Goal: Task Accomplishment & Management: Use online tool/utility

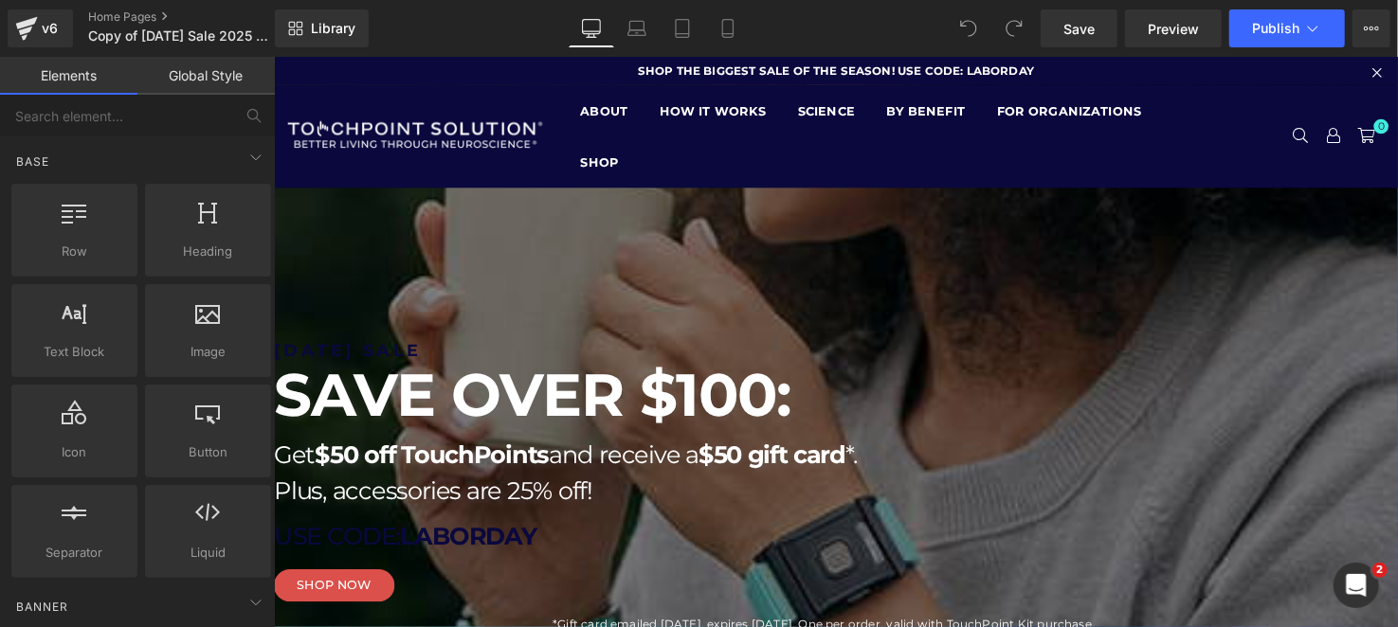
click at [273, 56] on icon at bounding box center [273, 56] width 0 height 0
click at [273, 56] on link at bounding box center [273, 56] width 0 height 0
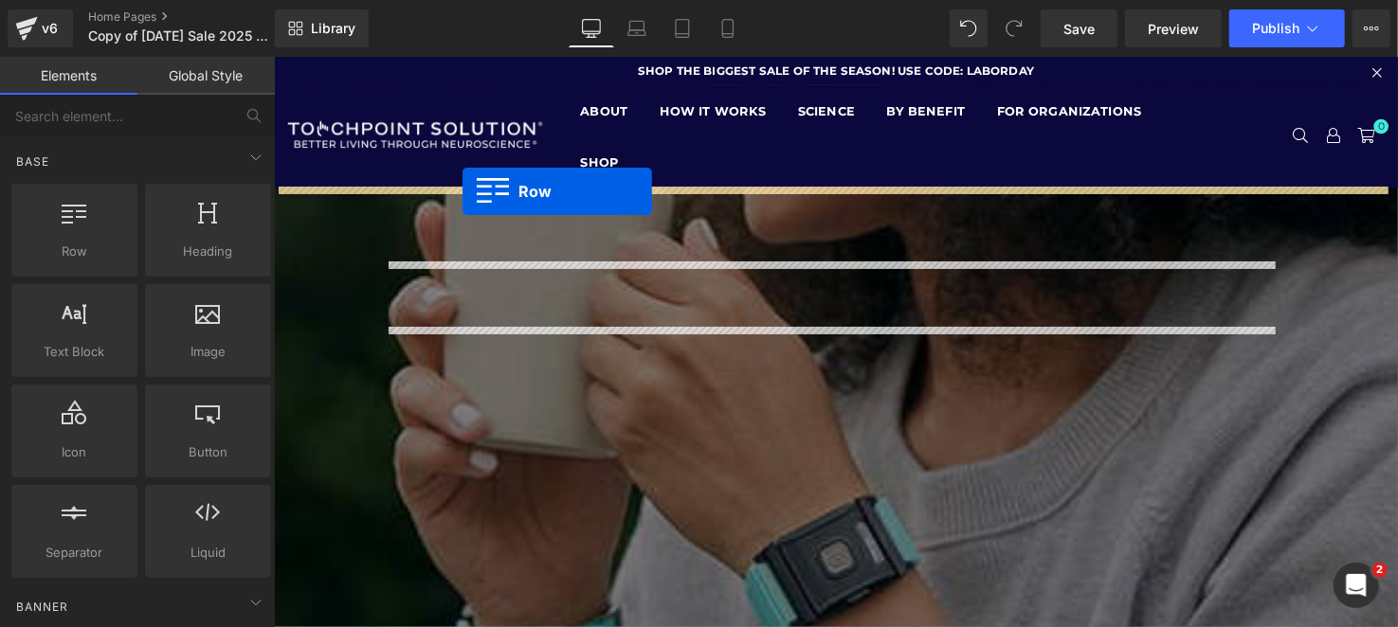
drag, startPoint x: 363, startPoint y: 297, endPoint x: 465, endPoint y: 193, distance: 145.4
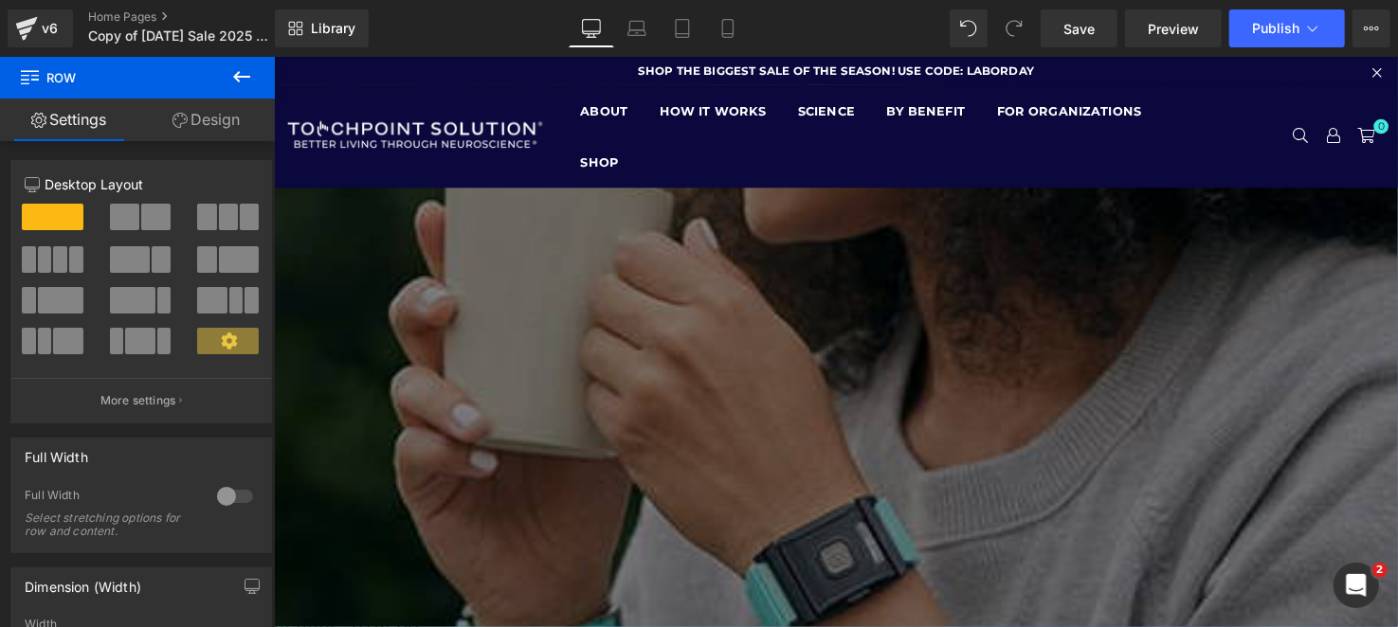
click at [609, 200] on div "Row" at bounding box center [846, 195] width 1147 height 10
click at [142, 239] on div at bounding box center [142, 224] width 88 height 41
click at [145, 214] on span at bounding box center [155, 217] width 29 height 27
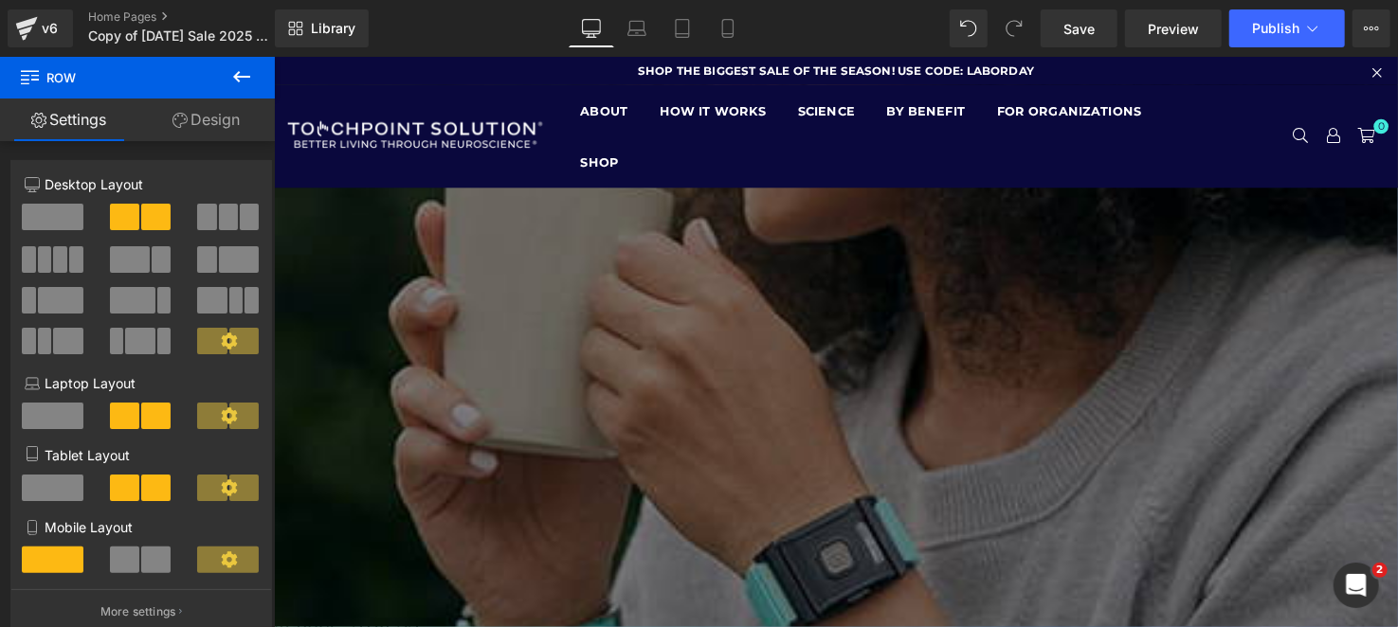
click at [239, 75] on icon at bounding box center [241, 76] width 23 height 23
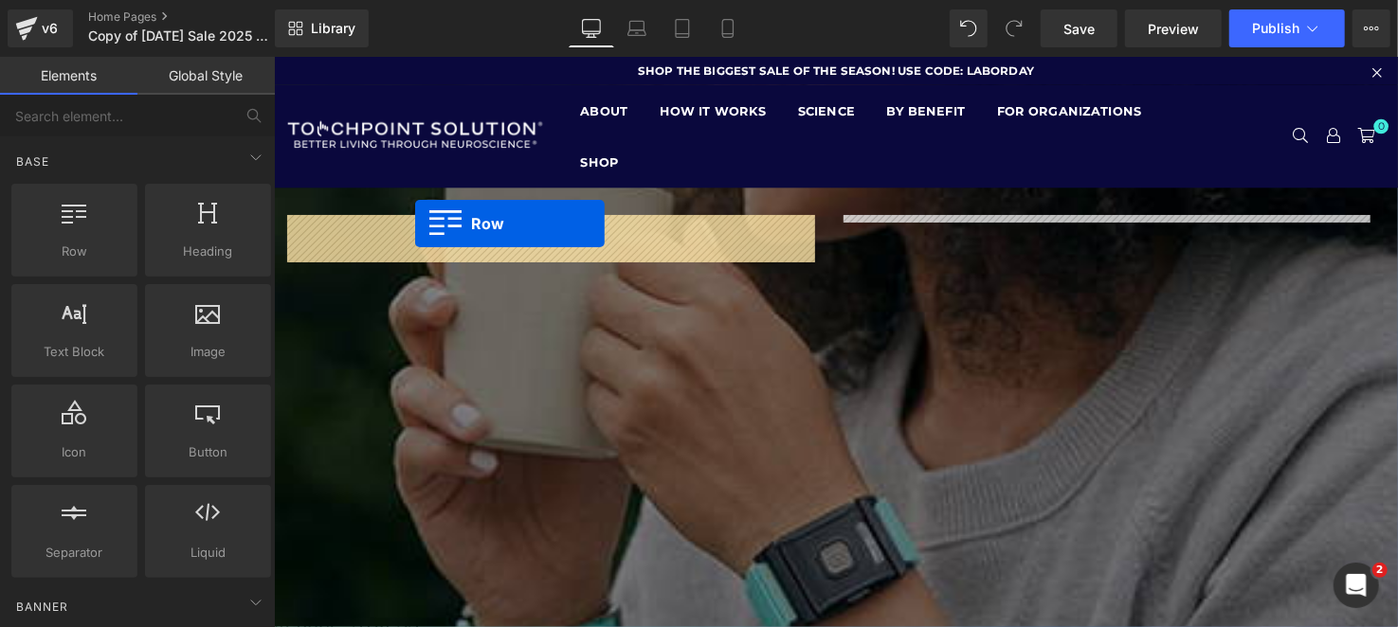
drag, startPoint x: 393, startPoint y: 282, endPoint x: 416, endPoint y: 227, distance: 59.5
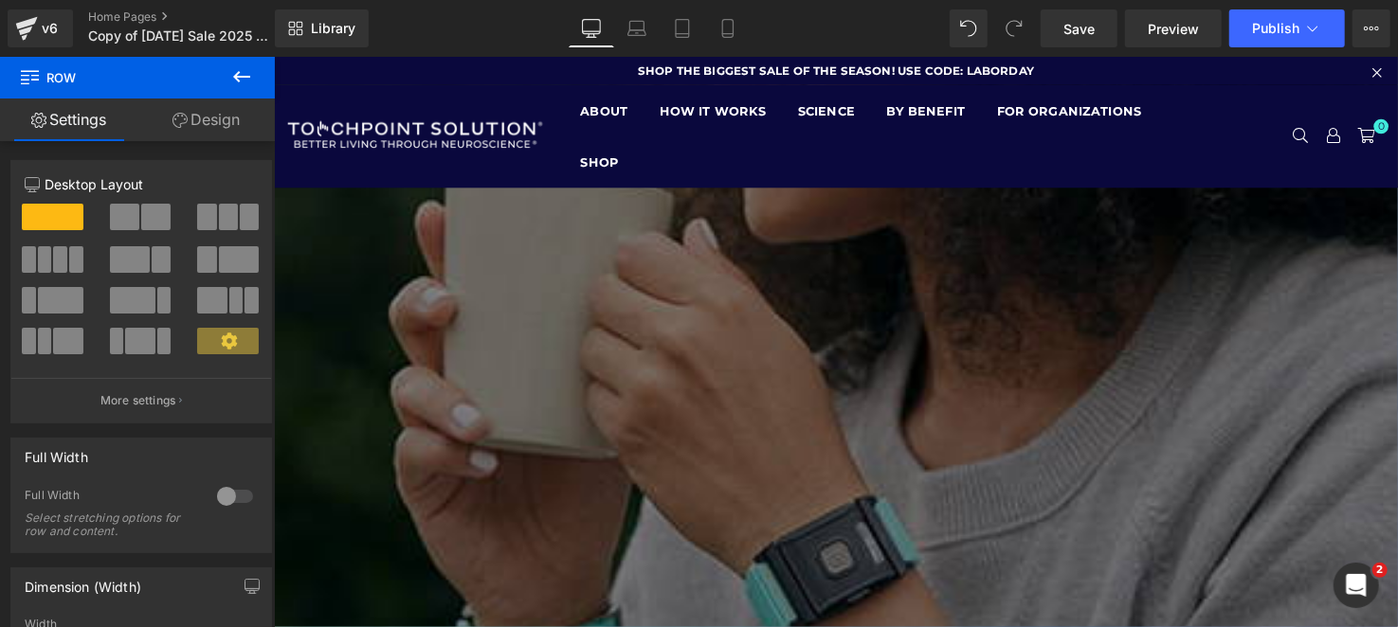
click at [245, 70] on icon at bounding box center [241, 76] width 23 height 23
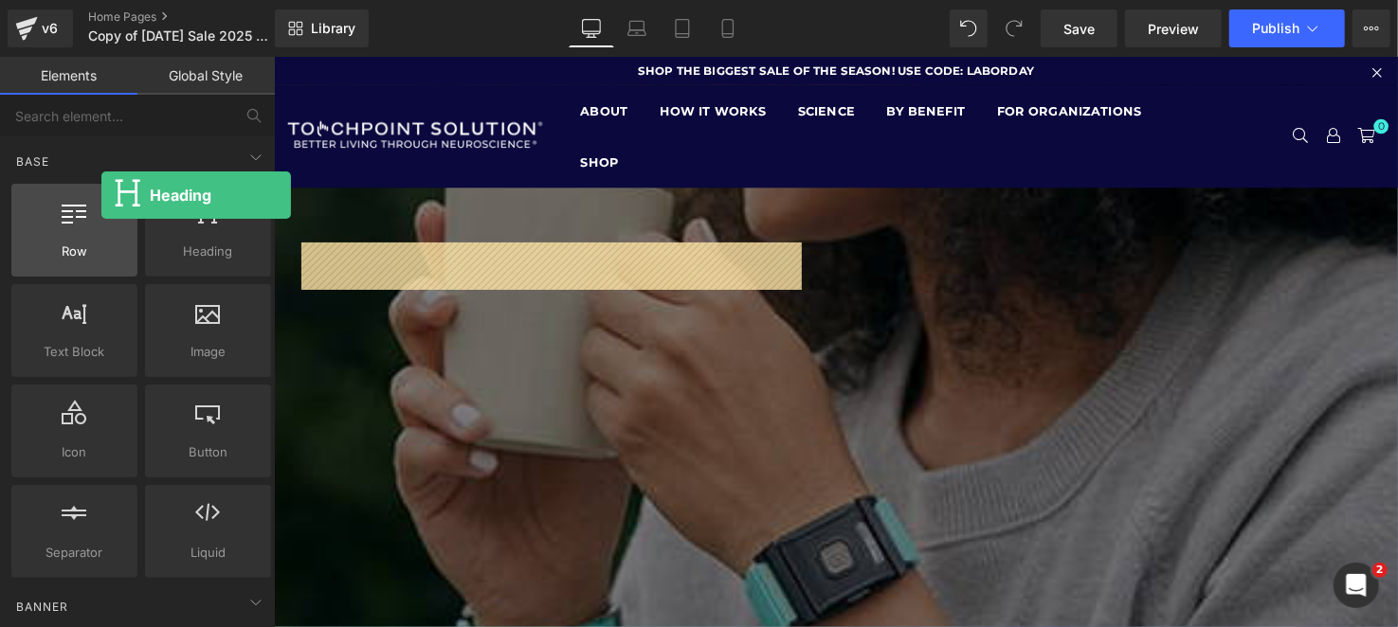
drag, startPoint x: 232, startPoint y: 240, endPoint x: 52, endPoint y: 224, distance: 180.8
click at [53, 224] on div "Row rows, columns, layouts, div Heading headings, titles, h1,h2,h3,h4,h5,h6 Tex…" at bounding box center [141, 381] width 267 height 402
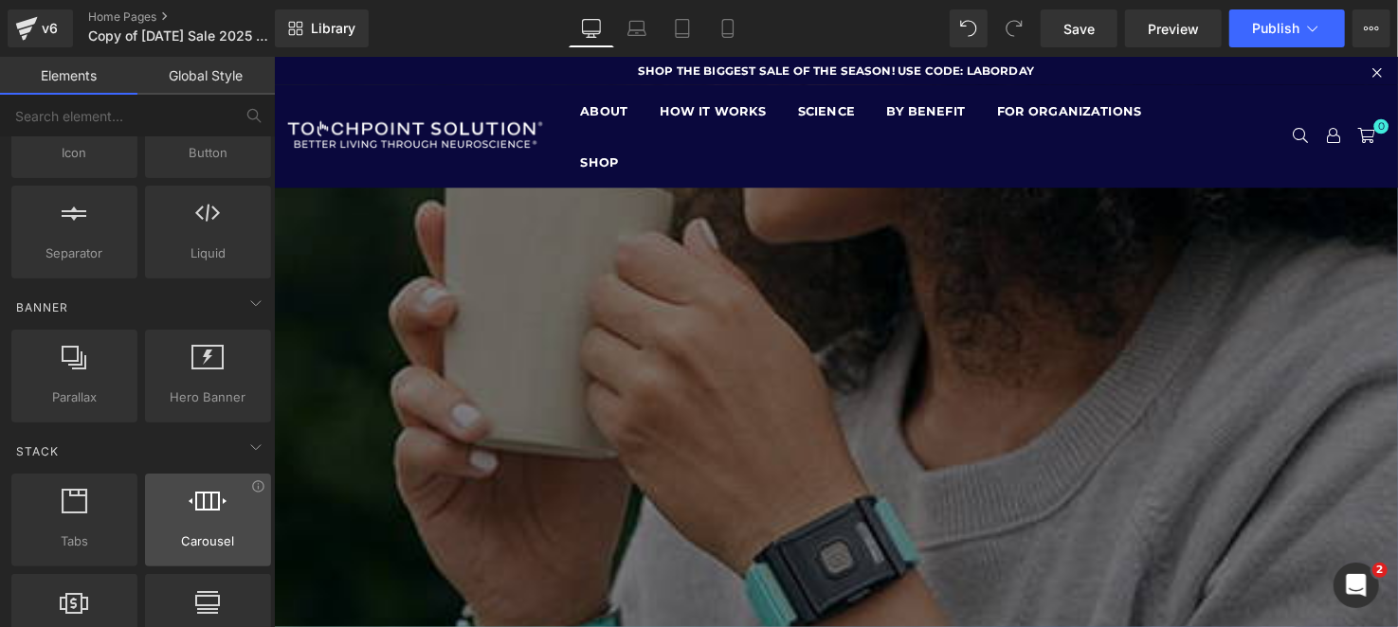
scroll to position [379, 0]
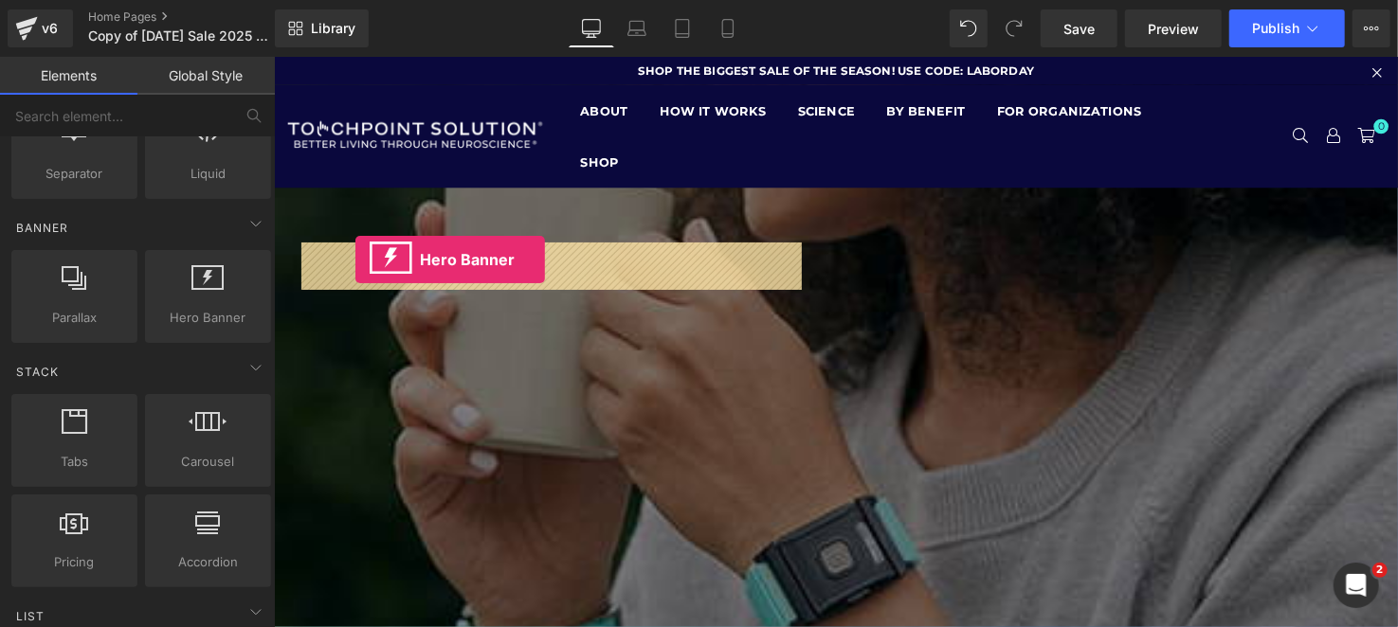
drag, startPoint x: 494, startPoint y: 360, endPoint x: 355, endPoint y: 263, distance: 169.3
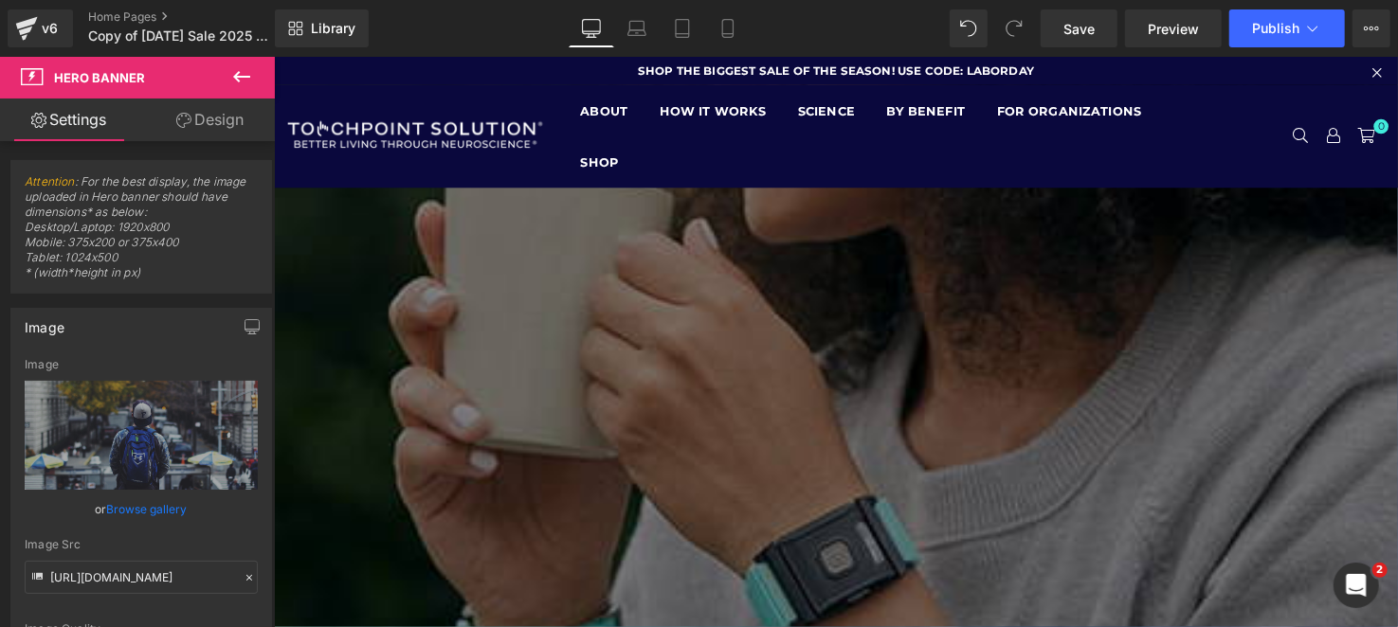
click at [216, 104] on link "Design" at bounding box center [209, 120] width 137 height 43
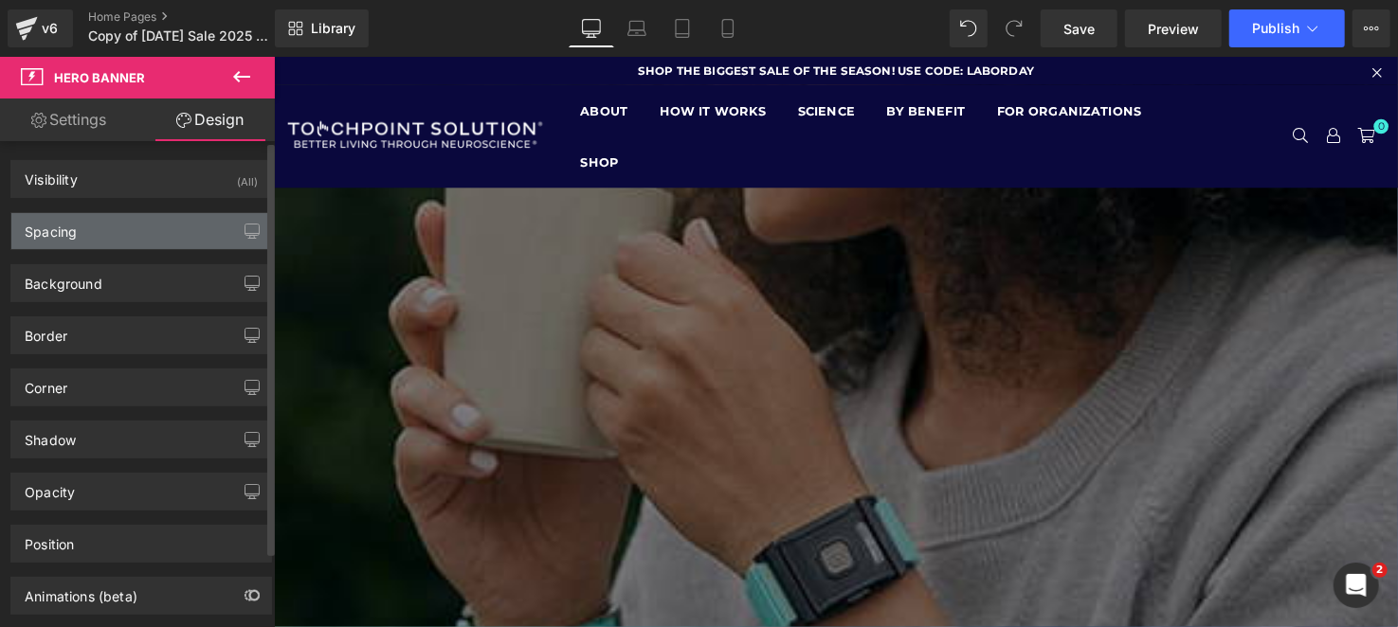
type input "#0a083d"
type input "100"
type input "0"
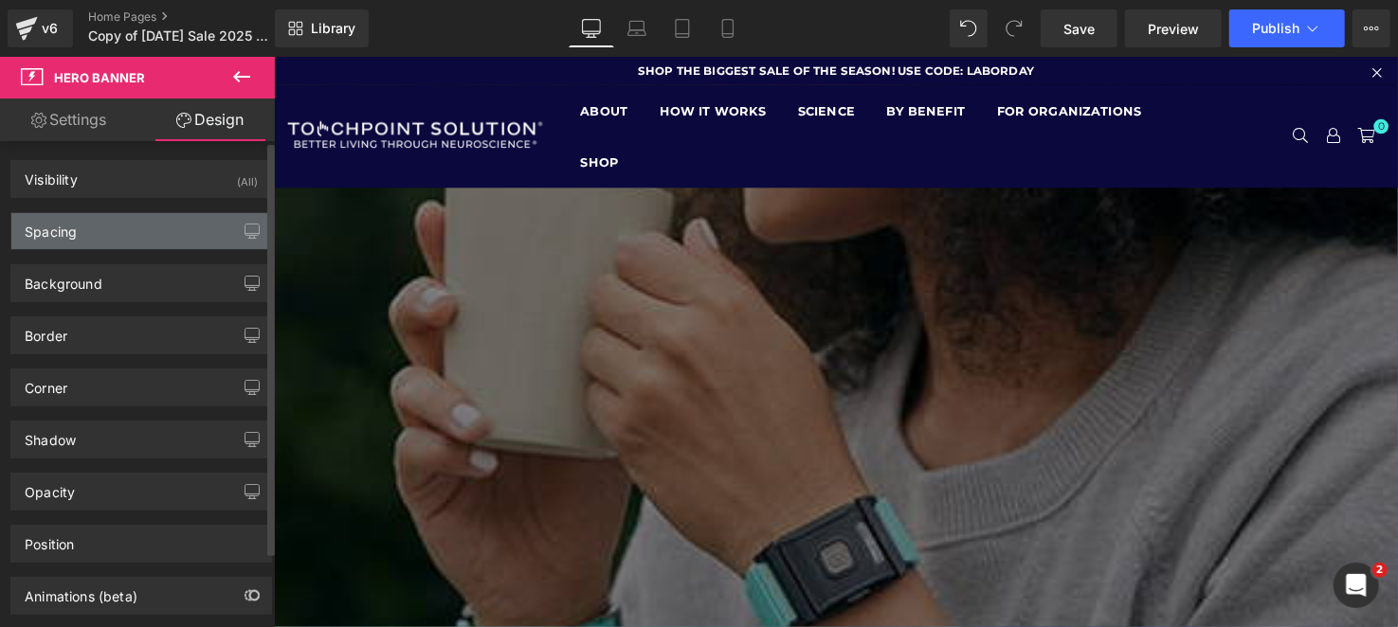
type input "0"
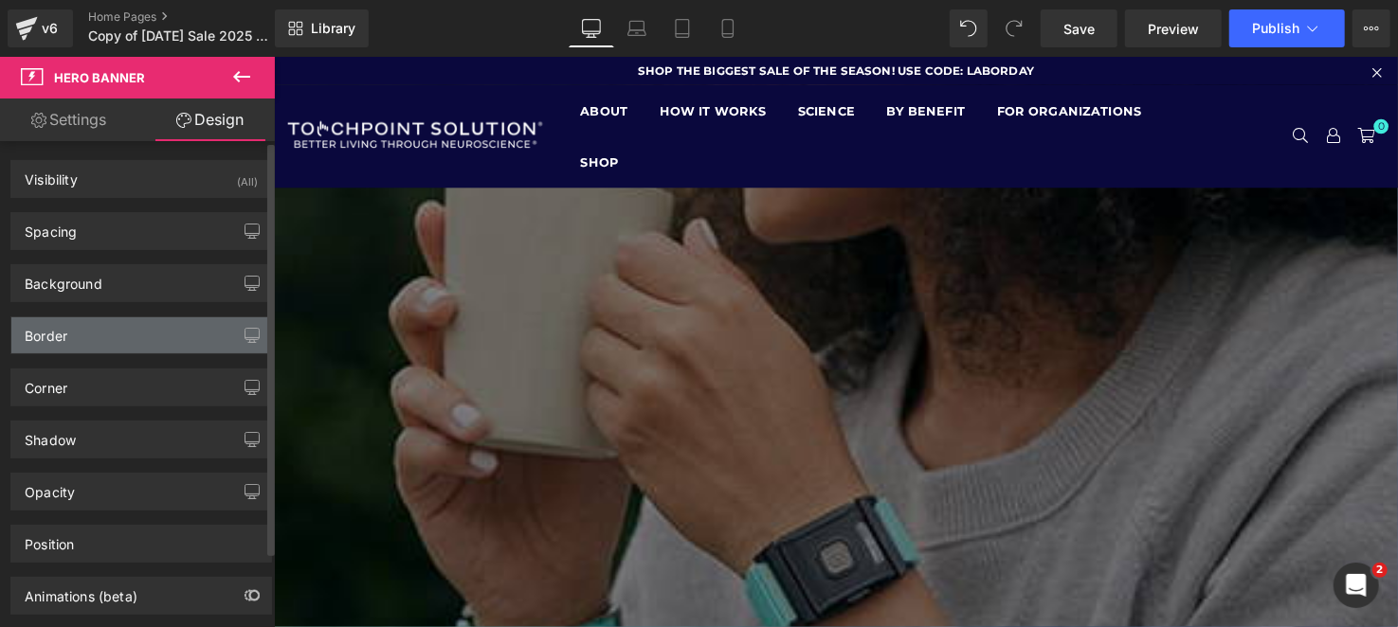
click at [96, 330] on div "Border" at bounding box center [141, 335] width 260 height 36
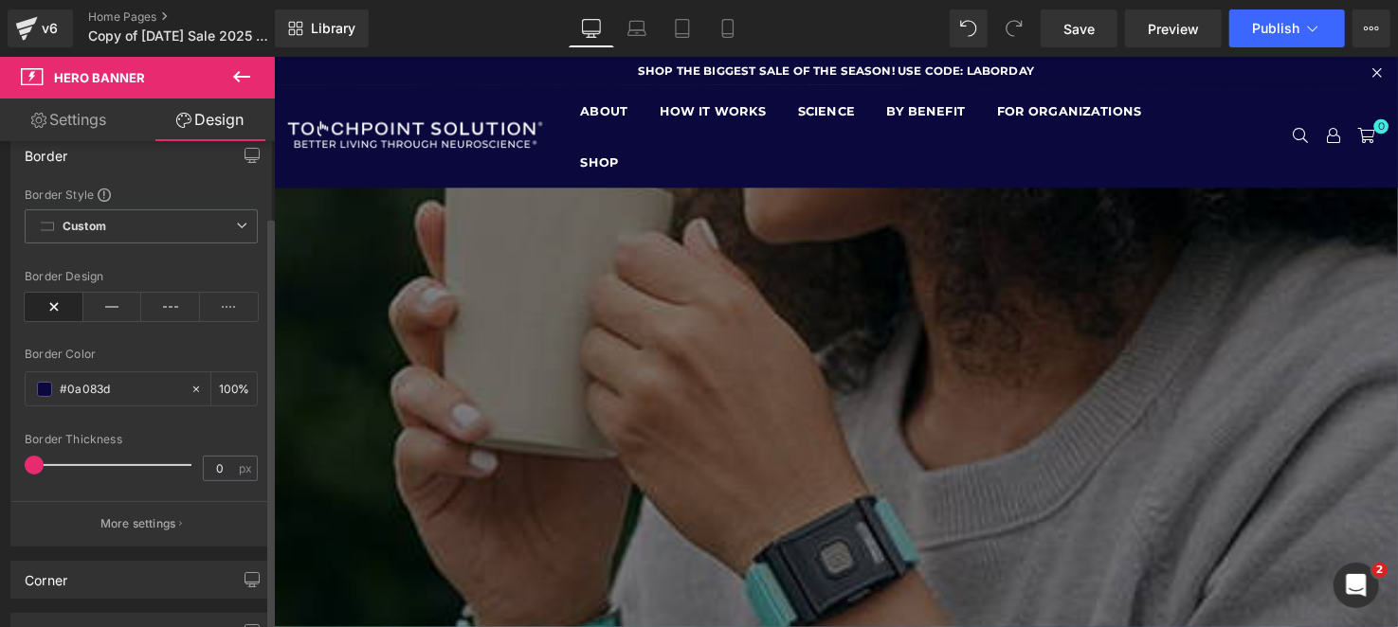
scroll to position [189, 0]
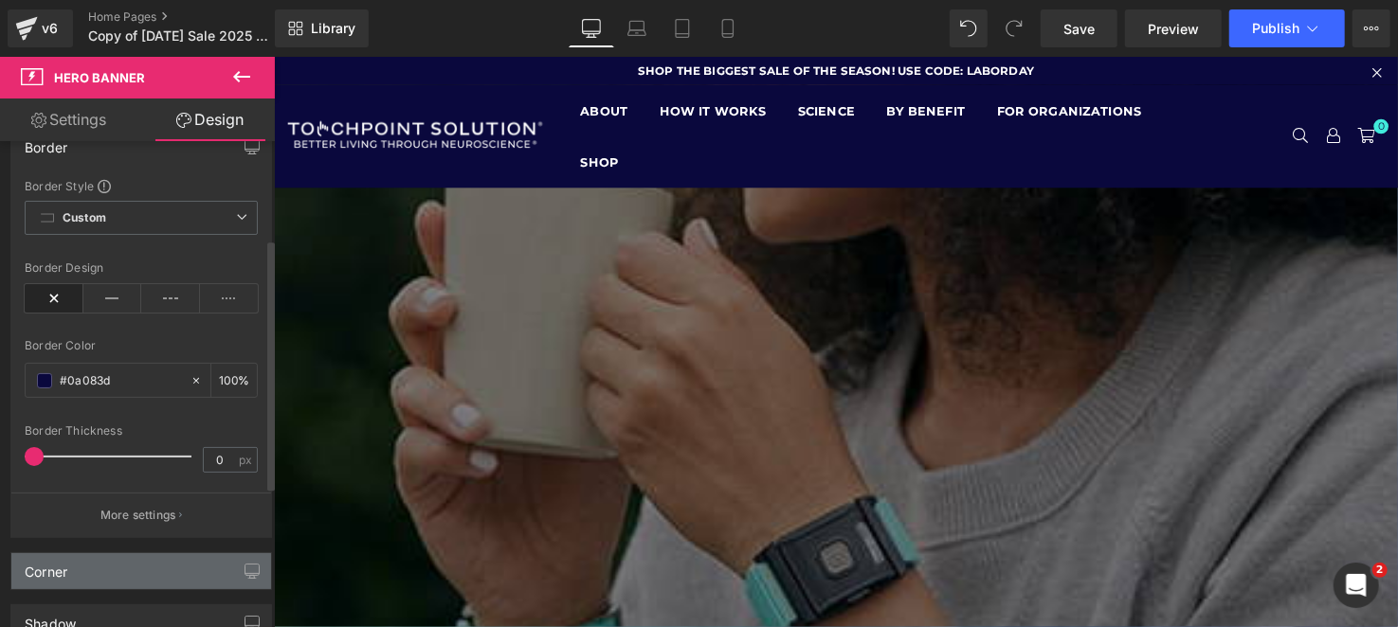
click at [132, 556] on div "Corner" at bounding box center [141, 571] width 260 height 36
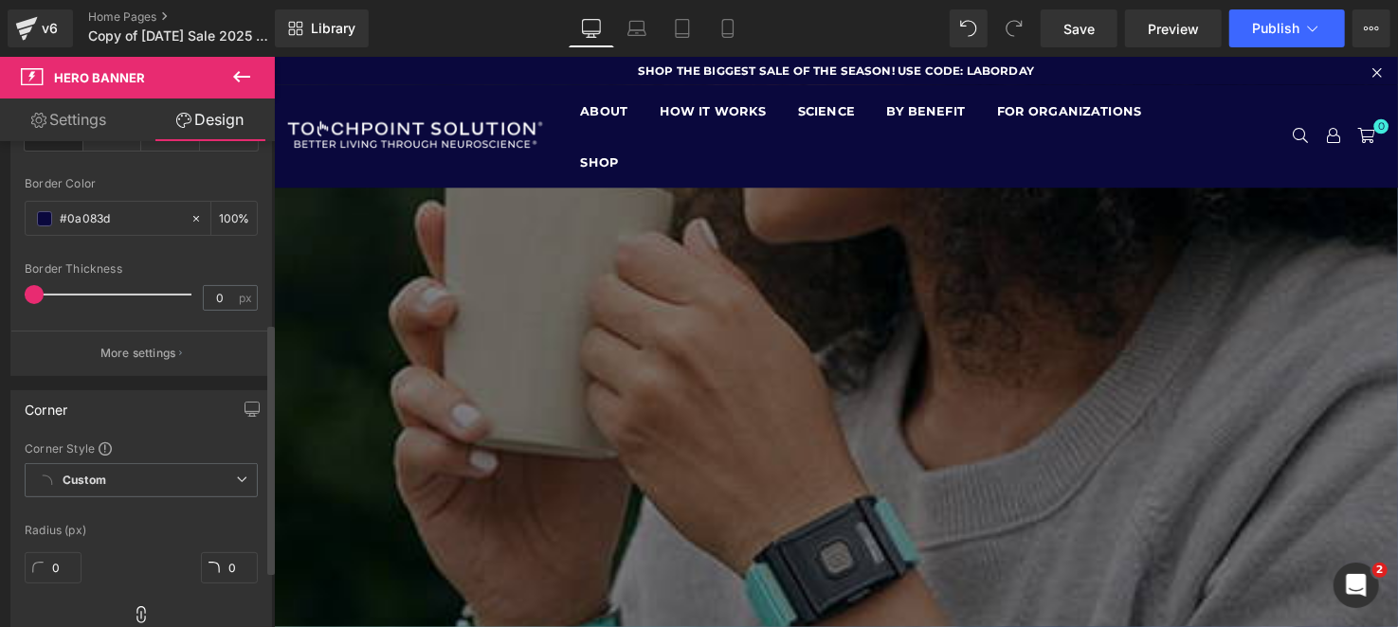
scroll to position [473, 0]
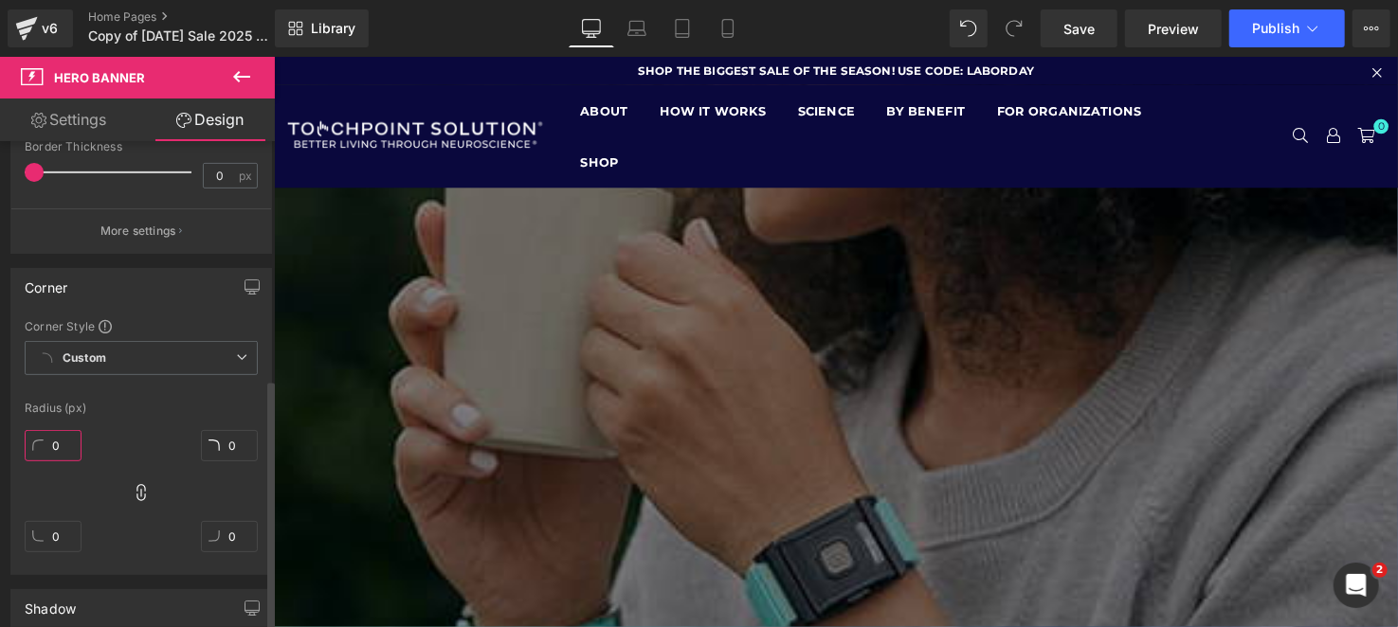
click at [46, 445] on input "0" at bounding box center [53, 445] width 57 height 31
type input "20"
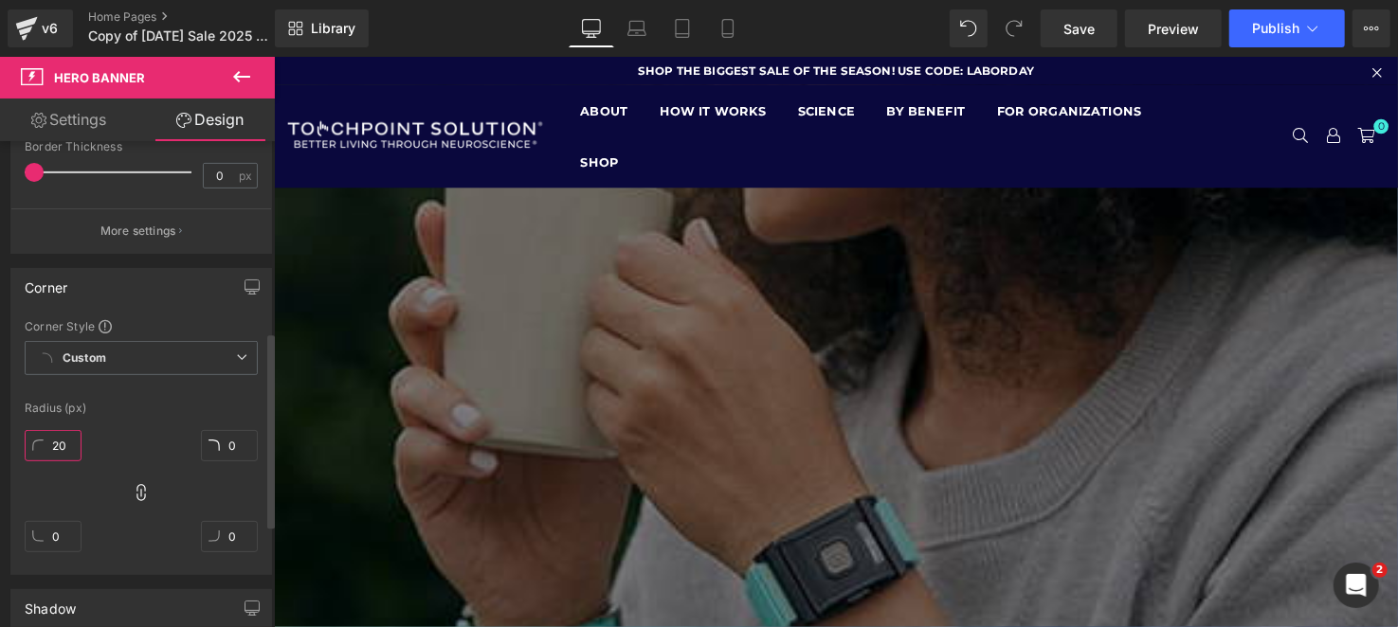
type input "20"
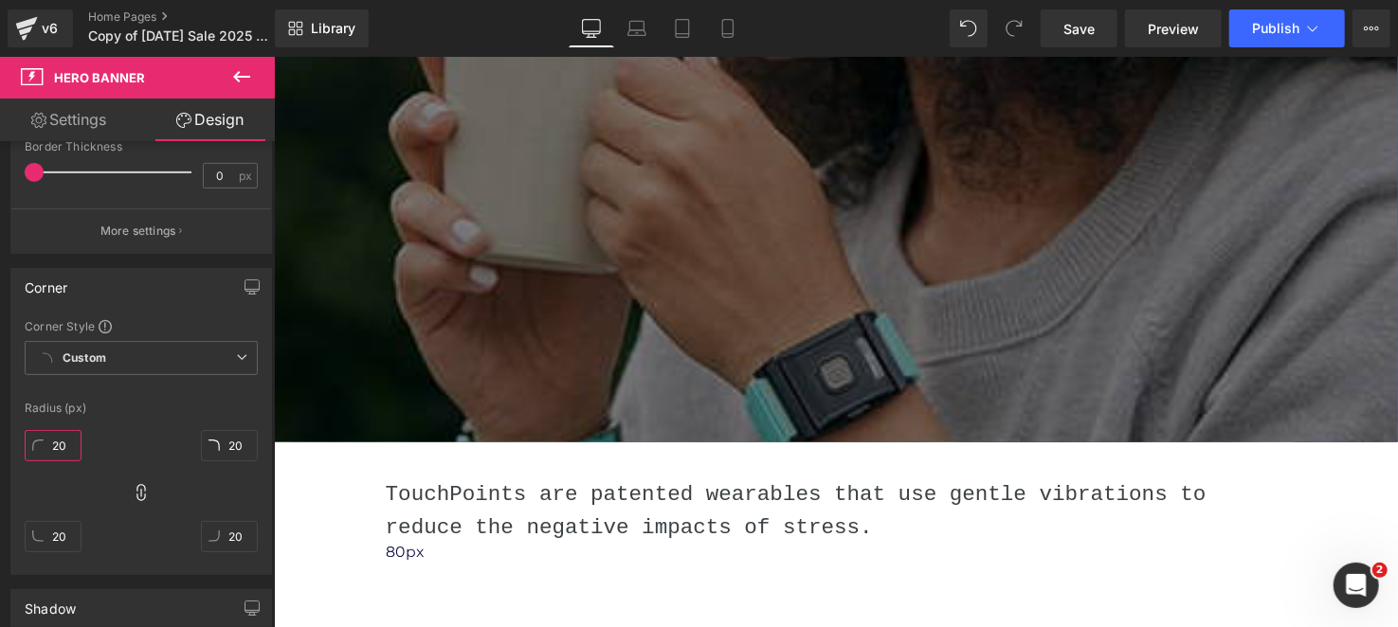
type input "20"
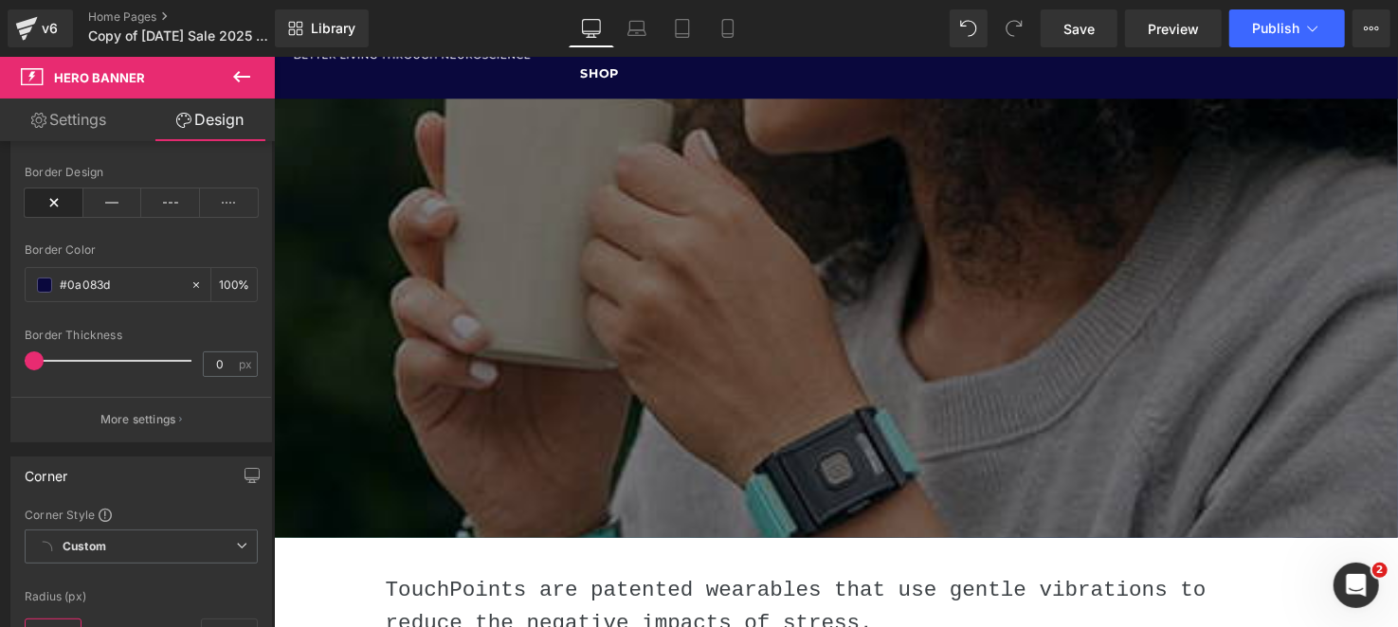
scroll to position [0, 0]
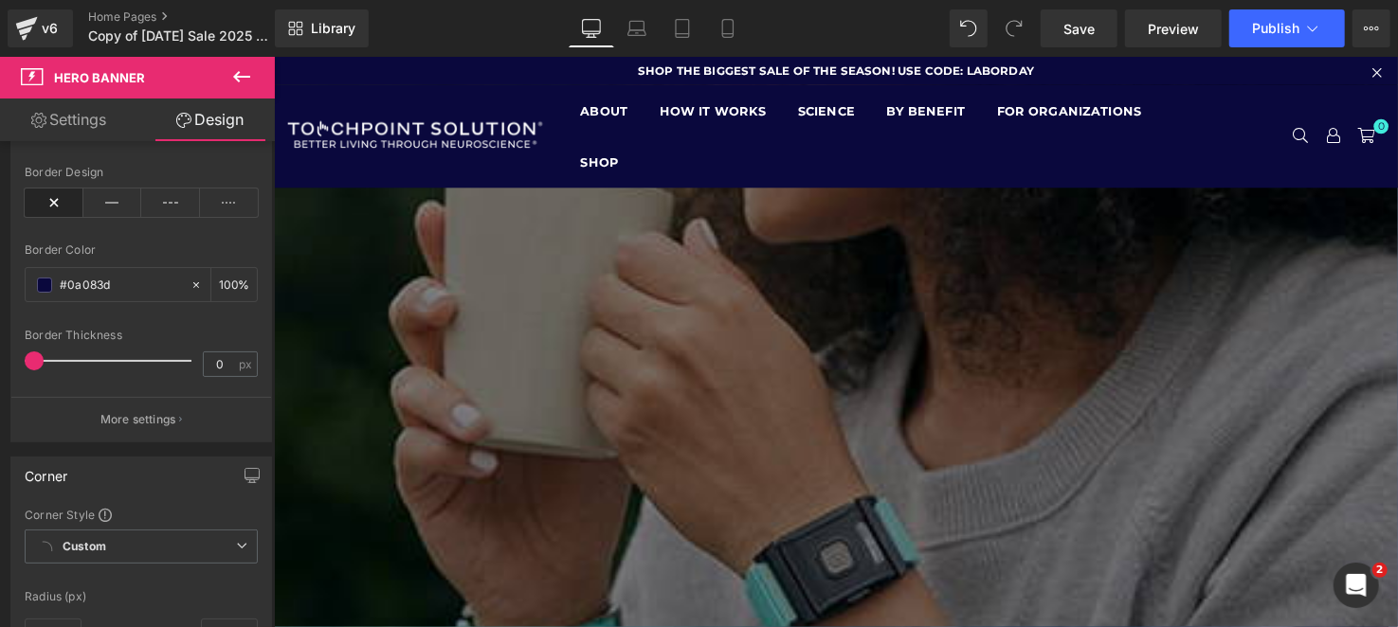
click at [273, 56] on span "Row" at bounding box center [273, 56] width 0 height 0
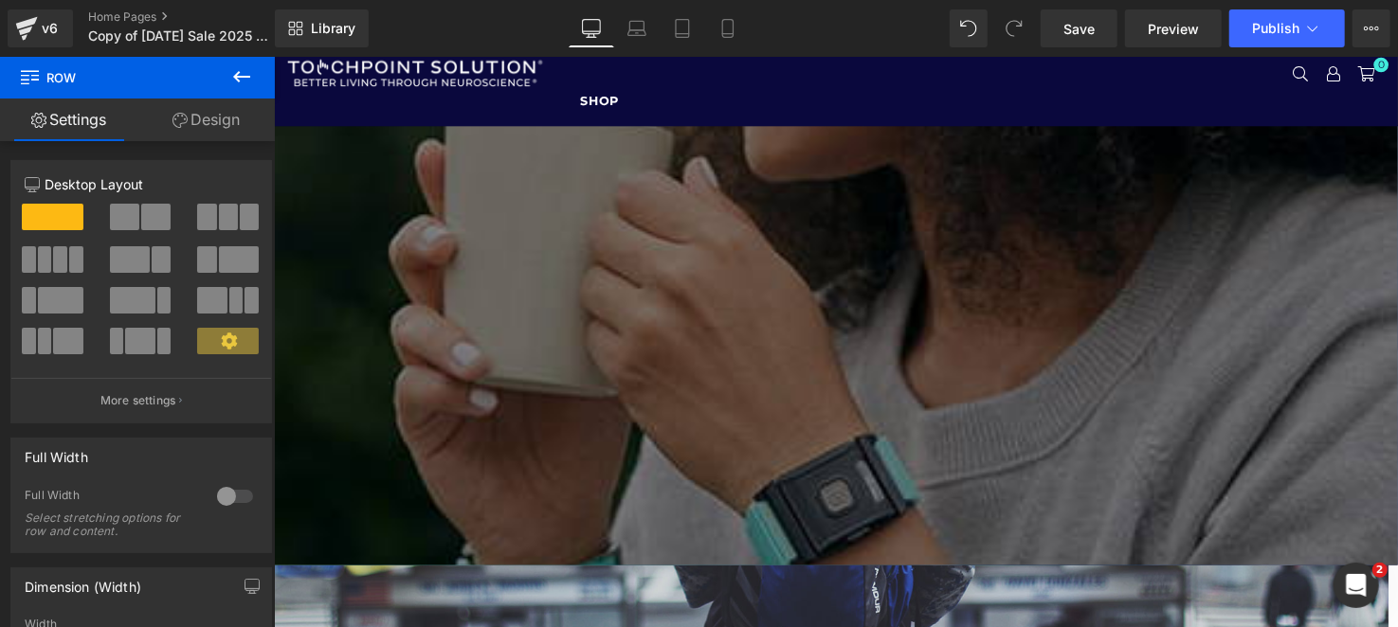
scroll to position [94, 0]
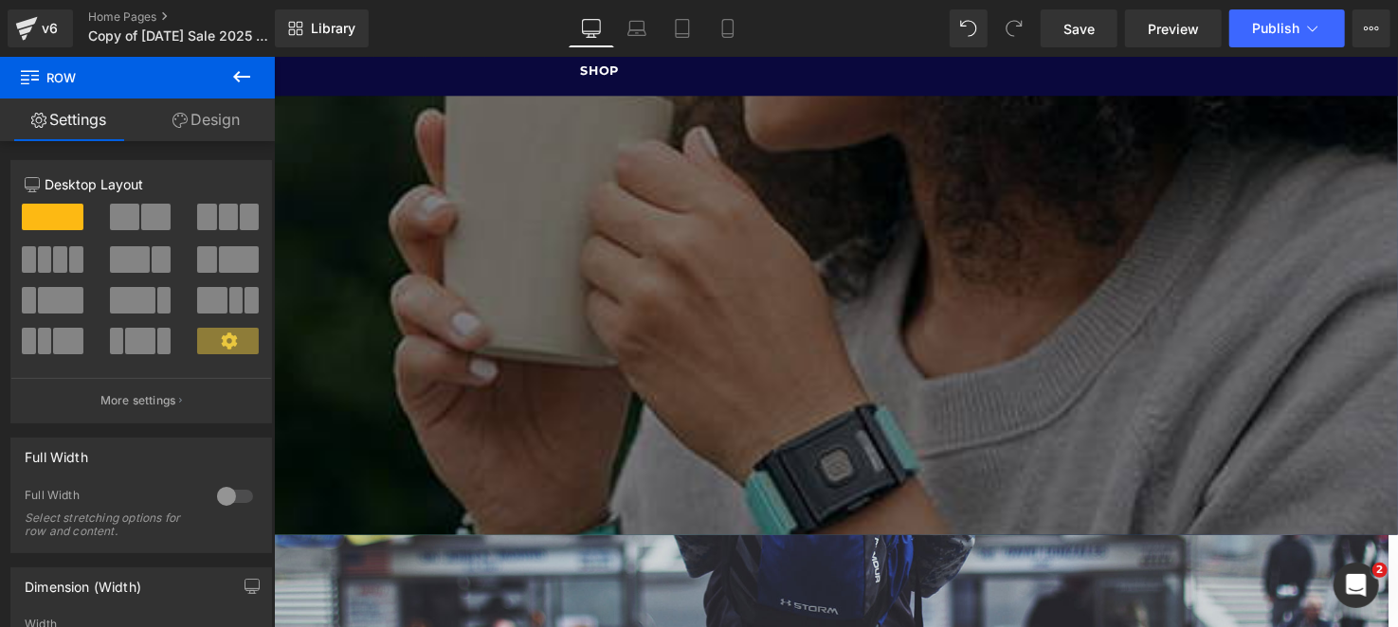
click at [240, 120] on link "Design" at bounding box center [205, 120] width 137 height 43
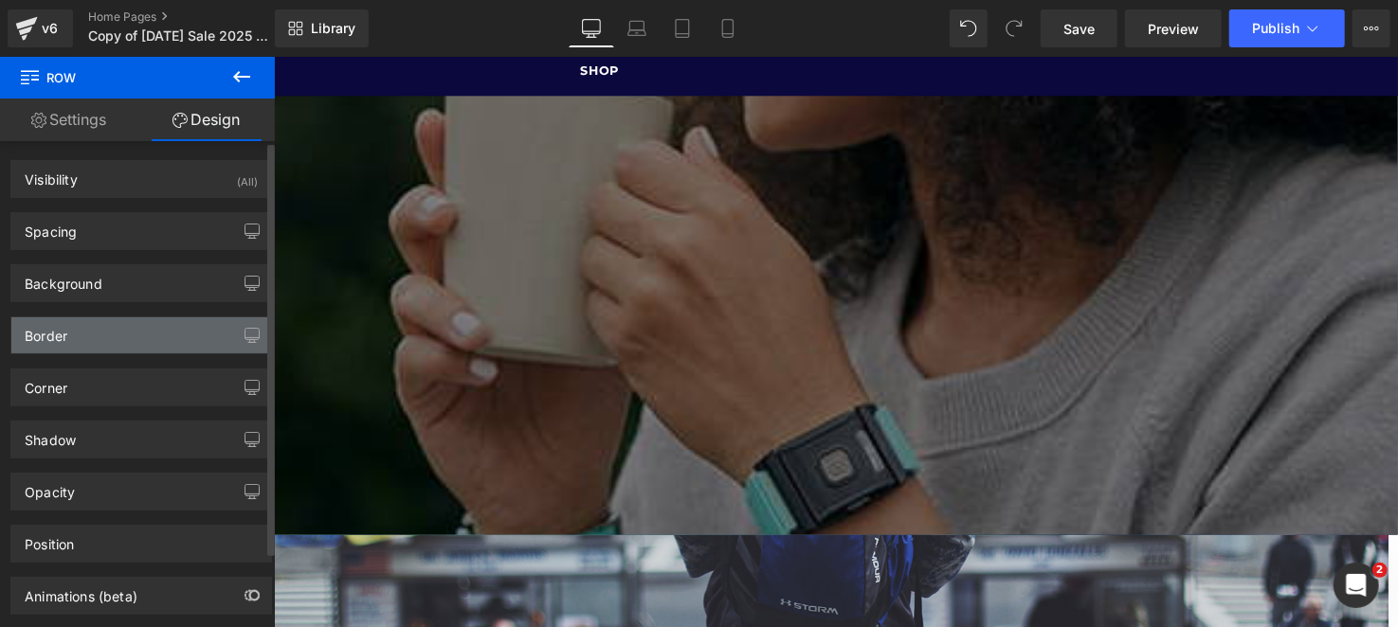
type input "0"
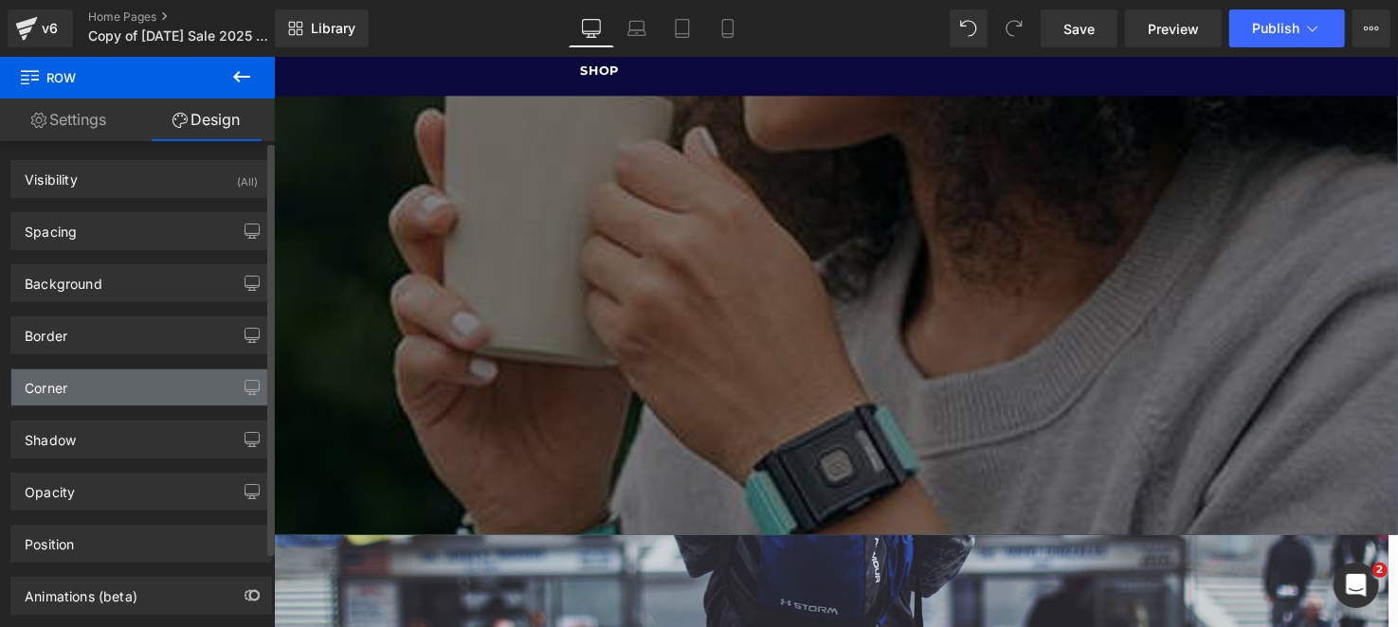
click at [91, 401] on div "Corner" at bounding box center [141, 388] width 260 height 36
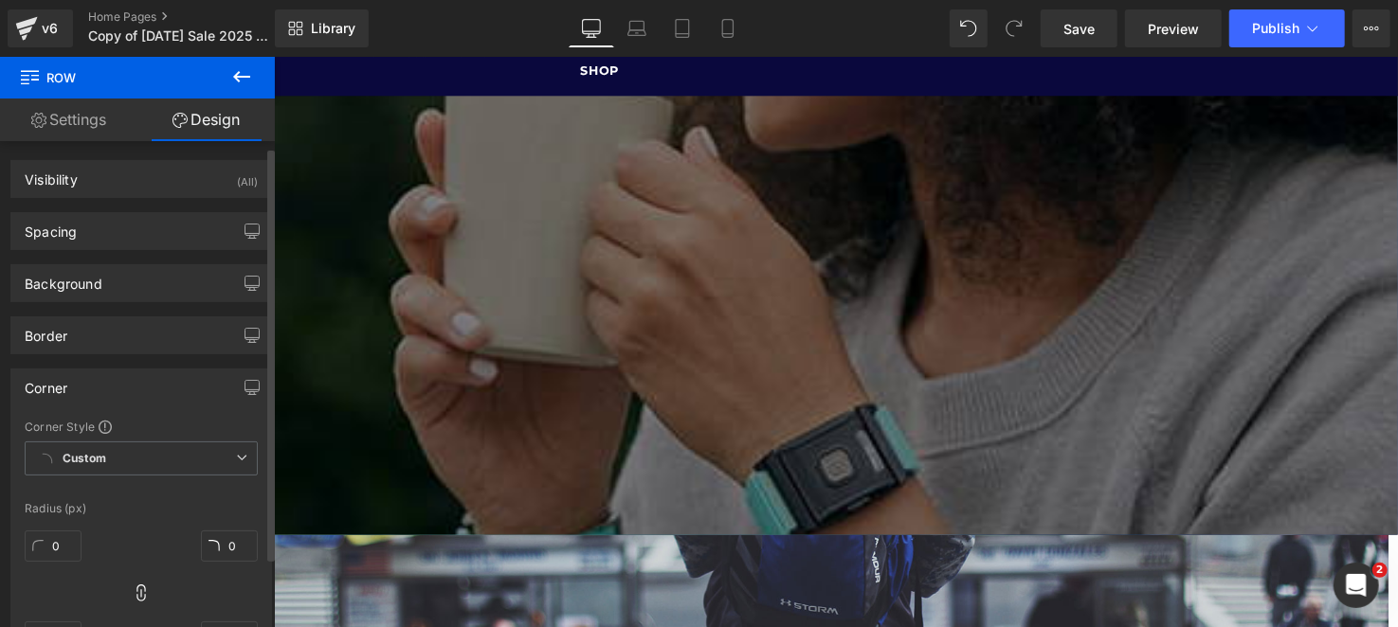
scroll to position [357, 0]
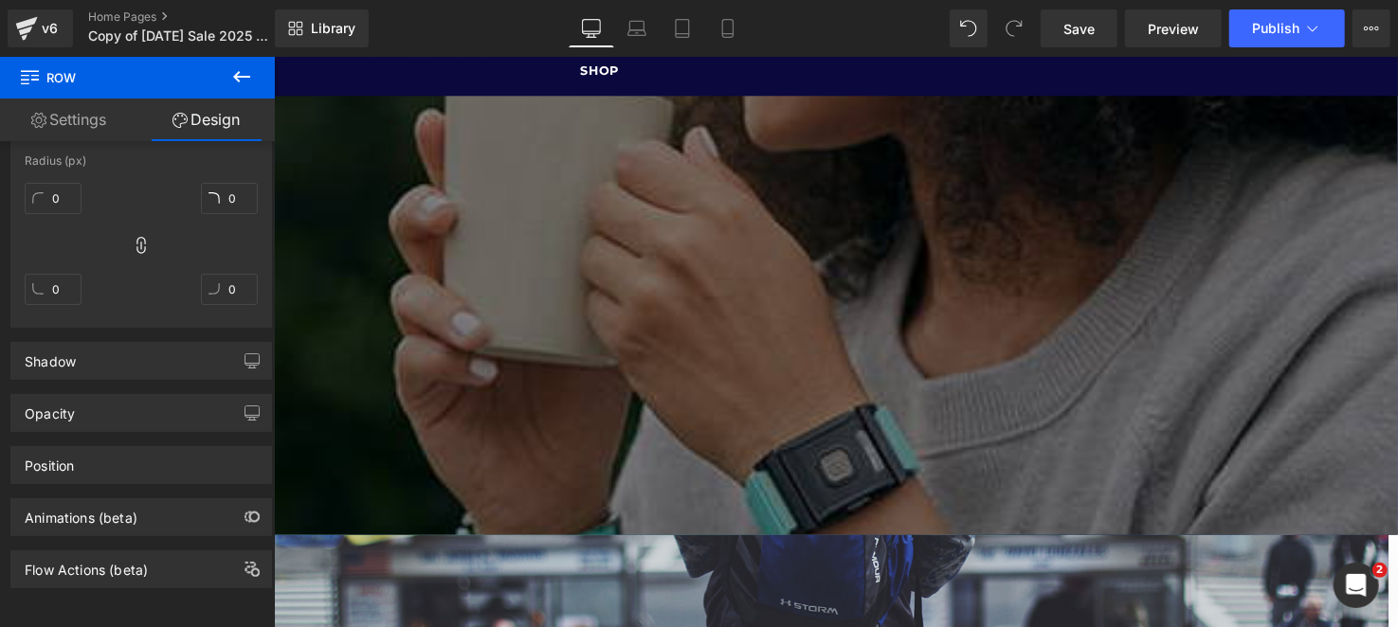
click at [442, 285] on div "200px" at bounding box center [841, 380] width 1137 height 190
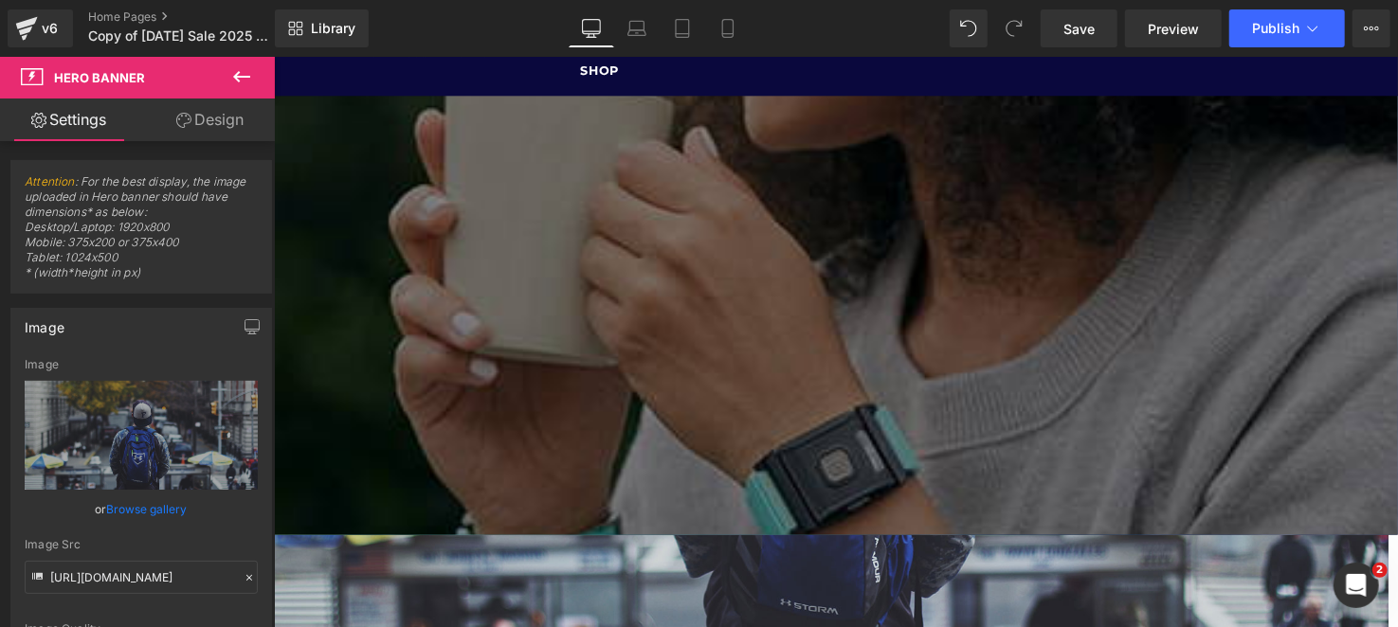
click at [241, 125] on link "Design" at bounding box center [209, 120] width 137 height 43
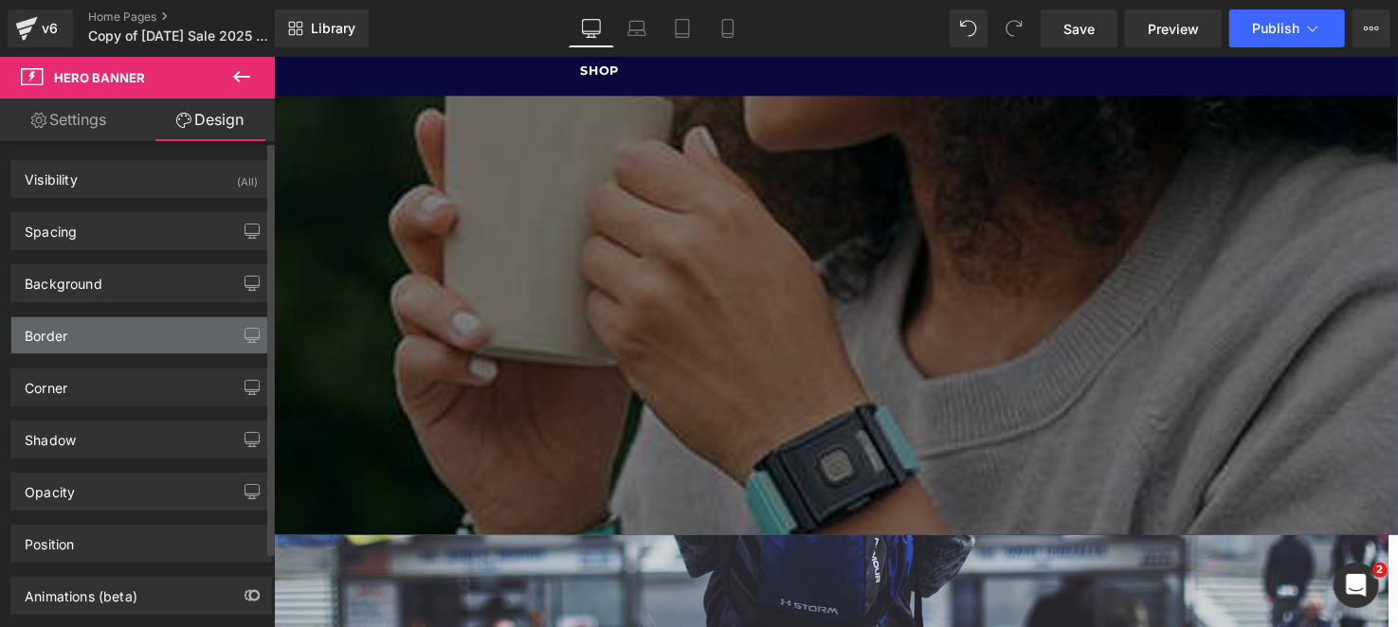
click at [79, 336] on div "Border" at bounding box center [141, 335] width 260 height 36
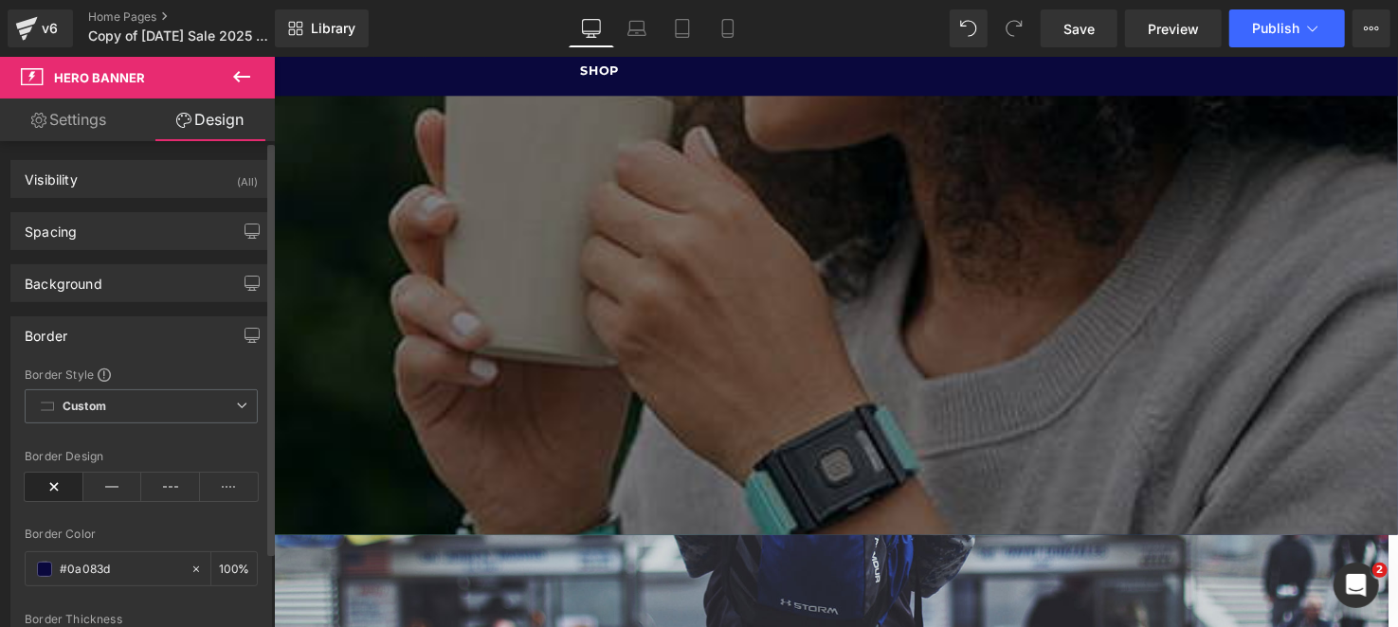
type input "#0a083d"
type input "100"
type input "0"
type input "20"
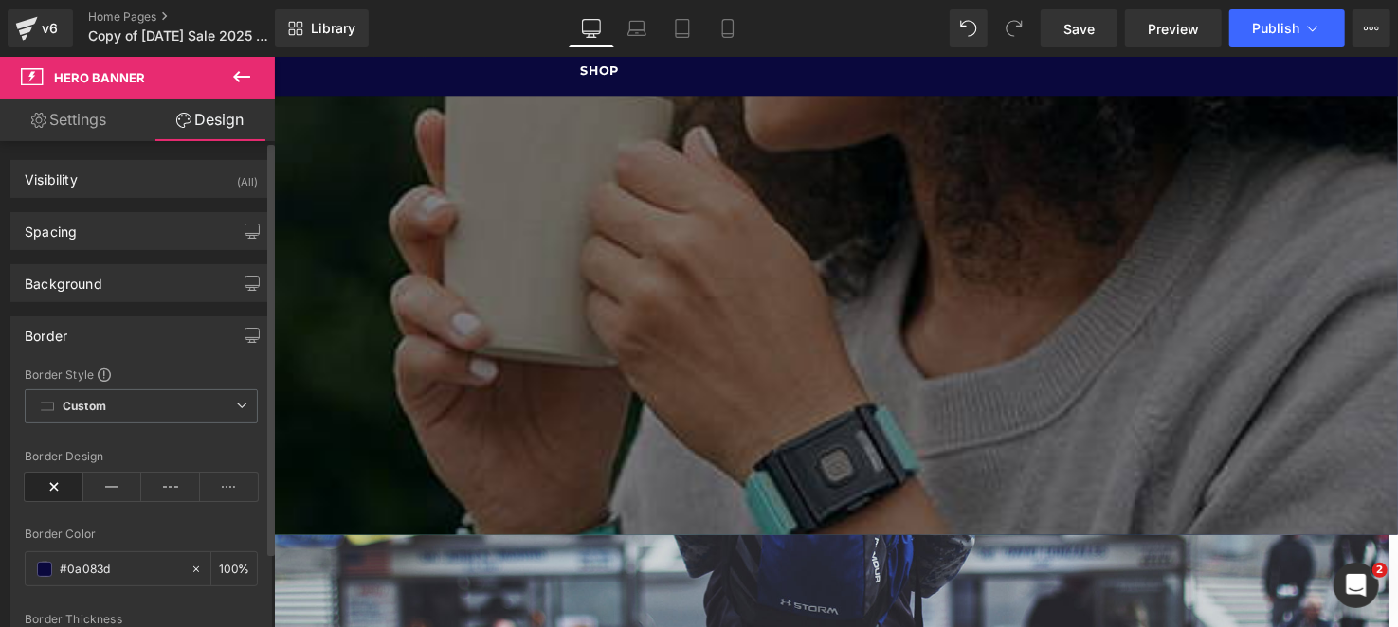
type input "20"
click at [79, 336] on div "Border" at bounding box center [141, 335] width 260 height 36
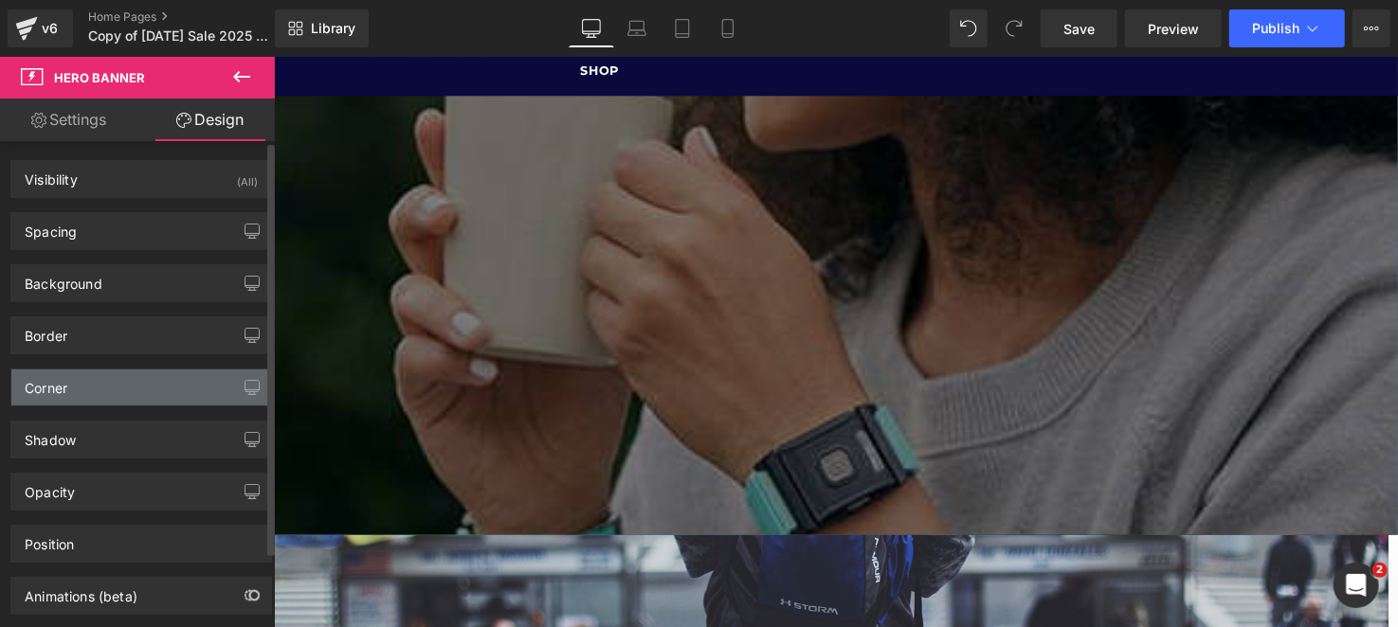
click at [89, 385] on div "Corner" at bounding box center [141, 388] width 260 height 36
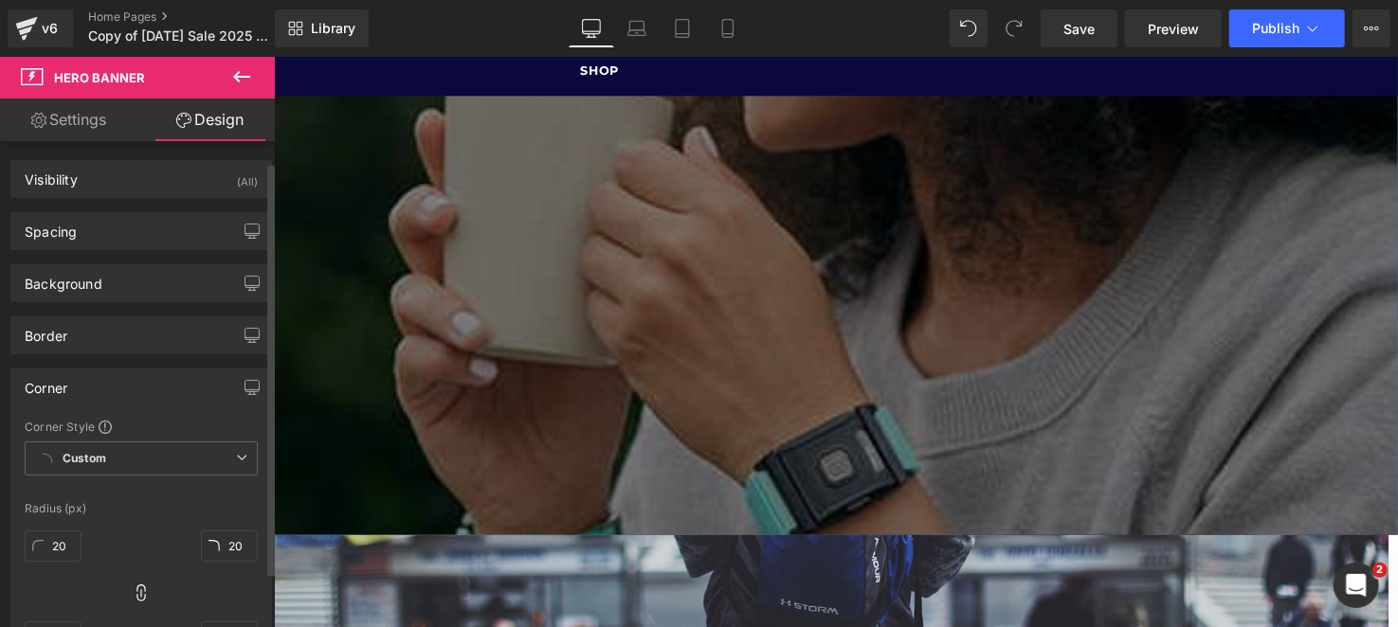
scroll to position [94, 0]
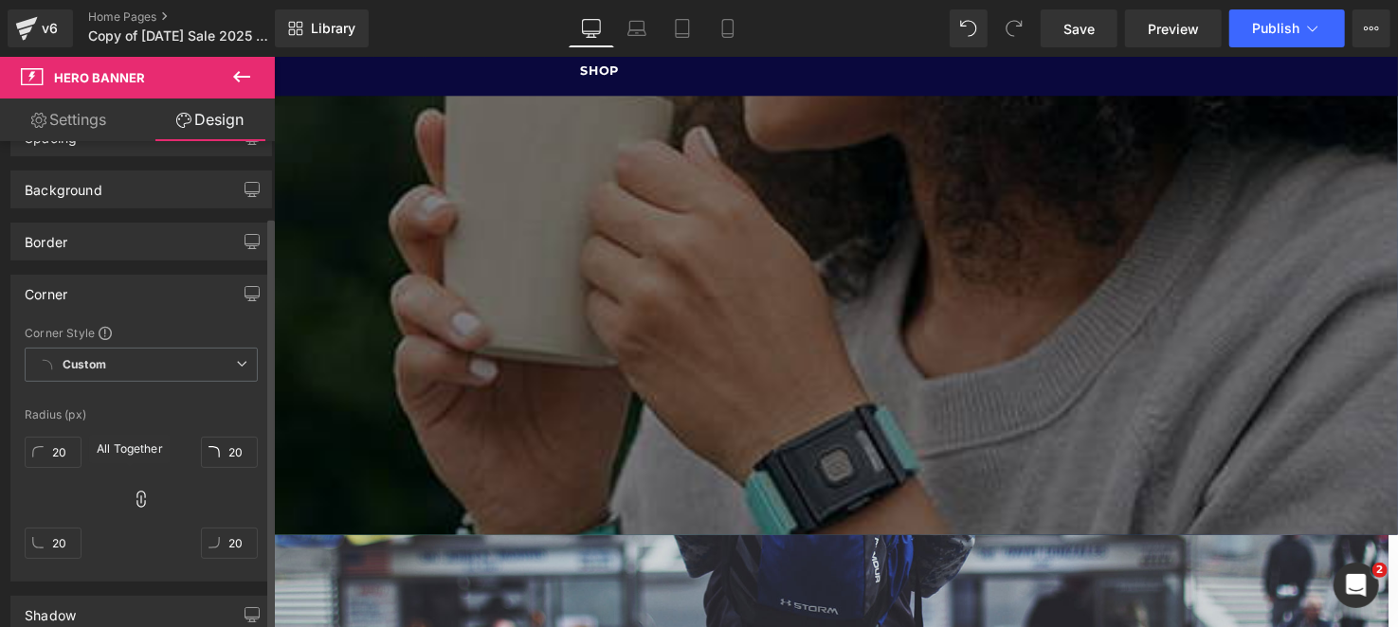
click at [144, 504] on icon at bounding box center [141, 499] width 19 height 19
click at [75, 550] on input "20" at bounding box center [53, 543] width 57 height 31
type input "0"
click at [234, 538] on input "20" at bounding box center [229, 543] width 57 height 31
type input "0"
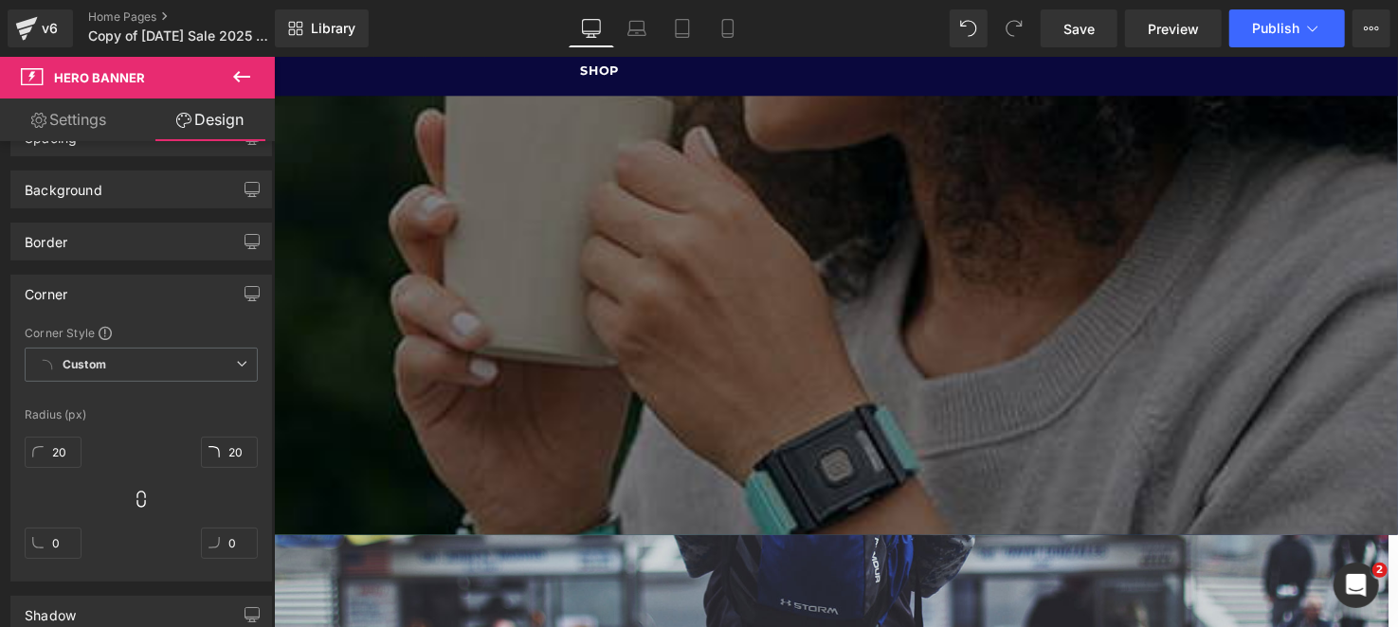
click at [255, 83] on button at bounding box center [241, 78] width 66 height 42
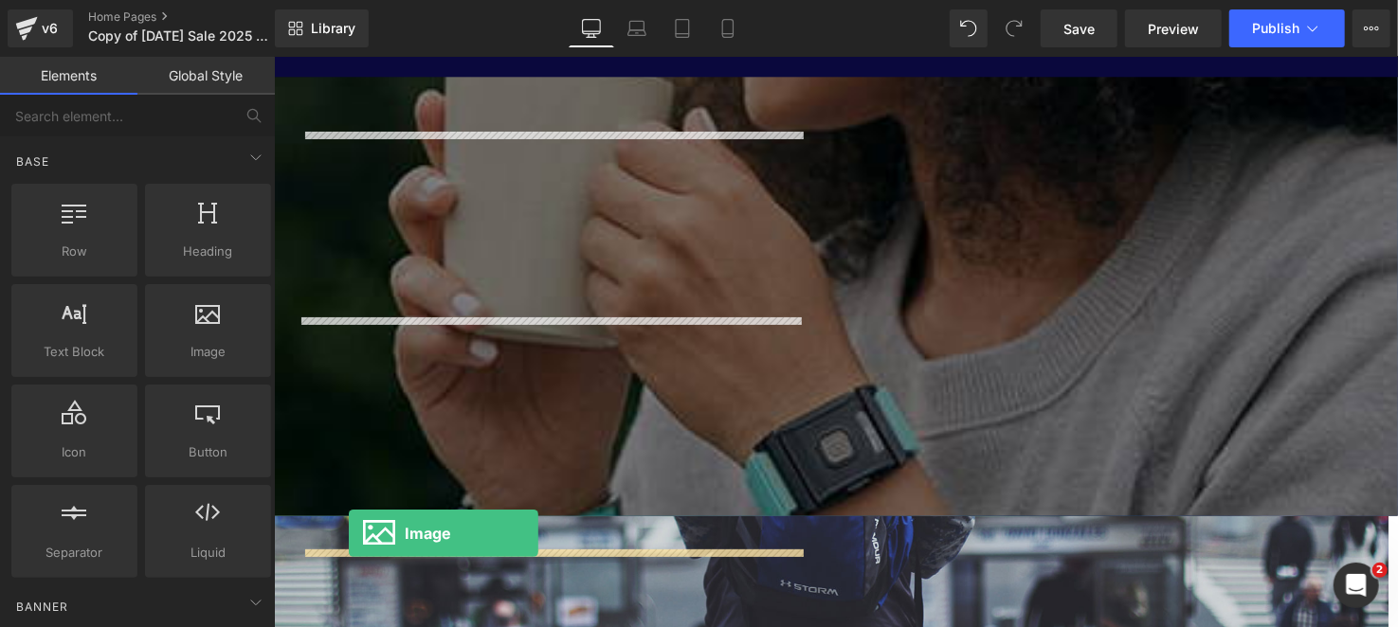
scroll to position [151, 0]
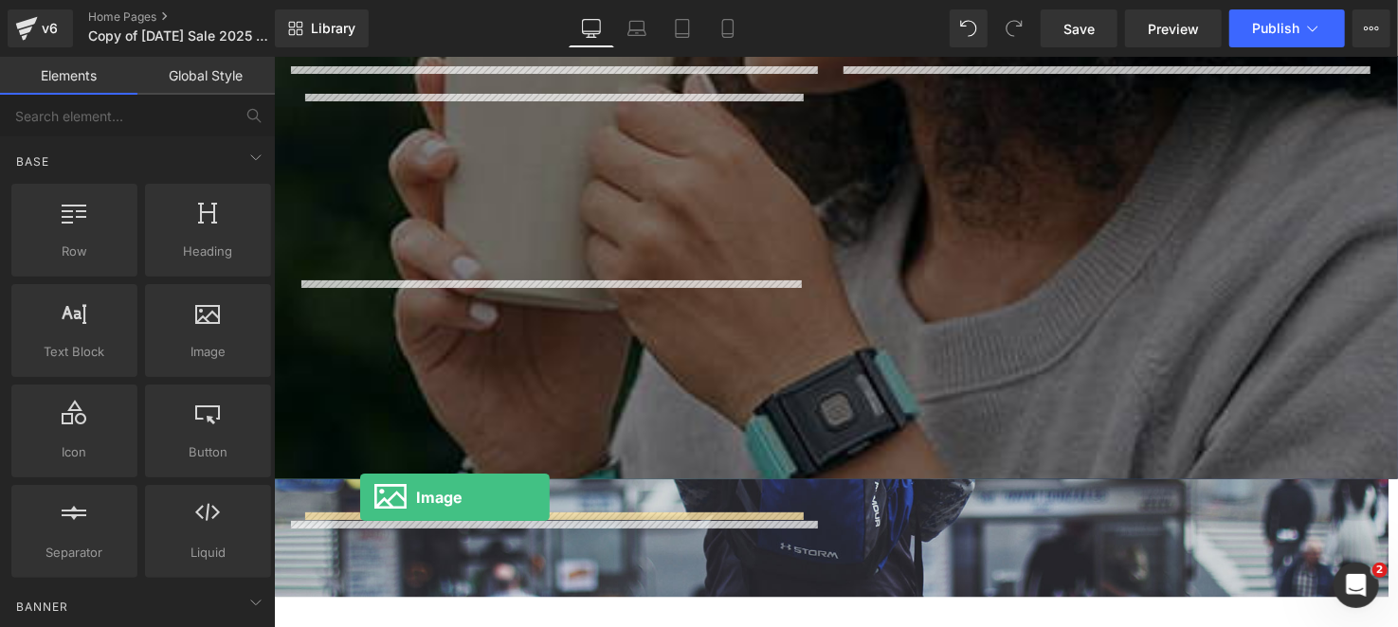
drag, startPoint x: 489, startPoint y: 406, endPoint x: 361, endPoint y: 505, distance: 162.1
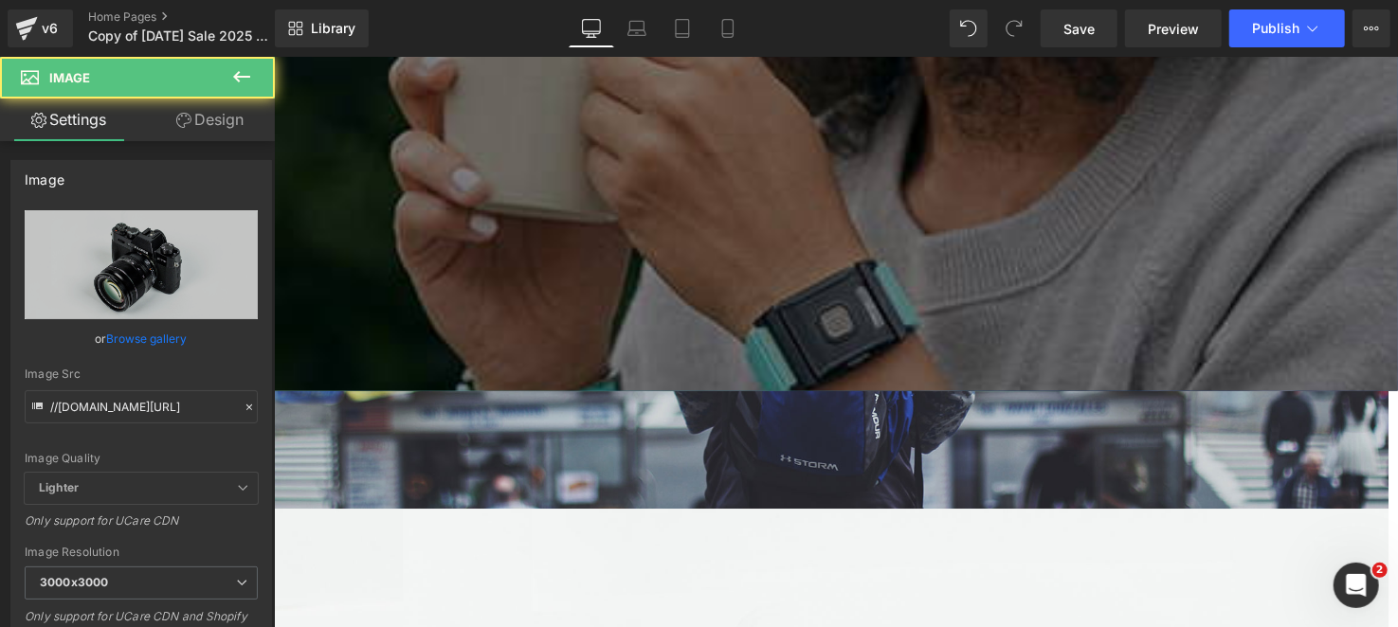
scroll to position [341, 0]
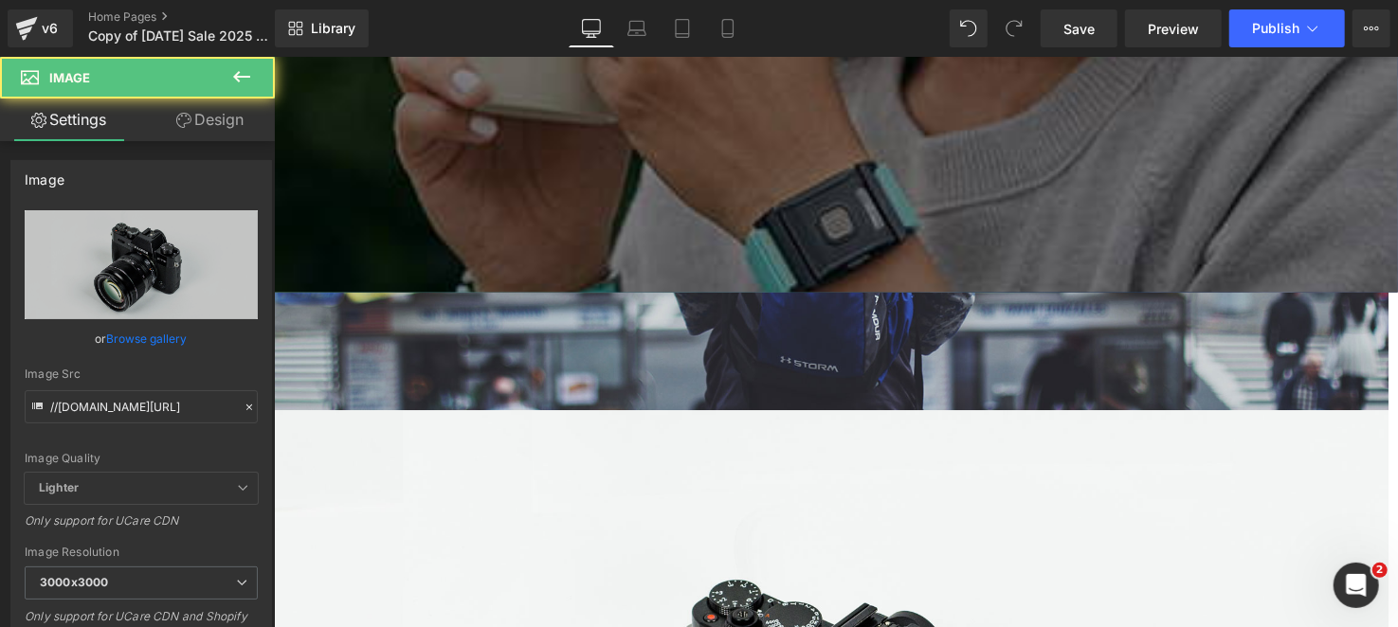
click at [231, 119] on link "Design" at bounding box center [209, 120] width 137 height 43
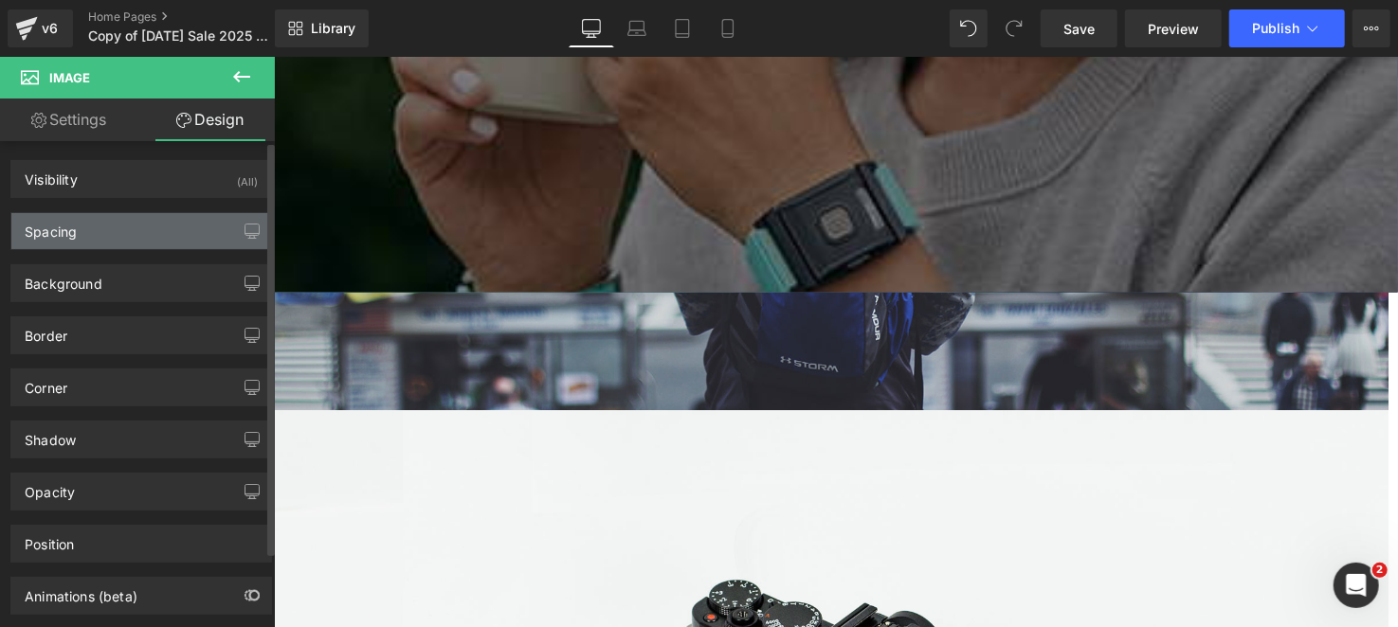
click at [143, 243] on div "Spacing" at bounding box center [141, 231] width 260 height 36
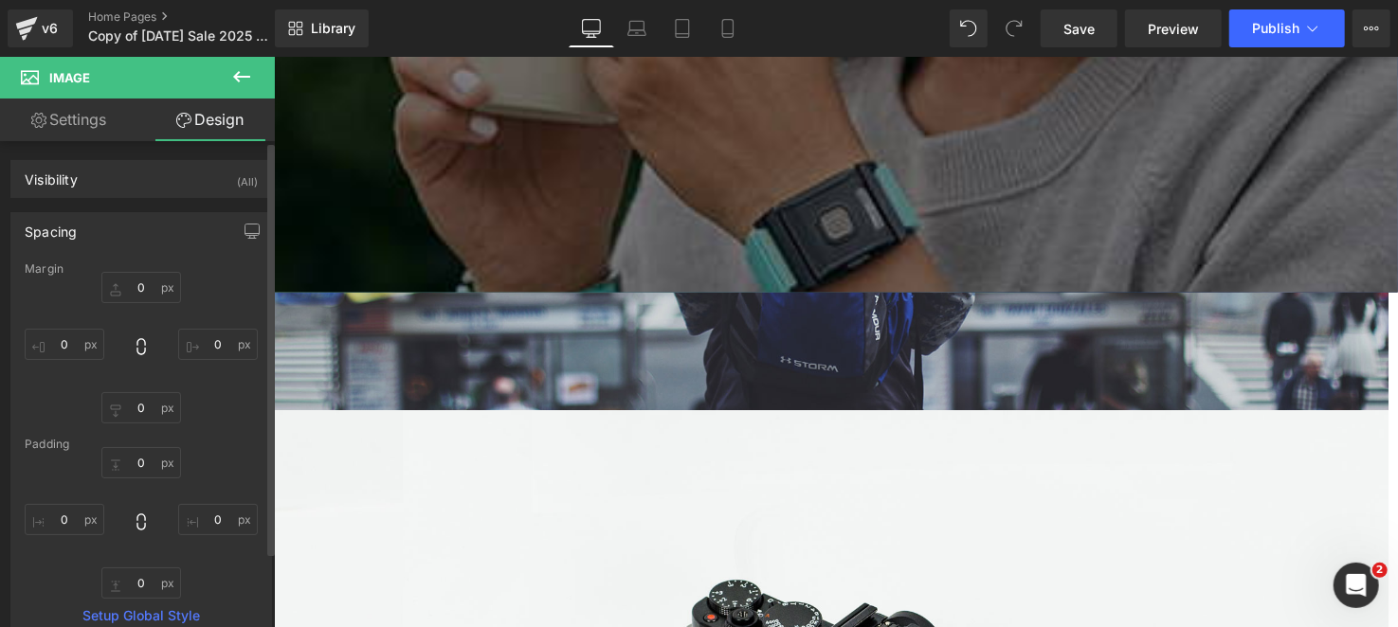
click at [162, 201] on div "Spacing [GEOGRAPHIC_DATA] 0px 0 0px 0 0px 0 0px 0 [GEOGRAPHIC_DATA] 0px 0 0px 0…" at bounding box center [141, 420] width 283 height 445
click at [160, 227] on div "Spacing" at bounding box center [141, 231] width 260 height 36
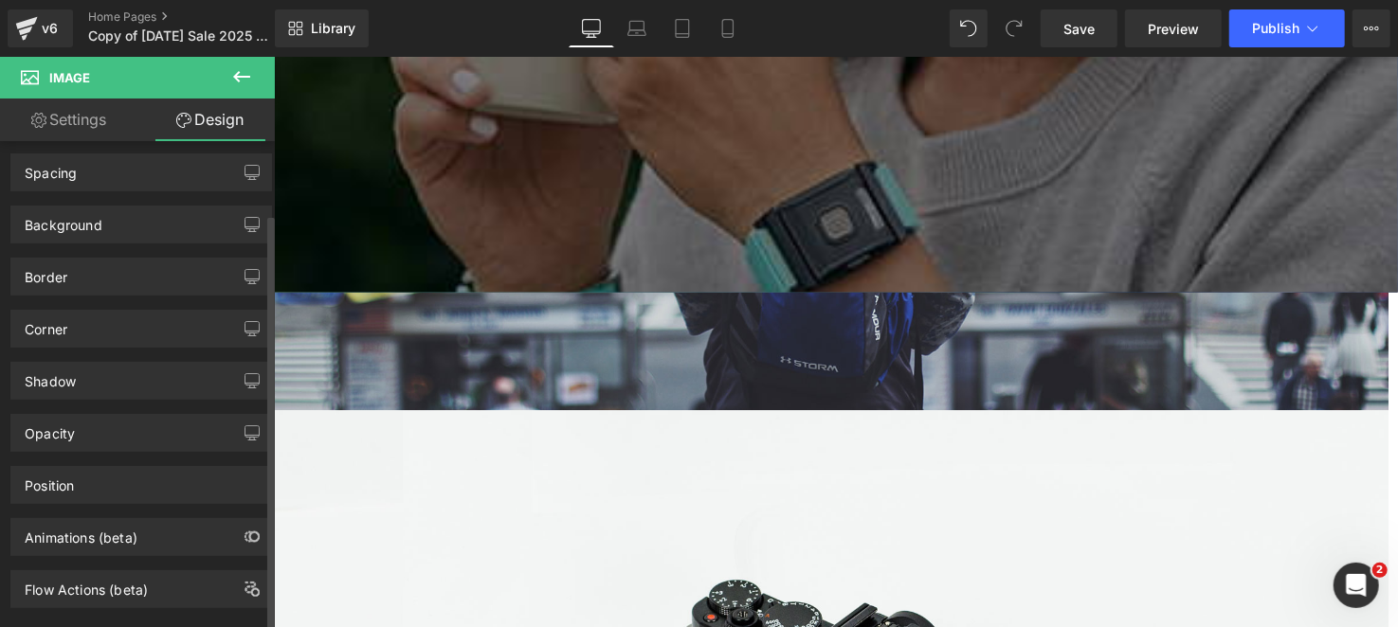
scroll to position [88, 0]
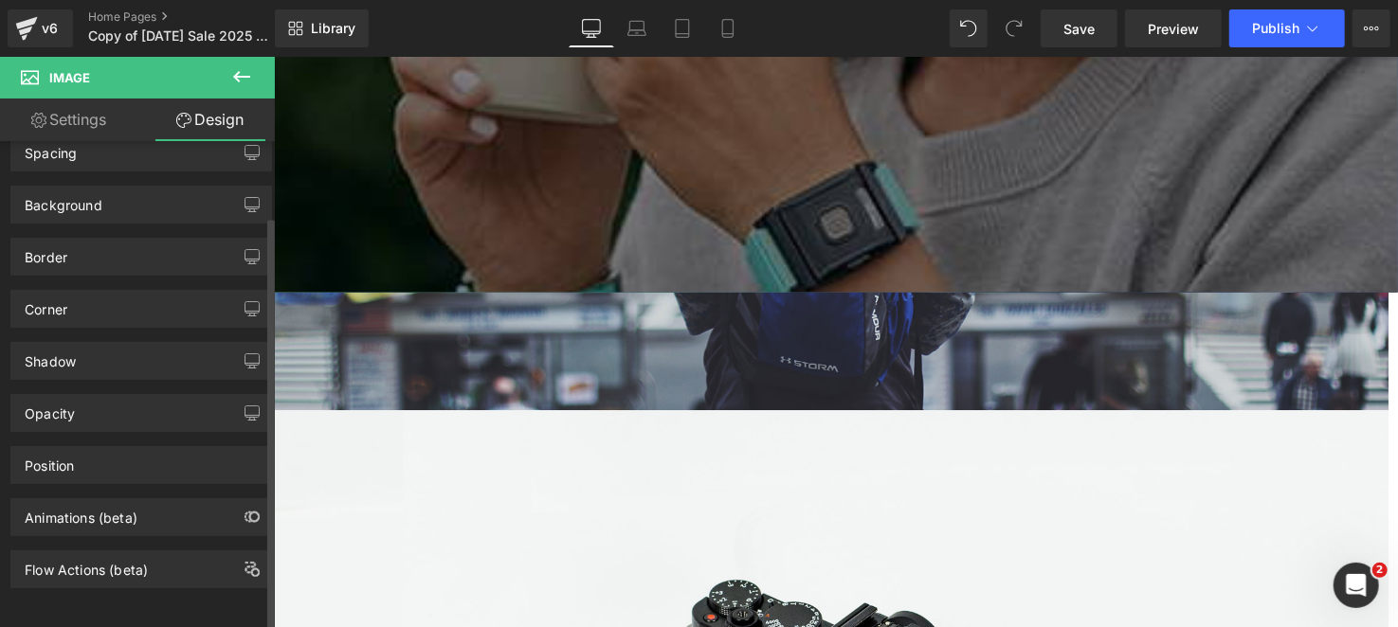
click at [87, 312] on div "Corner" at bounding box center [141, 309] width 260 height 36
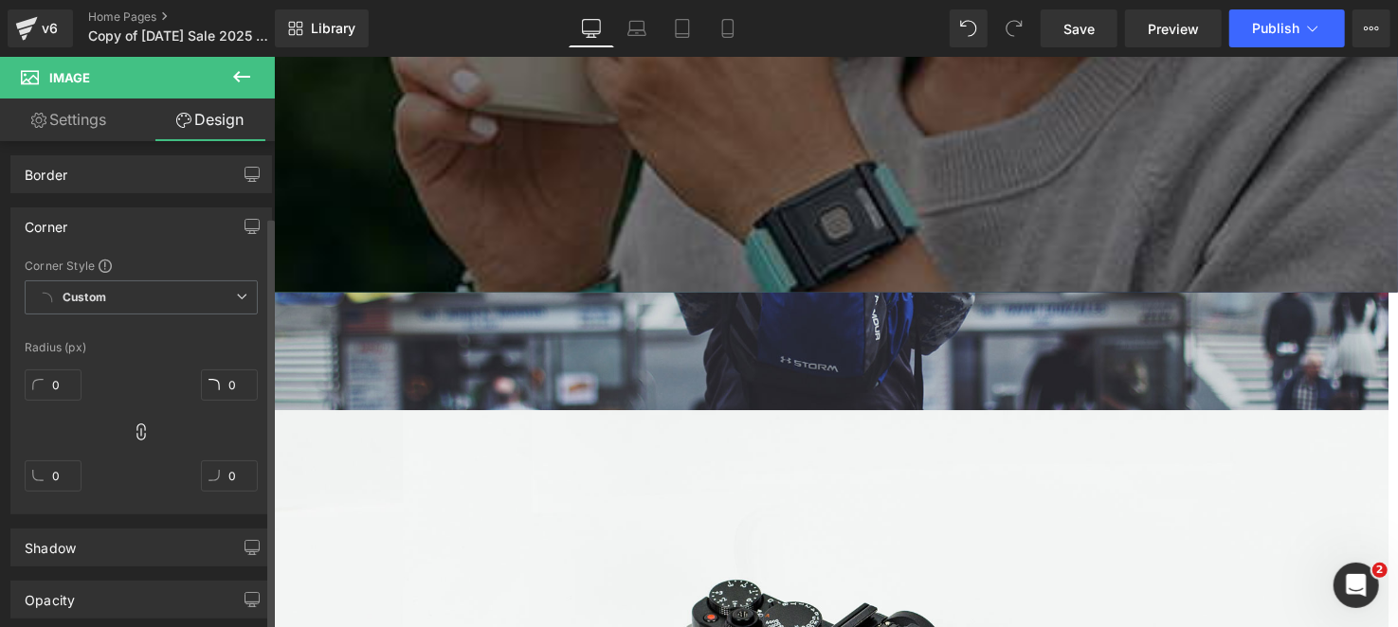
scroll to position [278, 0]
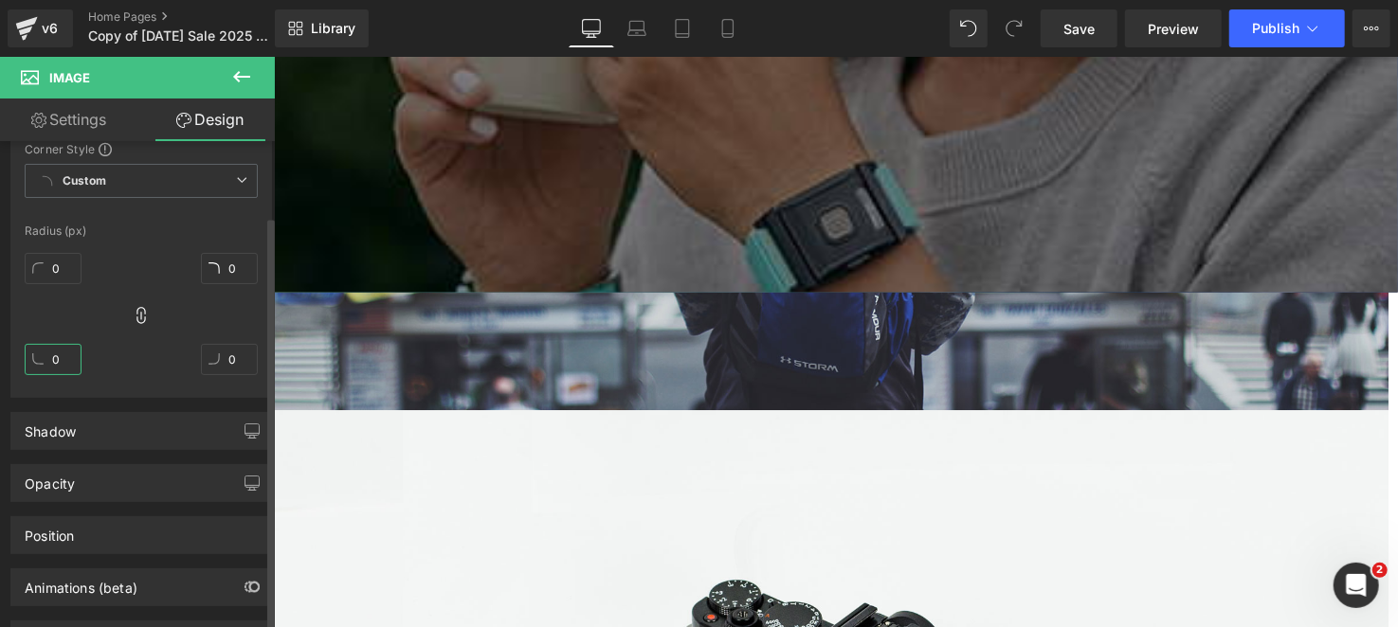
click at [67, 358] on input "0" at bounding box center [53, 359] width 57 height 31
click at [147, 314] on div "0px 0 0px 0 0px 0 0px 0" at bounding box center [141, 321] width 233 height 152
click at [134, 314] on icon at bounding box center [141, 315] width 19 height 19
click at [35, 360] on input "0" at bounding box center [53, 359] width 57 height 31
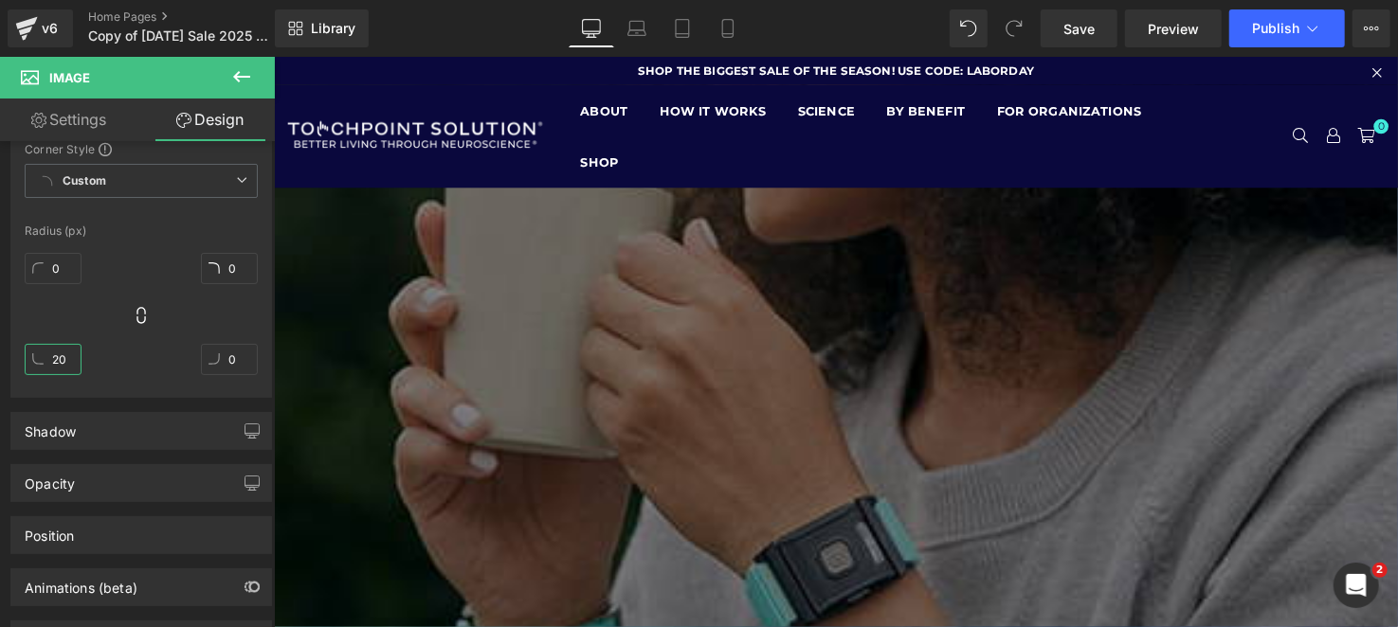
scroll to position [94, 0]
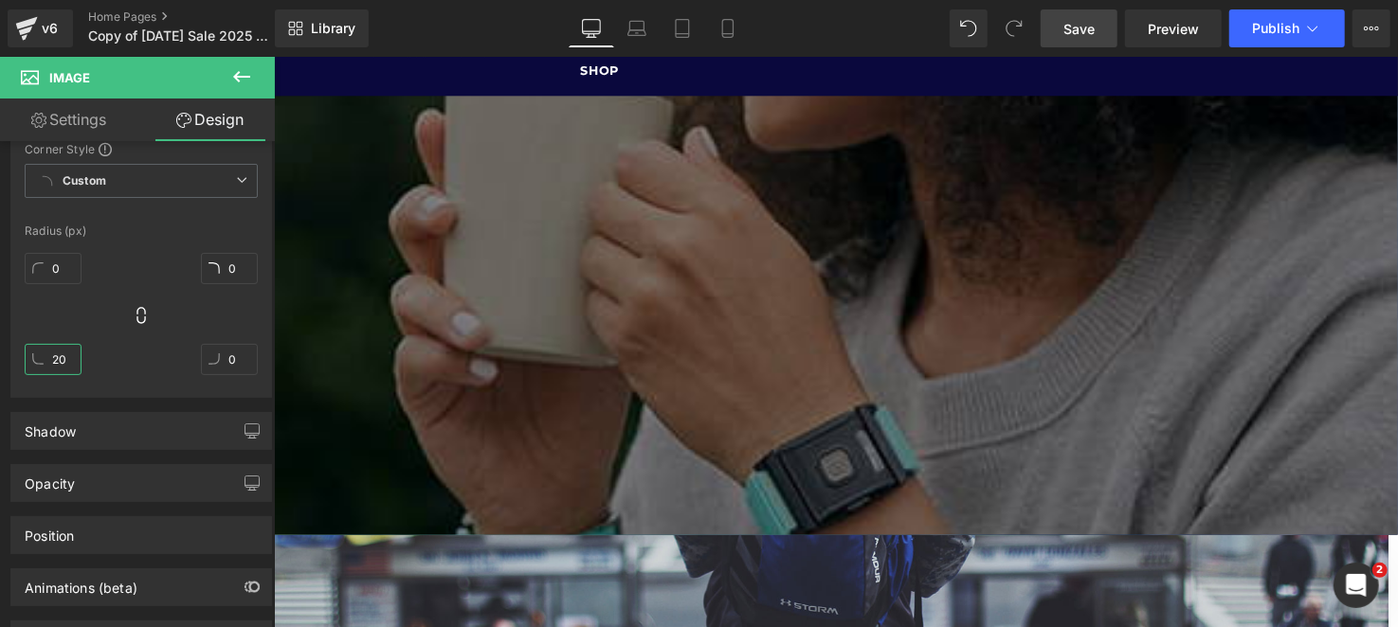
type input "20"
click at [1106, 42] on link "Save" at bounding box center [1079, 28] width 77 height 38
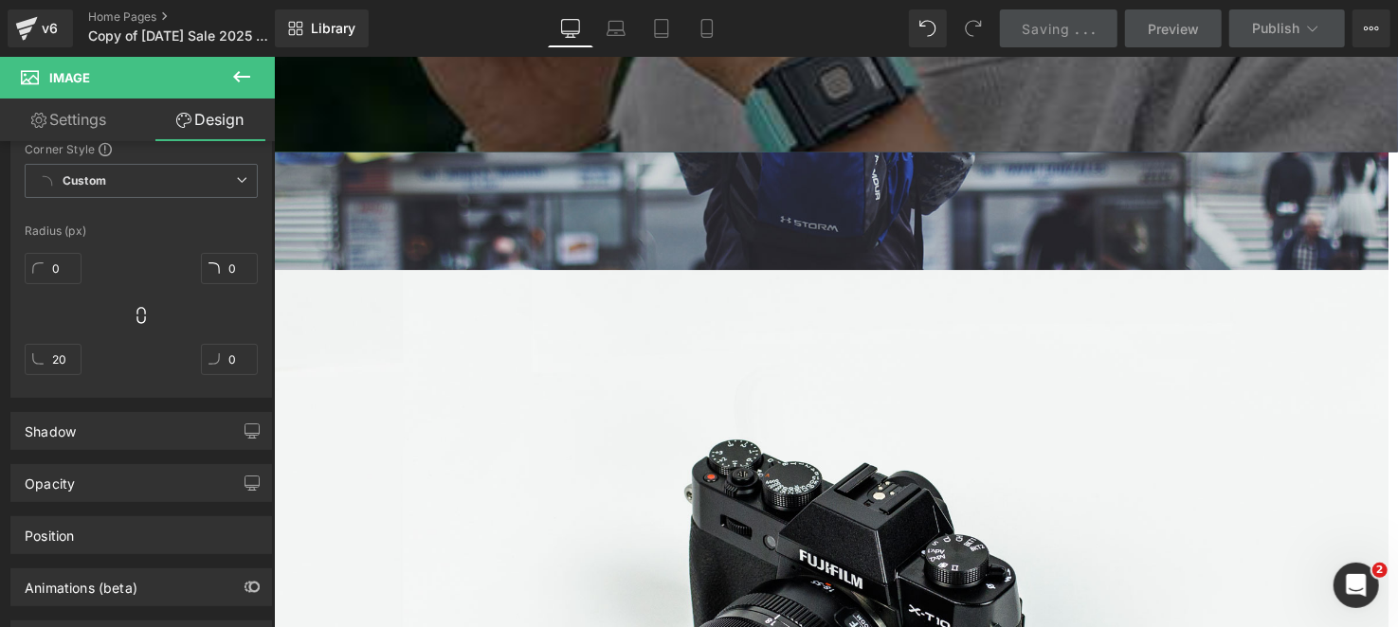
scroll to position [568, 0]
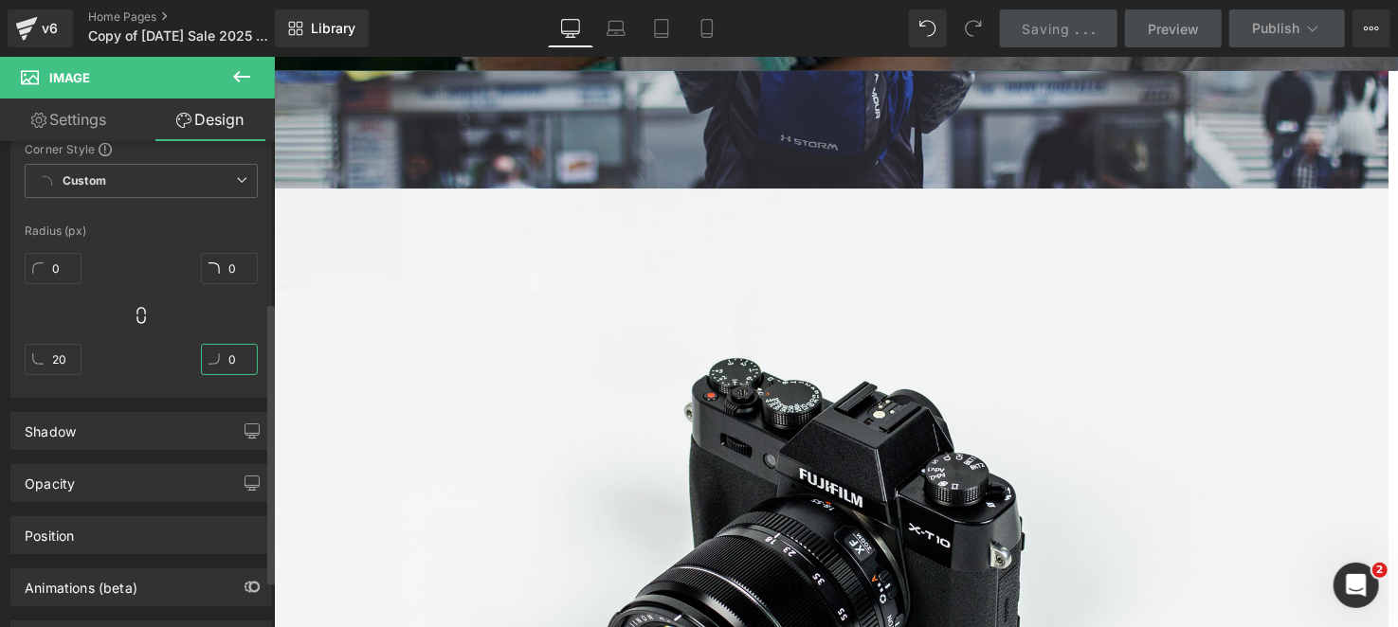
click at [238, 367] on input "0" at bounding box center [229, 359] width 57 height 31
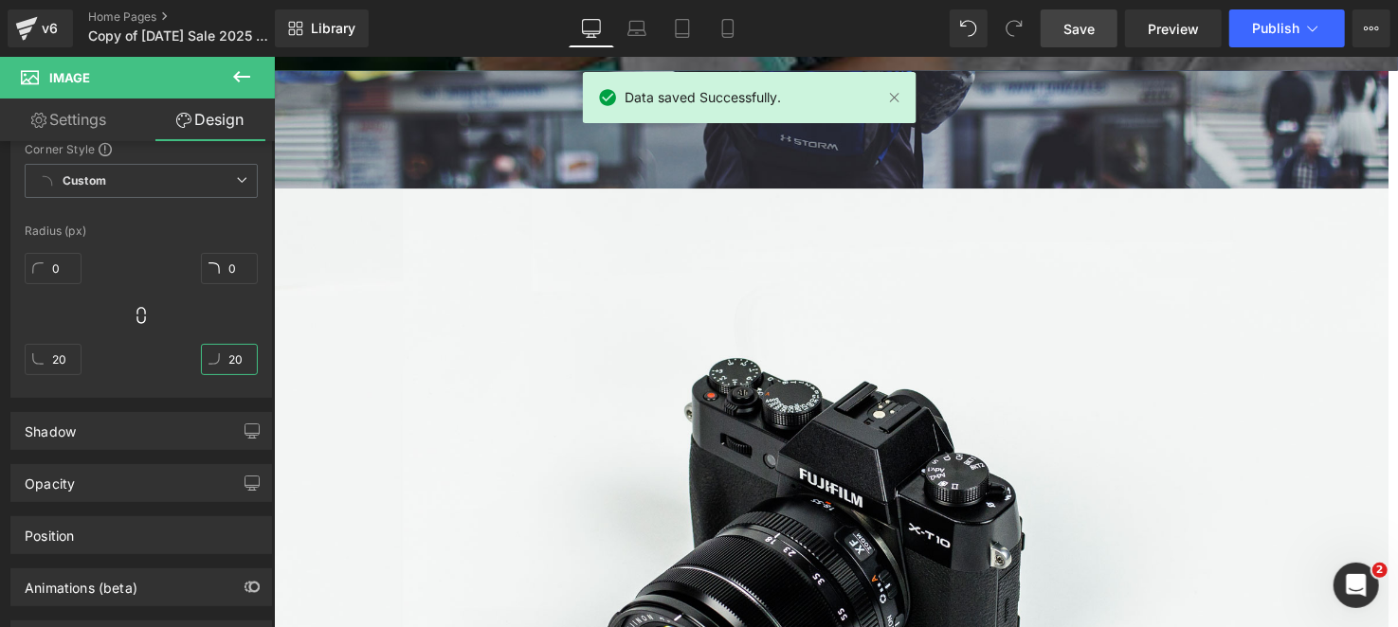
type input "20"
click at [1082, 35] on span "Save" at bounding box center [1078, 29] width 31 height 20
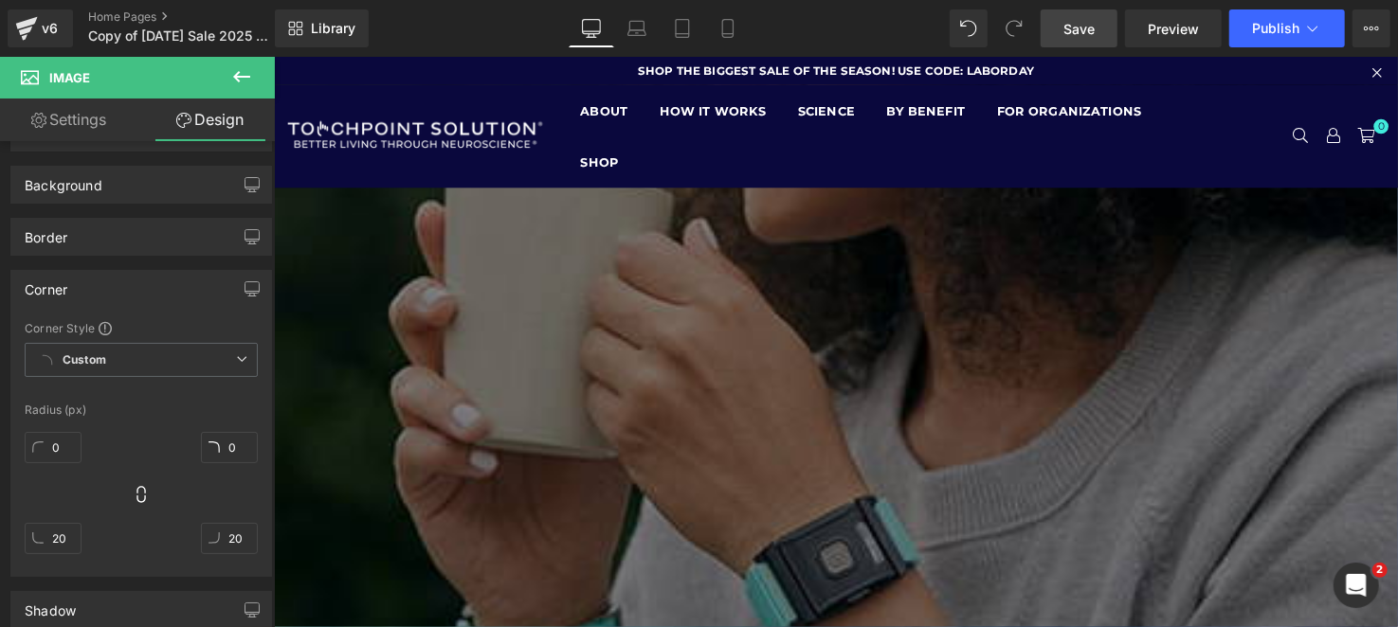
scroll to position [88, 0]
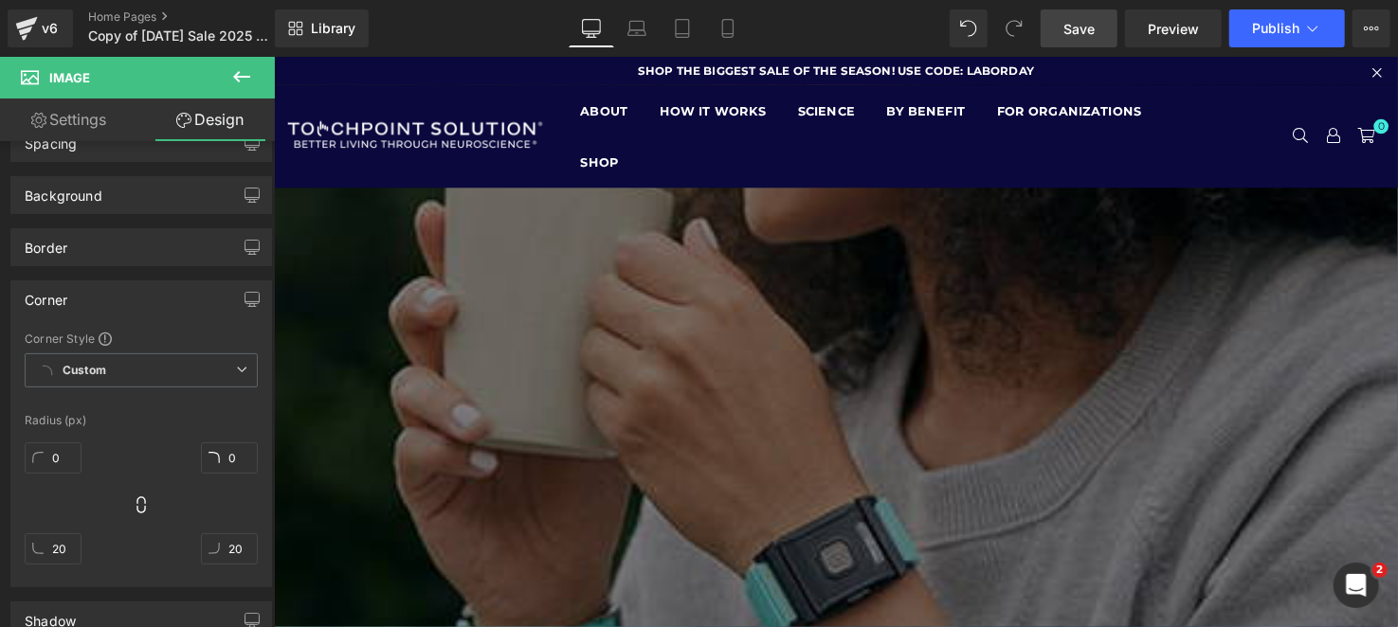
click at [228, 69] on button at bounding box center [241, 78] width 66 height 42
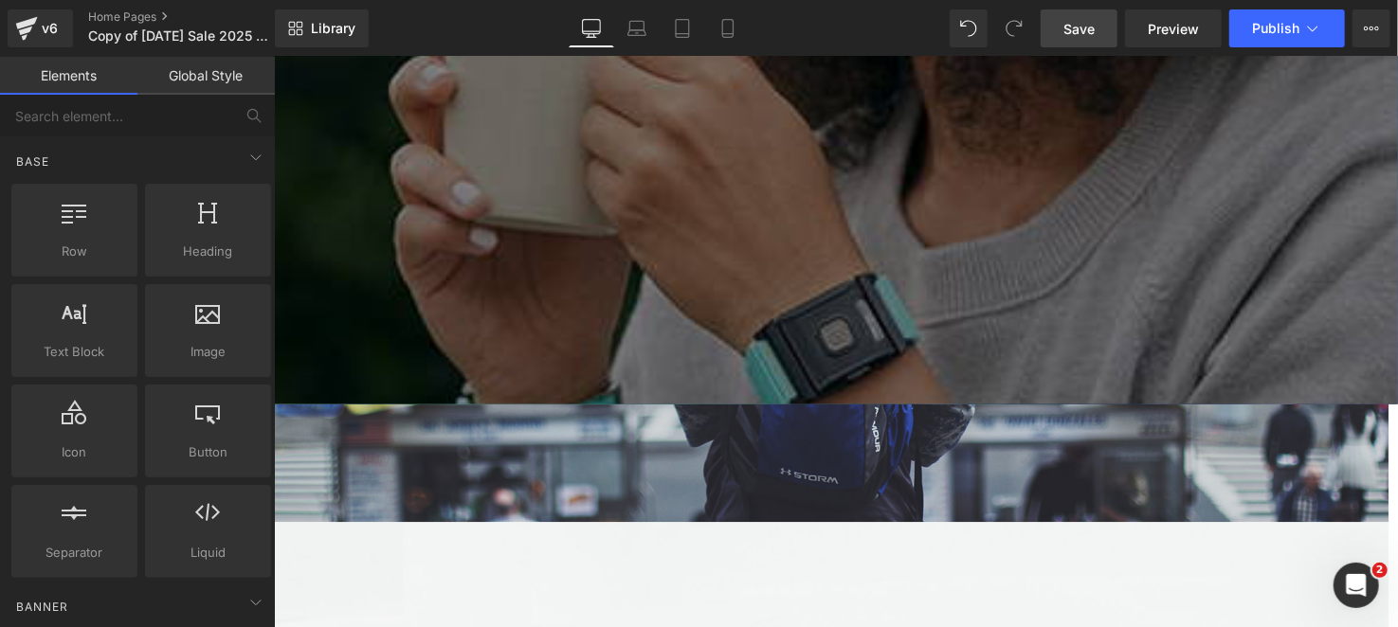
scroll to position [473, 0]
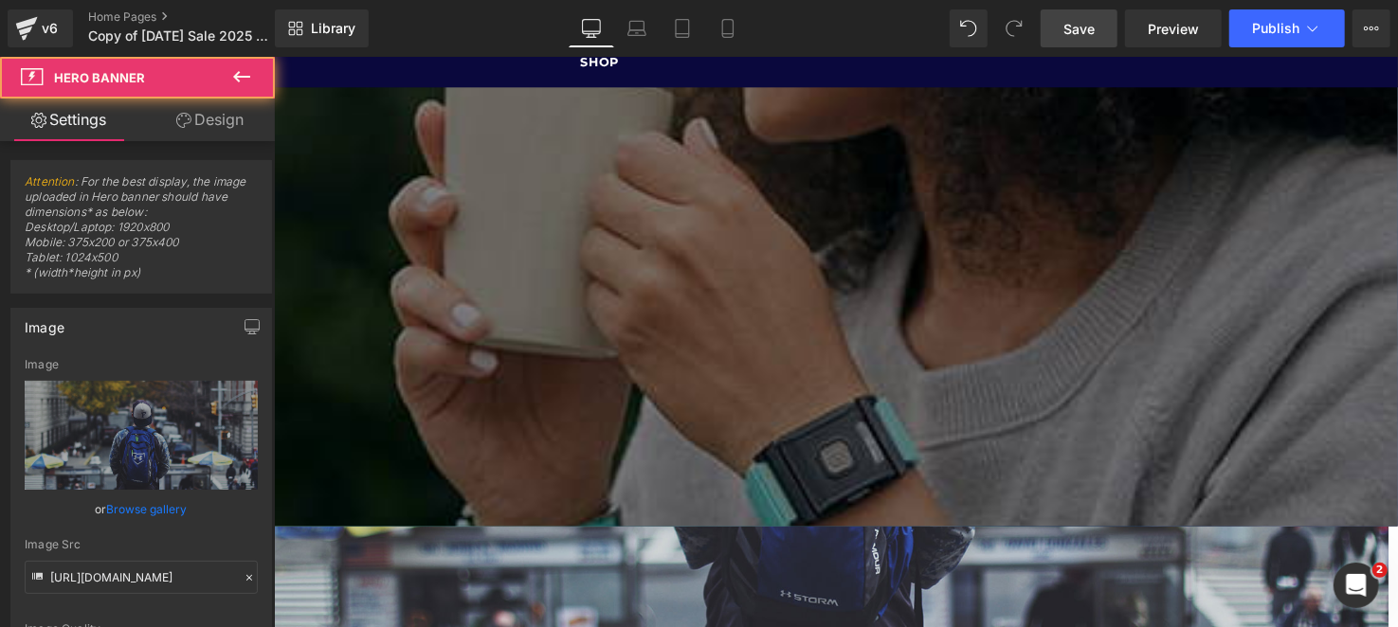
scroll to position [0, 0]
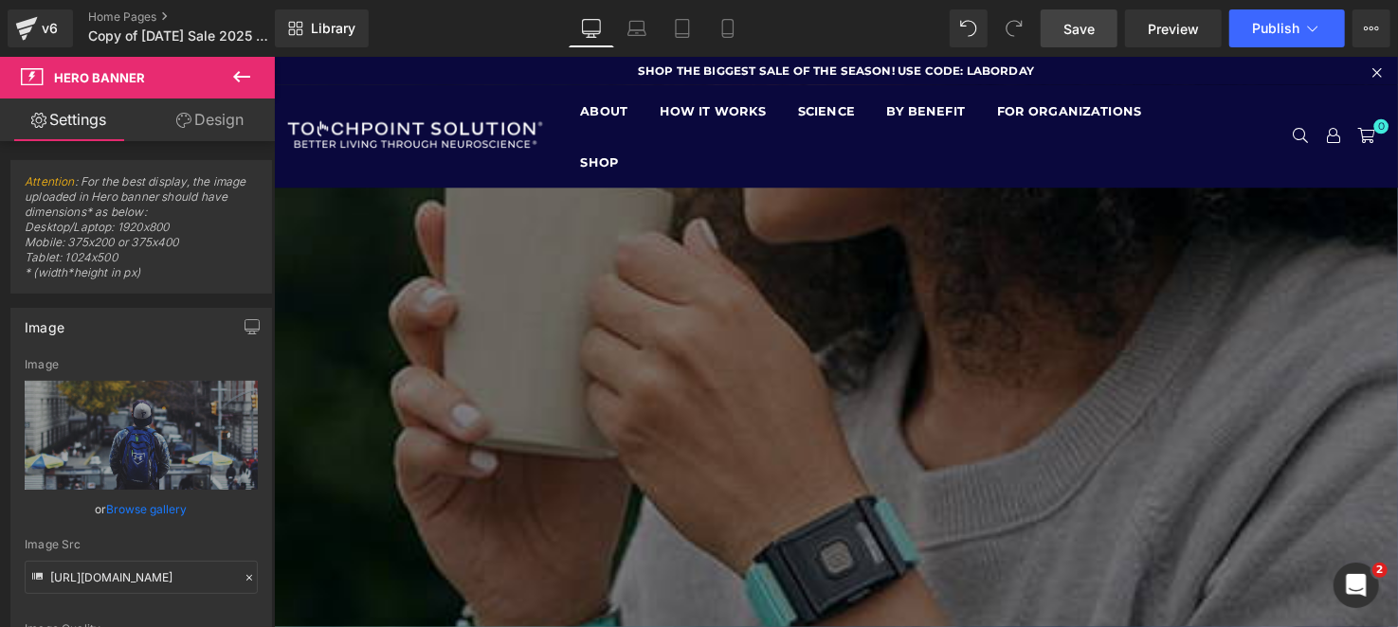
click at [560, 276] on div "Hero Banner 200px" at bounding box center [841, 474] width 1137 height 569
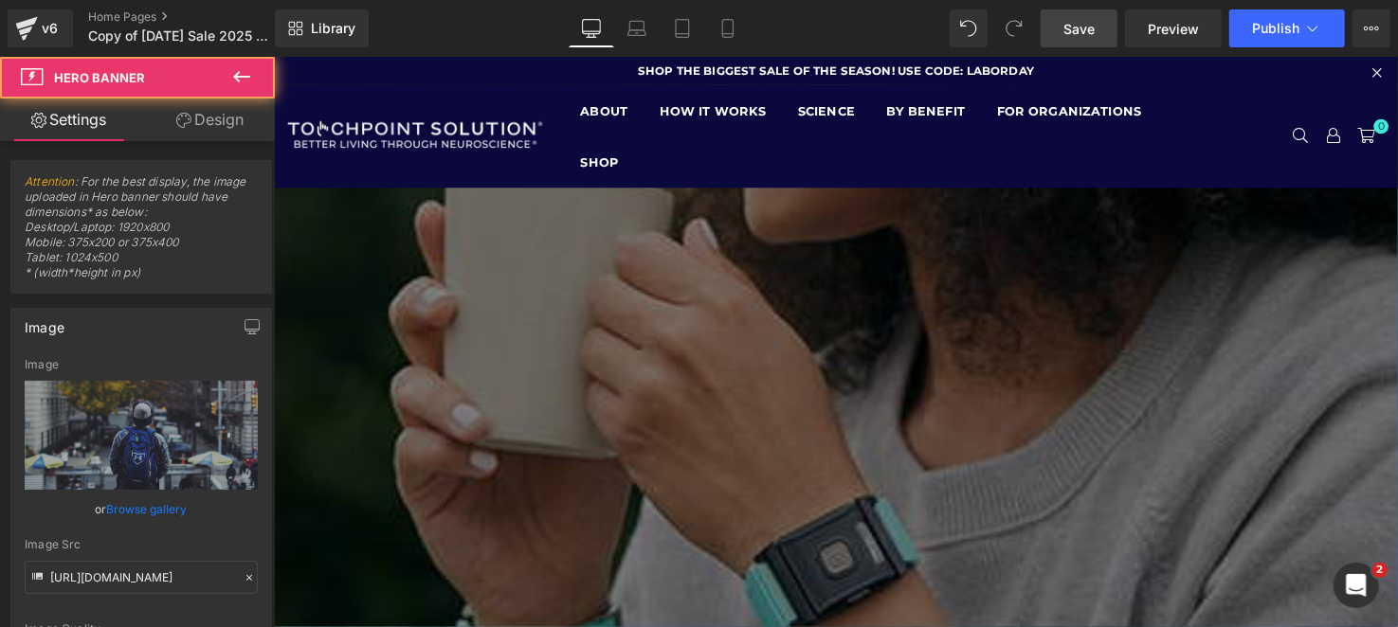
click at [273, 56] on span "Hero Banner" at bounding box center [273, 56] width 0 height 0
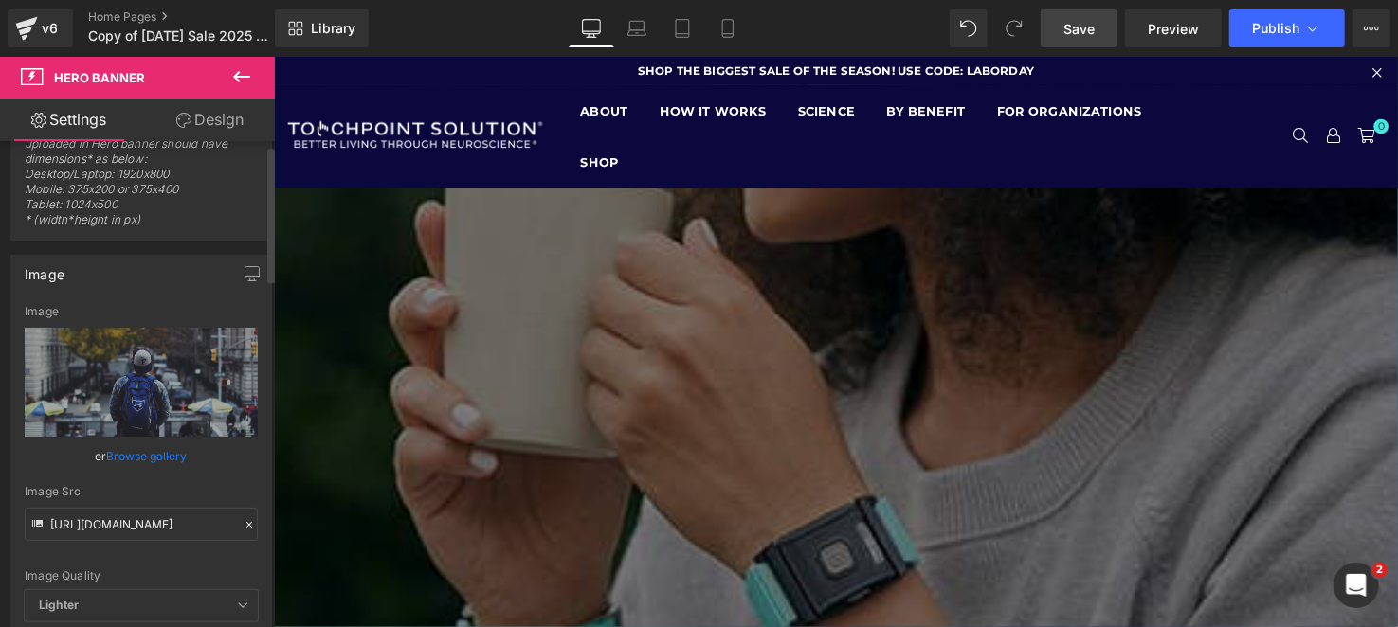
scroll to position [94, 0]
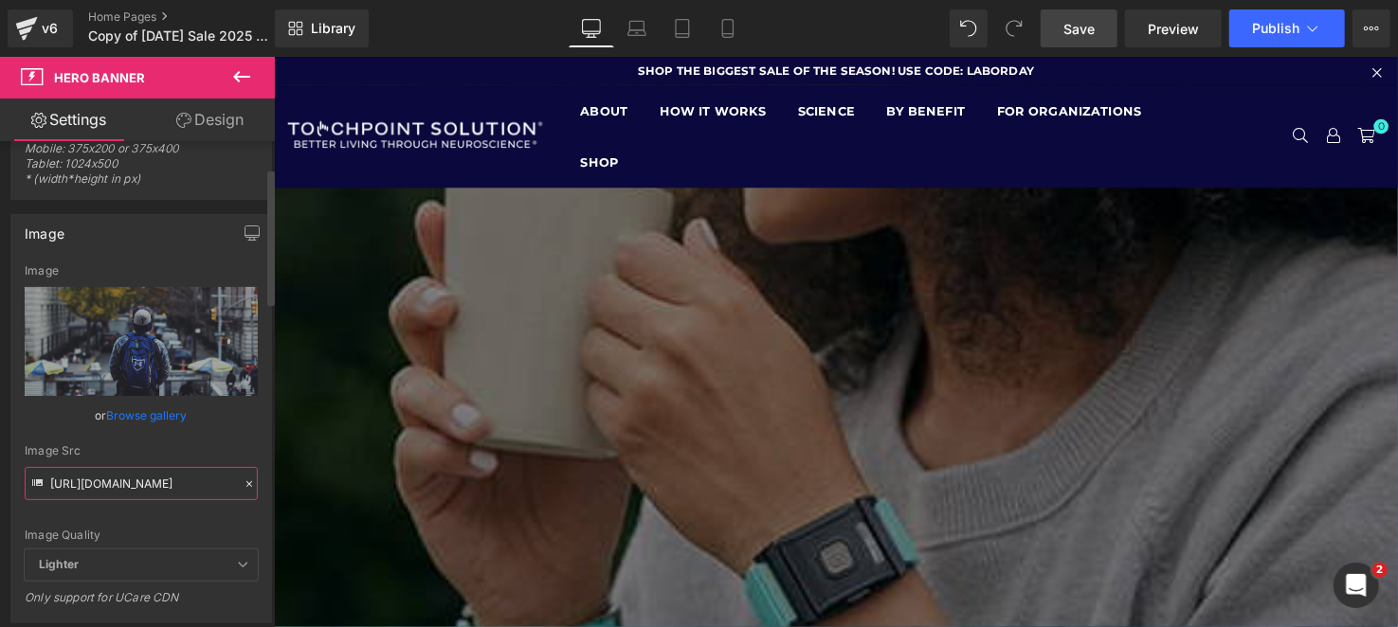
click at [113, 473] on input "[URL][DOMAIN_NAME]" at bounding box center [141, 483] width 233 height 33
paste input "[DOMAIN_NAME][URL][DATE][PHONE_NUMBER]"
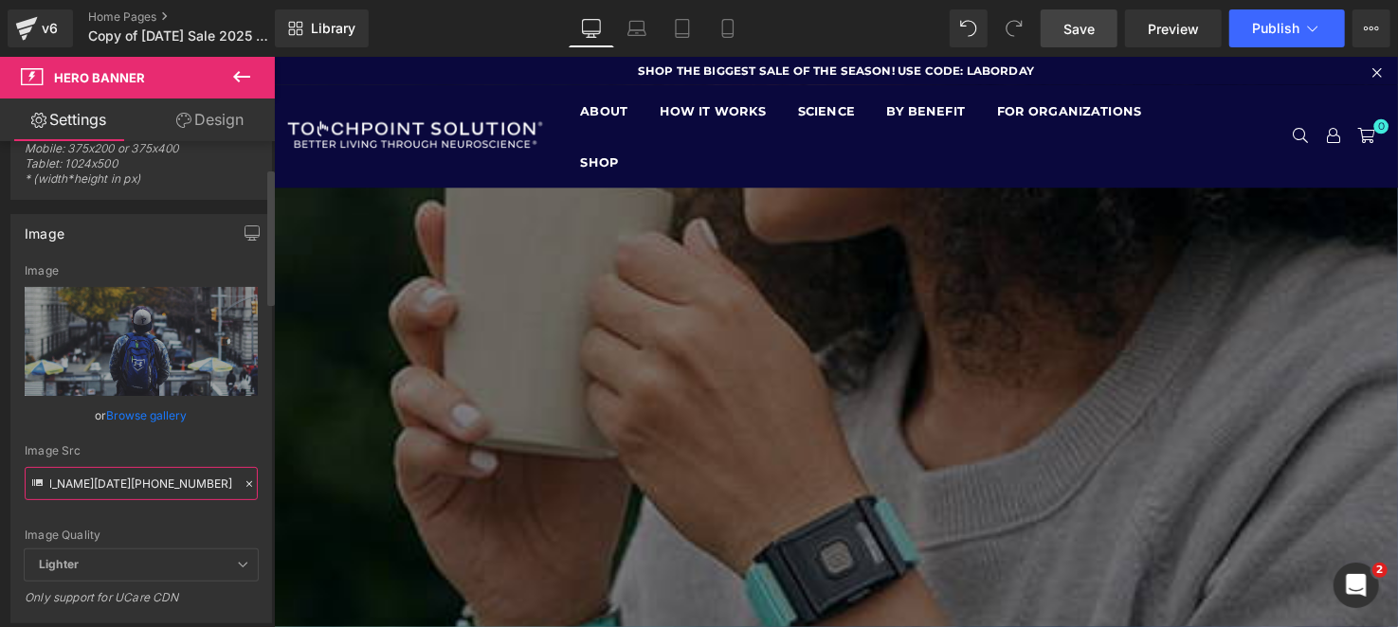
type input "[URL][DOMAIN_NAME][DATE][PHONE_NUMBER]"
click at [159, 444] on div "Image Src" at bounding box center [141, 450] width 233 height 13
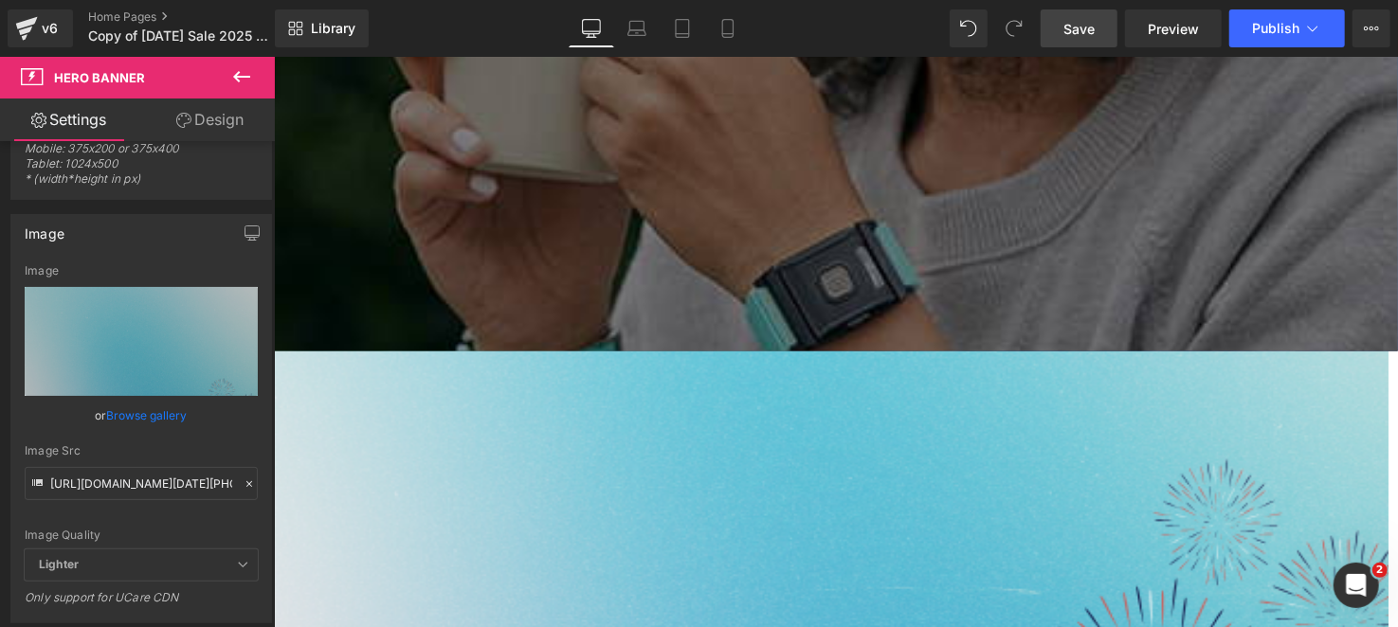
scroll to position [284, 0]
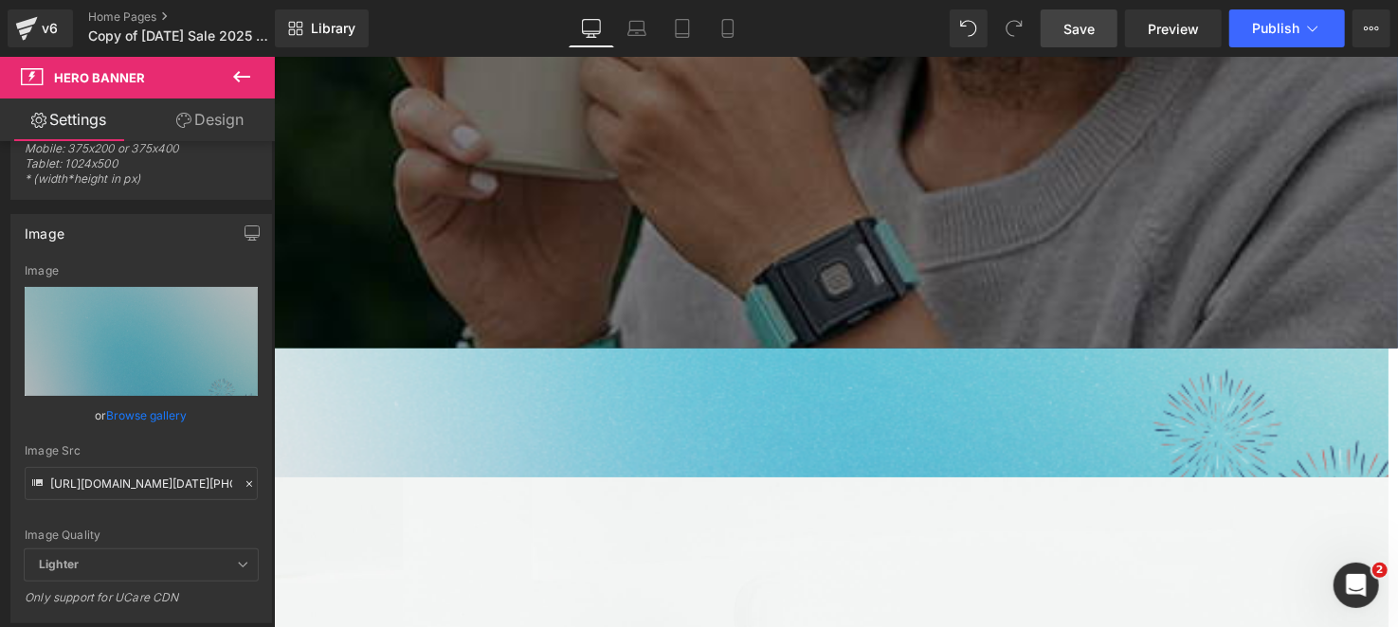
drag, startPoint x: 627, startPoint y: 372, endPoint x: 633, endPoint y: 283, distance: 89.3
click at [633, 284] on div "106px" at bounding box center [841, 334] width 1137 height 100
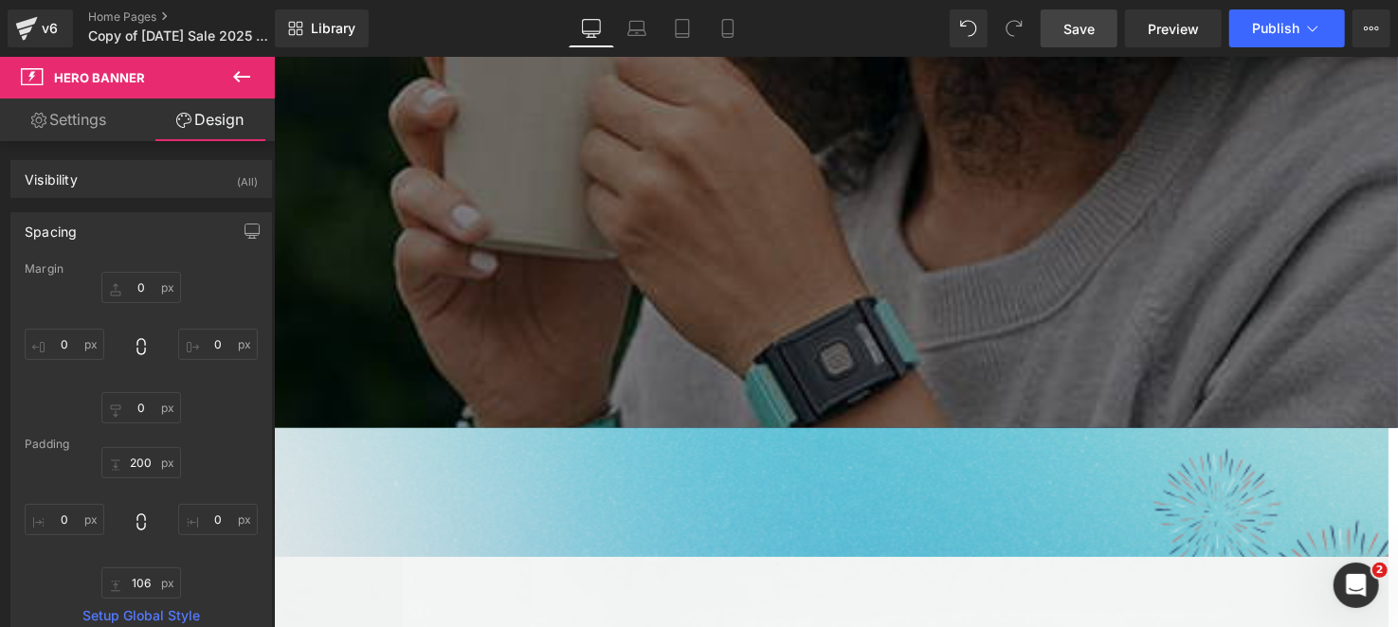
scroll to position [379, 0]
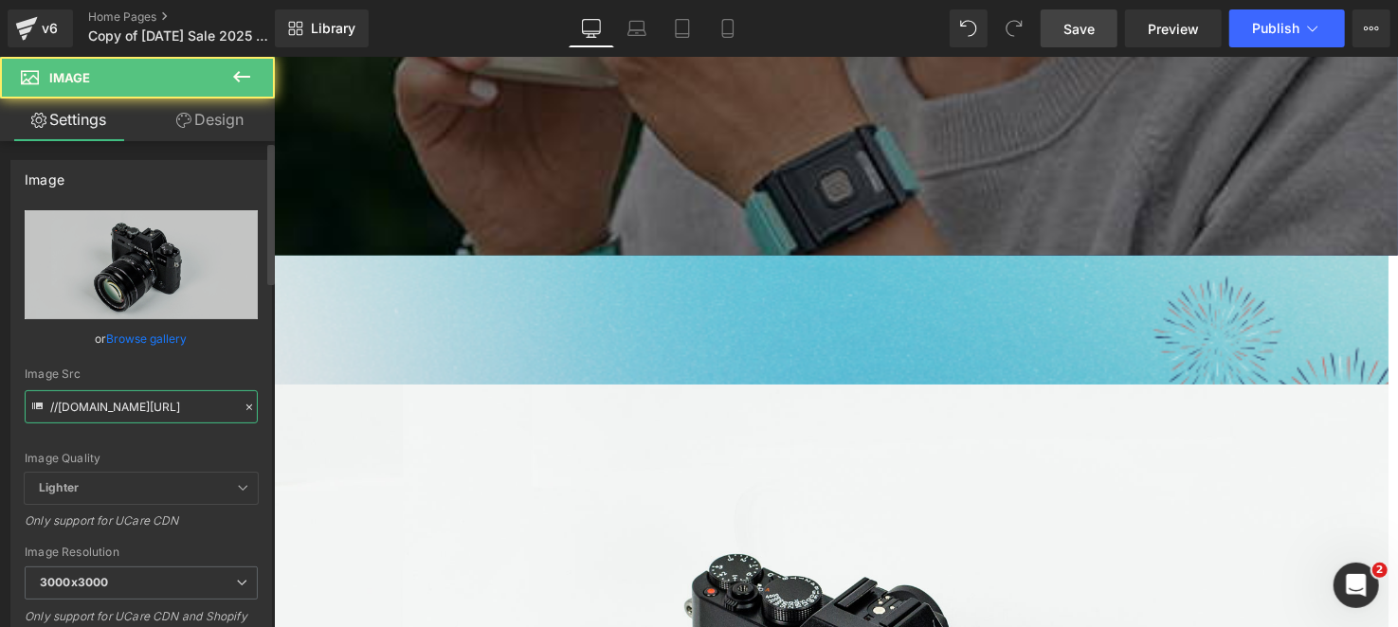
click at [124, 402] on input "//[DOMAIN_NAME][URL]" at bounding box center [141, 406] width 233 height 33
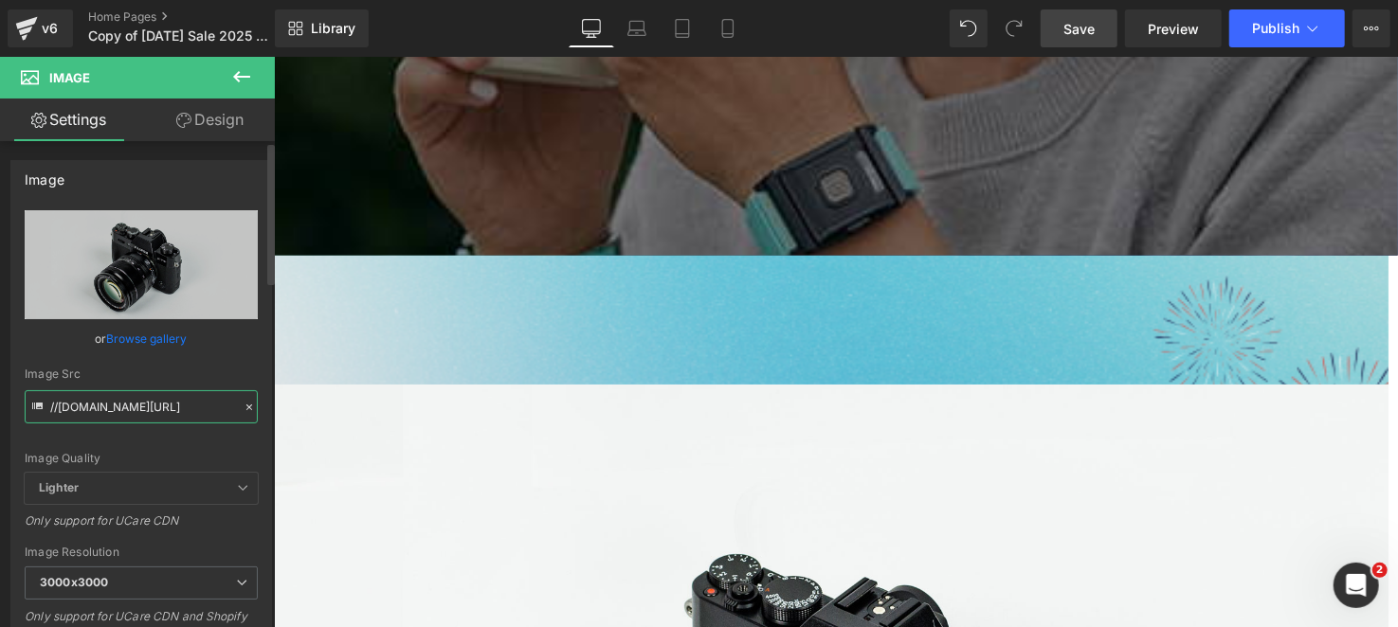
click at [124, 402] on input "//[DOMAIN_NAME][URL]" at bounding box center [141, 406] width 233 height 33
paste input "[URL][DOMAIN_NAME]"
click at [141, 376] on div "Image Src" at bounding box center [141, 374] width 233 height 13
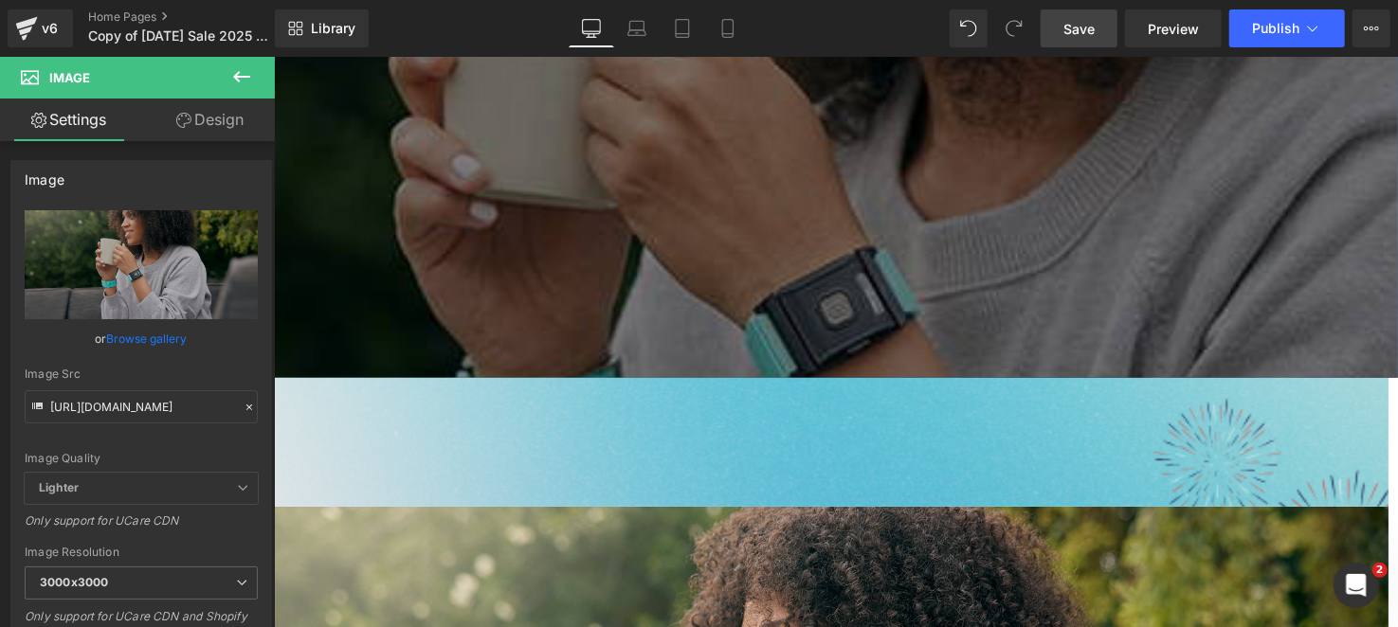
scroll to position [284, 0]
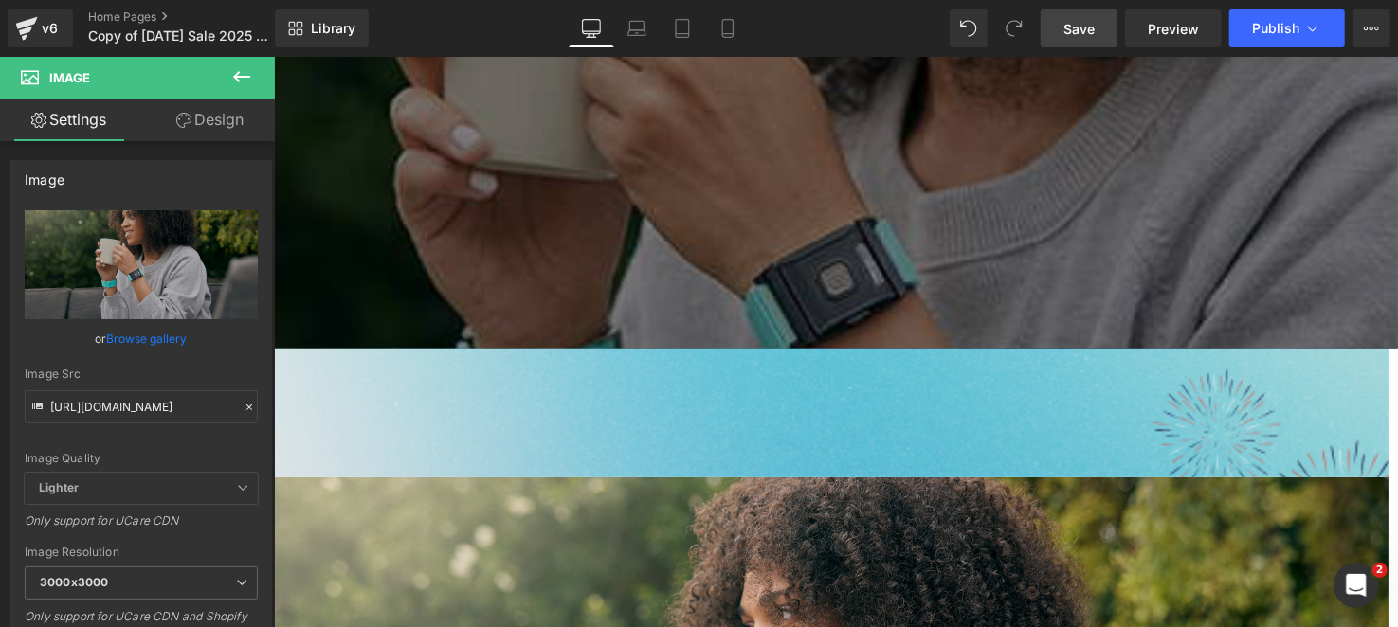
drag, startPoint x: 770, startPoint y: 567, endPoint x: 1023, endPoint y: 610, distance: 256.8
click at [107, 426] on div "Image Quality Lighter Lightest Lighter Lighter Lightest Only support for UCare …" at bounding box center [141, 341] width 233 height 263
click at [114, 405] on input "[URL][DOMAIN_NAME]" at bounding box center [141, 406] width 233 height 33
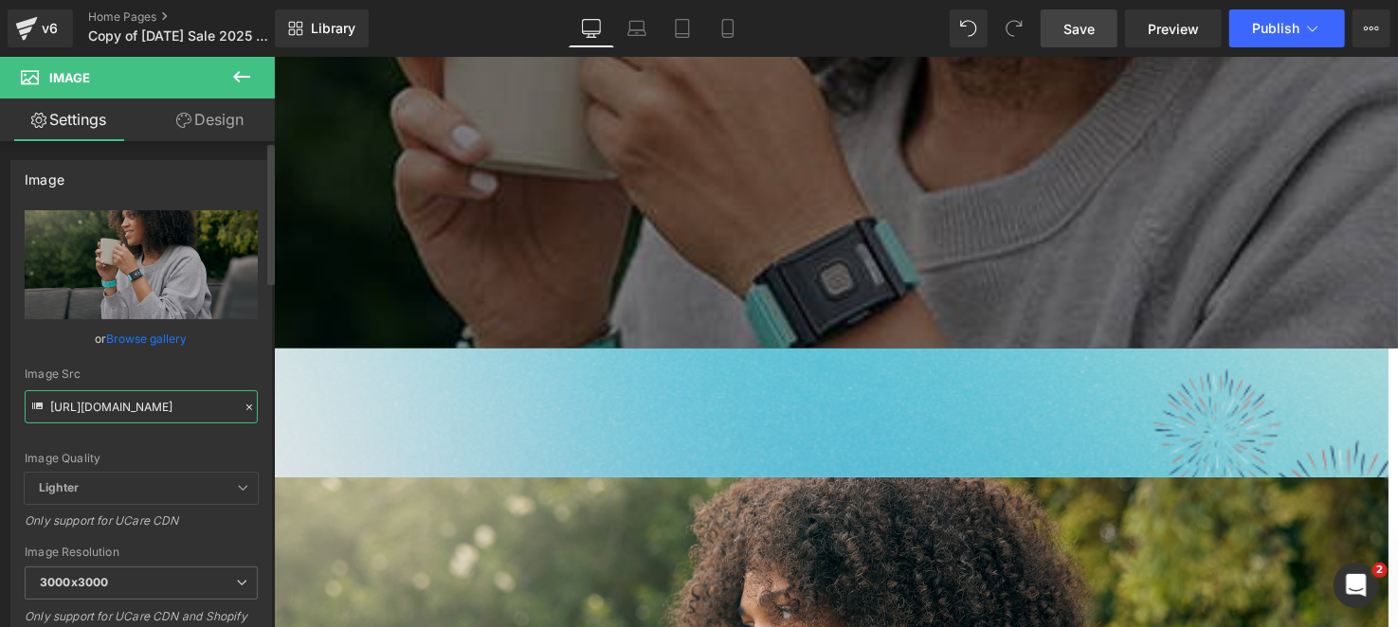
click at [114, 405] on input "[URL][DOMAIN_NAME]" at bounding box center [141, 406] width 233 height 33
paste input "2_1.jpg?v=1756435049"
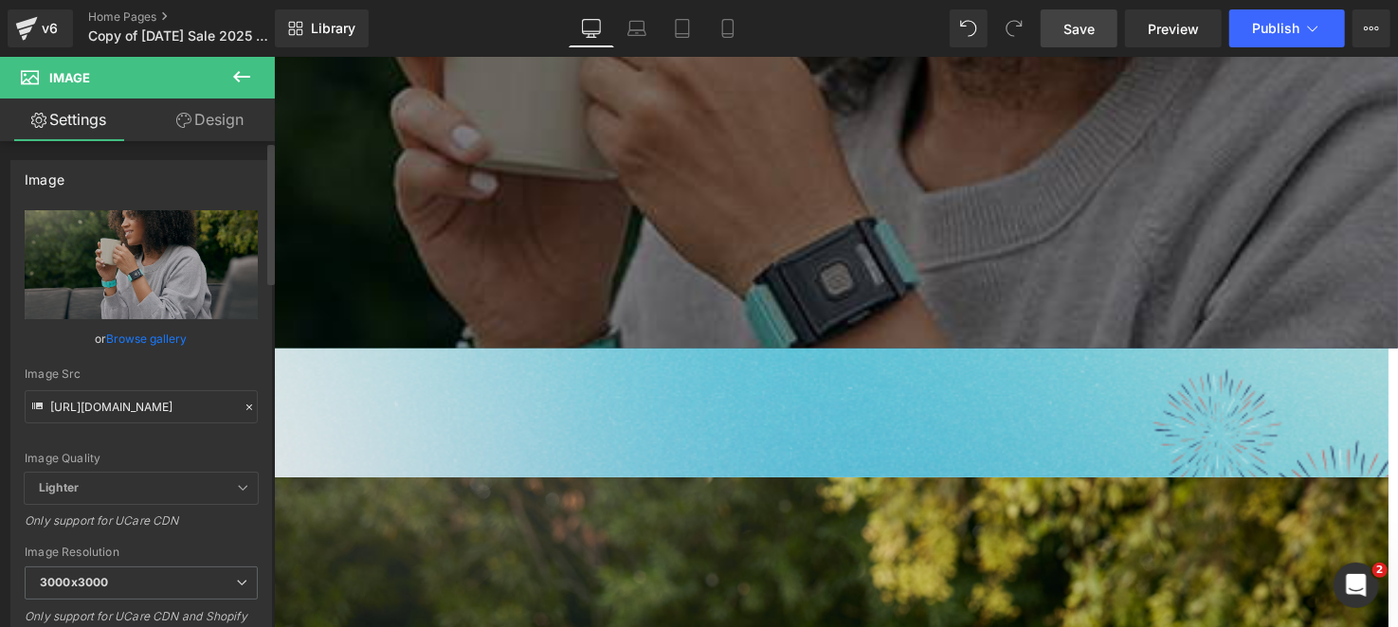
click at [122, 365] on div "Image Quality Lighter Lightest Lighter Lighter Lightest Only support for UCare …" at bounding box center [141, 341] width 233 height 263
type input "[URL][DOMAIN_NAME]"
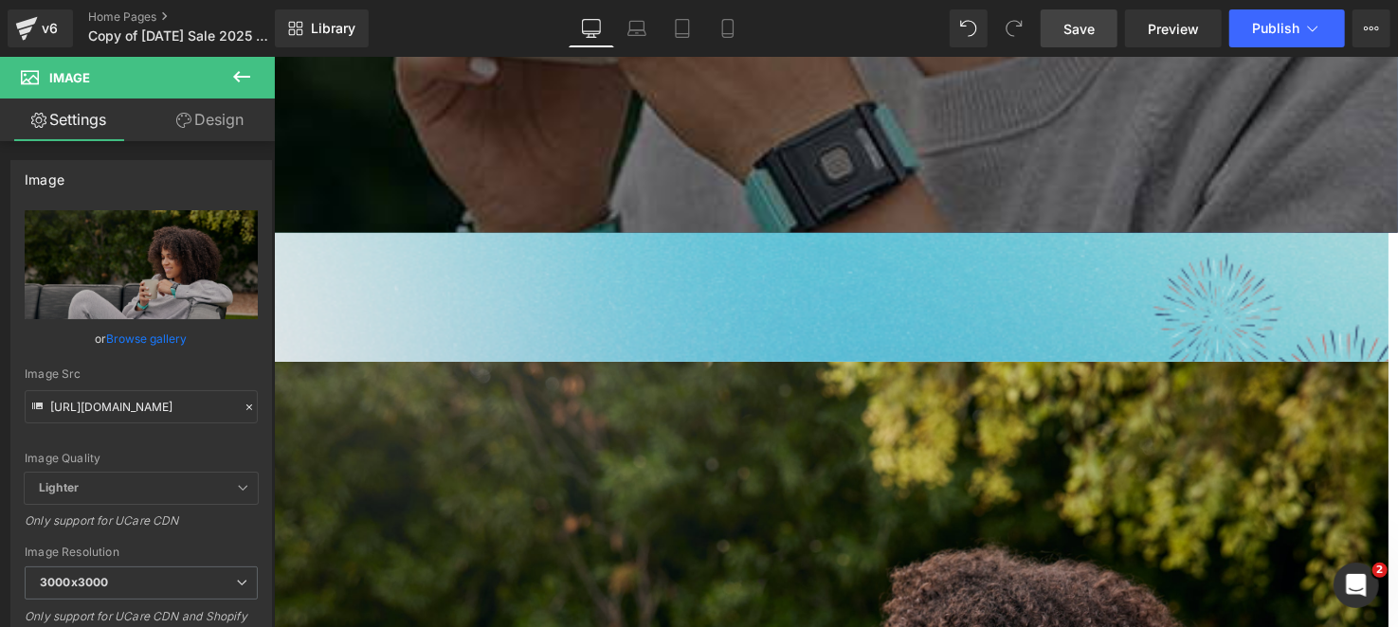
scroll to position [284, 0]
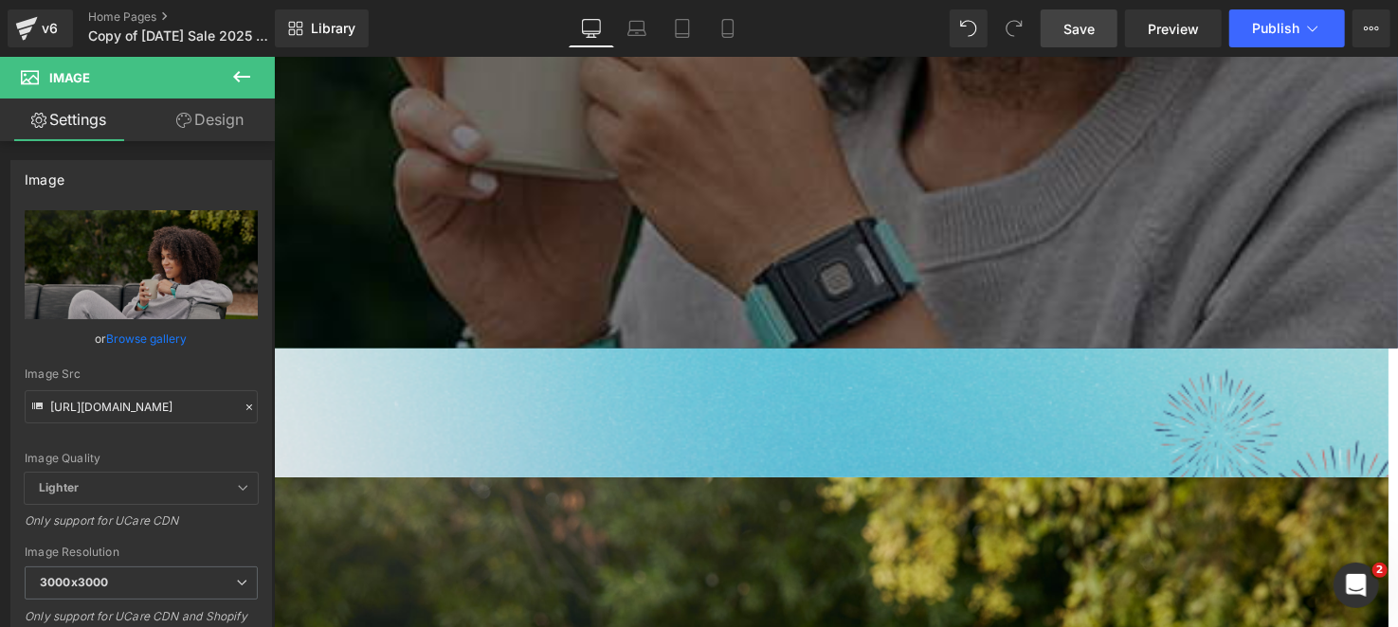
click at [273, 56] on span "Image" at bounding box center [273, 56] width 0 height 0
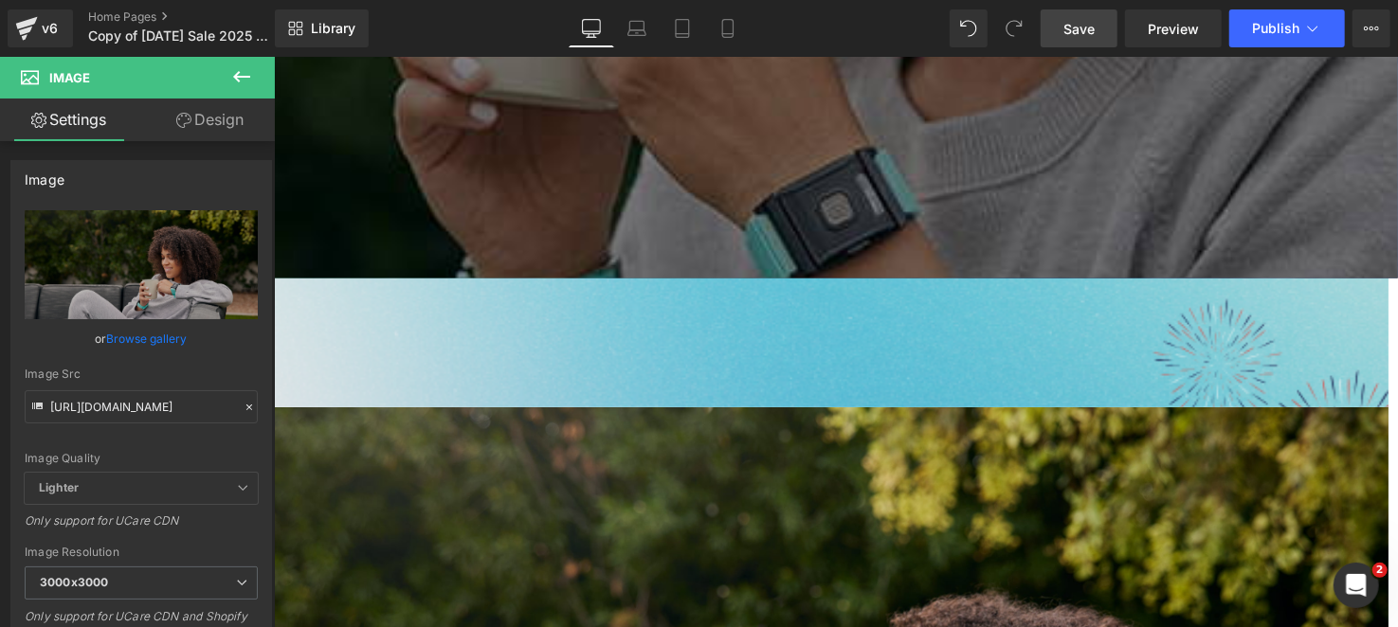
scroll to position [189, 0]
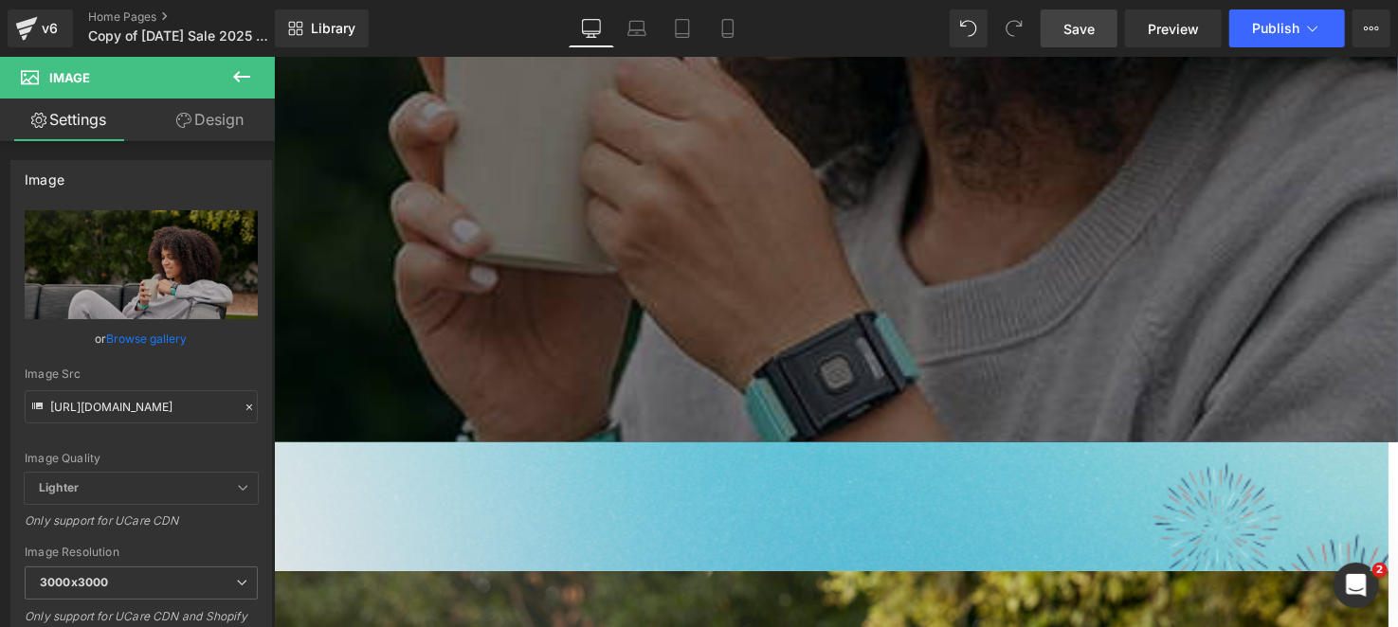
click at [206, 121] on link "Design" at bounding box center [209, 120] width 137 height 43
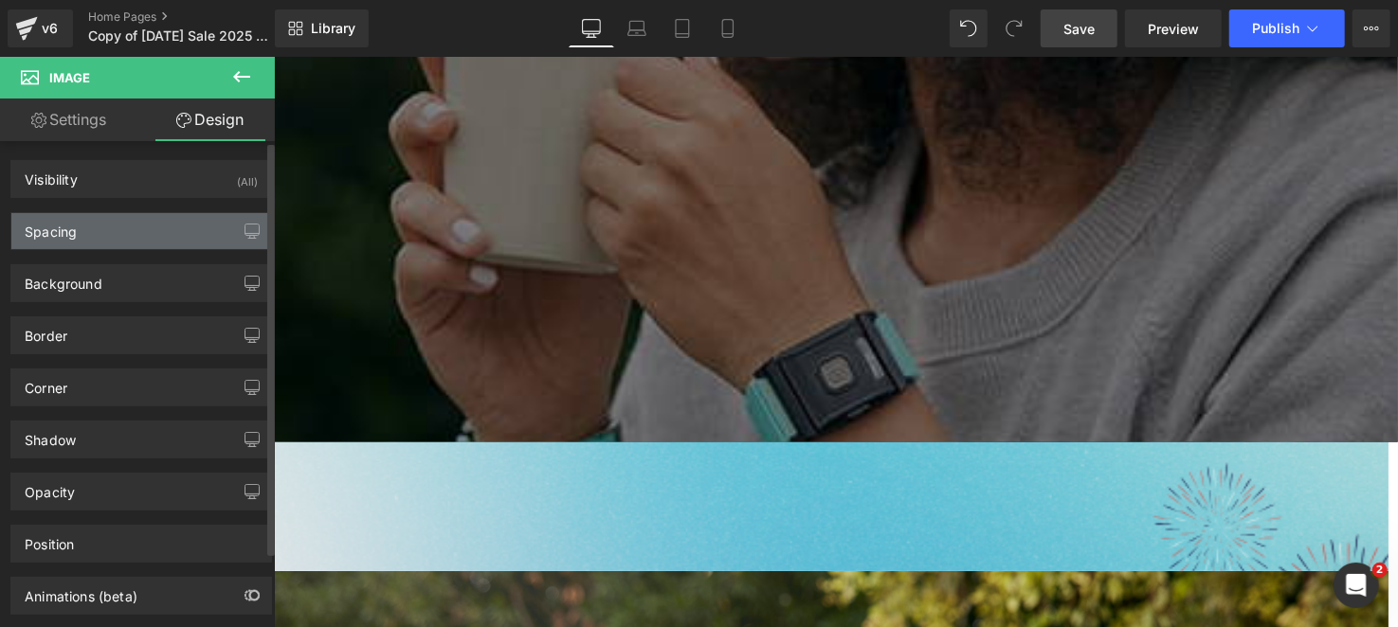
click at [145, 227] on div "Spacing" at bounding box center [141, 231] width 260 height 36
type input "0"
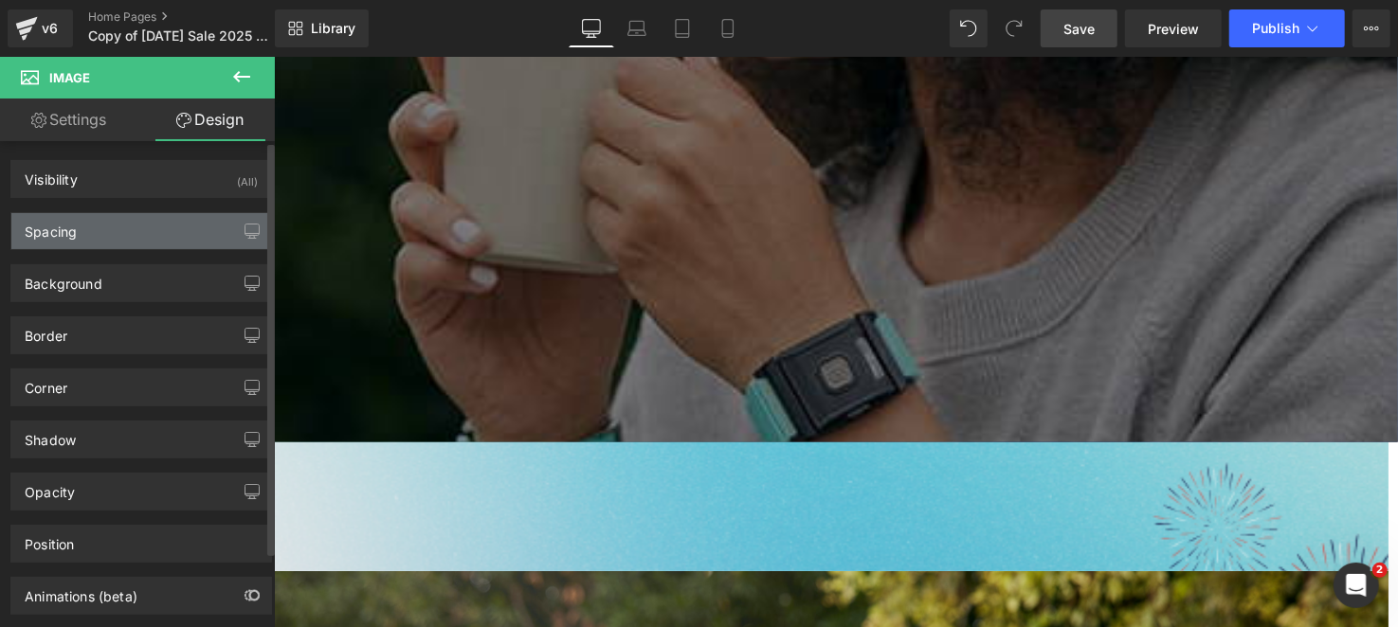
type input "0"
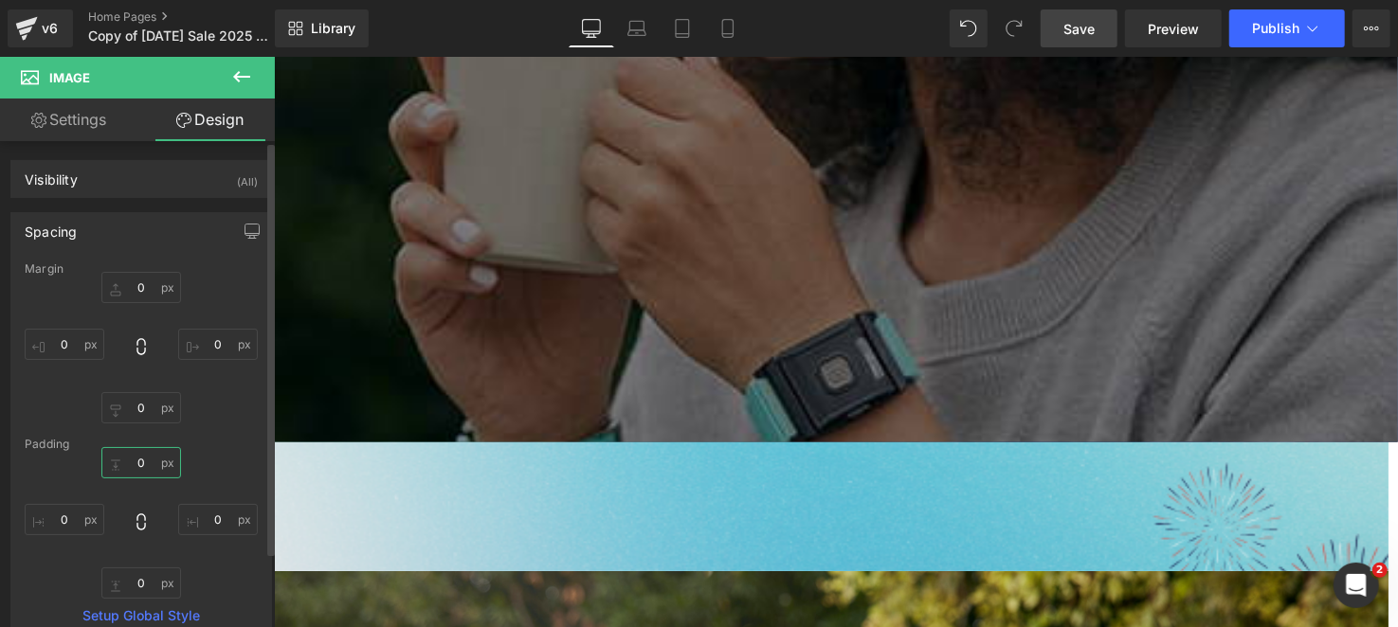
click at [136, 463] on input "0" at bounding box center [141, 462] width 80 height 31
type input "-"
click at [154, 295] on input "0" at bounding box center [141, 287] width 80 height 31
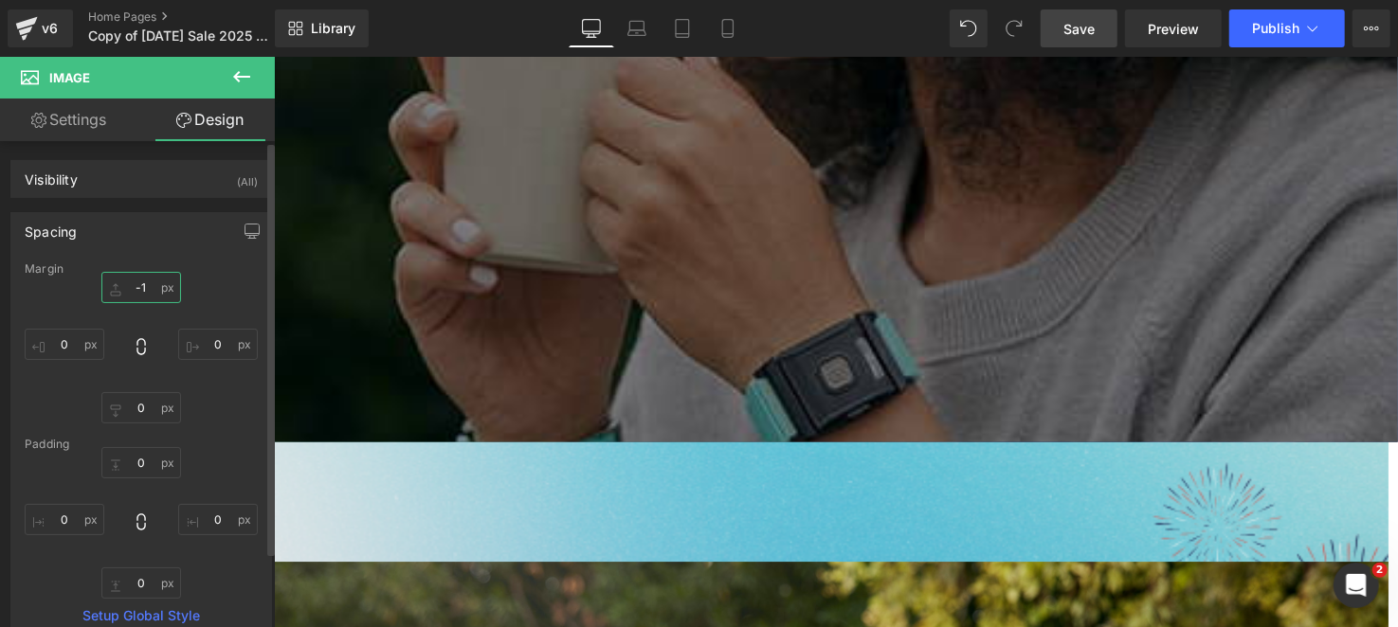
type input "-"
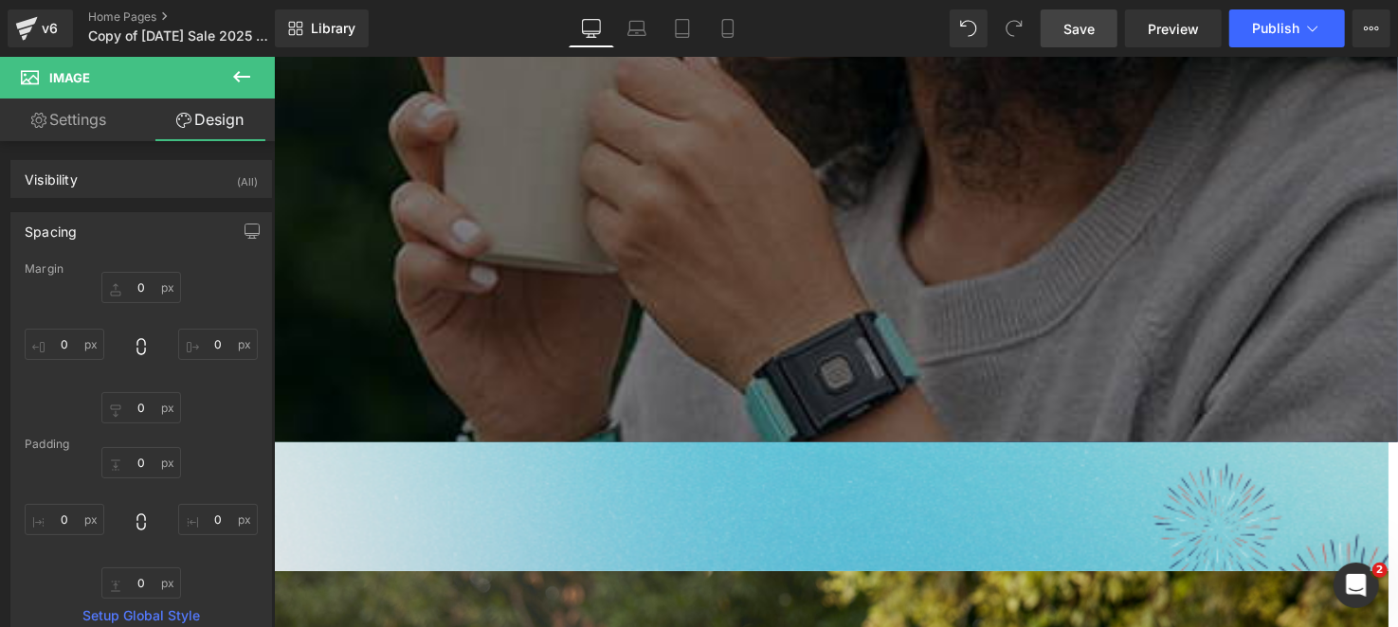
drag, startPoint x: 915, startPoint y: 605, endPoint x: 626, endPoint y: 495, distance: 308.4
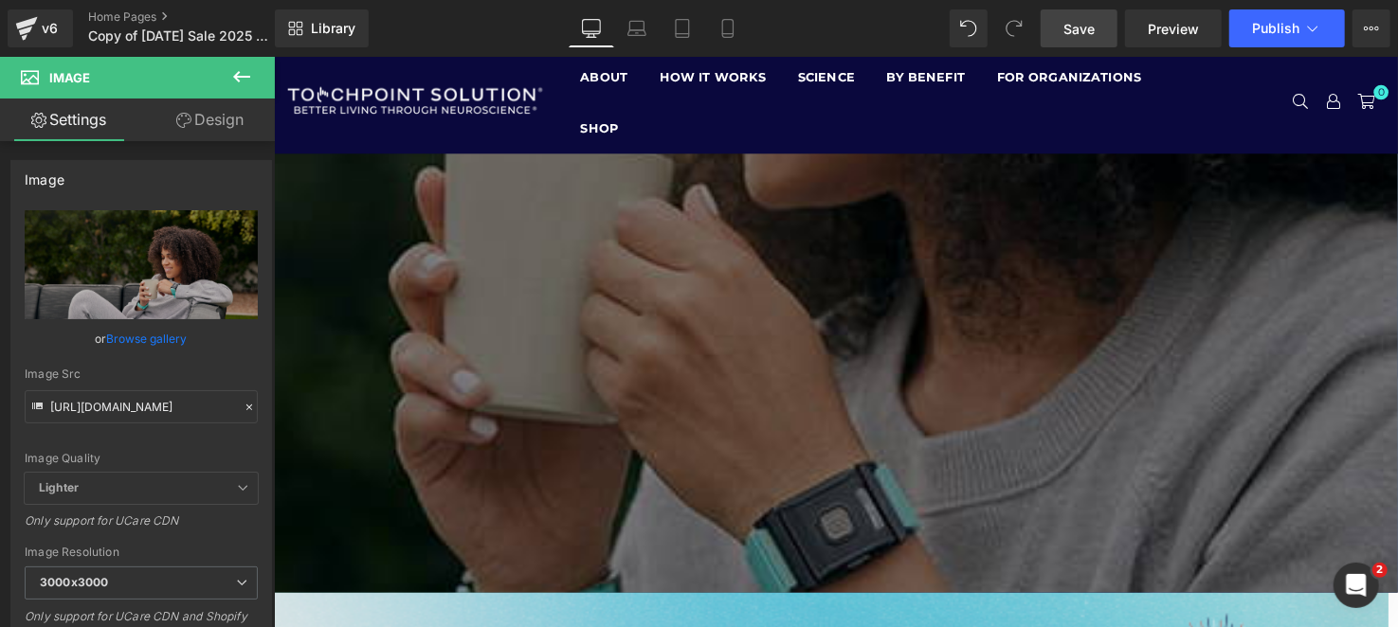
scroll to position [94, 0]
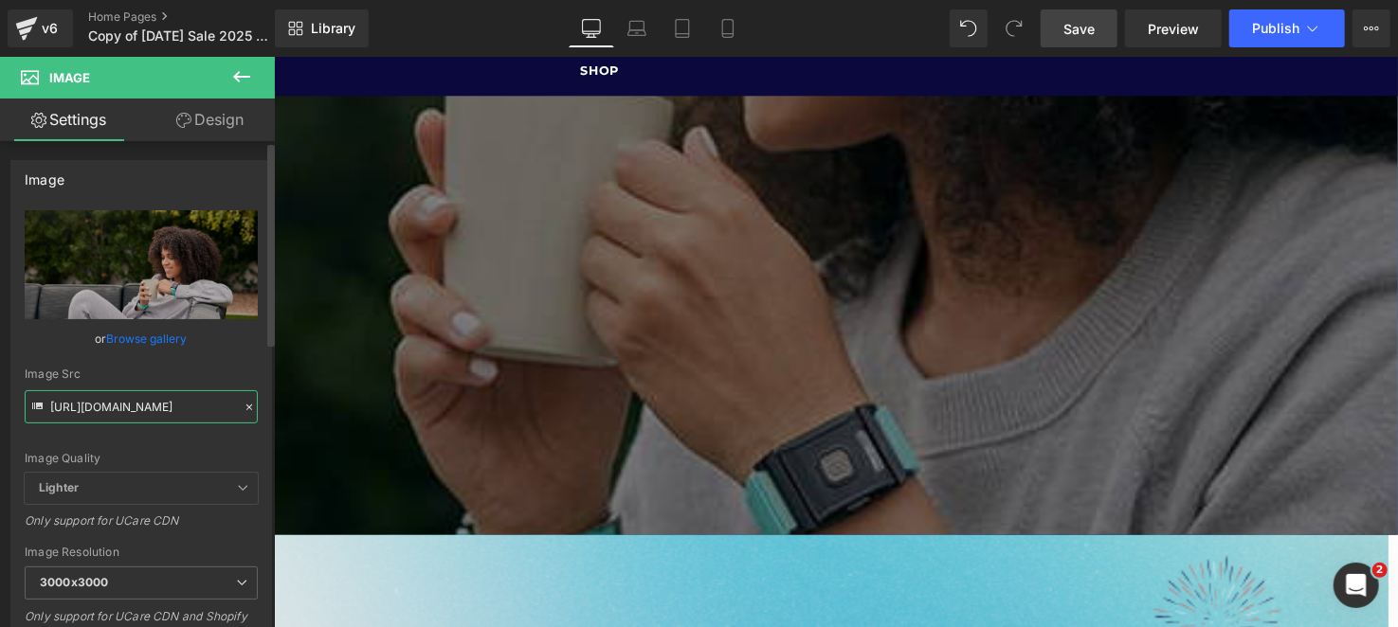
click at [105, 414] on input "[URL][DOMAIN_NAME]" at bounding box center [141, 406] width 233 height 33
paste input "Untitled_design_-_2025-08-28T223851.344.png?v=1756435145"
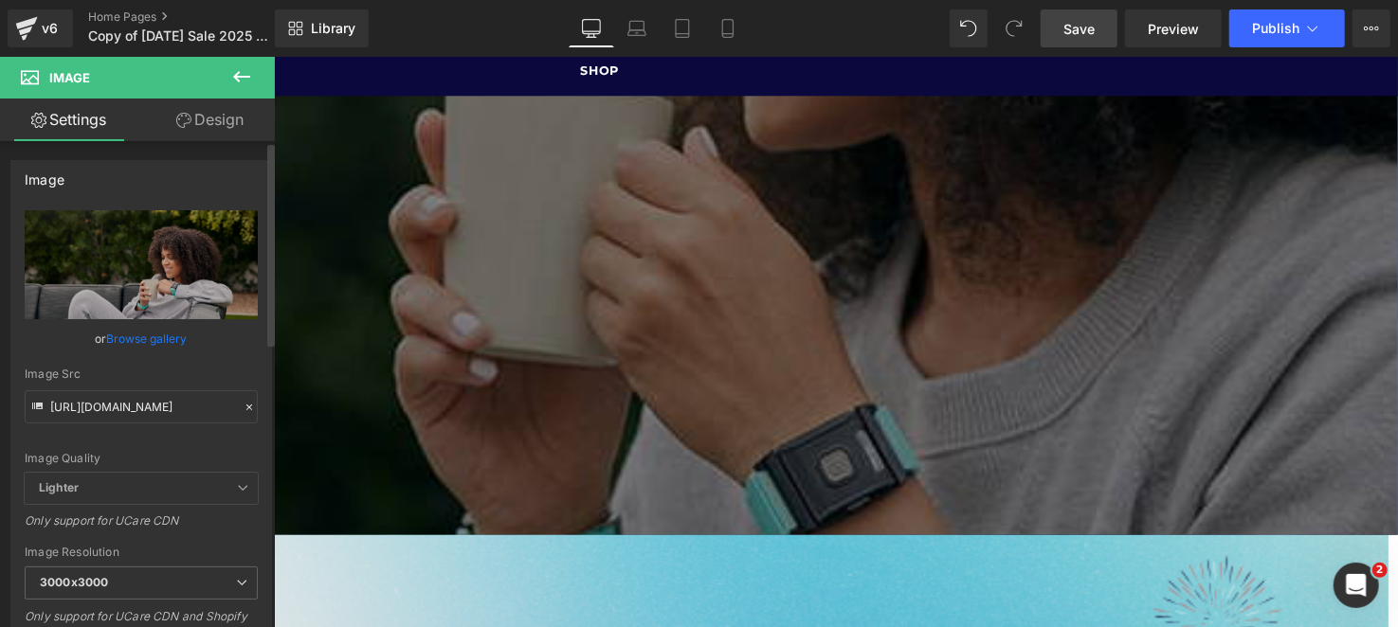
click at [148, 378] on div "Image Src" at bounding box center [141, 374] width 233 height 13
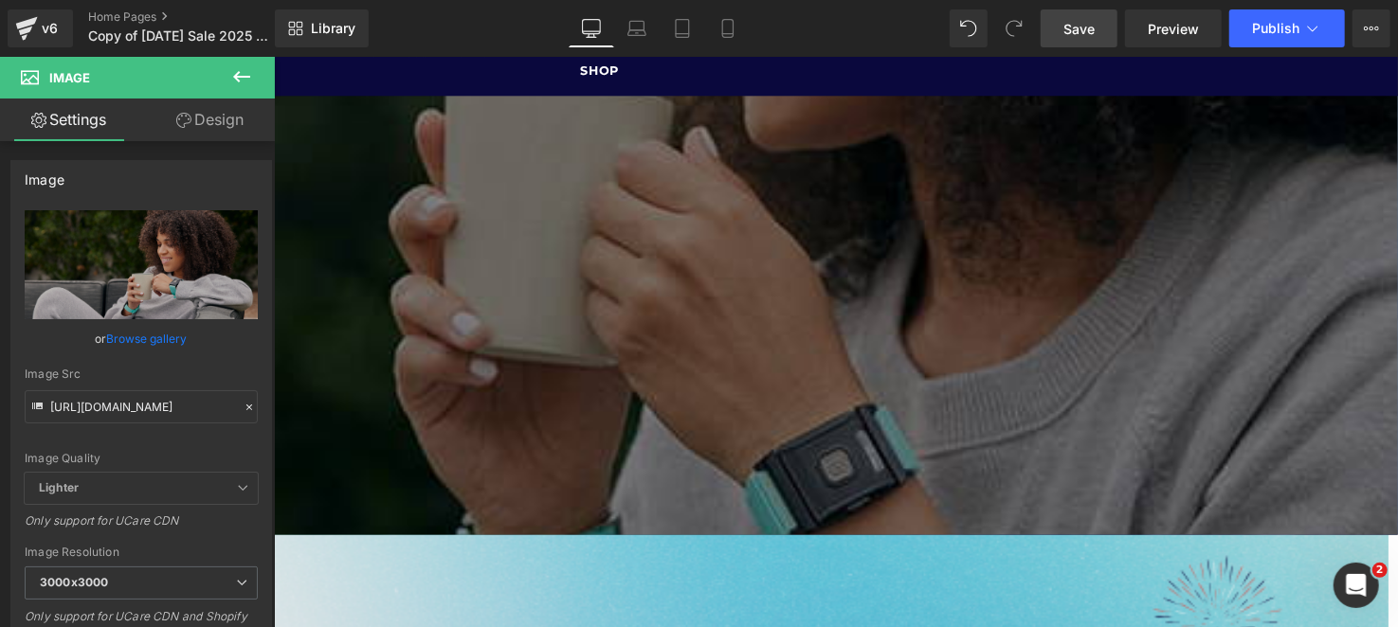
type input "[URL][DOMAIN_NAME]"
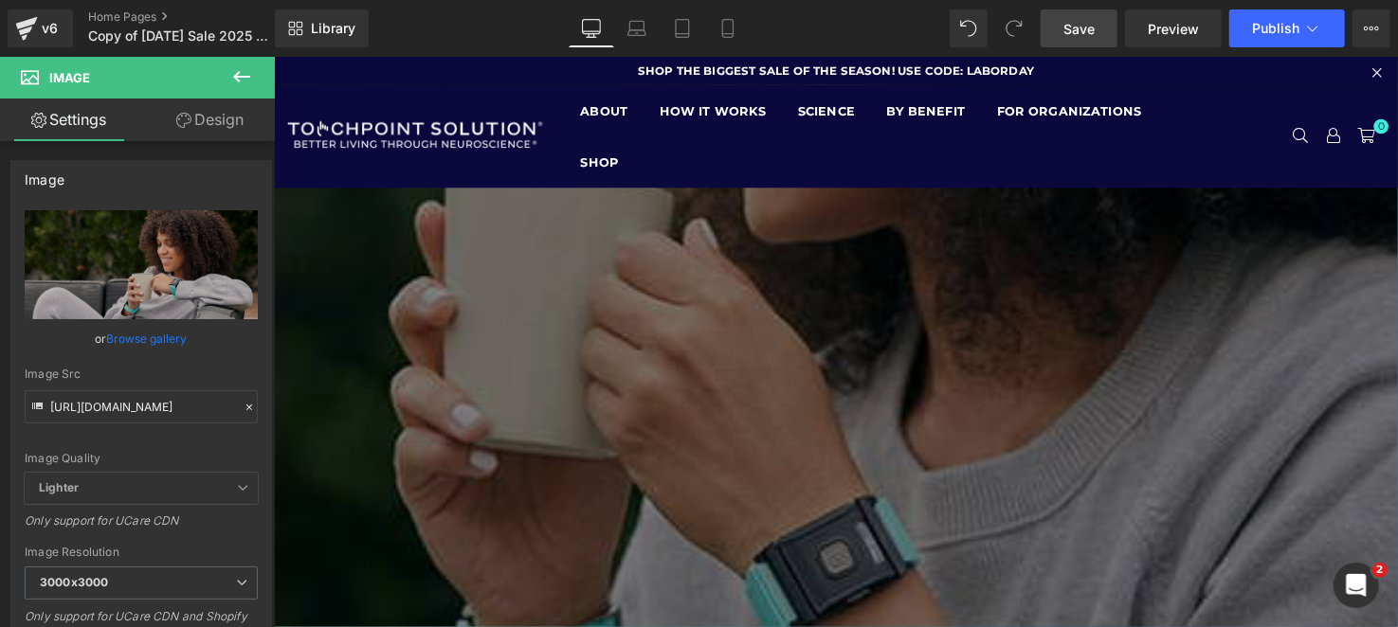
click at [273, 56] on span "Row" at bounding box center [273, 56] width 0 height 0
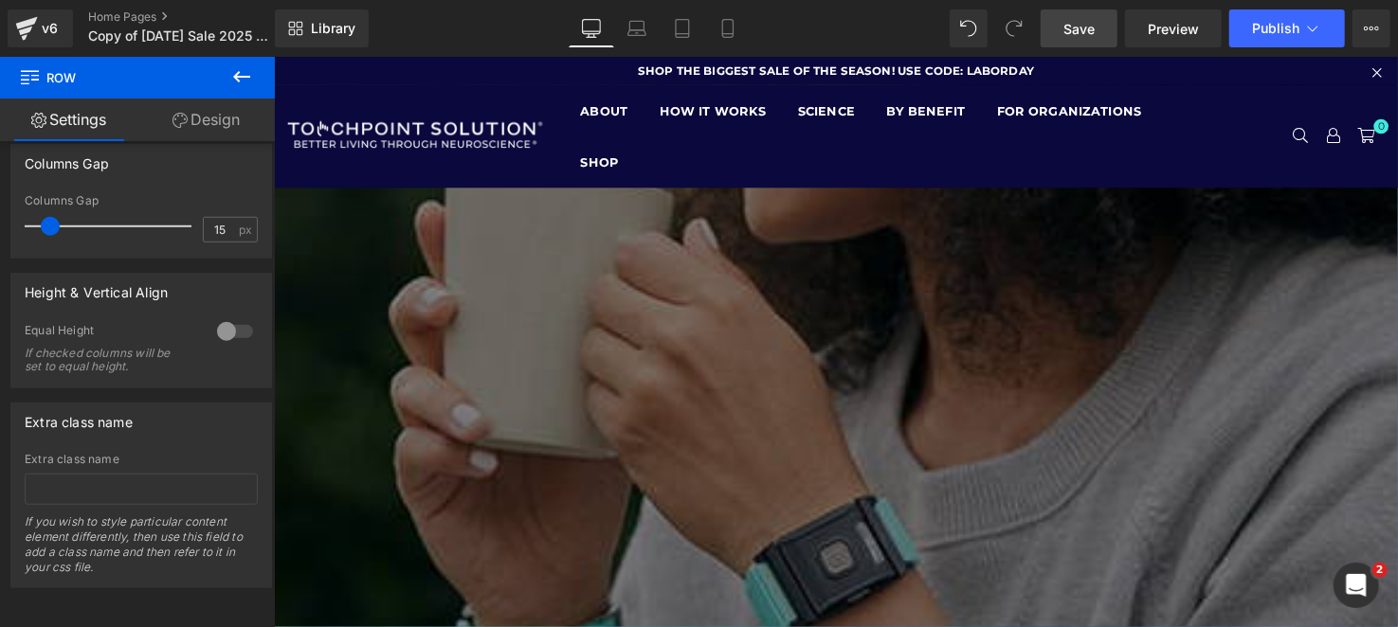
scroll to position [410, 0]
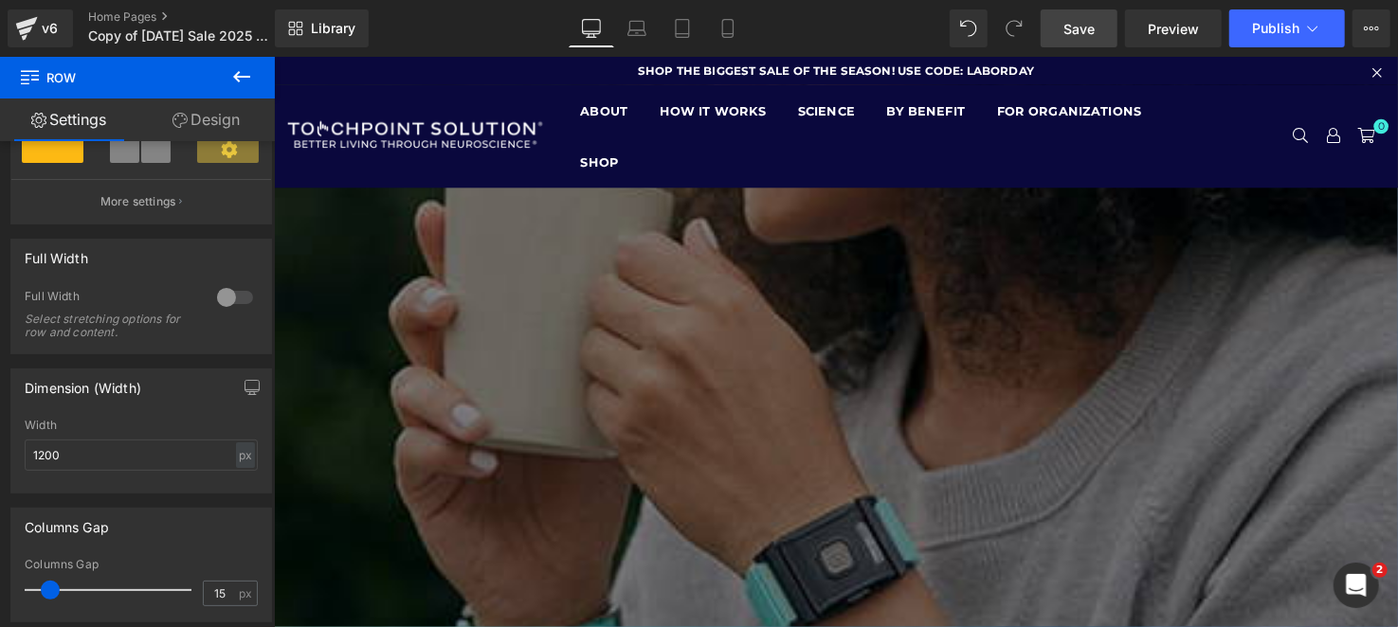
click at [219, 293] on div at bounding box center [234, 297] width 45 height 30
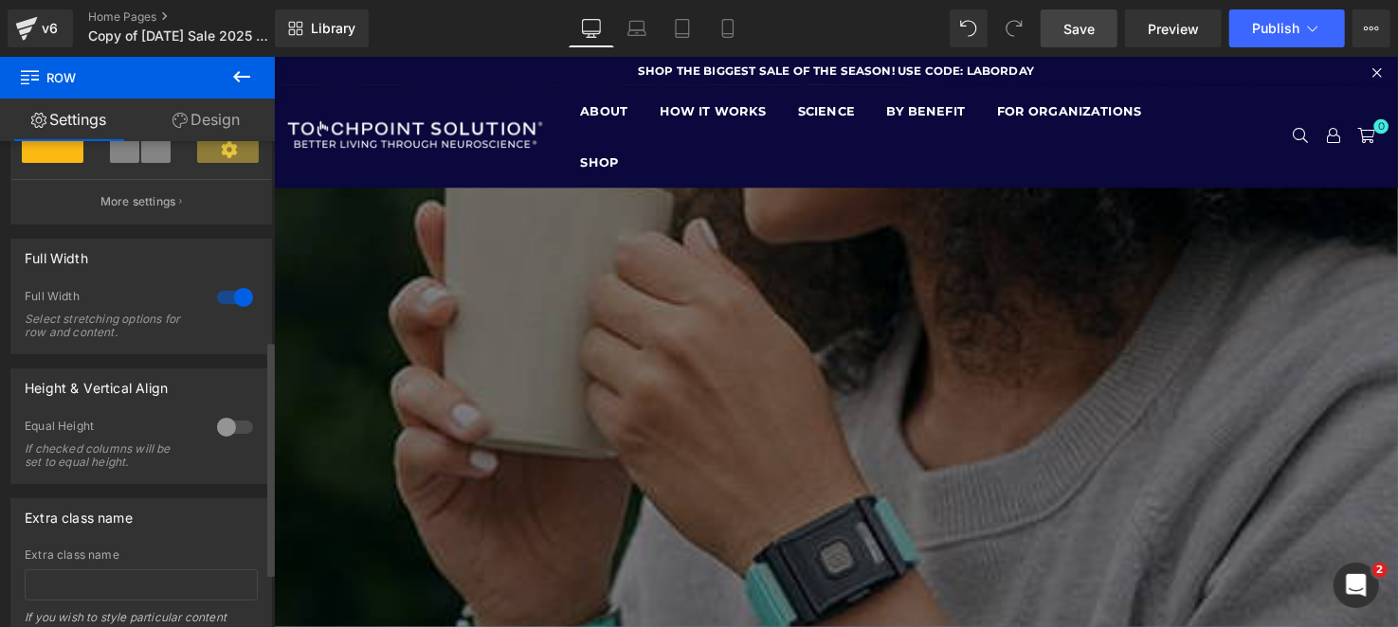
click at [223, 312] on div at bounding box center [234, 297] width 45 height 30
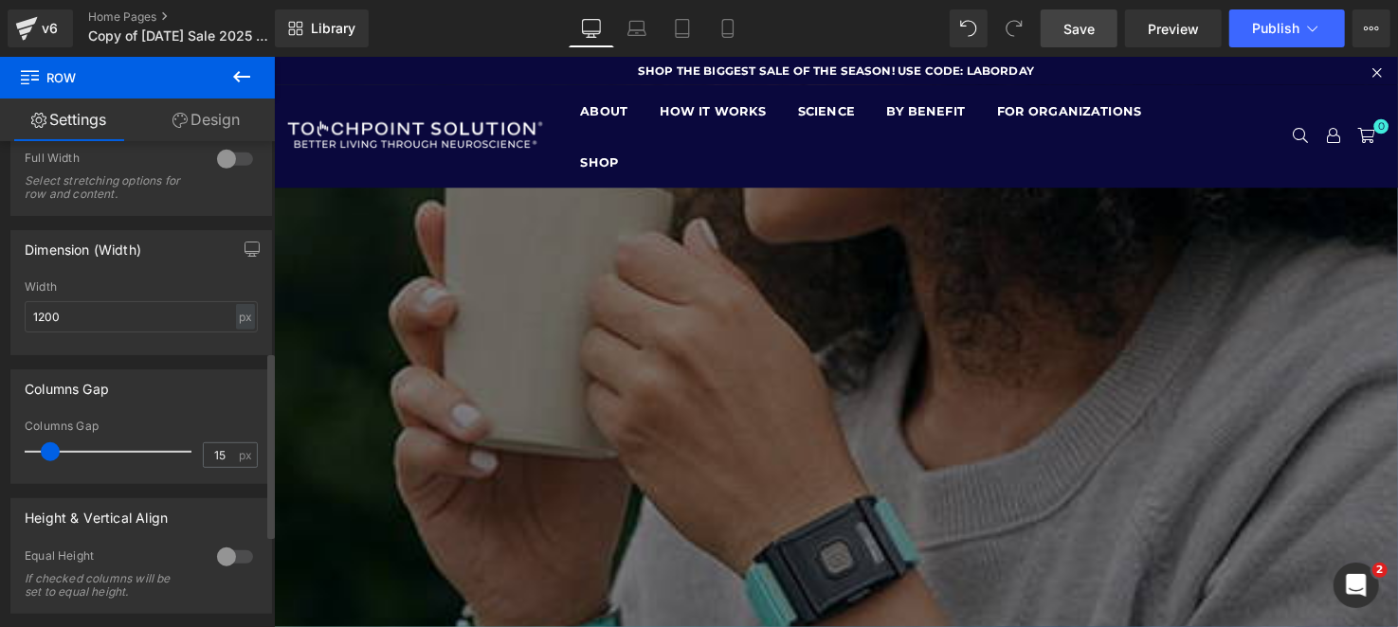
scroll to position [789, 0]
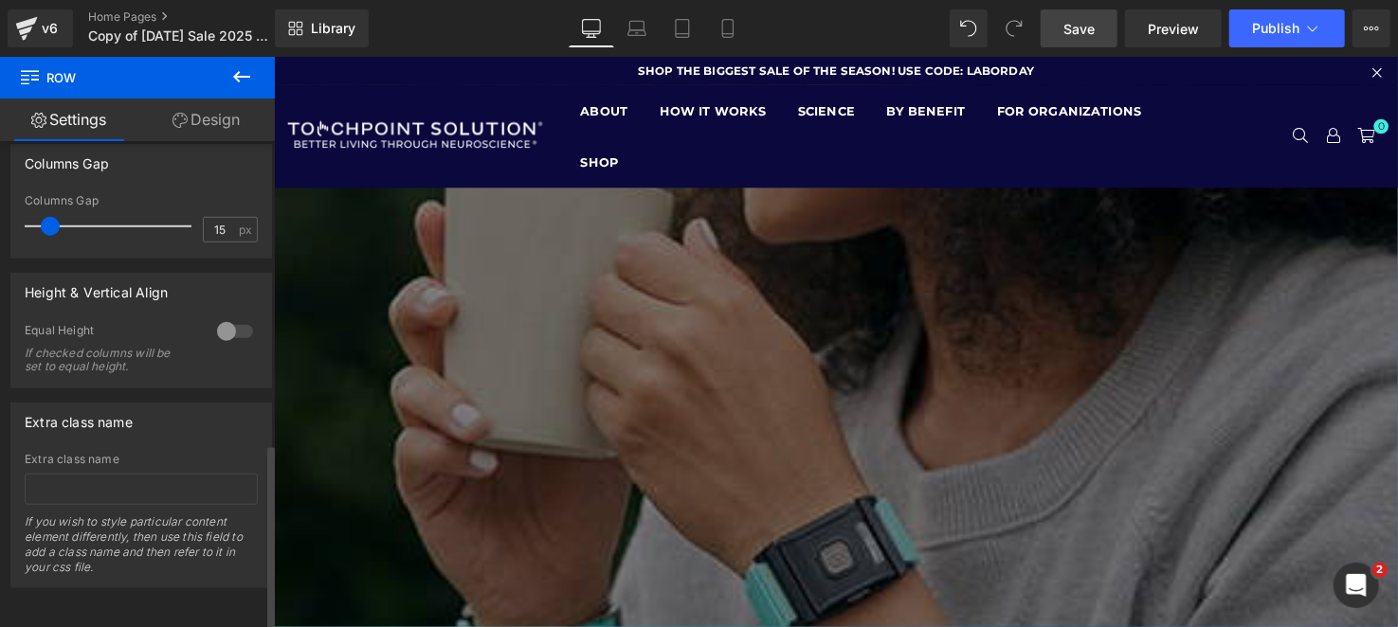
click at [227, 317] on div at bounding box center [234, 332] width 45 height 30
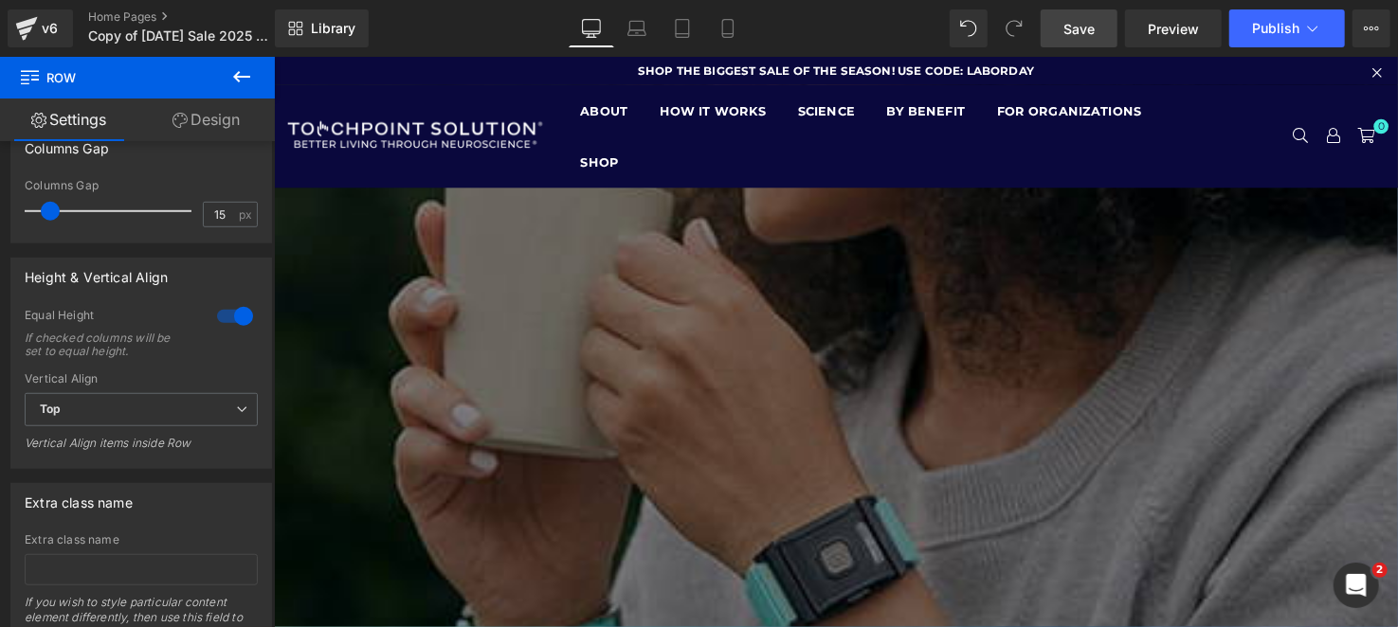
click at [1070, 33] on span "Save" at bounding box center [1078, 29] width 31 height 20
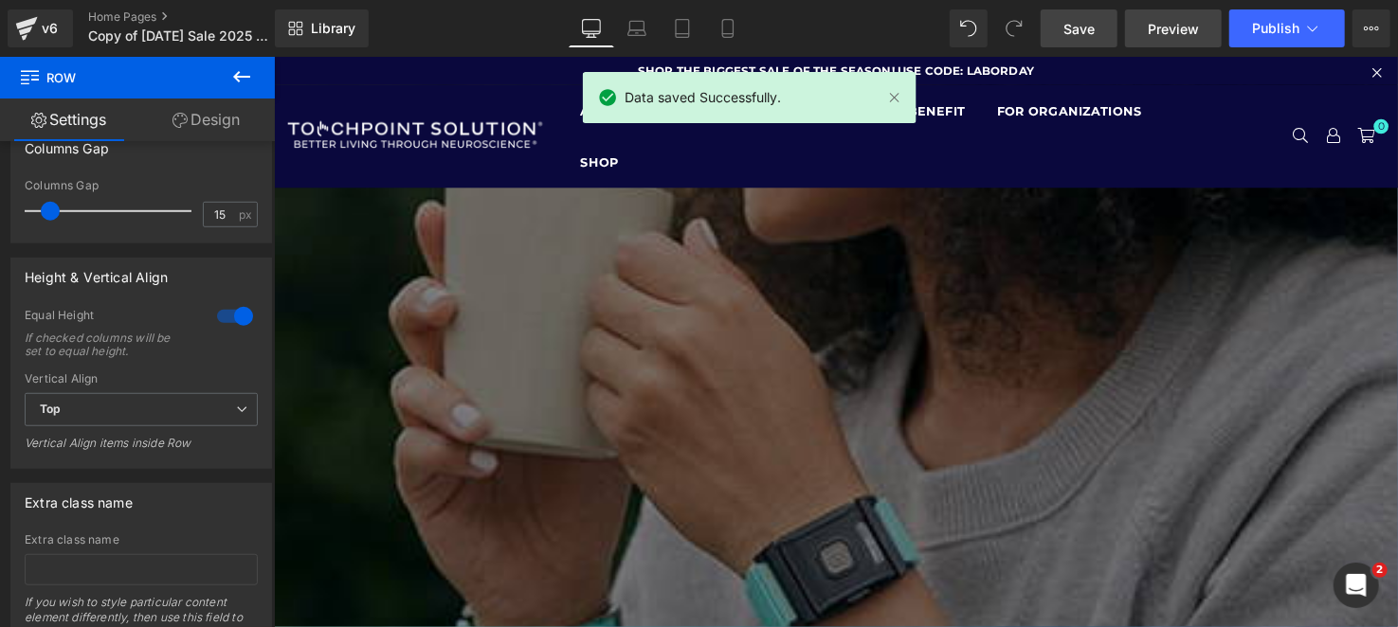
click at [1170, 36] on span "Preview" at bounding box center [1173, 29] width 51 height 20
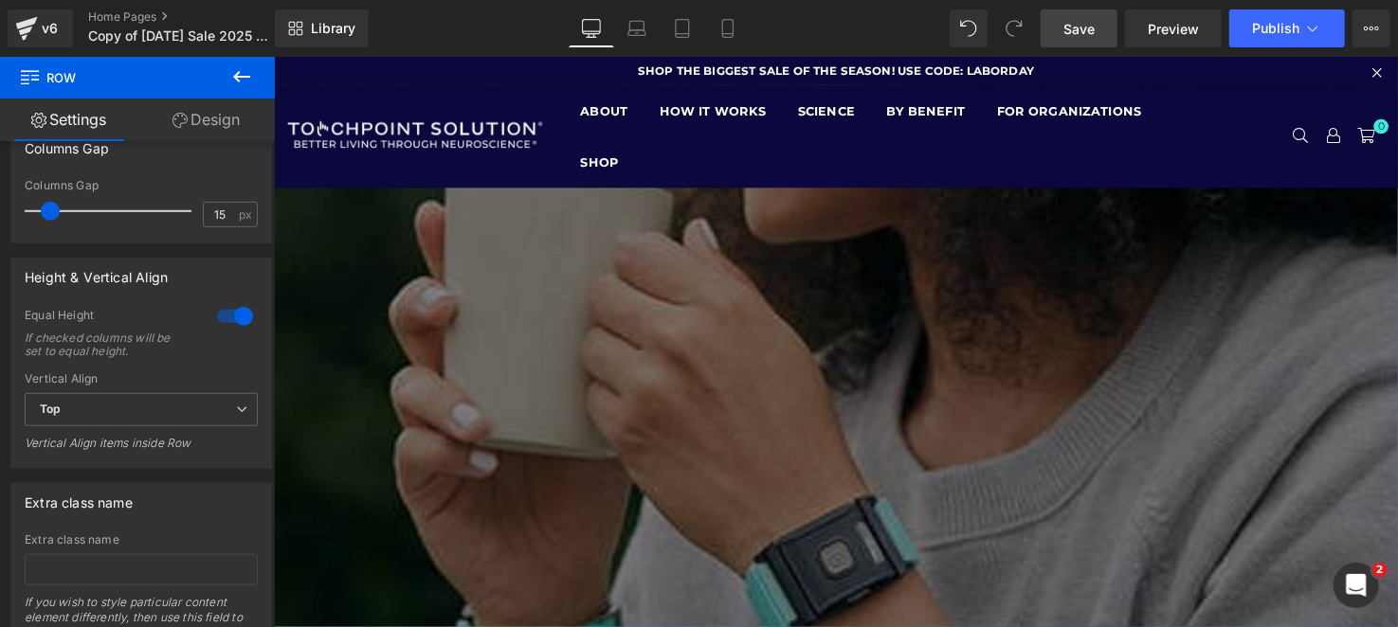
click at [245, 71] on icon at bounding box center [241, 76] width 23 height 23
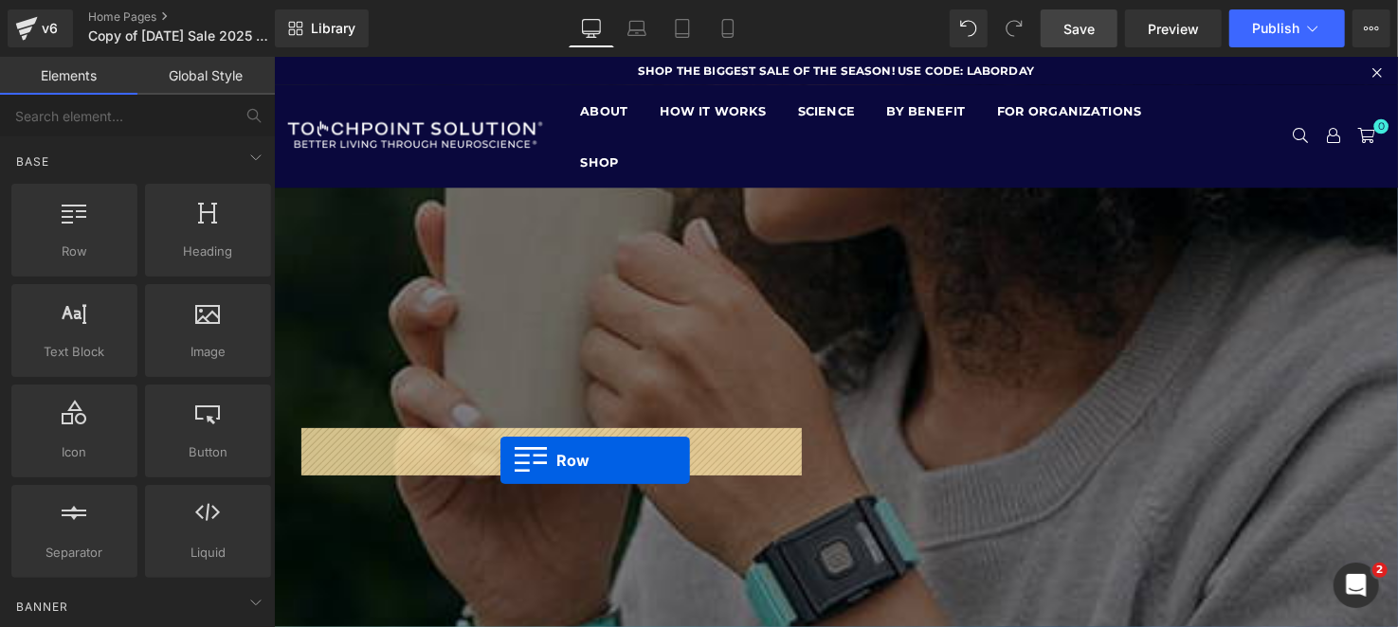
drag, startPoint x: 342, startPoint y: 308, endPoint x: 504, endPoint y: 468, distance: 227.8
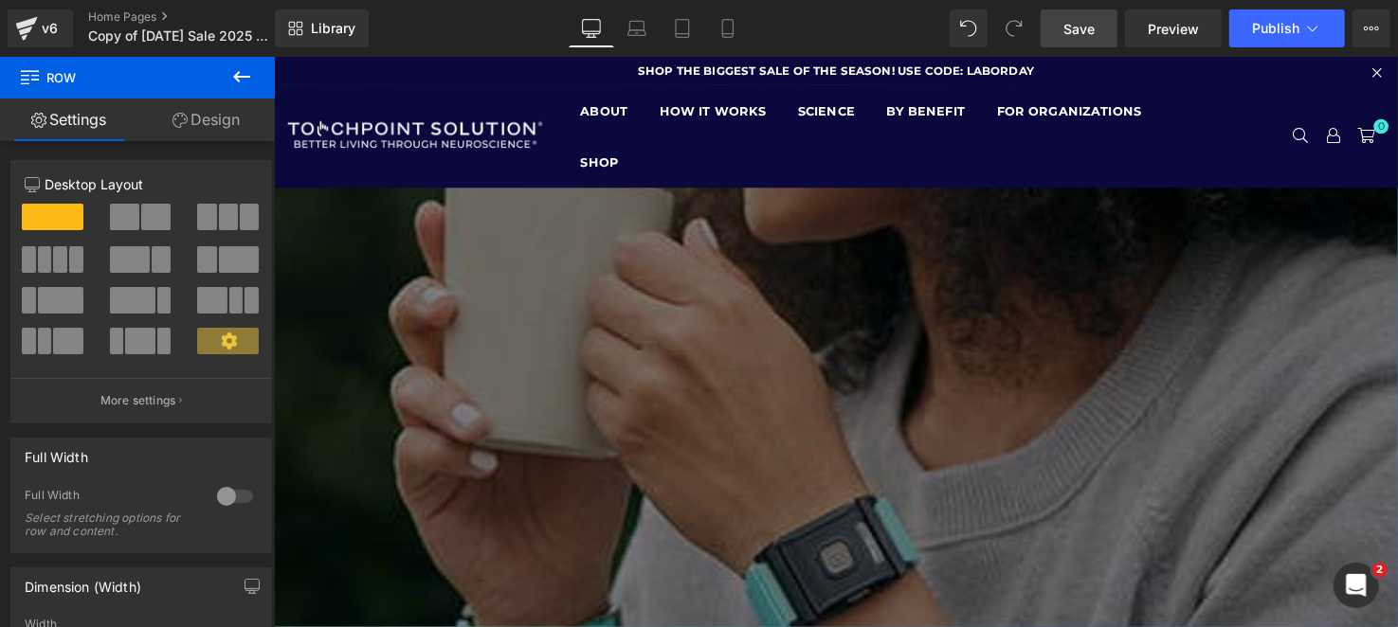
click at [242, 89] on button at bounding box center [241, 78] width 66 height 42
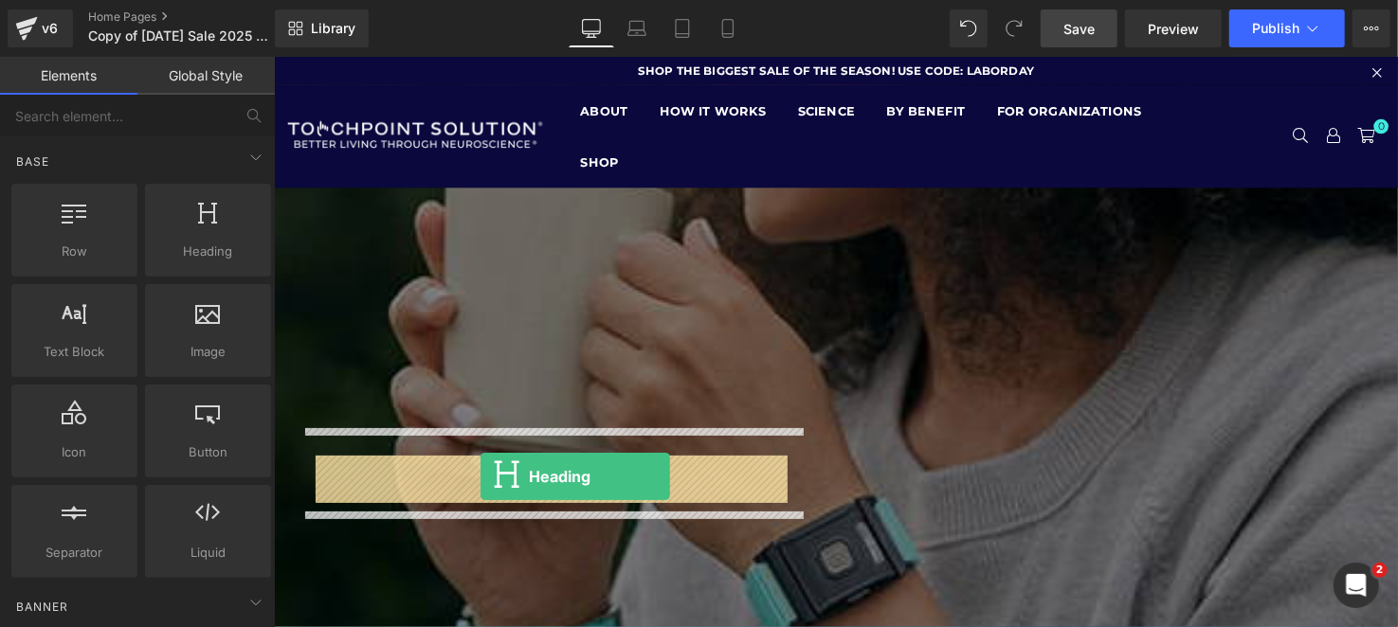
drag, startPoint x: 482, startPoint y: 305, endPoint x: 483, endPoint y: 484, distance: 179.1
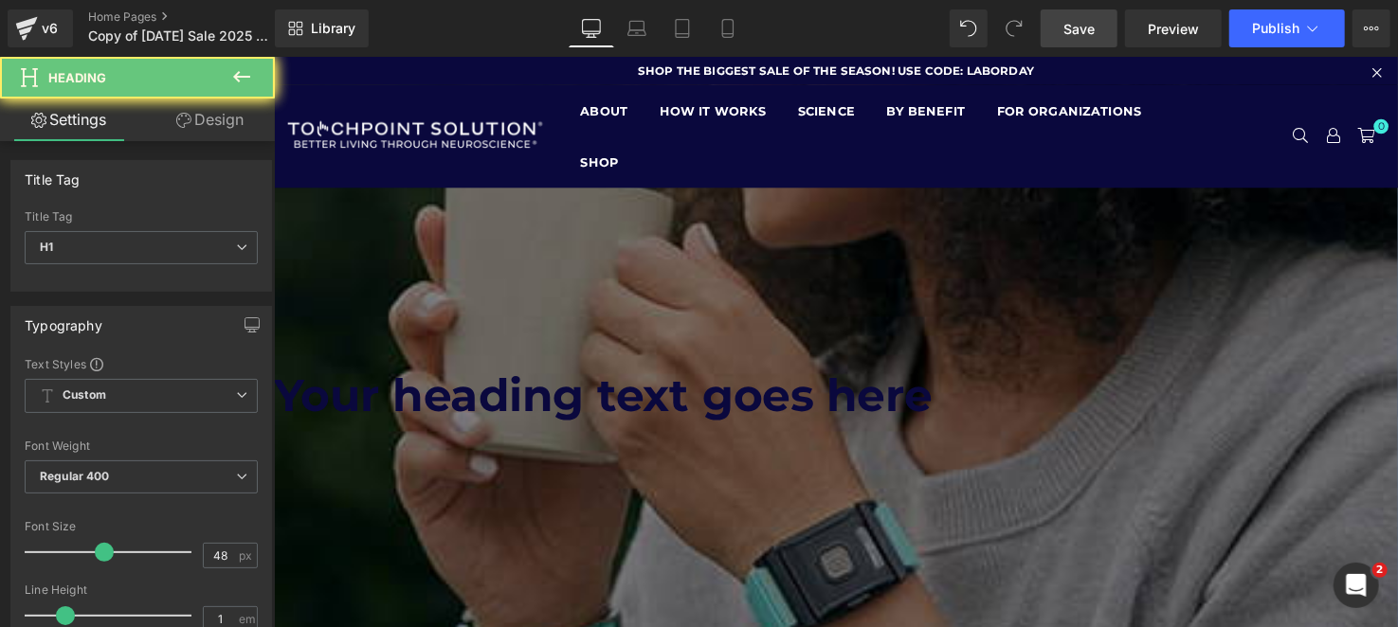
click at [549, 426] on div "Your heading text goes here Heading" at bounding box center [841, 402] width 1137 height 45
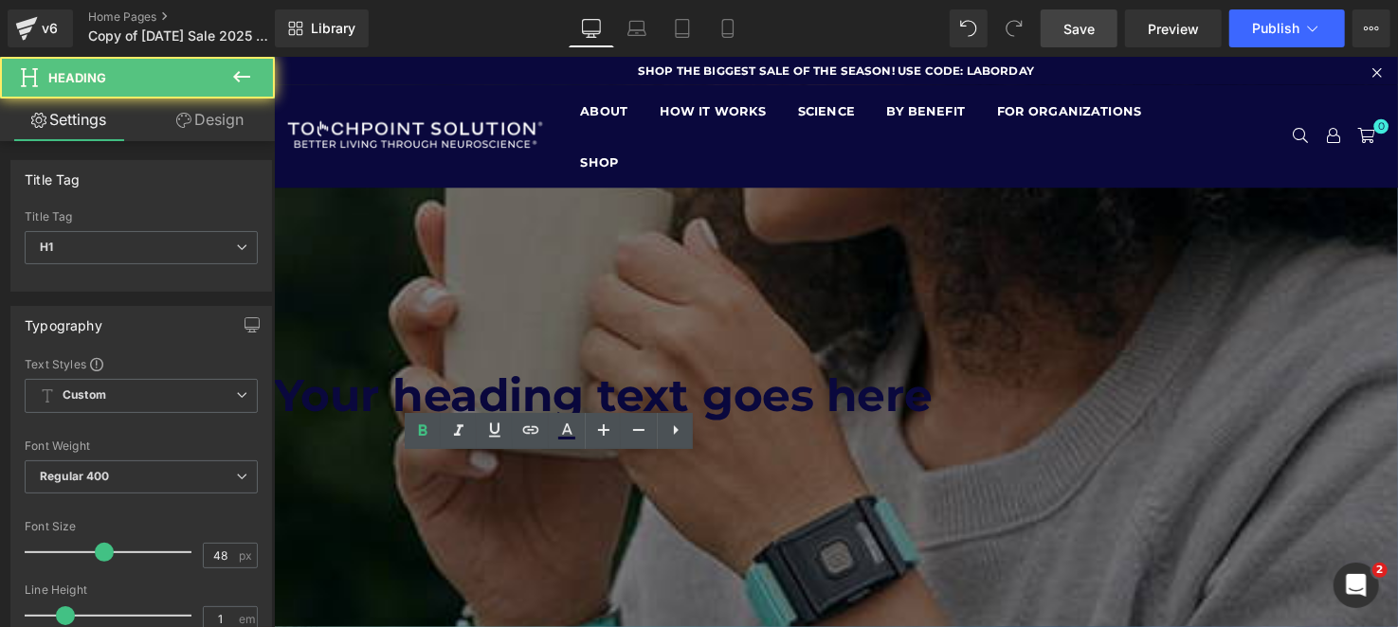
click at [549, 425] on h1 "Your heading text goes here" at bounding box center [841, 401] width 1137 height 45
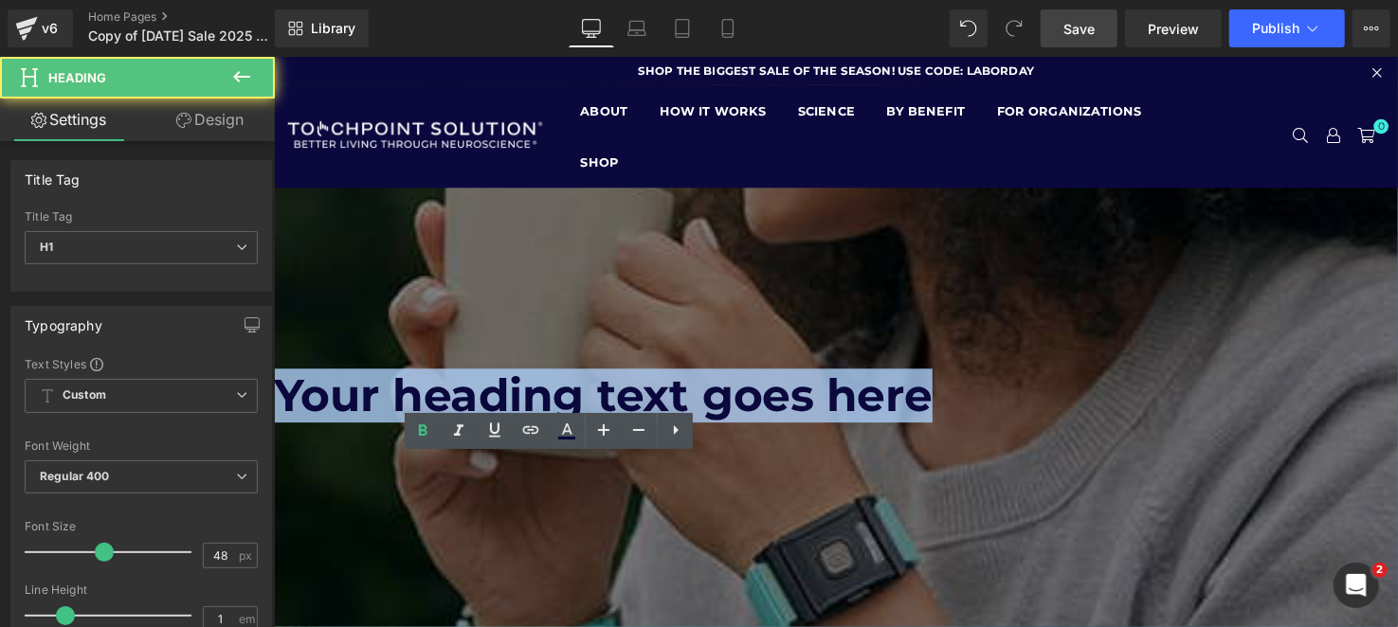
click at [549, 425] on h1 "Your heading text goes here" at bounding box center [841, 401] width 1137 height 45
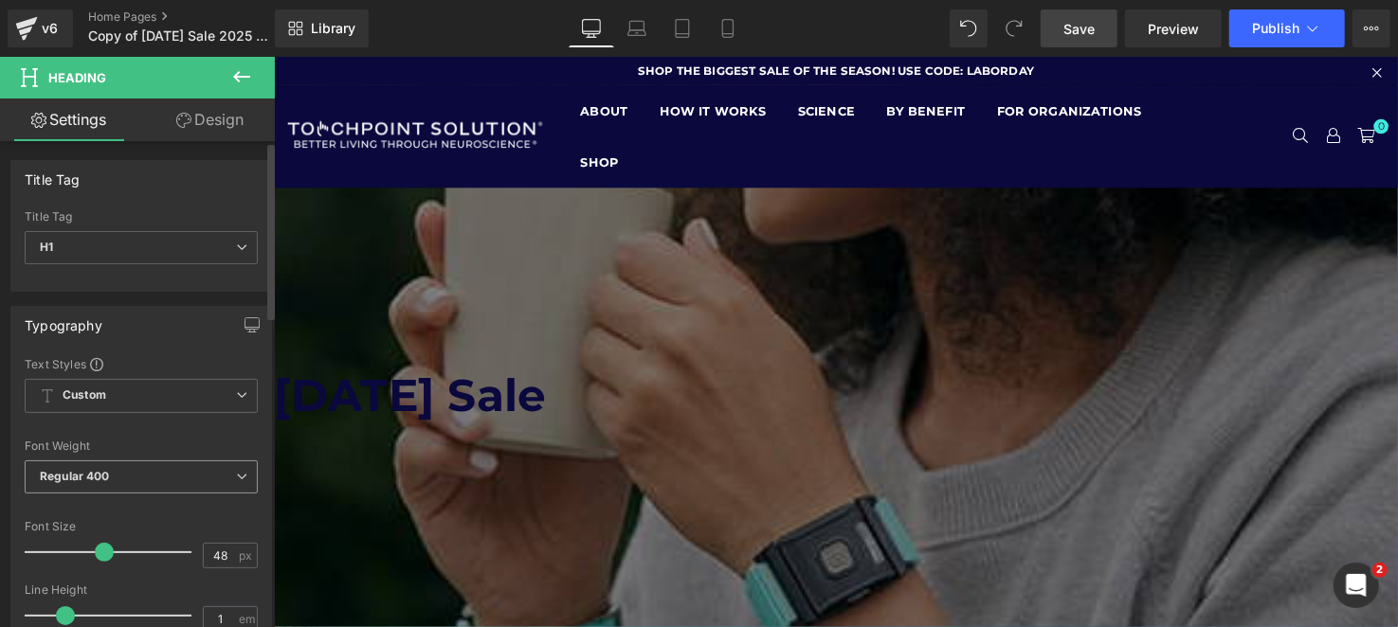
click at [145, 475] on span "Regular 400" at bounding box center [141, 477] width 233 height 33
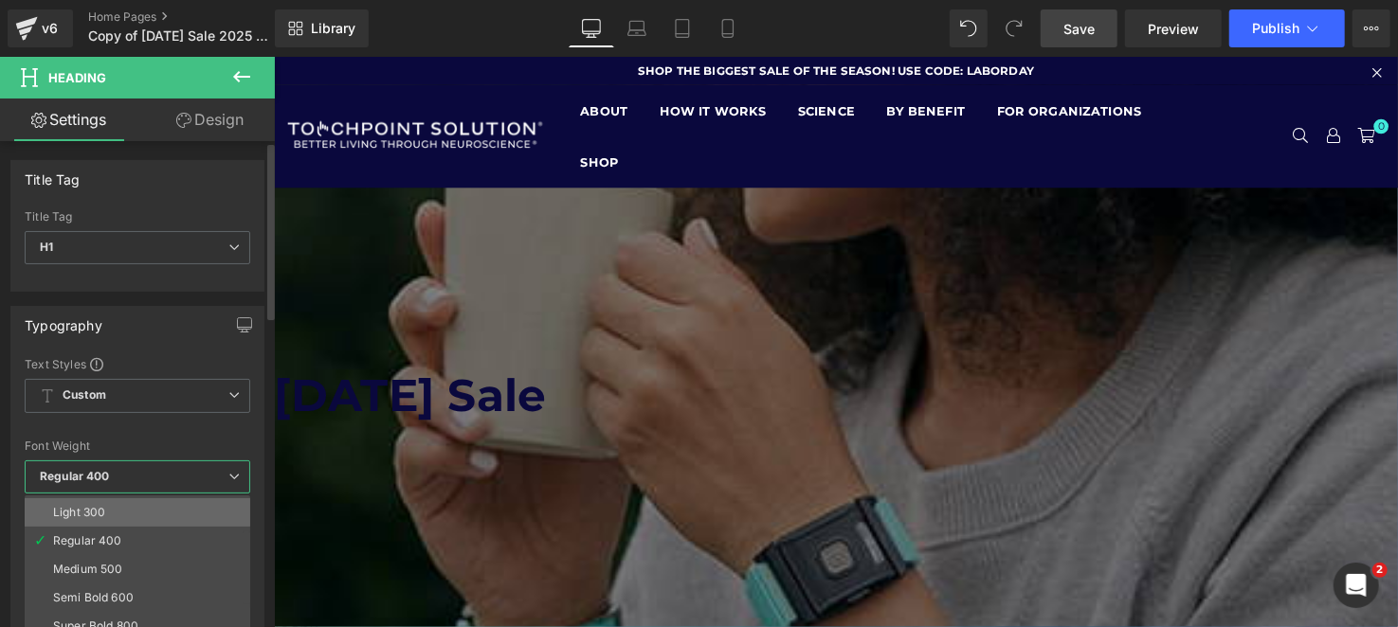
scroll to position [94, 0]
drag, startPoint x: 145, startPoint y: 442, endPoint x: 223, endPoint y: 451, distance: 78.3
click at [147, 444] on div "Font Weight" at bounding box center [138, 446] width 226 height 13
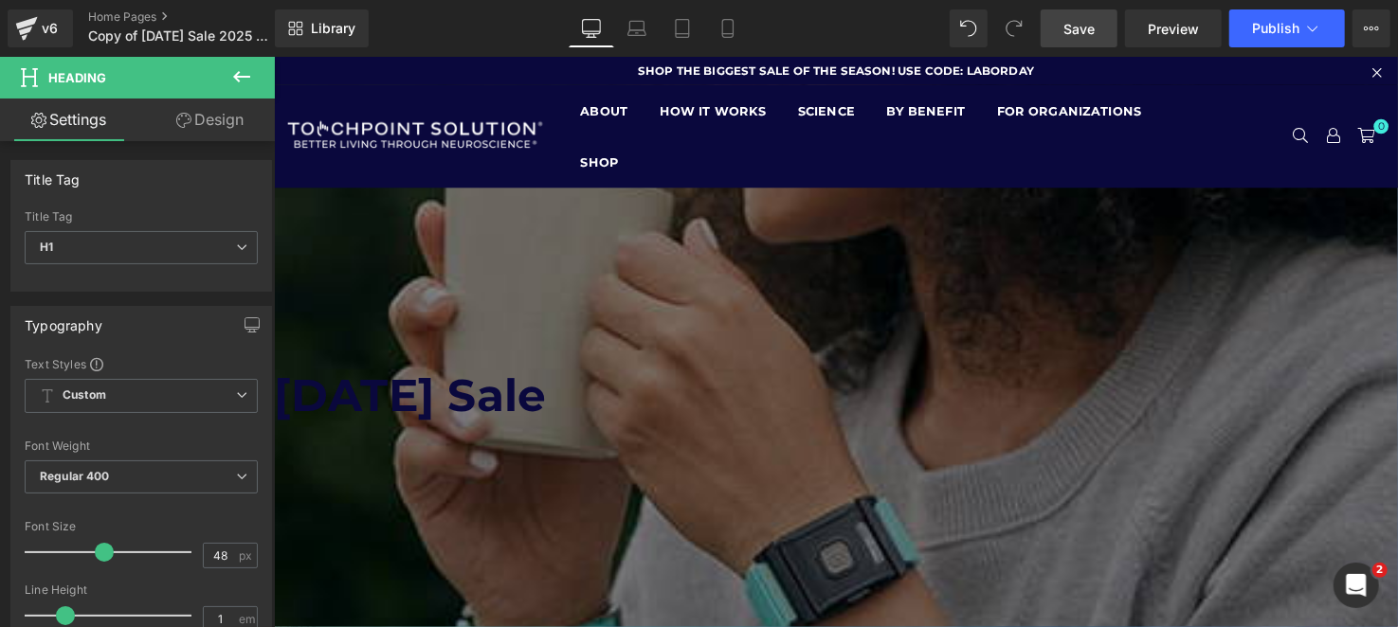
click at [273, 56] on span "Heading" at bounding box center [273, 56] width 0 height 0
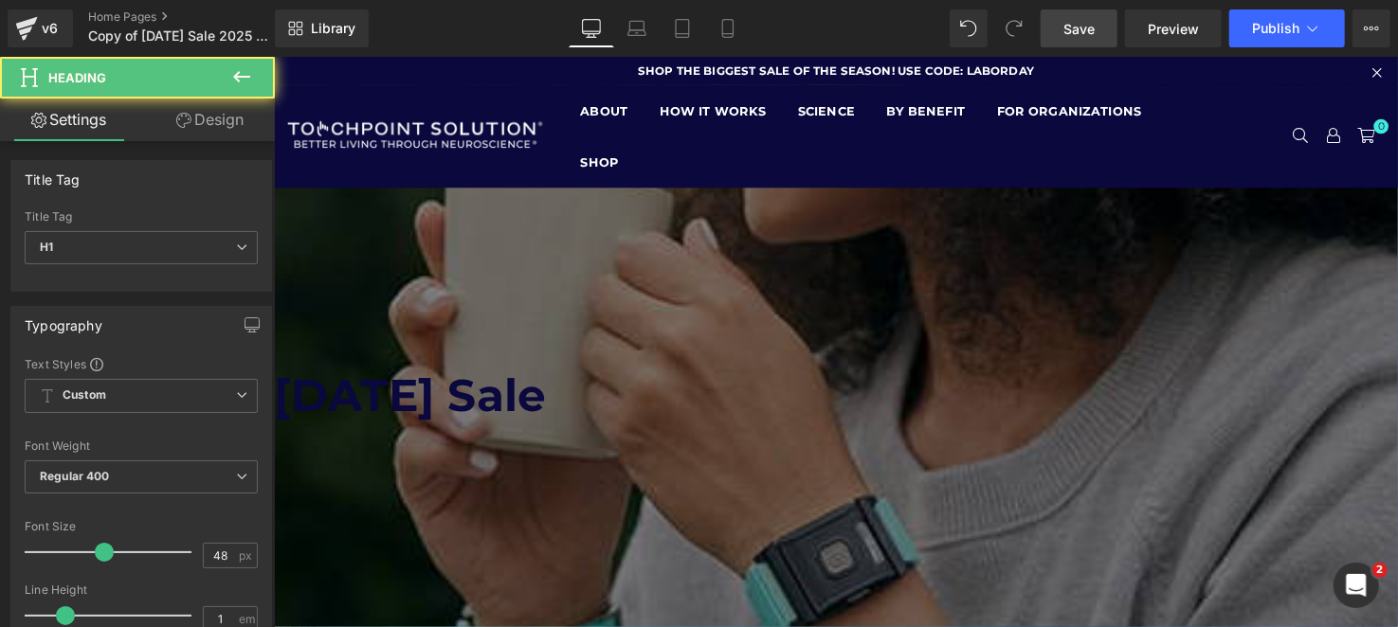
click at [414, 425] on h1 "[DATE] Sale" at bounding box center [841, 401] width 1137 height 45
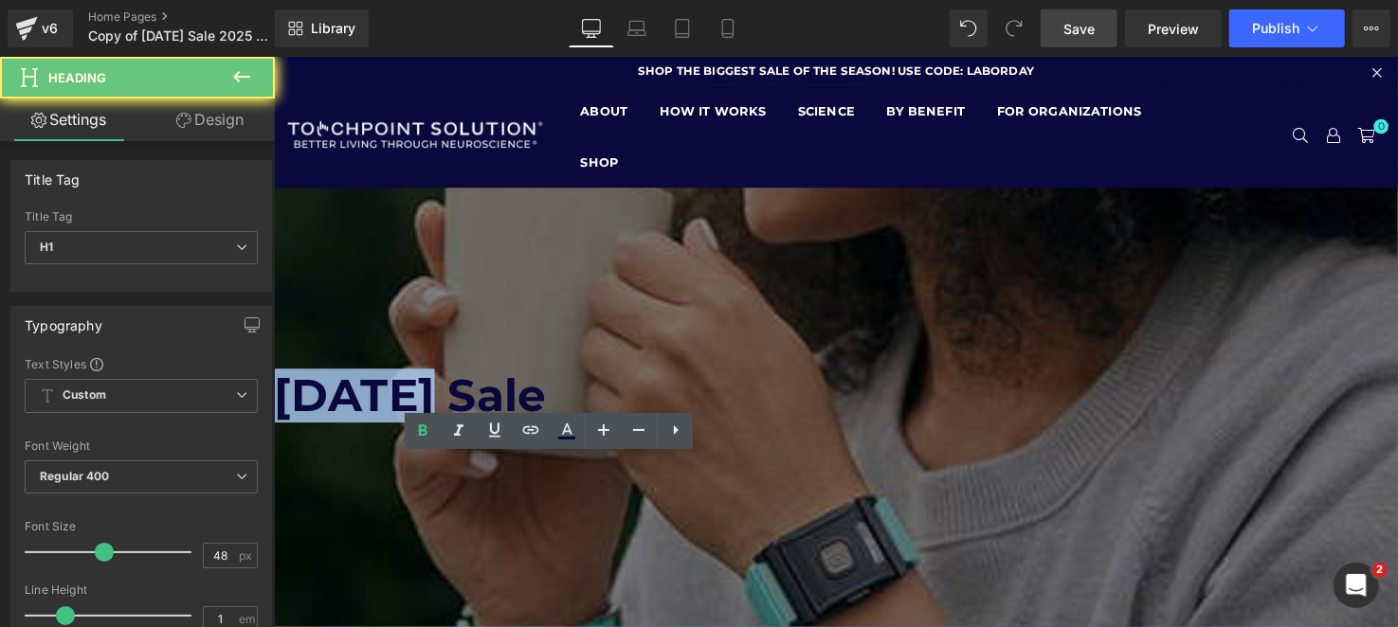
click at [414, 425] on h1 "[DATE] Sale" at bounding box center [841, 401] width 1137 height 45
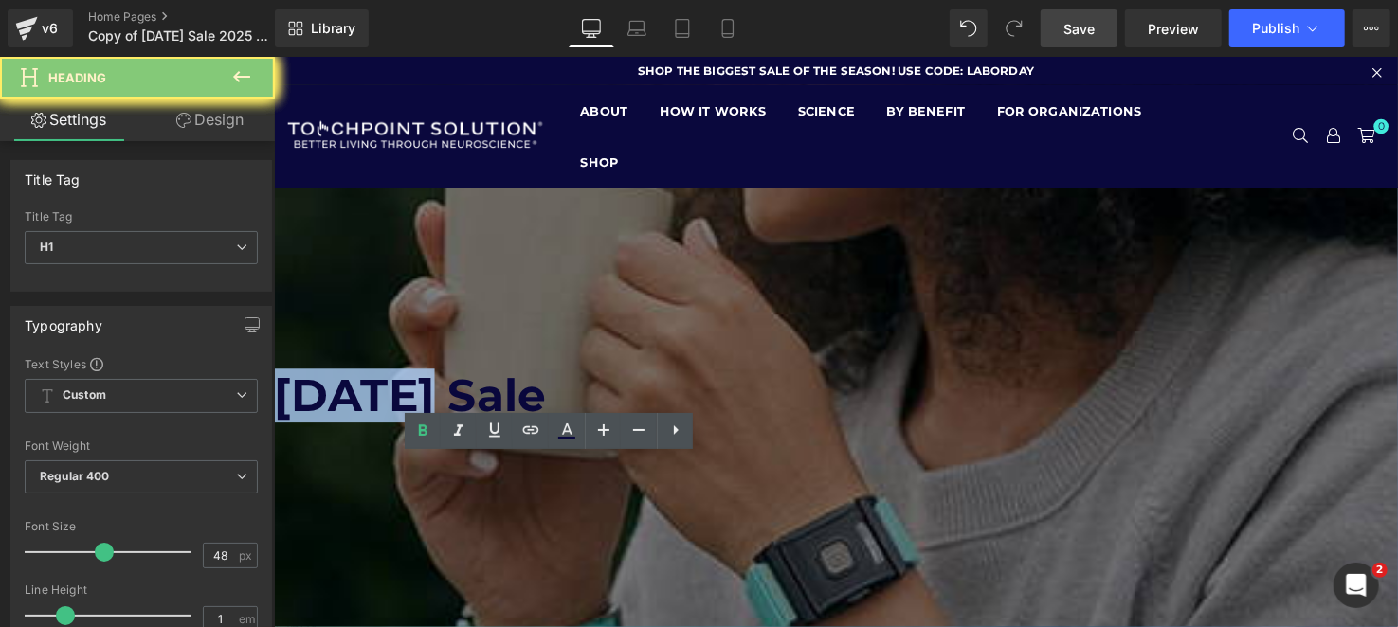
click at [414, 425] on h1 "[DATE] Sale" at bounding box center [841, 401] width 1137 height 45
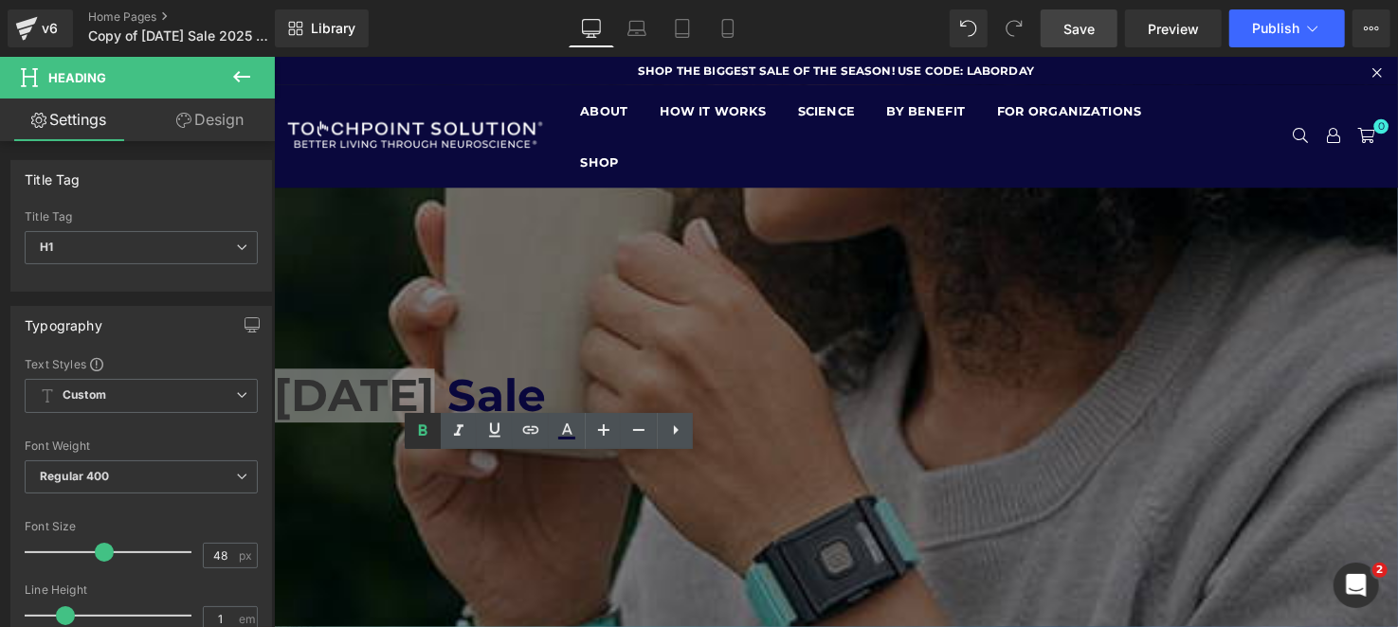
click at [418, 441] on icon at bounding box center [422, 431] width 23 height 23
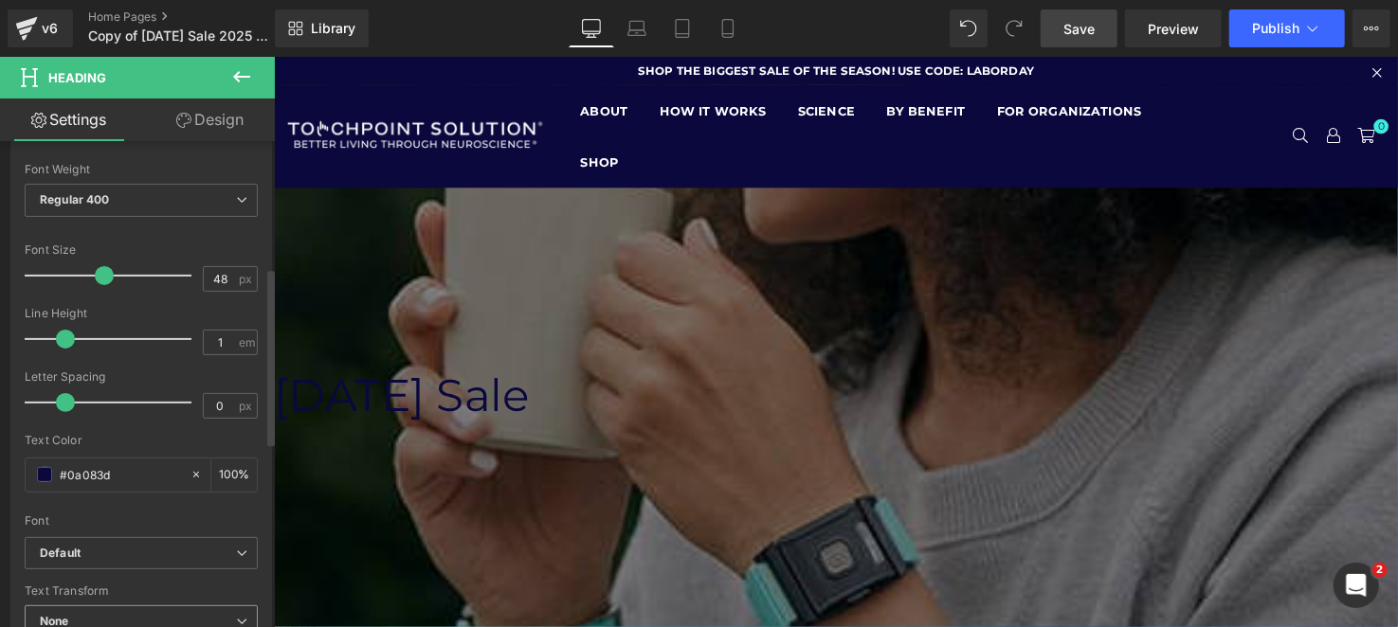
scroll to position [379, 0]
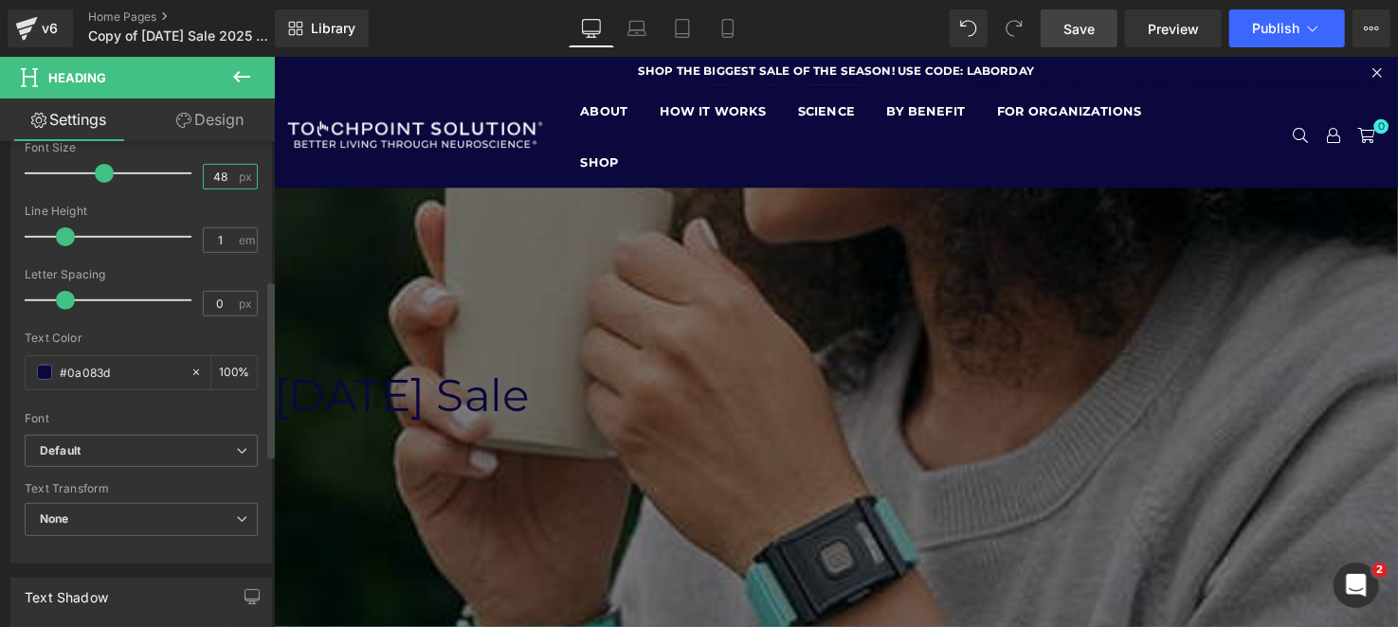
click at [204, 172] on input "48" at bounding box center [220, 177] width 33 height 24
click at [225, 173] on input "48" at bounding box center [220, 177] width 33 height 24
click at [226, 173] on input "48" at bounding box center [220, 177] width 33 height 24
click at [204, 172] on input "48" at bounding box center [220, 177] width 33 height 24
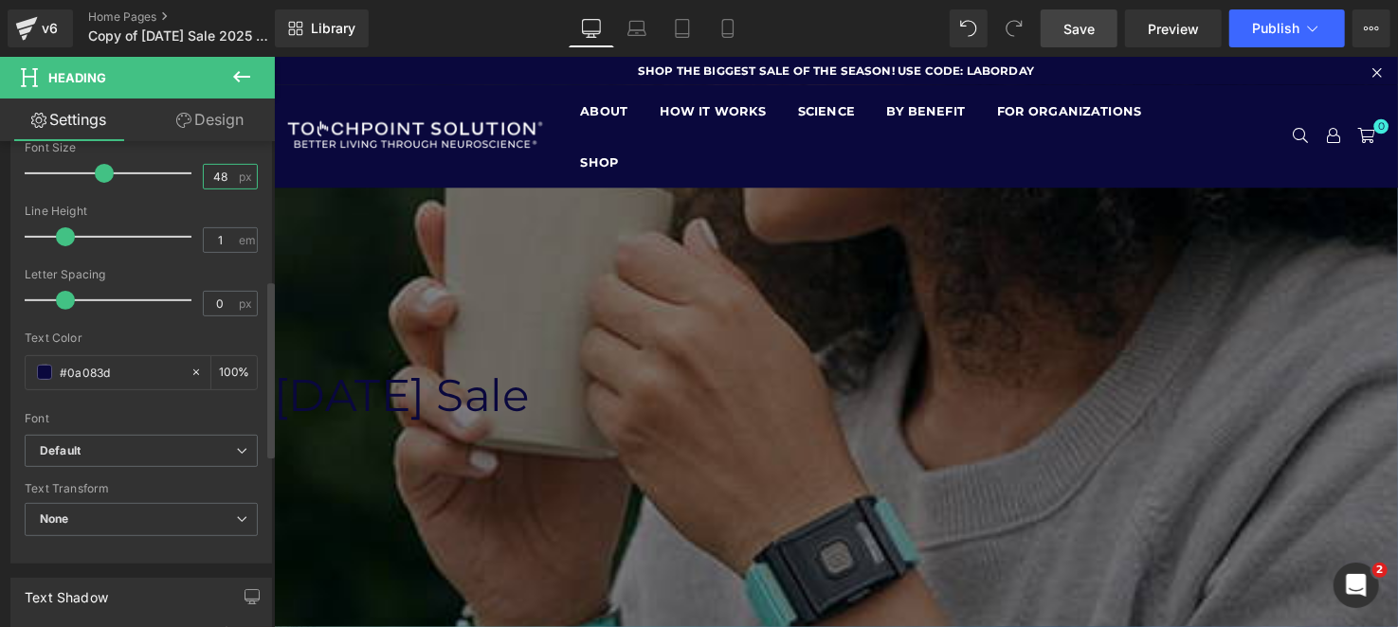
click at [204, 172] on input "48" at bounding box center [220, 177] width 33 height 24
type input "30"
click at [175, 519] on span "None" at bounding box center [141, 519] width 233 height 33
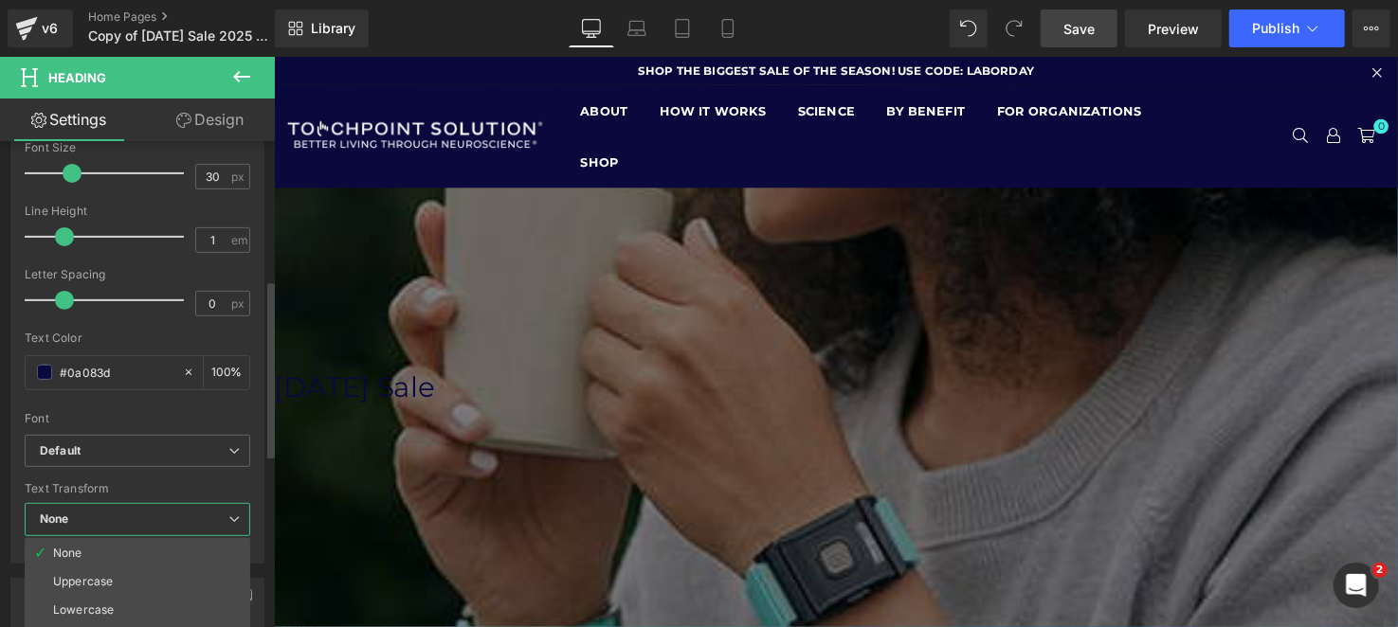
click at [162, 571] on li "Uppercase" at bounding box center [138, 582] width 226 height 28
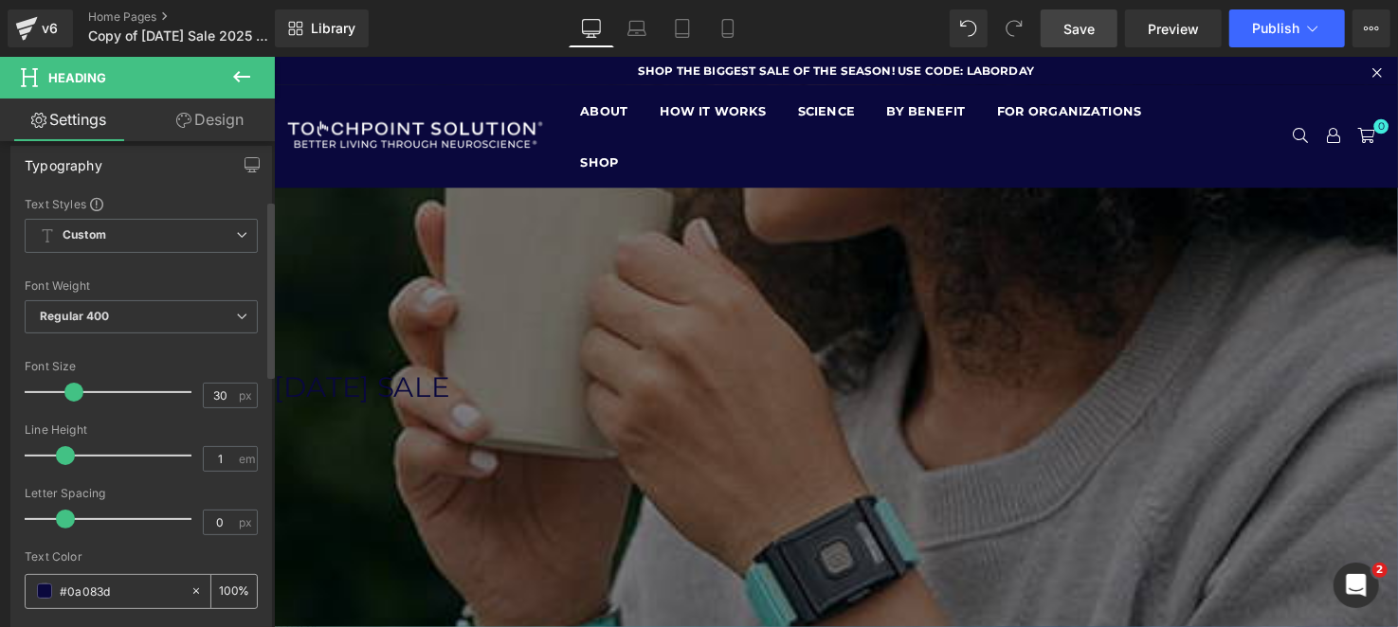
scroll to position [94, 0]
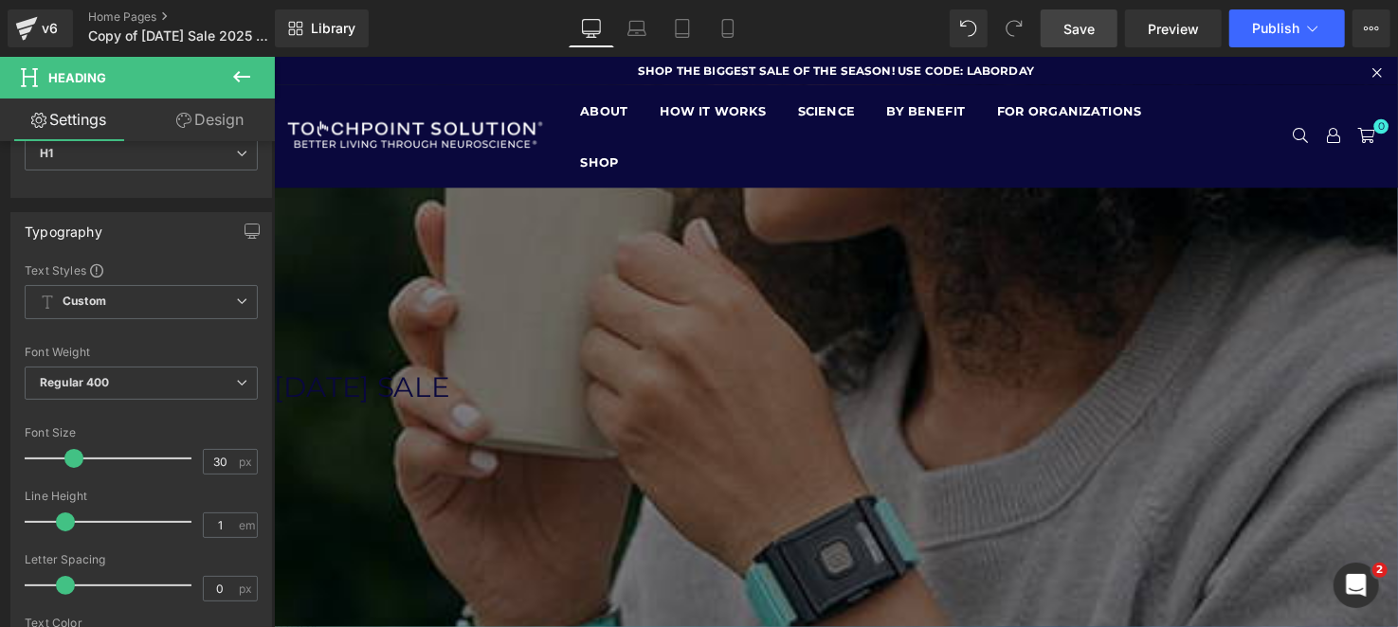
click at [452, 410] on span "[DATE] Sale" at bounding box center [362, 392] width 179 height 35
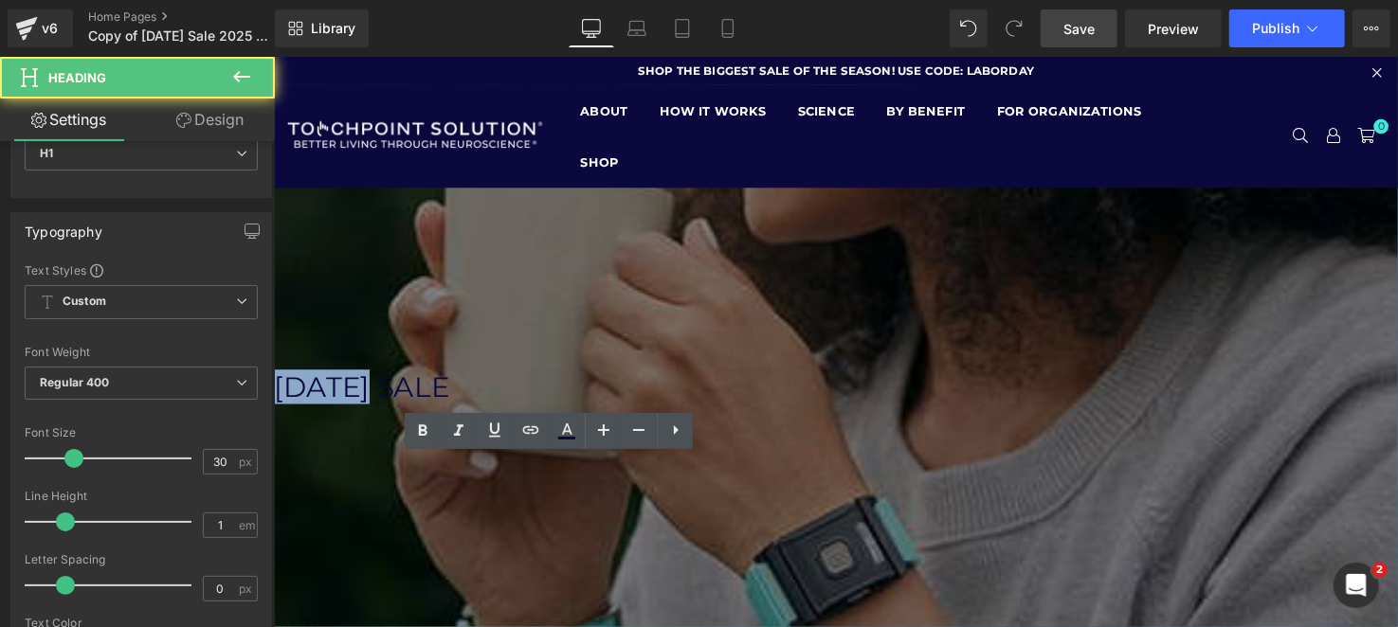
click at [452, 410] on span "[DATE] Sale" at bounding box center [362, 392] width 179 height 35
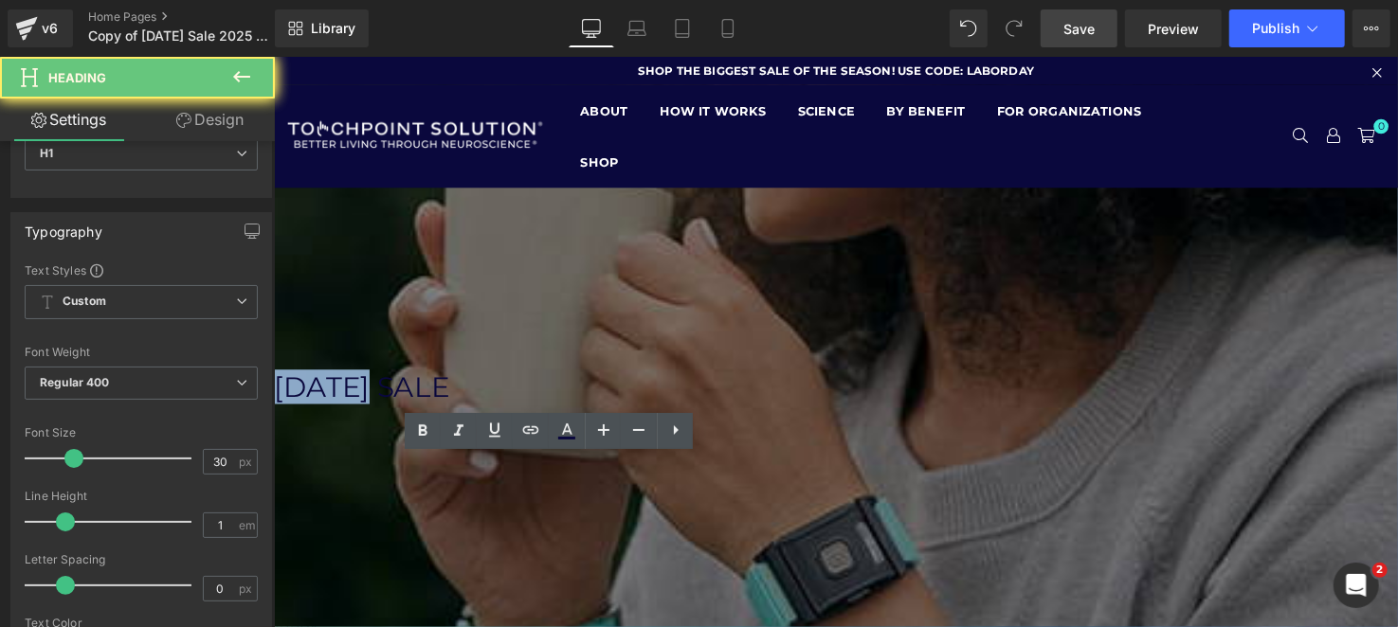
click at [452, 410] on span "[DATE] Sale" at bounding box center [362, 392] width 179 height 35
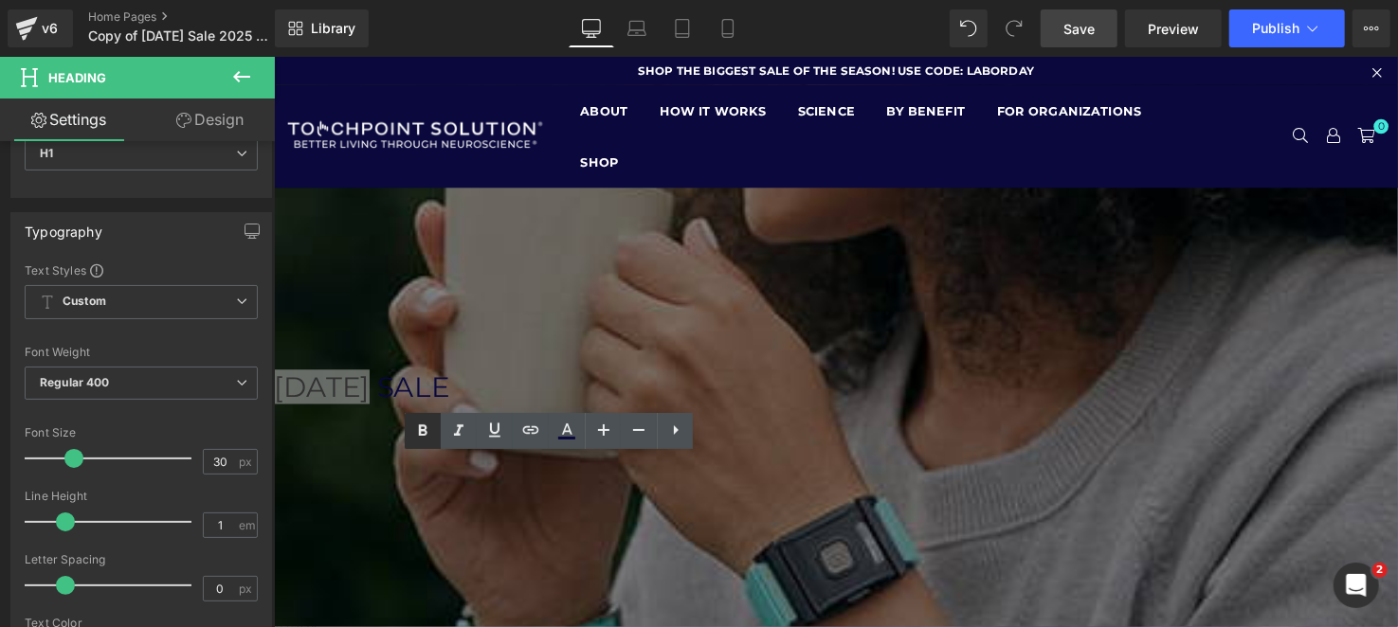
click at [429, 431] on icon at bounding box center [422, 431] width 23 height 23
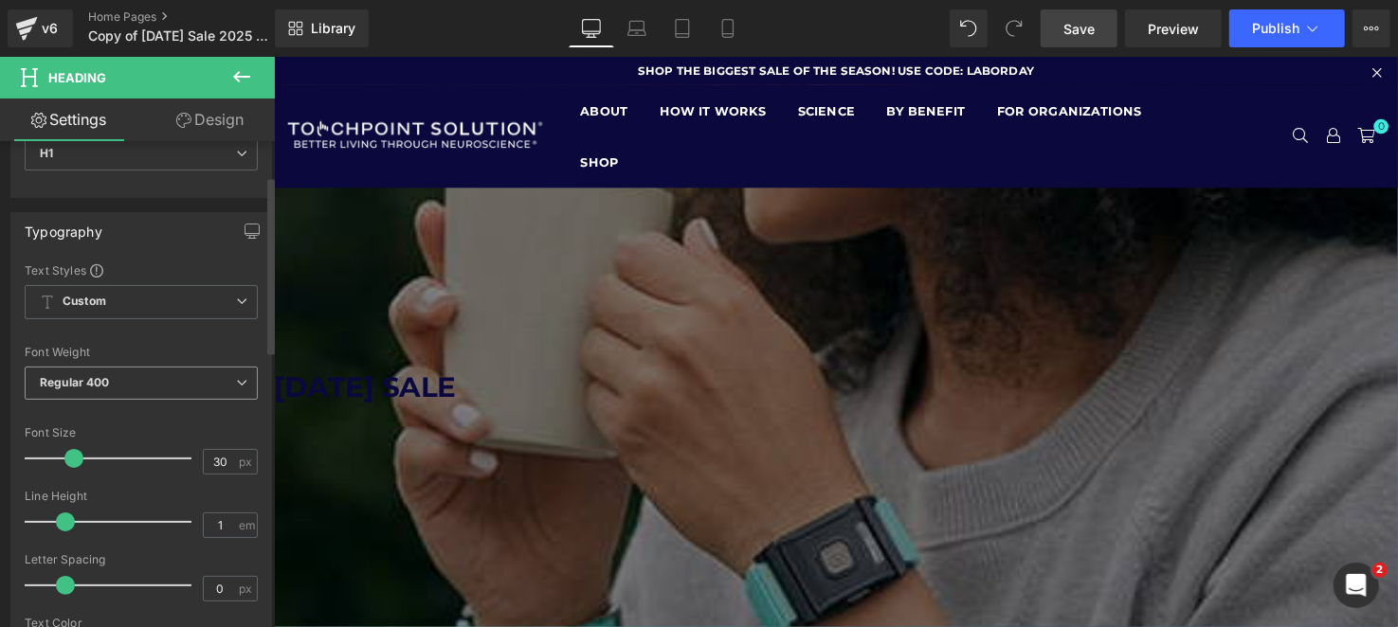
click at [151, 373] on span "Regular 400" at bounding box center [141, 383] width 233 height 33
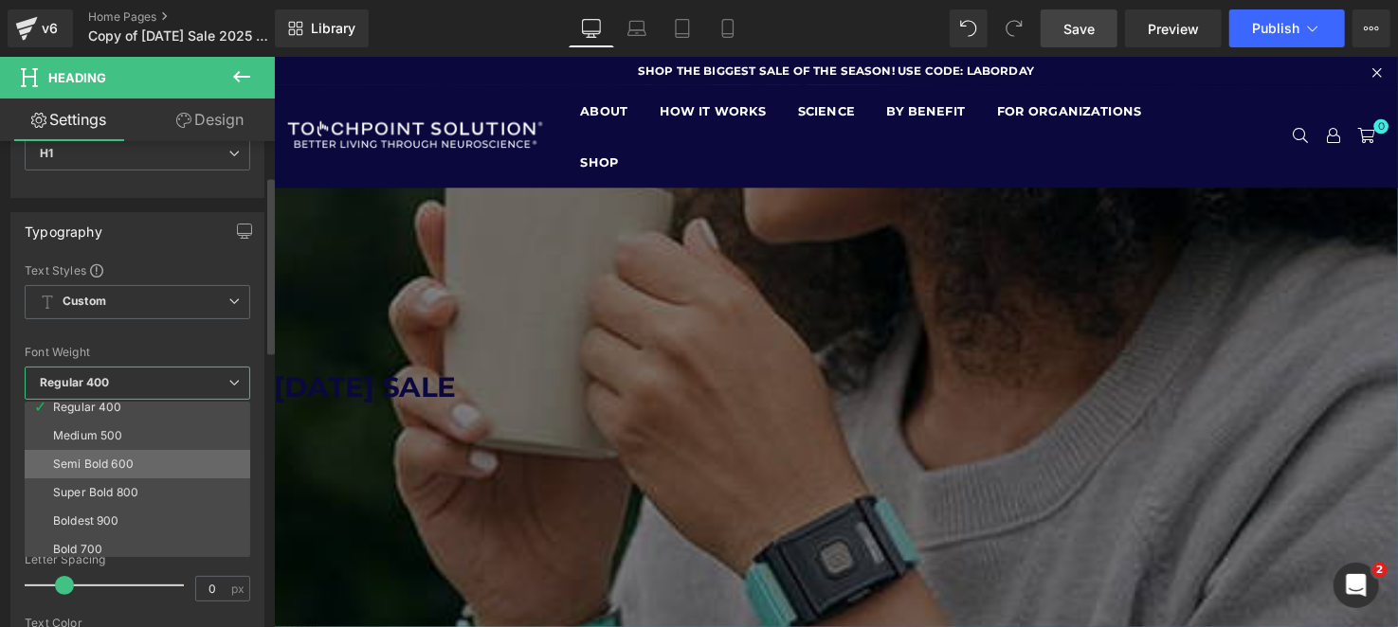
scroll to position [0, 0]
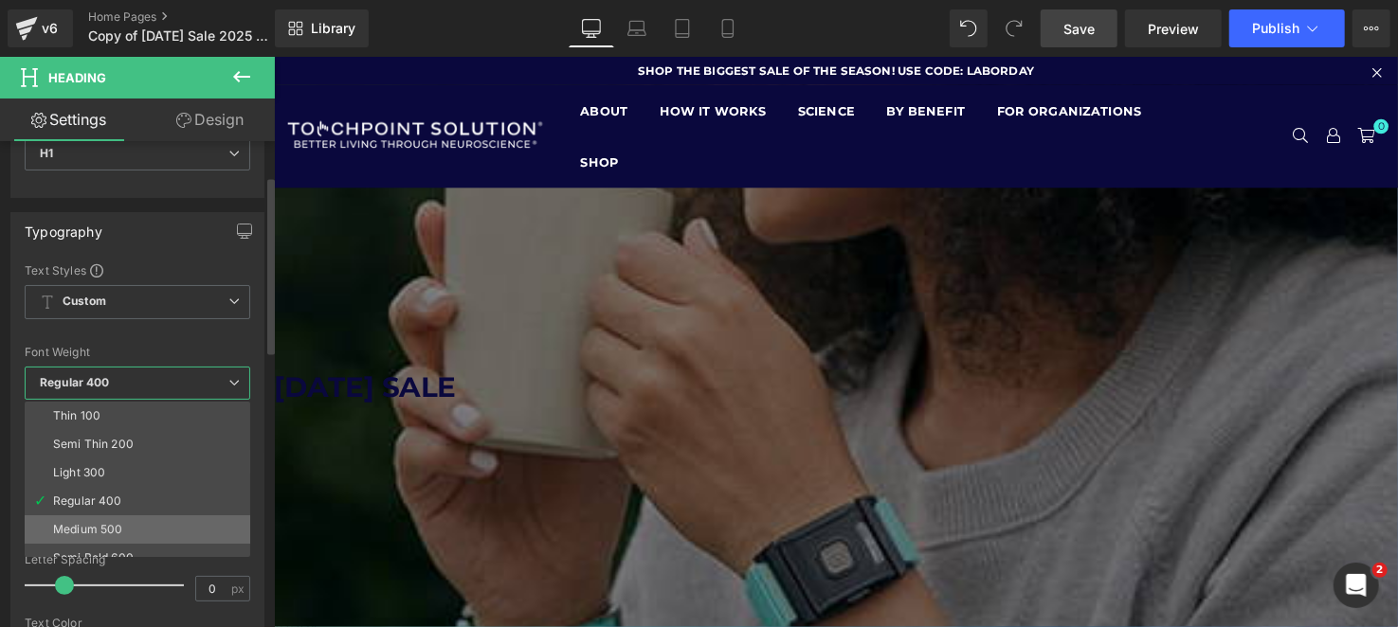
click at [141, 528] on li "Medium 500" at bounding box center [142, 530] width 234 height 28
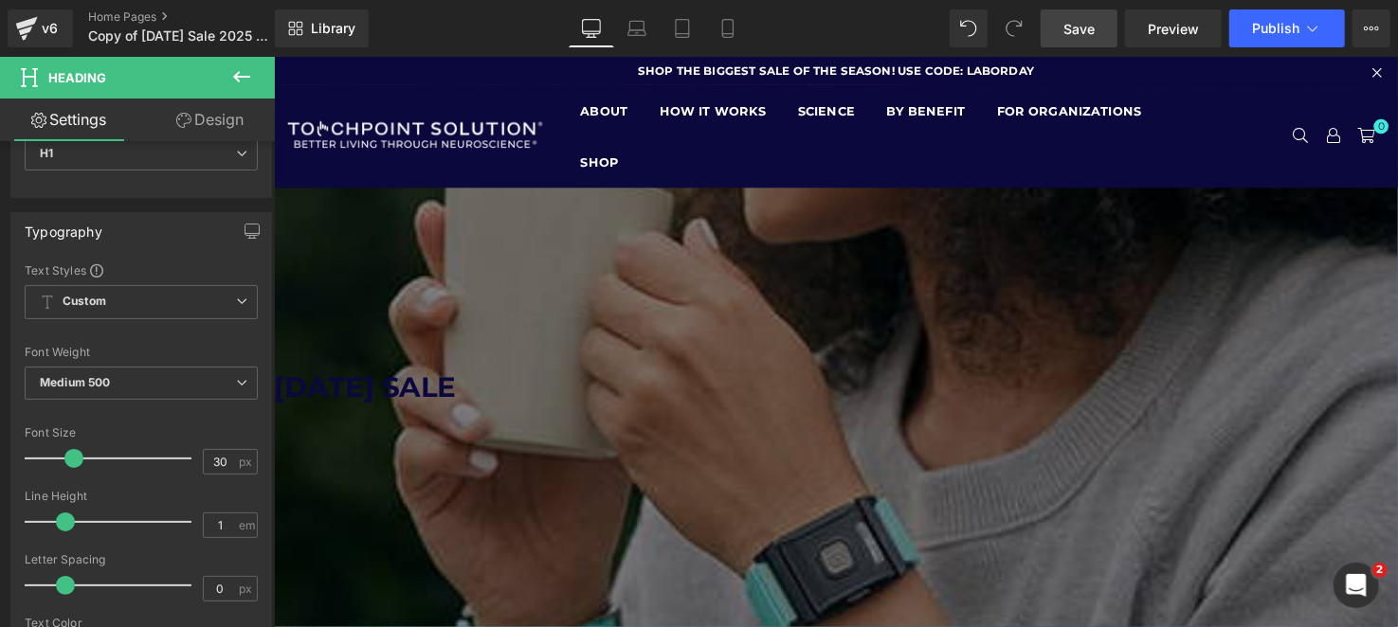
click at [273, 56] on li "Heading" at bounding box center [273, 56] width 0 height 0
click at [273, 56] on span at bounding box center [273, 56] width 0 height 0
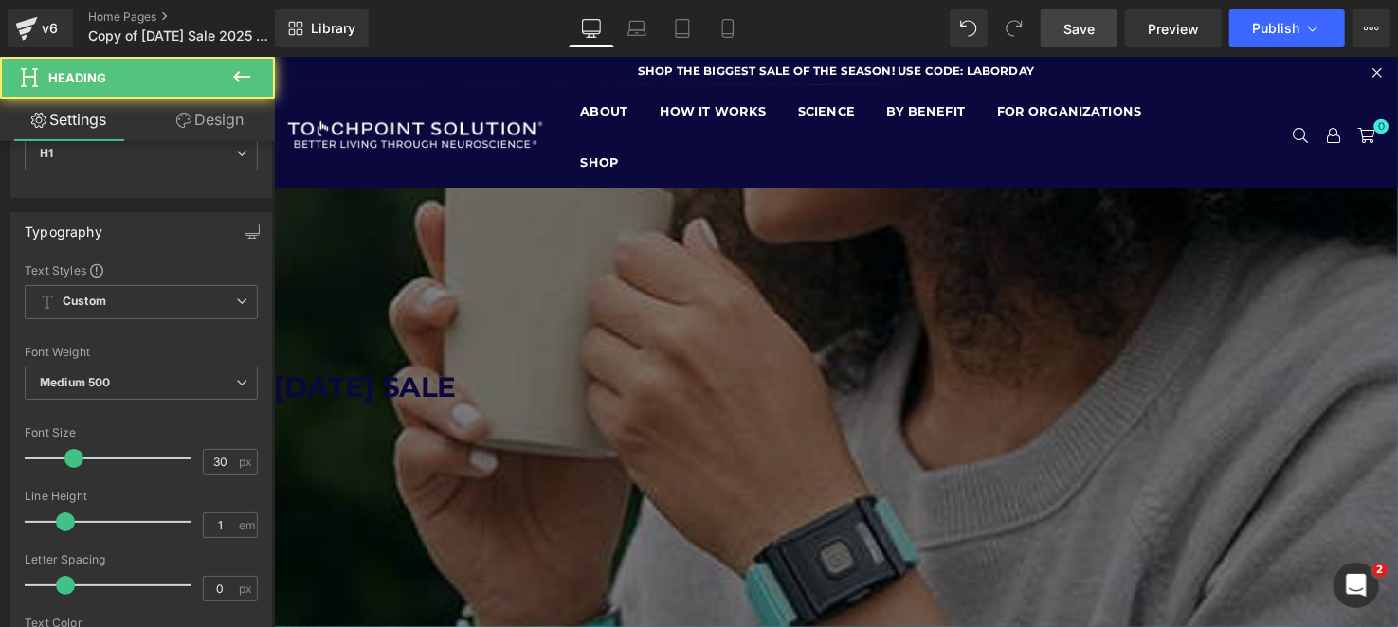
click at [273, 56] on span at bounding box center [273, 56] width 0 height 0
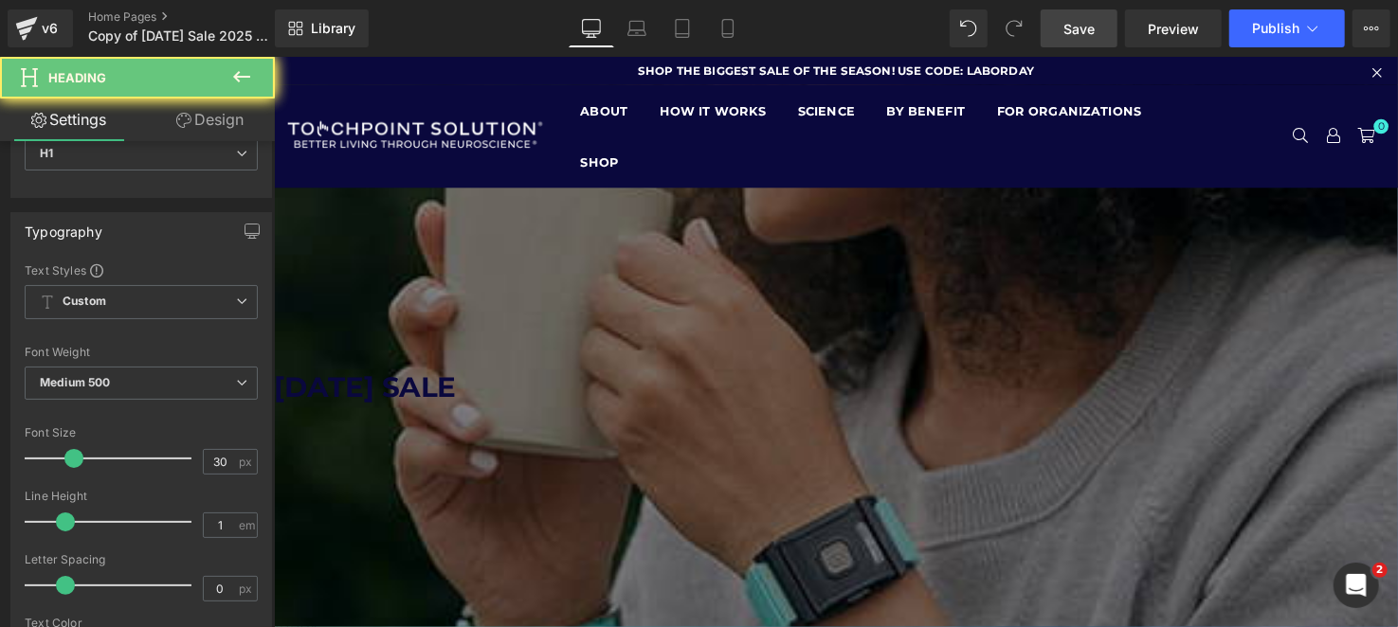
click at [459, 410] on strong "[DATE] Sale" at bounding box center [366, 392] width 186 height 35
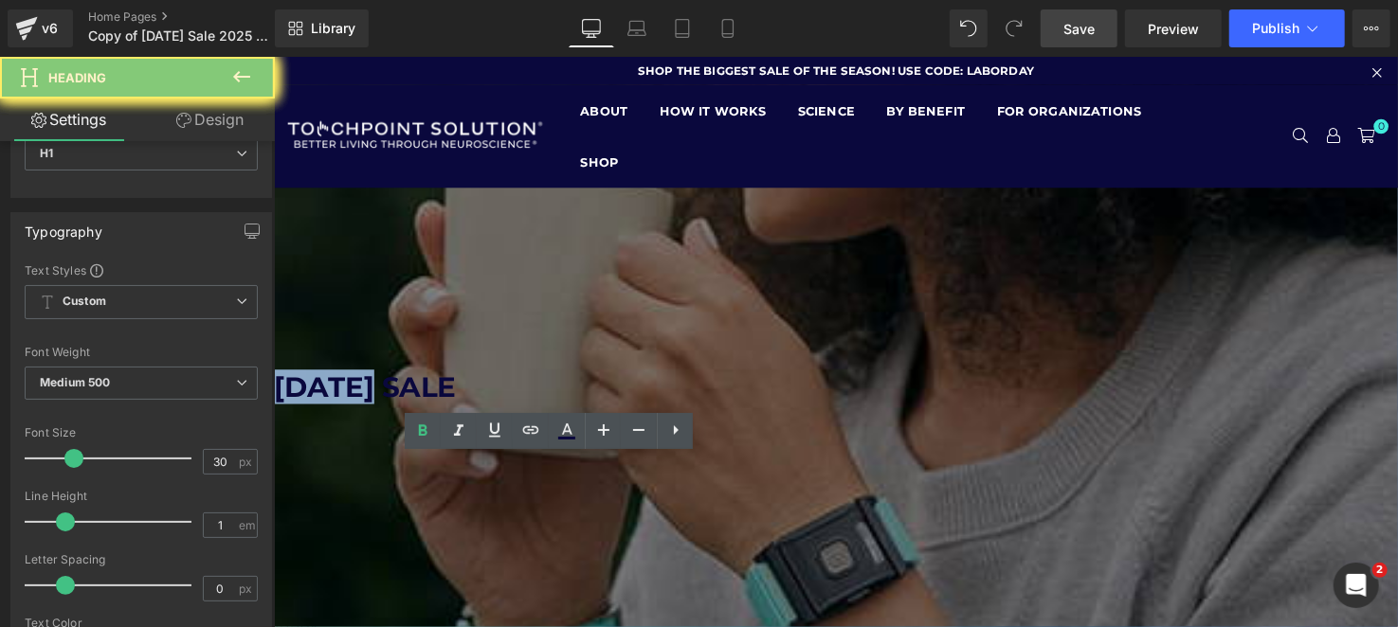
click at [459, 410] on strong "[DATE] Sale" at bounding box center [366, 392] width 186 height 35
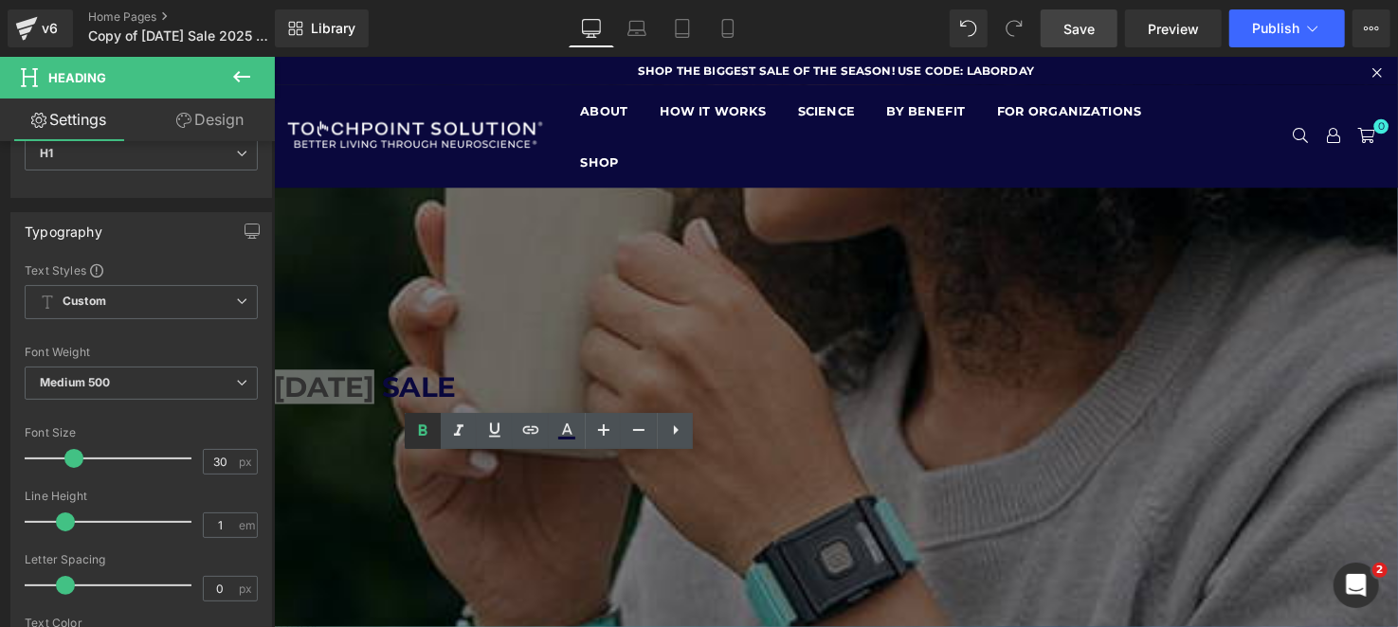
click at [417, 427] on icon at bounding box center [422, 431] width 23 height 23
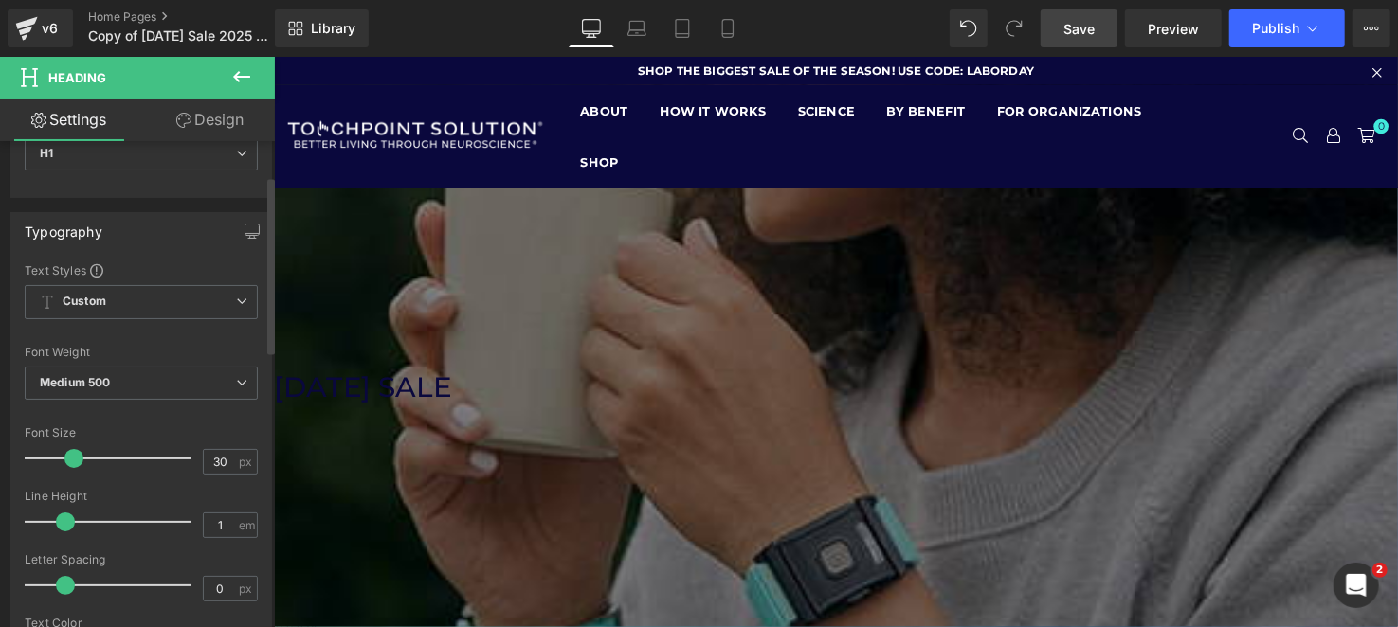
scroll to position [189, 0]
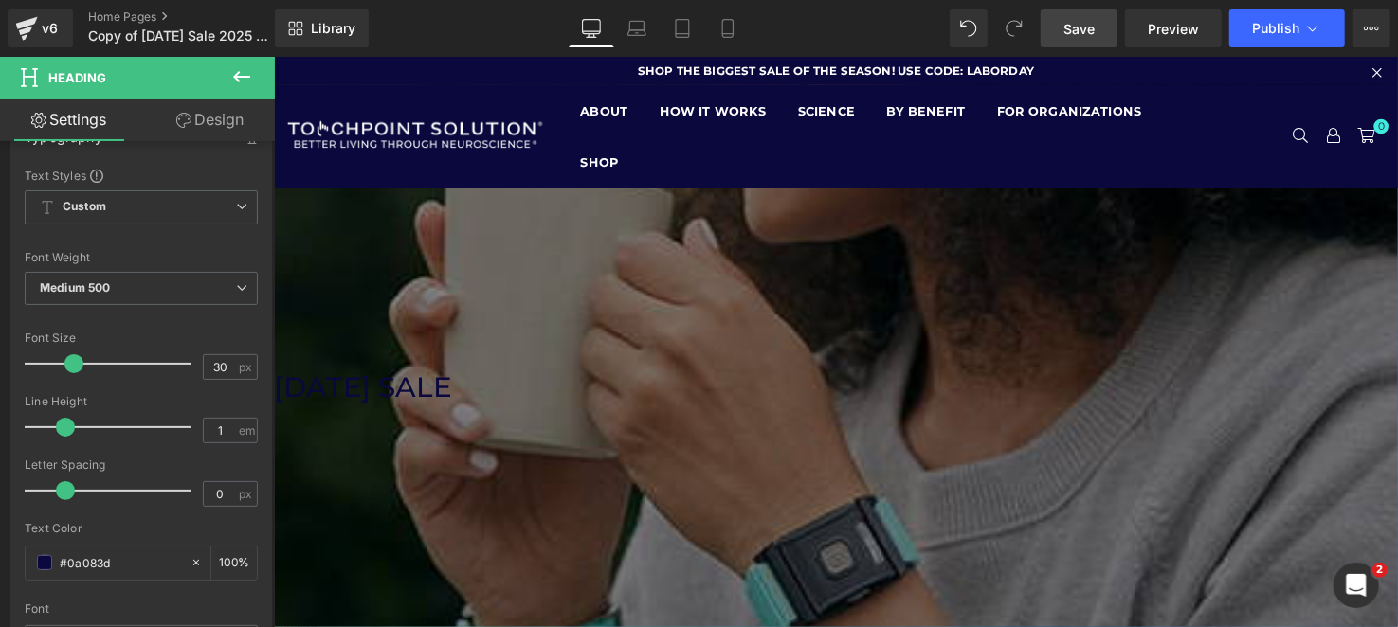
click at [239, 85] on icon at bounding box center [241, 76] width 23 height 23
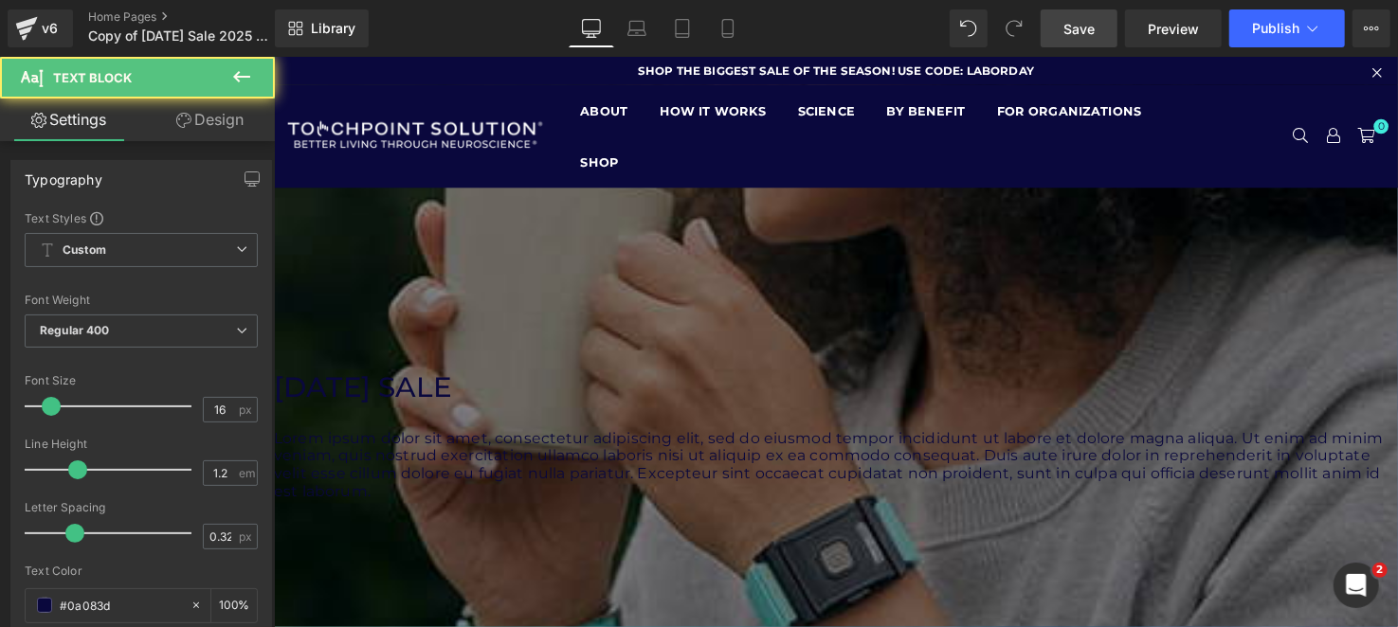
click at [445, 509] on p "Lorem ipsum dolor sit amet, consectetur adipiscing elit, sed do eiusmod tempor …" at bounding box center [841, 472] width 1137 height 73
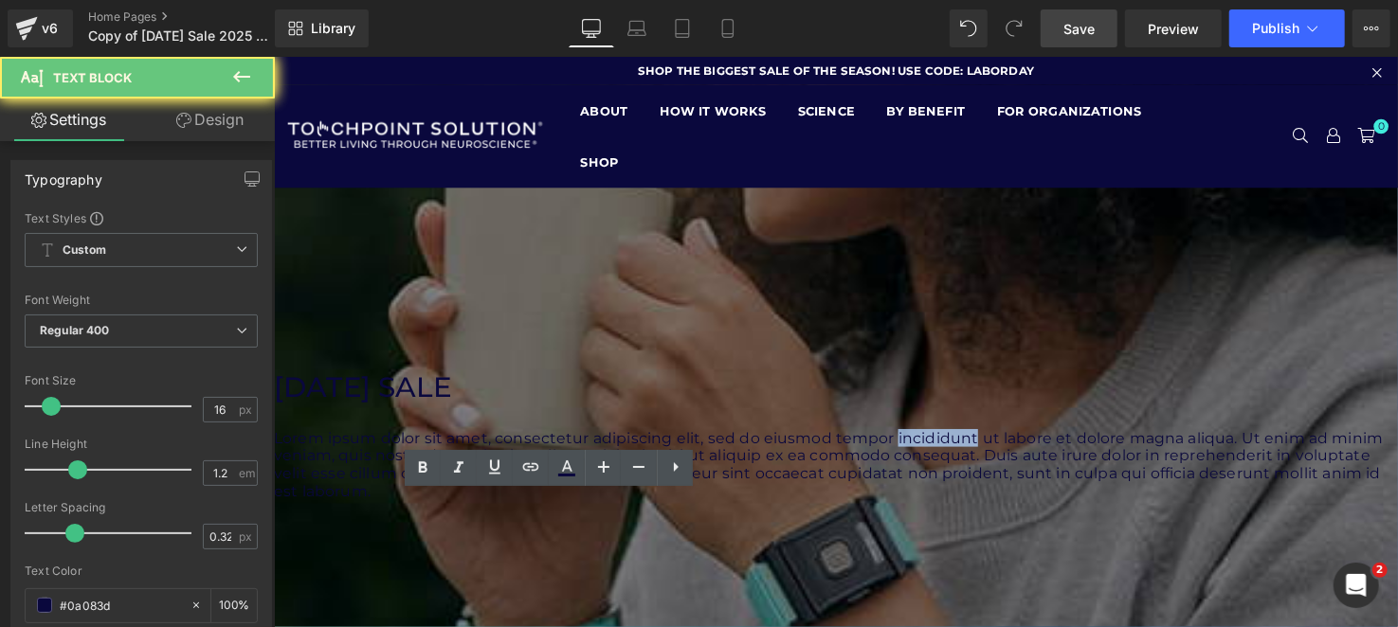
click at [446, 509] on p "Lorem ipsum dolor sit amet, consectetur adipiscing elit, sed do eiusmod tempor …" at bounding box center [841, 472] width 1137 height 73
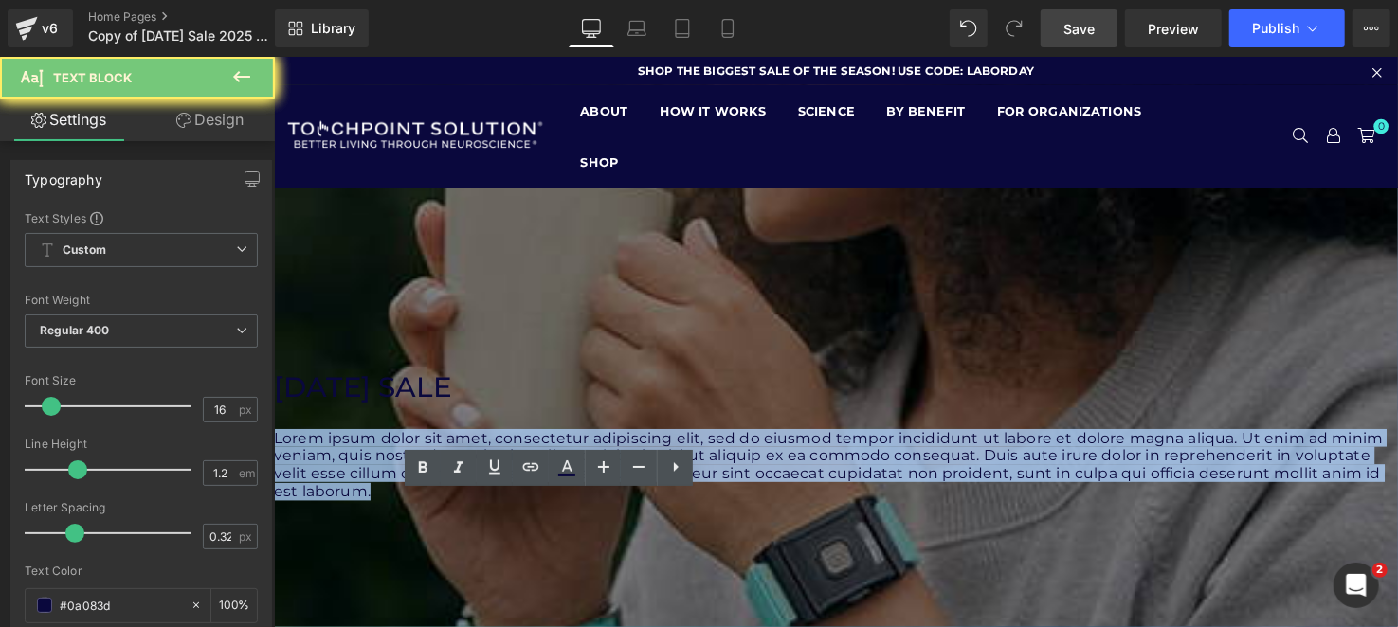
click at [446, 509] on p "Lorem ipsum dolor sit amet, consectetur adipiscing elit, sed do eiusmod tempor …" at bounding box center [841, 472] width 1137 height 73
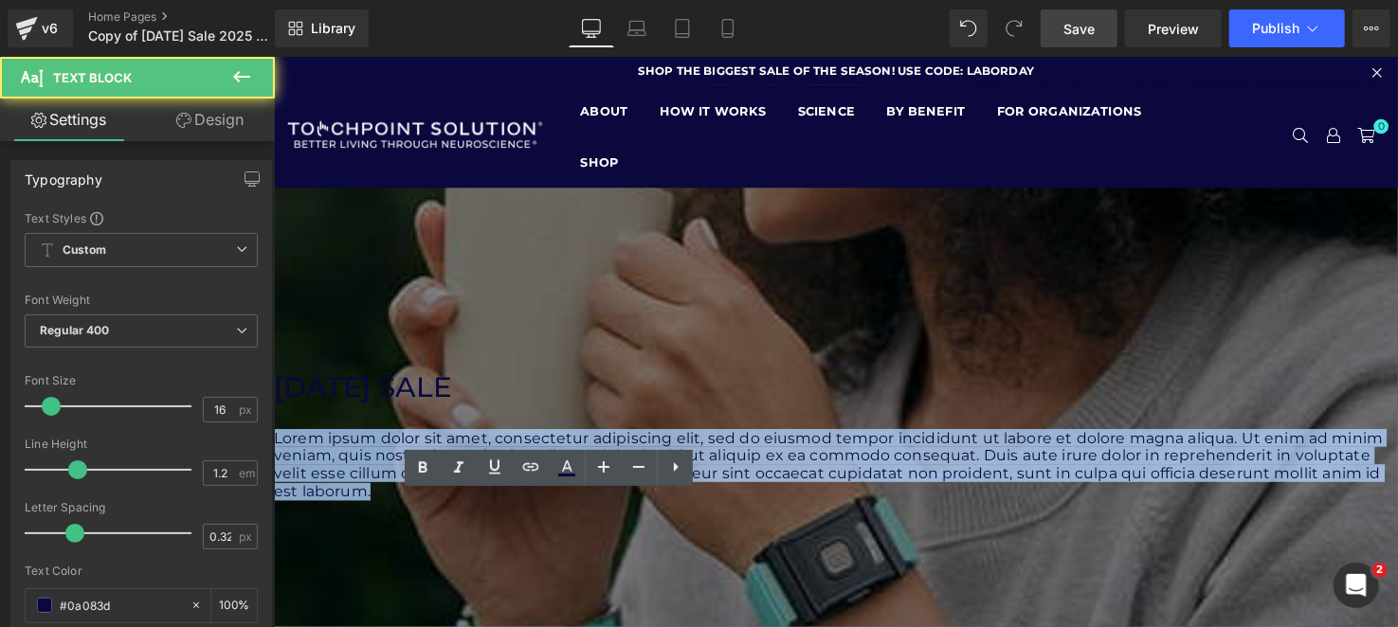
click at [446, 509] on p "Lorem ipsum dolor sit amet, consectetur adipiscing elit, sed do eiusmod tempor …" at bounding box center [841, 472] width 1137 height 73
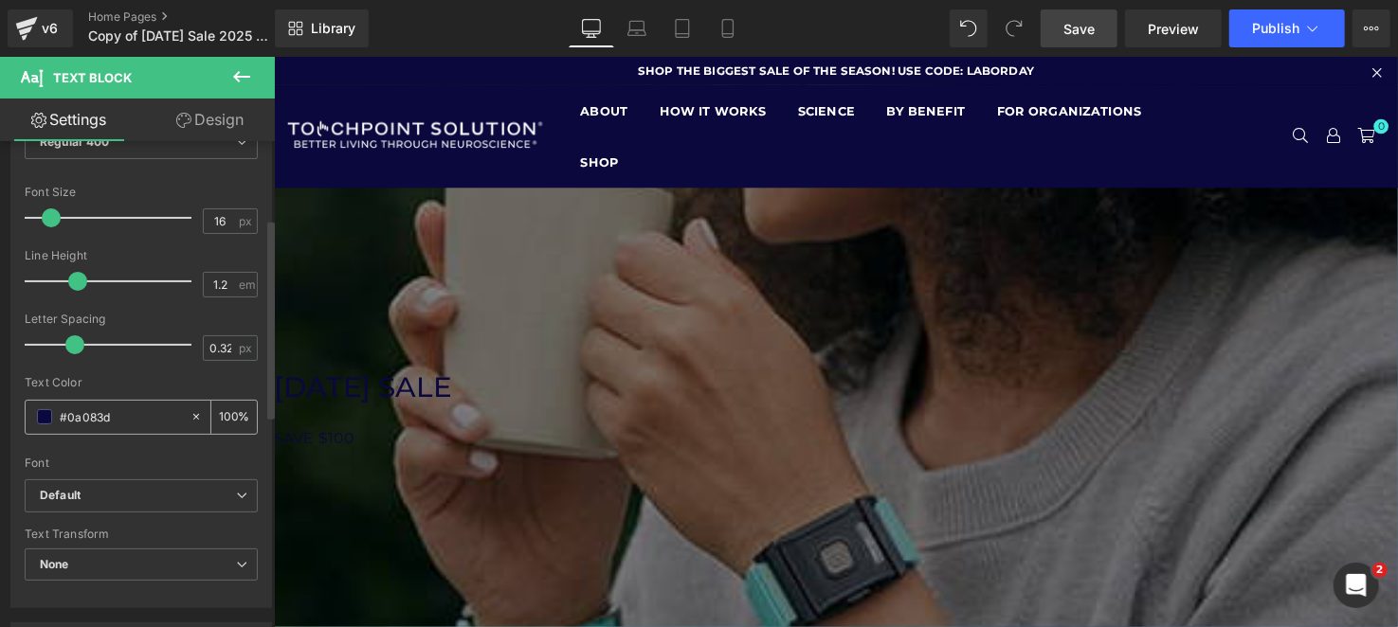
click at [49, 418] on span at bounding box center [44, 416] width 15 height 15
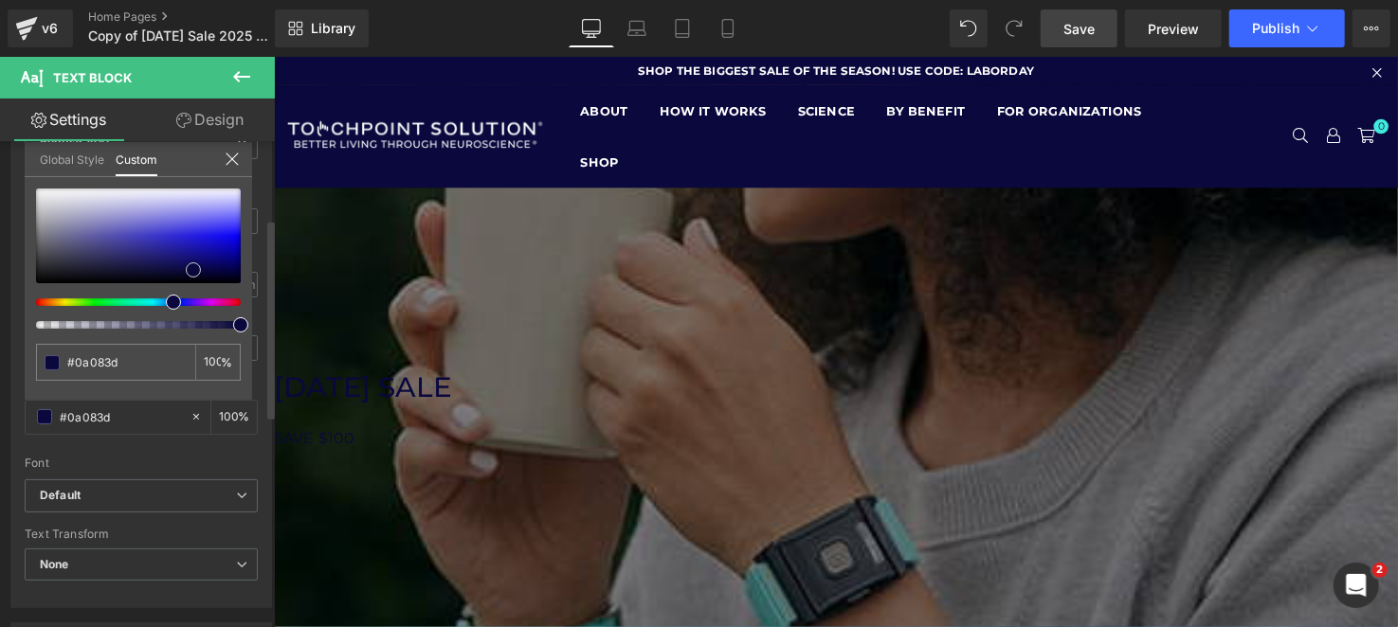
type input "#0a083f"
type input "#ffffff"
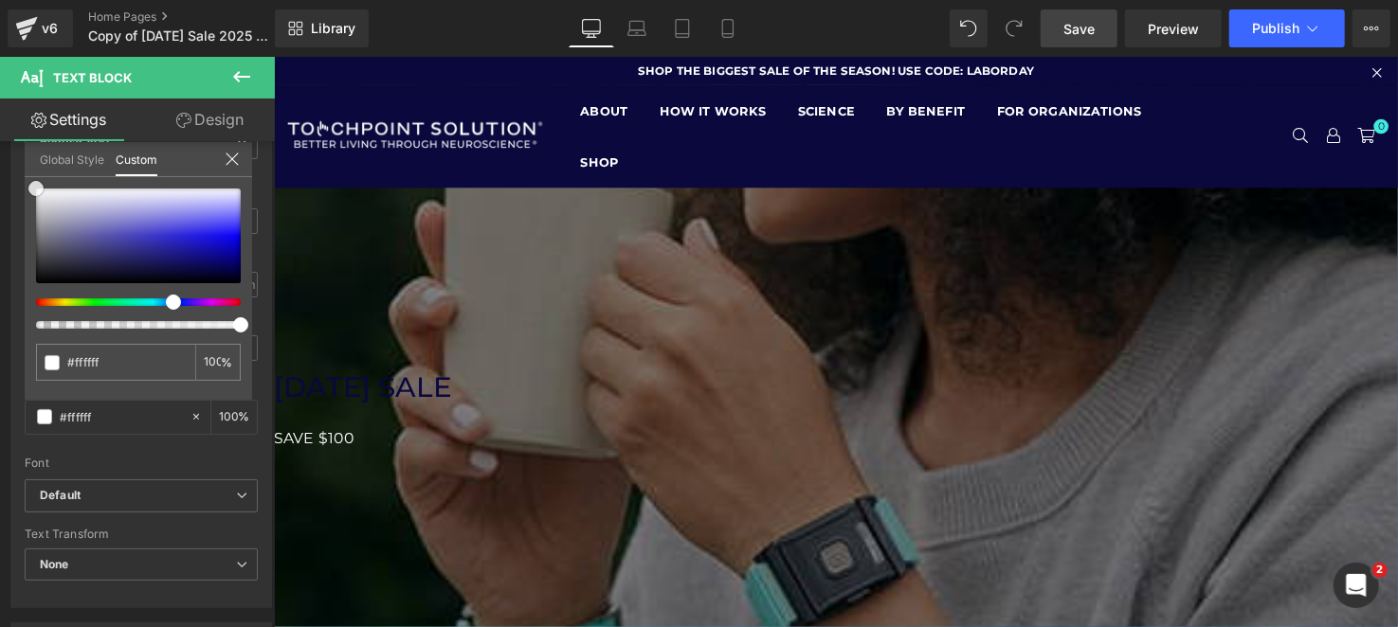
scroll to position [94, 0]
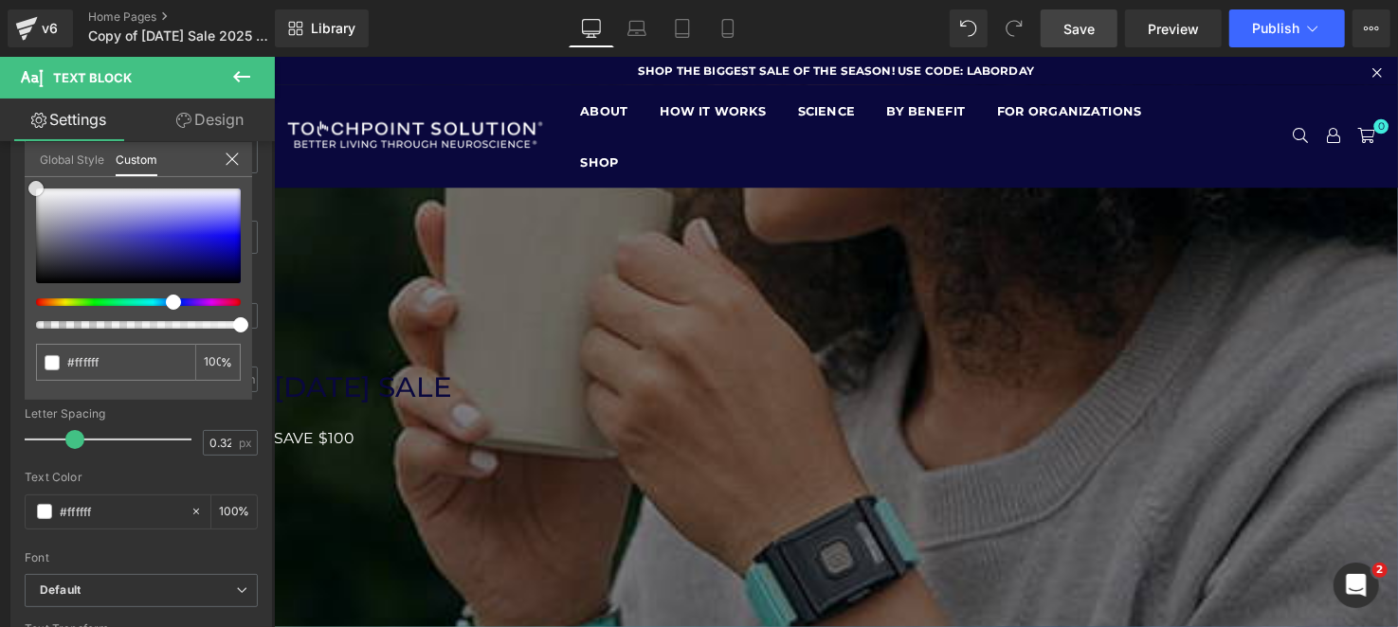
drag, startPoint x: 194, startPoint y: 272, endPoint x: 0, endPoint y: 118, distance: 248.2
click at [0, 118] on div "Settings Design Typography Text Styles Custom Custom Setup Global Style Custom …" at bounding box center [137, 389] width 275 height 580
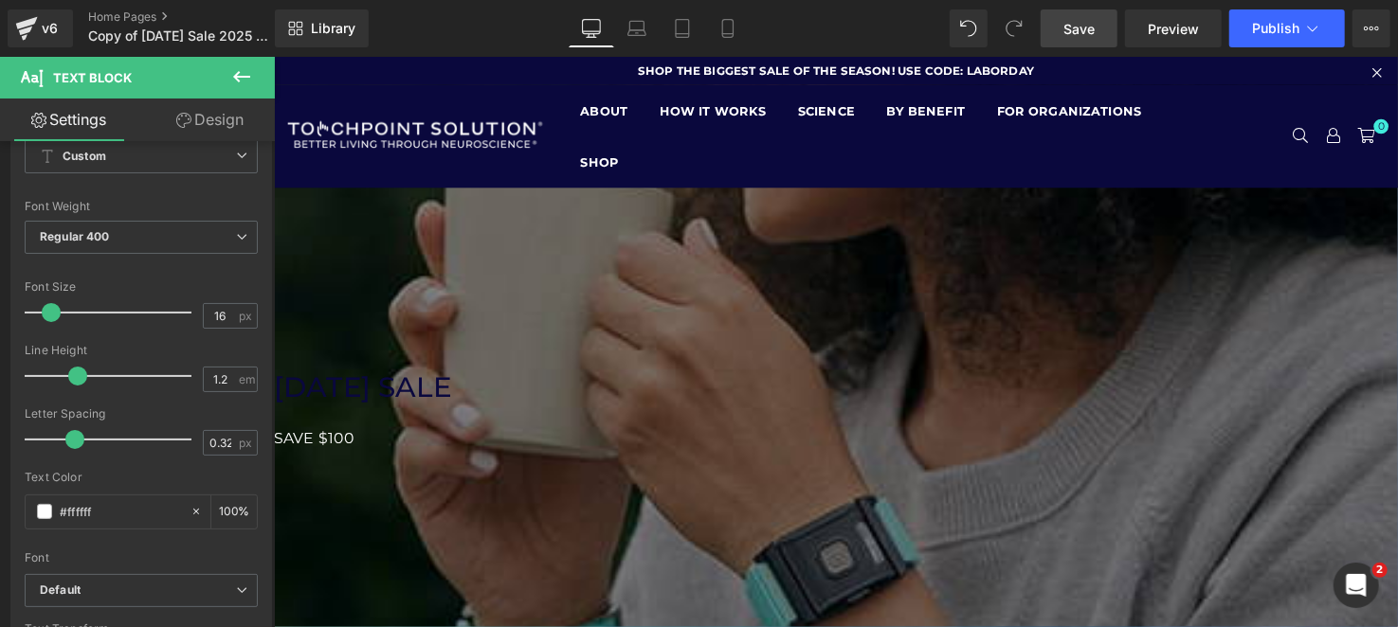
scroll to position [0, 0]
click at [244, 87] on icon at bounding box center [241, 76] width 23 height 23
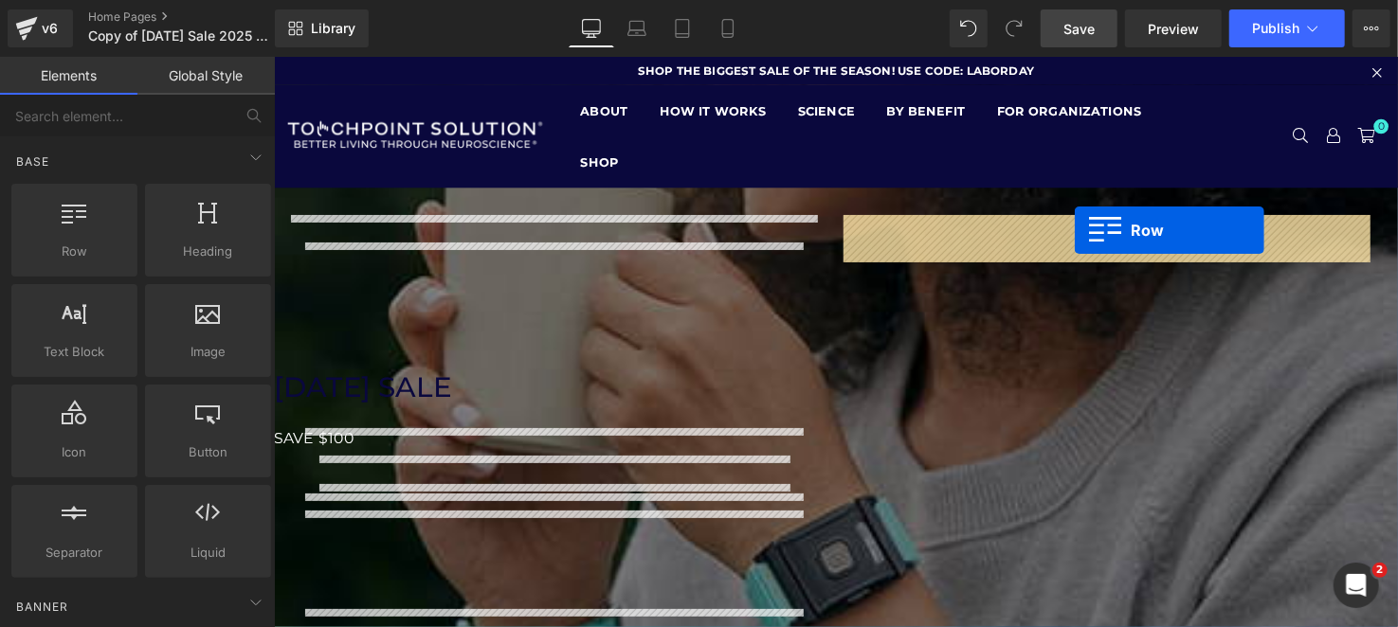
drag, startPoint x: 504, startPoint y: 300, endPoint x: 1087, endPoint y: 234, distance: 586.6
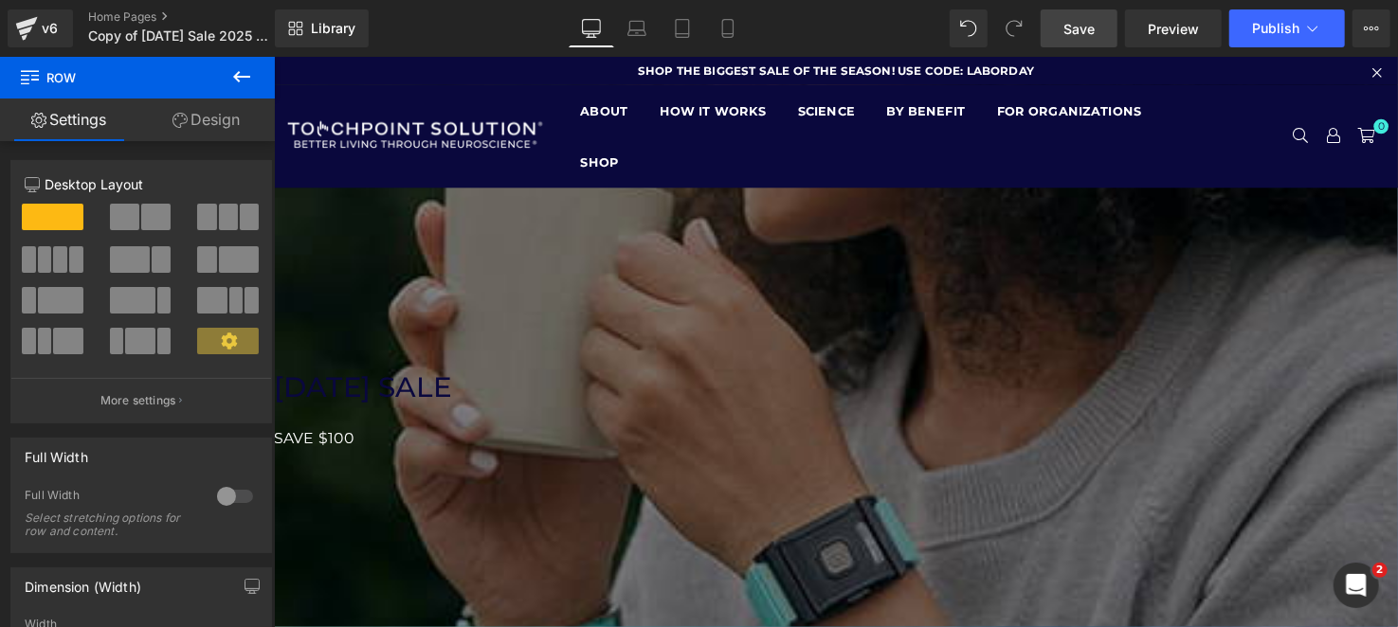
click at [236, 82] on icon at bounding box center [241, 76] width 23 height 23
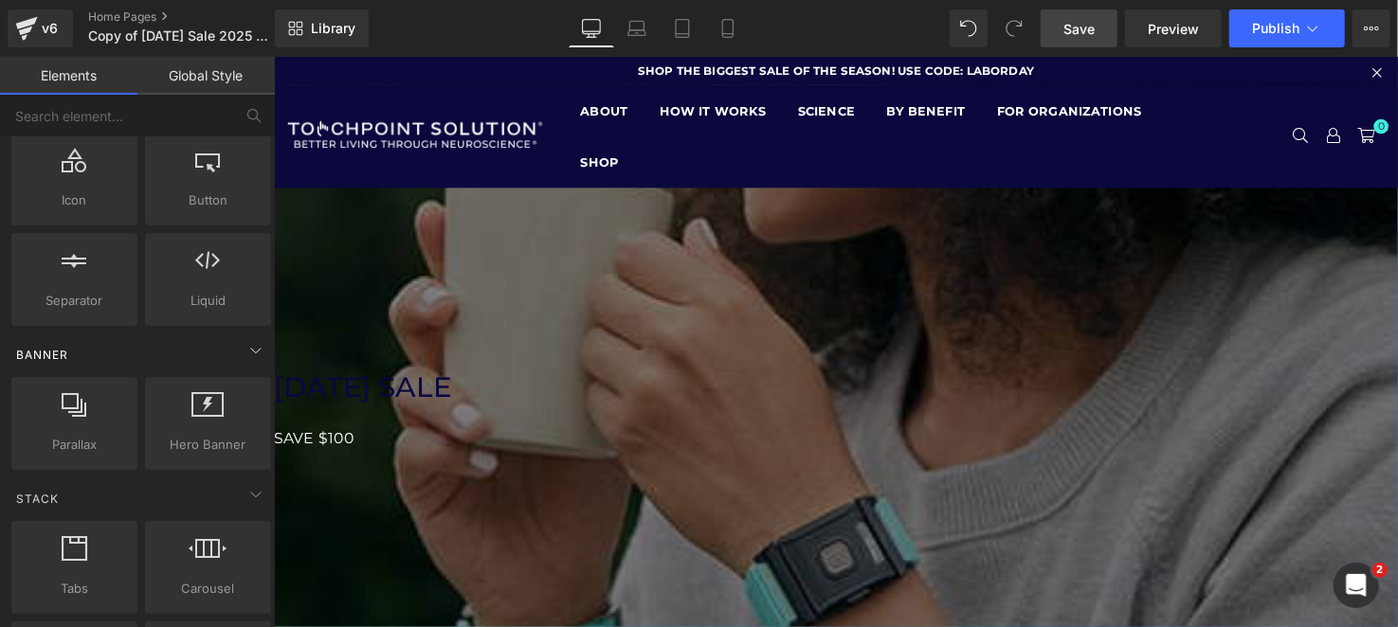
scroll to position [284, 0]
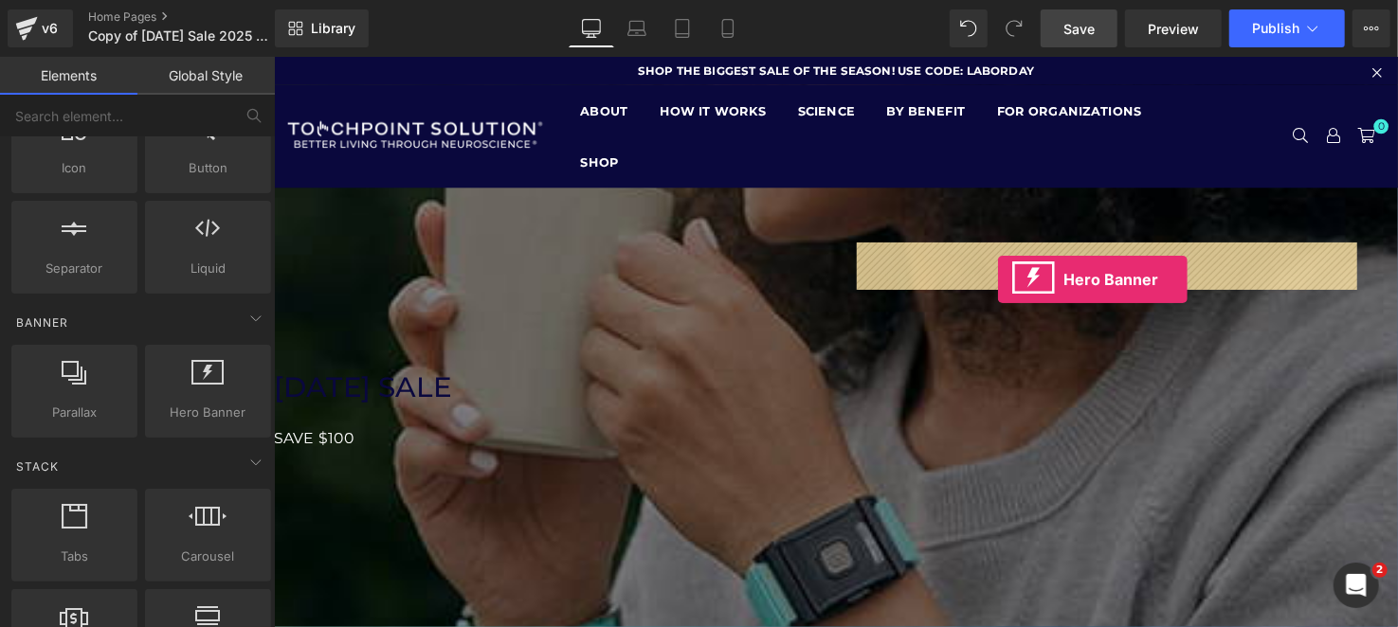
drag, startPoint x: 544, startPoint y: 452, endPoint x: 1011, endPoint y: 283, distance: 496.7
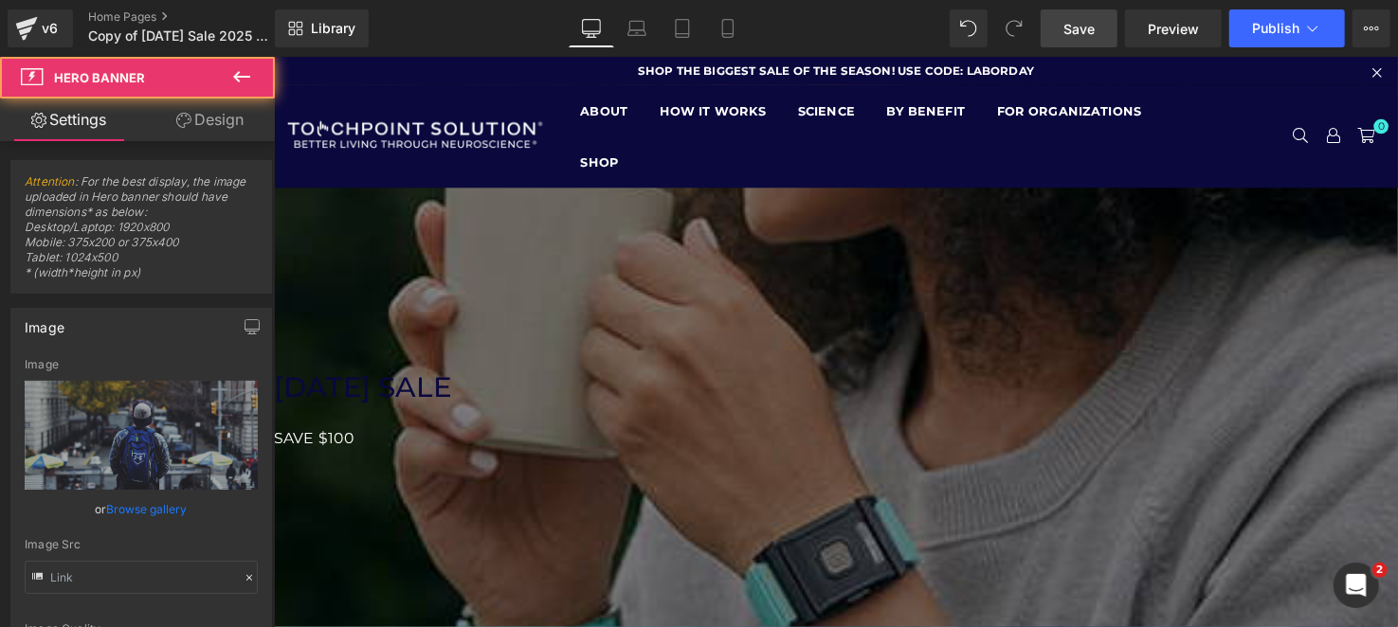
type input "[URL][DOMAIN_NAME]"
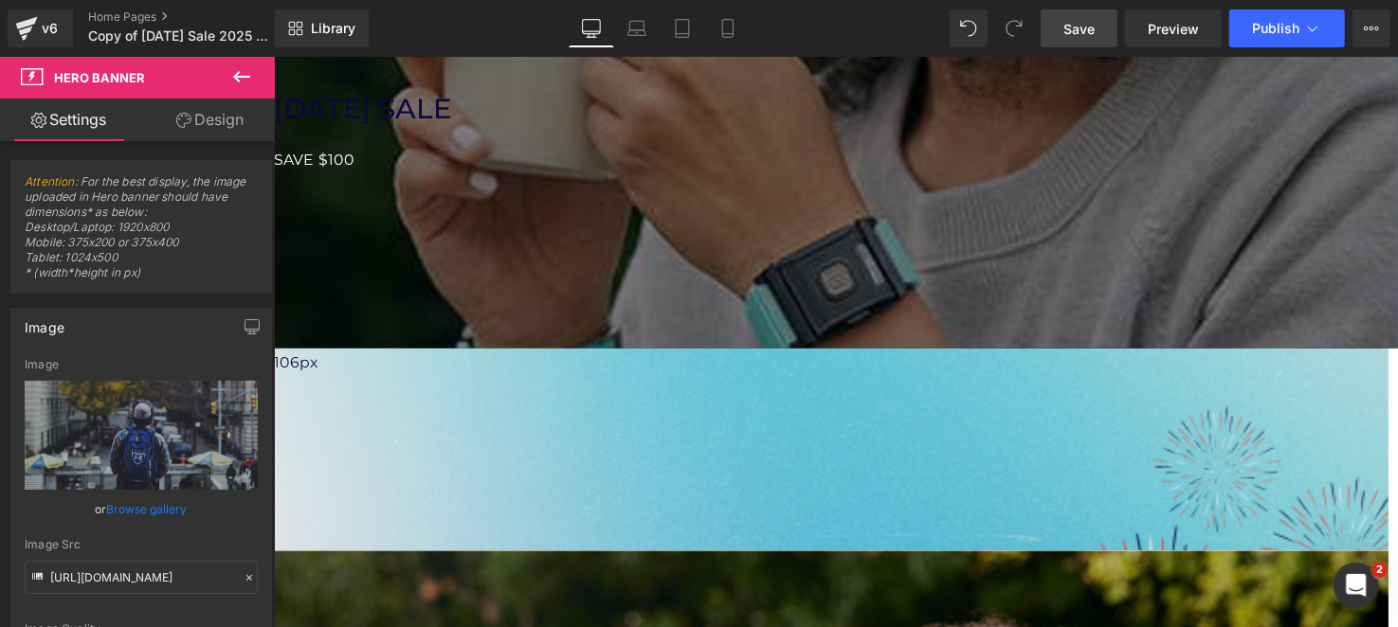
click at [257, 73] on button at bounding box center [241, 78] width 66 height 42
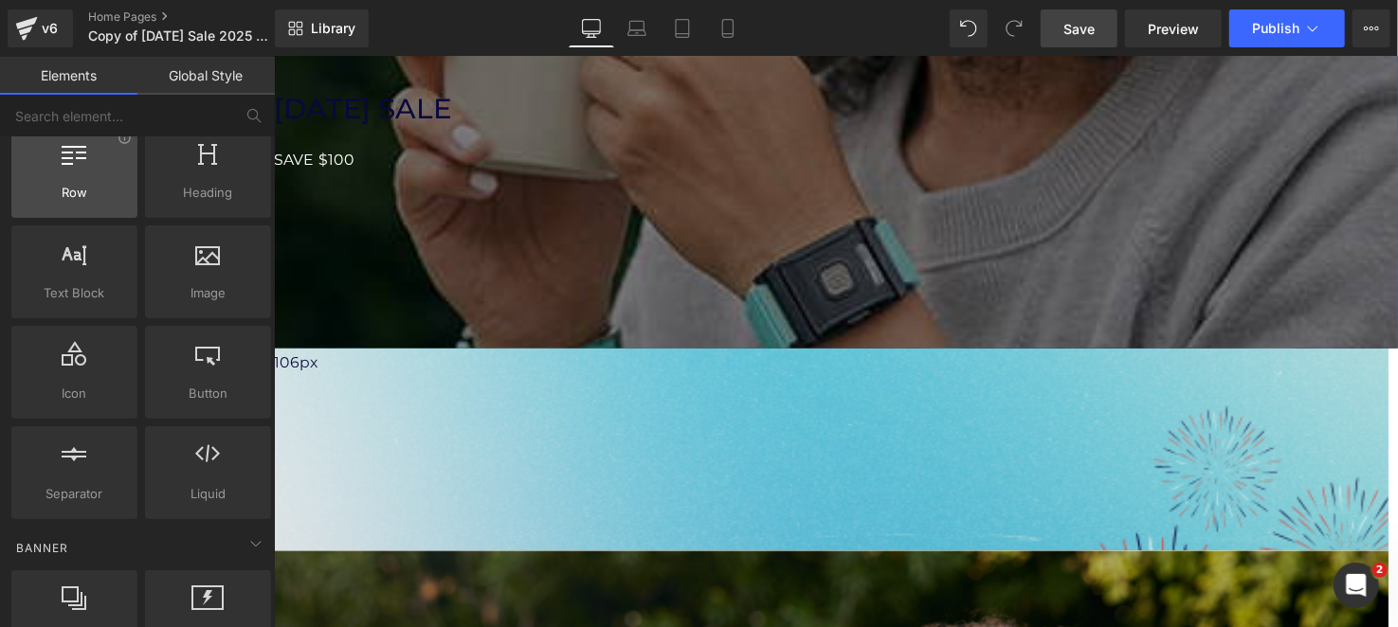
scroll to position [0, 0]
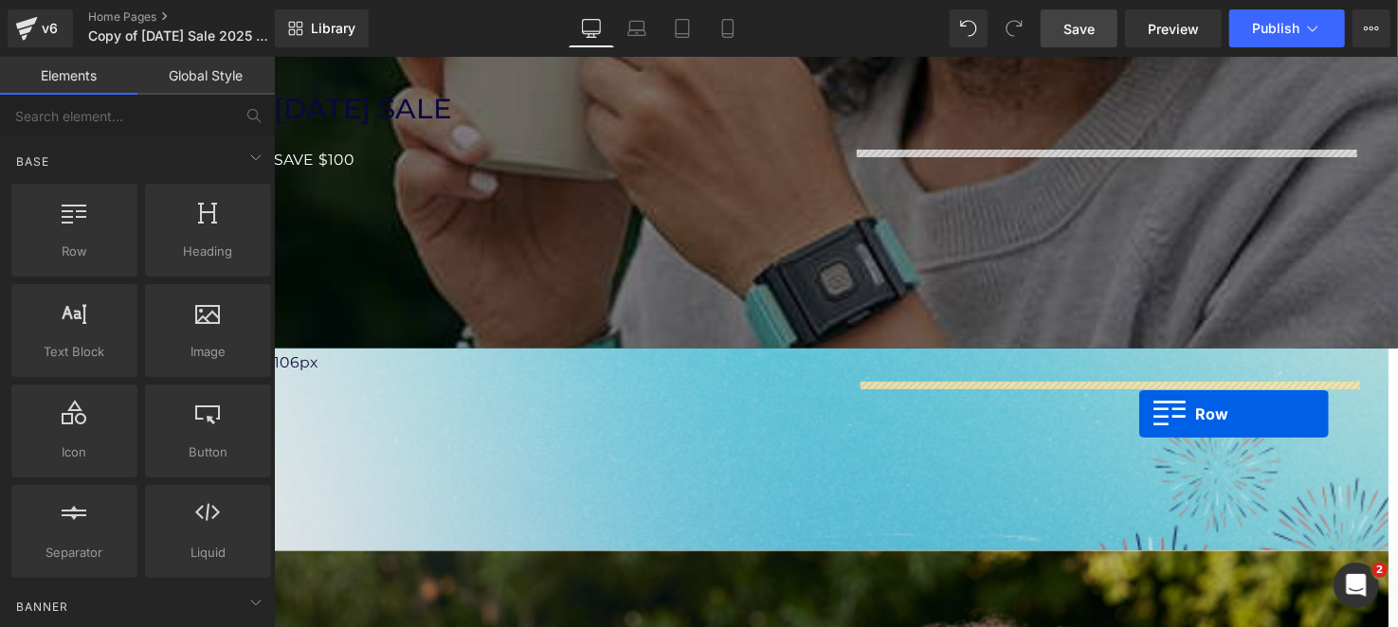
drag, startPoint x: 365, startPoint y: 289, endPoint x: 1151, endPoint y: 418, distance: 796.2
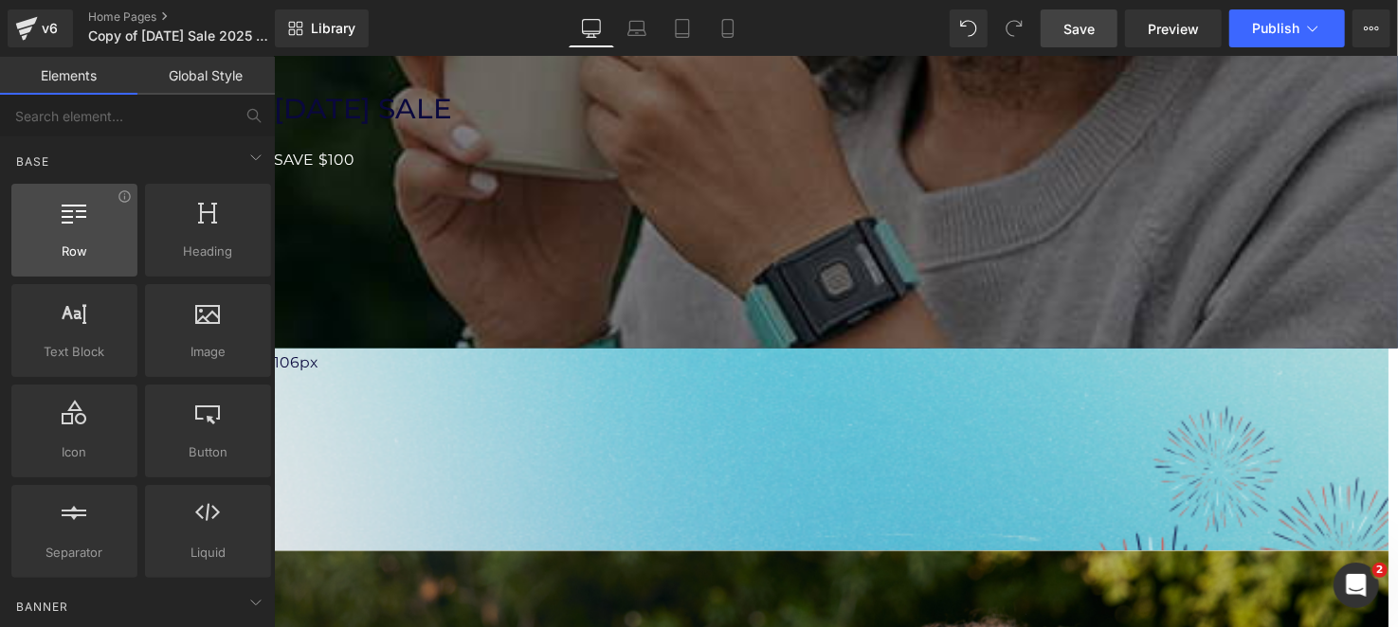
click at [79, 206] on icon at bounding box center [75, 211] width 25 height 25
click at [273, 56] on span "Row" at bounding box center [273, 56] width 0 height 0
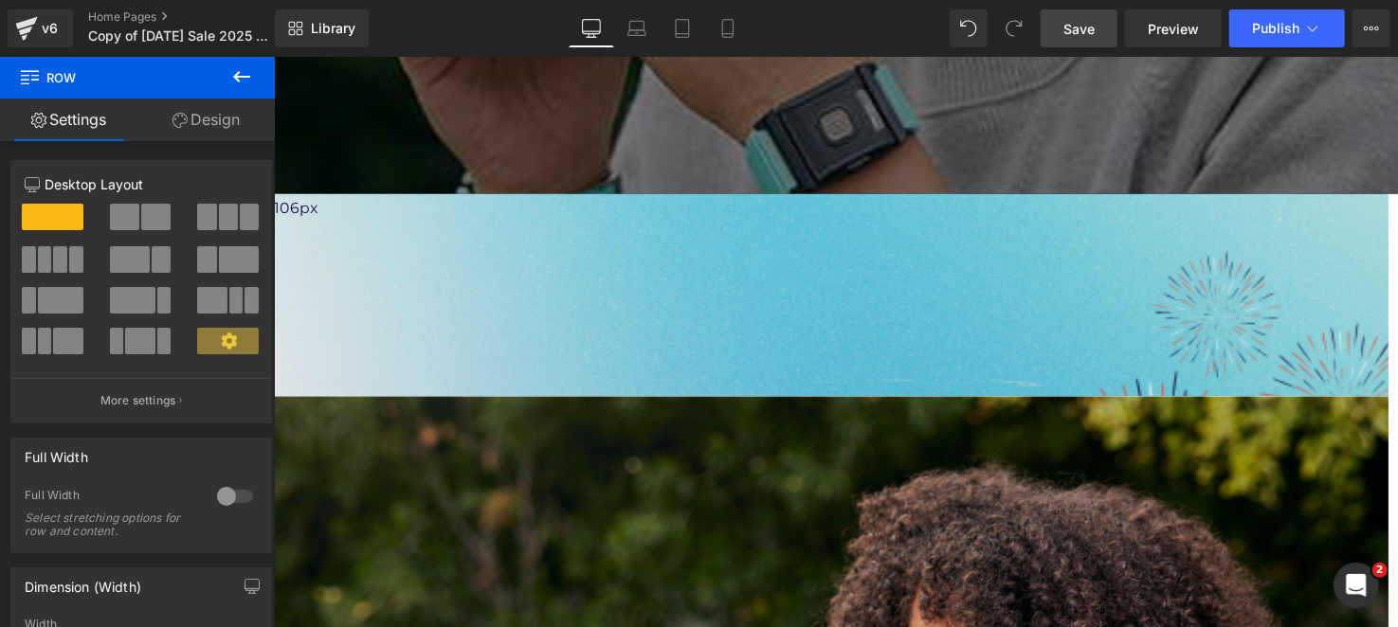
scroll to position [473, 0]
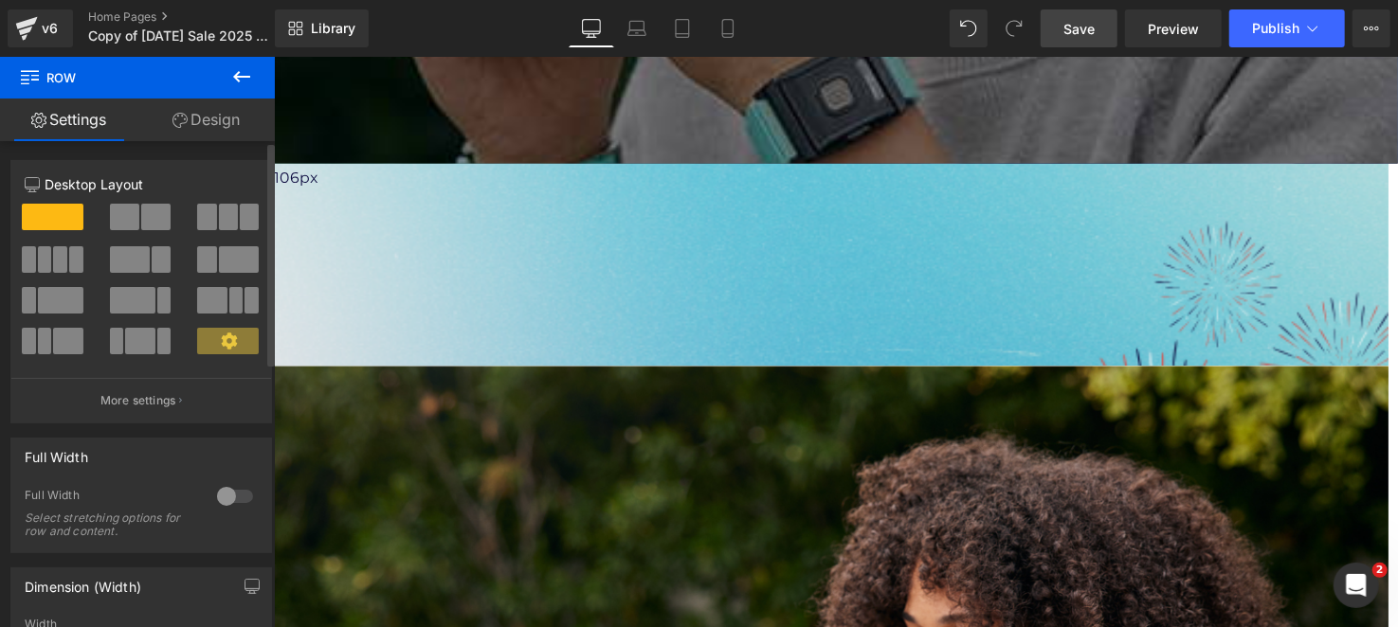
click at [152, 232] on div at bounding box center [142, 224] width 88 height 41
click at [141, 205] on span at bounding box center [155, 217] width 29 height 27
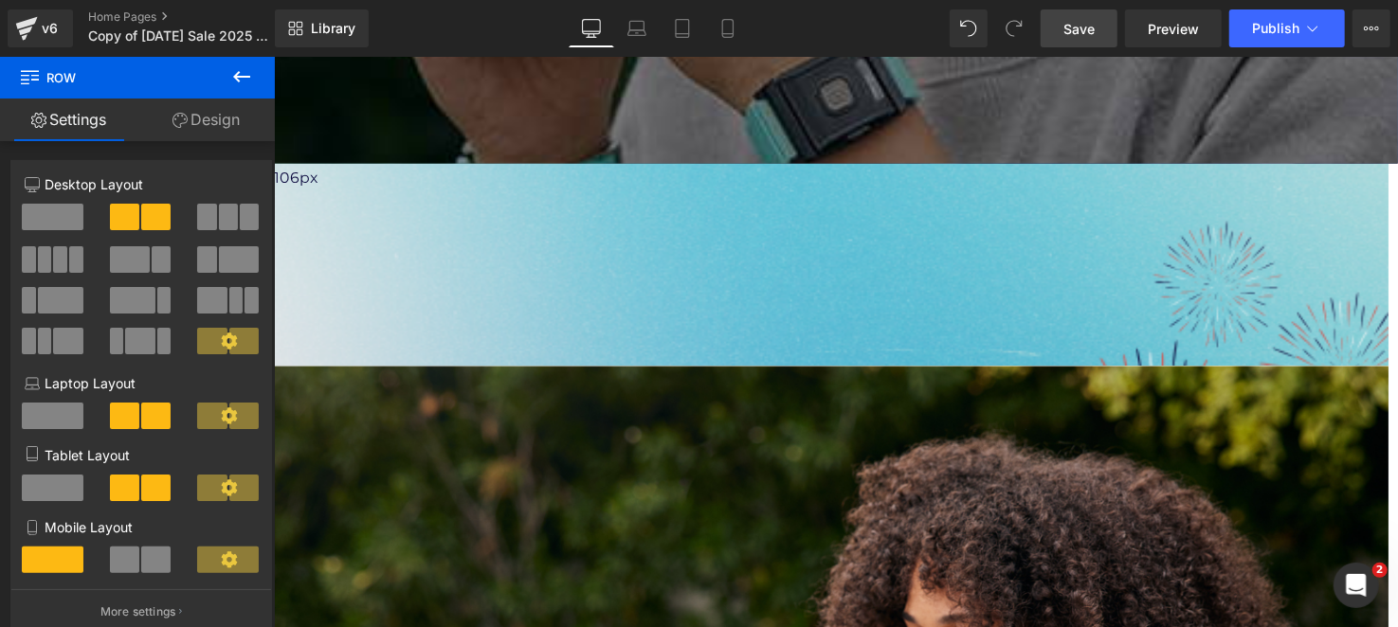
click at [251, 82] on icon at bounding box center [241, 76] width 23 height 23
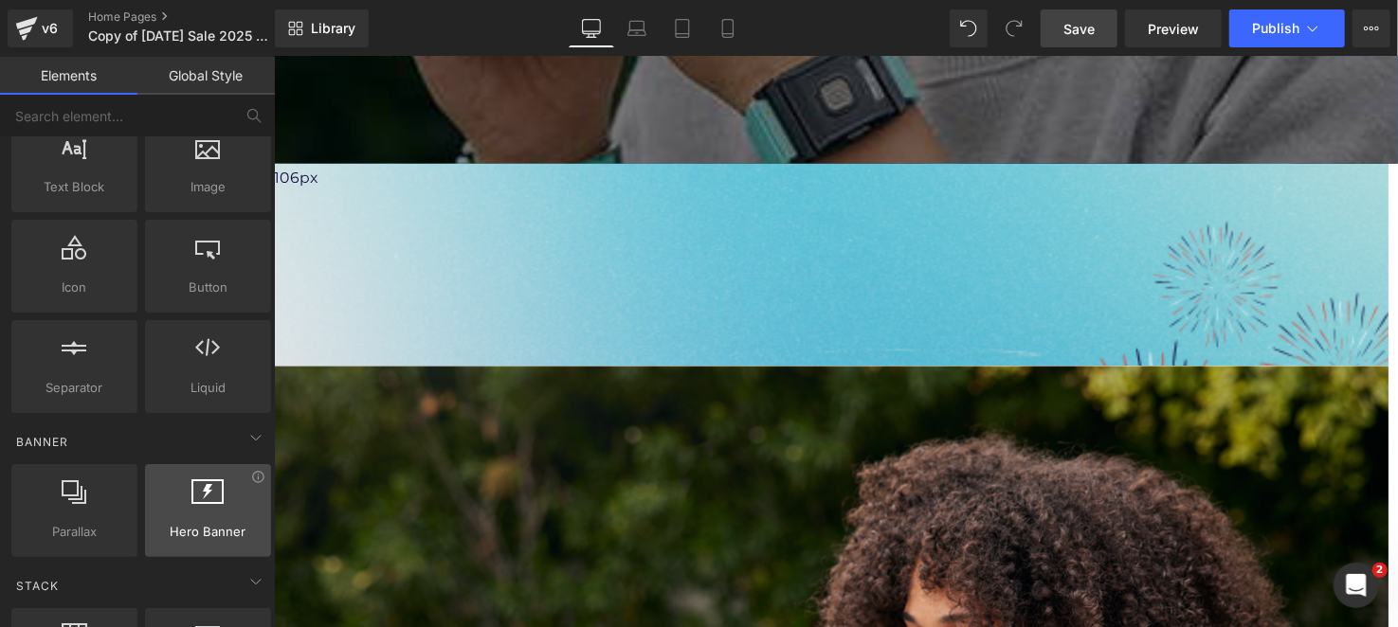
scroll to position [284, 0]
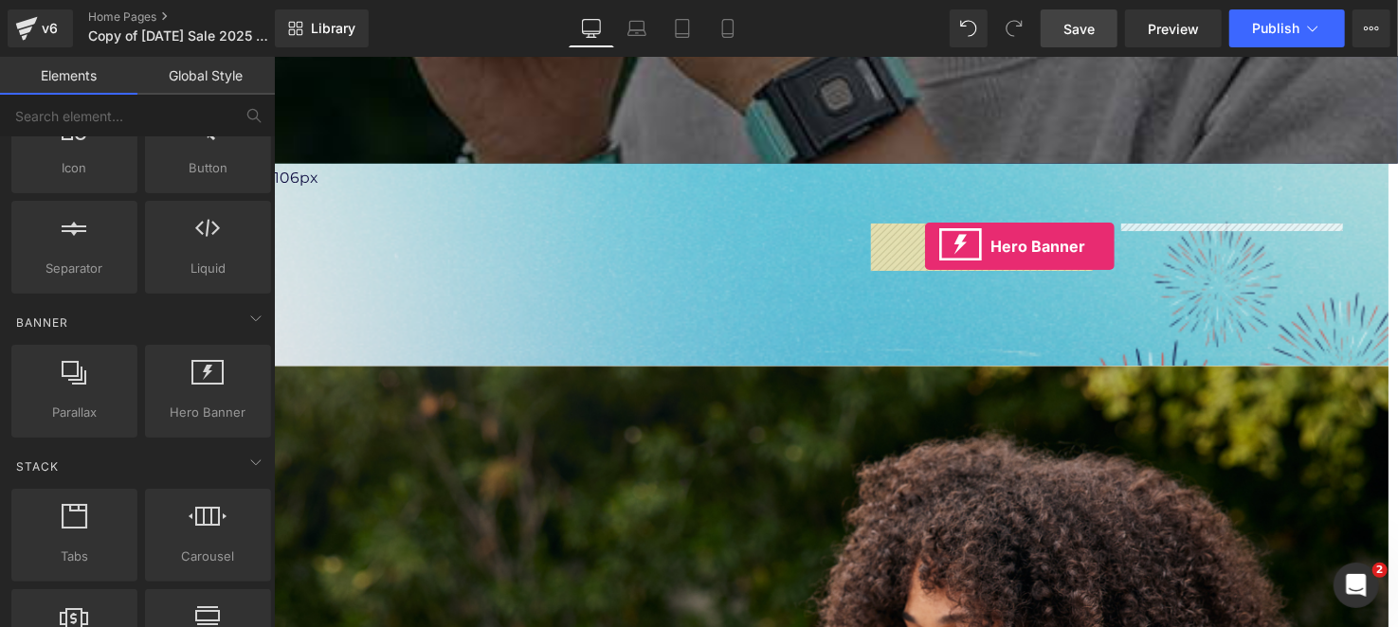
drag, startPoint x: 467, startPoint y: 448, endPoint x: 938, endPoint y: 248, distance: 511.7
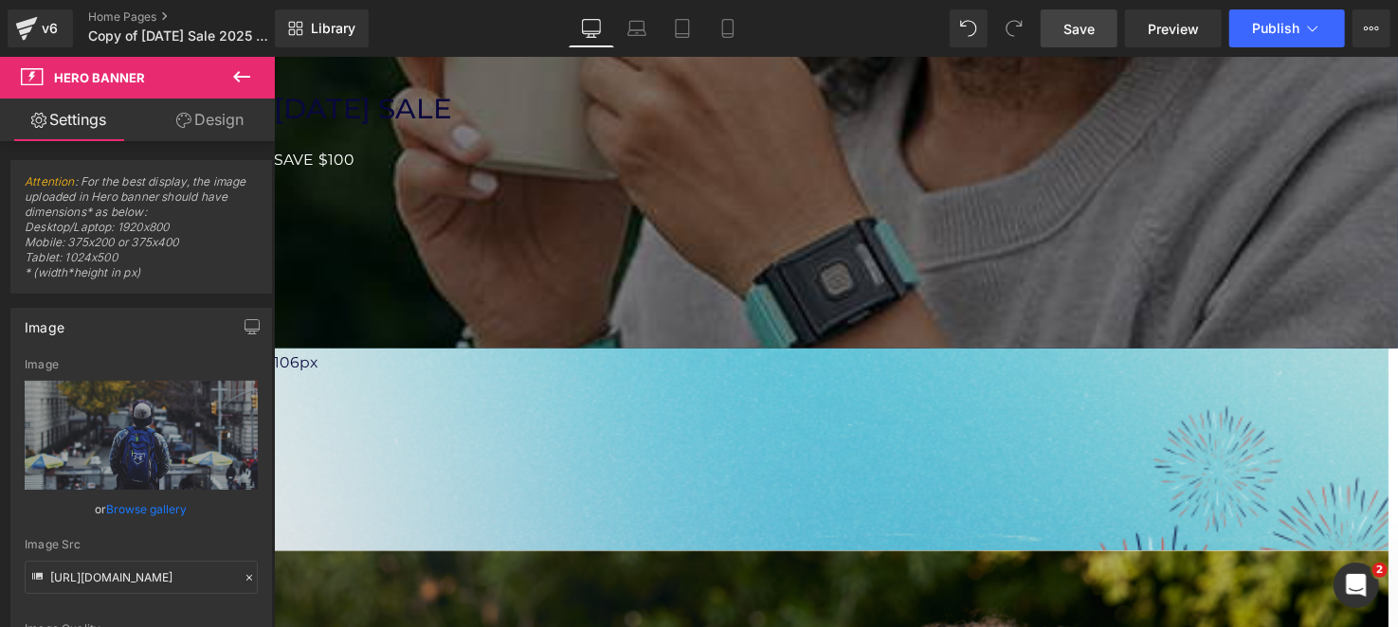
click at [990, 316] on div at bounding box center [846, 63] width 1147 height 582
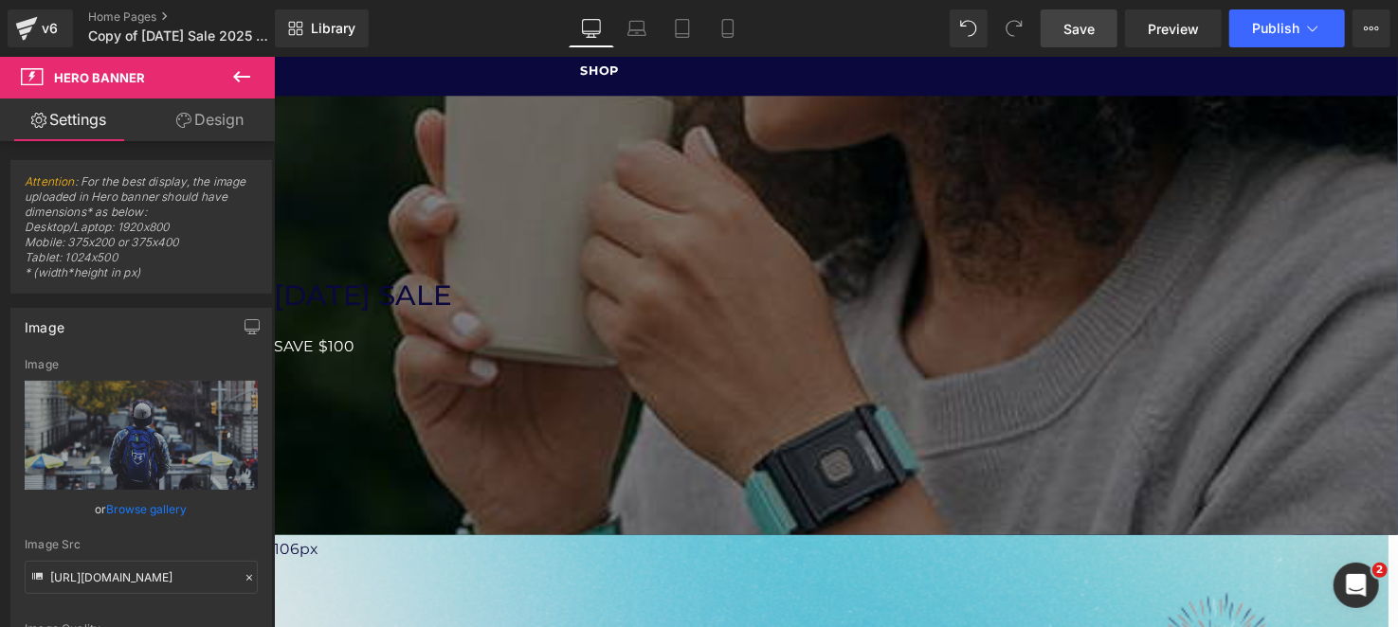
scroll to position [0, 0]
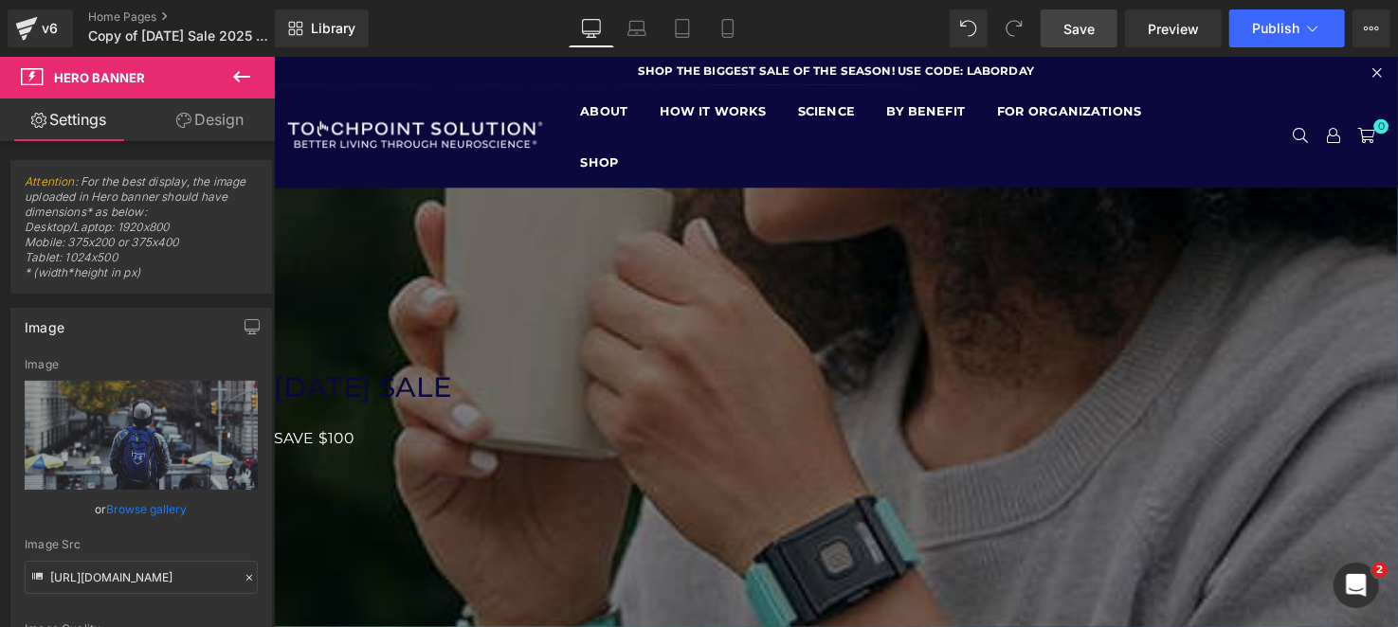
click at [254, 77] on button at bounding box center [241, 78] width 66 height 42
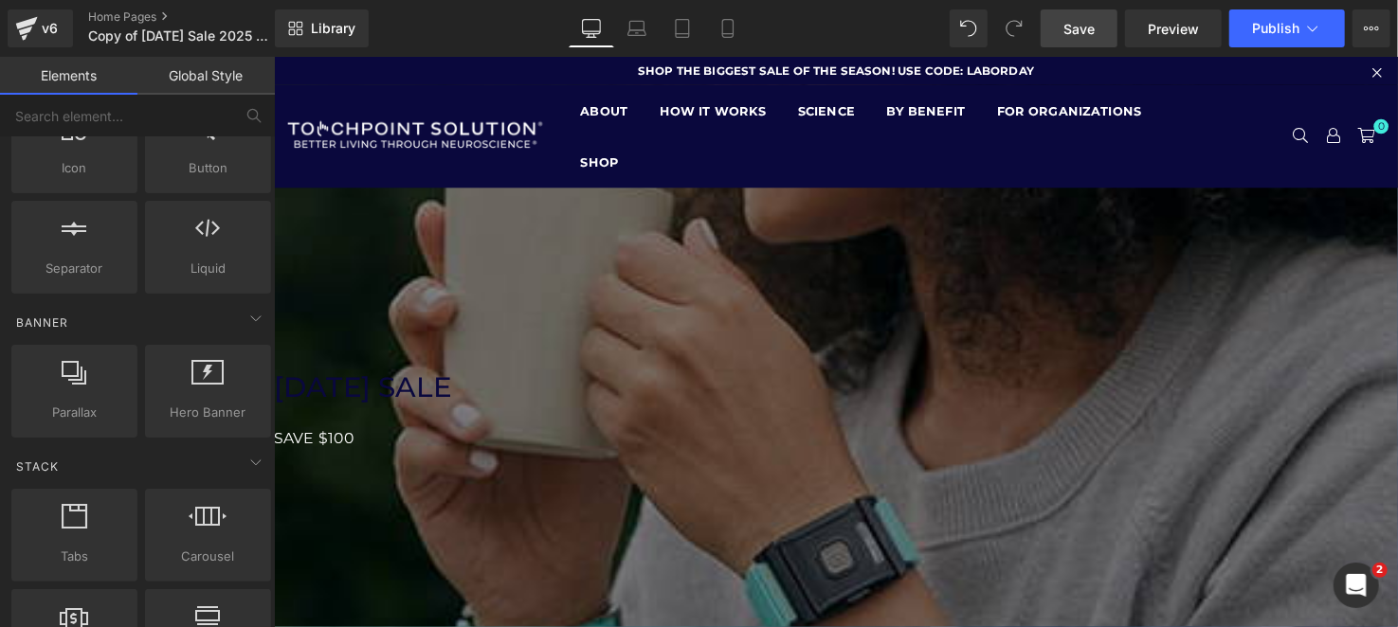
drag, startPoint x: 498, startPoint y: 372, endPoint x: 523, endPoint y: 281, distance: 93.3
click at [498, 454] on div "200px" at bounding box center [841, 549] width 1137 height 190
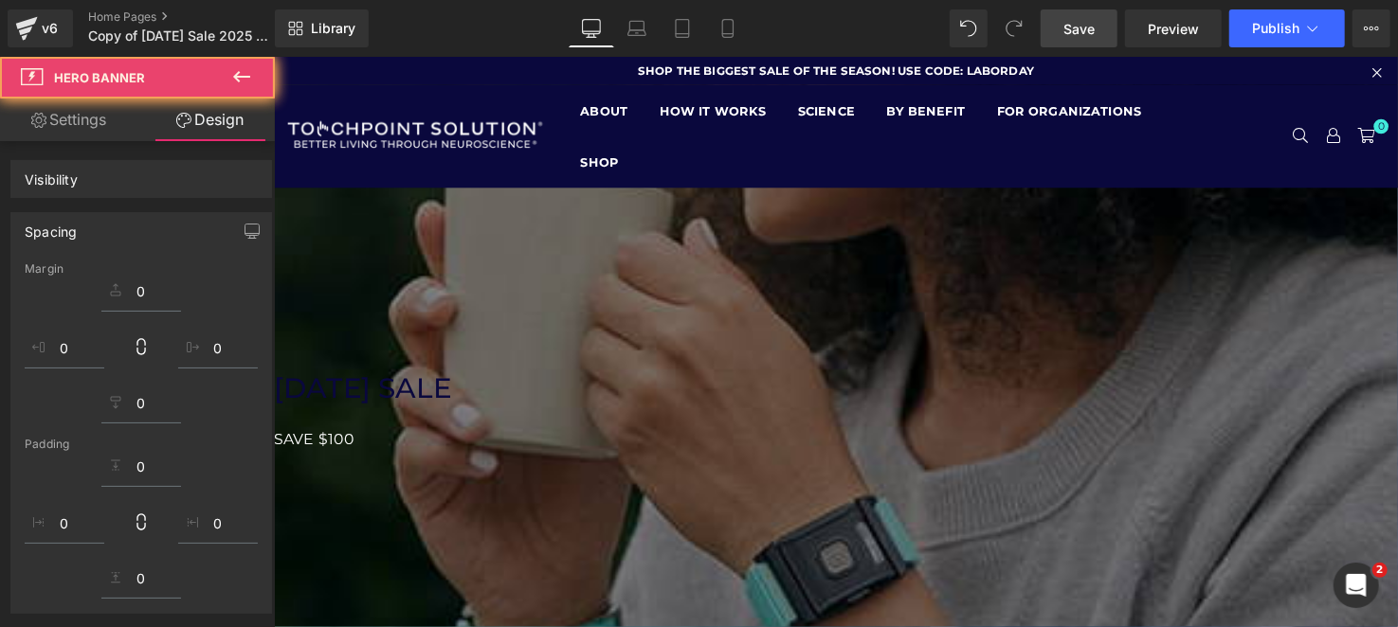
click at [273, 56] on span "Hero Banner" at bounding box center [273, 56] width 0 height 0
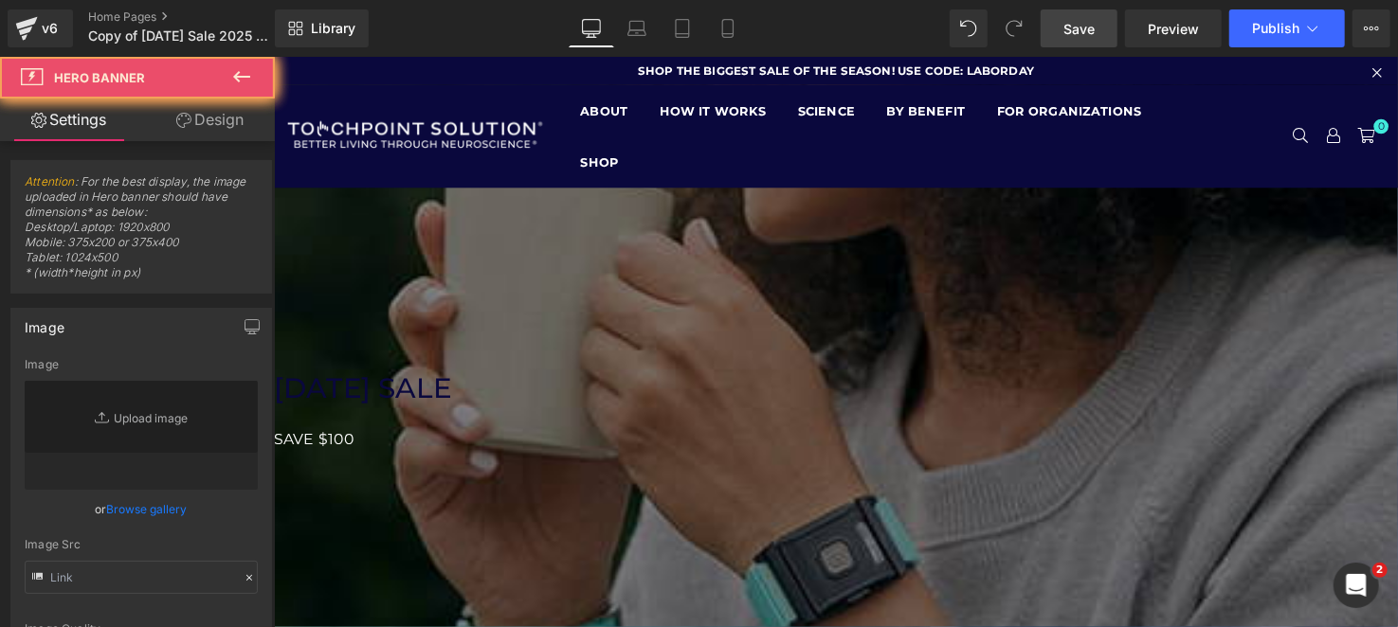
type input "[URL][DOMAIN_NAME][DATE][PHONE_NUMBER]"
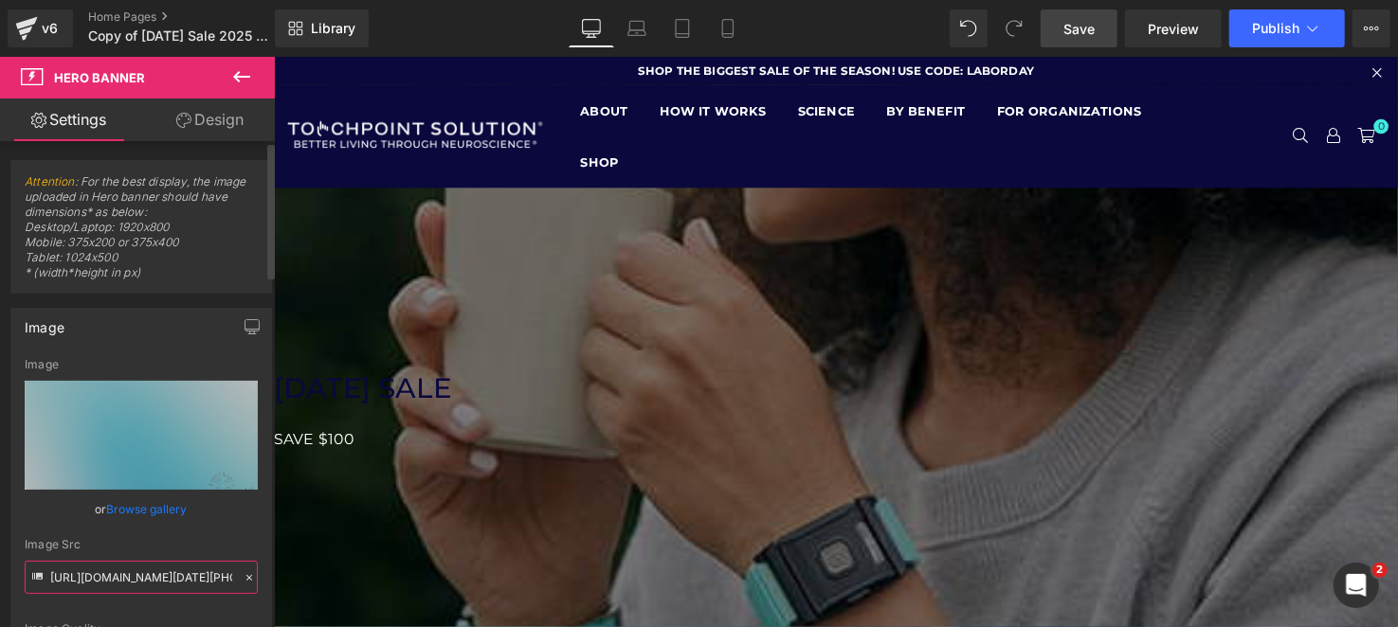
click at [144, 581] on input "[URL][DOMAIN_NAME][DATE][PHONE_NUMBER]" at bounding box center [141, 577] width 233 height 33
click at [145, 580] on input "[URL][DOMAIN_NAME][DATE][PHONE_NUMBER]" at bounding box center [141, 577] width 233 height 33
click at [1037, 311] on div at bounding box center [846, 347] width 1147 height 582
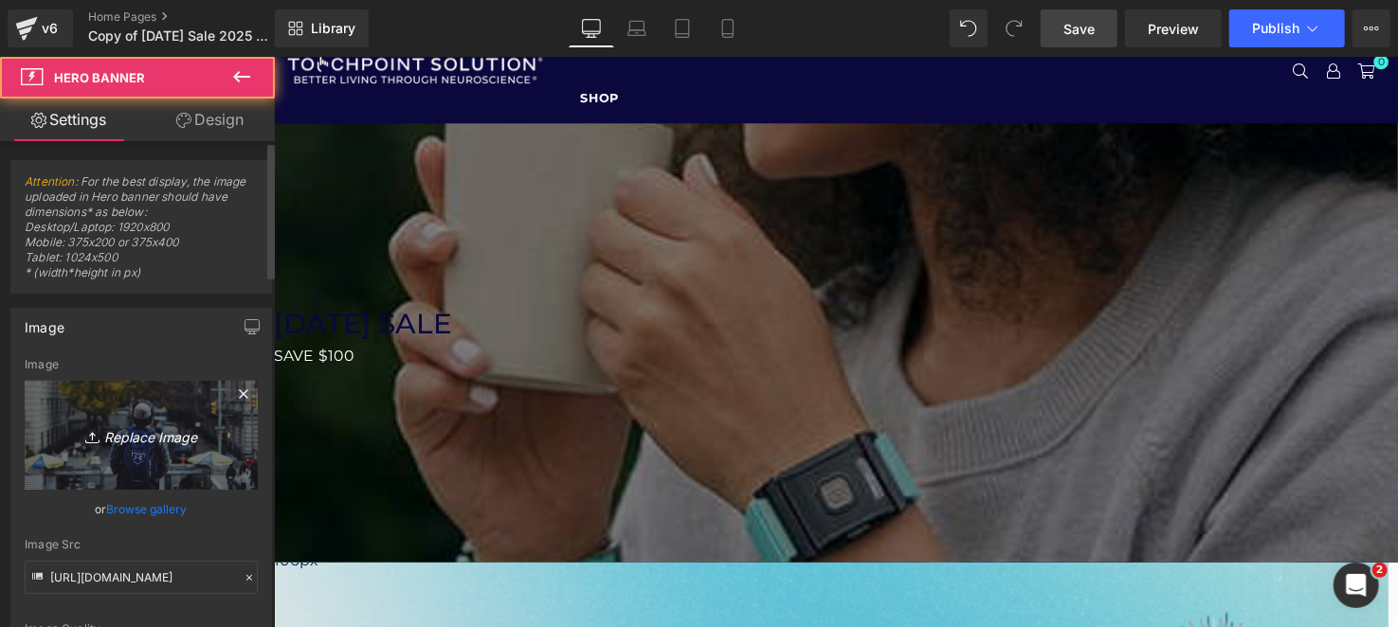
scroll to position [94, 0]
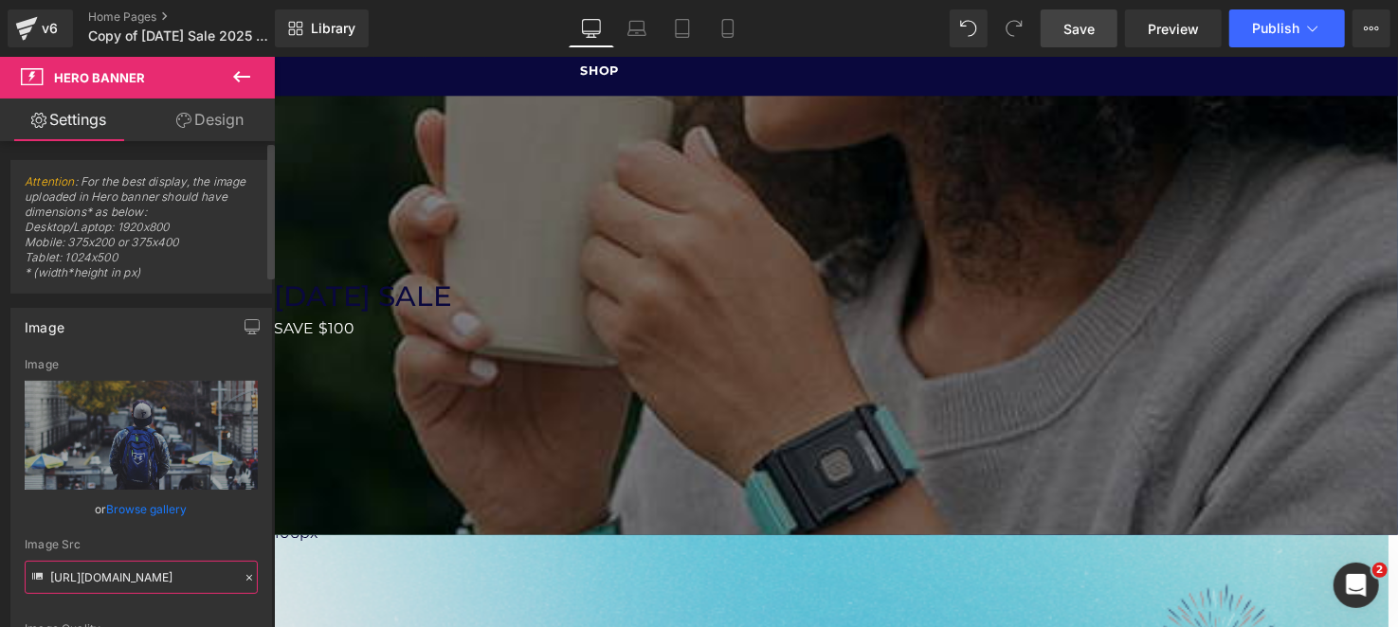
click at [143, 563] on input "[URL][DOMAIN_NAME]" at bounding box center [141, 577] width 233 height 33
click at [141, 569] on input "[URL][DOMAIN_NAME]" at bounding box center [141, 577] width 233 height 33
paste input "[DOMAIN_NAME][URL][DATE][PHONE_NUMBER]"
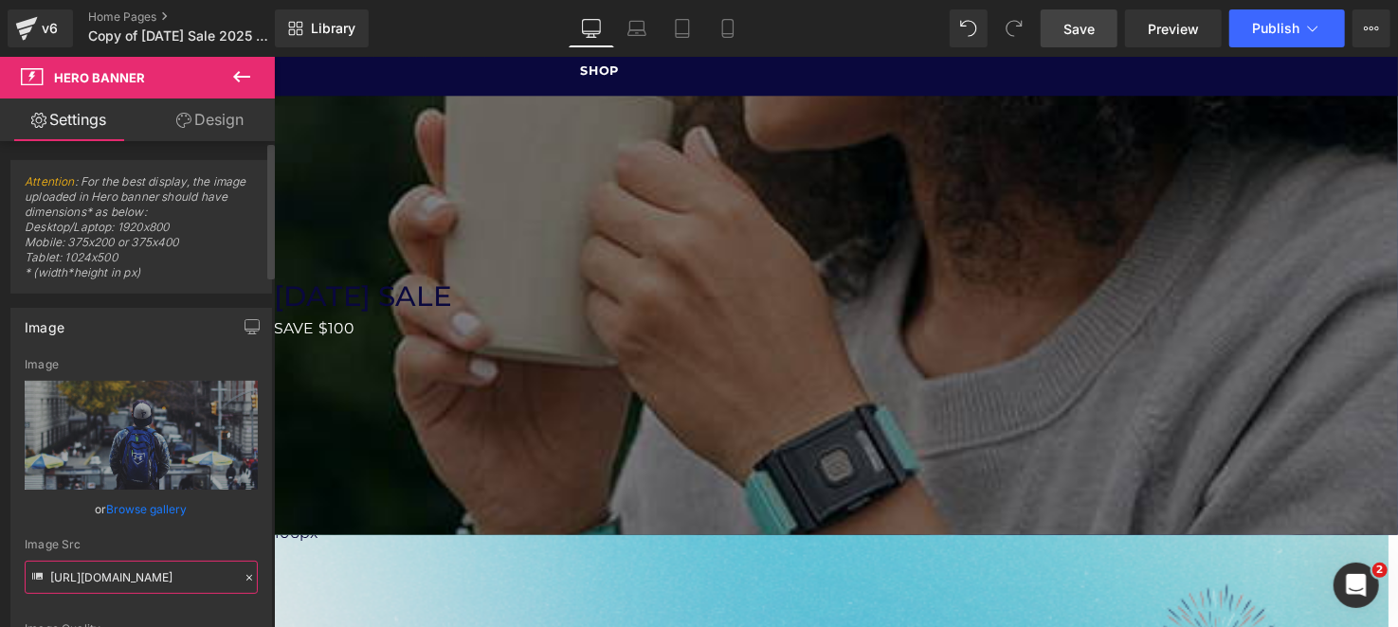
type input "[URL][DOMAIN_NAME][DATE][PHONE_NUMBER]"
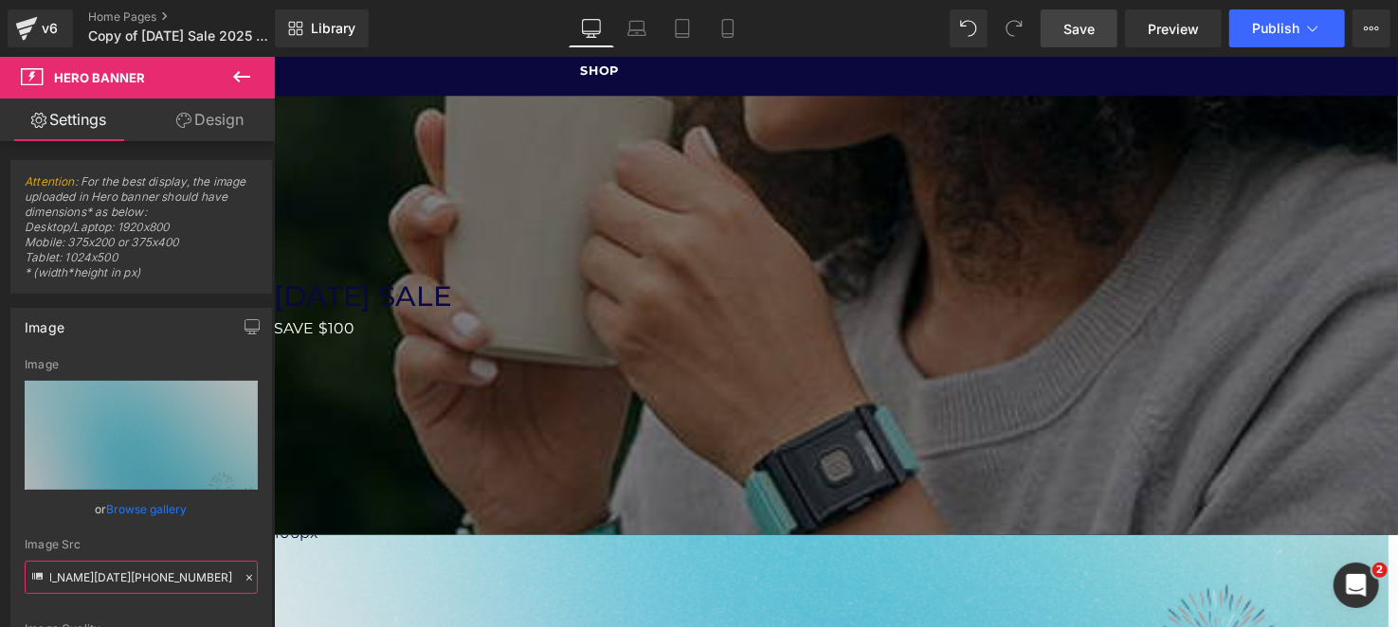
drag, startPoint x: 1106, startPoint y: 546, endPoint x: 1114, endPoint y: 501, distance: 45.2
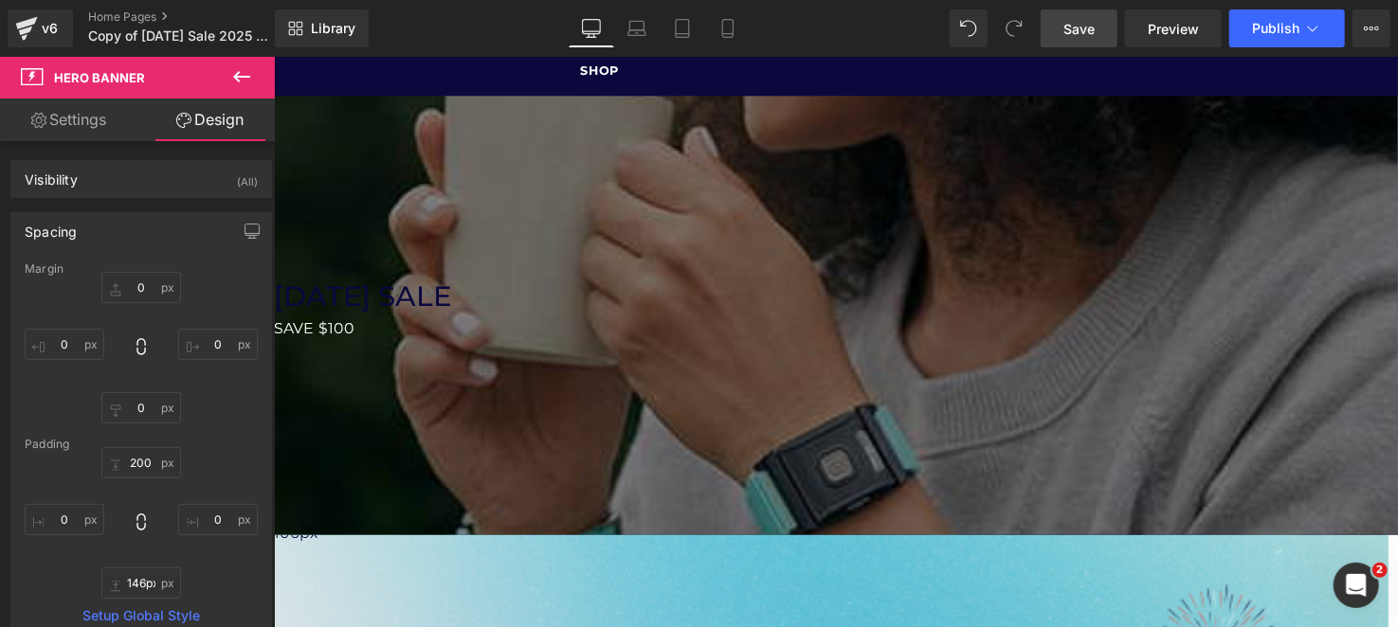
type input "145px"
drag, startPoint x: 997, startPoint y: 490, endPoint x: 1006, endPoint y: 482, distance: 11.4
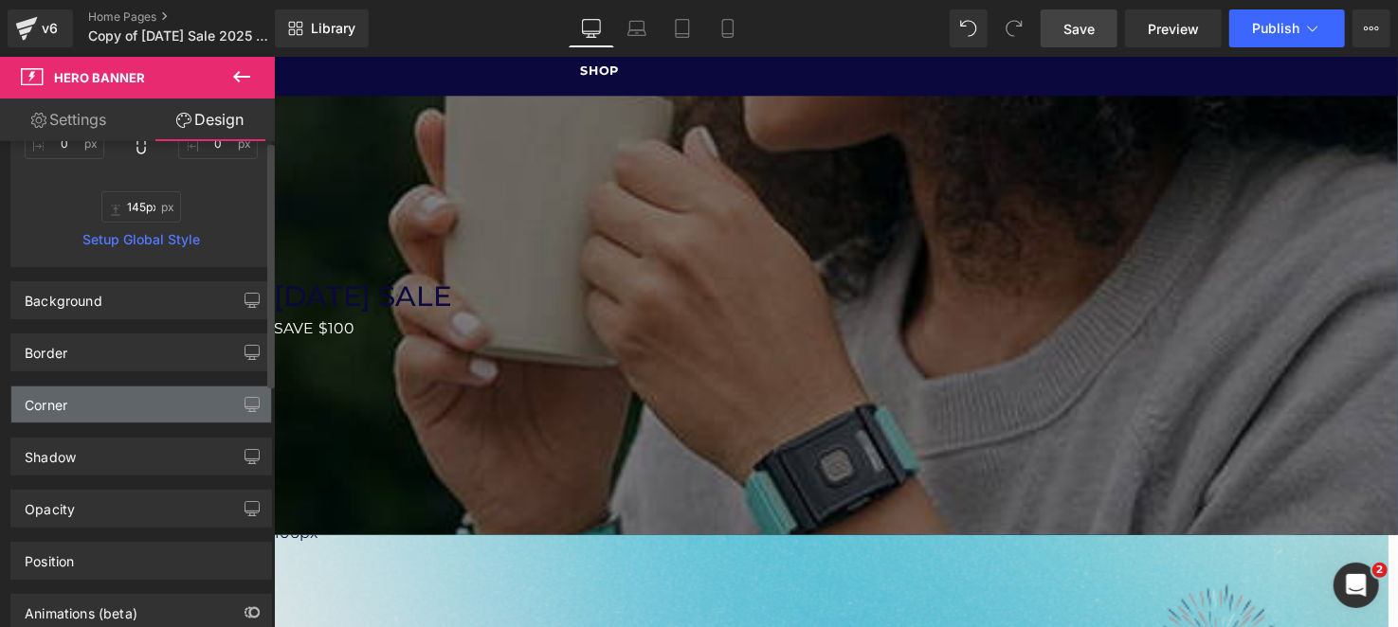
scroll to position [473, 0]
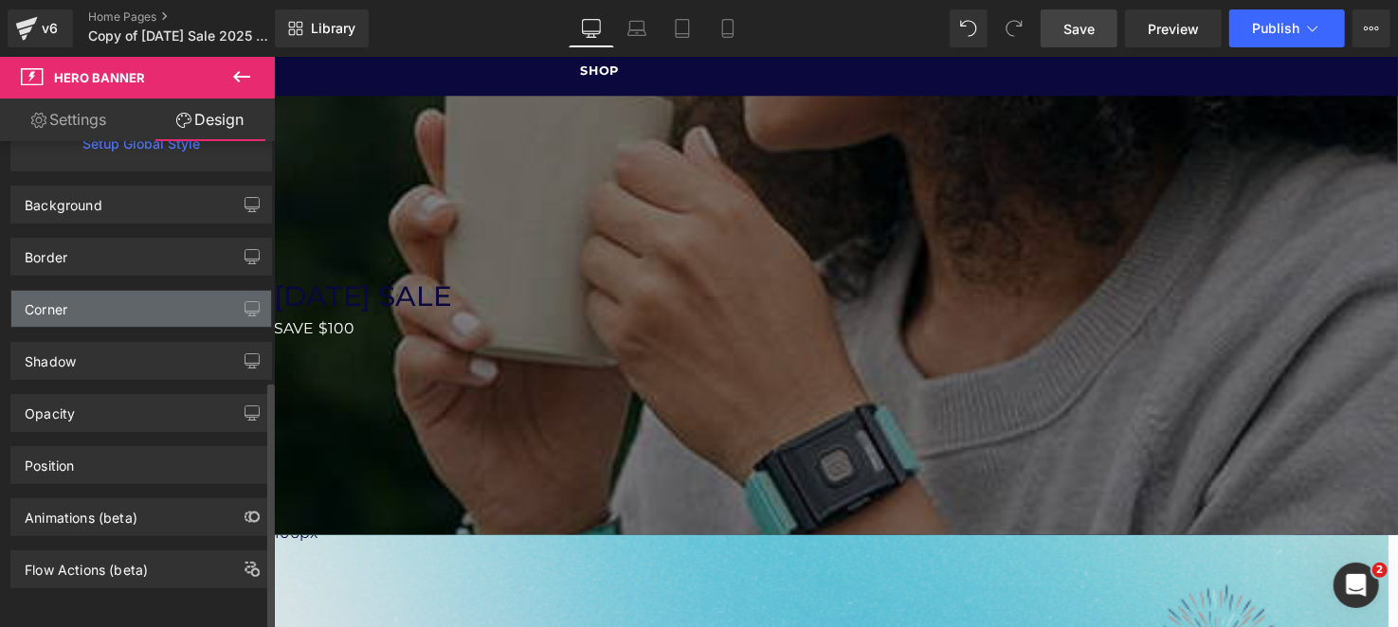
click at [78, 299] on div "Corner" at bounding box center [141, 309] width 260 height 36
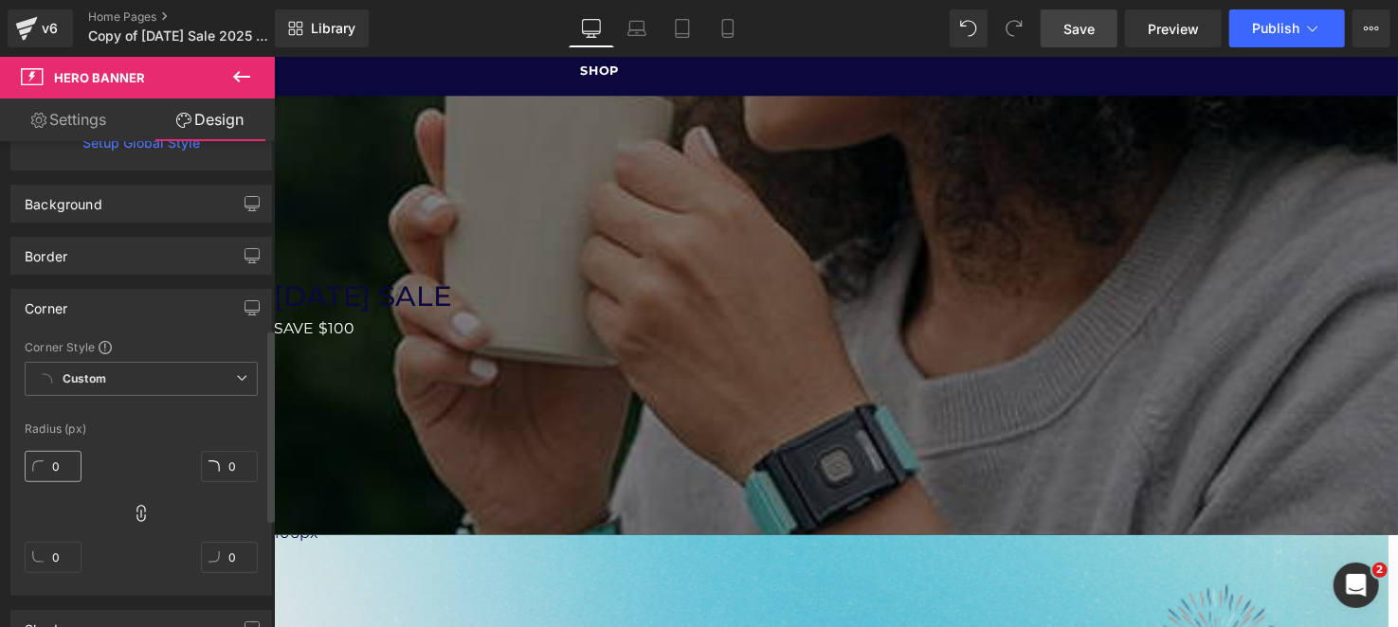
click at [59, 444] on div "0" at bounding box center [53, 474] width 57 height 61
click at [57, 468] on input "0" at bounding box center [53, 466] width 57 height 31
type input "20"
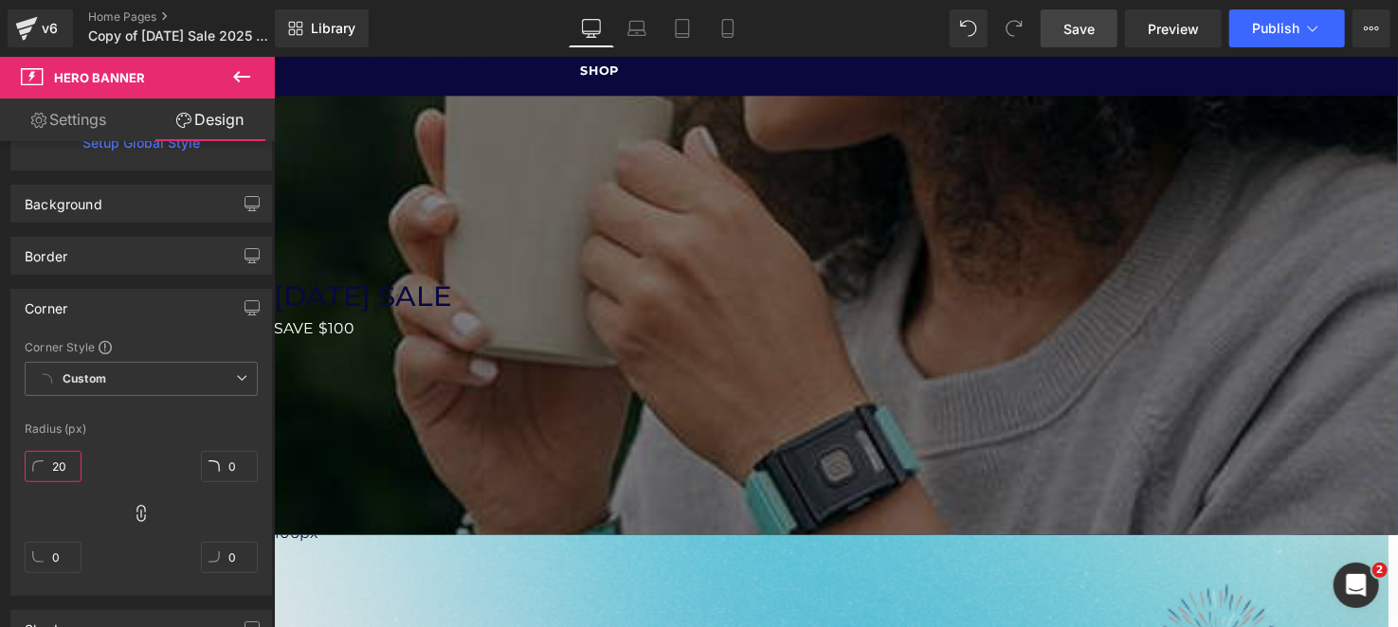
type input "20"
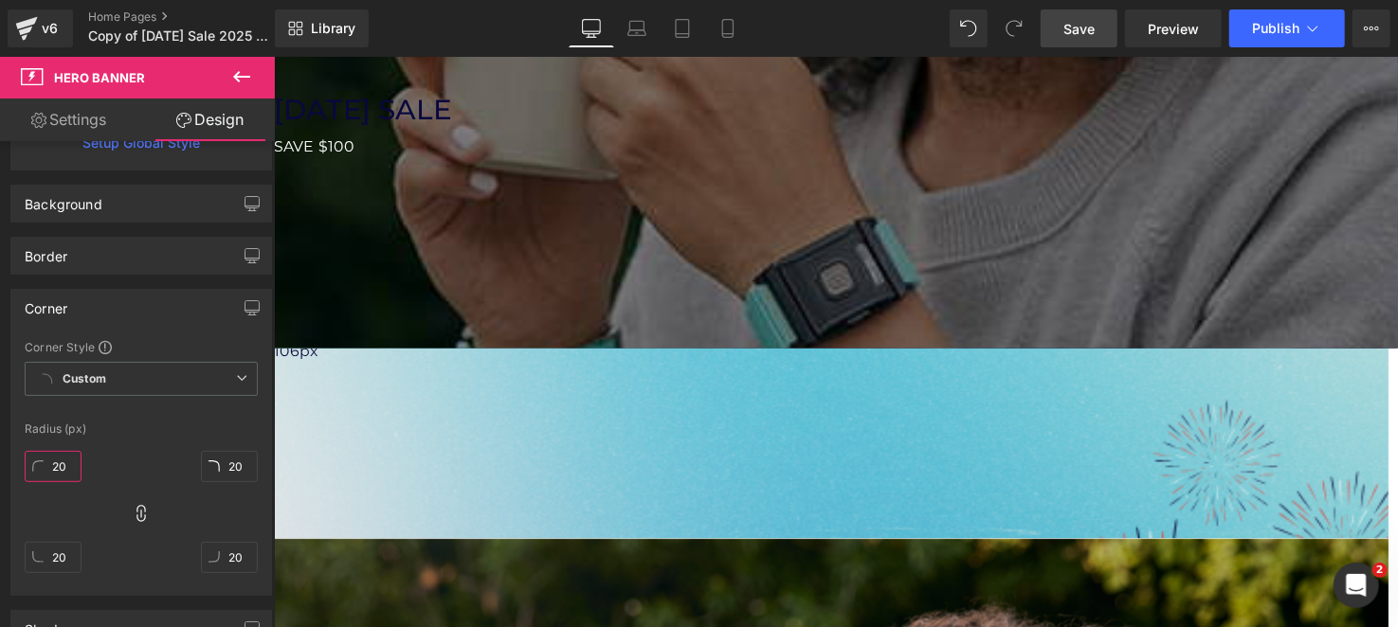
scroll to position [94, 0]
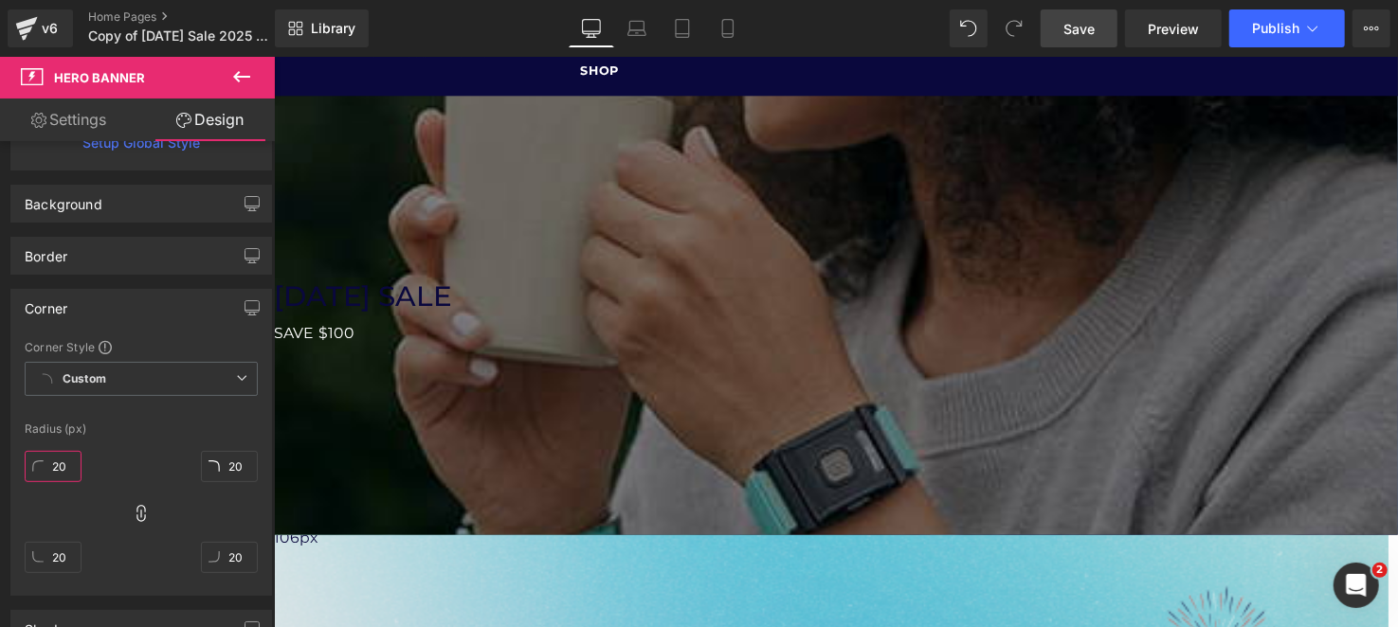
type input "20"
type input "199px"
click at [234, 73] on icon at bounding box center [241, 76] width 23 height 23
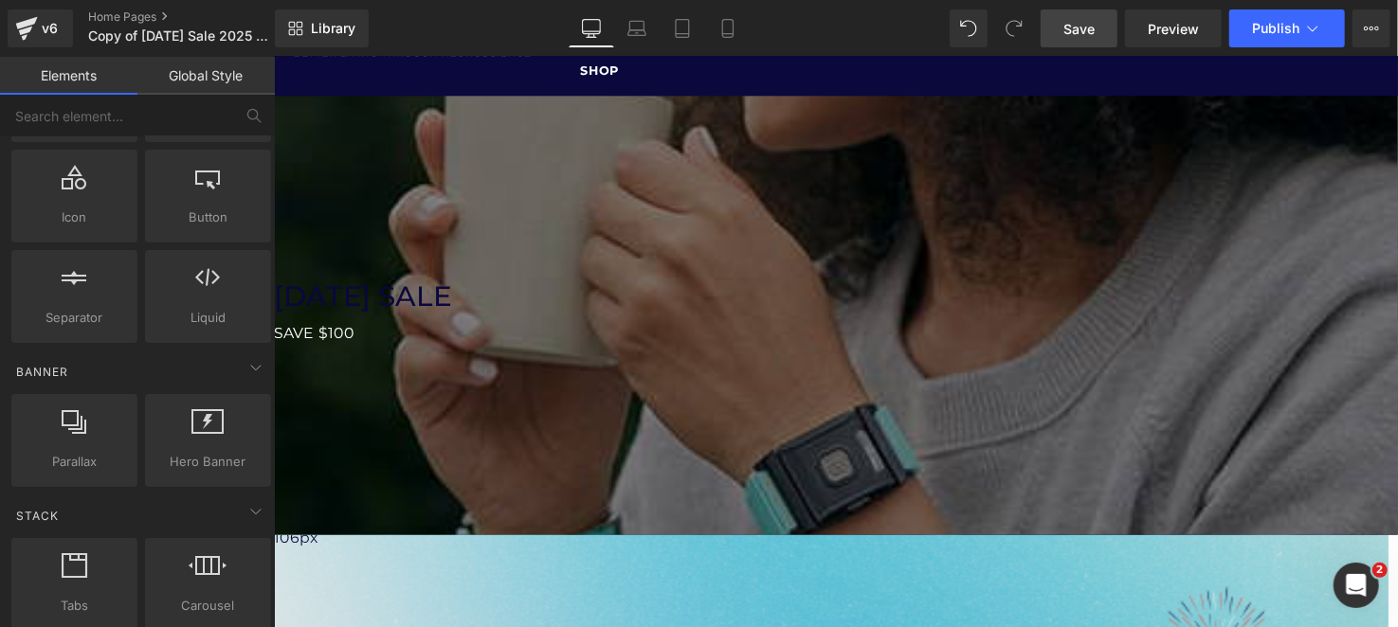
scroll to position [190, 0]
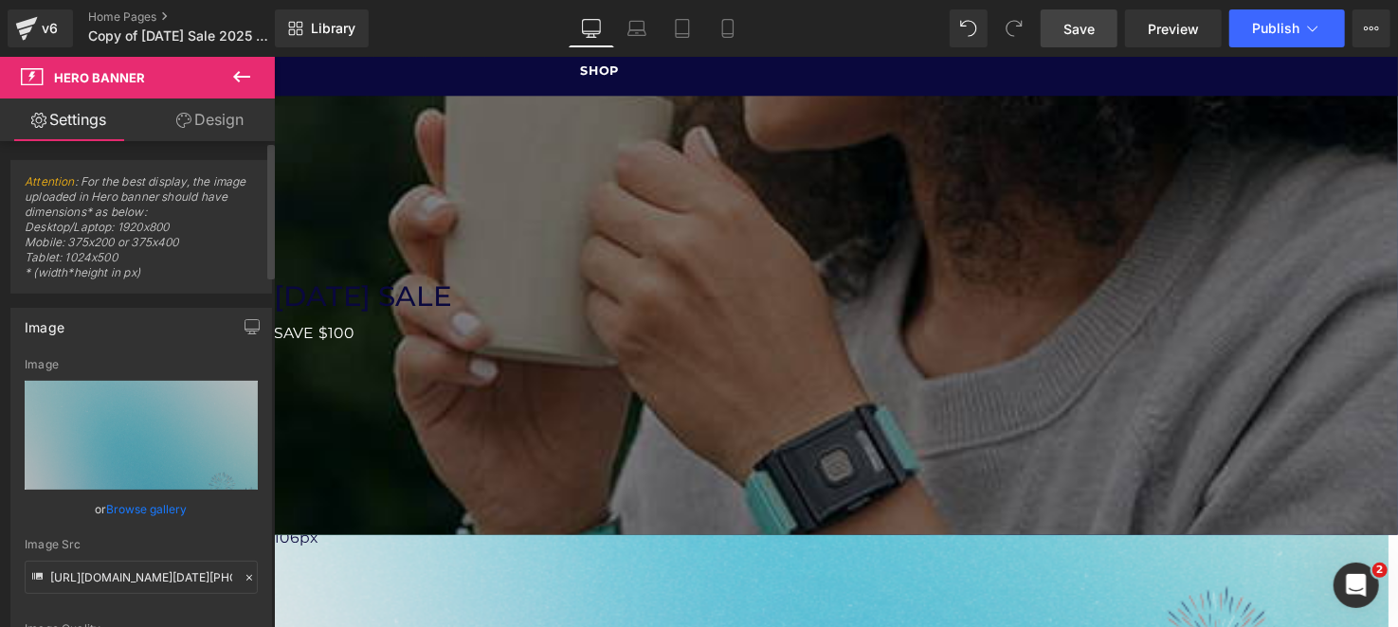
click at [161, 616] on div "Image Quality Lighter Lightest Lighter Lighter Lightest Only support for UCare …" at bounding box center [141, 500] width 233 height 285
click at [163, 582] on input "[URL][DOMAIN_NAME][DATE][PHONE_NUMBER]" at bounding box center [141, 577] width 233 height 33
paste input "17.png?v=1755823523"
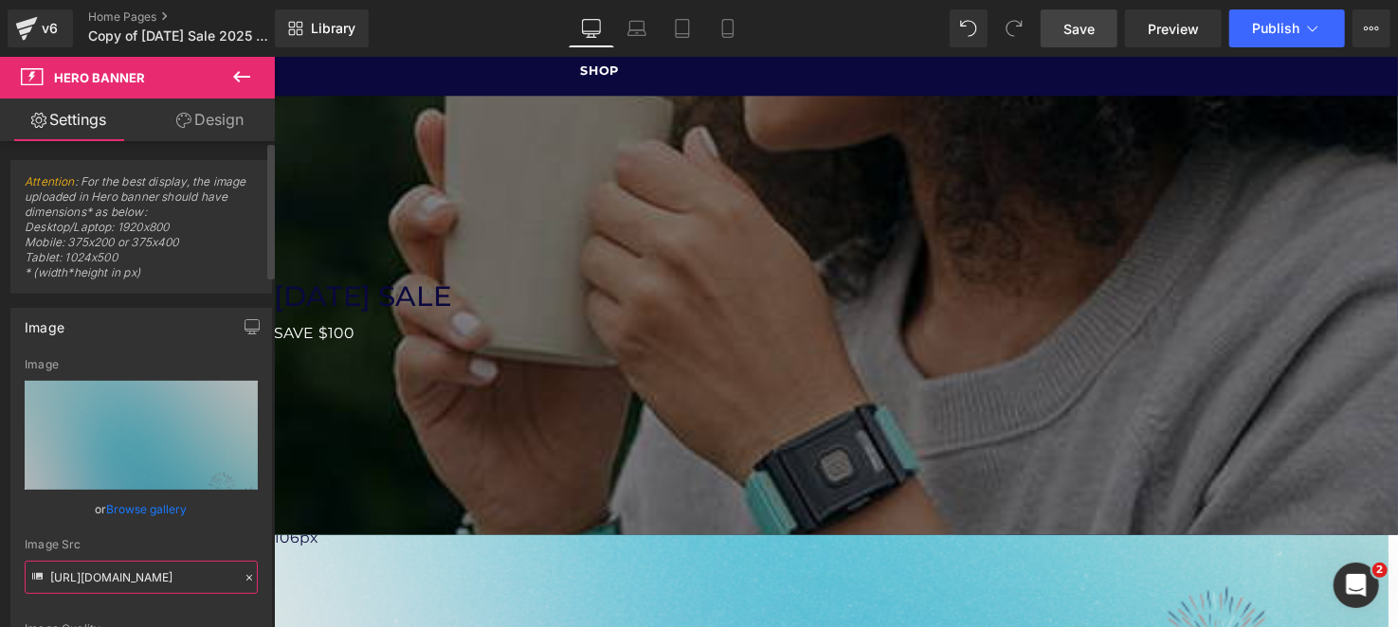
scroll to position [0, 208]
type input "[URL][DOMAIN_NAME]"
click at [180, 544] on div "Image Src" at bounding box center [141, 544] width 233 height 13
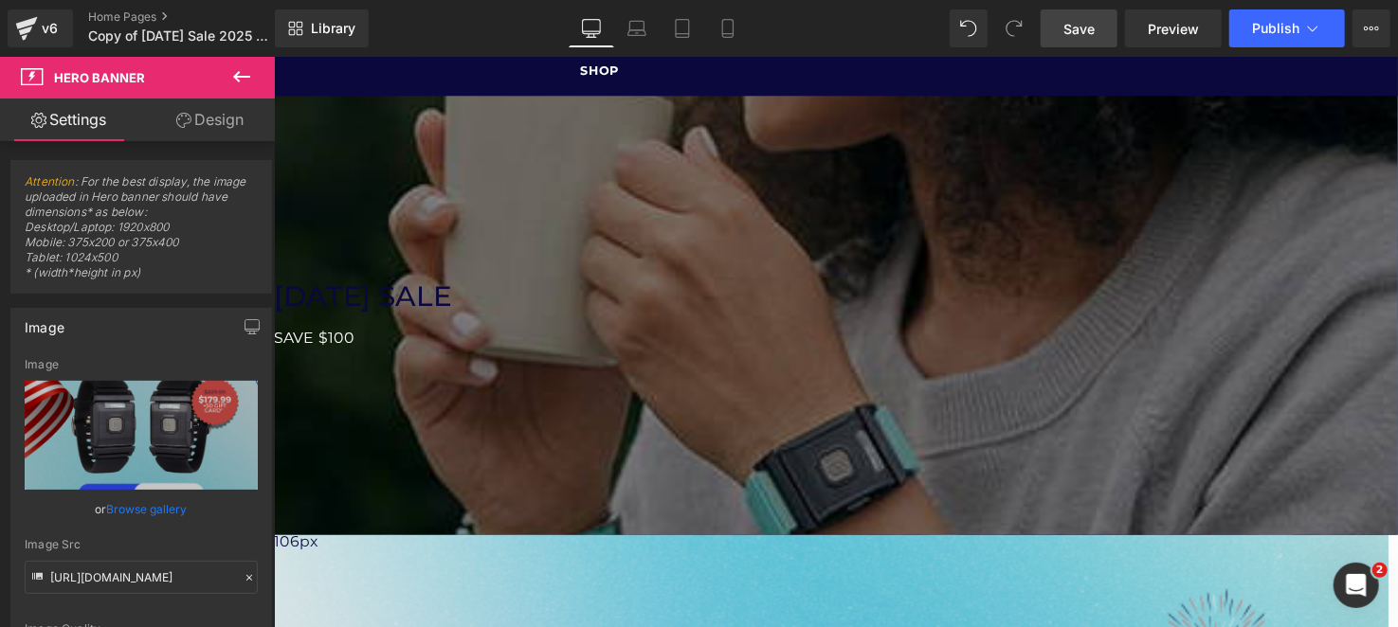
click at [1077, 37] on span "Save" at bounding box center [1078, 29] width 31 height 20
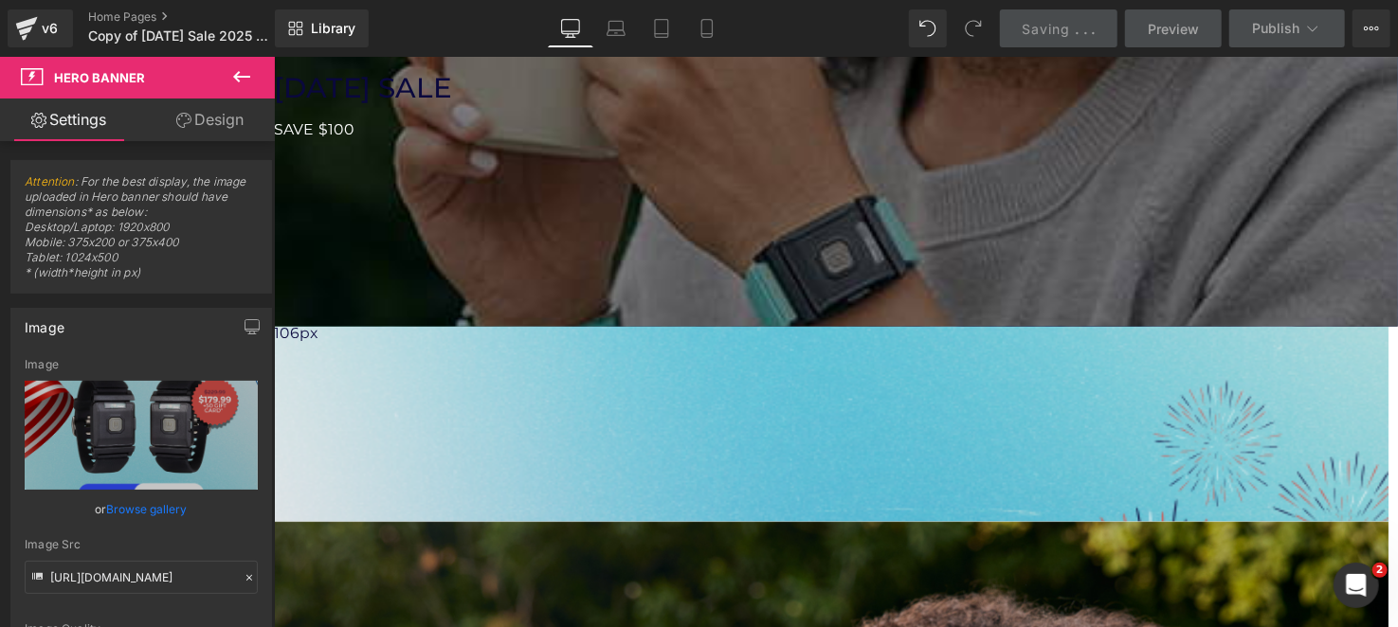
scroll to position [94, 0]
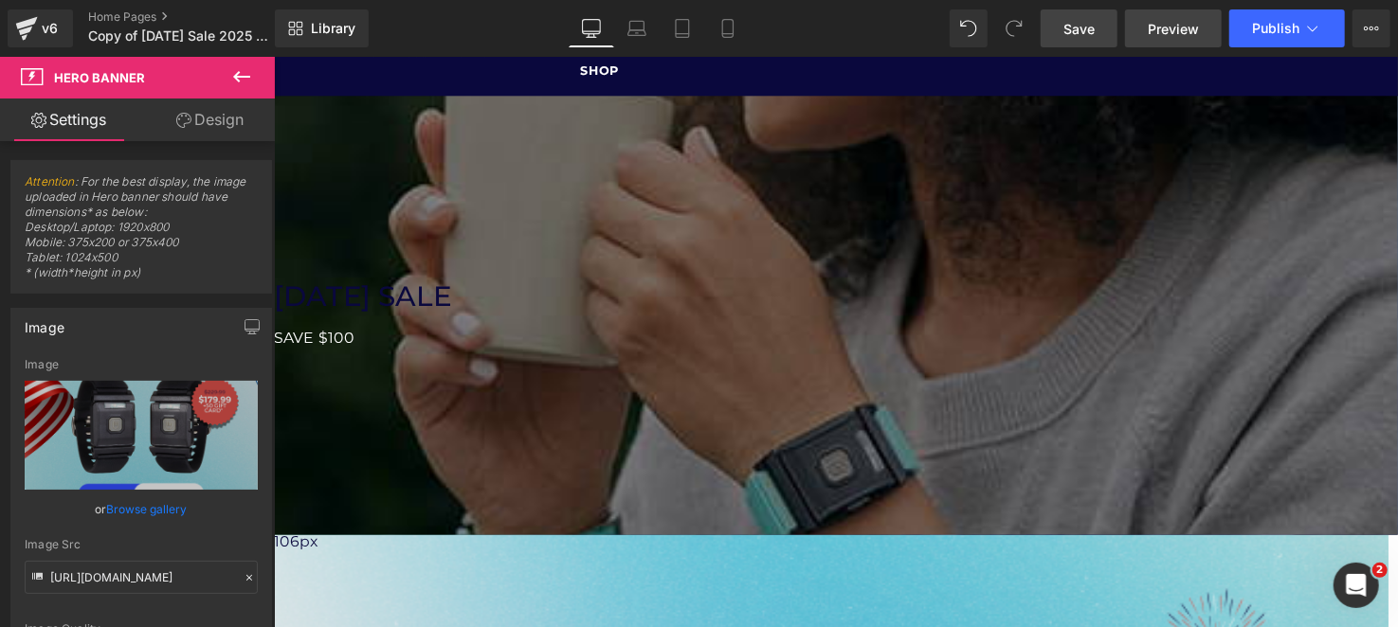
click at [1173, 29] on span "Preview" at bounding box center [1173, 29] width 51 height 20
click at [273, 56] on span "Row" at bounding box center [273, 56] width 0 height 0
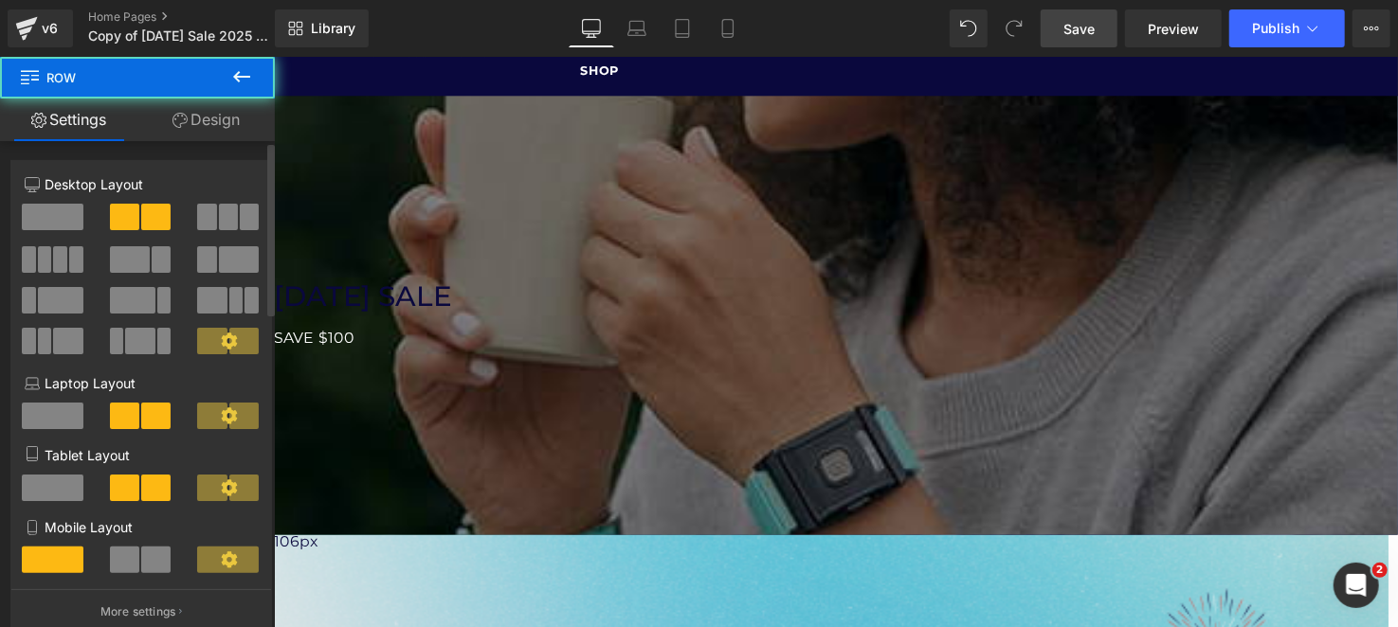
scroll to position [473, 0]
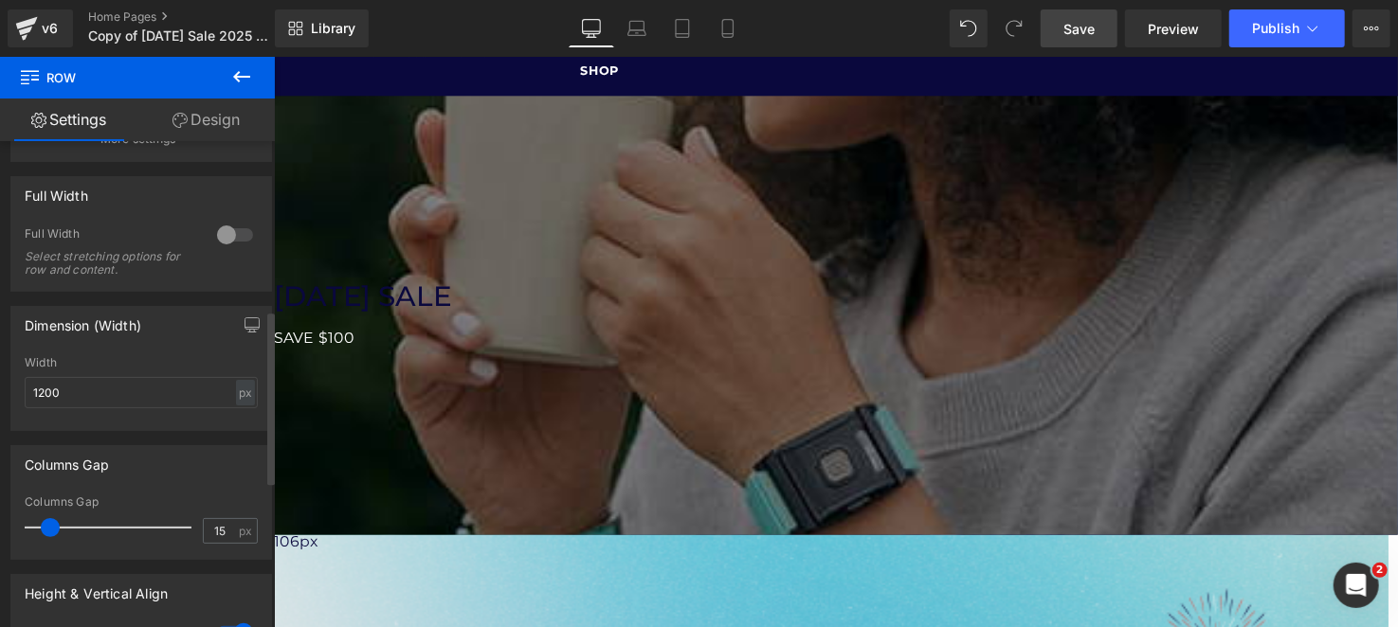
click at [216, 245] on div at bounding box center [234, 235] width 45 height 30
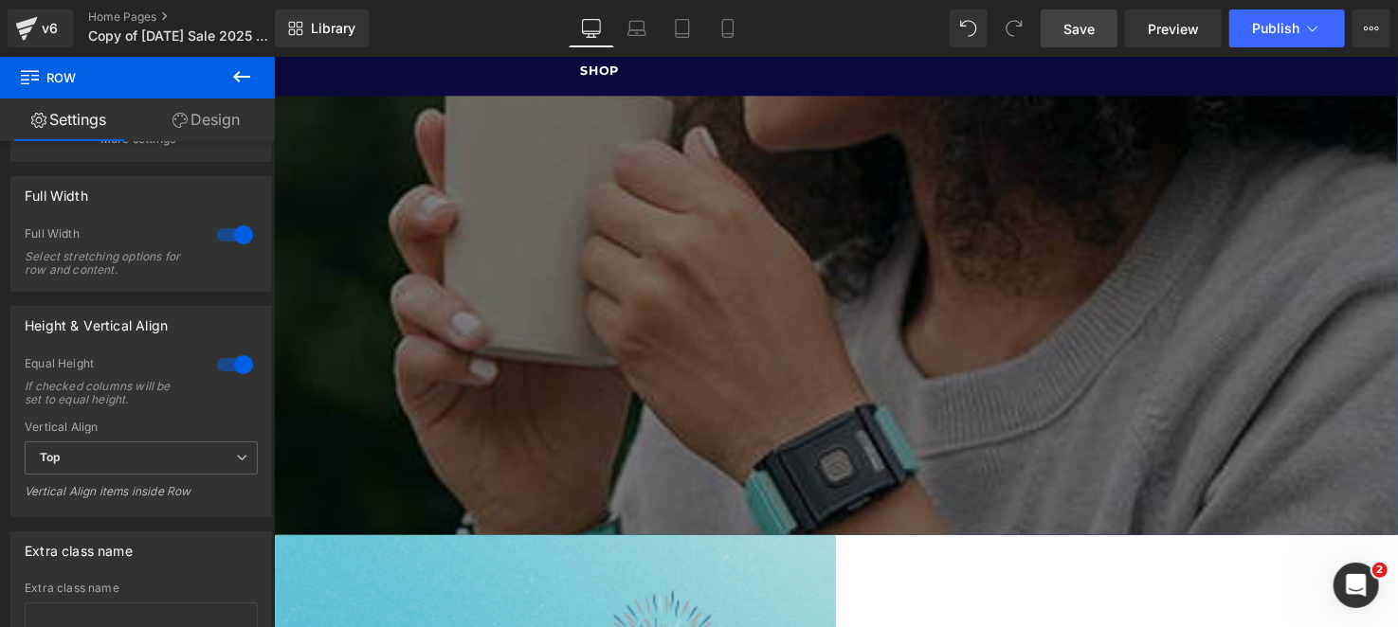
click at [1105, 27] on link "Save" at bounding box center [1079, 28] width 77 height 38
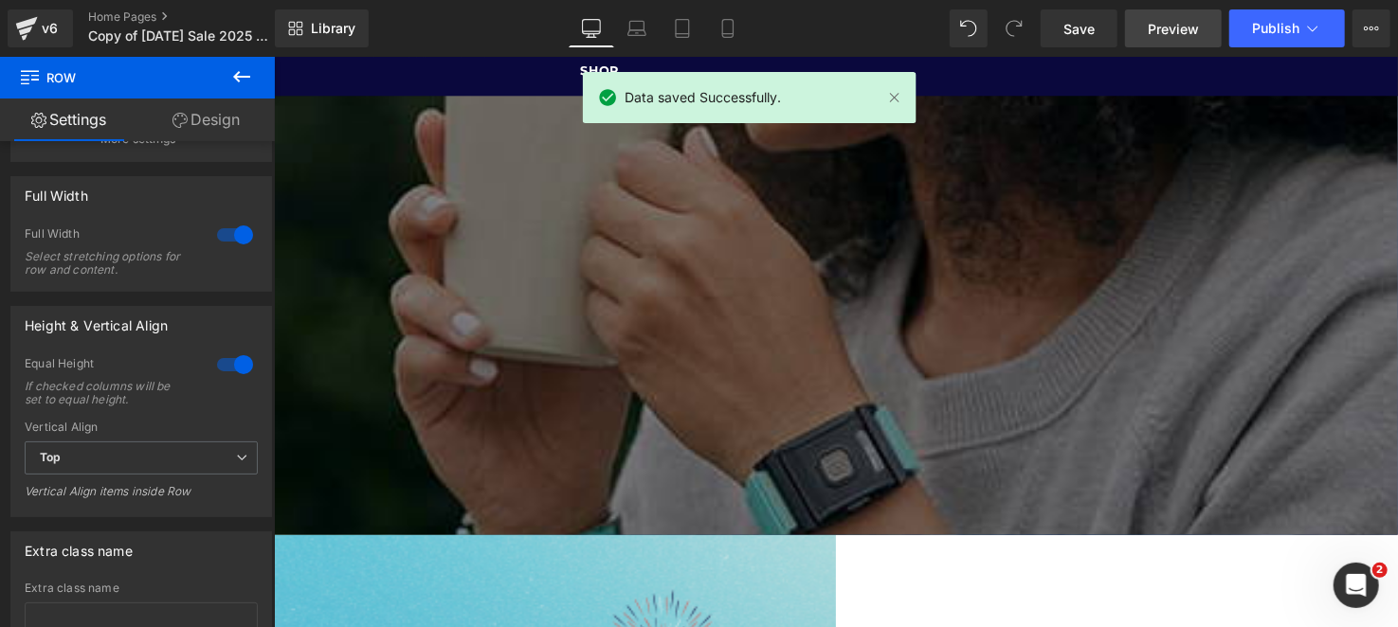
click at [1175, 27] on span "Preview" at bounding box center [1173, 29] width 51 height 20
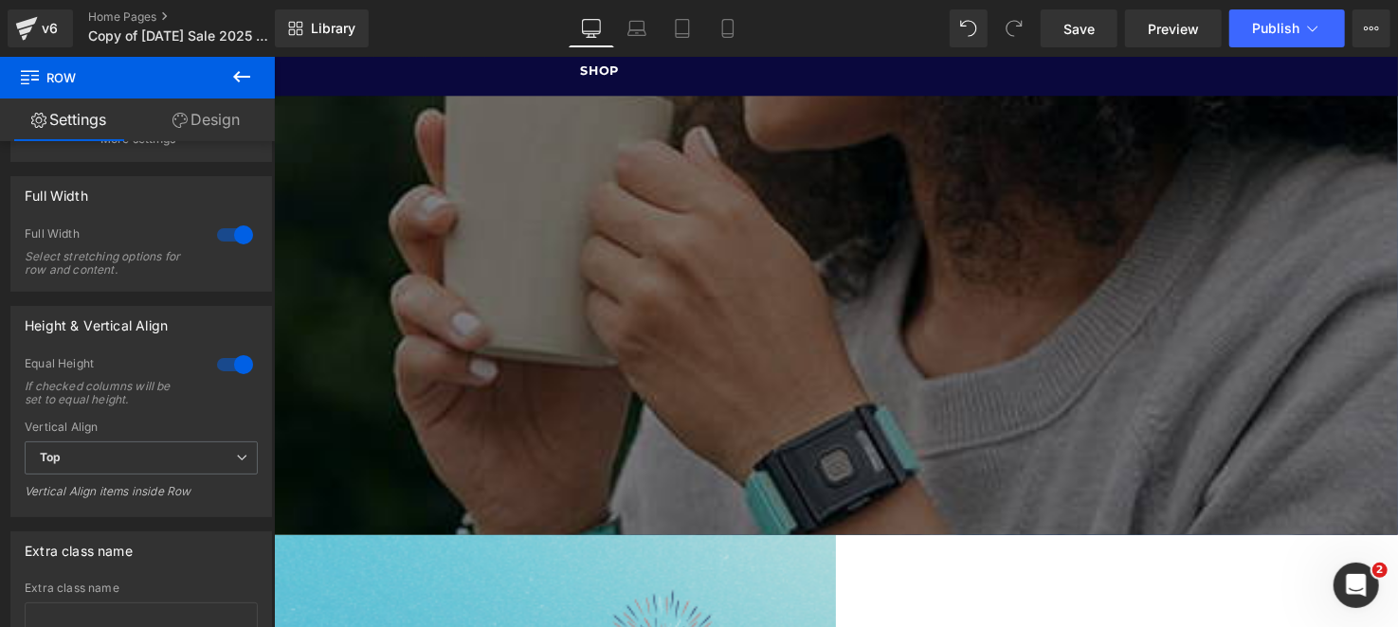
click at [273, 56] on link at bounding box center [273, 56] width 0 height 0
click at [273, 56] on span "Row" at bounding box center [273, 56] width 0 height 0
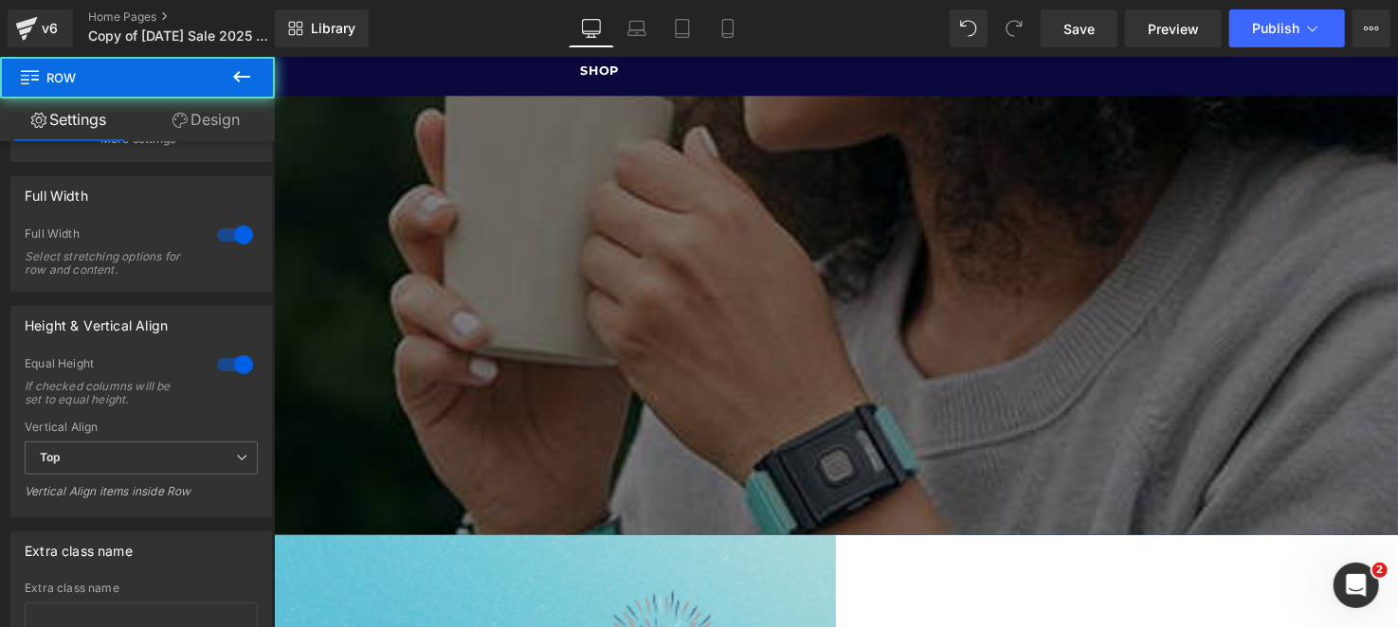
click at [230, 123] on link "Design" at bounding box center [205, 120] width 137 height 43
click at [0, 0] on div "Spacing" at bounding box center [0, 0] width 0 height 0
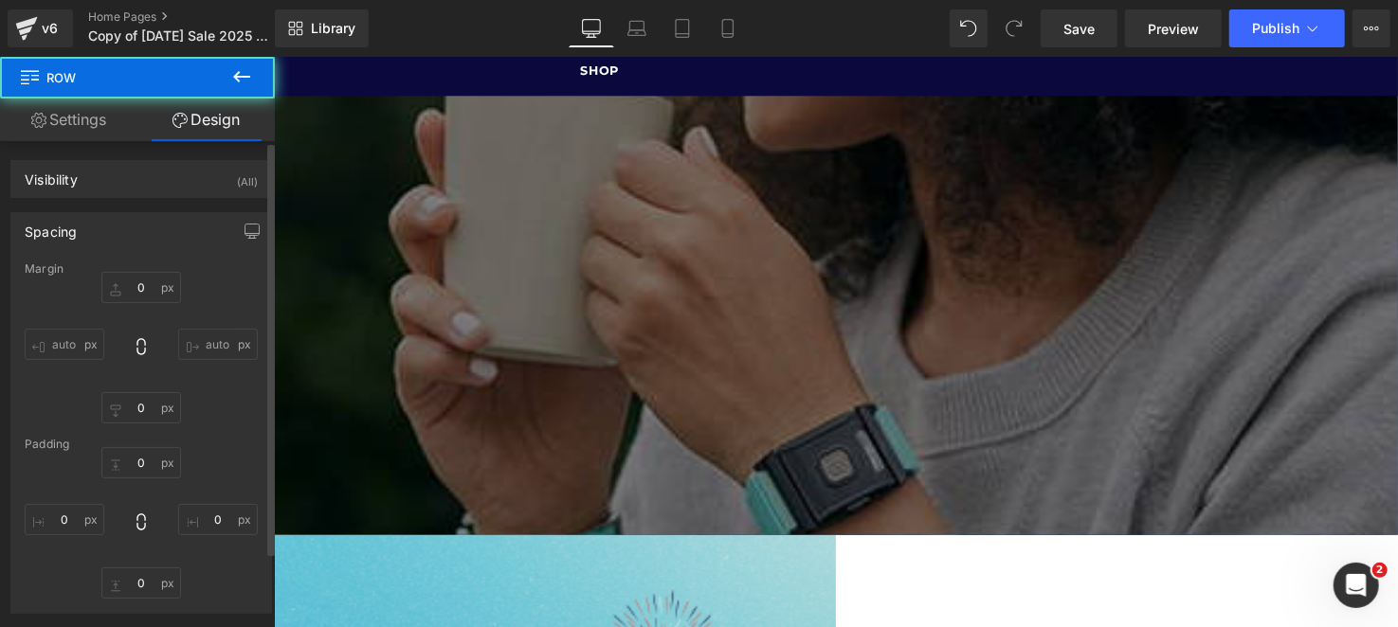
type input "0"
type input "30"
type input "0"
type input "10"
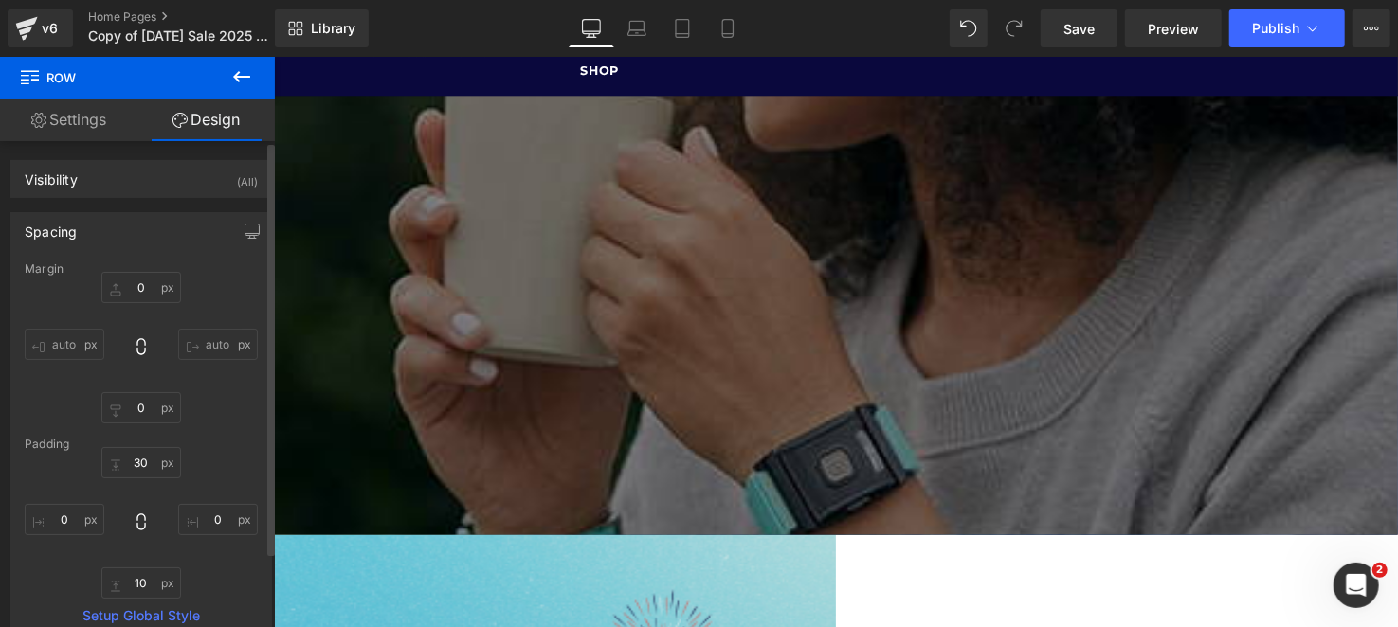
click at [55, 539] on div "30px 30 0px 0 10px 10 0px 0" at bounding box center [141, 523] width 233 height 152
click at [58, 531] on input "0" at bounding box center [65, 519] width 80 height 31
type input "1"
type input "5"
type input "20"
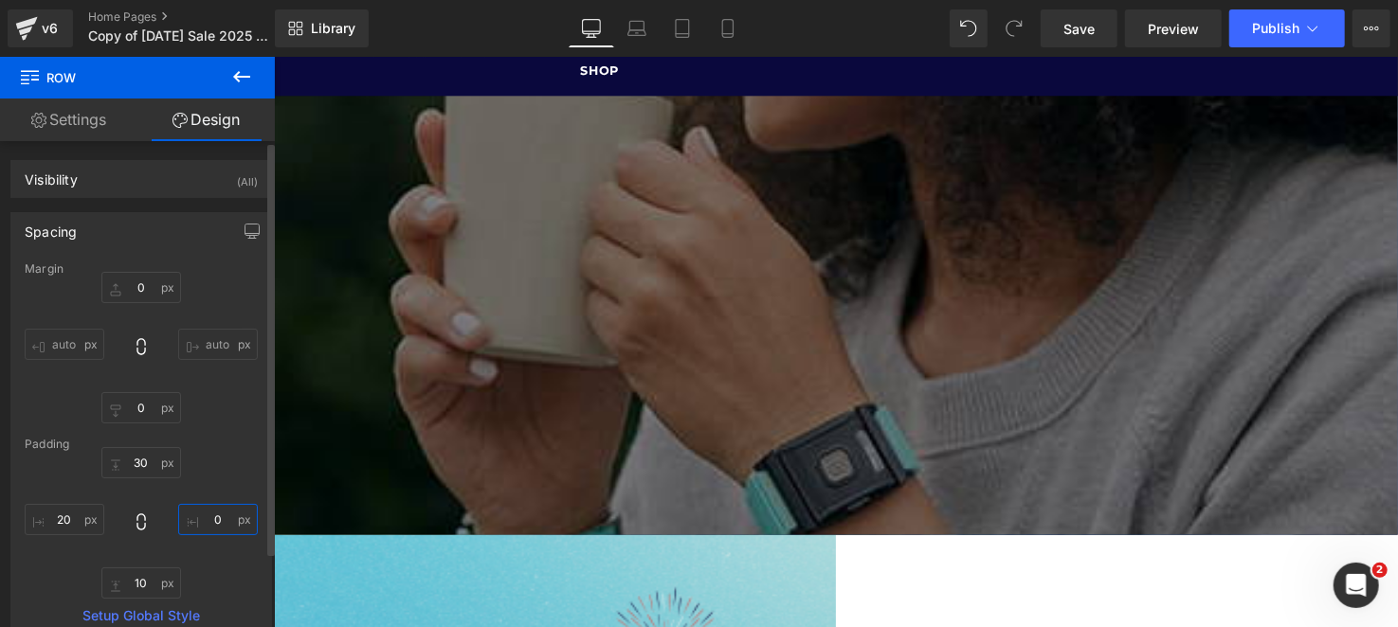
click at [224, 506] on input "0" at bounding box center [218, 519] width 80 height 31
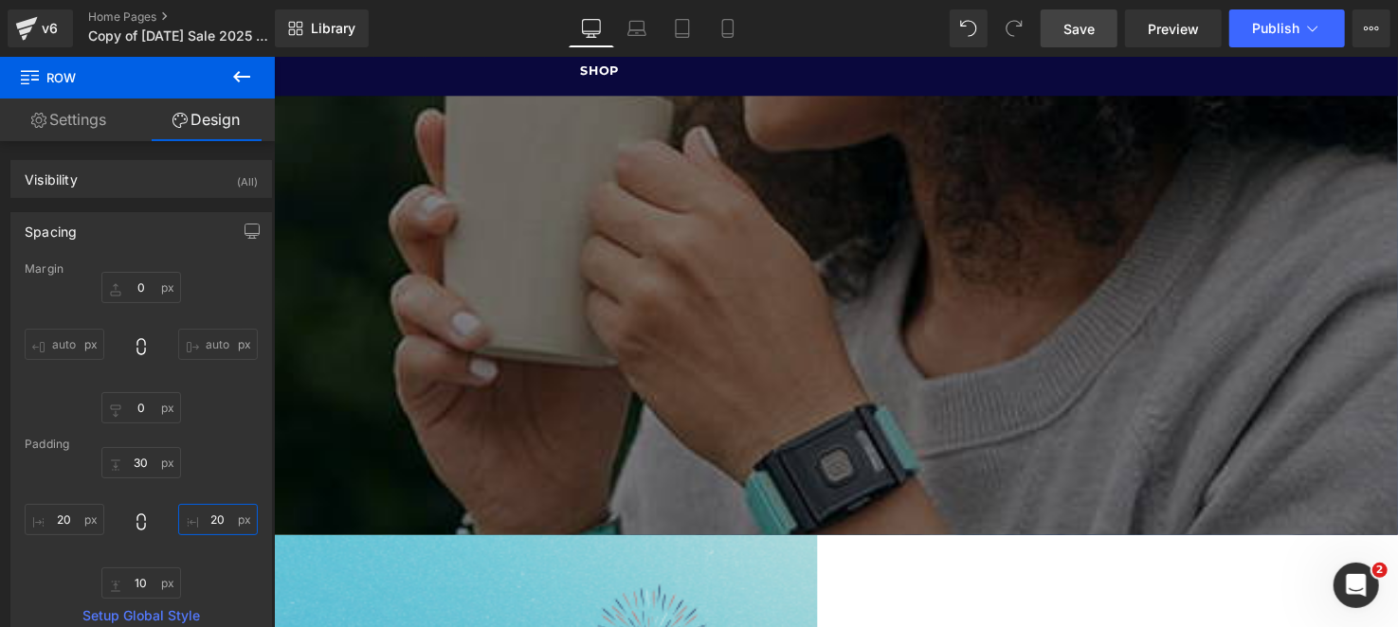
type input "20"
click at [1082, 27] on span "Save" at bounding box center [1078, 29] width 31 height 20
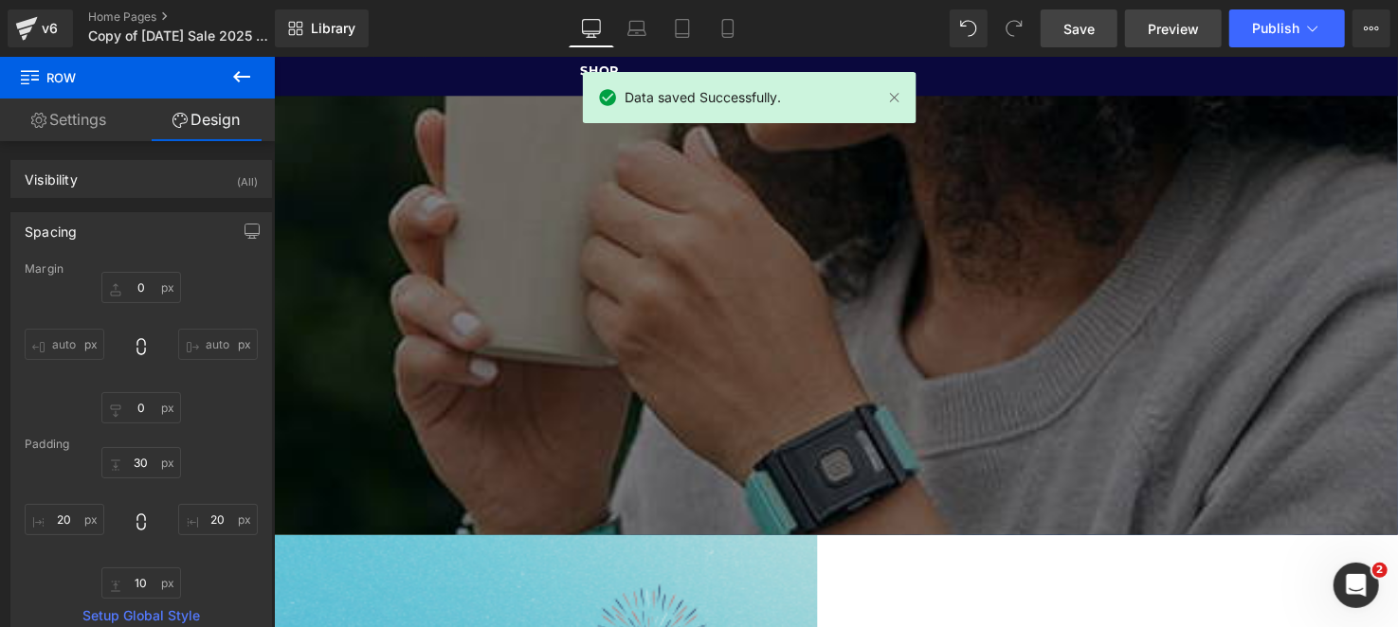
click at [1173, 37] on span "Preview" at bounding box center [1173, 29] width 51 height 20
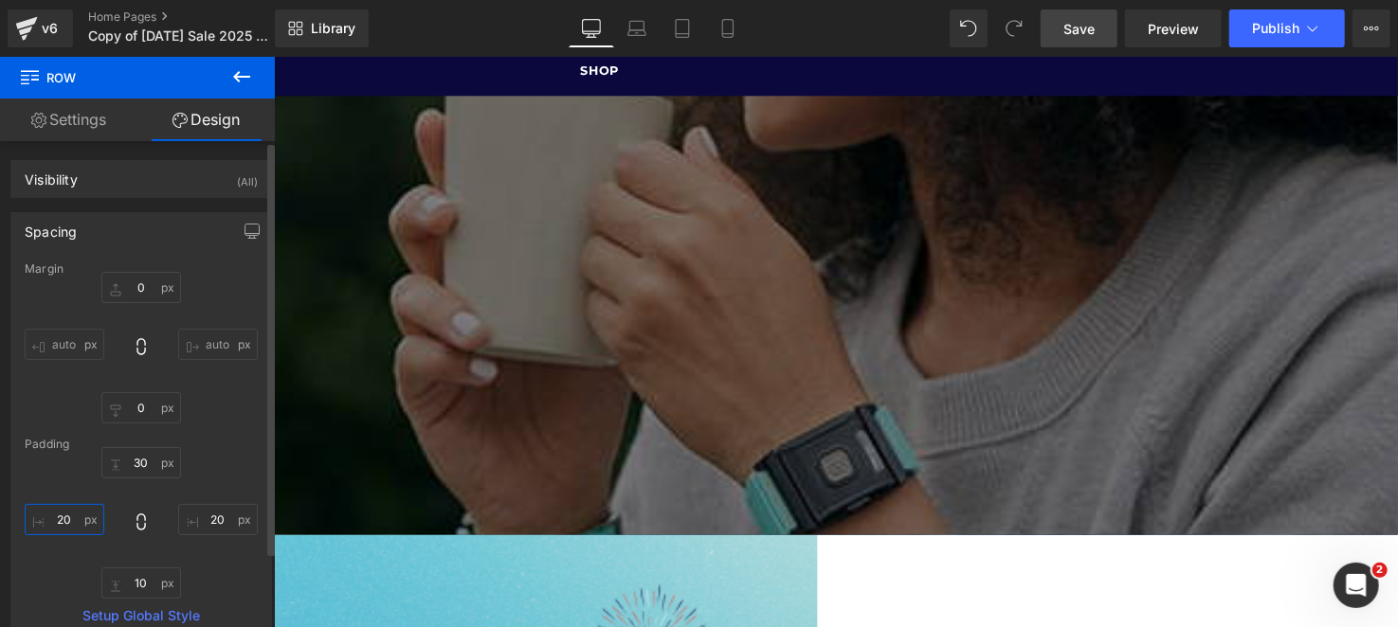
click at [65, 528] on input "20" at bounding box center [65, 519] width 80 height 31
type input "30"
click at [204, 530] on input "20" at bounding box center [218, 519] width 80 height 31
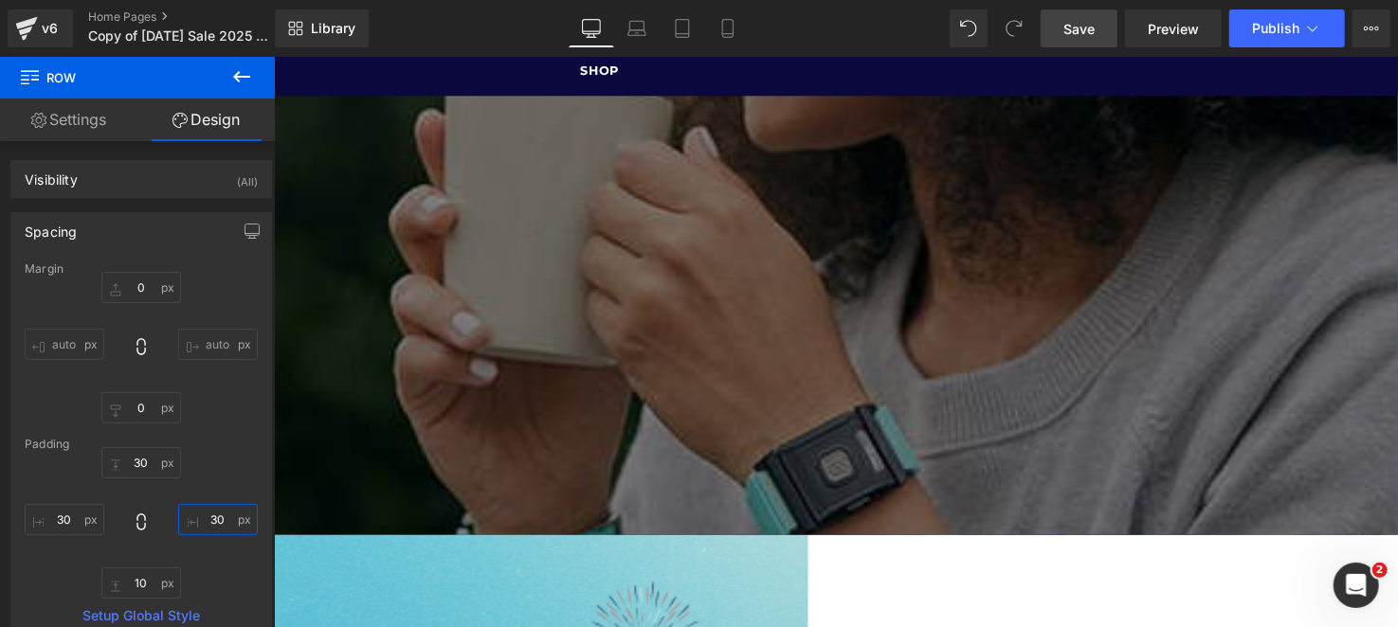
type input "30"
click at [1096, 37] on link "Save" at bounding box center [1079, 28] width 77 height 38
click at [65, 525] on input "30" at bounding box center [65, 519] width 80 height 31
type input "50"
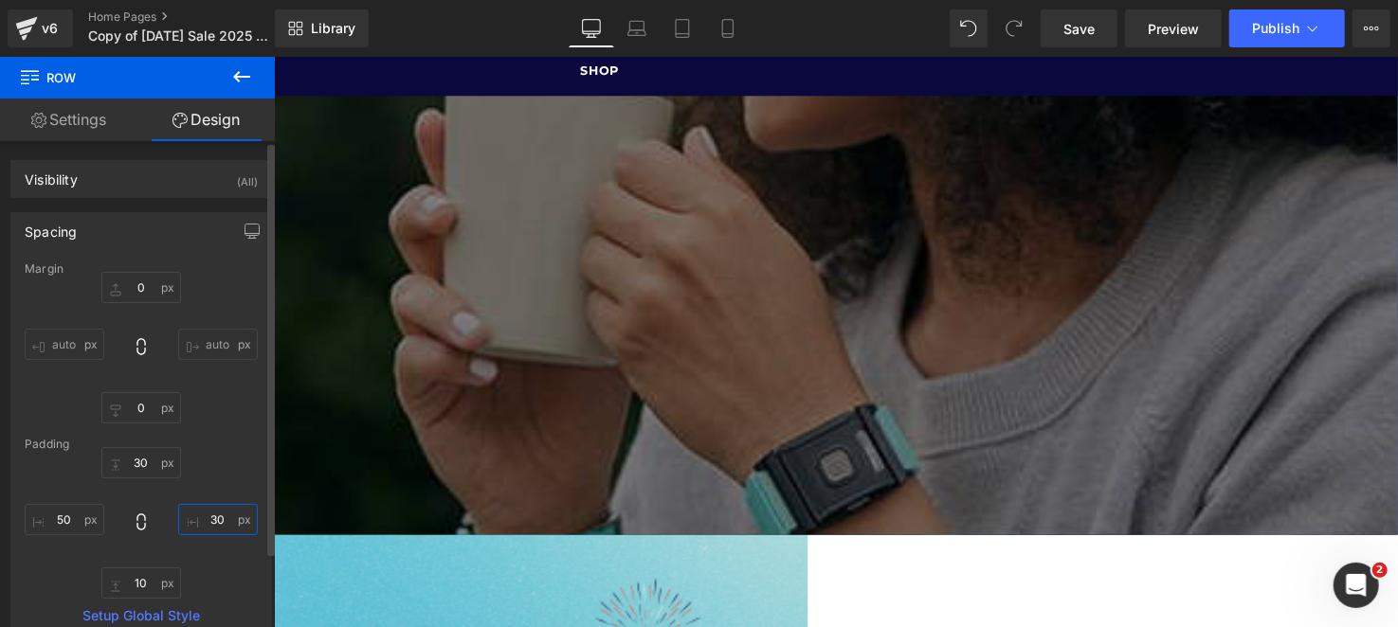
click at [209, 515] on input "30" at bounding box center [218, 519] width 80 height 31
type input "50"
click at [1079, 38] on span "Save" at bounding box center [1078, 29] width 31 height 20
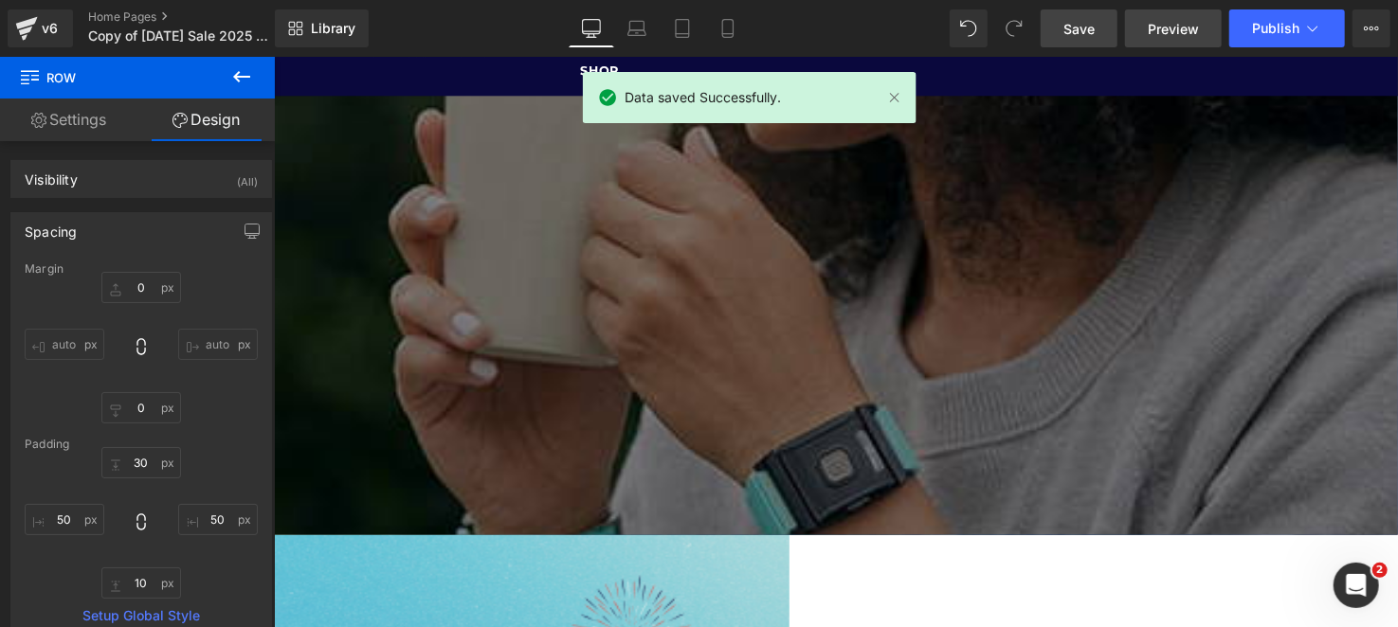
click at [1153, 23] on span "Preview" at bounding box center [1173, 29] width 51 height 20
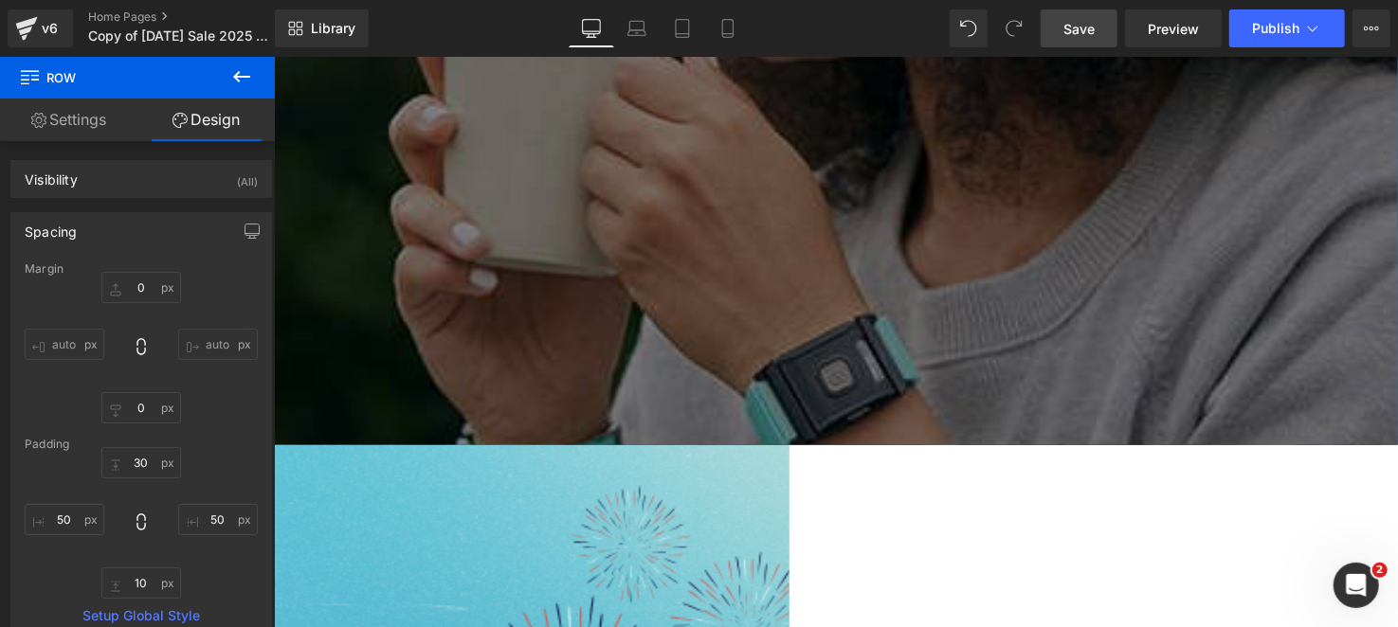
scroll to position [189, 0]
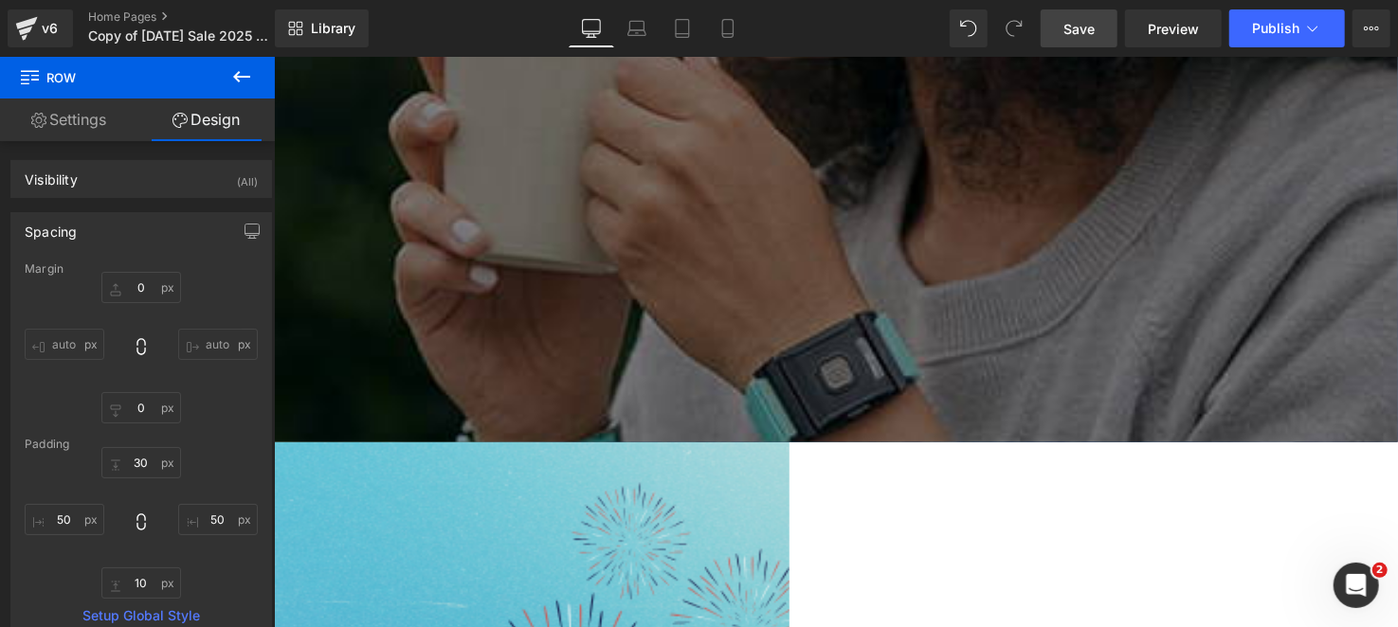
click at [987, 449] on div at bounding box center [846, 158] width 1147 height 582
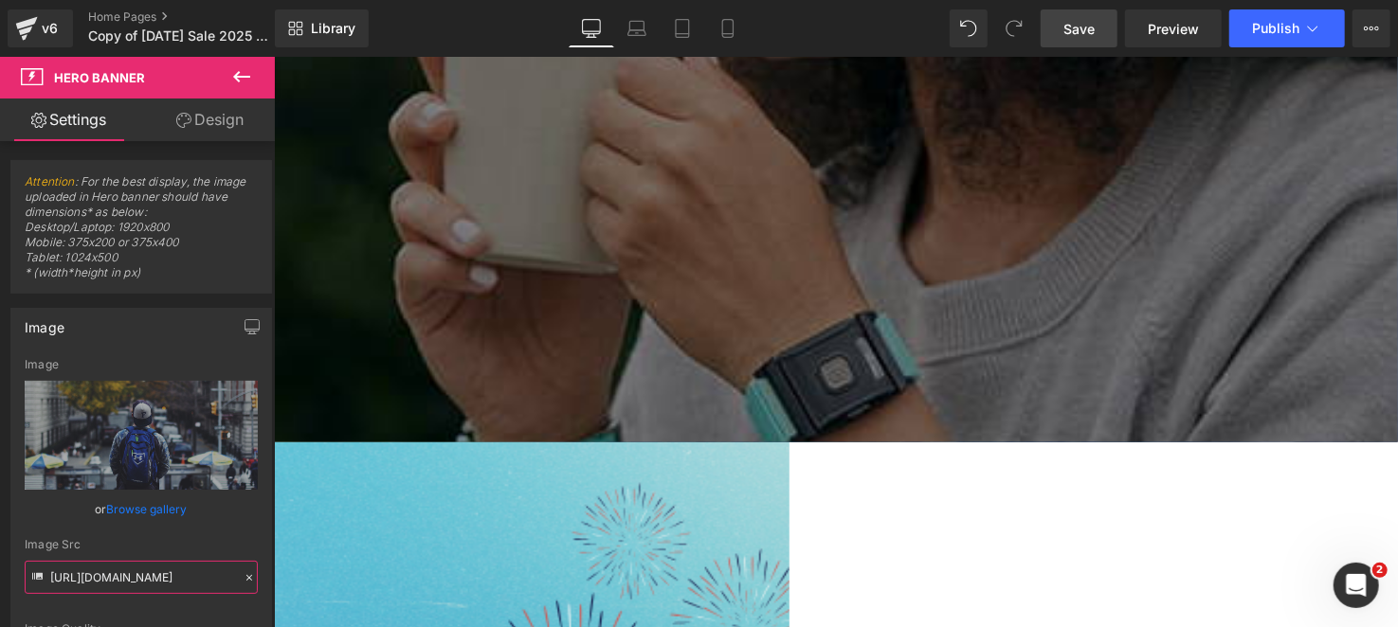
click at [100, 577] on input "[URL][DOMAIN_NAME]" at bounding box center [141, 577] width 233 height 33
click at [100, 578] on input "[URL][DOMAIN_NAME]" at bounding box center [141, 577] width 233 height 33
paste input "[DOMAIN_NAME][URL]"
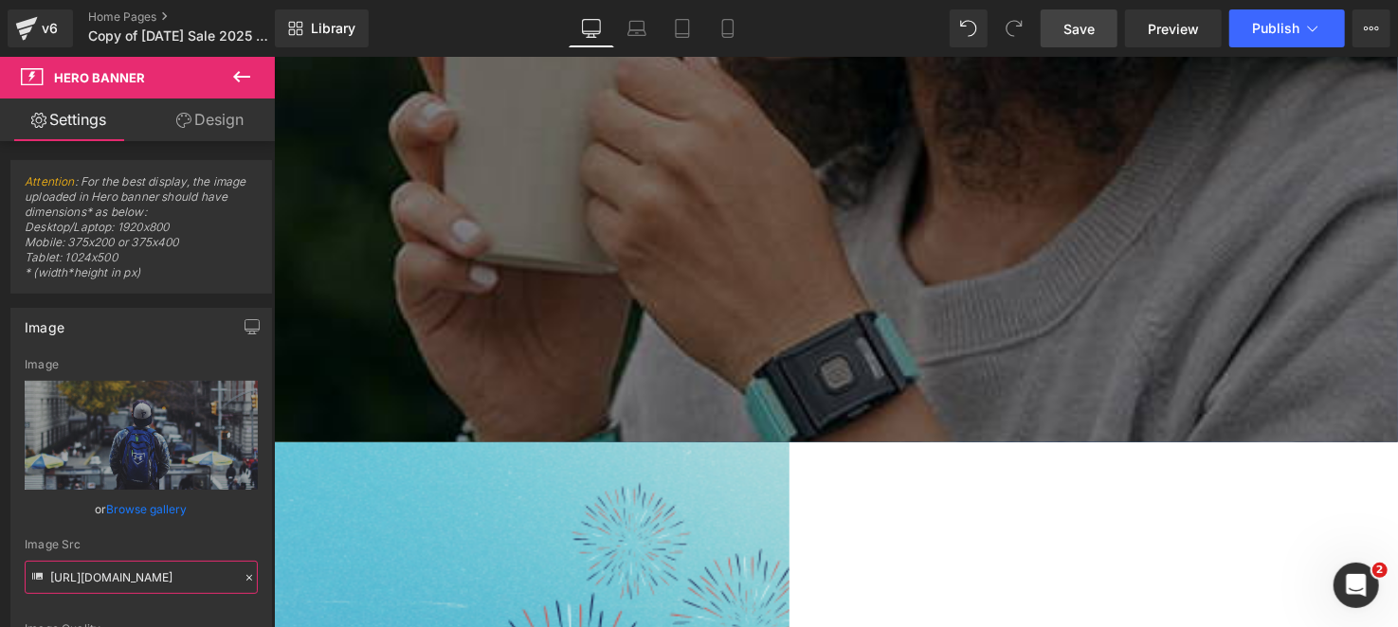
type input "[URL][DOMAIN_NAME]"
click at [155, 538] on div "Image Src" at bounding box center [141, 544] width 233 height 13
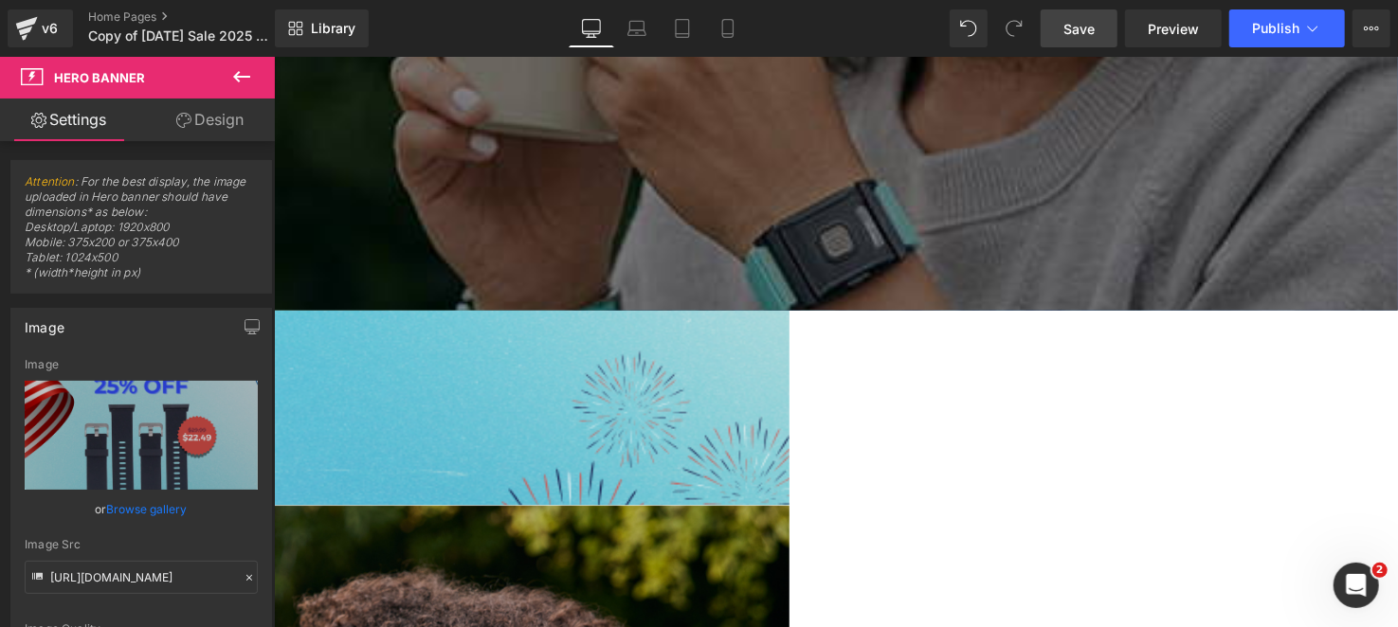
scroll to position [473, 0]
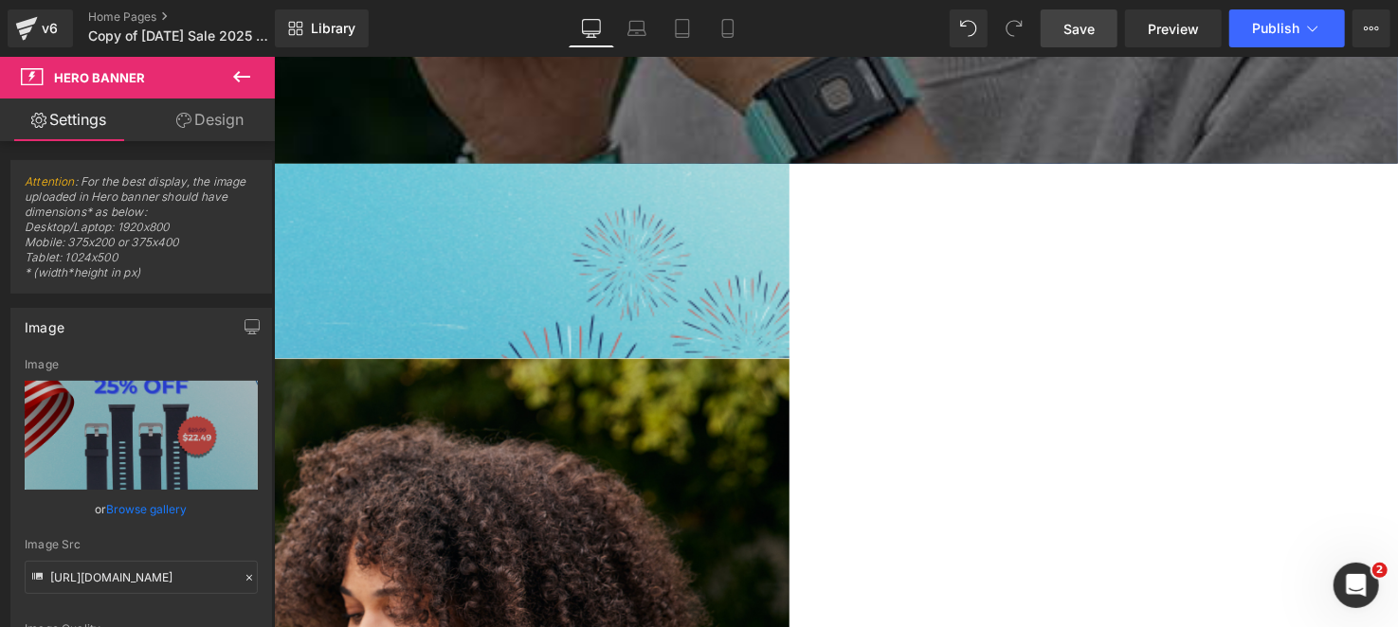
drag, startPoint x: 1056, startPoint y: 566, endPoint x: 1020, endPoint y: 434, distance: 136.6
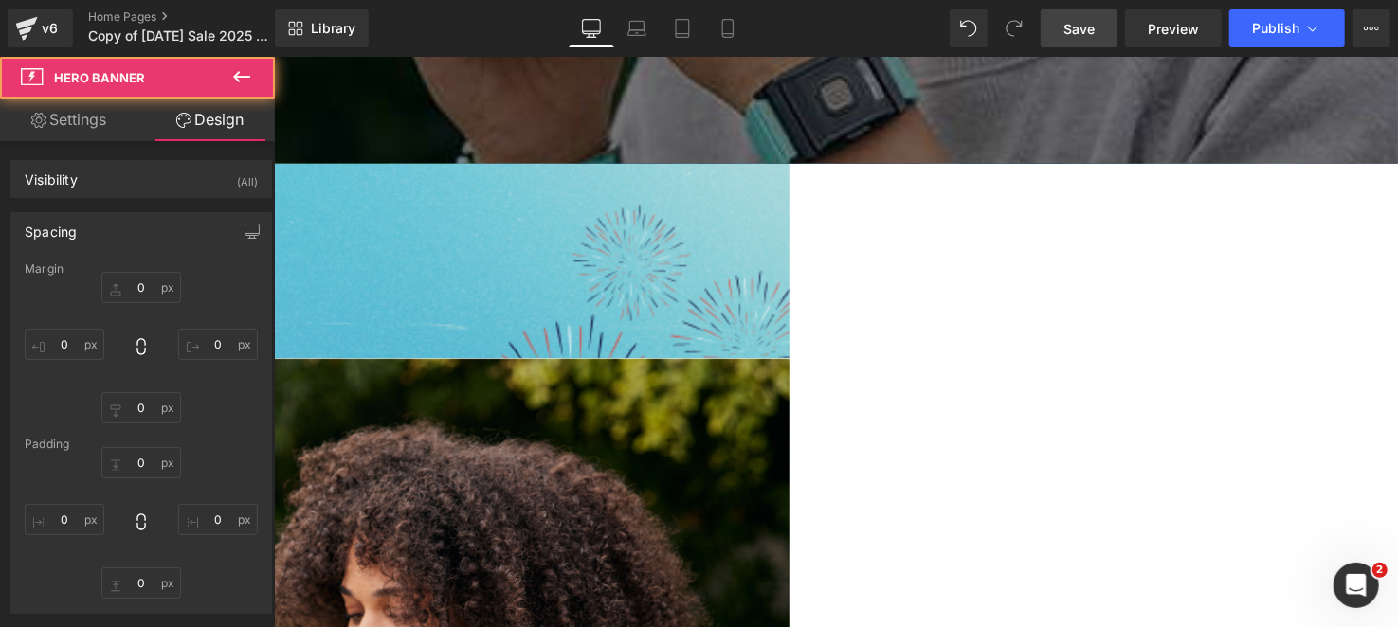
type input "0"
type input "200"
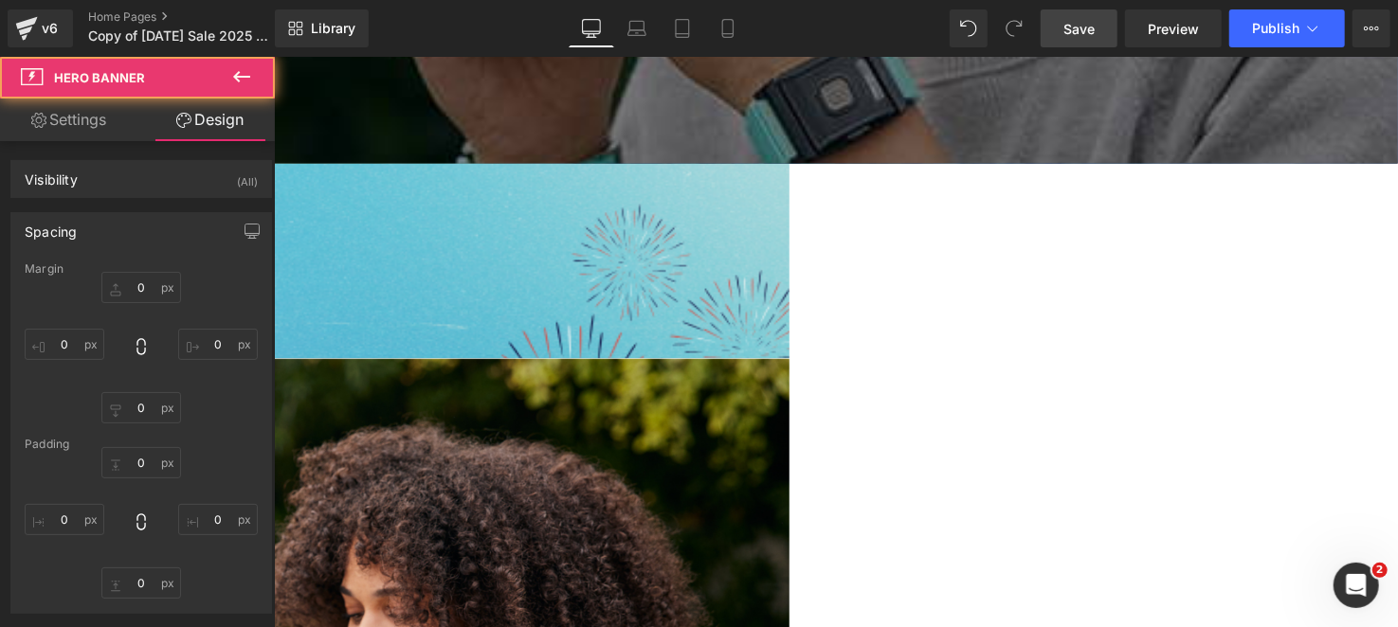
type input "0"
type input "61"
type input "0"
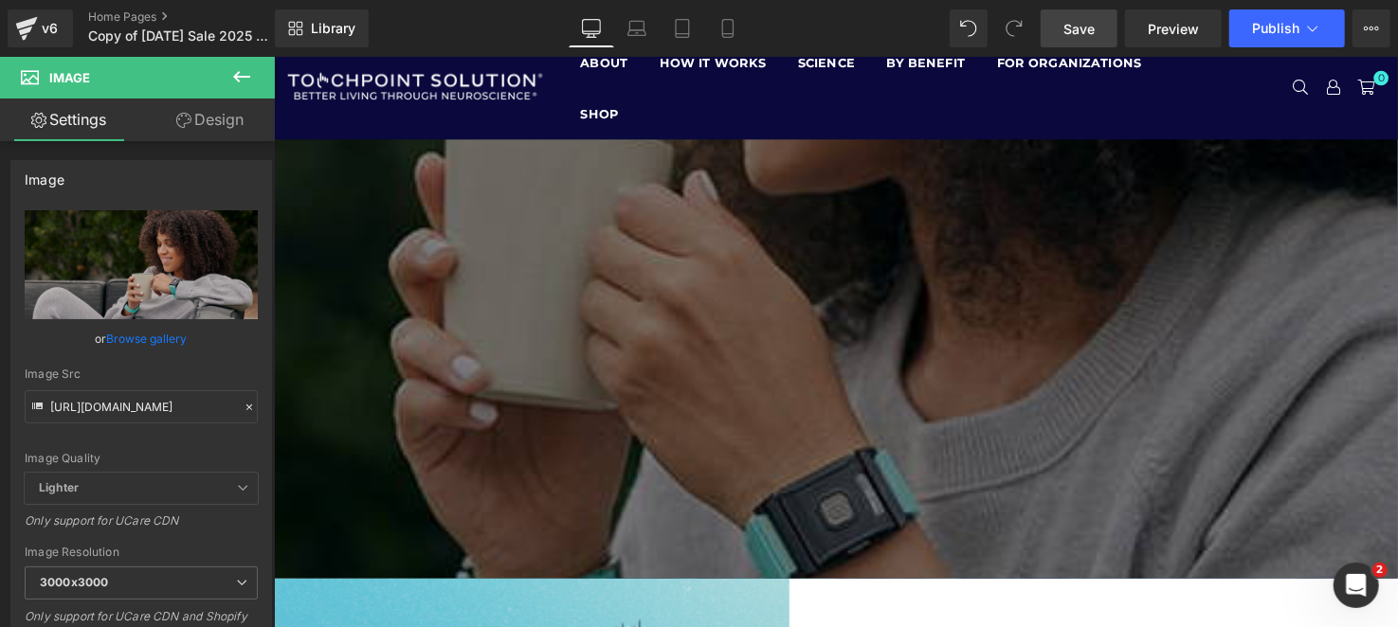
scroll to position [0, 0]
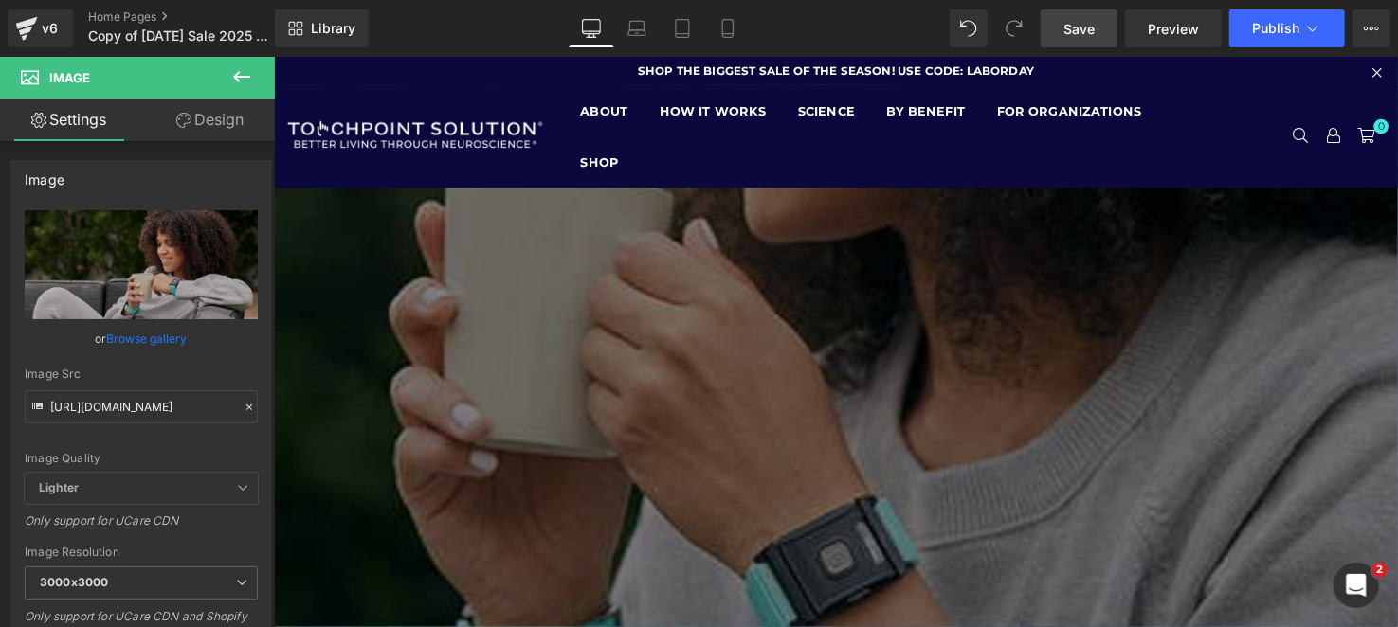
click at [273, 56] on link at bounding box center [273, 56] width 0 height 0
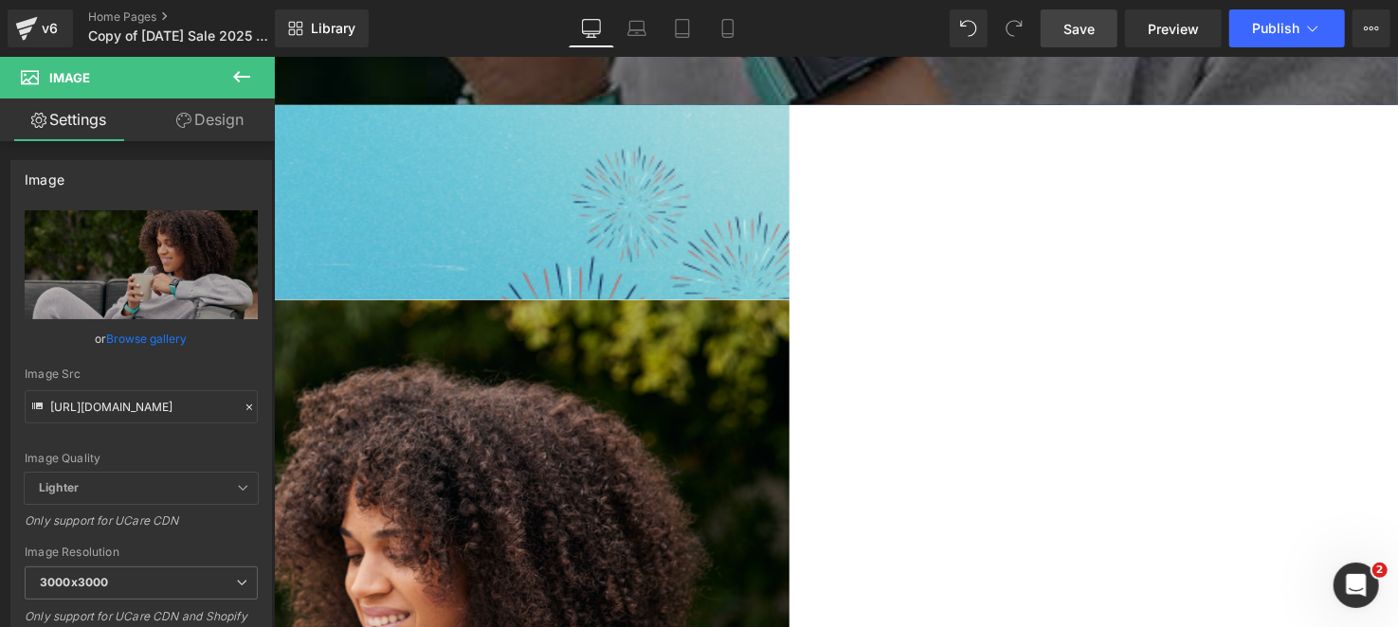
scroll to position [568, 0]
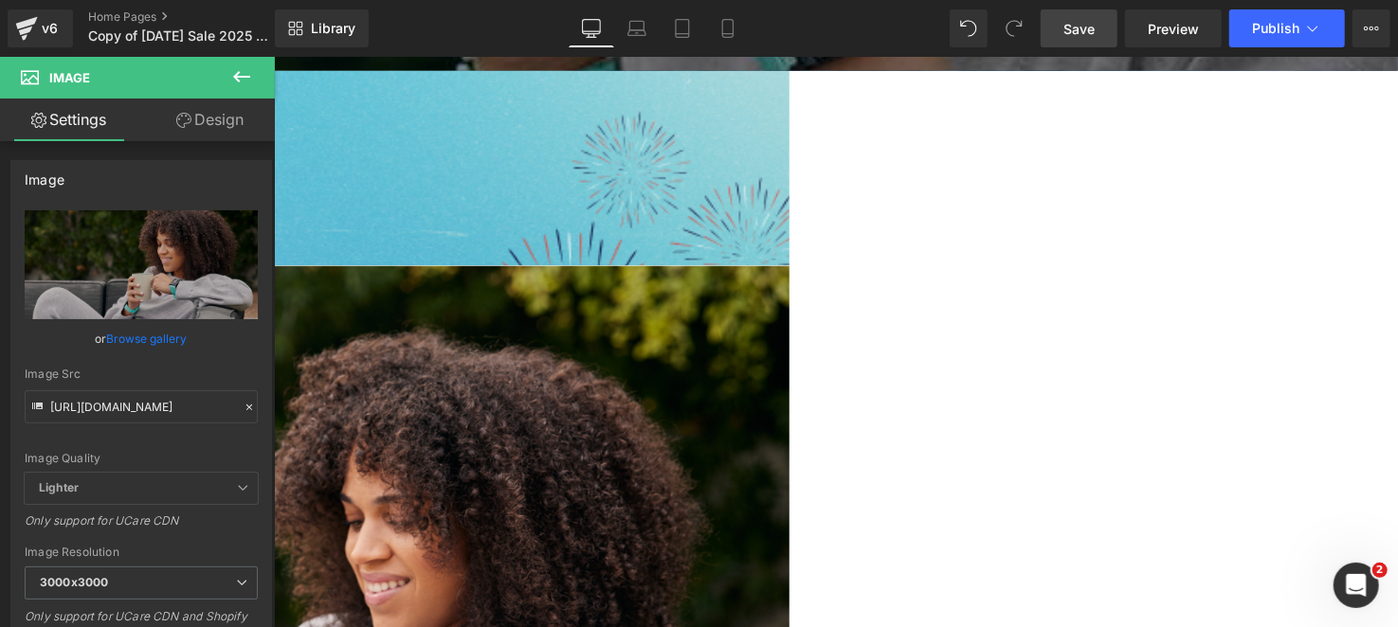
click at [566, 288] on img at bounding box center [273, 619] width 1052 height 701
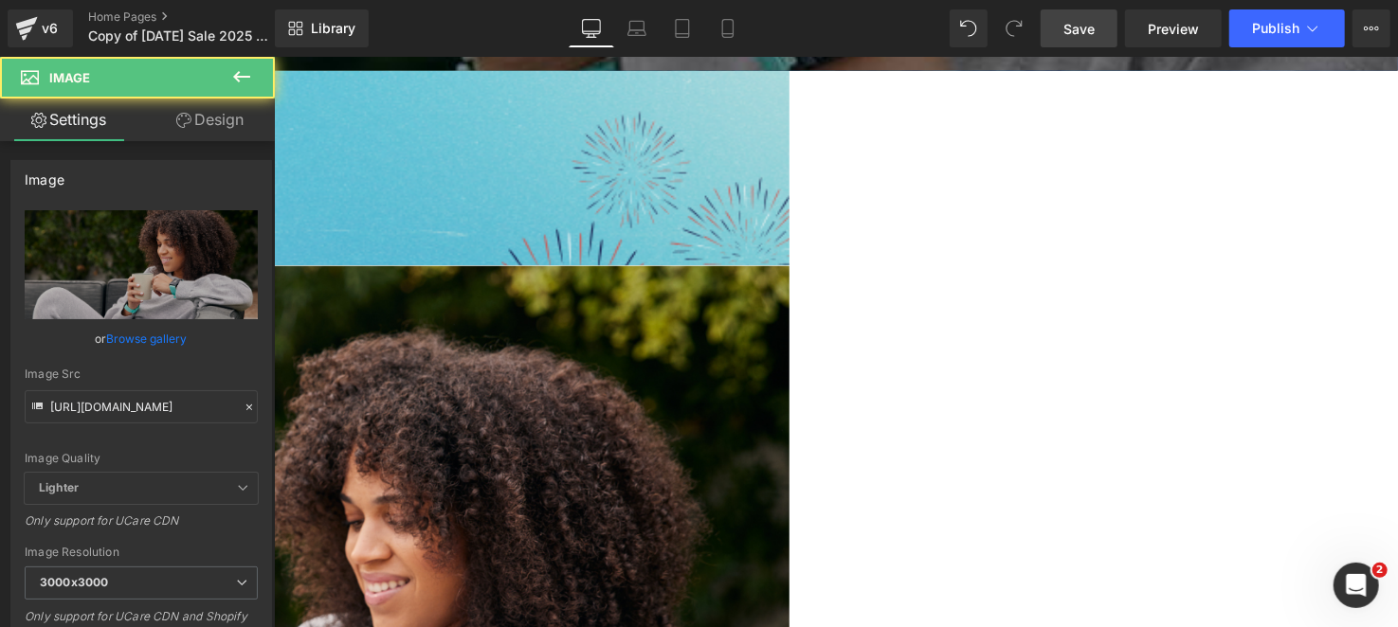
click at [273, 56] on icon at bounding box center [273, 56] width 0 height 0
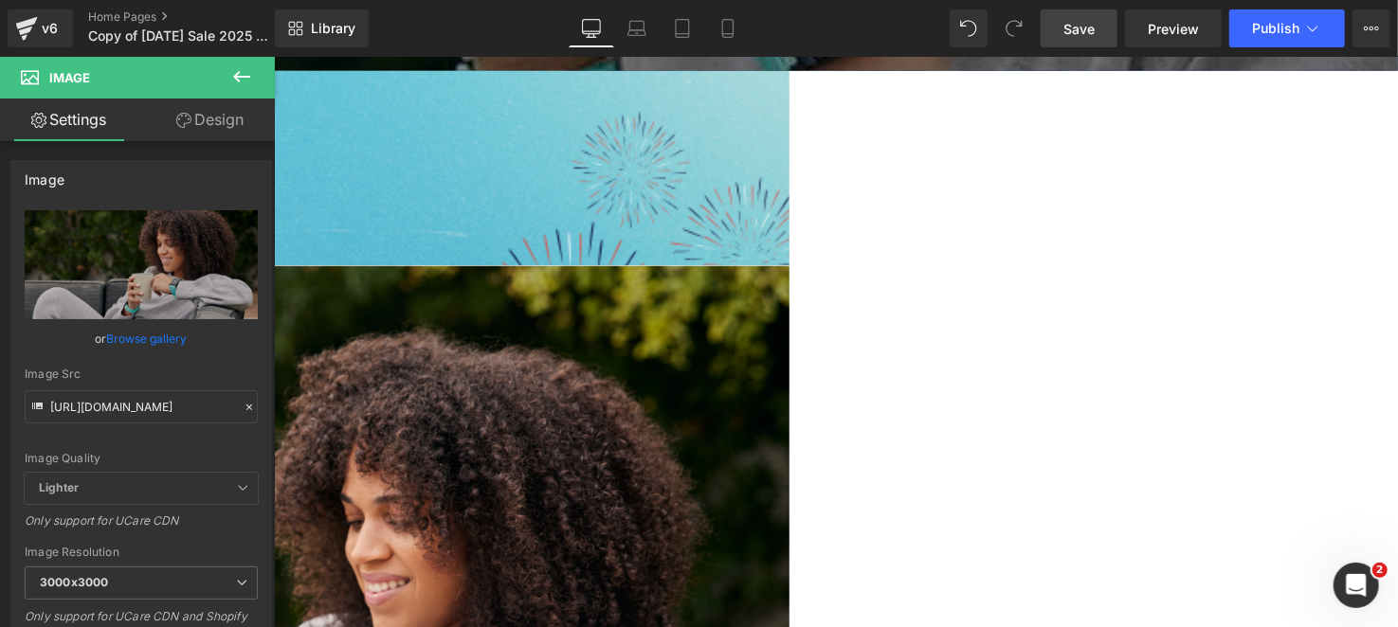
click at [273, 56] on span "Image" at bounding box center [273, 56] width 0 height 0
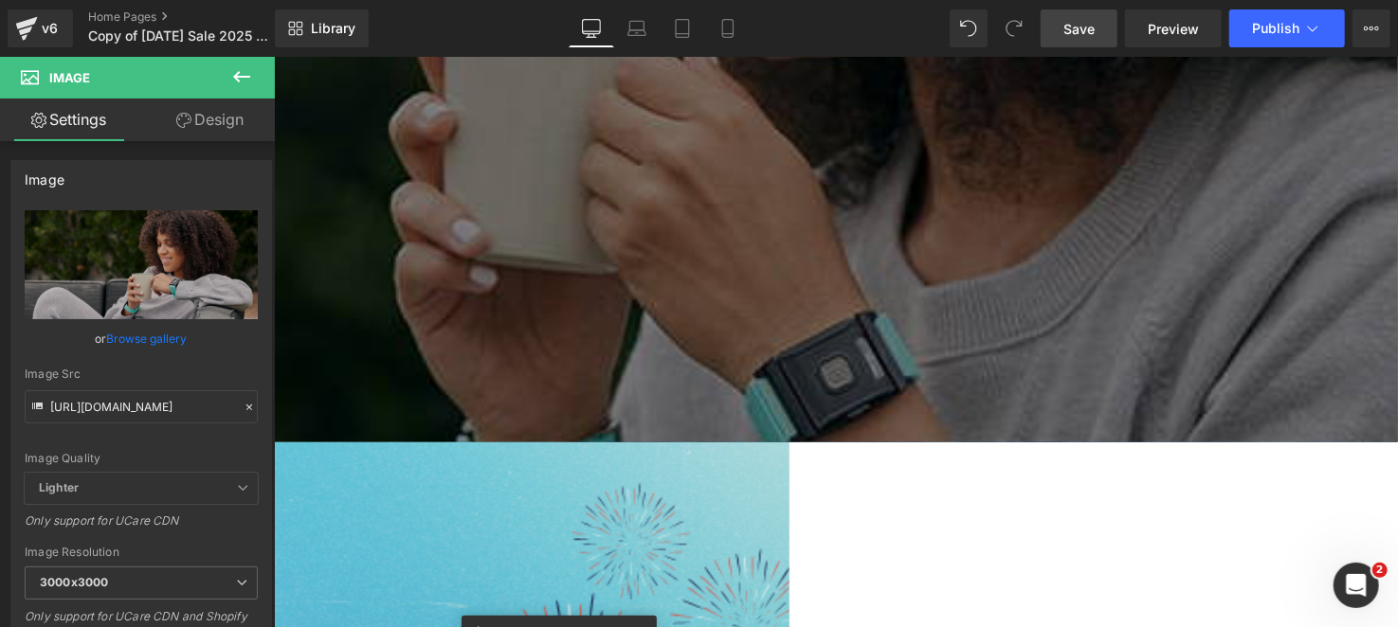
scroll to position [0, 0]
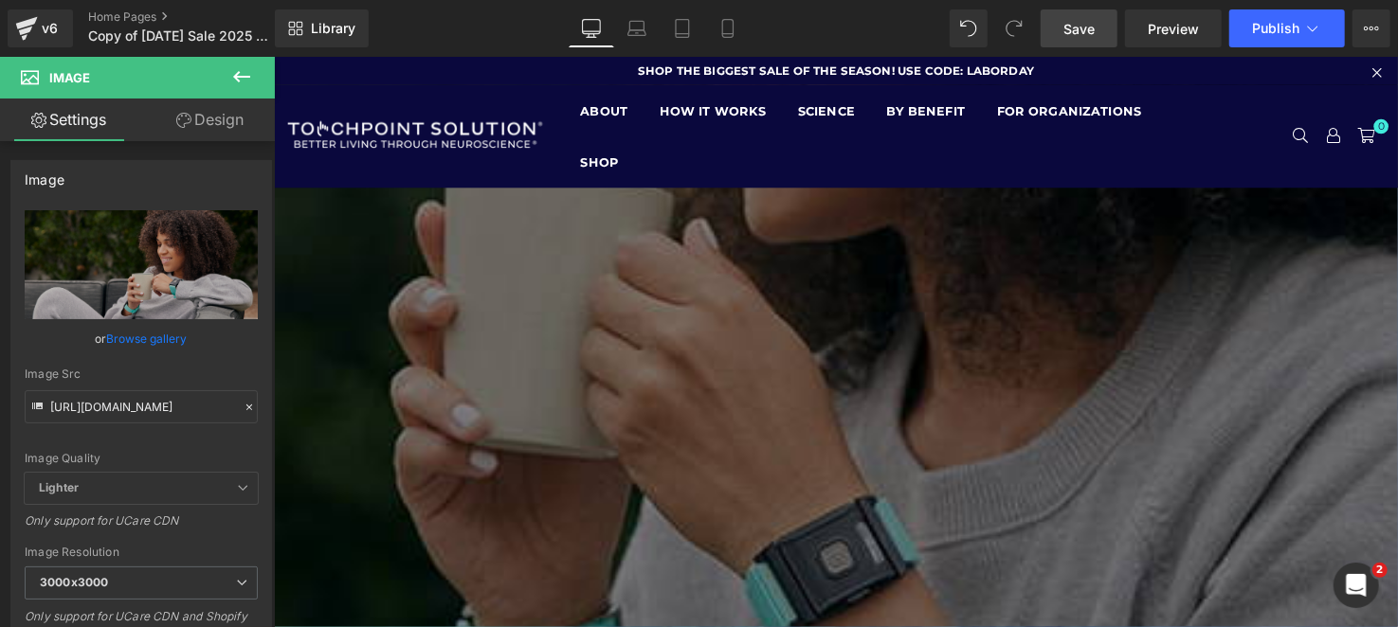
click at [273, 56] on icon at bounding box center [273, 56] width 0 height 0
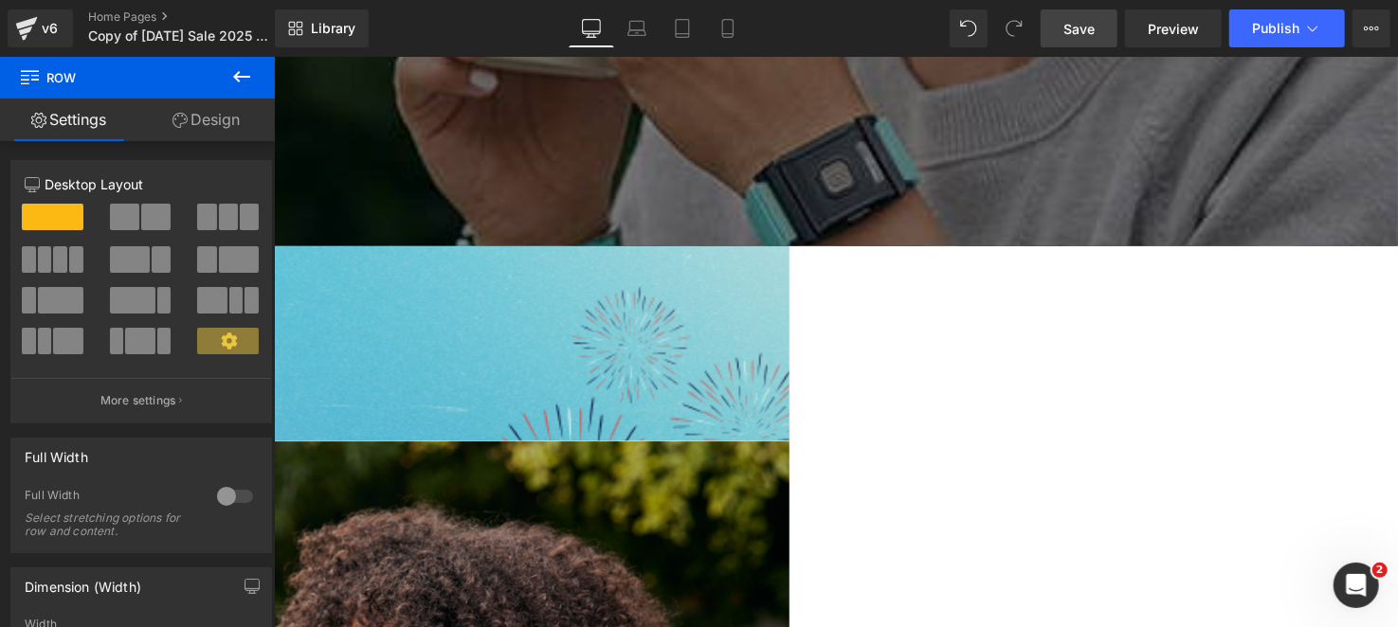
scroll to position [568, 0]
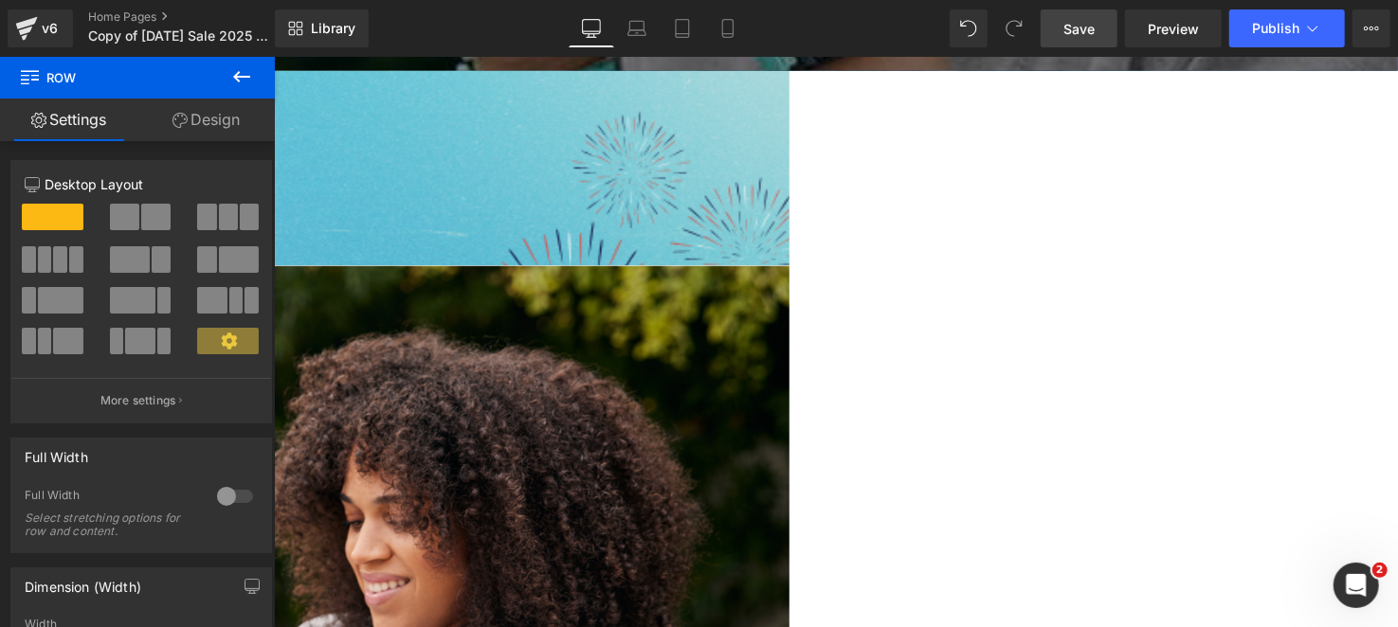
click at [594, 328] on img at bounding box center [273, 619] width 1052 height 701
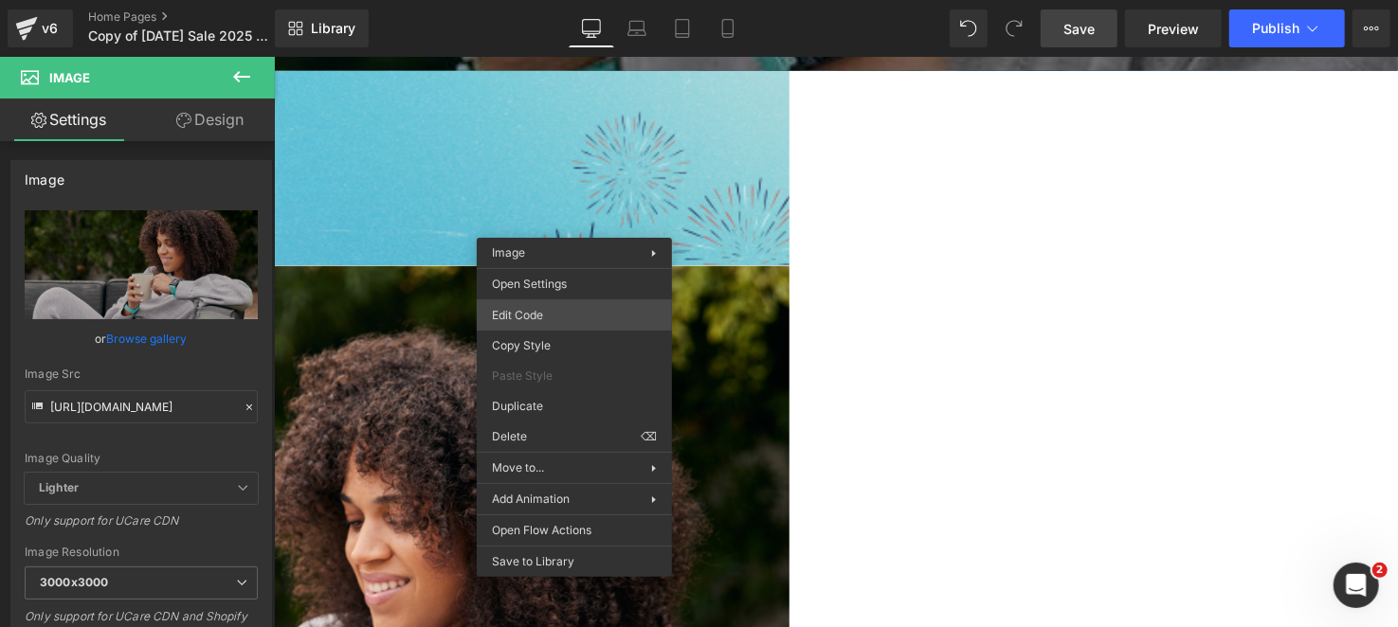
click at [554, 0] on div "Image You are previewing how the will restyle your page. You can not edit Eleme…" at bounding box center [699, 0] width 1398 height 0
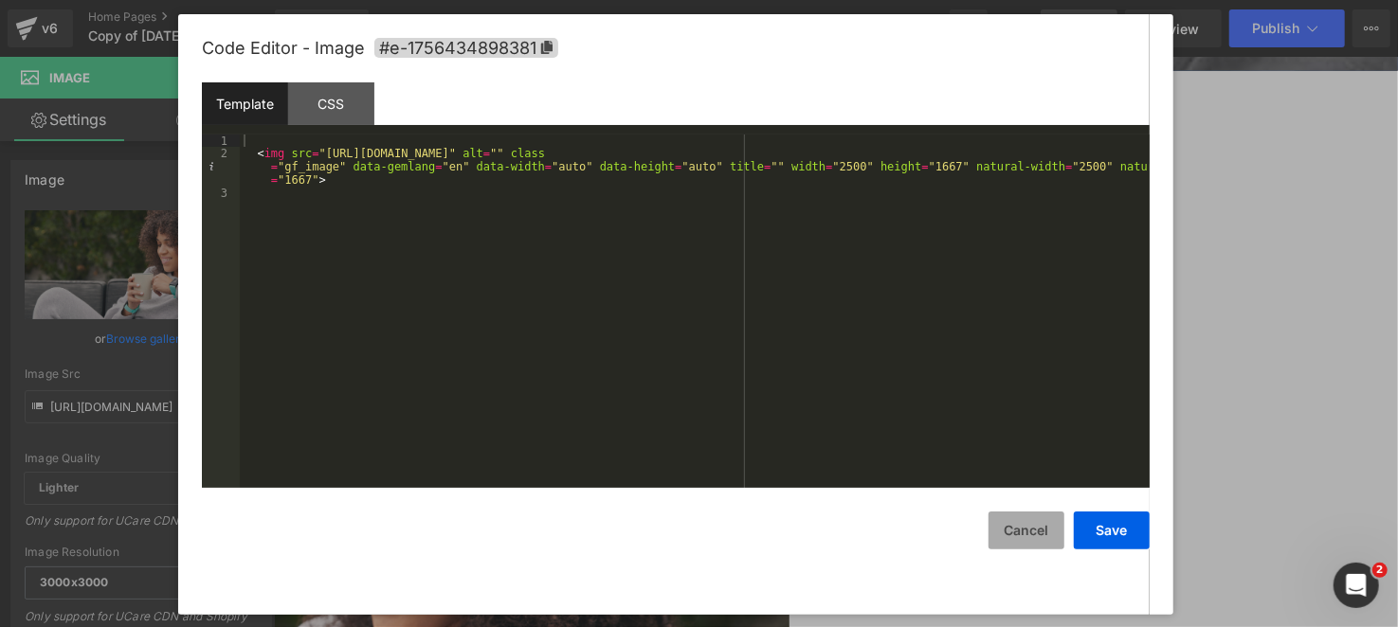
click at [1032, 540] on button "Cancel" at bounding box center [1026, 531] width 76 height 38
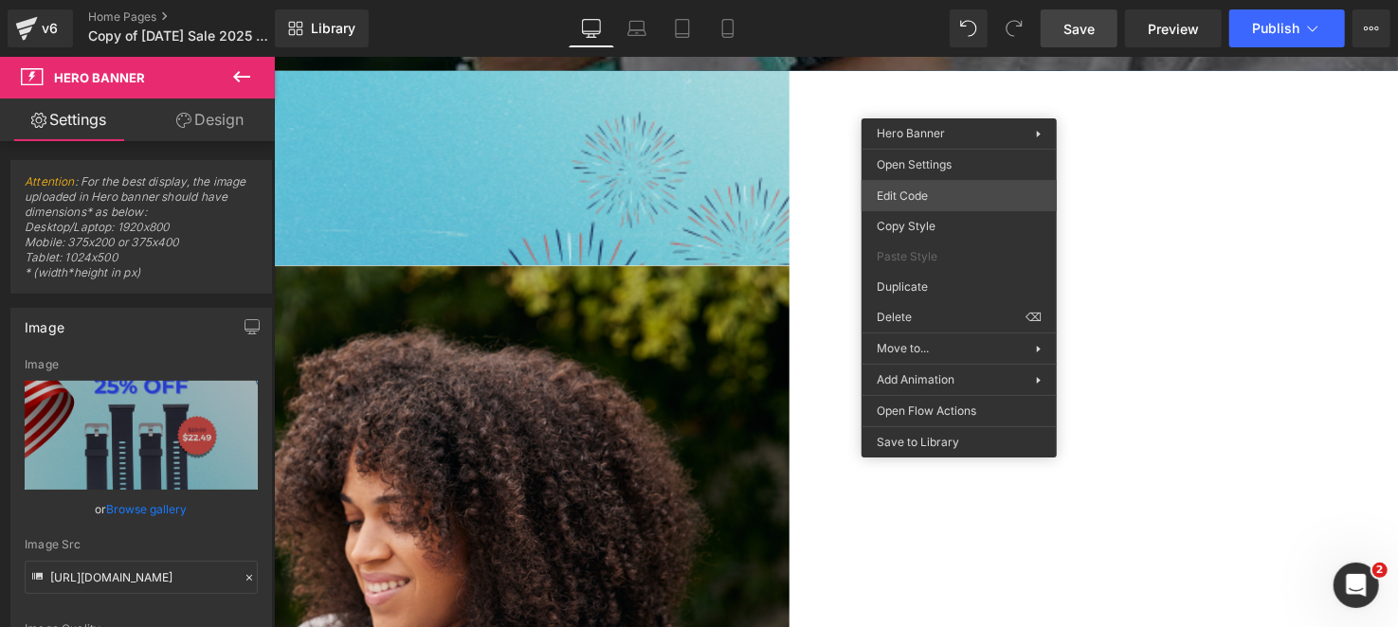
click at [932, 0] on div "Image You are previewing how the will restyle your page. You can not edit Eleme…" at bounding box center [699, 0] width 1398 height 0
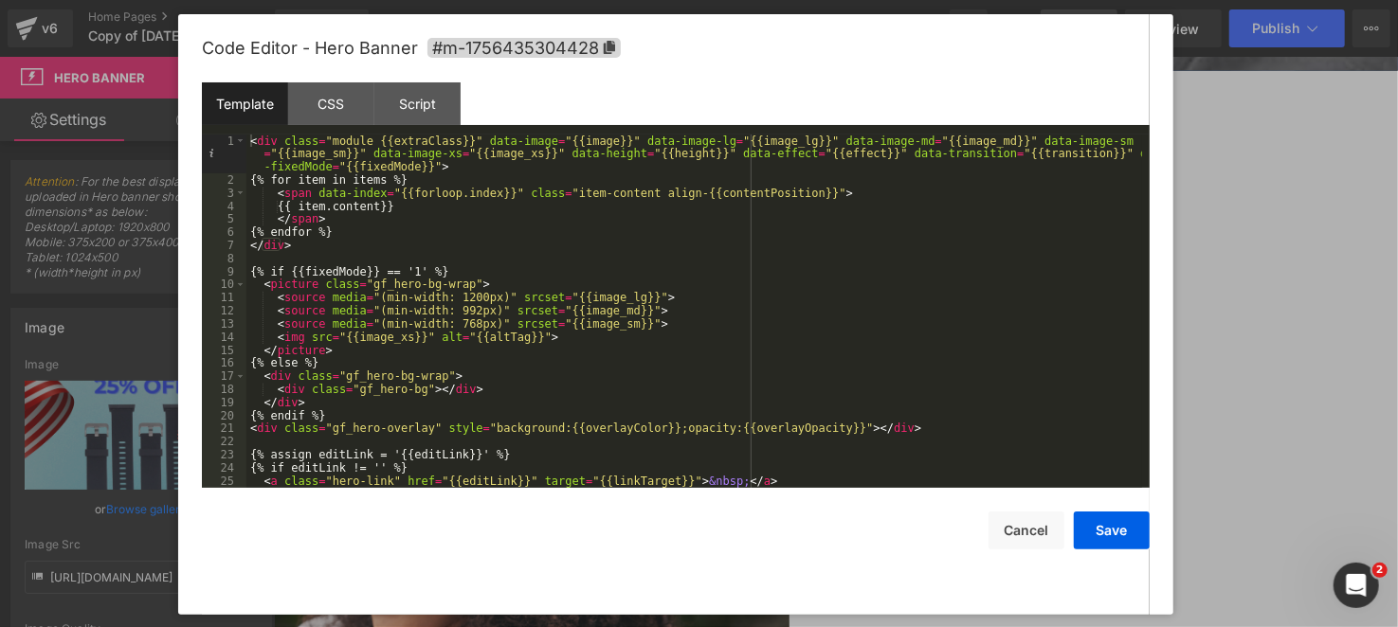
scroll to position [12, 0]
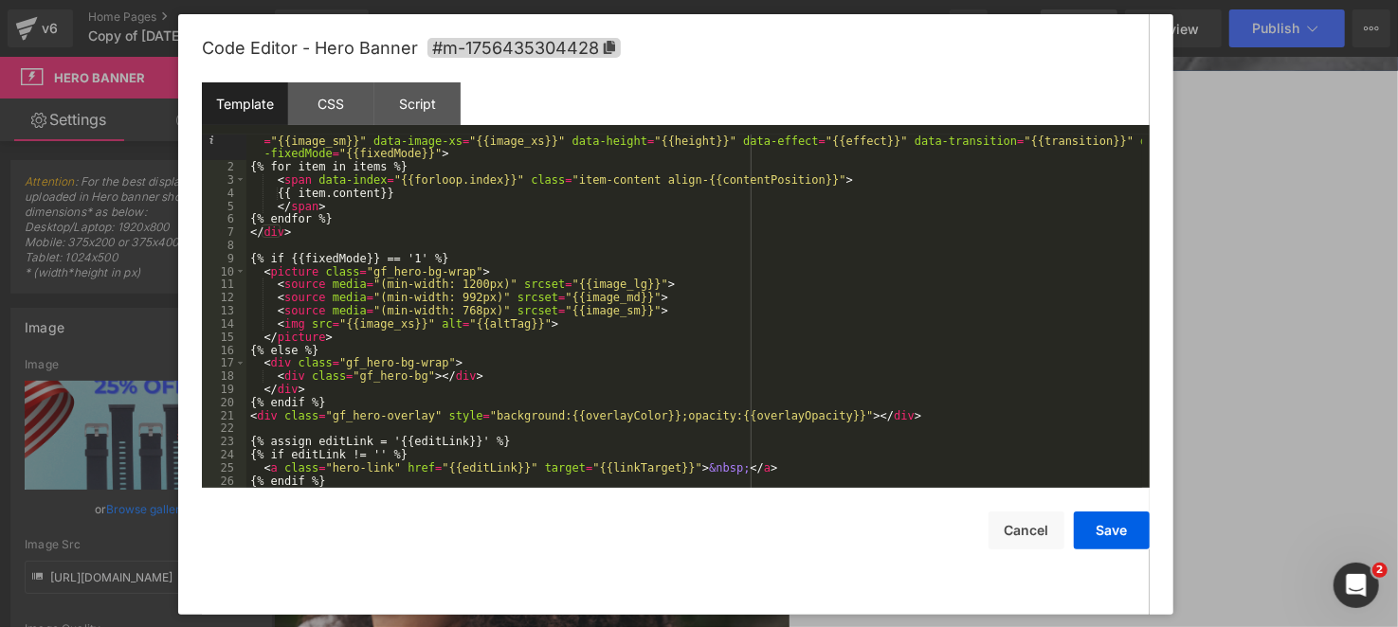
click at [525, 367] on div "< div class = "module {{extraClass}}" data-image = "{{image}}" data-image-lg = …" at bounding box center [694, 324] width 896 height 407
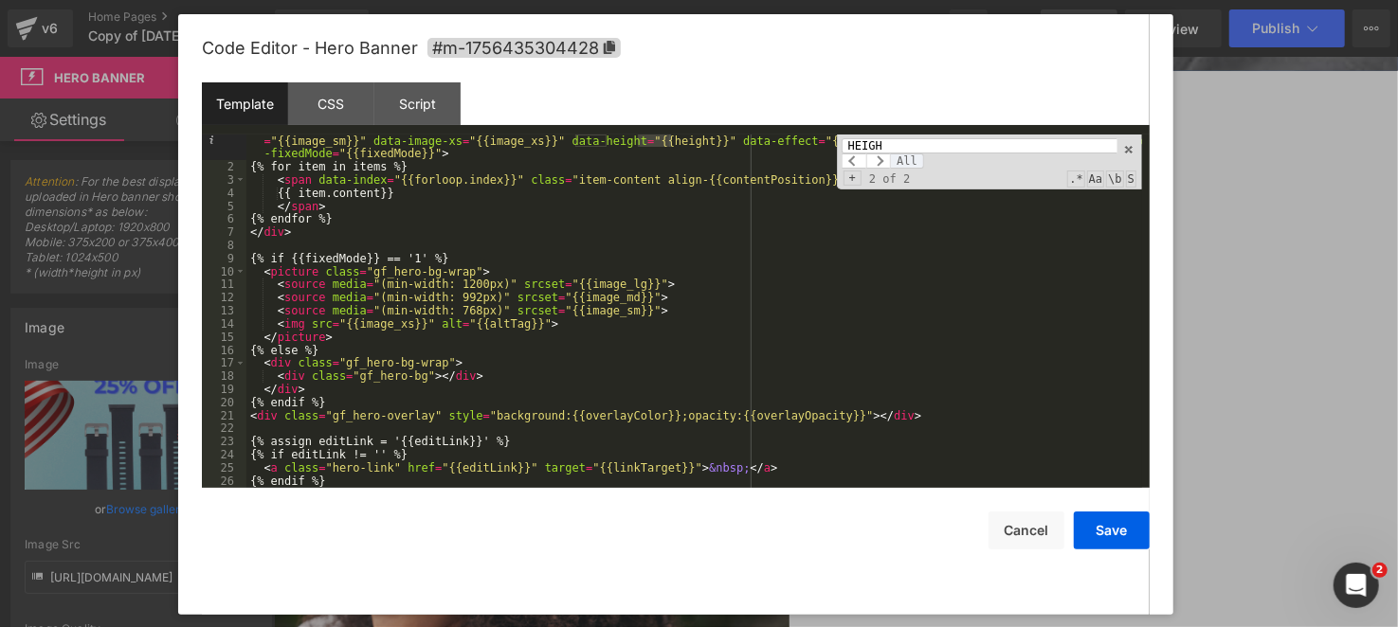
type input "HEIGH"
click at [906, 155] on span "All" at bounding box center [907, 161] width 34 height 15
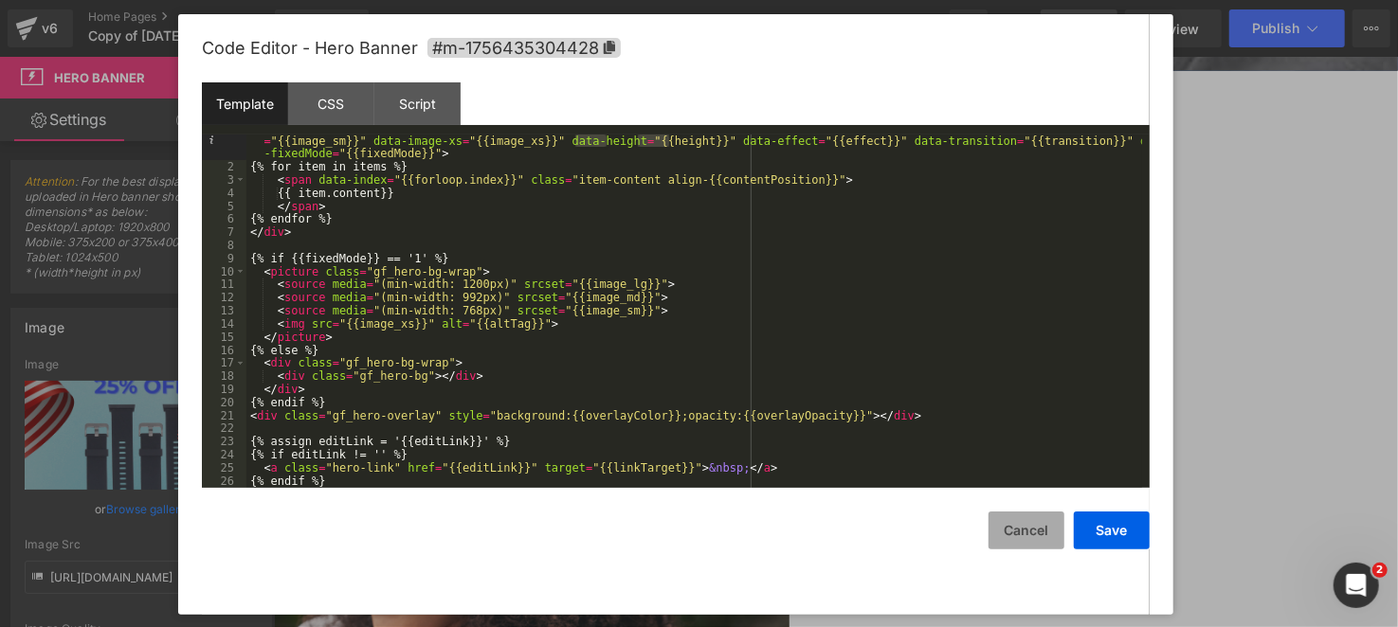
click at [1008, 542] on button "Cancel" at bounding box center [1026, 531] width 76 height 38
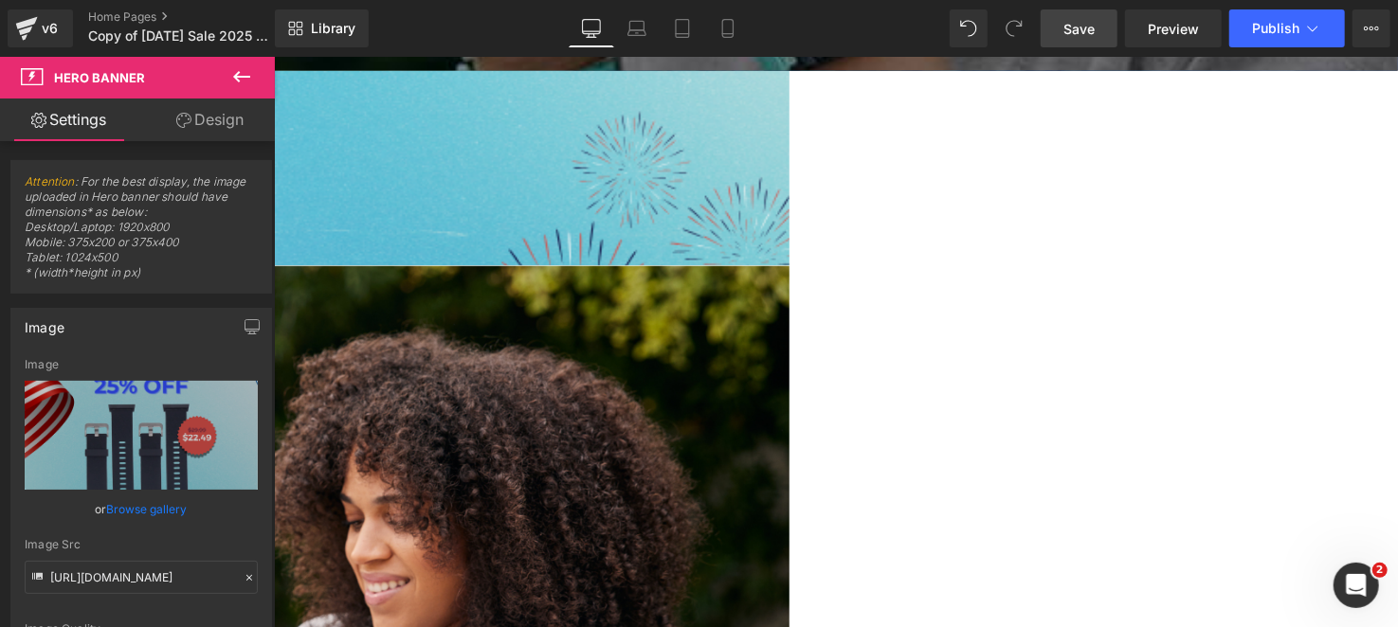
drag, startPoint x: 967, startPoint y: 341, endPoint x: 958, endPoint y: 349, distance: 11.4
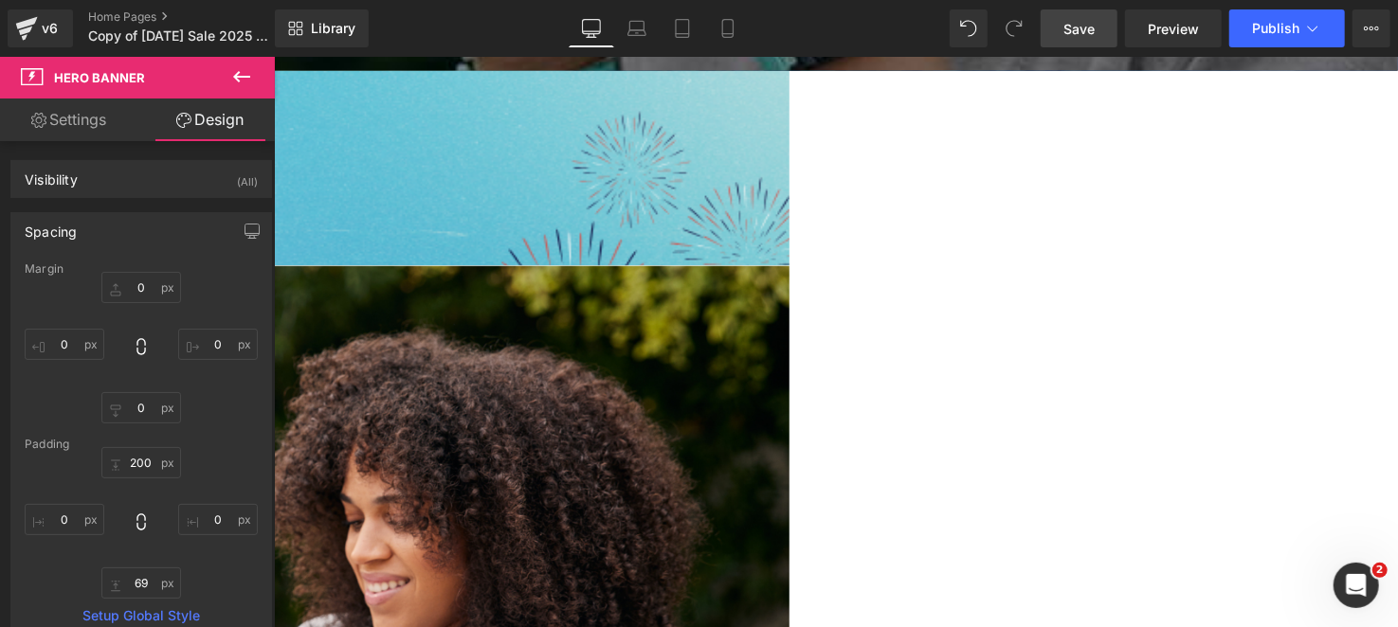
scroll to position [473, 0]
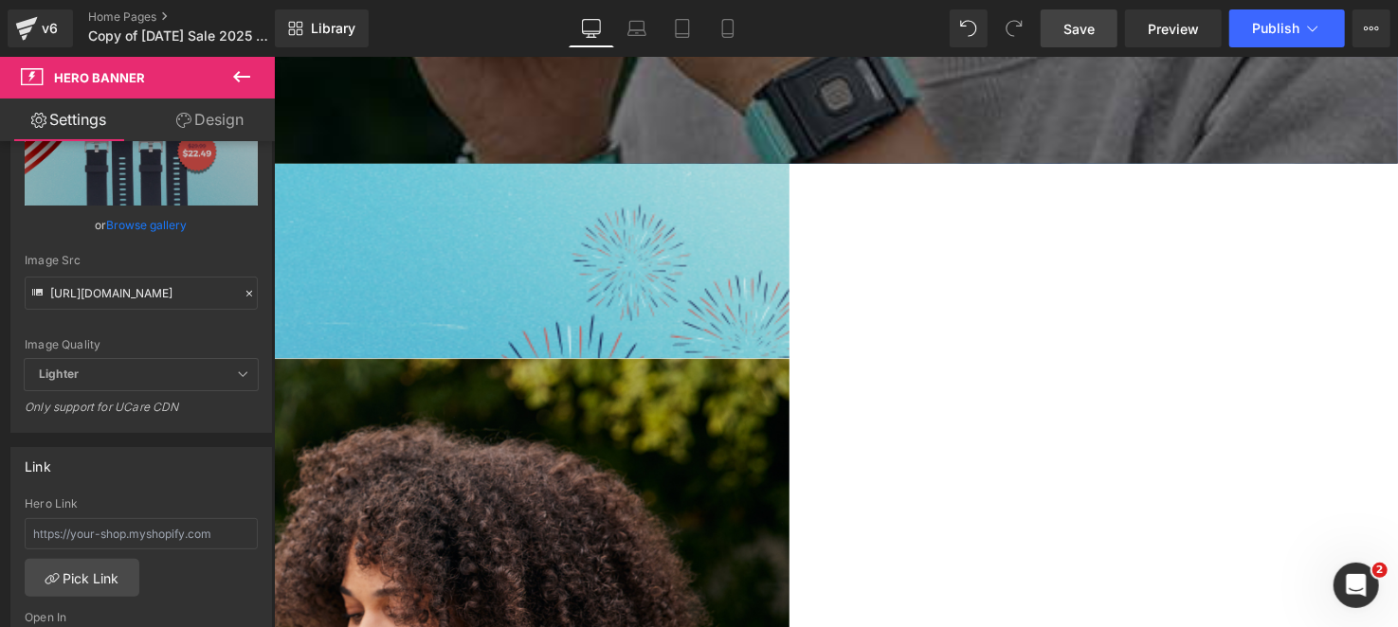
scroll to position [379, 0]
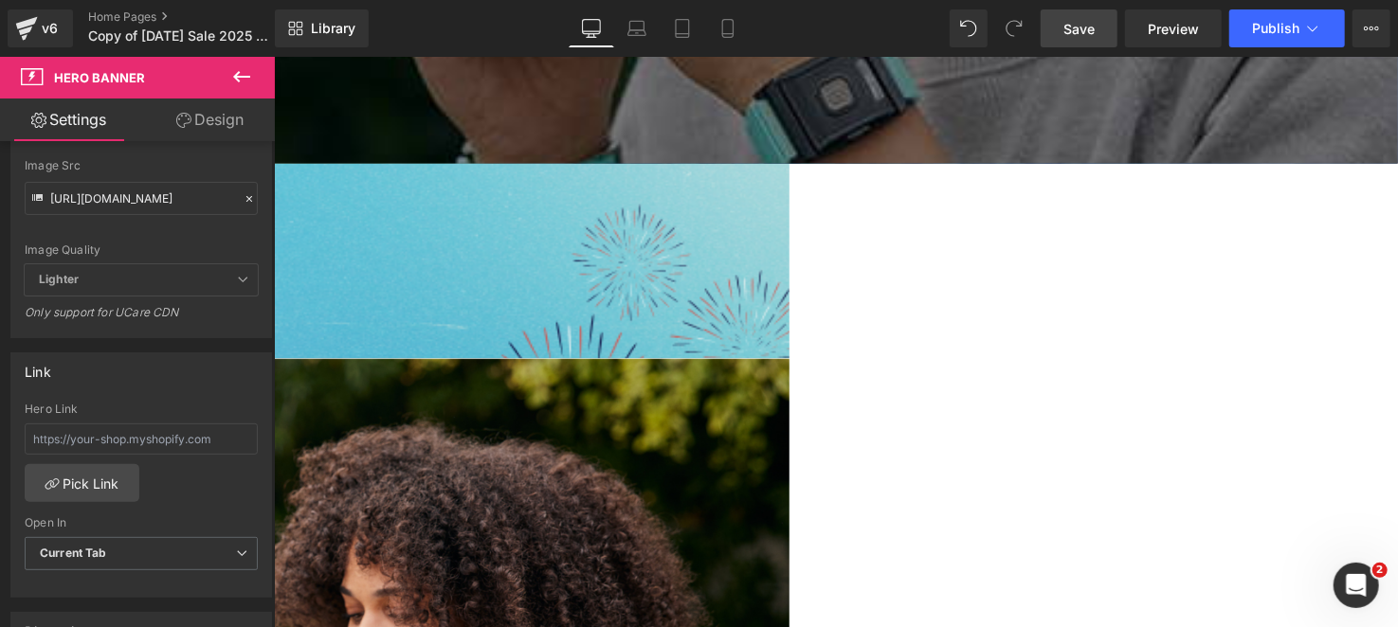
click at [208, 113] on link "Design" at bounding box center [209, 120] width 137 height 43
click at [0, 0] on div "Corner" at bounding box center [0, 0] width 0 height 0
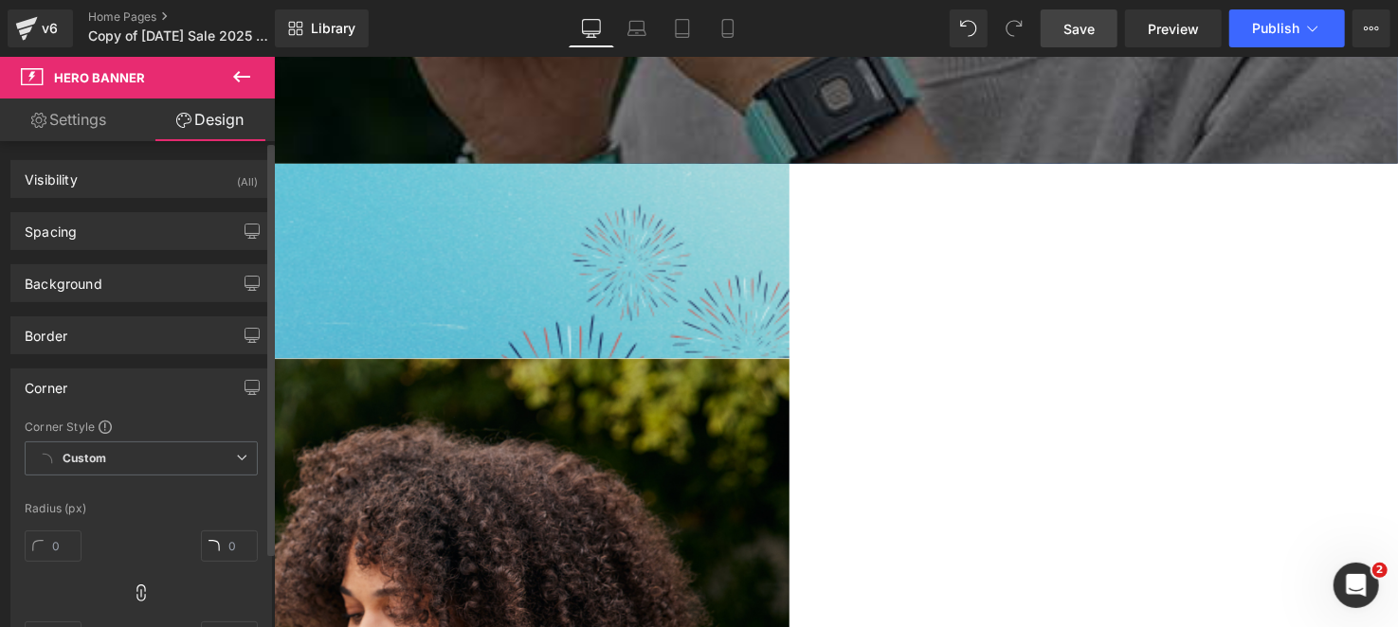
type input "0"
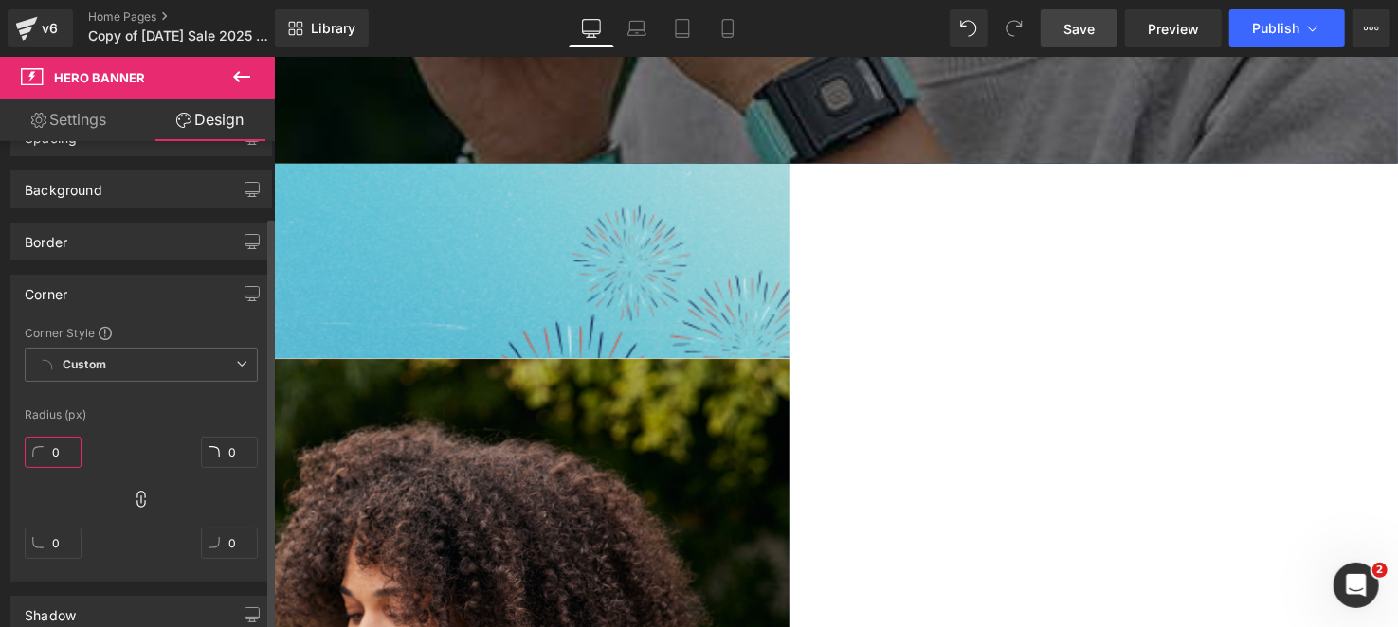
click at [78, 459] on input "0" at bounding box center [53, 452] width 57 height 31
type input "2"
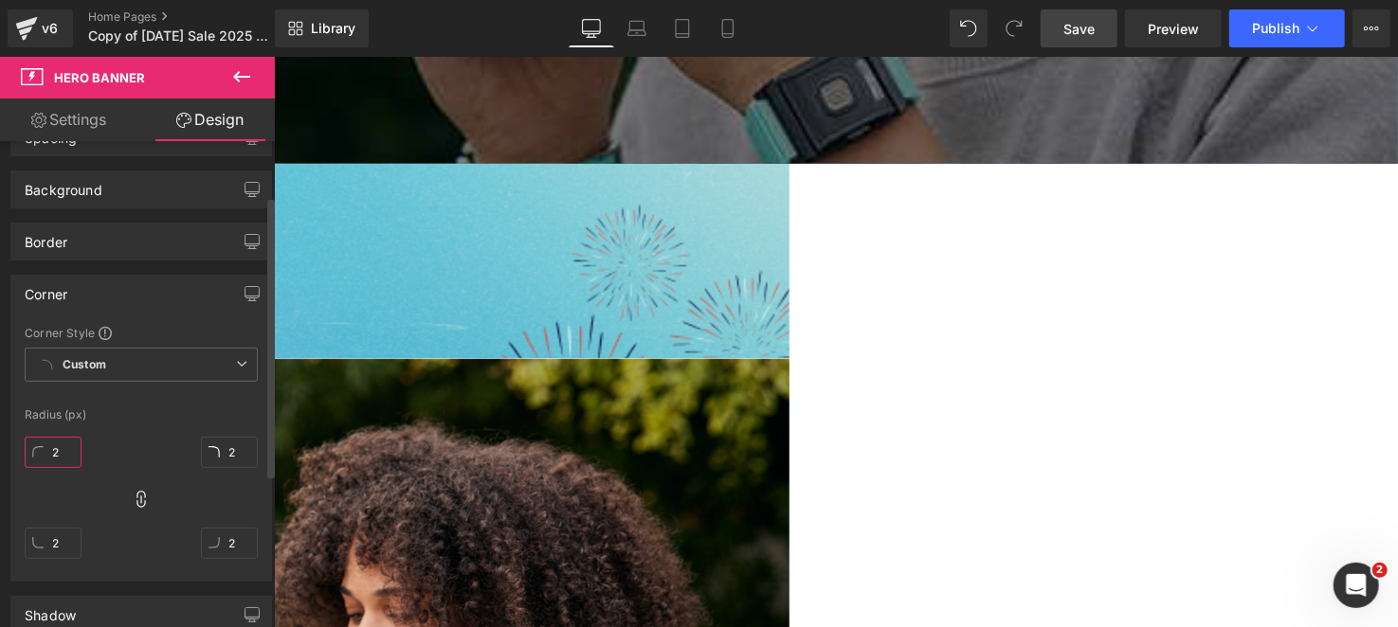
type input "20"
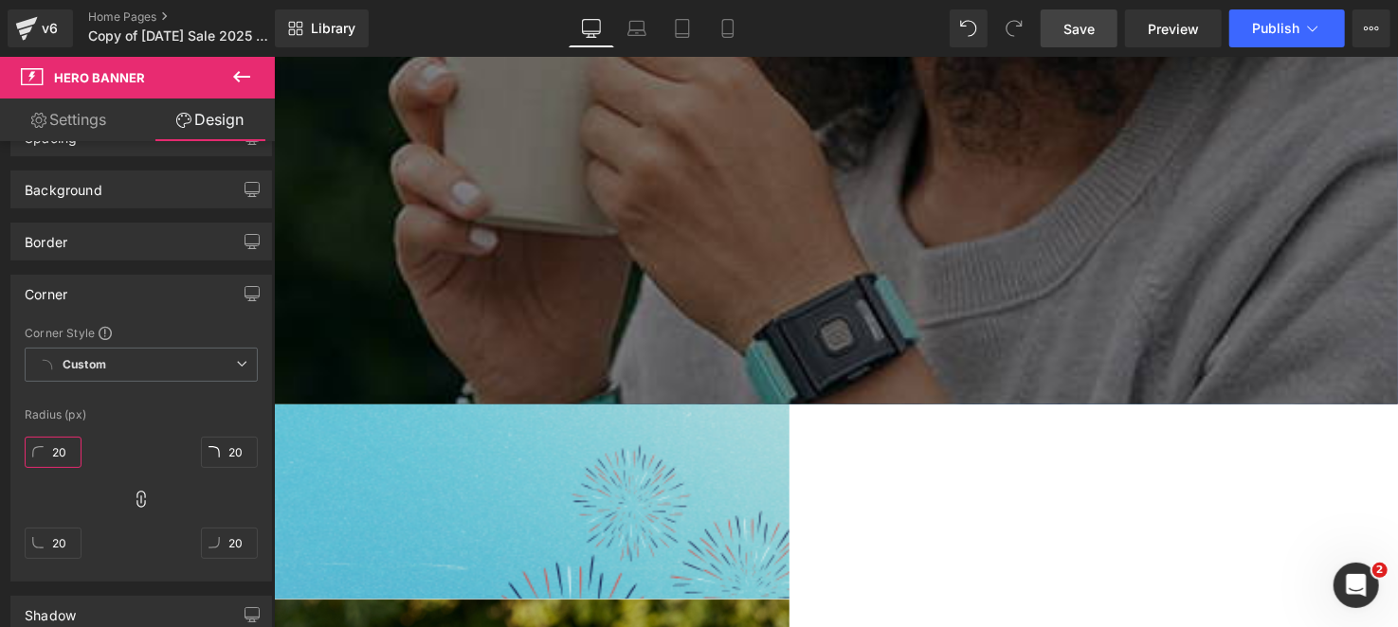
scroll to position [379, 0]
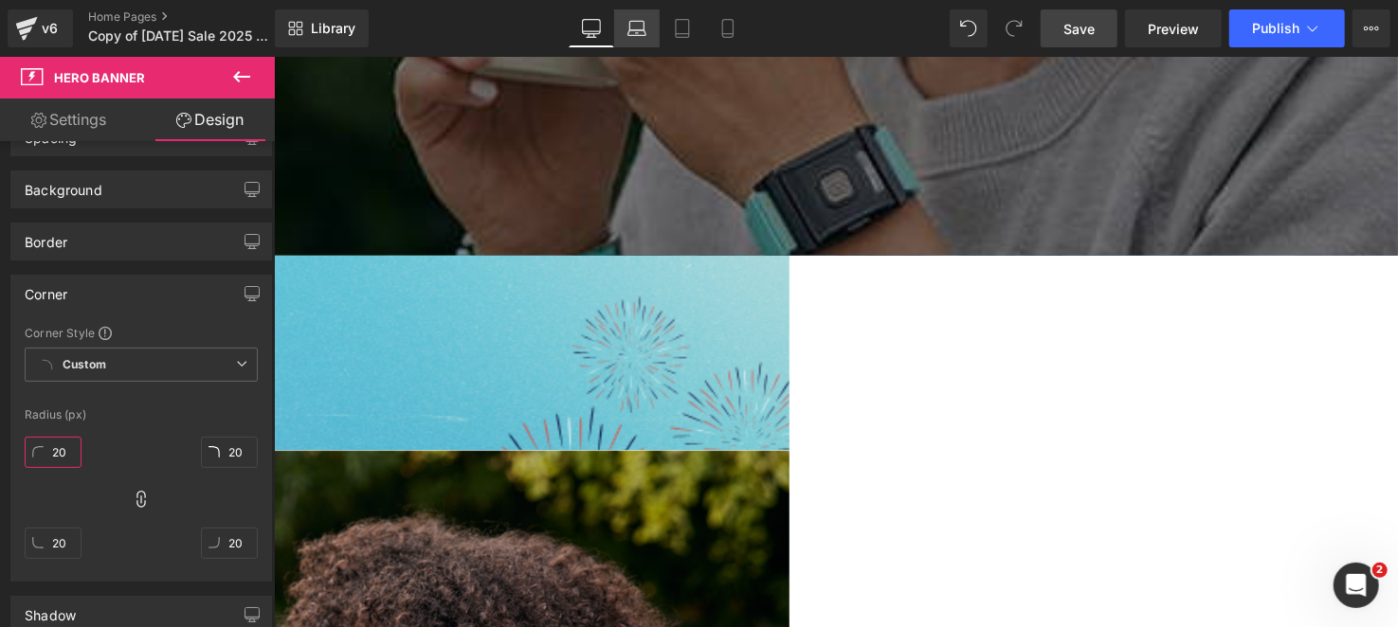
type input "20"
click at [1092, 32] on span "Save" at bounding box center [1078, 29] width 31 height 20
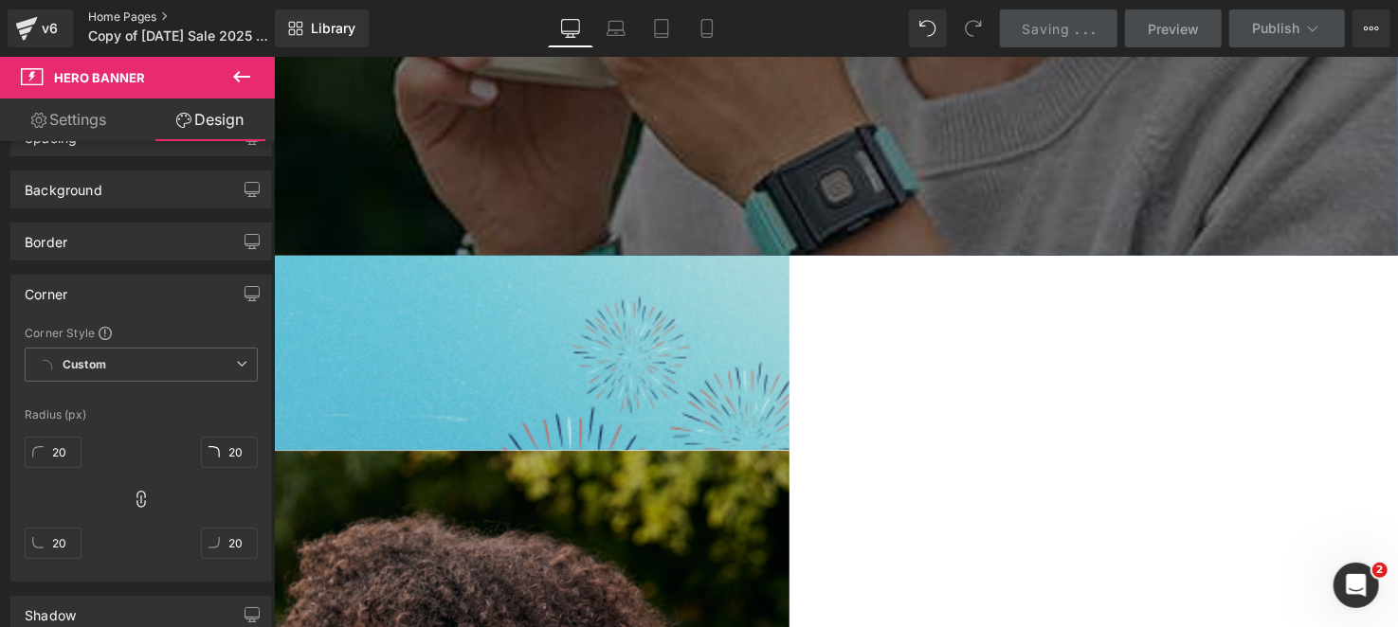
click at [23, 24] on icon at bounding box center [27, 23] width 22 height 12
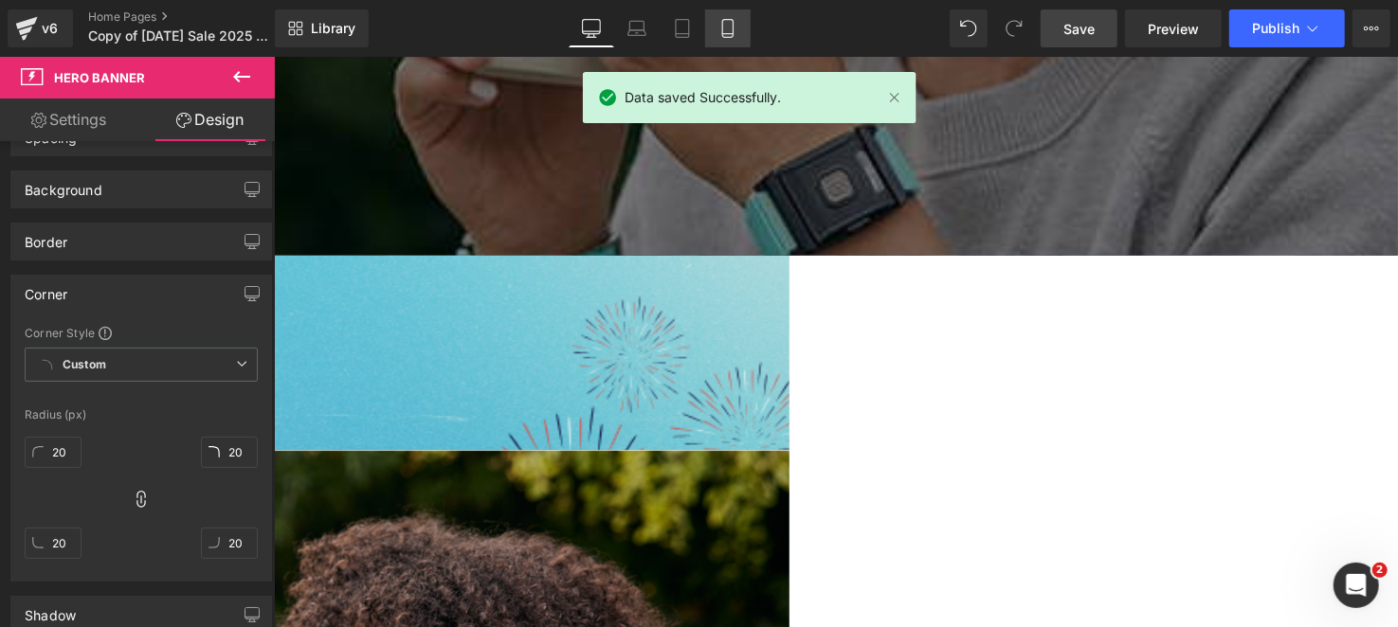
click at [716, 27] on link "Mobile" at bounding box center [727, 28] width 45 height 38
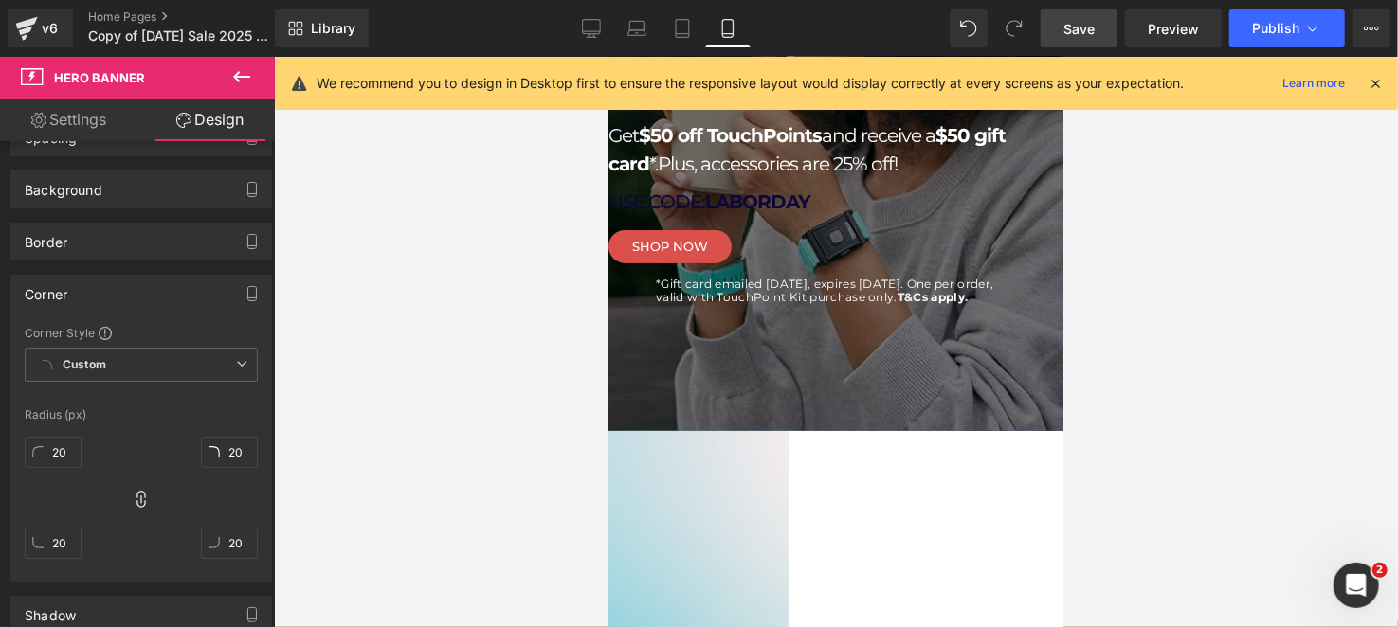
scroll to position [0, 0]
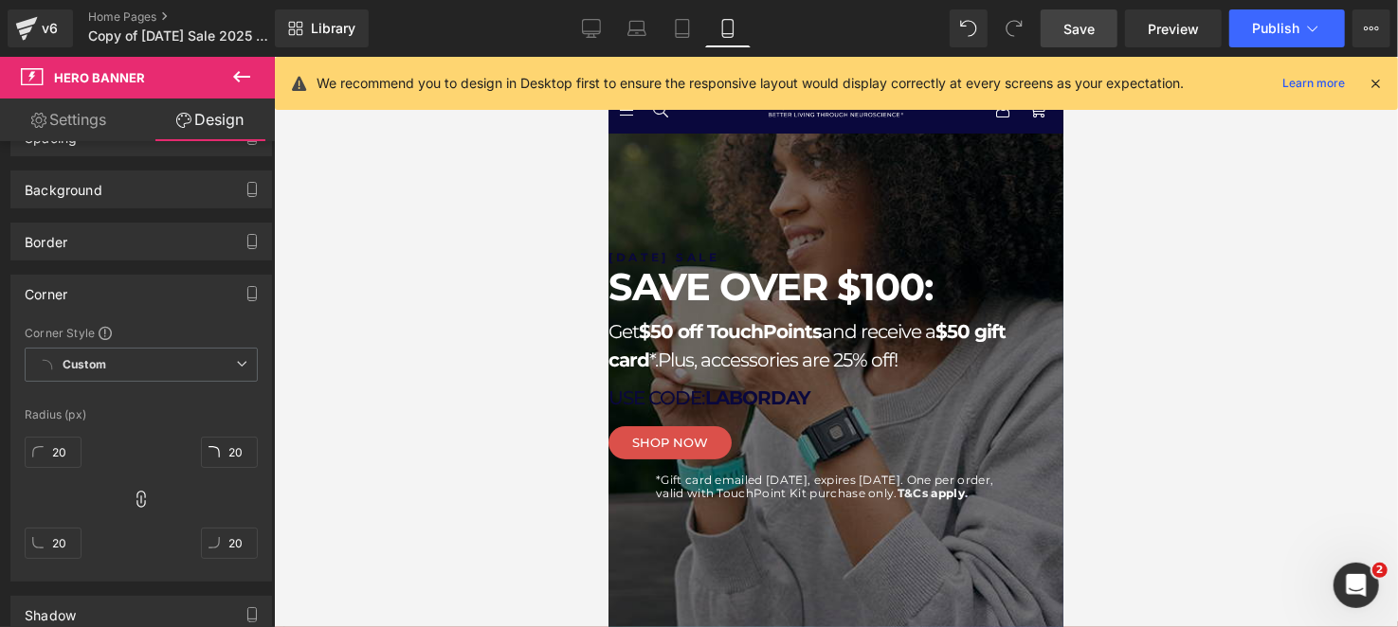
click at [607, 56] on li "Heading" at bounding box center [607, 56] width 0 height 0
click at [607, 56] on icon at bounding box center [607, 56] width 0 height 0
click at [607, 56] on link at bounding box center [607, 56] width 0 height 0
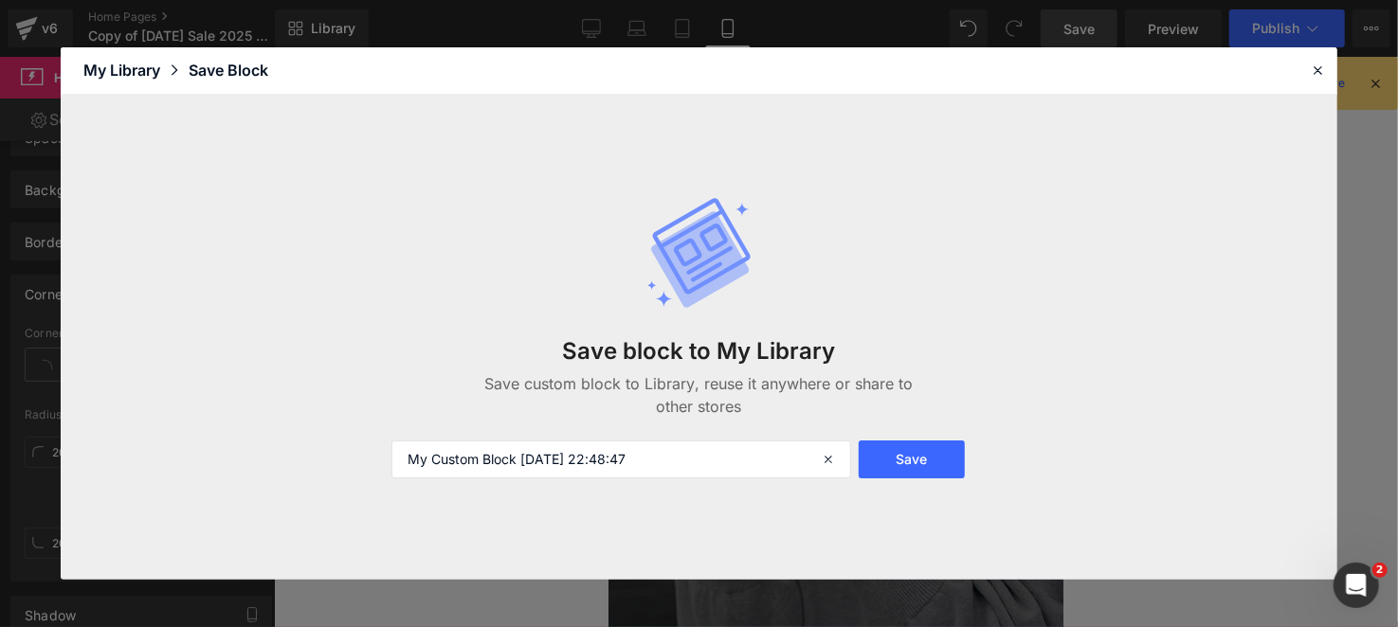
click at [577, 435] on div "Save block to My Library Save custom block to Library, reuse it anywhere or sha…" at bounding box center [699, 337] width 639 height 358
click at [567, 457] on input "My Custom Block [DATE] 22:48:47" at bounding box center [621, 460] width 460 height 38
type input "[DATE] TEXT"
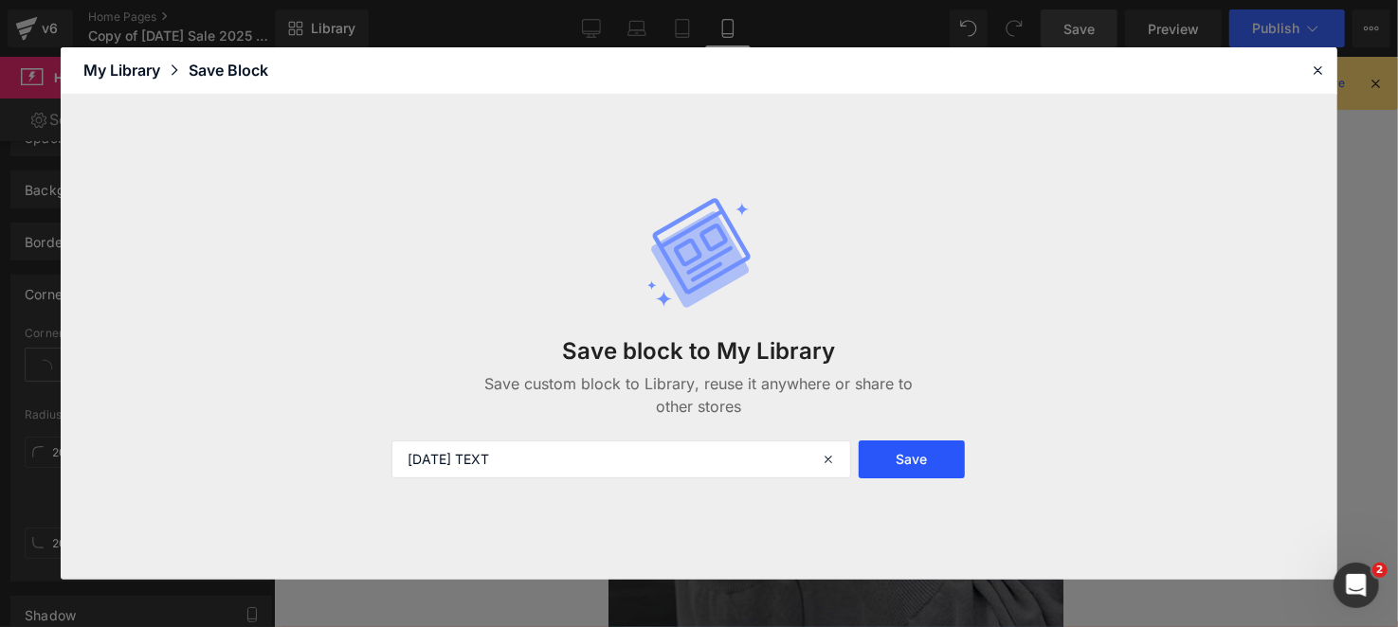
click at [934, 459] on button "Save" at bounding box center [912, 460] width 106 height 38
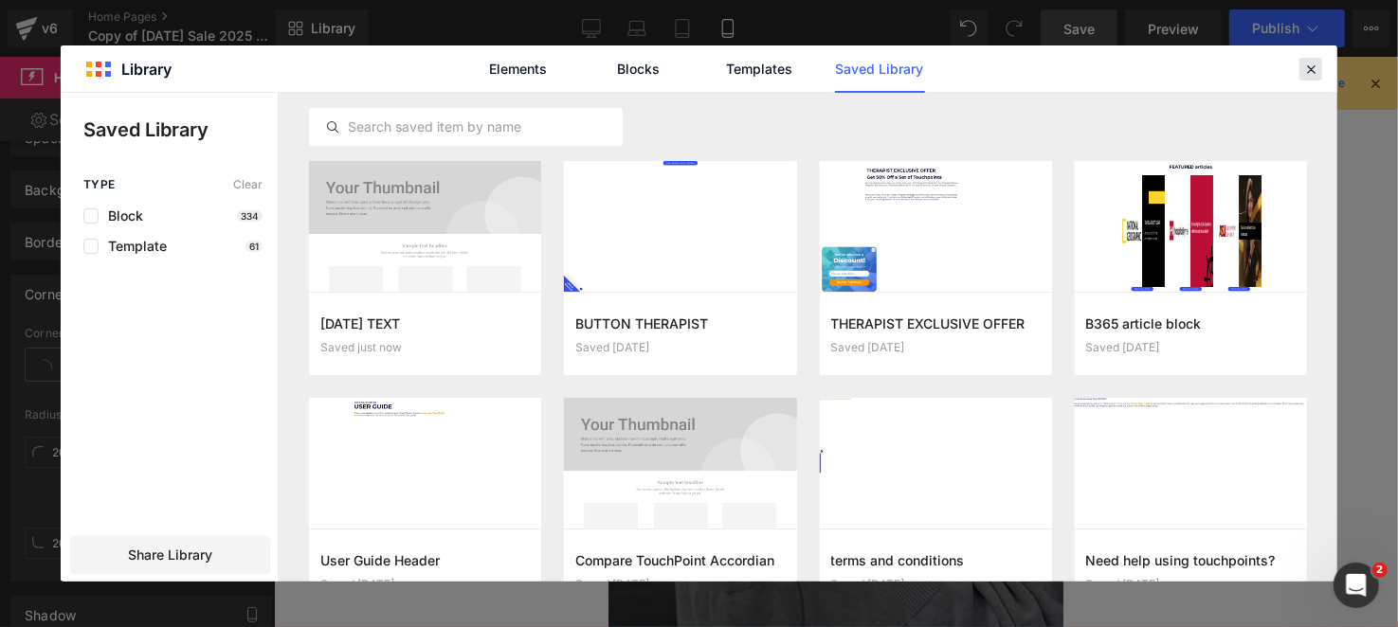
click at [1314, 70] on icon at bounding box center [1310, 69] width 17 height 17
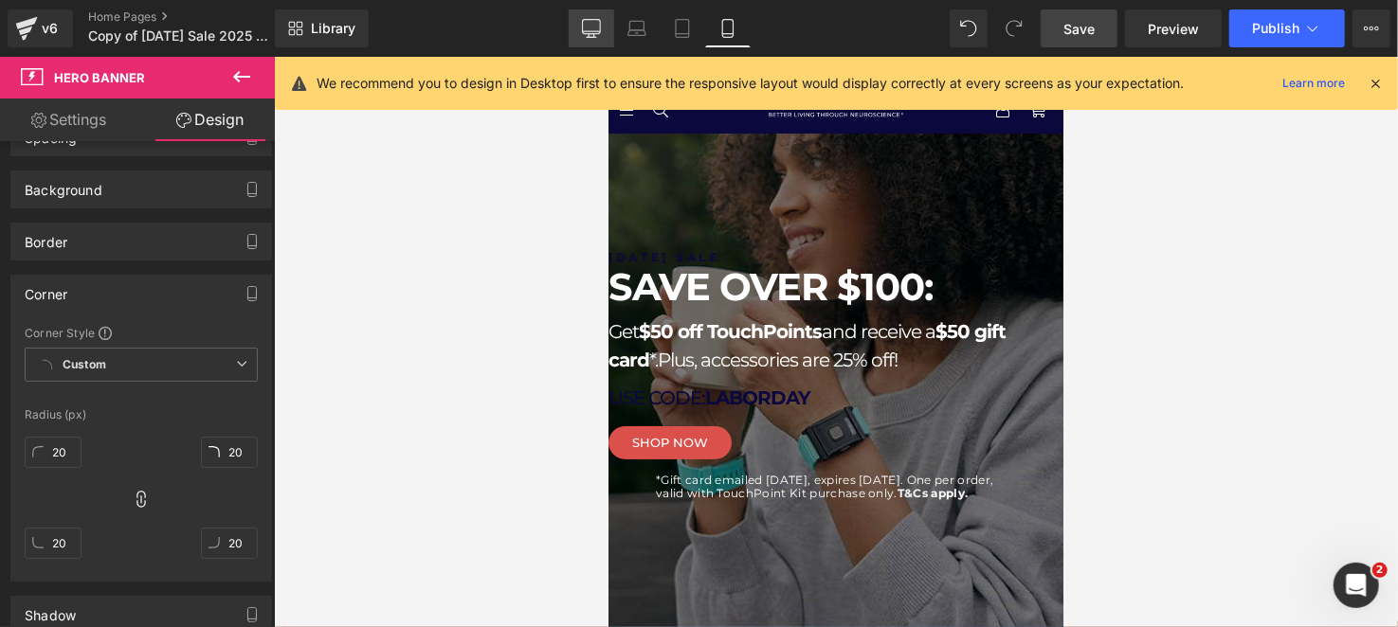
click at [584, 26] on icon at bounding box center [591, 27] width 18 height 14
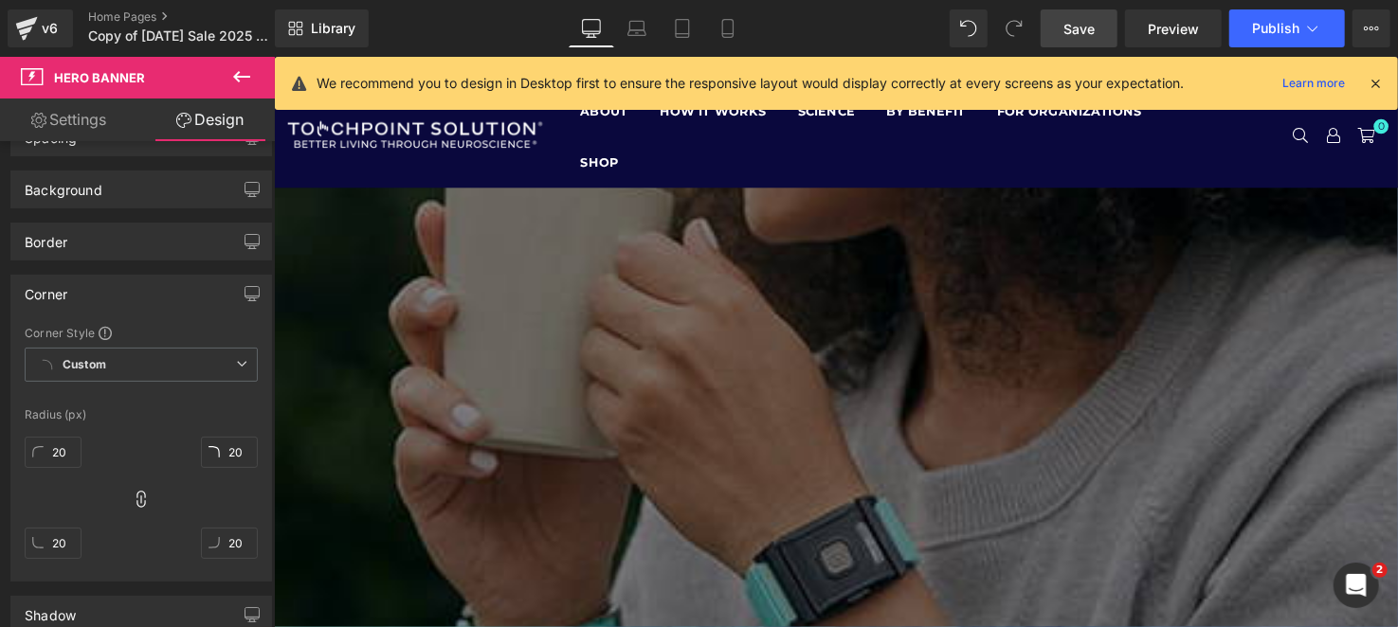
click at [241, 63] on button at bounding box center [241, 78] width 66 height 42
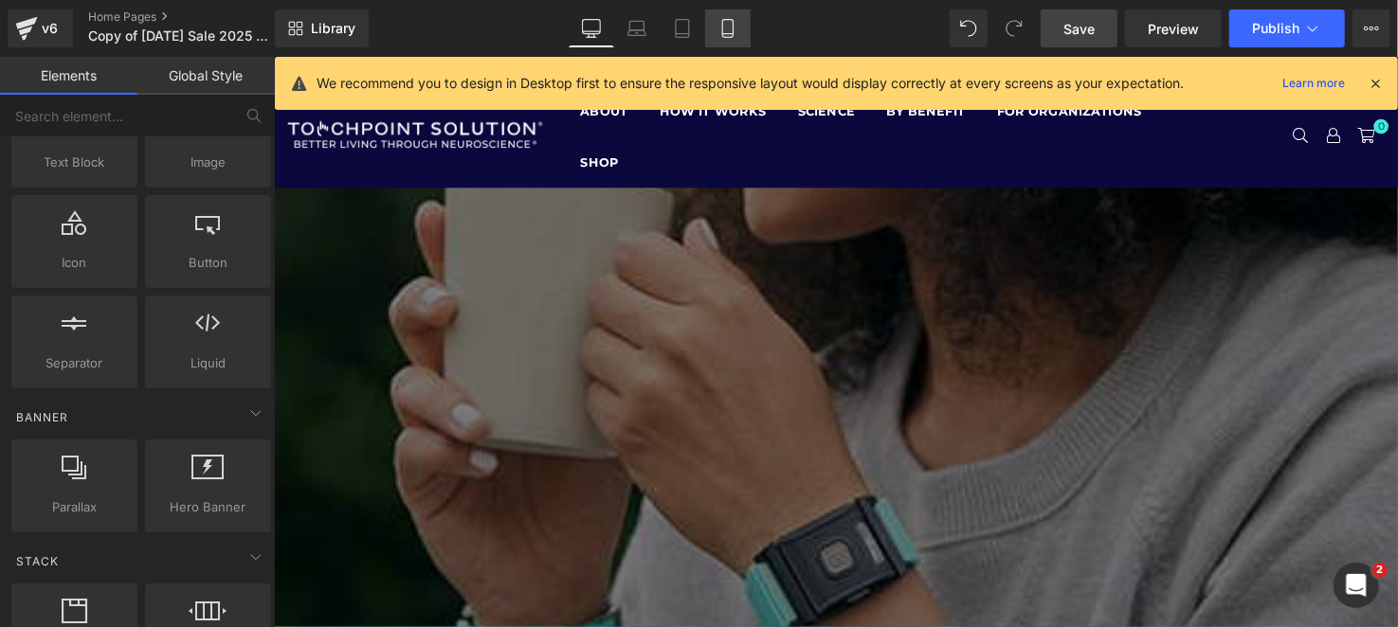
click at [734, 33] on icon at bounding box center [727, 28] width 19 height 19
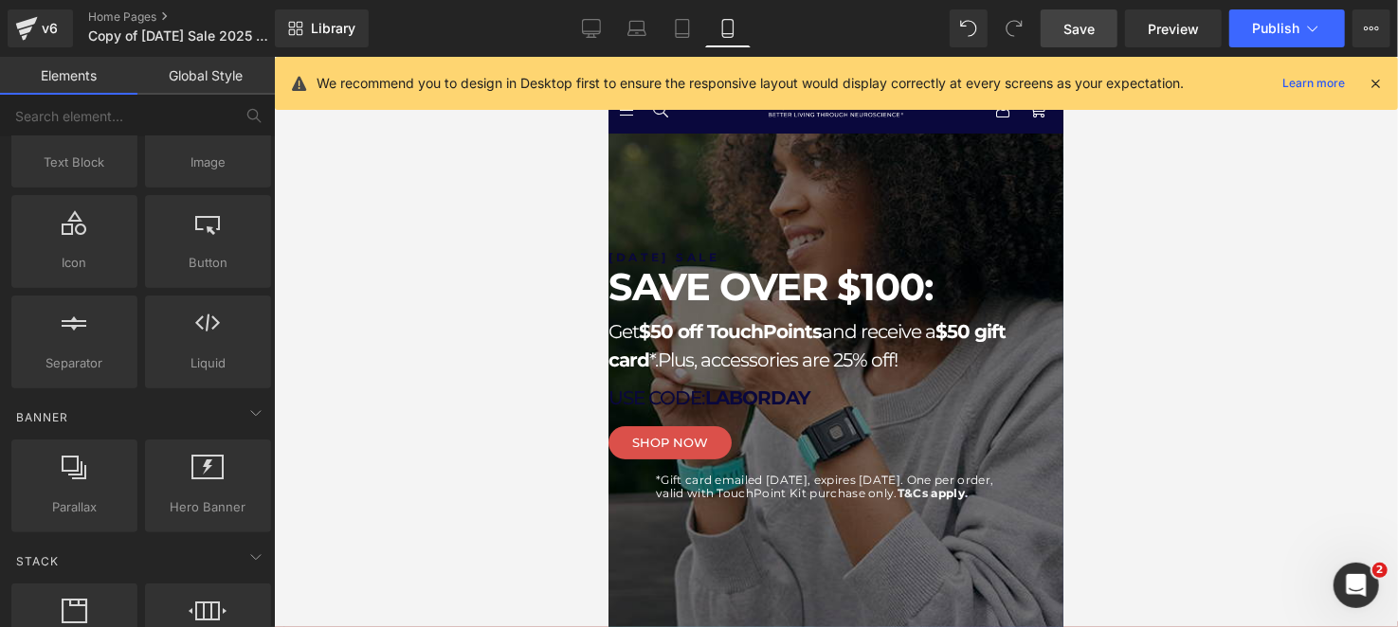
scroll to position [75, 0]
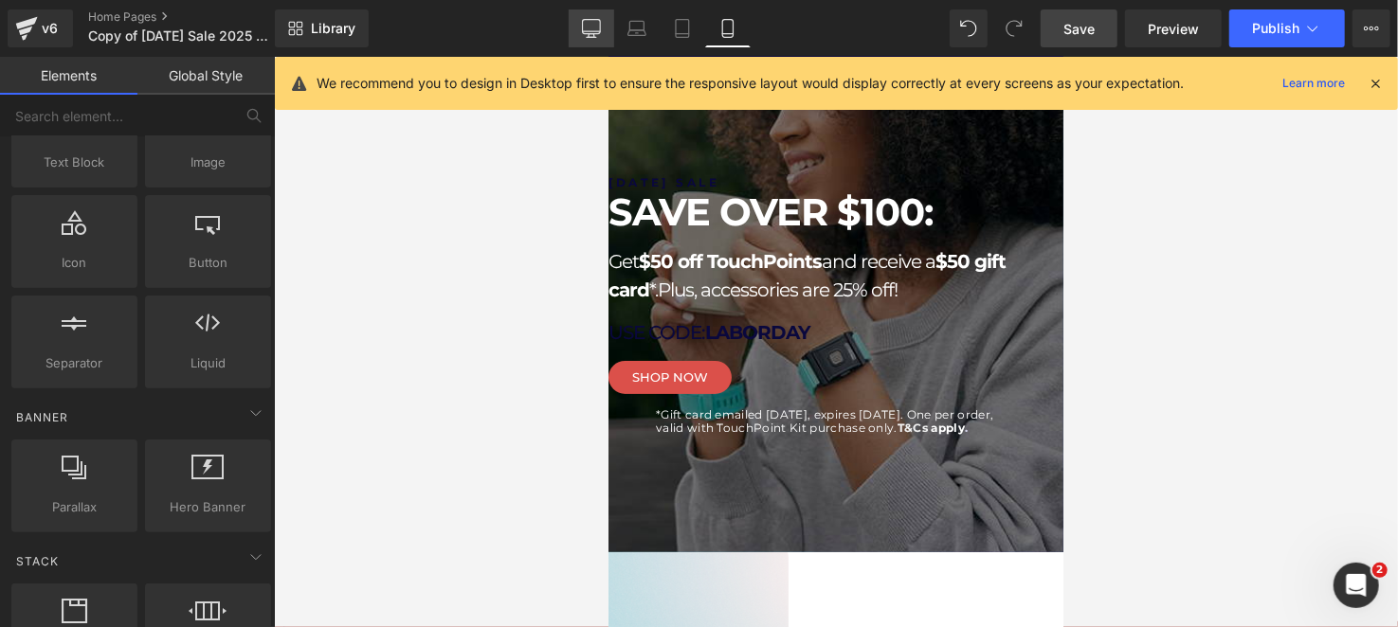
click at [578, 15] on link "Desktop" at bounding box center [591, 28] width 45 height 38
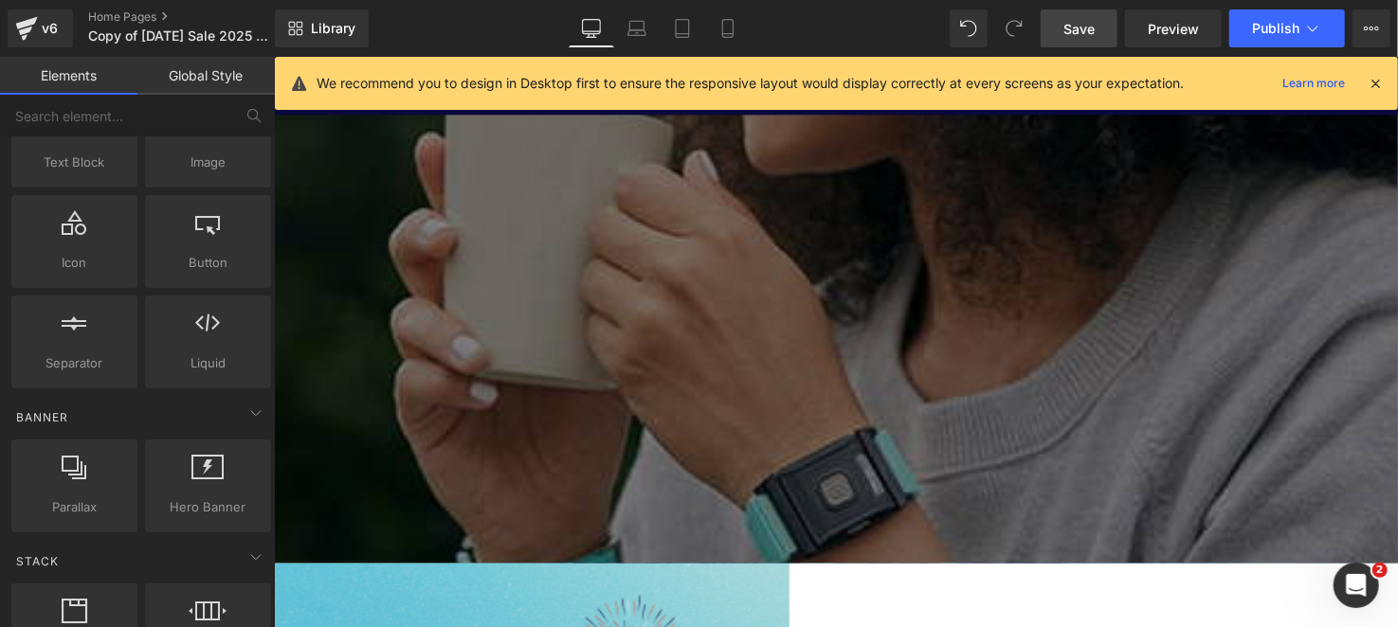
scroll to position [133, 0]
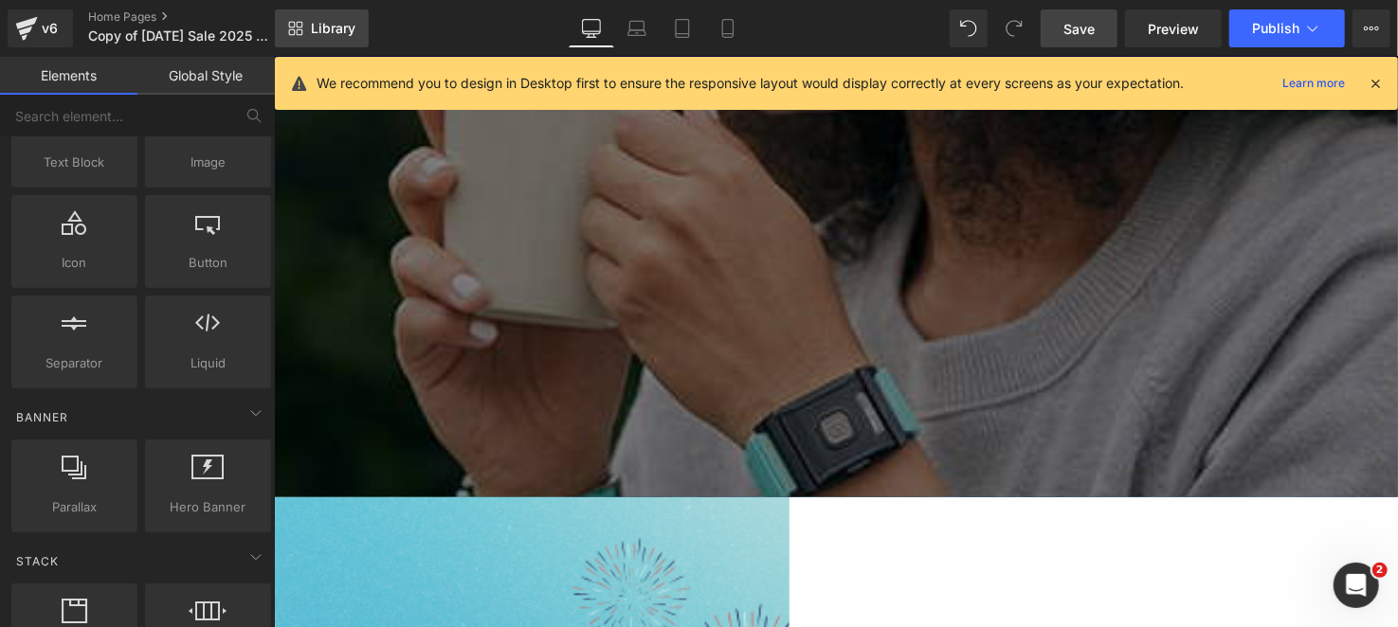
click at [338, 46] on link "Library" at bounding box center [322, 28] width 94 height 38
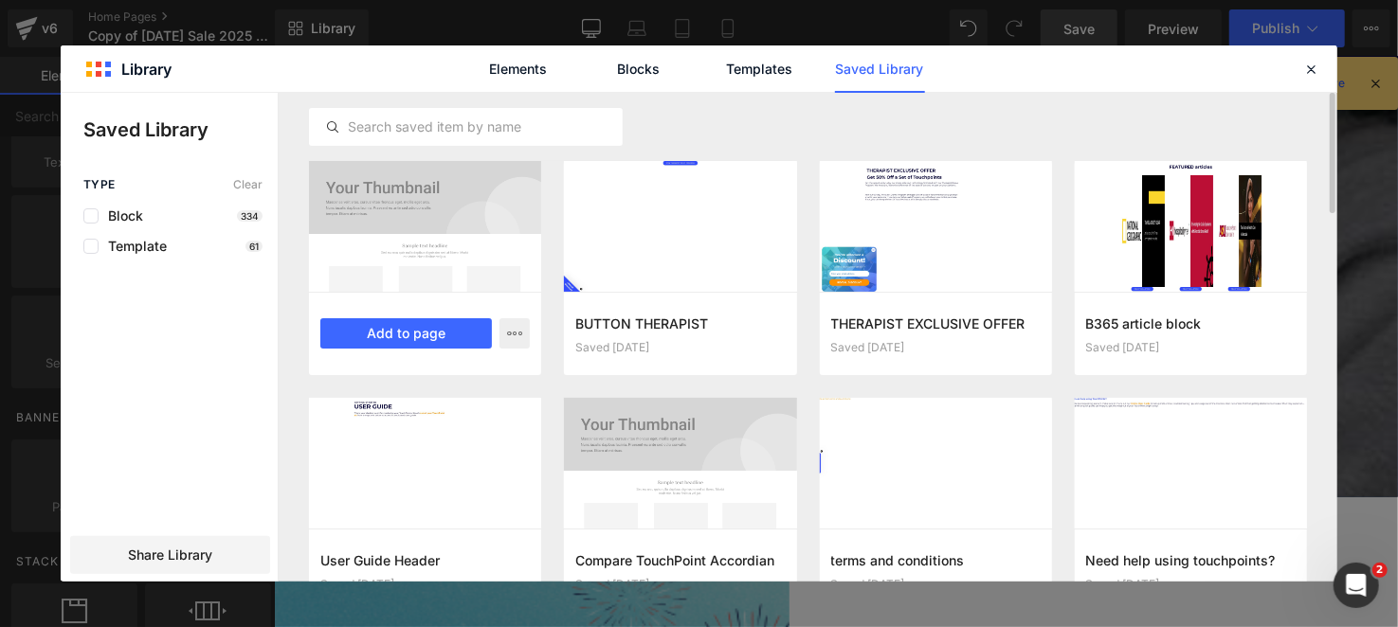
click at [417, 315] on div "[DATE] TEXT Saved 10 seconds ago Add to page" at bounding box center [425, 333] width 232 height 83
click at [420, 332] on button "Add to page" at bounding box center [406, 333] width 172 height 30
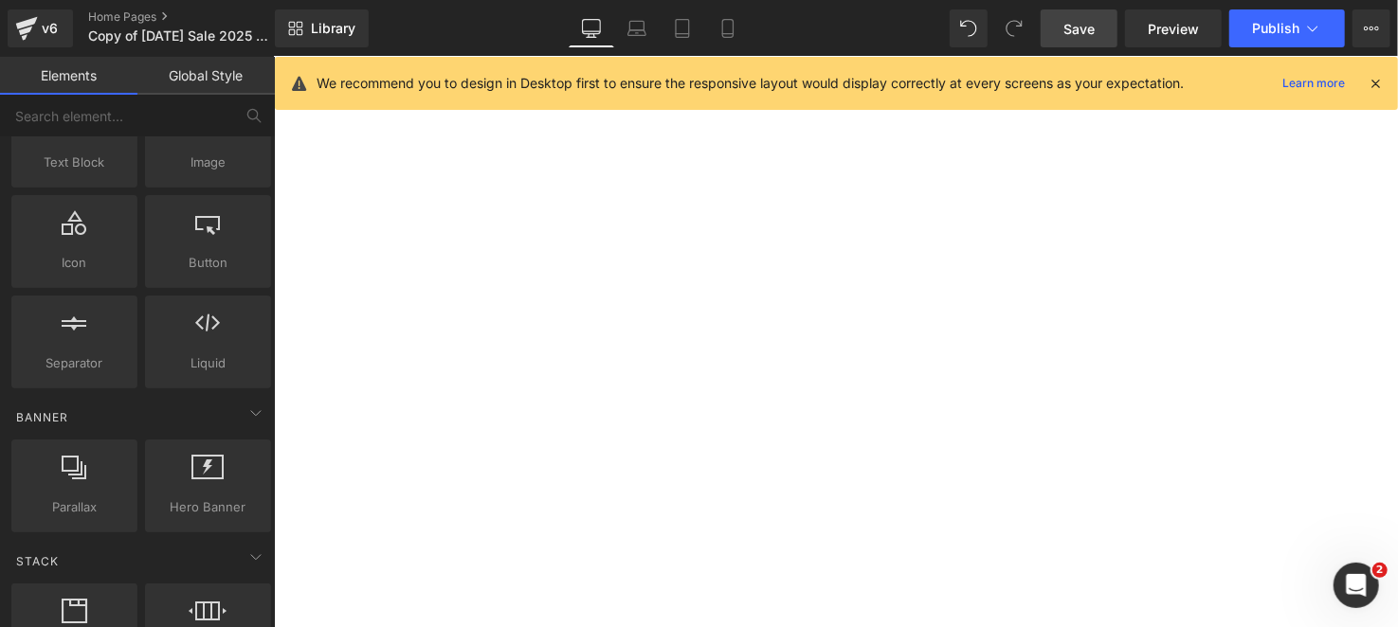
scroll to position [4715, 0]
click at [273, 56] on span "Row" at bounding box center [273, 56] width 0 height 0
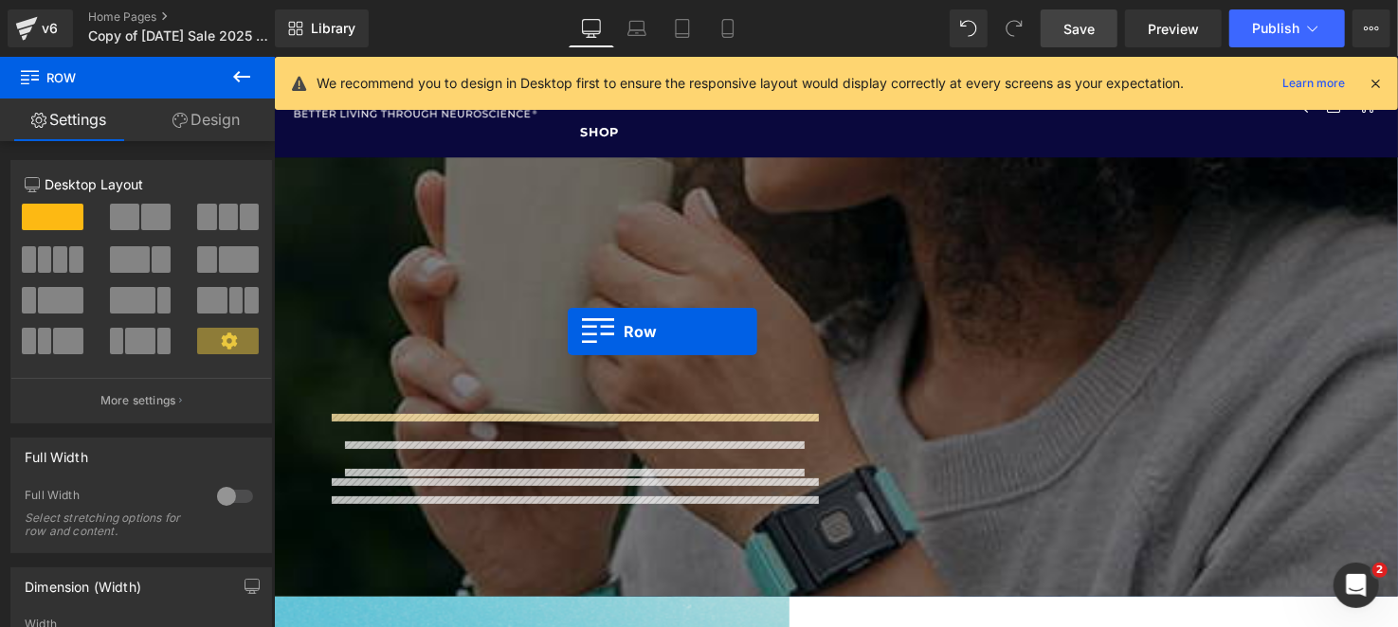
scroll to position [189, 0]
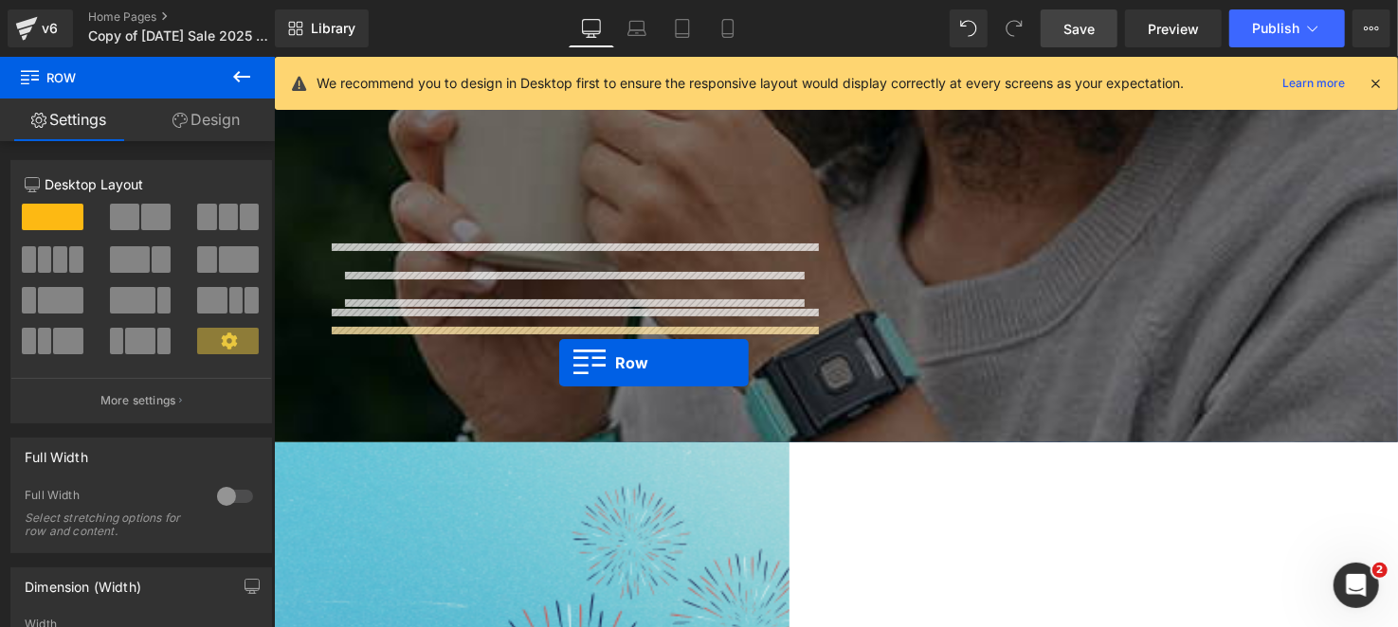
drag, startPoint x: 284, startPoint y: 166, endPoint x: 565, endPoint y: 368, distance: 345.6
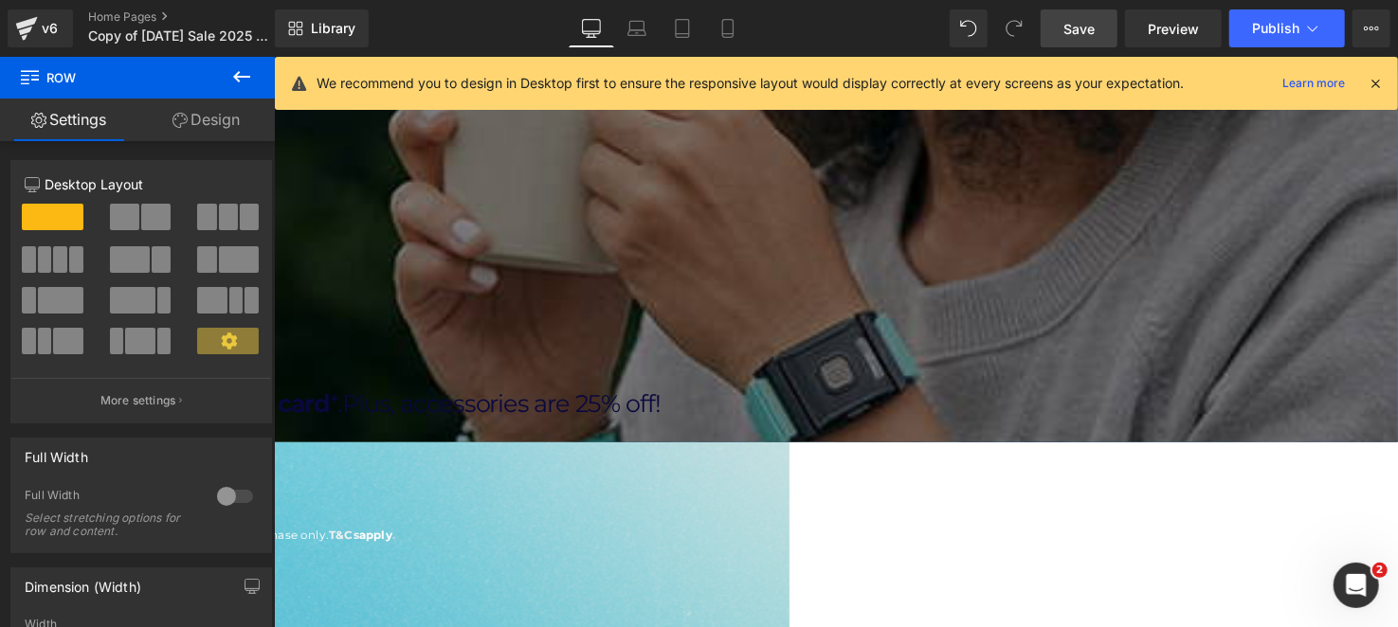
click at [273, 56] on icon at bounding box center [273, 56] width 0 height 0
click at [273, 56] on link at bounding box center [273, 56] width 0 height 0
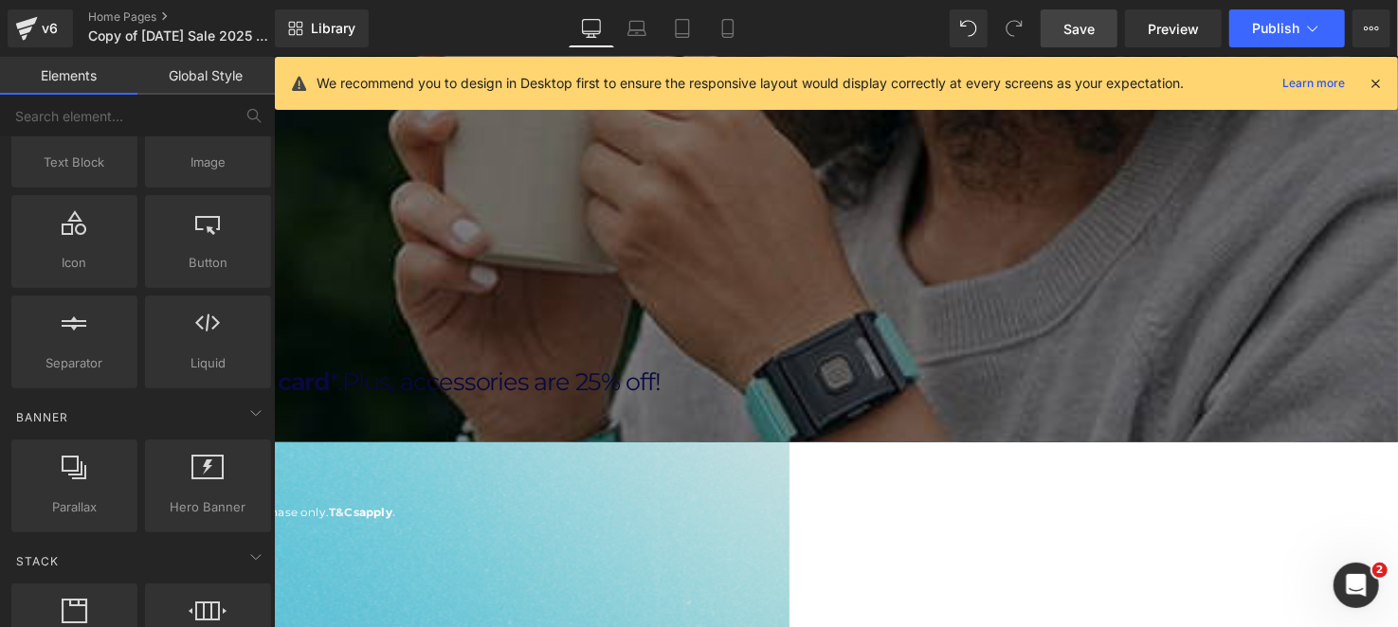
click at [273, 56] on link at bounding box center [273, 56] width 0 height 0
click at [273, 56] on icon at bounding box center [273, 56] width 0 height 0
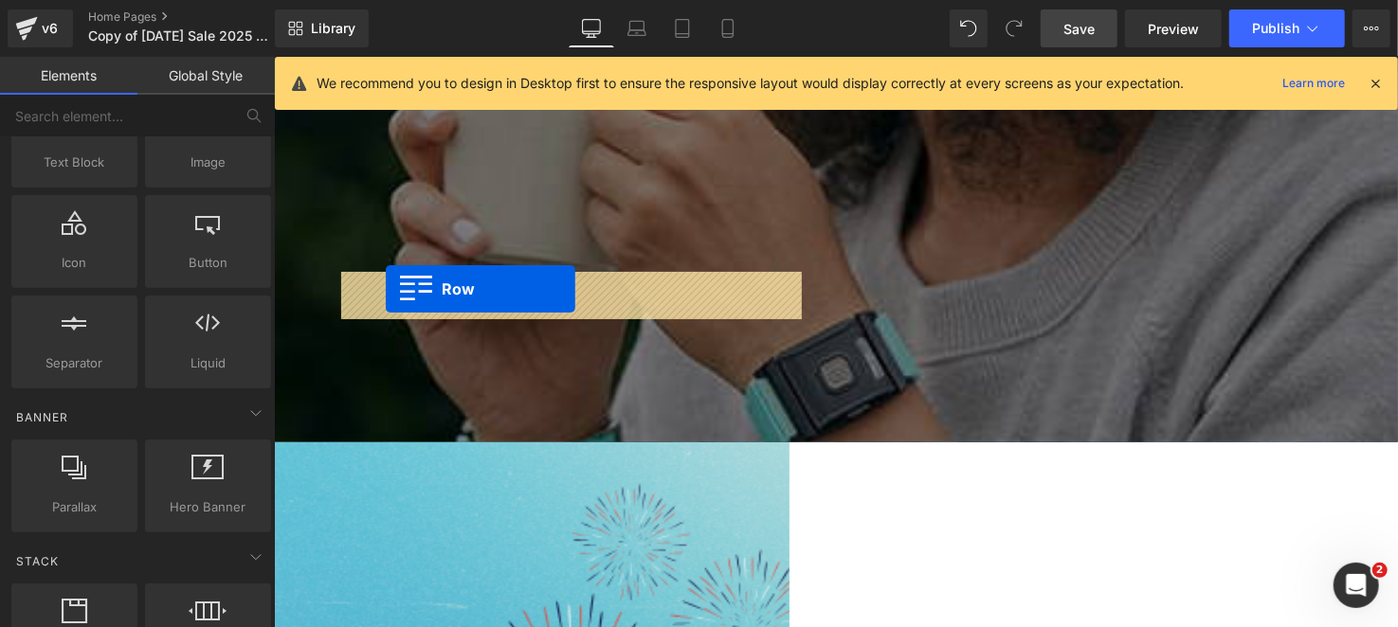
drag, startPoint x: 340, startPoint y: 349, endPoint x: 390, endPoint y: 291, distance: 76.6
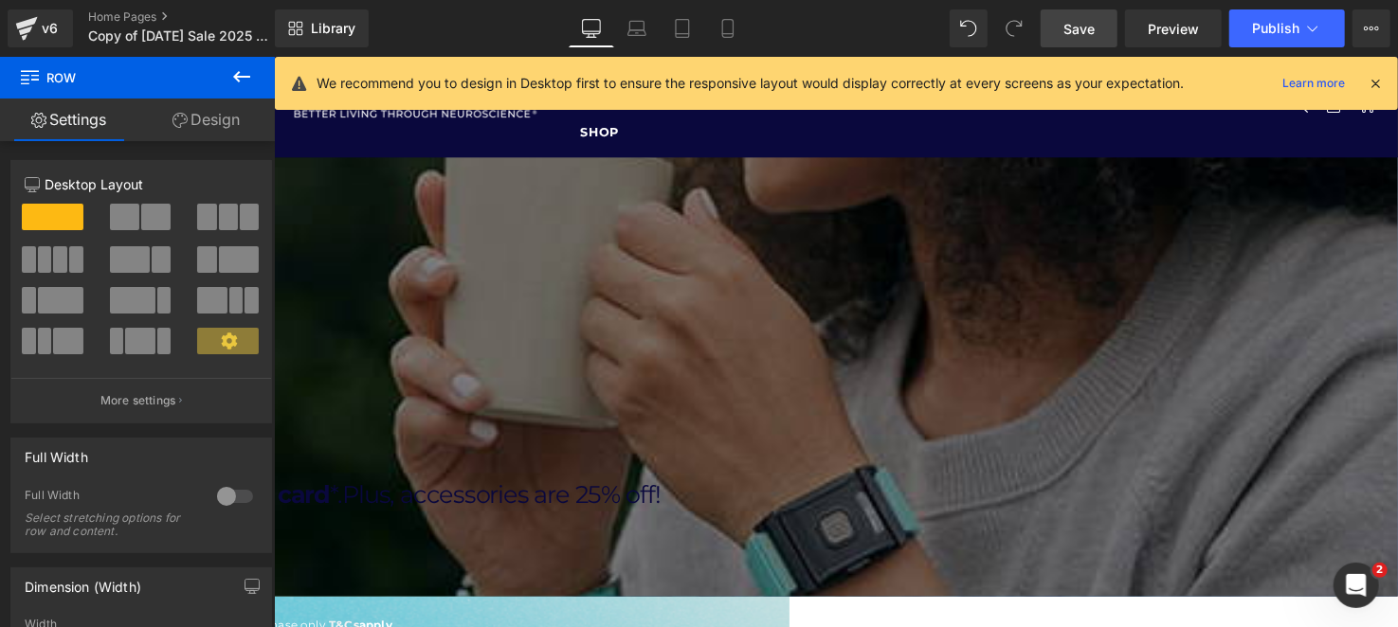
scroll to position [0, 0]
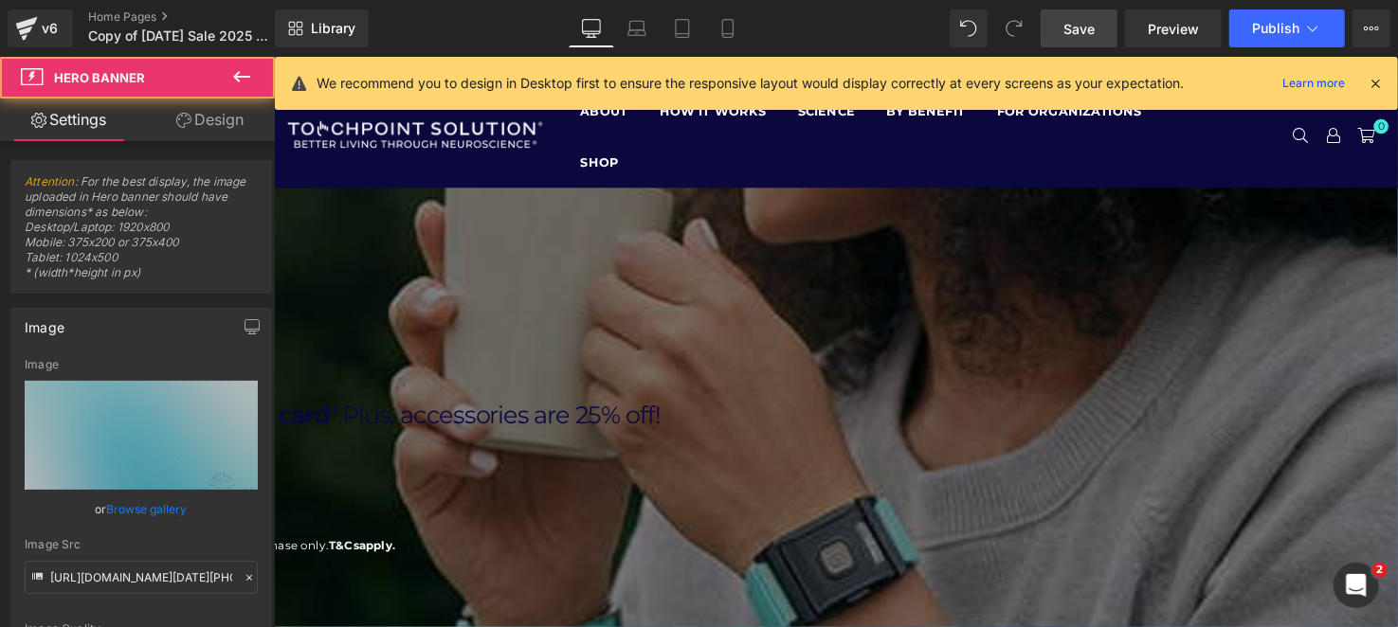
drag, startPoint x: 607, startPoint y: 399, endPoint x: 614, endPoint y: 287, distance: 112.0
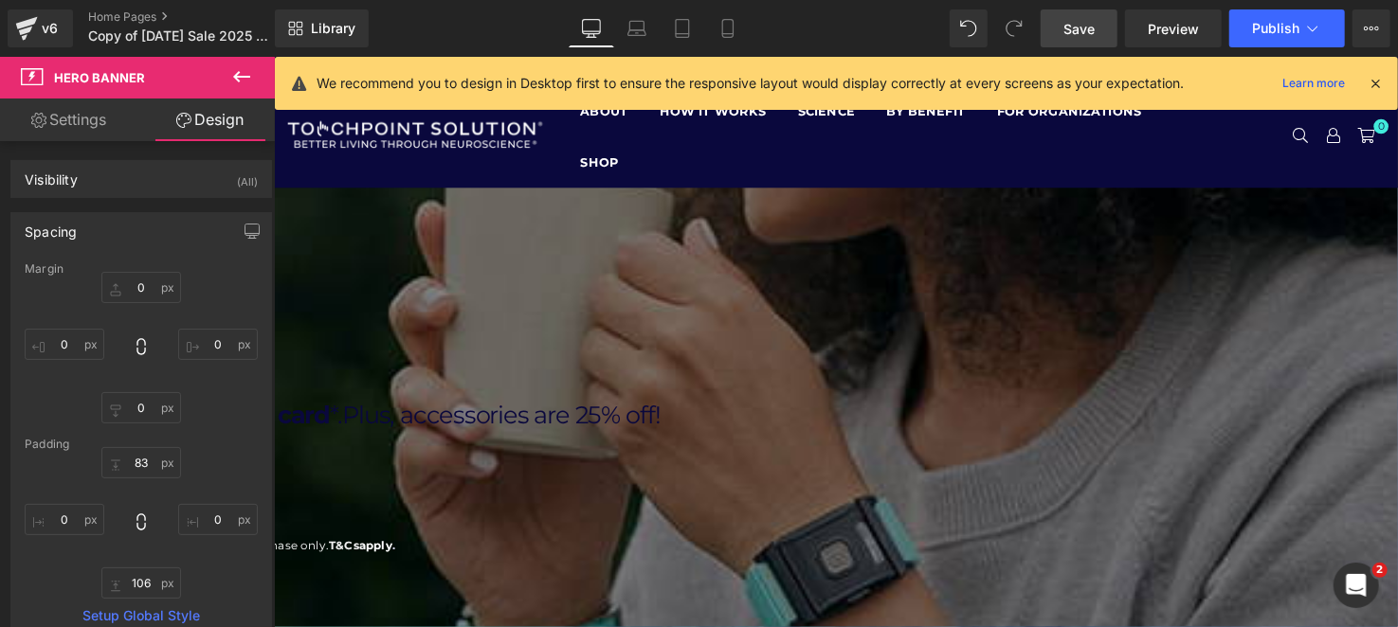
scroll to position [379, 0]
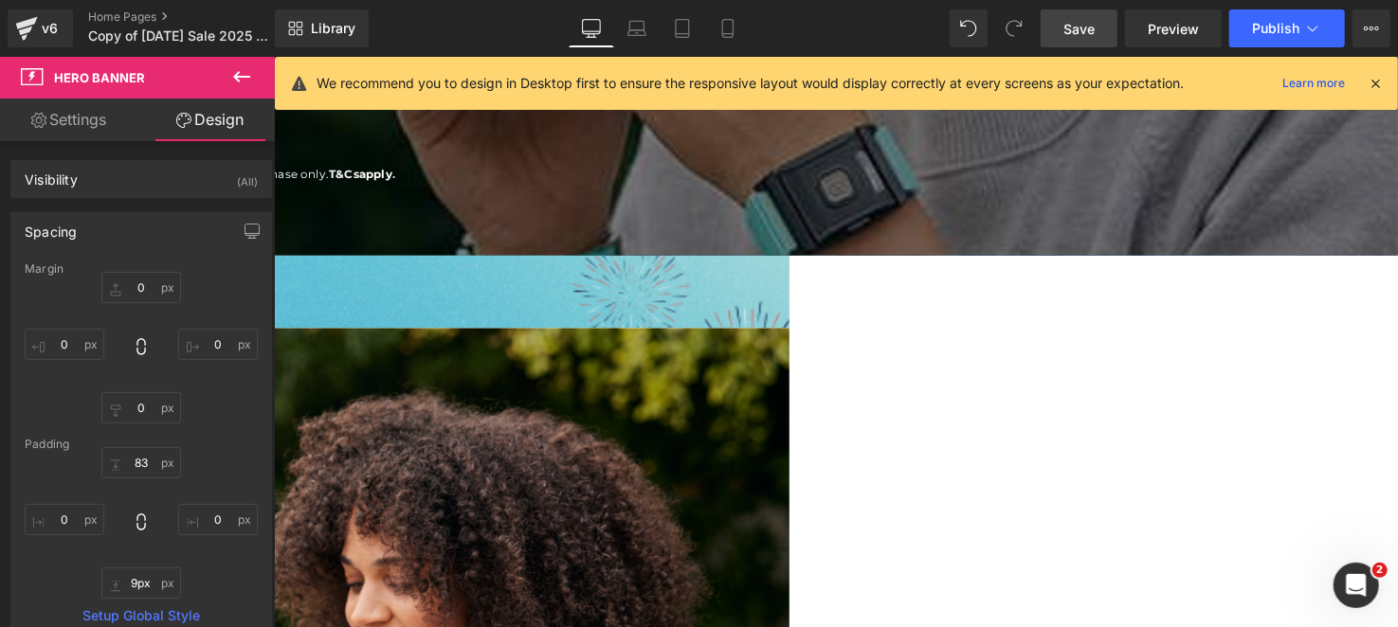
type input "0px"
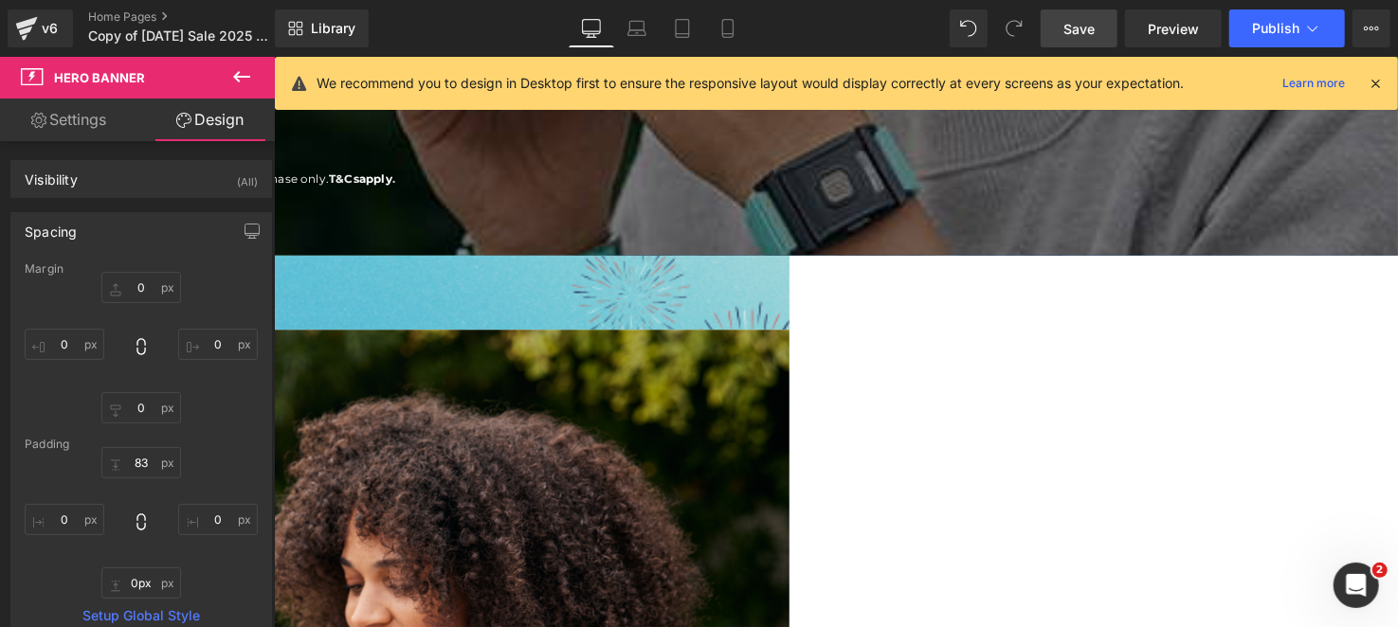
drag, startPoint x: 621, startPoint y: 492, endPoint x: 563, endPoint y: 264, distance: 234.7
click at [624, 335] on div "[DATE] SALE Heading SAVE OVER $100: Heading Get $50 off TouchPoints and receive…" at bounding box center [273, 72] width 1052 height 524
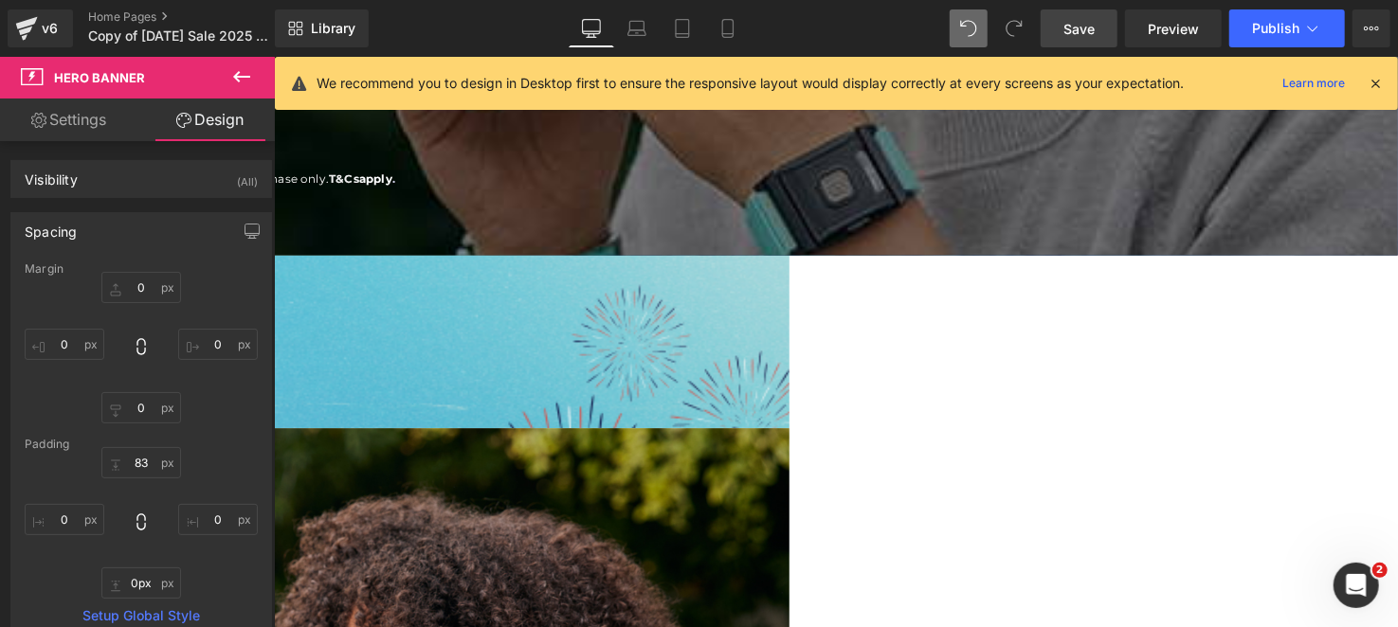
type input "0"
type input "83"
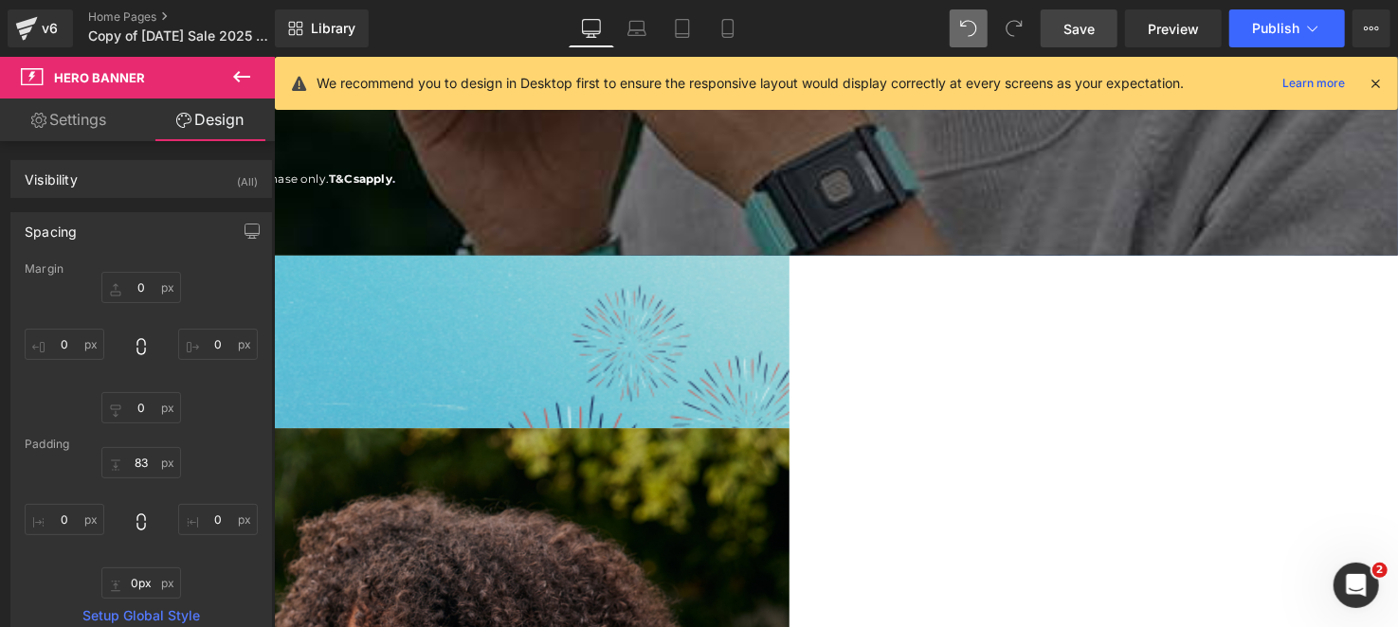
type input "0"
type input "106"
type input "0"
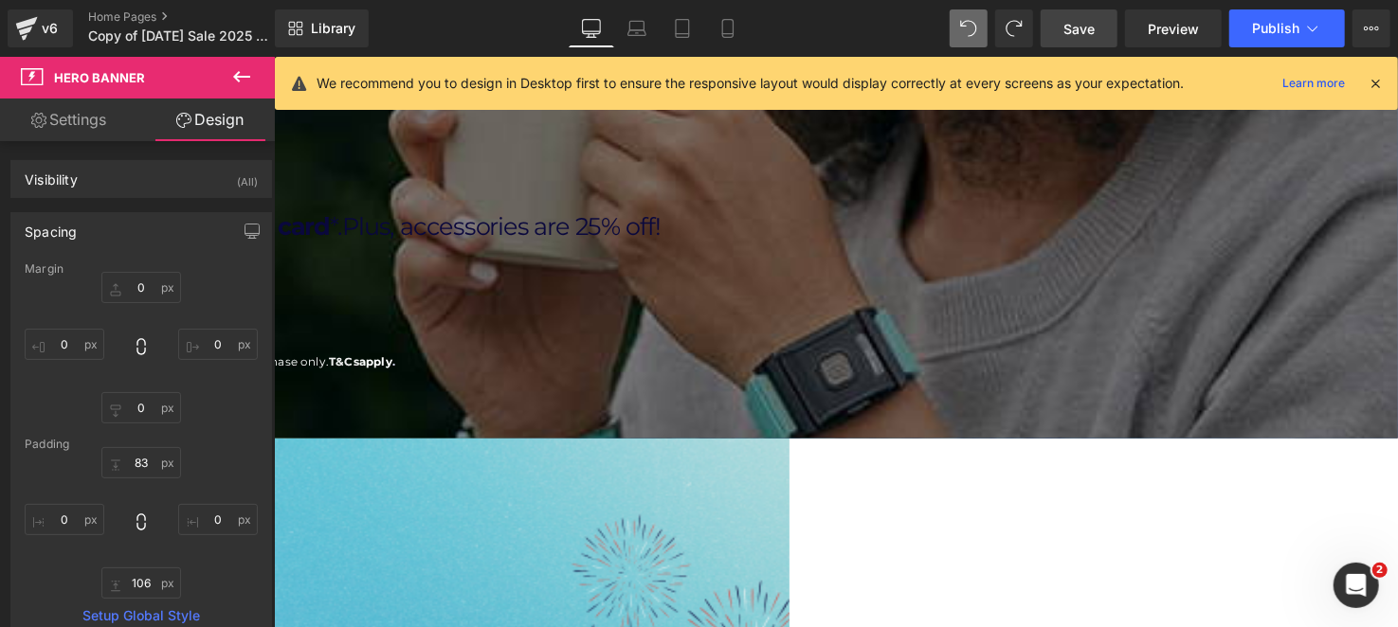
scroll to position [94, 0]
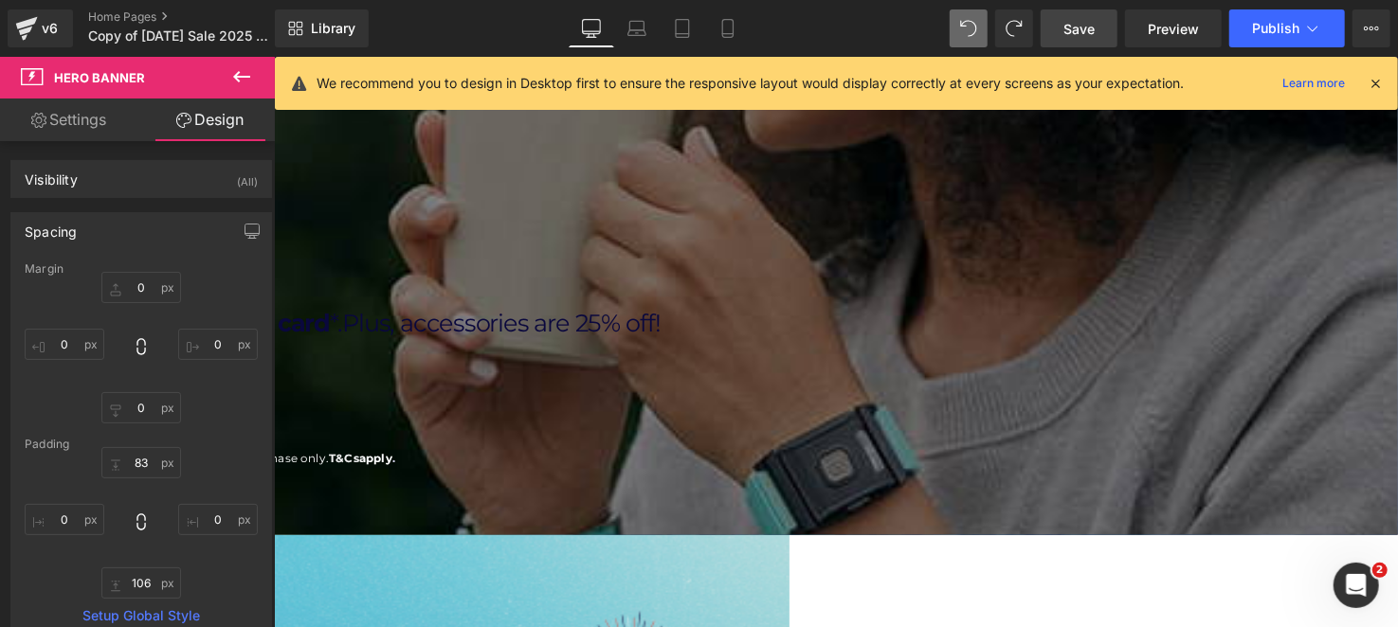
click at [275, 299] on span "SAVE OVER $100:" at bounding box center [11, 262] width 528 height 74
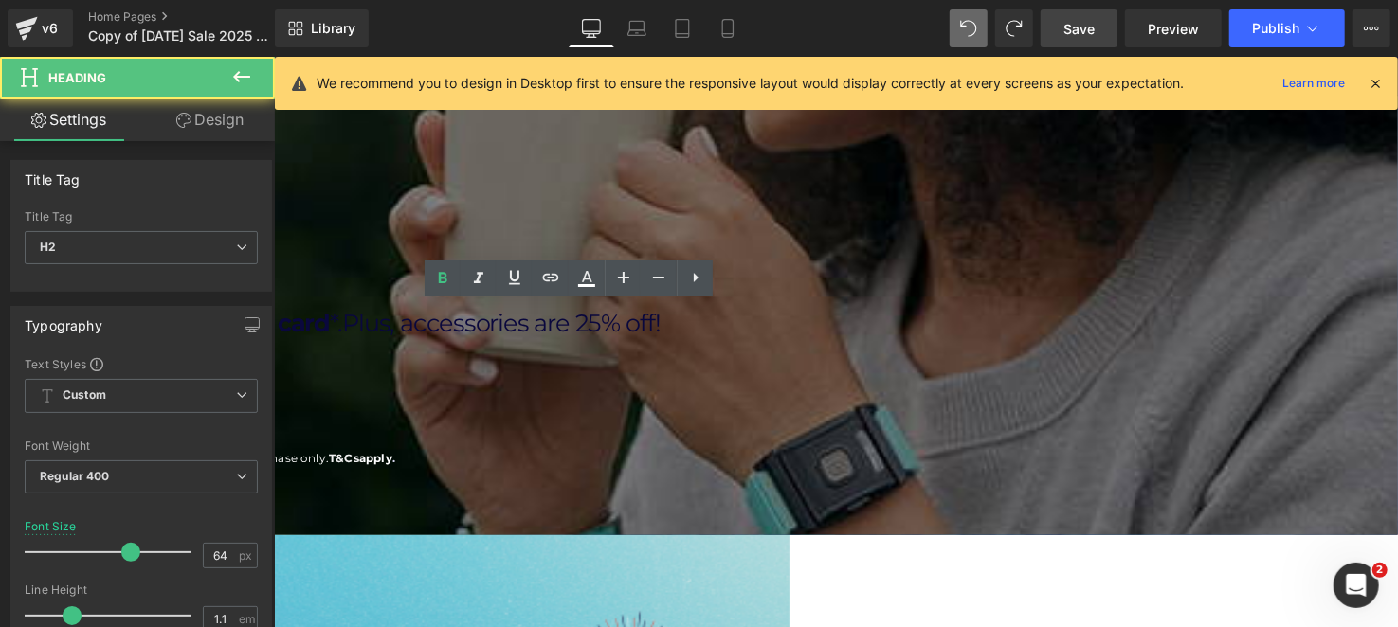
click at [275, 299] on span "SAVE OVER $100:" at bounding box center [11, 262] width 528 height 74
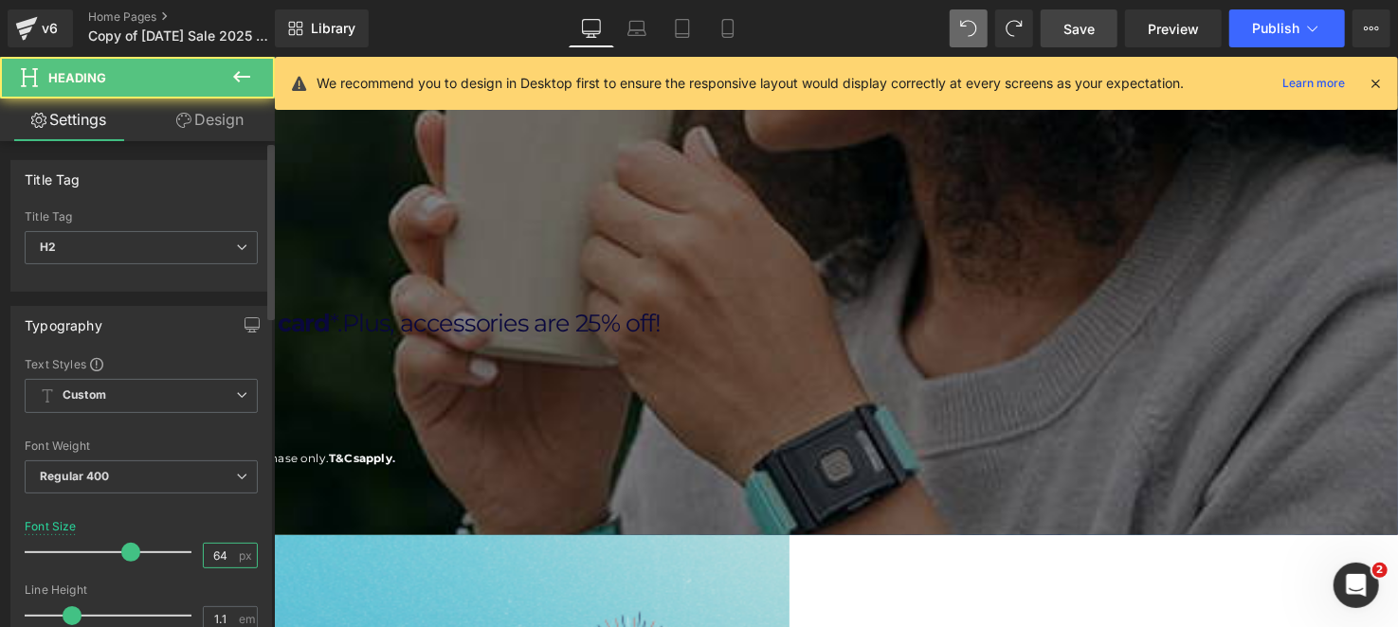
click at [204, 544] on input "64" at bounding box center [220, 556] width 33 height 24
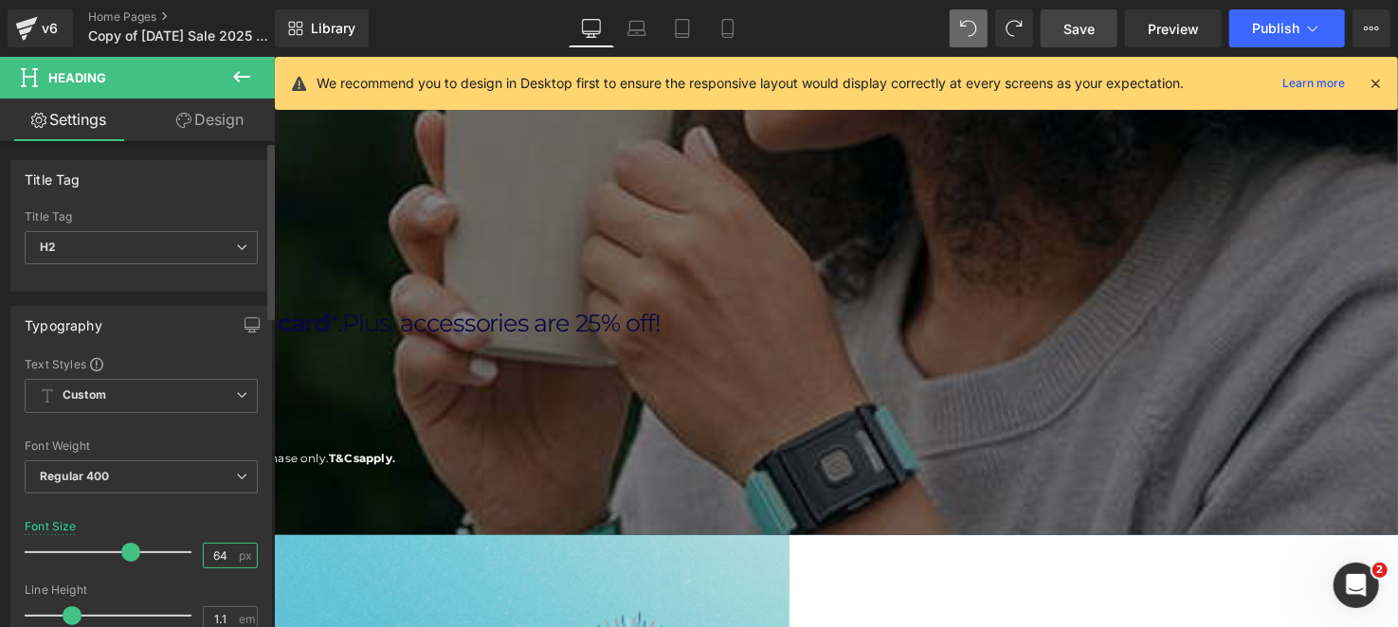
click at [209, 547] on input "64" at bounding box center [220, 556] width 33 height 24
type input "40"
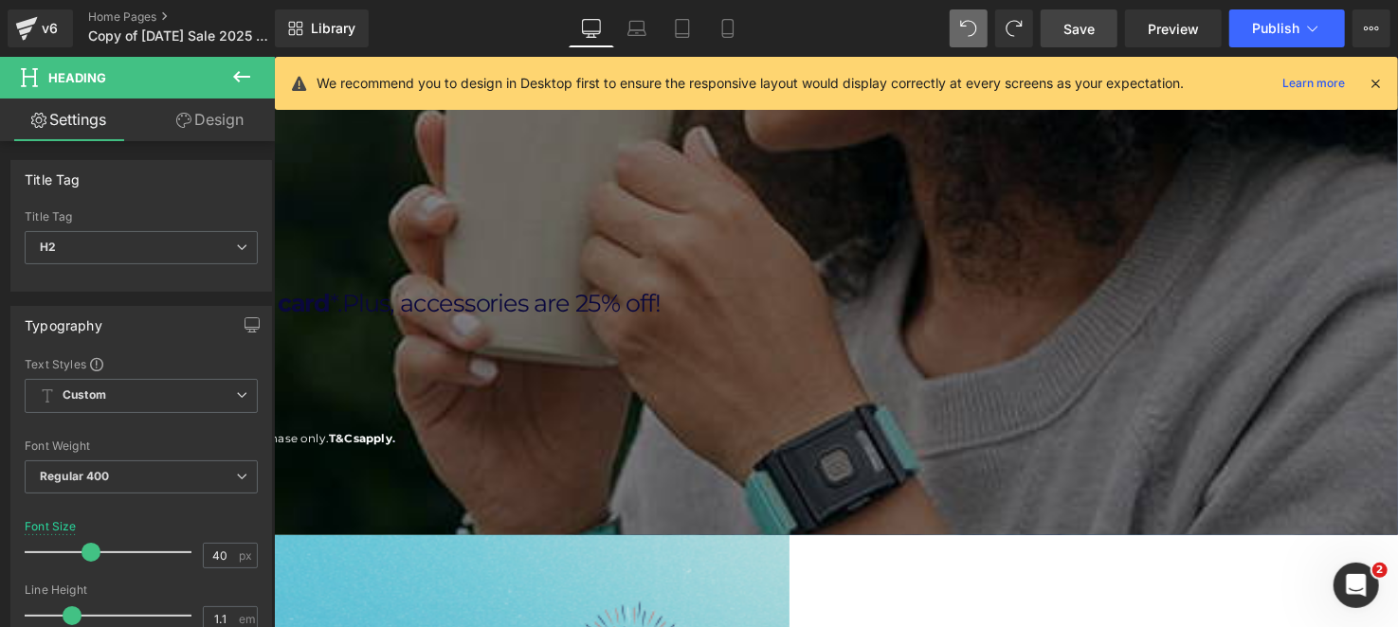
click at [330, 322] on span "$50 gift card" at bounding box center [255, 307] width 150 height 30
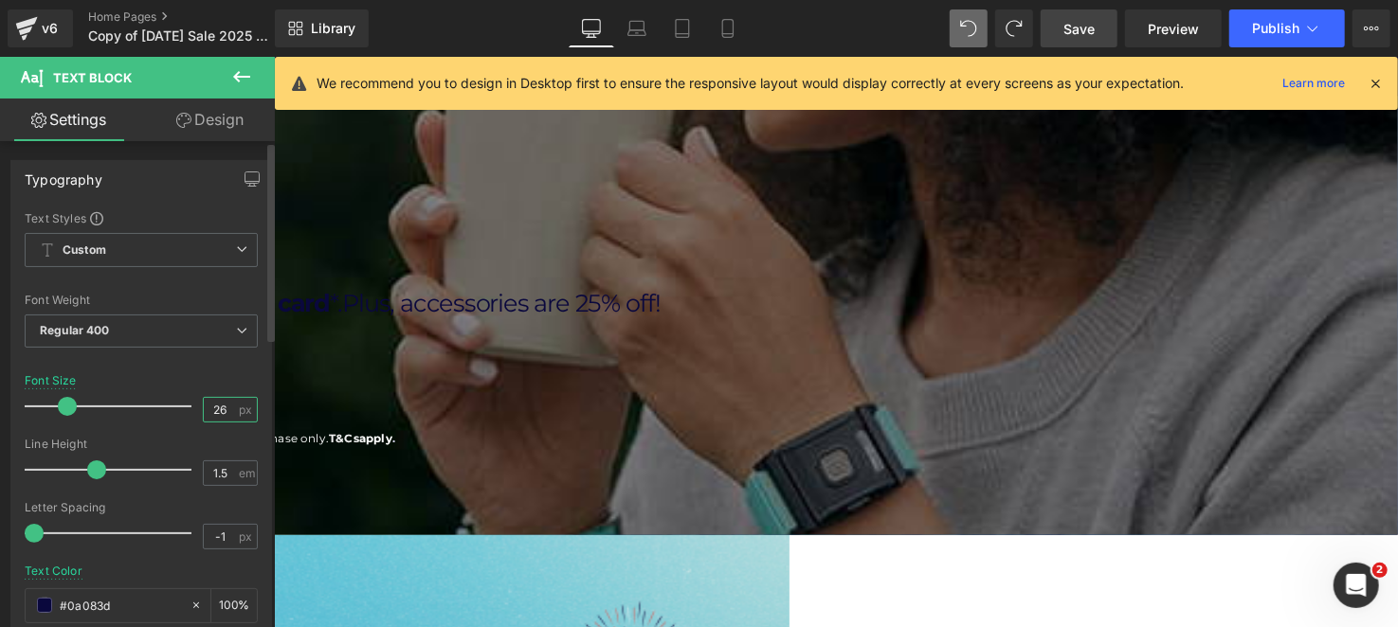
click at [216, 420] on input "26" at bounding box center [220, 410] width 33 height 24
type input "20"
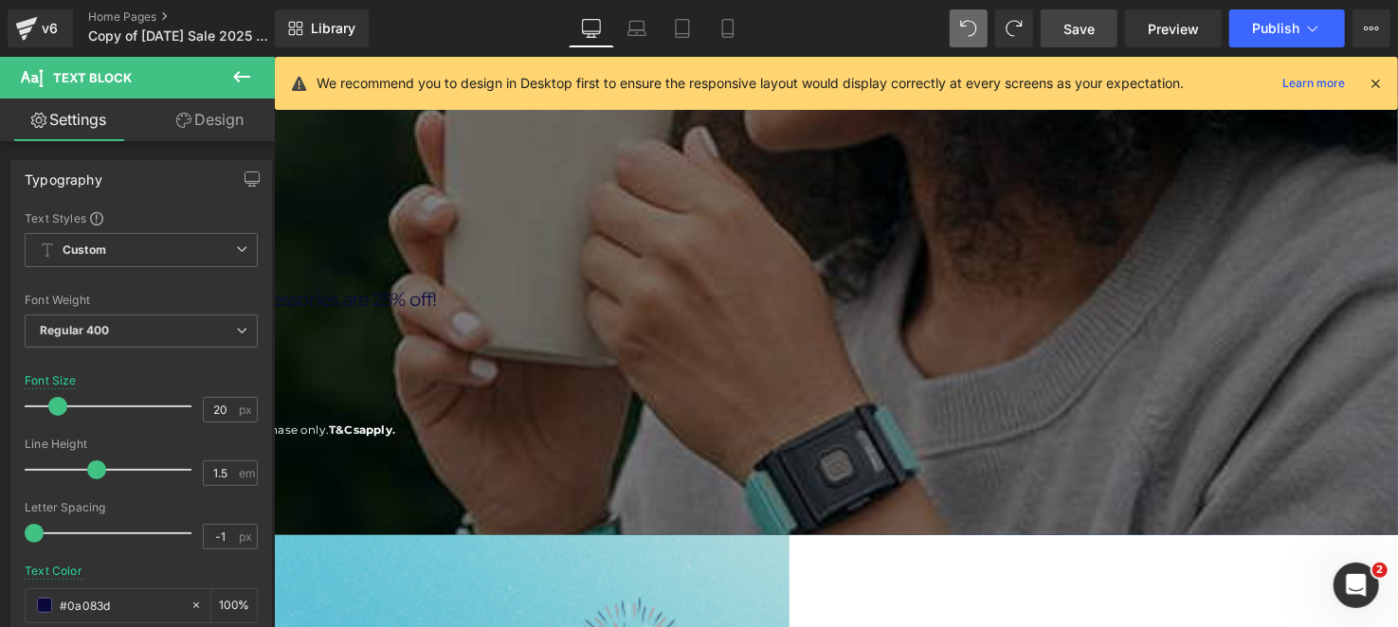
click at [500, 364] on p "USE CODE: LABORDAY" at bounding box center [273, 345] width 1052 height 37
click at [221, 408] on input "26" at bounding box center [220, 410] width 33 height 24
click at [222, 408] on input "26" at bounding box center [220, 410] width 33 height 24
type input "2"
type input "20"
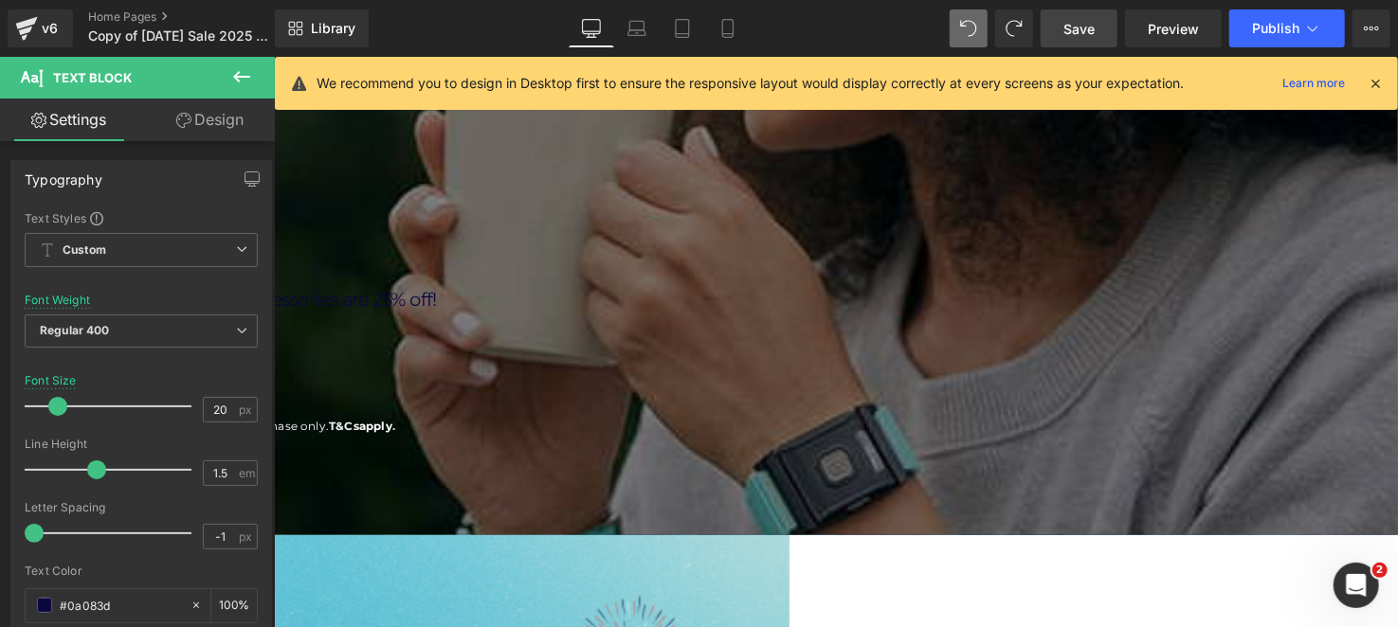
click at [397, 440] on span "*Gift card emailed [DATE], expires [DATE]. One per order, valid with TouchPoint…" at bounding box center [72, 433] width 650 height 14
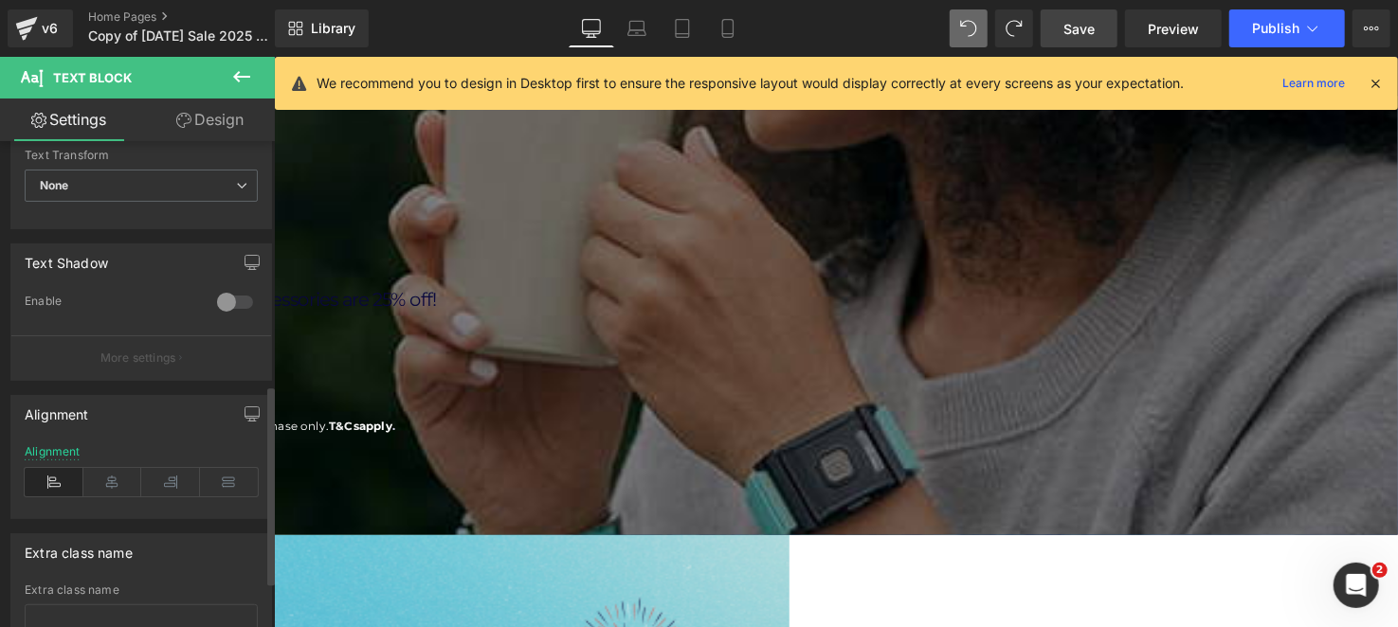
scroll to position [709, 0]
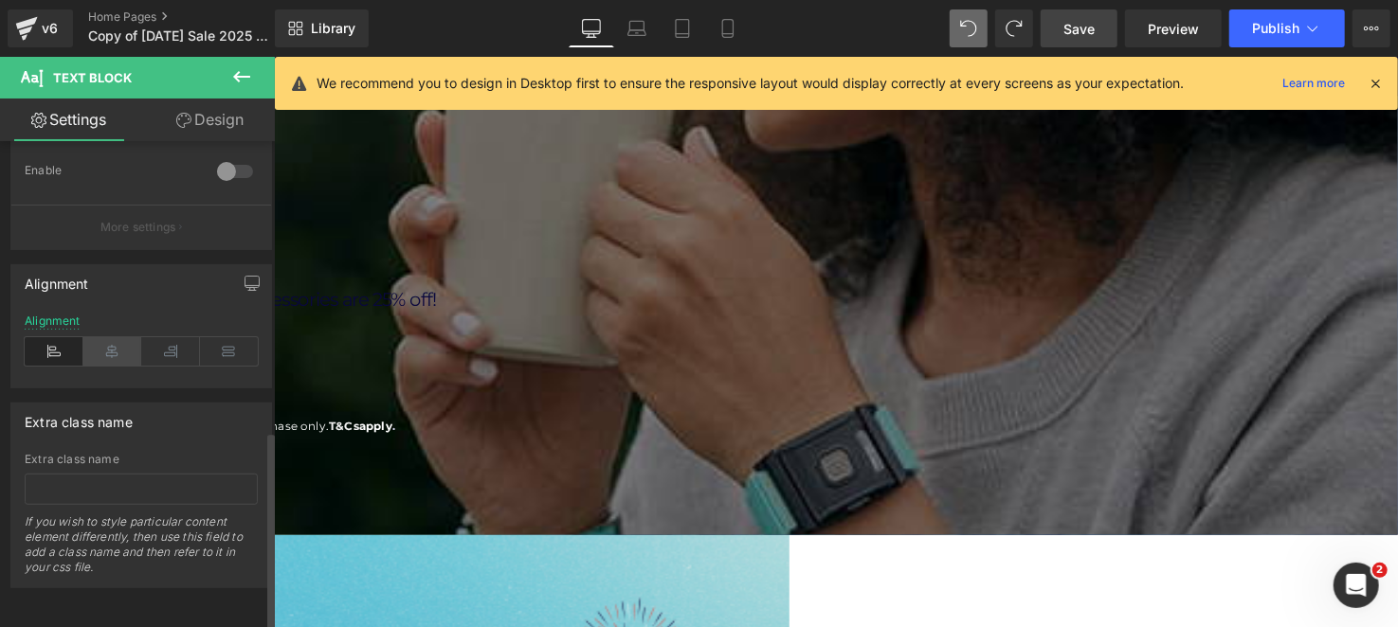
click at [116, 337] on icon at bounding box center [112, 351] width 59 height 28
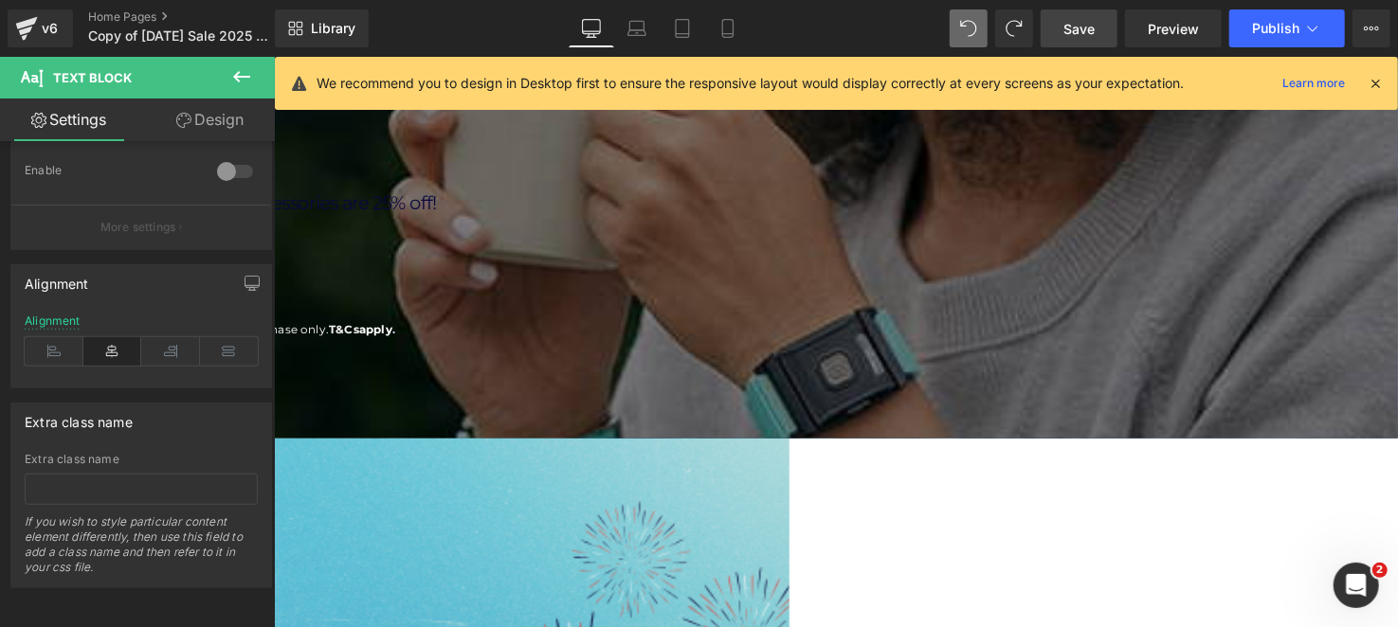
scroll to position [283, 0]
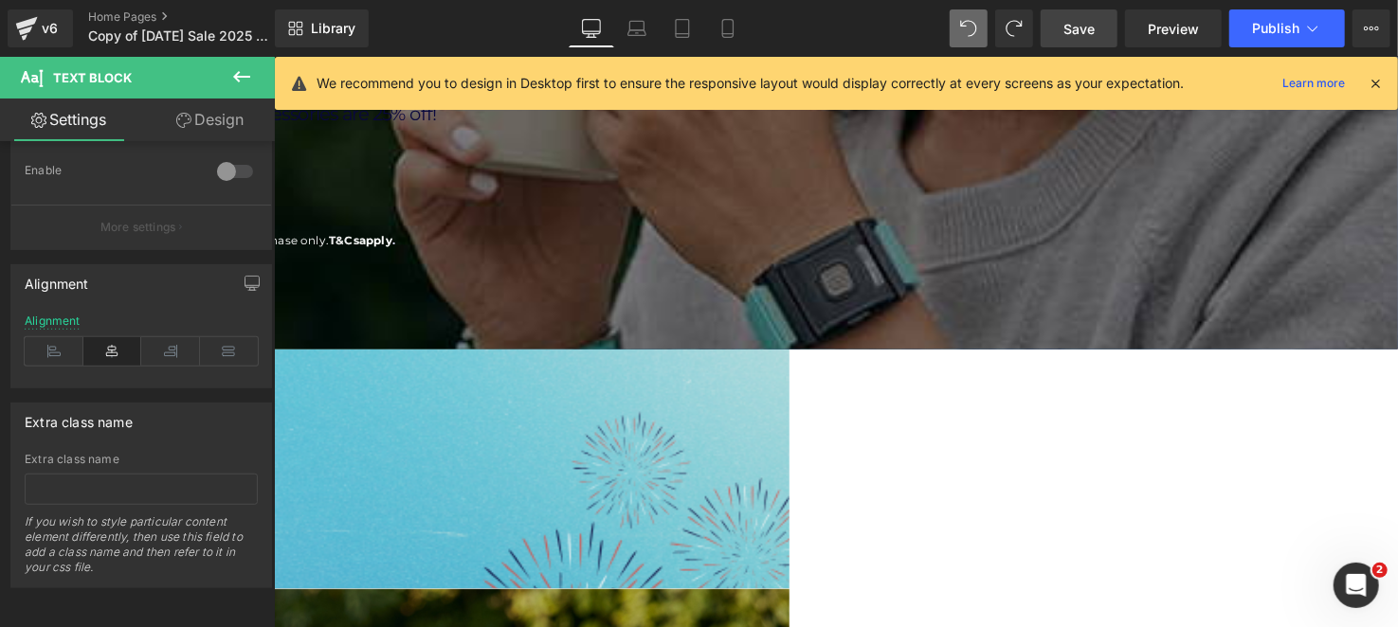
click at [273, 56] on span "Button" at bounding box center [273, 56] width 0 height 0
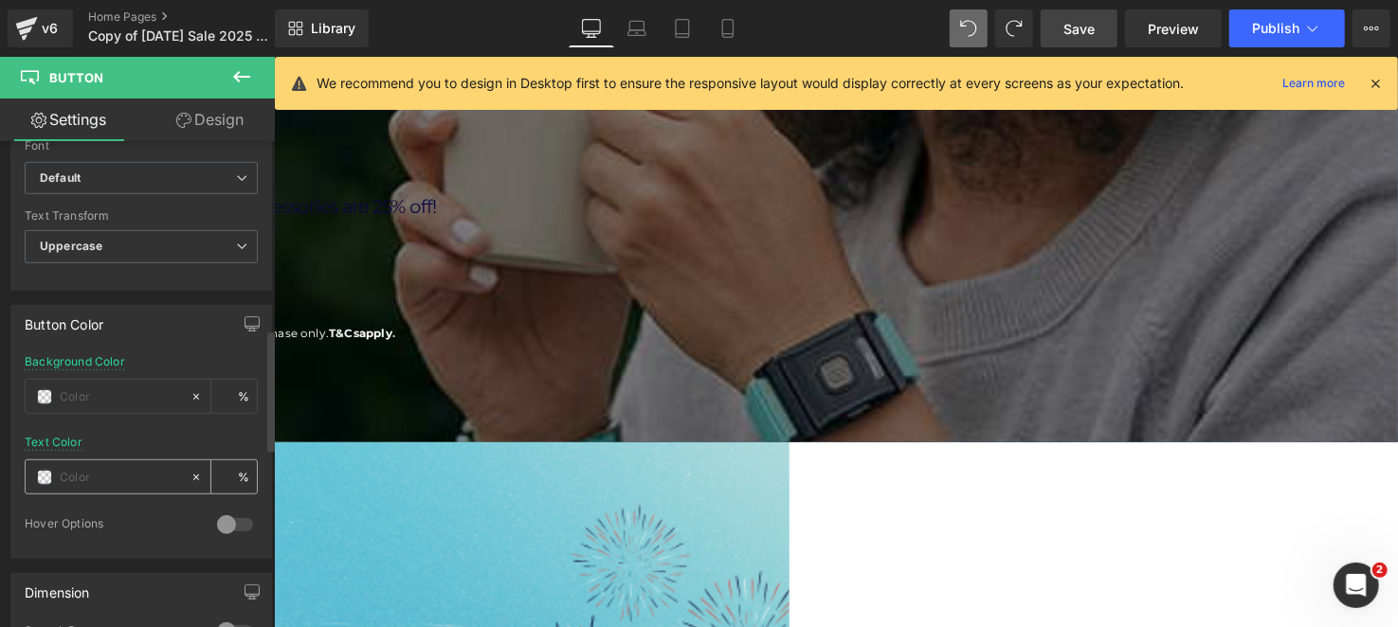
scroll to position [758, 0]
click at [76, 522] on div "Hover Options" at bounding box center [111, 531] width 173 height 20
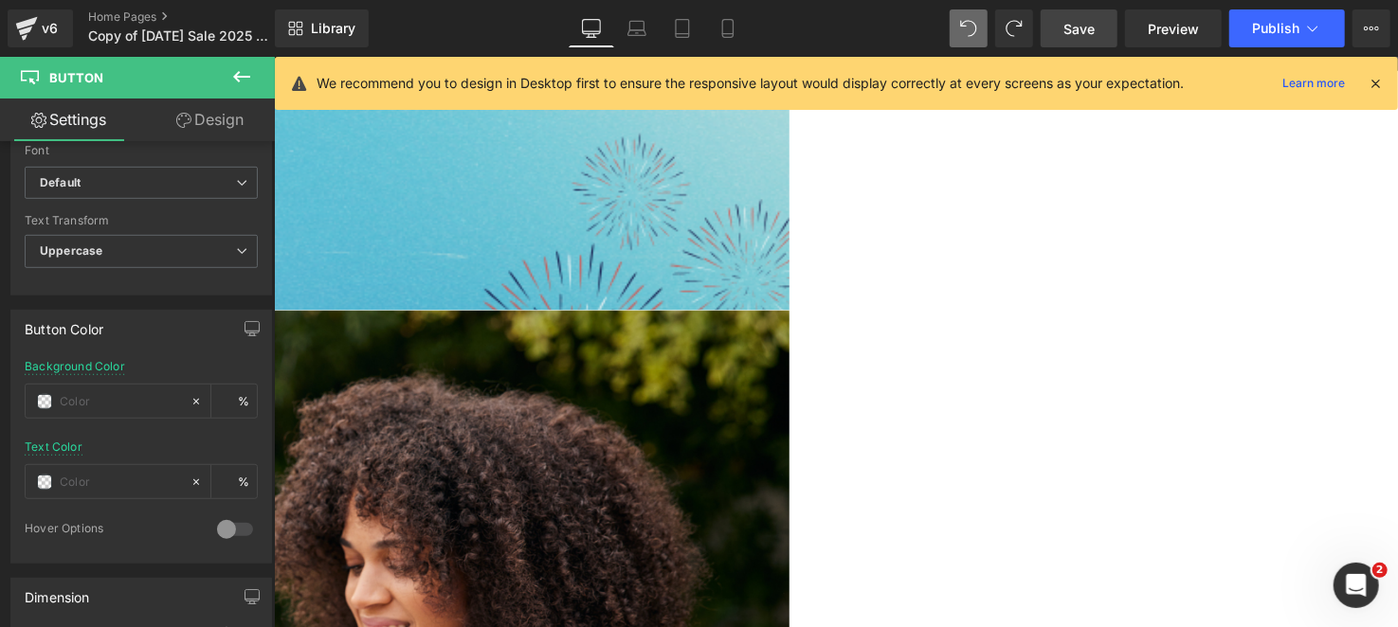
scroll to position [189, 0]
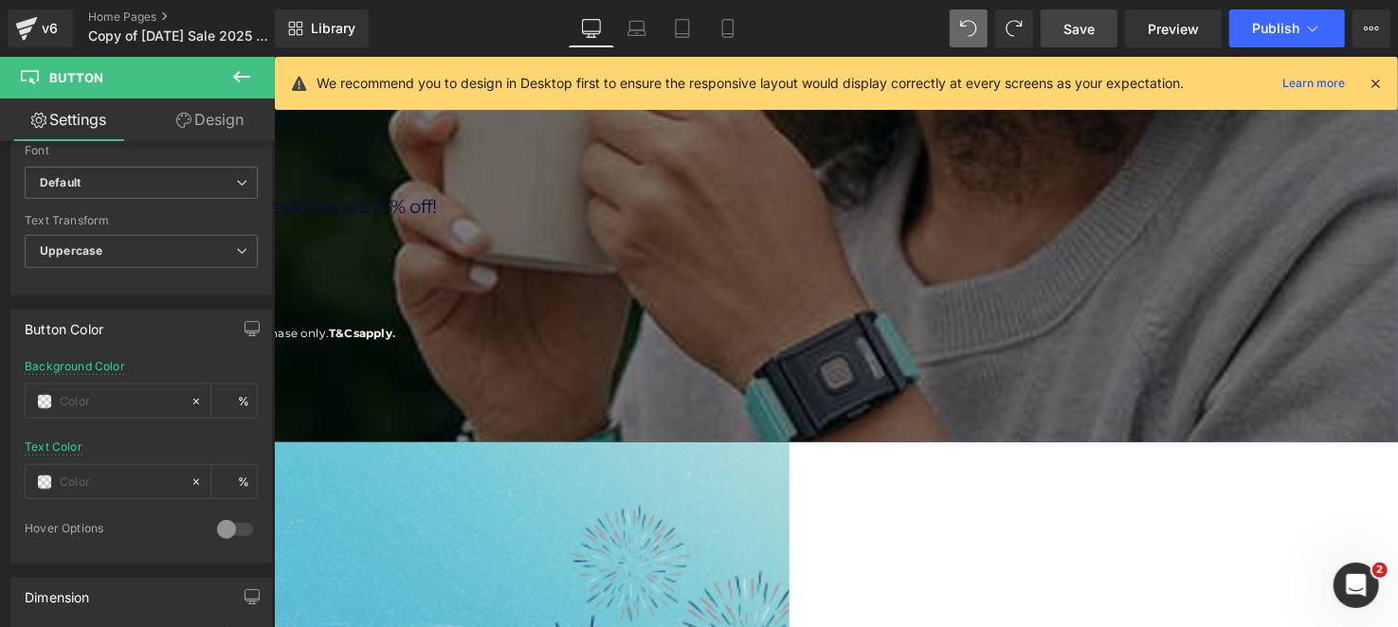
click at [273, 56] on span "Button" at bounding box center [273, 56] width 0 height 0
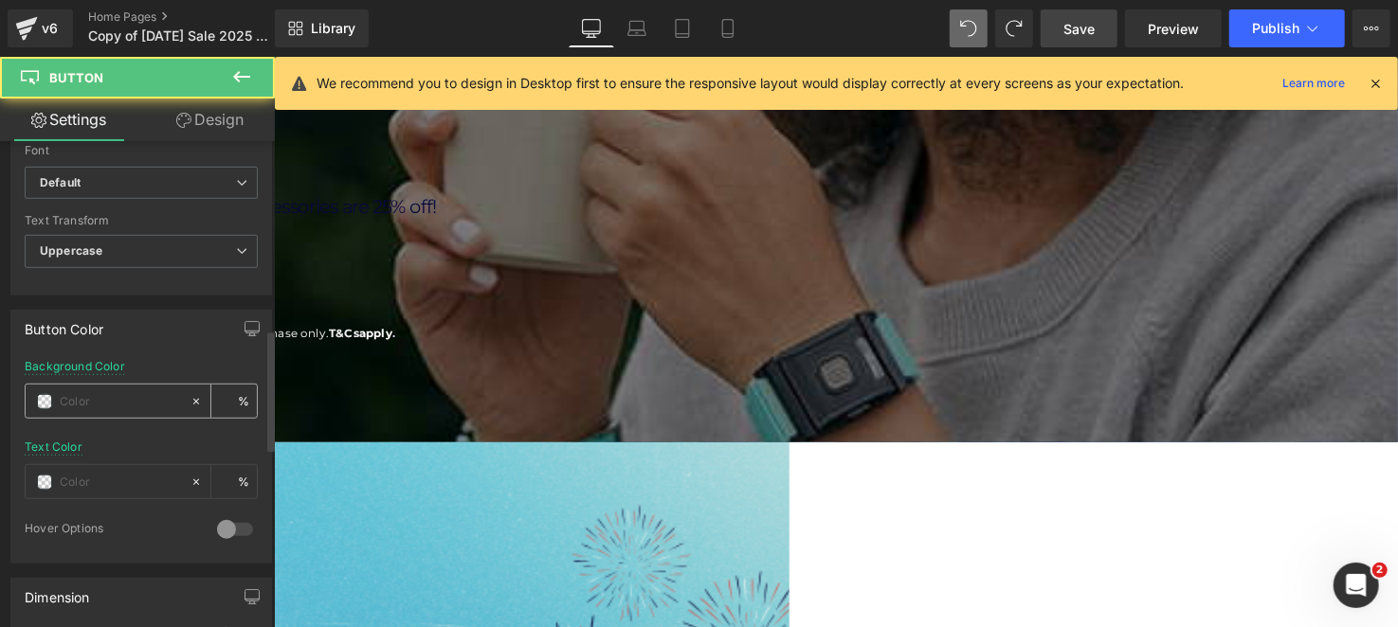
click at [118, 391] on input "text" at bounding box center [120, 401] width 121 height 21
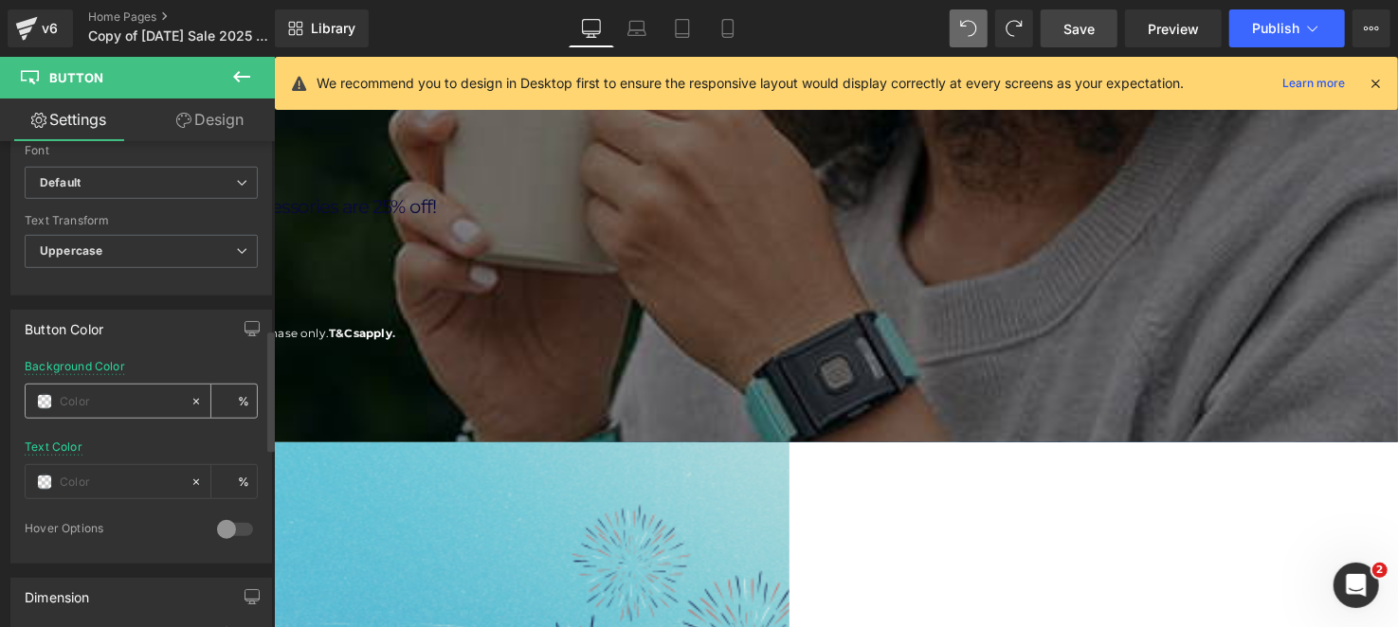
click at [118, 391] on input "text" at bounding box center [120, 401] width 121 height 21
paste input "DB504A"
type input "DB504A"
type input "100"
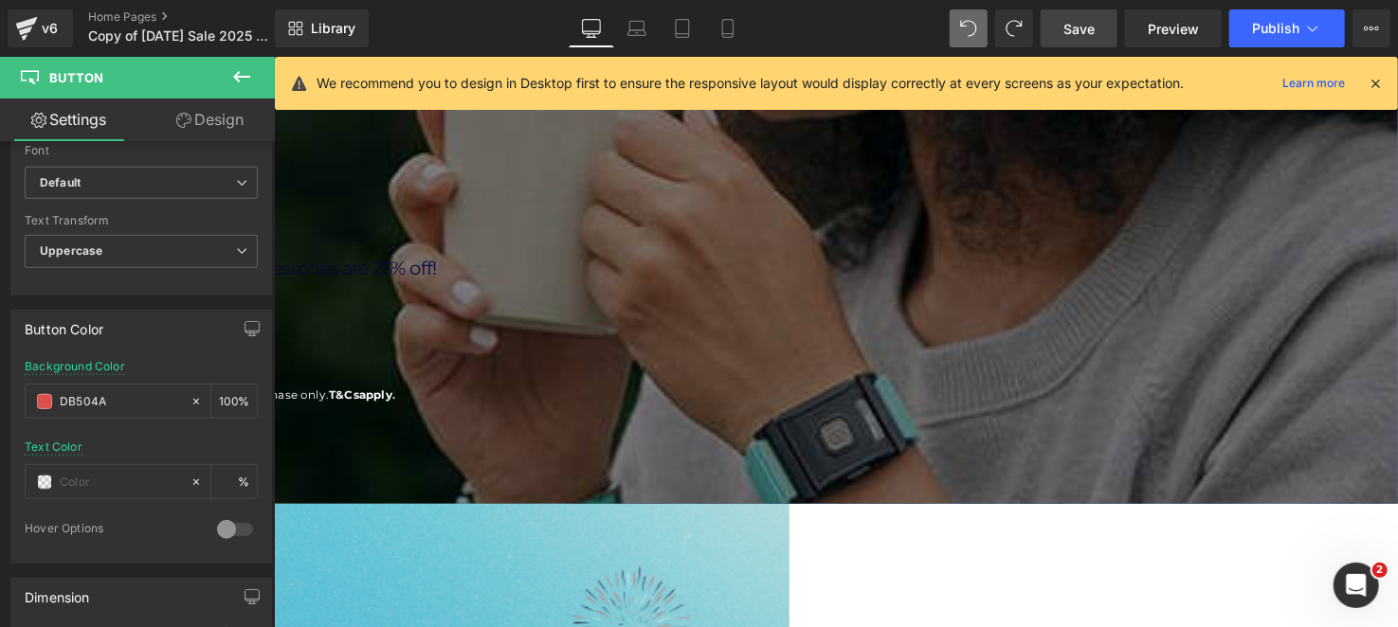
scroll to position [94, 0]
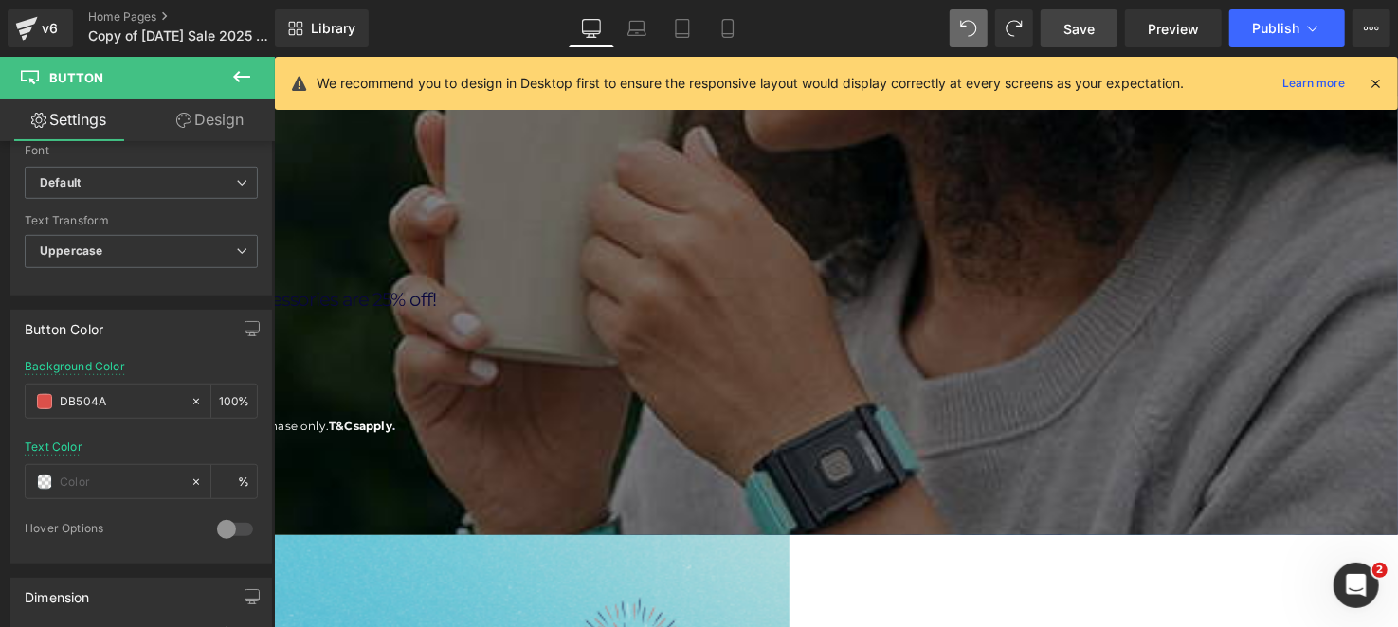
click at [1099, 27] on link "Save" at bounding box center [1079, 28] width 77 height 38
type input "#db504a"
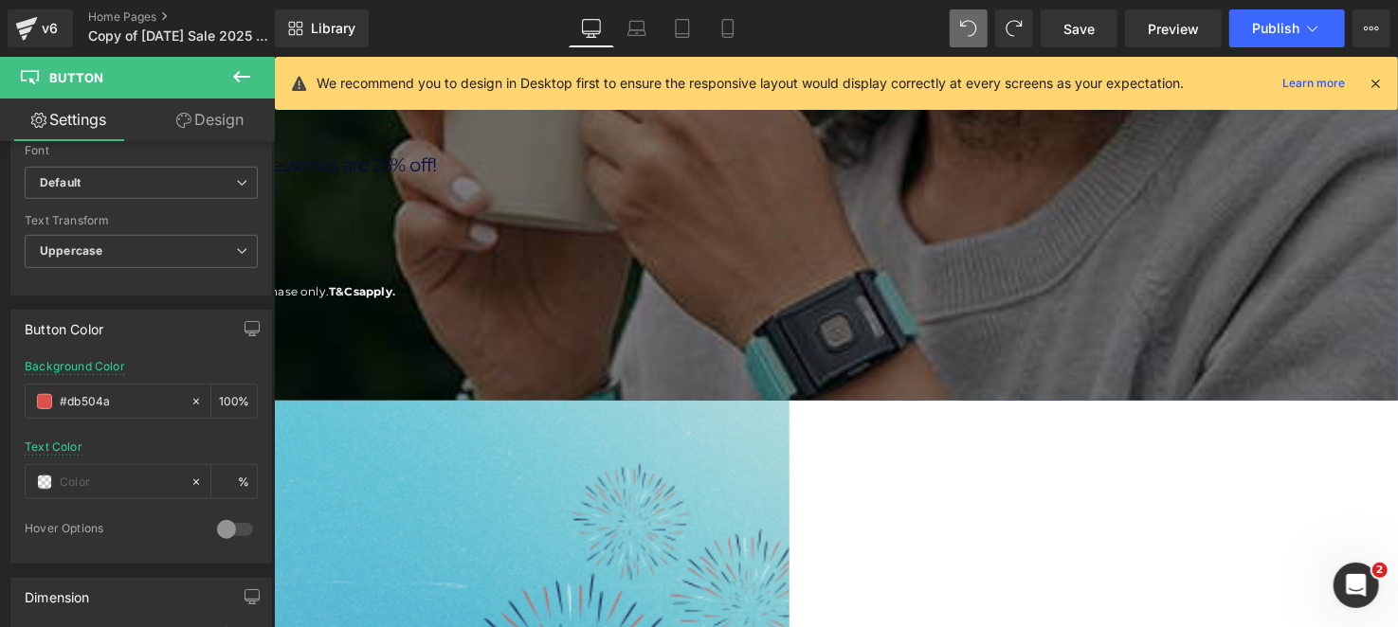
scroll to position [90, 0]
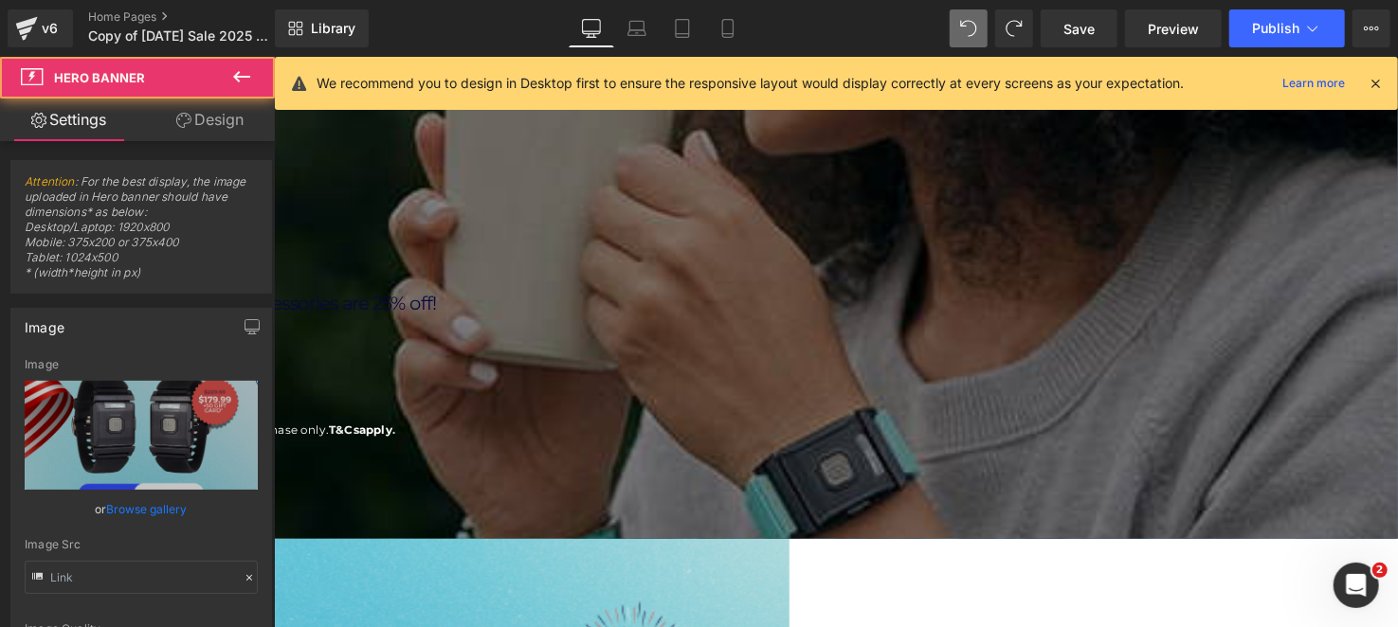
type input "[URL][DOMAIN_NAME]"
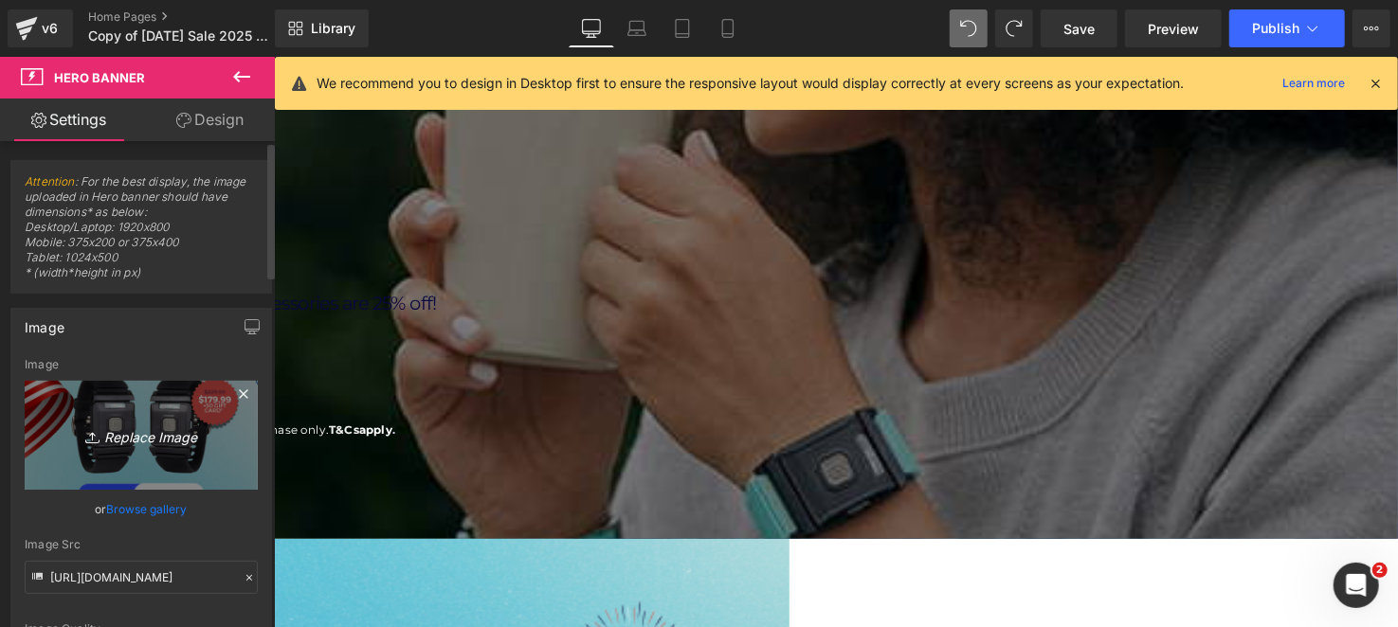
click at [100, 446] on icon "Replace Image" at bounding box center [141, 436] width 152 height 24
type input "C:\fakepath\Copy of TP Product Images [DATE] (1200 x 1400 px).png"
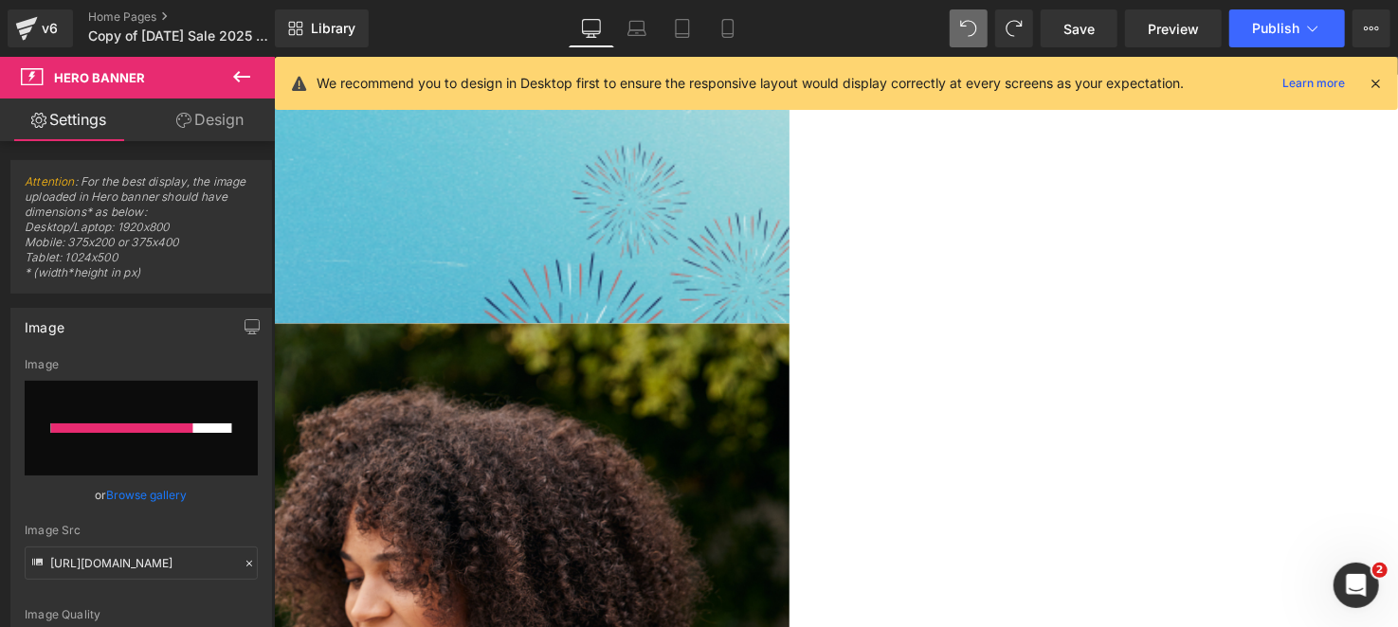
scroll to position [185, 0]
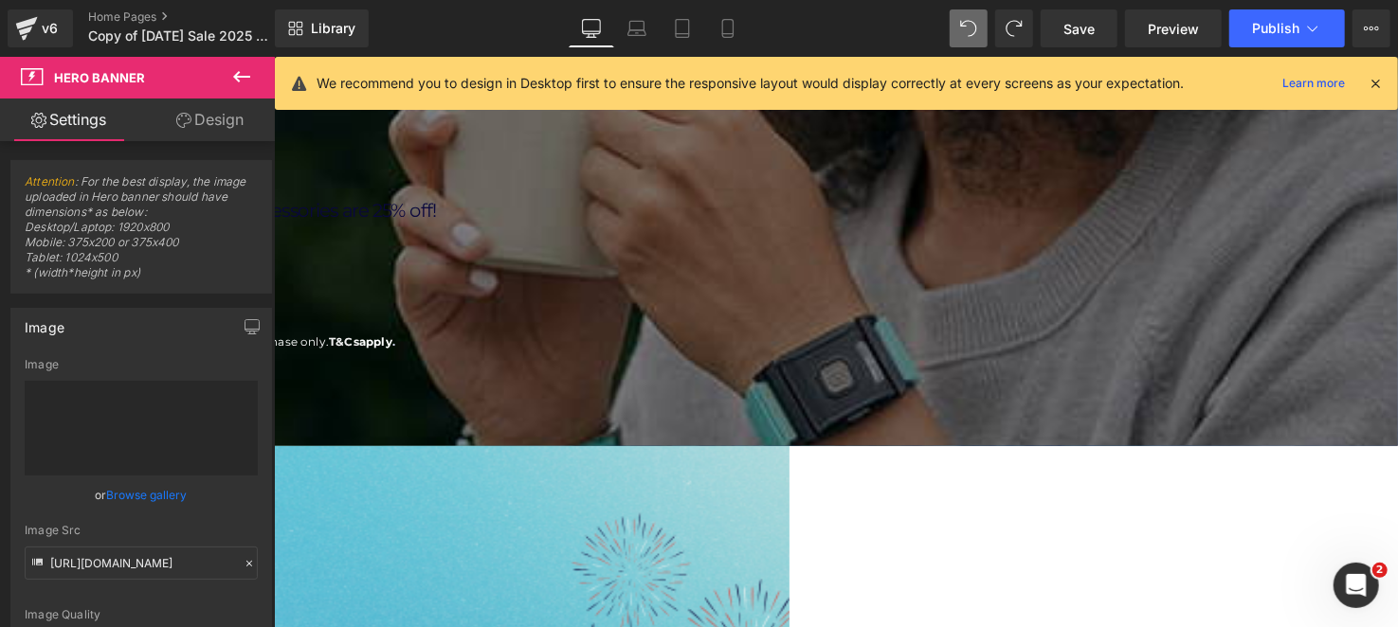
type input "[URL][DOMAIN_NAME]"
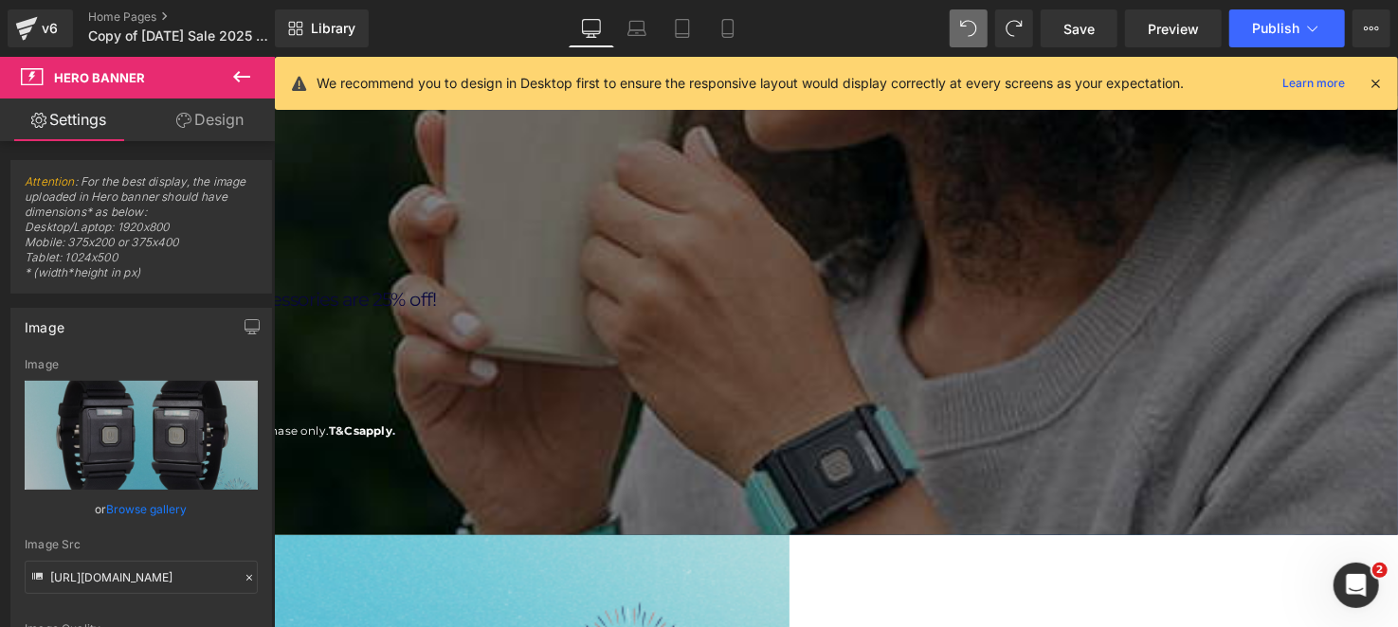
scroll to position [189, 0]
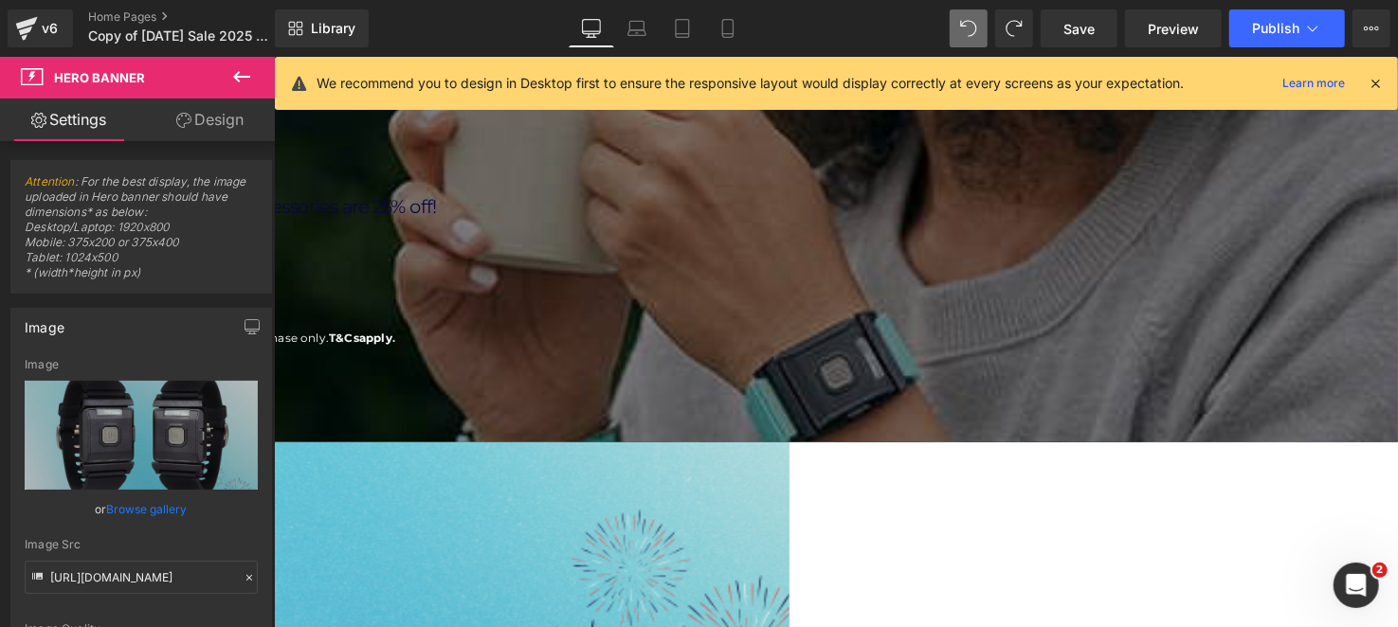
click at [244, 75] on icon at bounding box center [241, 76] width 23 height 23
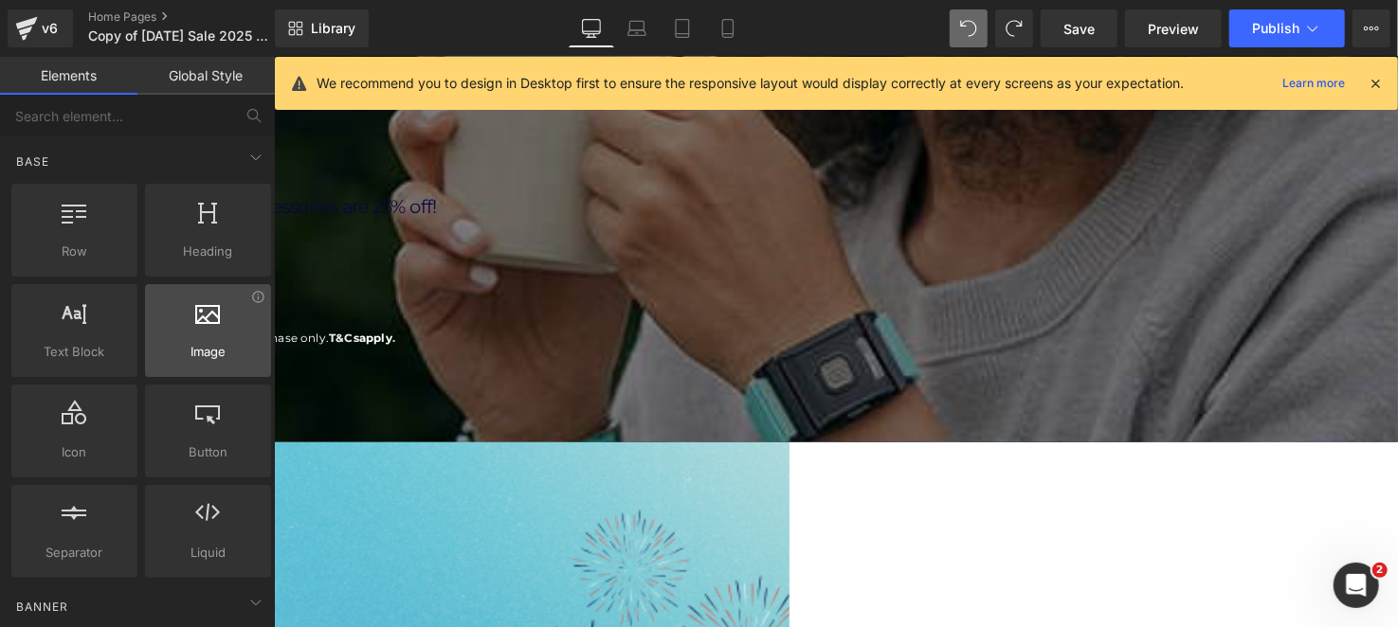
scroll to position [0, 0]
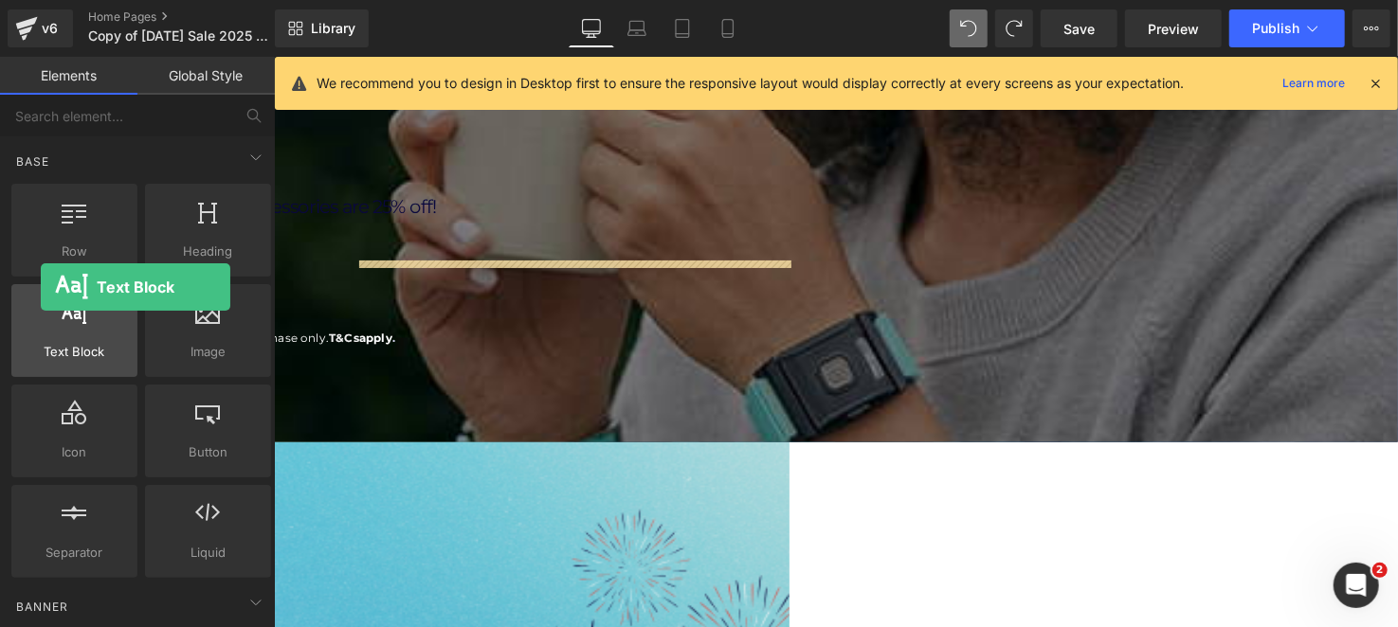
drag, startPoint x: 63, startPoint y: 339, endPoint x: 30, endPoint y: 283, distance: 65.0
click at [30, 284] on div "Text Block texts, paragraphs, contents, blocks" at bounding box center [74, 330] width 126 height 93
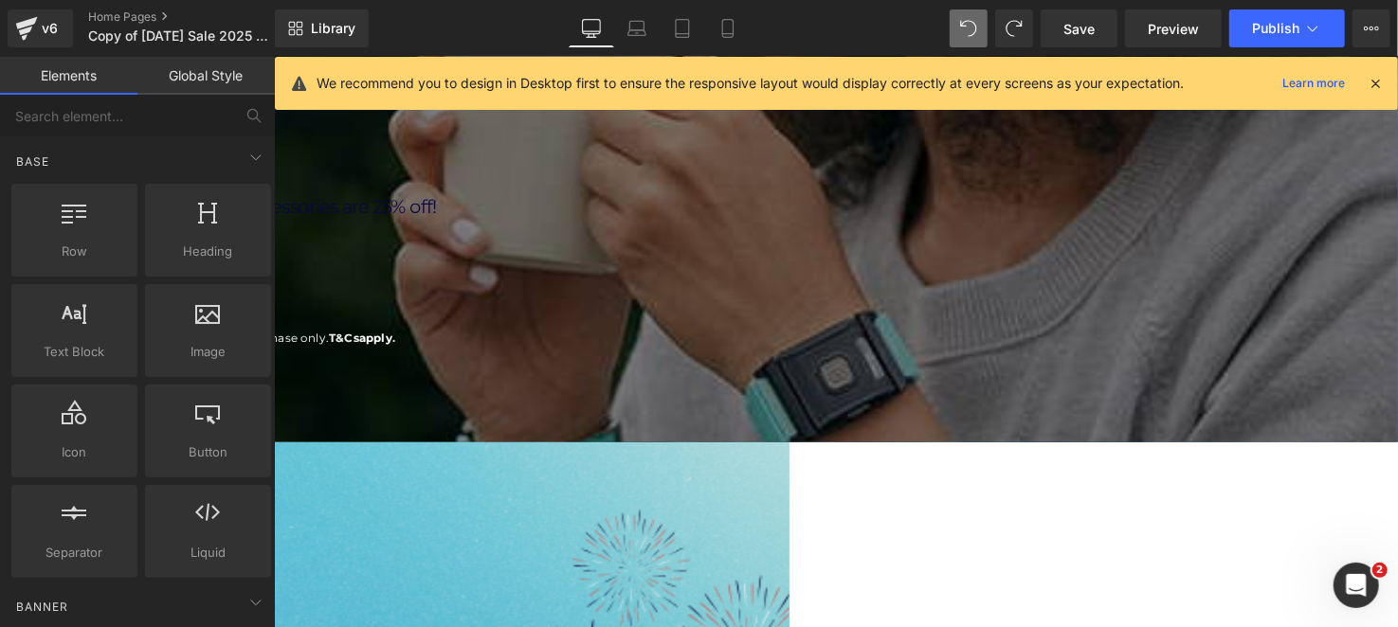
click at [273, 56] on icon at bounding box center [273, 56] width 0 height 0
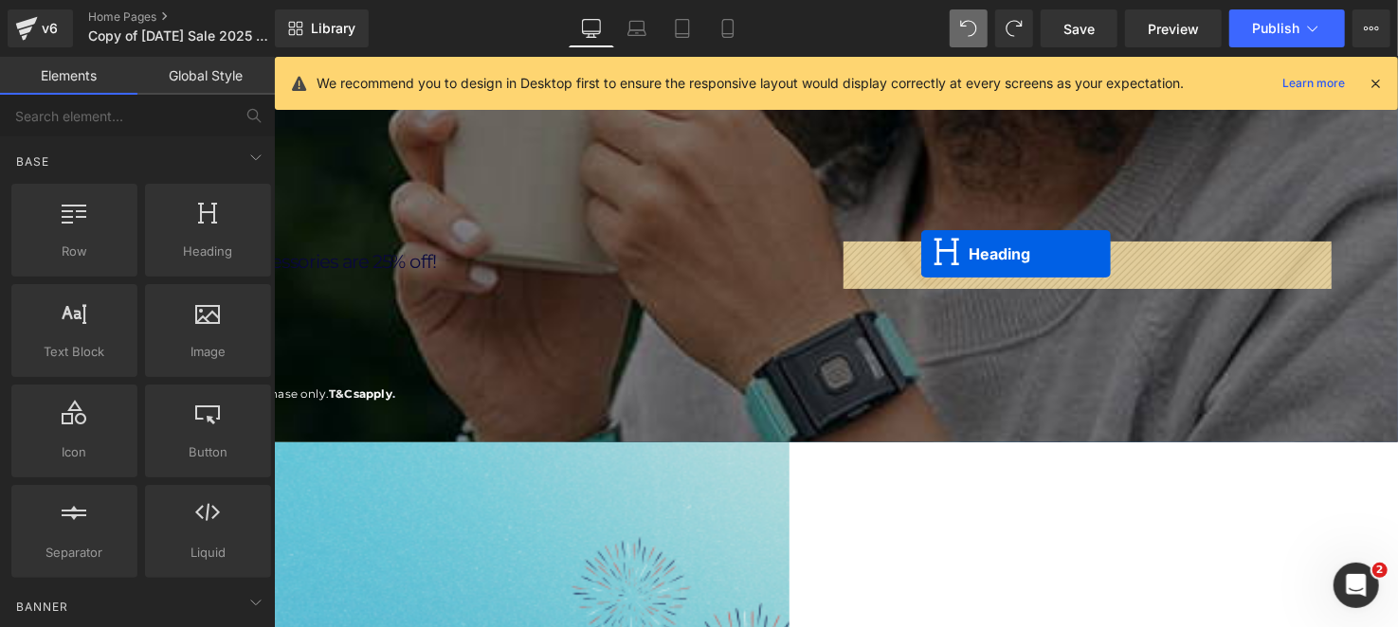
drag, startPoint x: 554, startPoint y: 282, endPoint x: 935, endPoint y: 257, distance: 381.8
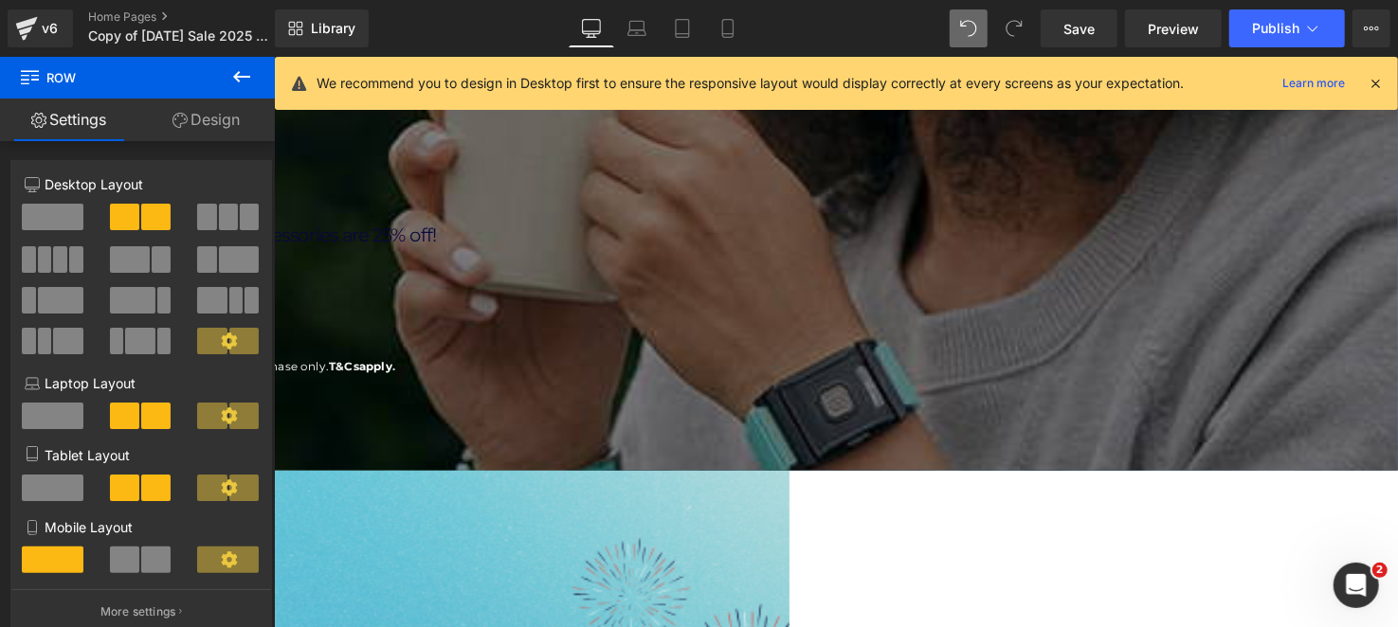
scroll to position [189, 0]
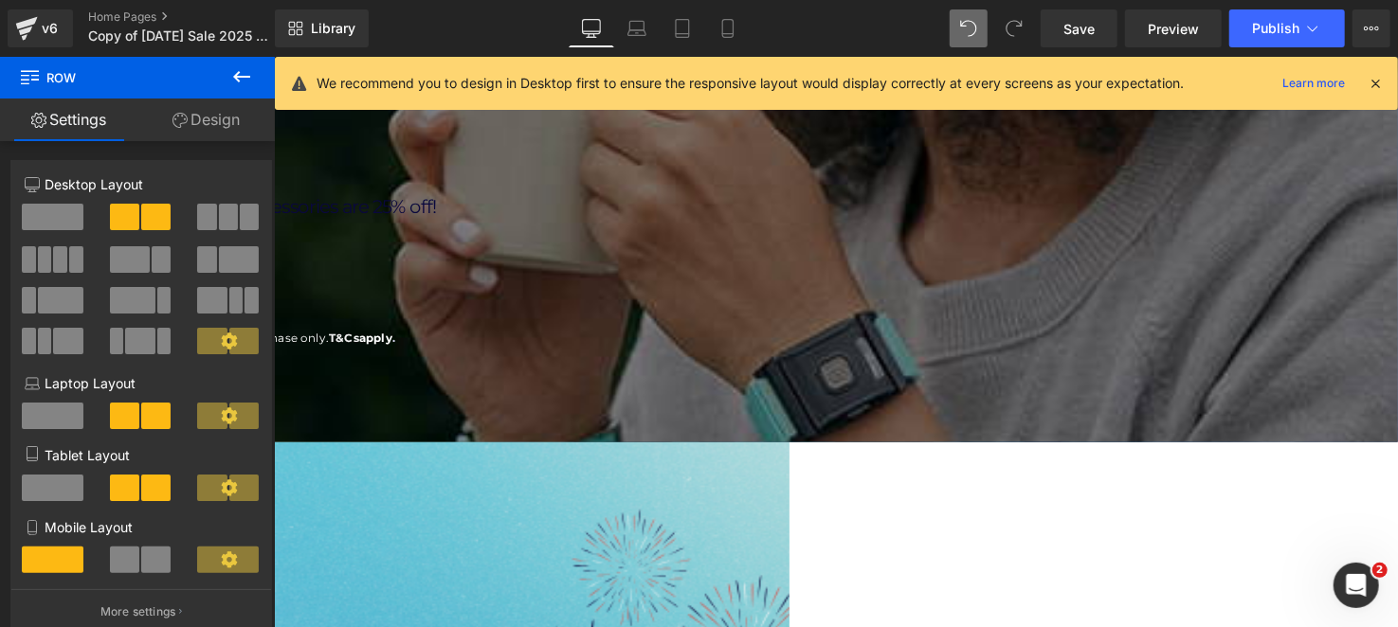
click at [659, 528] on div "106px" at bounding box center [273, 552] width 1052 height 100
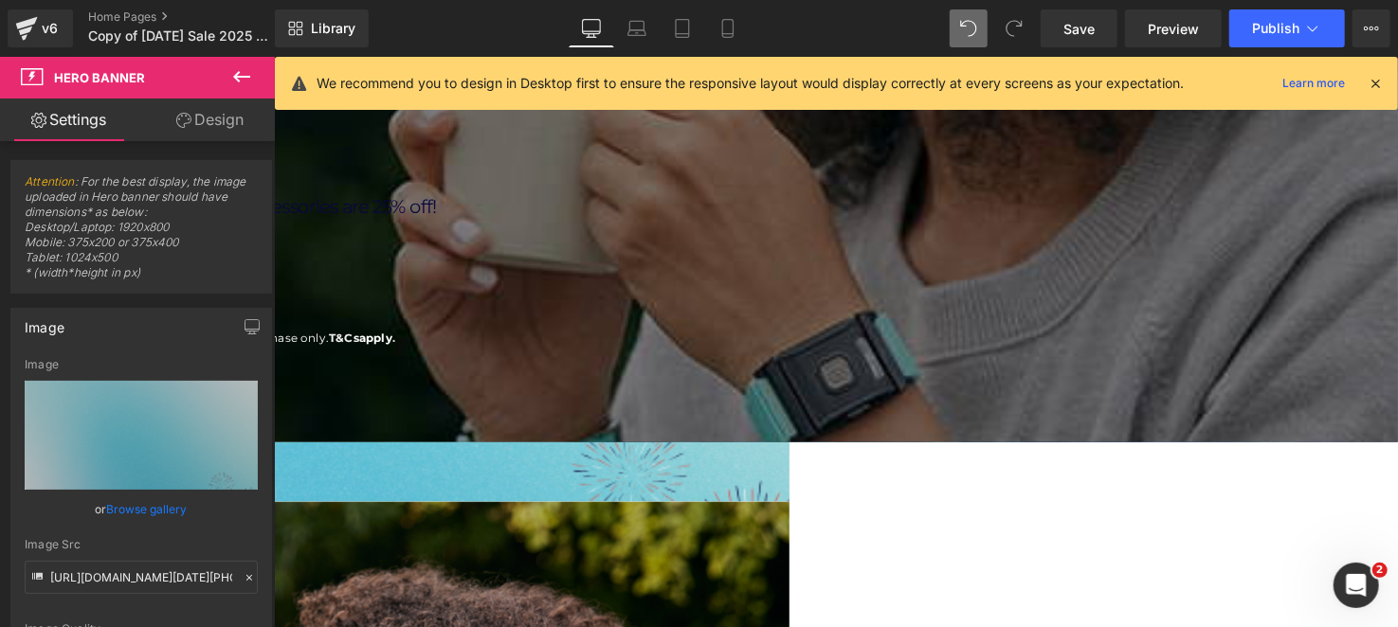
drag, startPoint x: 659, startPoint y: 528, endPoint x: 687, endPoint y: 431, distance: 100.8
click at [687, 431] on div "[DATE] SALE Heading SAVE OVER $100: Heading Get $50 off TouchPoints and receive…" at bounding box center [273, 255] width 1052 height 509
click at [686, 219] on div "[DATE] SALE Heading SAVE OVER $100: Heading Get $50 off TouchPoints and receive…" at bounding box center [273, 242] width 1052 height 325
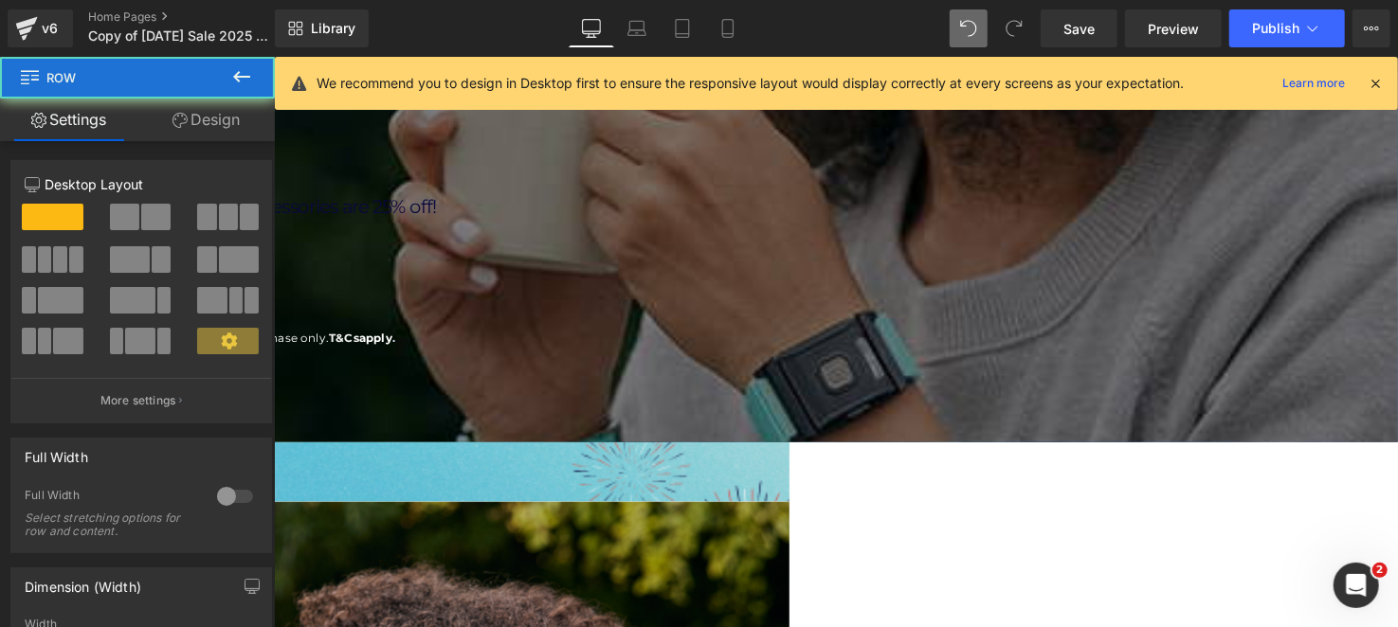
scroll to position [94, 0]
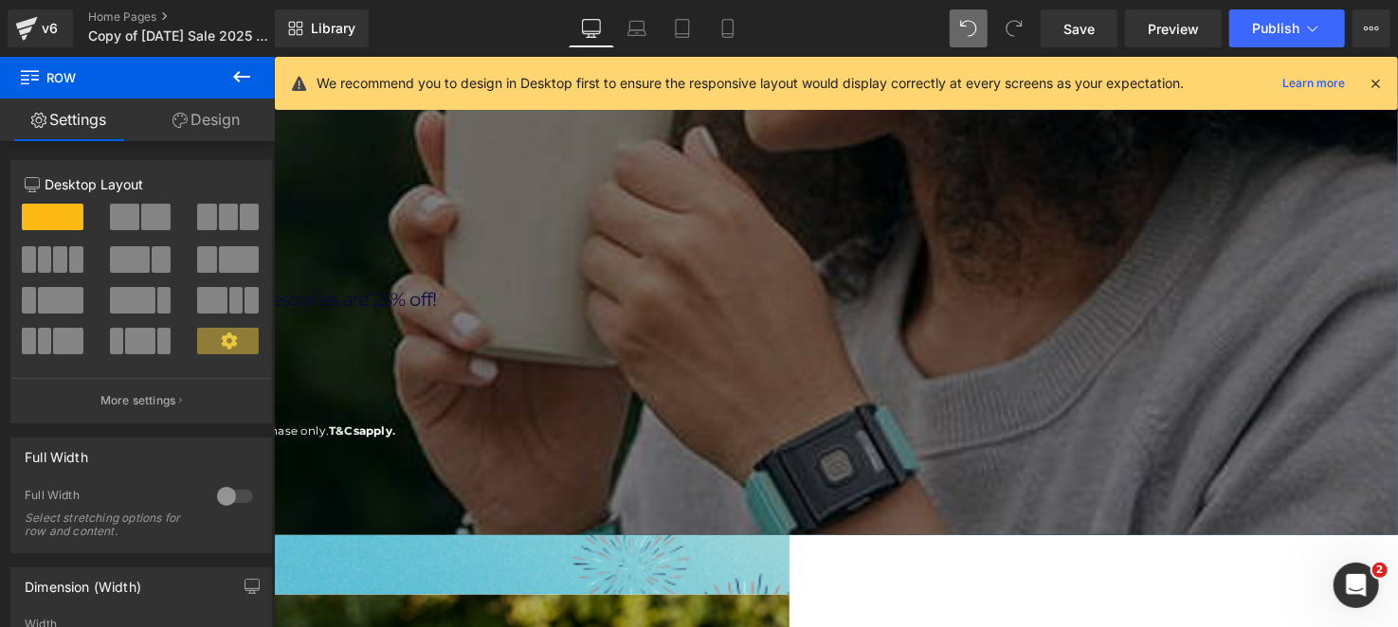
click at [465, 223] on div "[DATE] SALE Heading SAVE OVER $100: Heading Get $50 off TouchPoints and receive…" at bounding box center [273, 350] width 1052 height 509
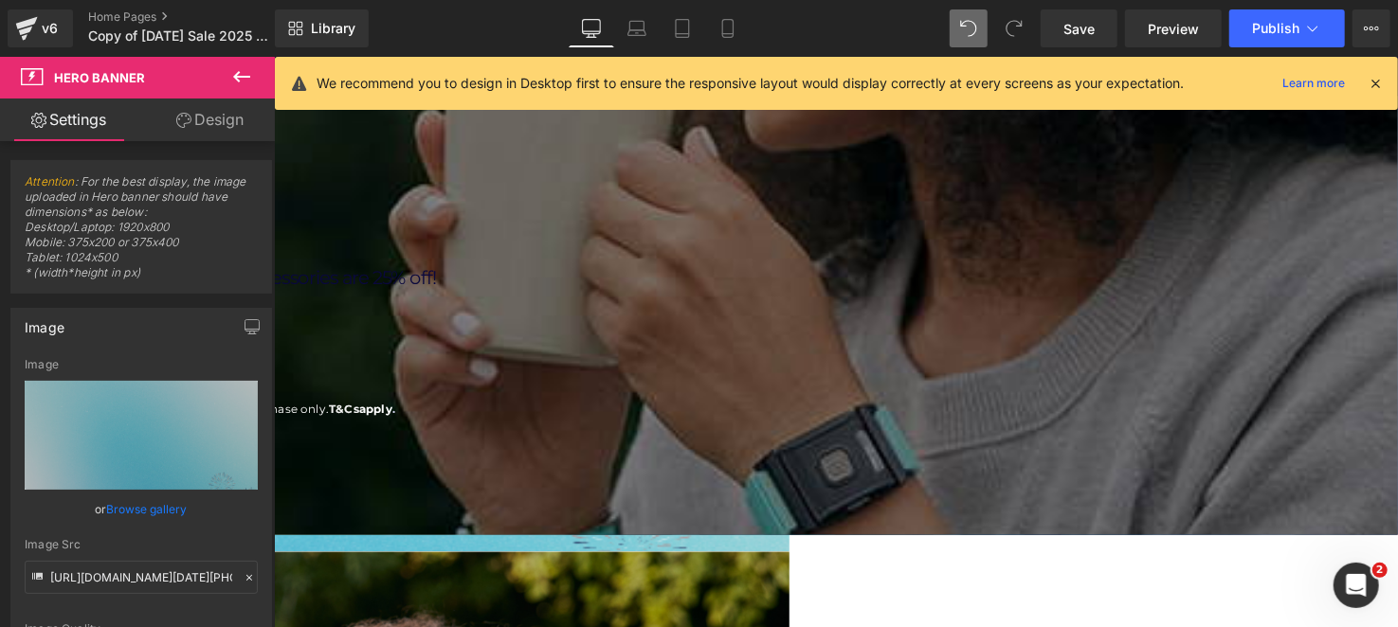
drag, startPoint x: 699, startPoint y: 190, endPoint x: 717, endPoint y: 169, distance: 28.3
click at [717, 497] on div "60px" at bounding box center [273, 525] width 1052 height 57
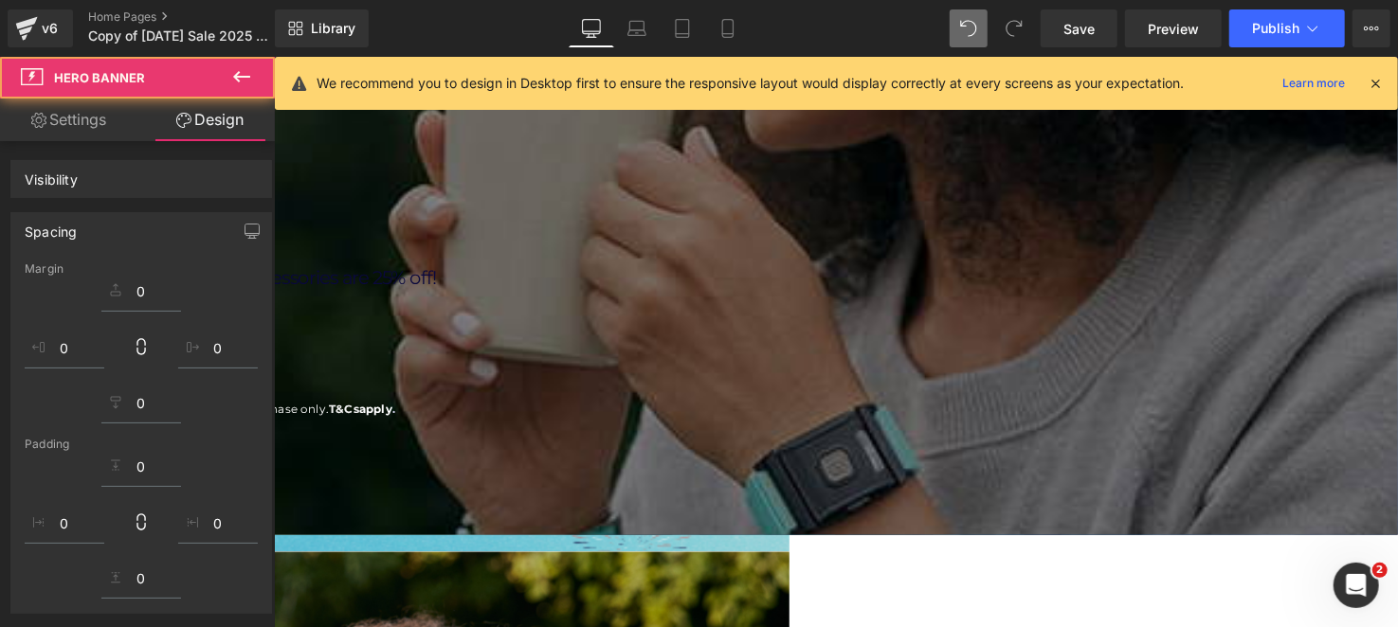
click at [768, 478] on div "[DATE] SALE Heading SAVE OVER $100: Heading Get $50 off TouchPoints and receive…" at bounding box center [273, 315] width 1052 height 325
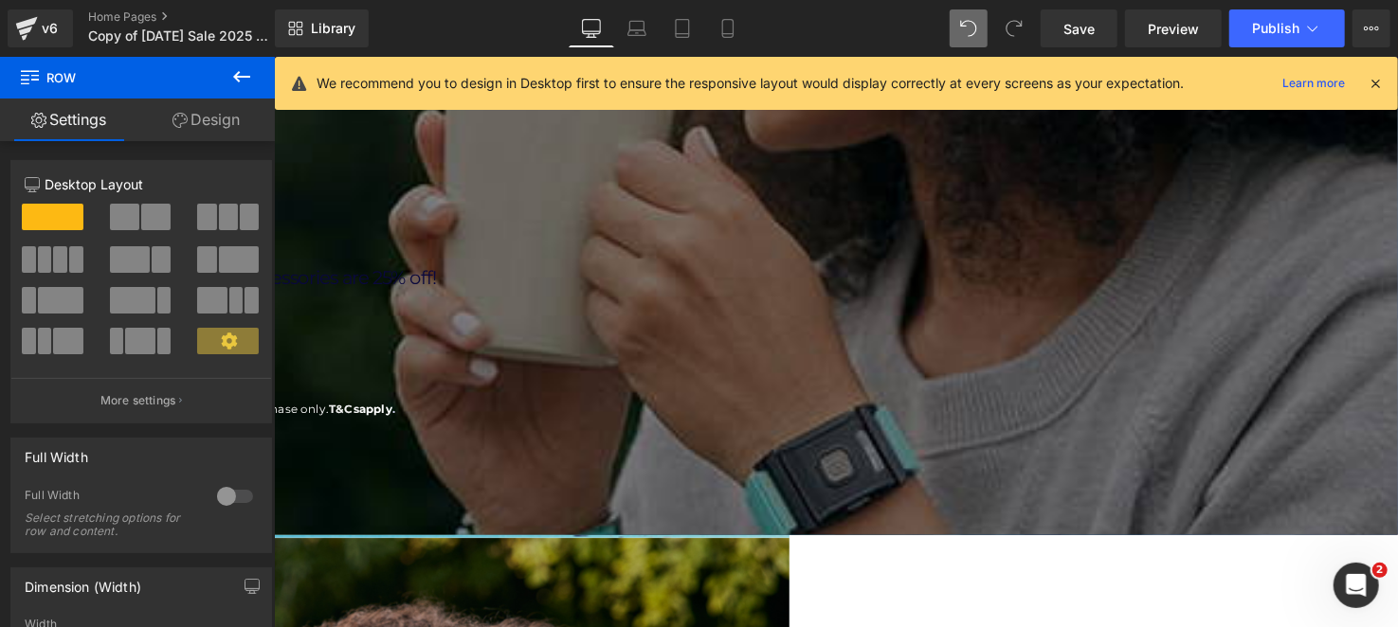
drag, startPoint x: 719, startPoint y: 523, endPoint x: 736, endPoint y: 496, distance: 32.3
click at [736, 463] on div "[DATE] SALE Heading SAVE OVER $100: Heading Get $50 off TouchPoints and receive…" at bounding box center [273, 308] width 1052 height 311
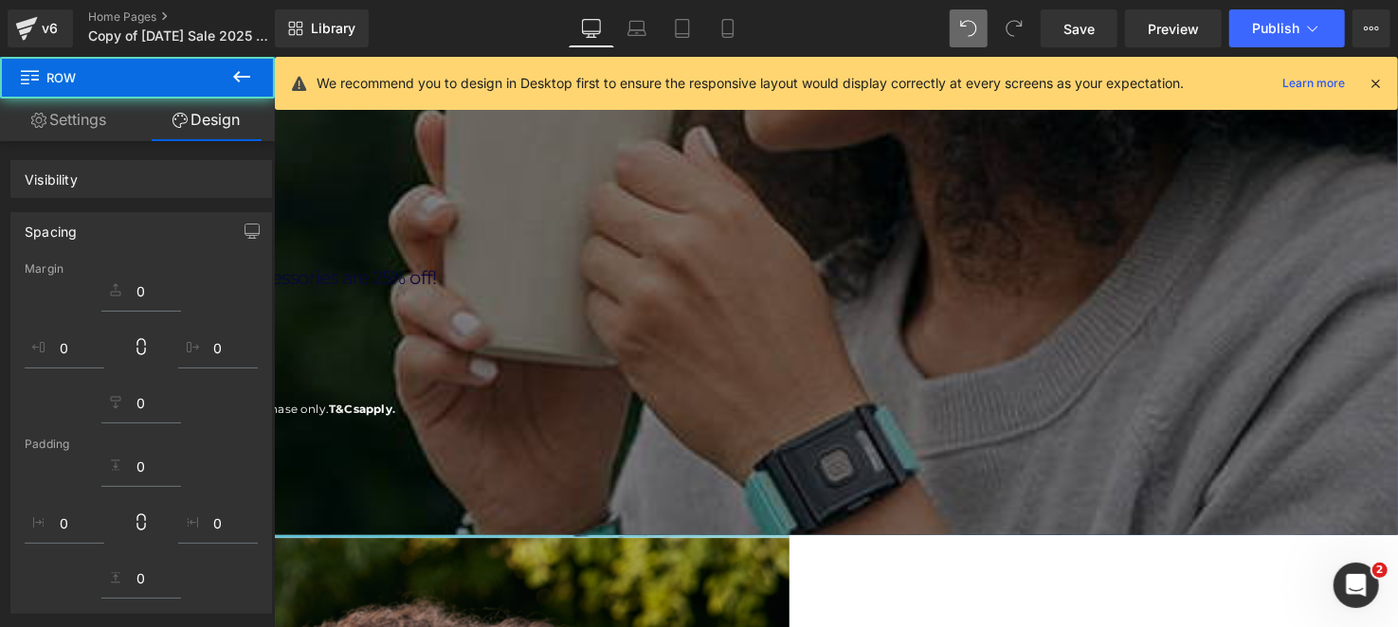
click at [726, 482] on div "60px" at bounding box center [273, 510] width 1052 height 57
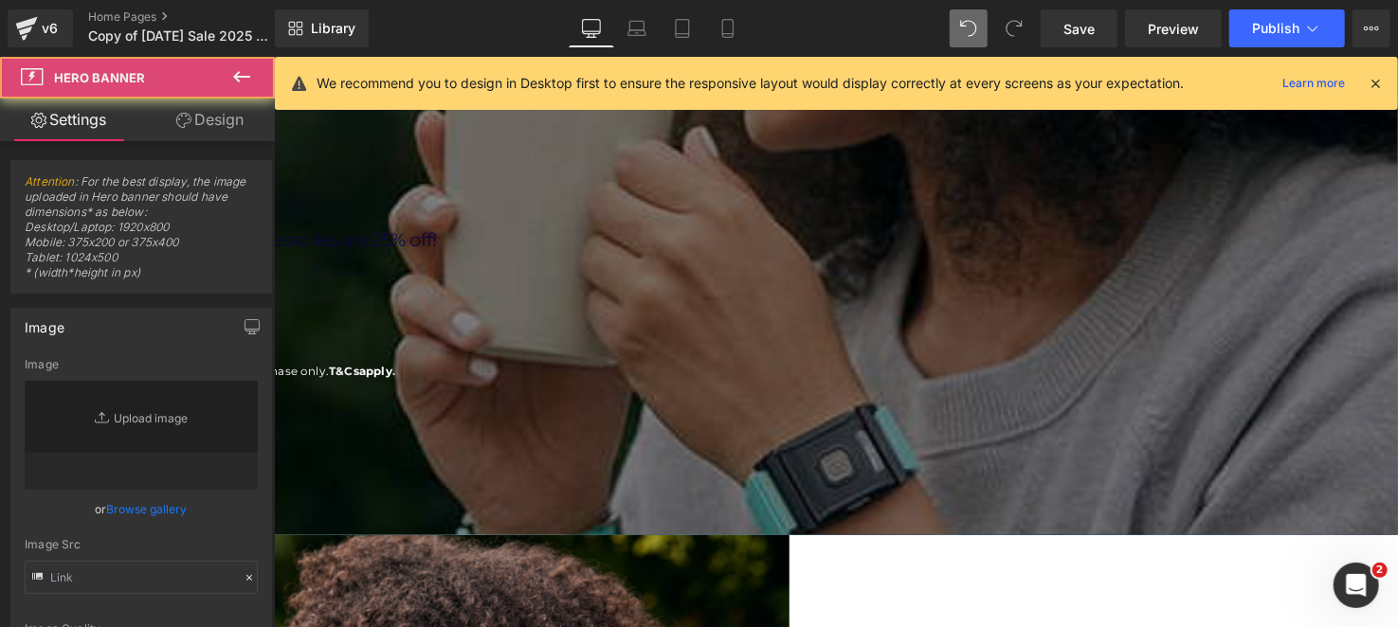
type input "[URL][DOMAIN_NAME][DATE][PHONE_NUMBER]"
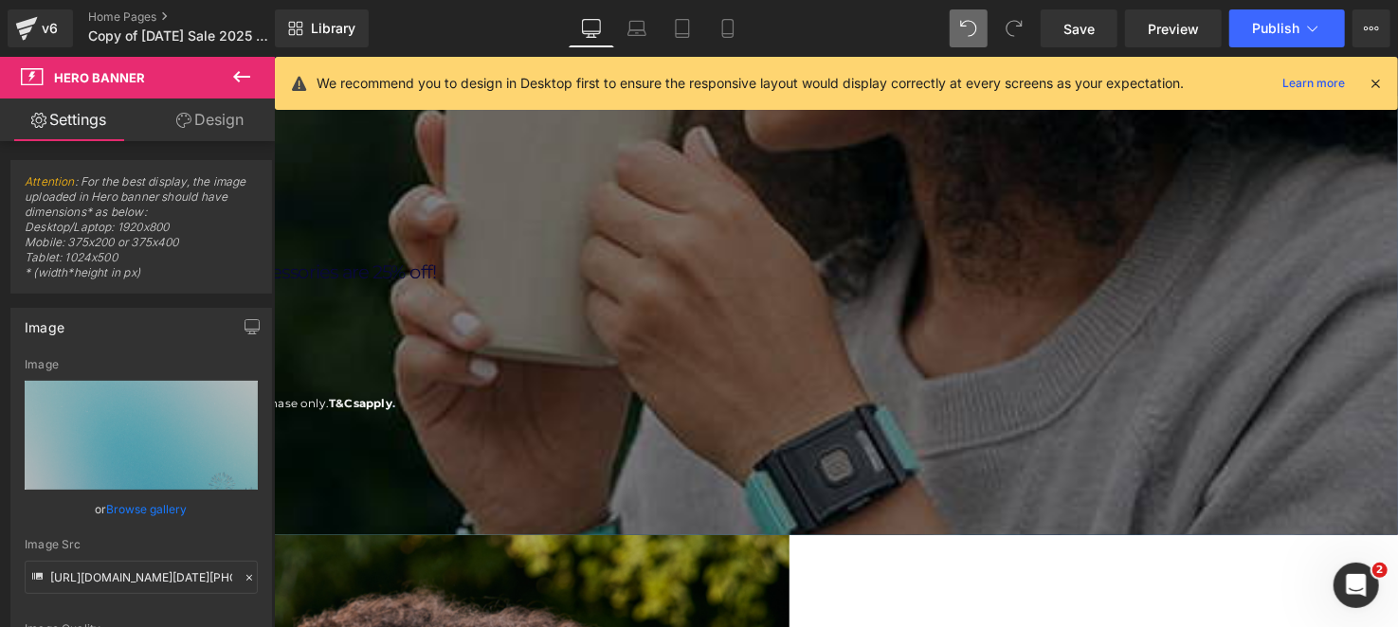
drag, startPoint x: 727, startPoint y: 156, endPoint x: 737, endPoint y: 190, distance: 34.8
click at [737, 477] on div "54px" at bounding box center [273, 502] width 1052 height 51
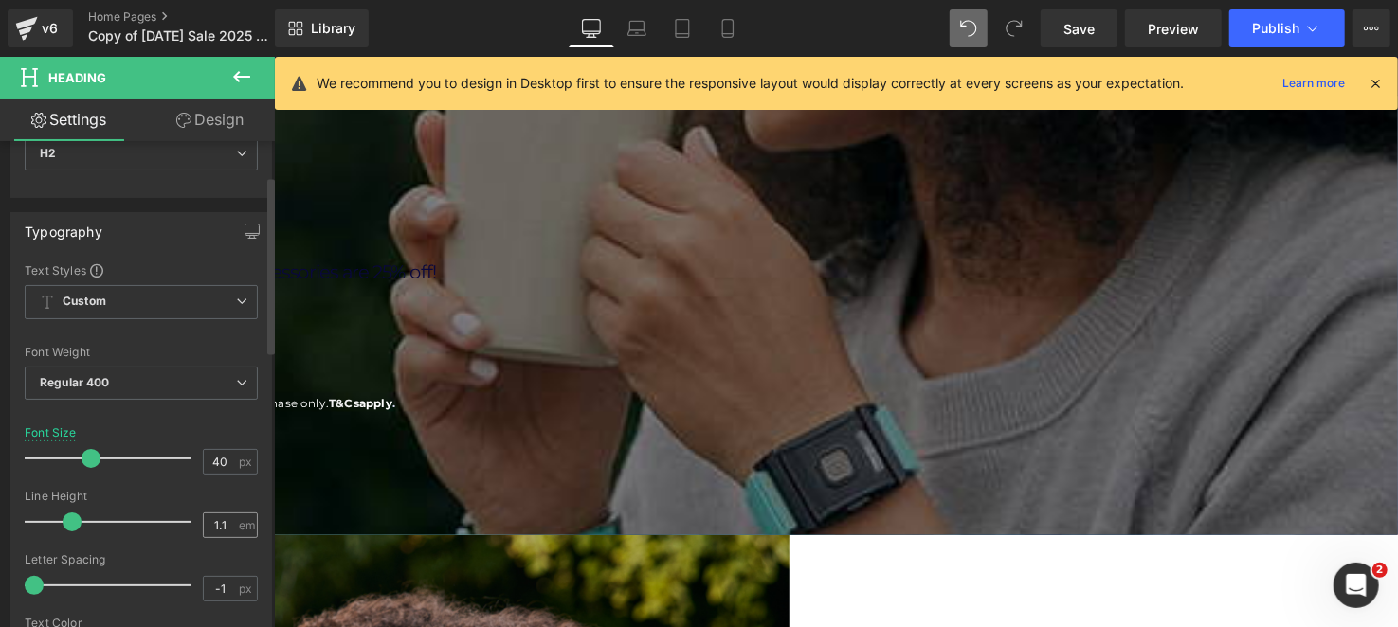
click at [228, 521] on div "1.1 em" at bounding box center [230, 526] width 55 height 26
click at [228, 522] on input "1.1" at bounding box center [220, 526] width 33 height 24
type input "1.1"
click at [223, 581] on input "-1" at bounding box center [220, 589] width 33 height 24
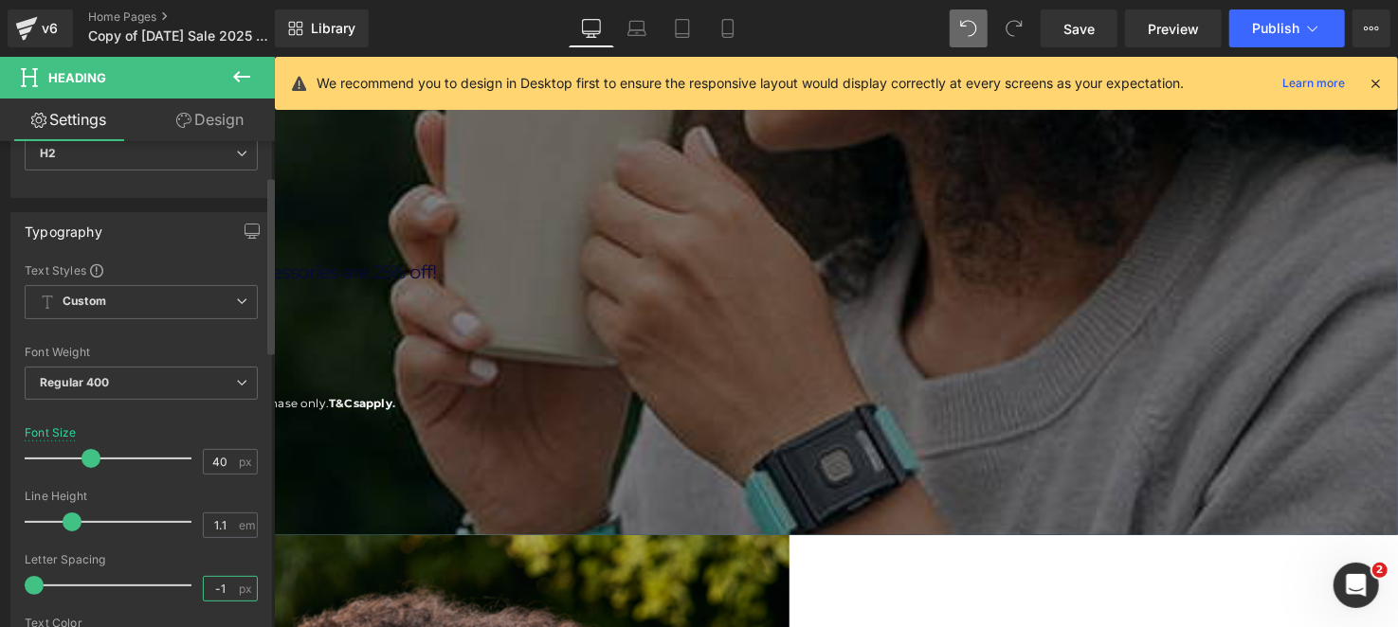
click at [223, 581] on input "-1" at bounding box center [220, 589] width 33 height 24
type input "1.3"
click at [232, 80] on icon at bounding box center [241, 76] width 23 height 23
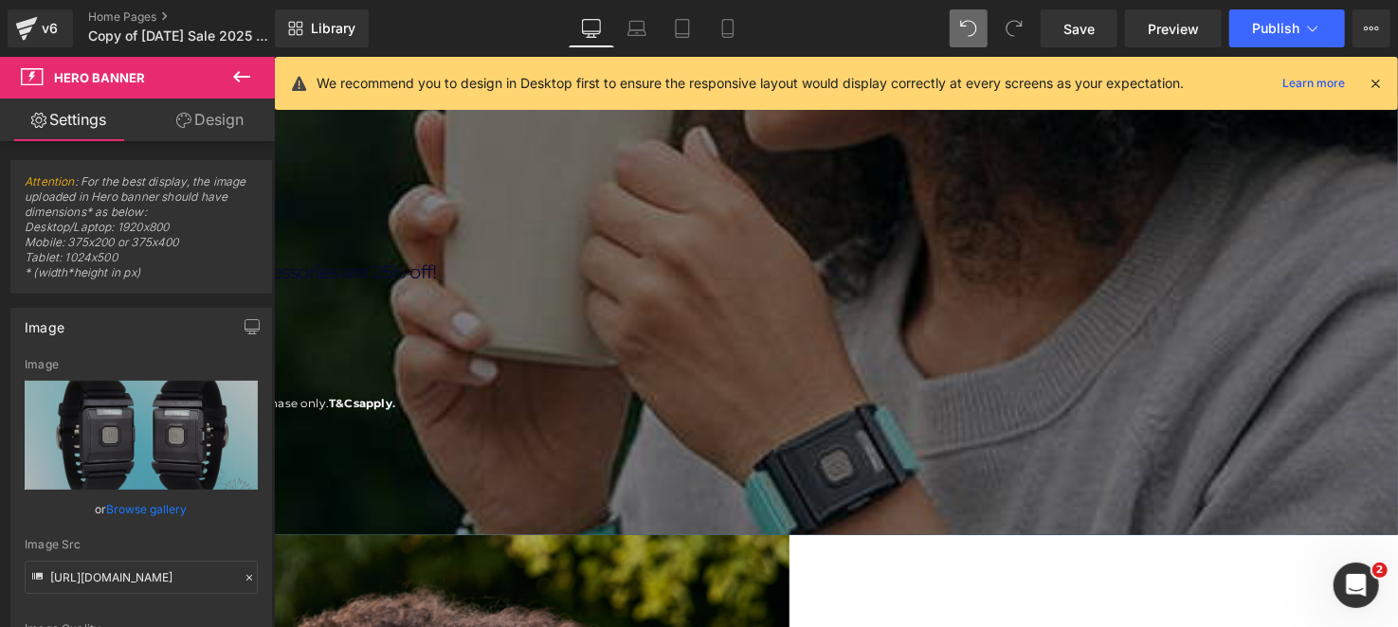
click at [273, 56] on span "Hero Banner" at bounding box center [273, 56] width 0 height 0
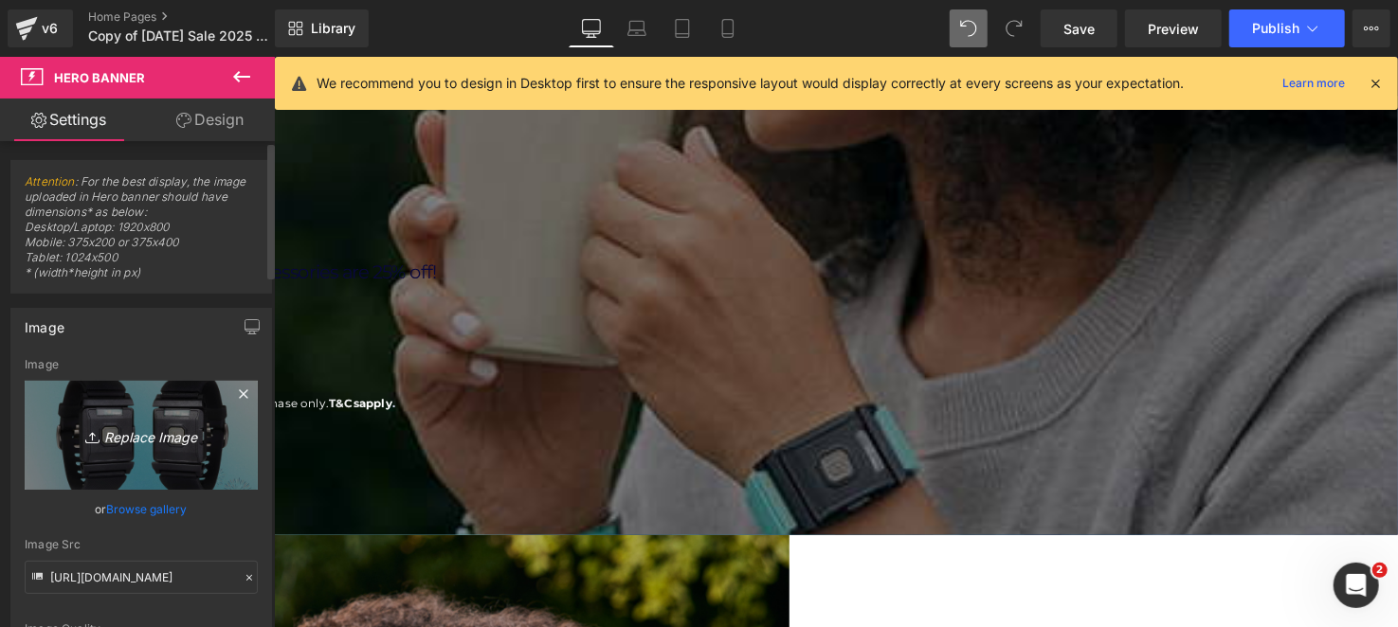
click at [145, 424] on icon "Replace Image" at bounding box center [141, 436] width 152 height 24
type input "C:\fakepath\Copy of TP Product Images [DATE] (1200 x 1400 px) (1).png"
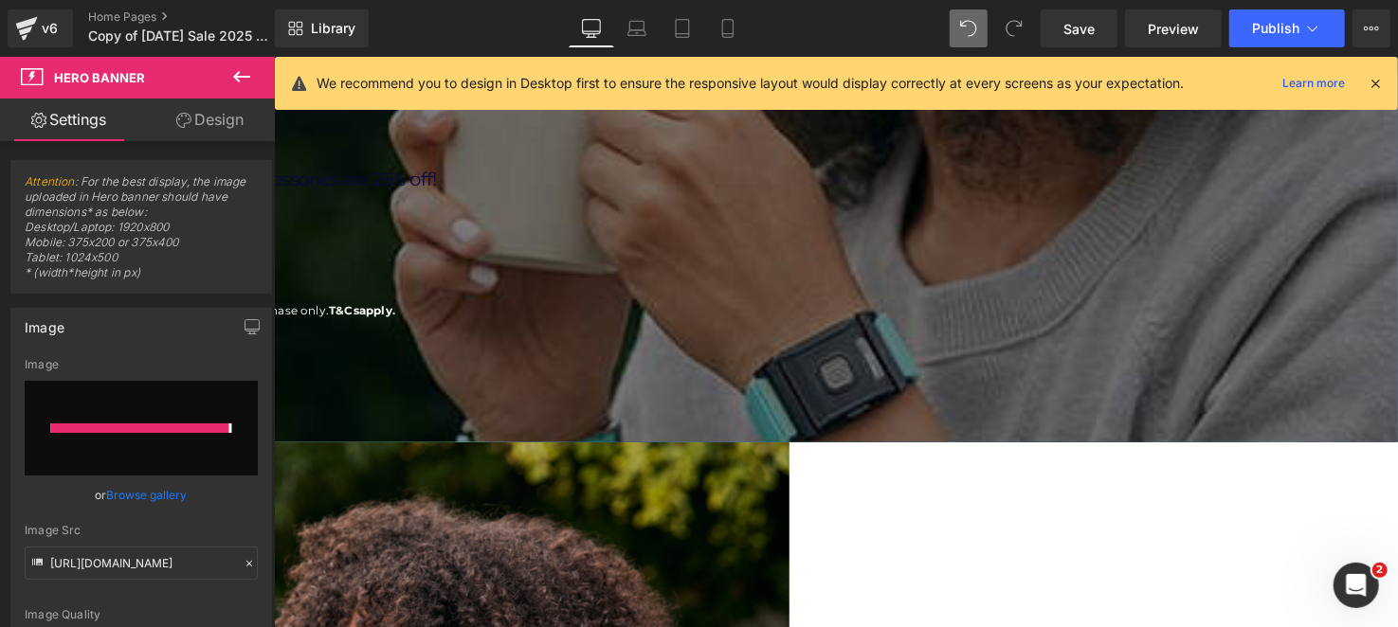
type input "[URL][DOMAIN_NAME]"
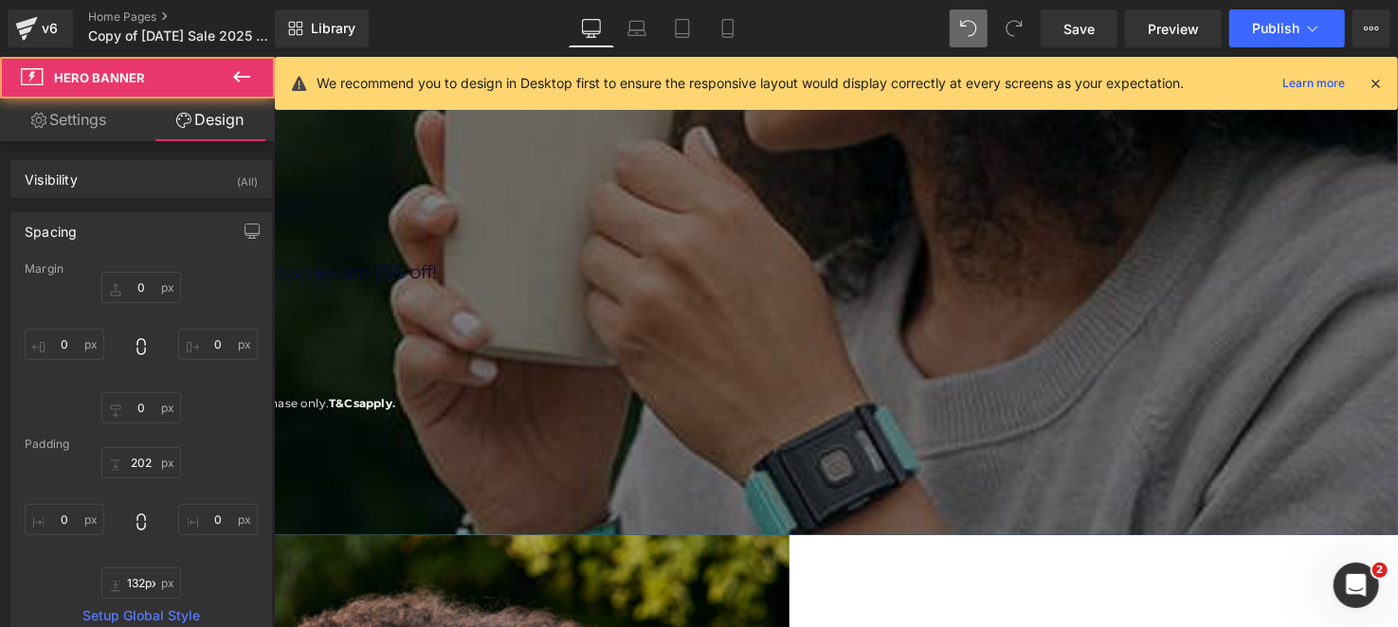
type input "143px"
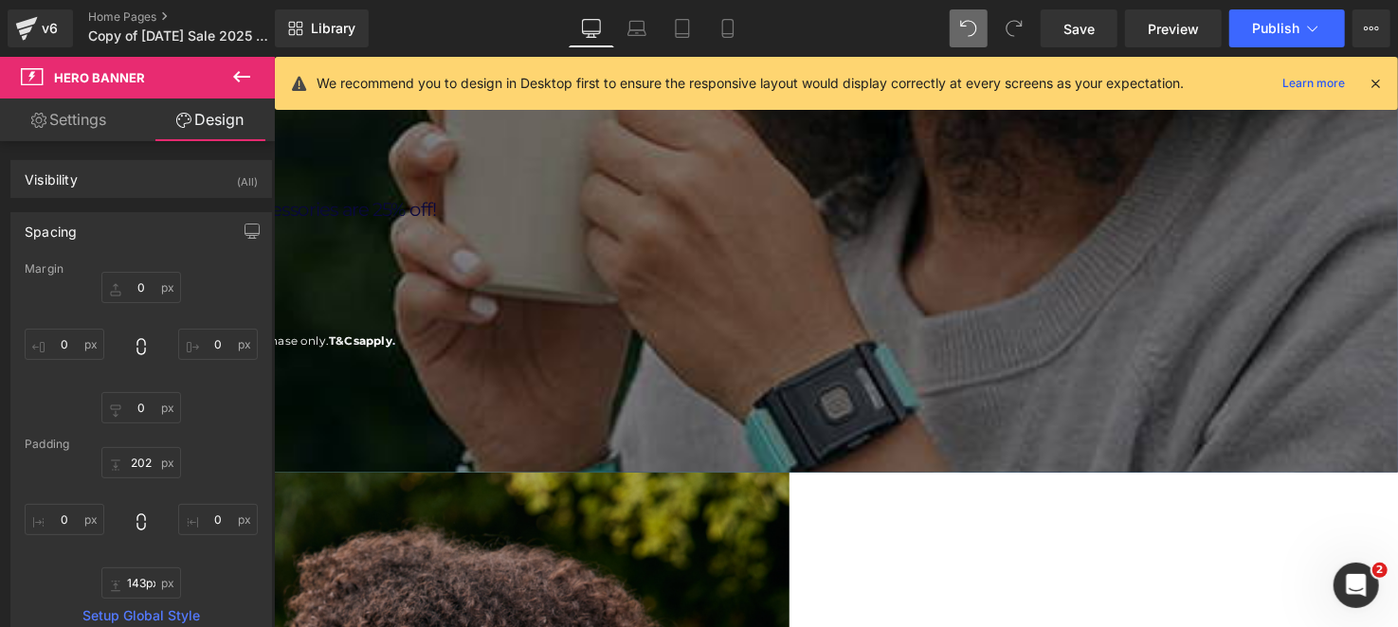
scroll to position [189, 0]
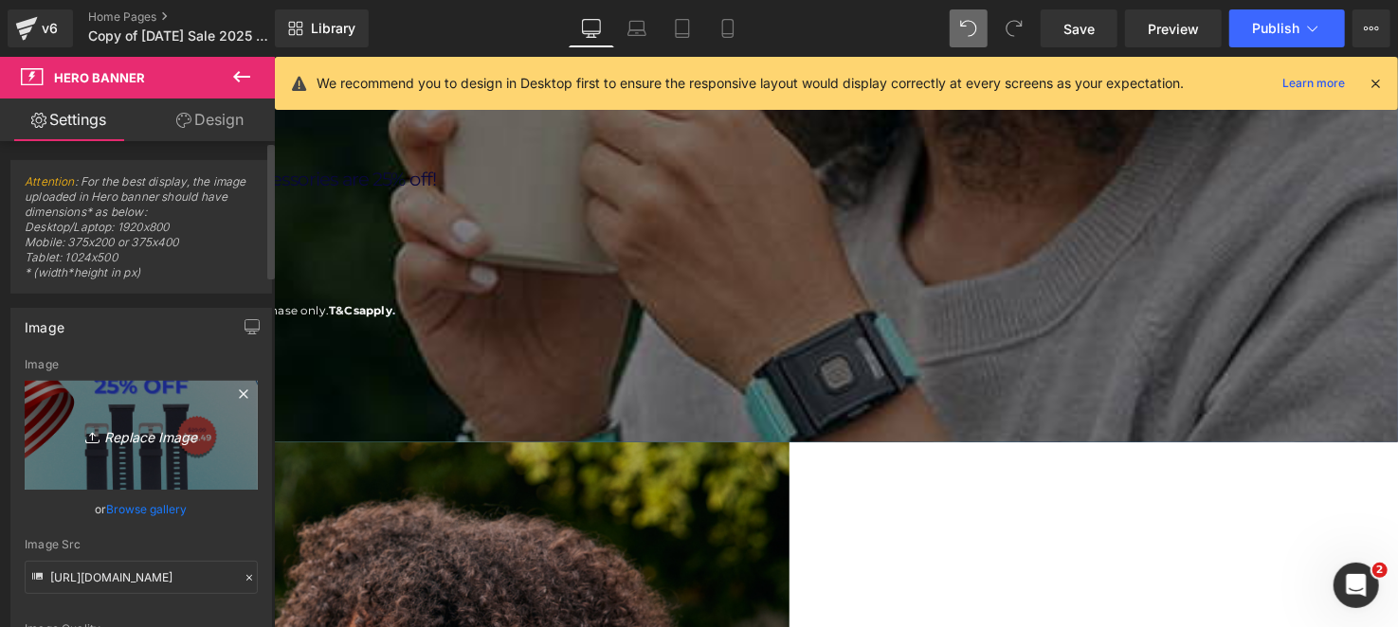
click at [181, 440] on icon "Replace Image" at bounding box center [141, 436] width 152 height 24
type input "C:\fakepath\Copy of TP Product Images [DATE] (1200 x 1400 px) (2).png"
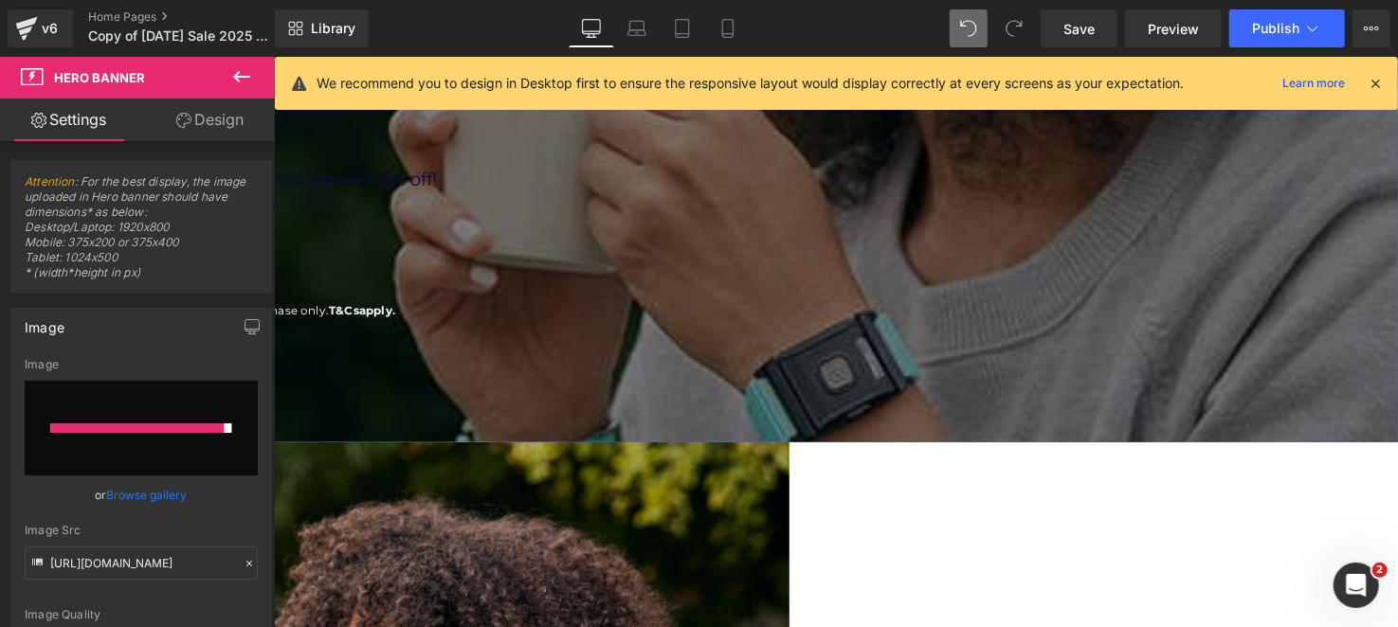
type input "[URL][DOMAIN_NAME]"
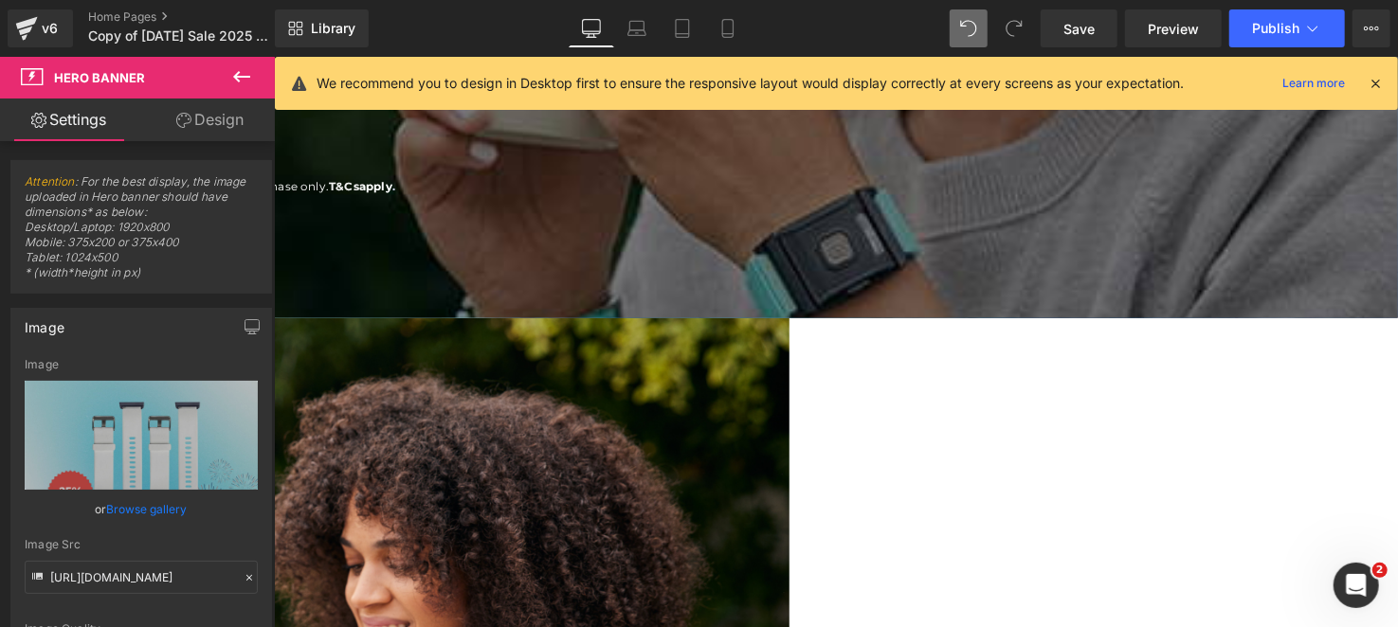
scroll to position [284, 0]
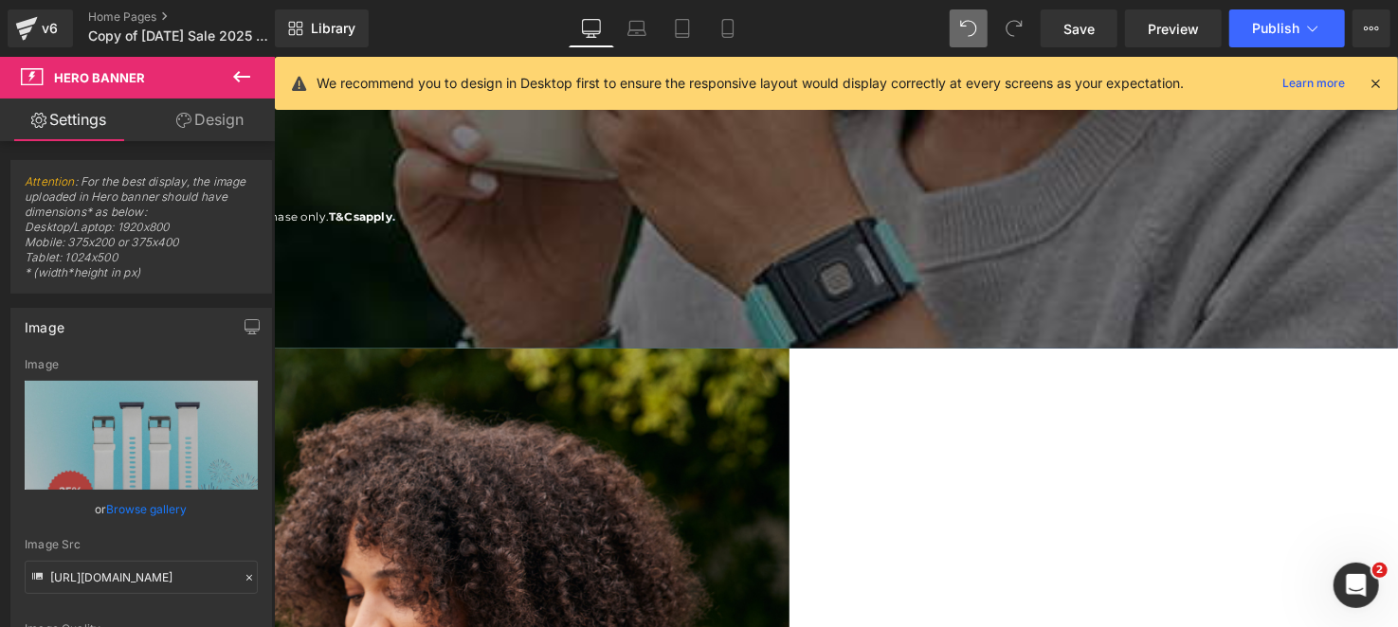
drag, startPoint x: 1094, startPoint y: 179, endPoint x: 676, endPoint y: 222, distance: 420.1
click at [273, 56] on span "Heading" at bounding box center [273, 56] width 0 height 0
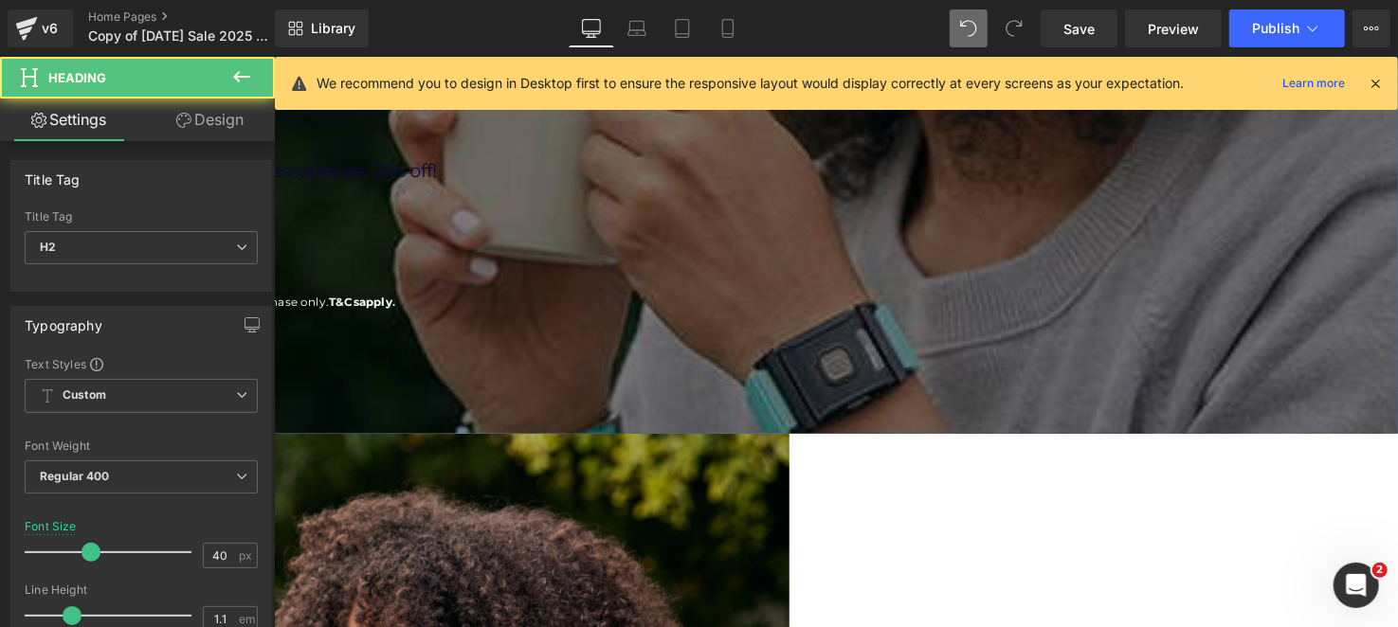
scroll to position [189, 0]
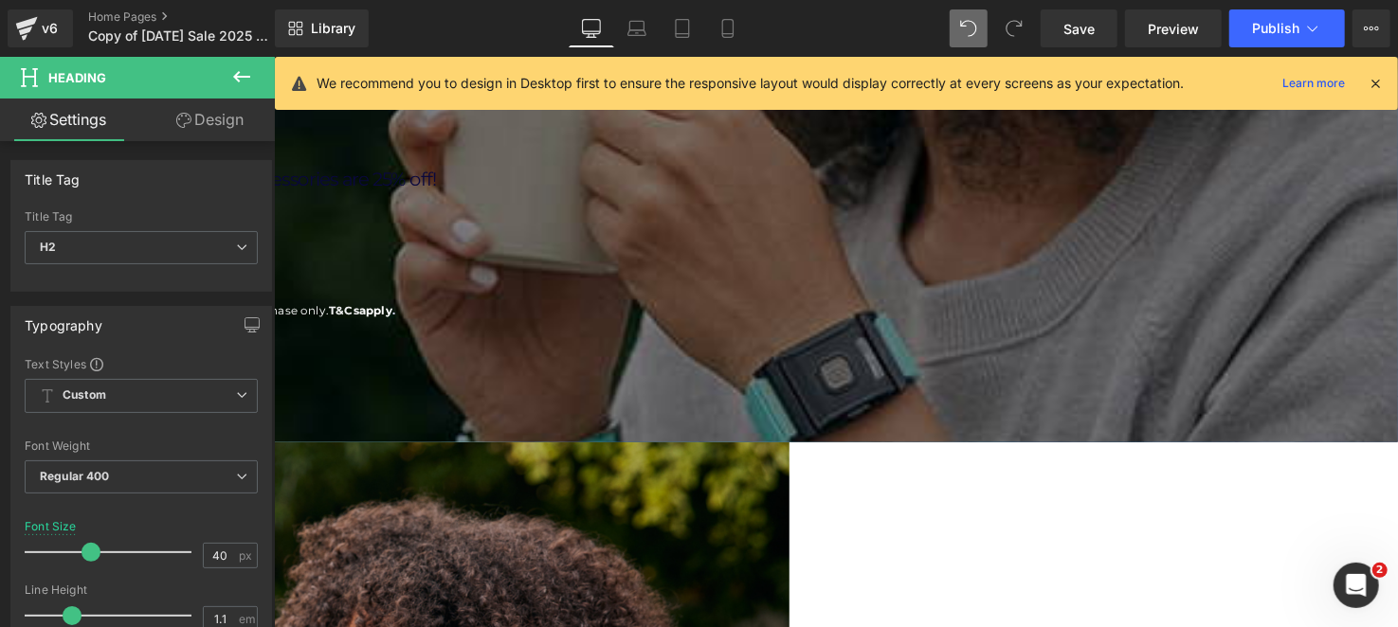
click at [273, 56] on icon at bounding box center [273, 56] width 0 height 0
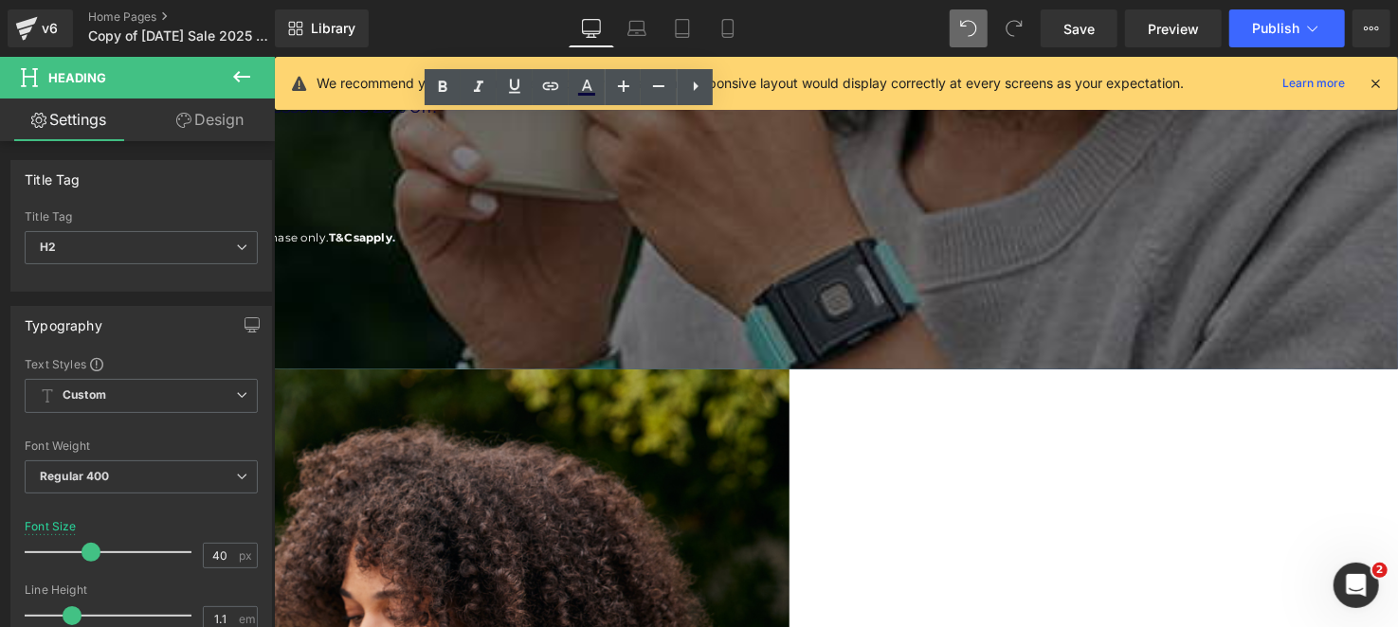
scroll to position [379, 0]
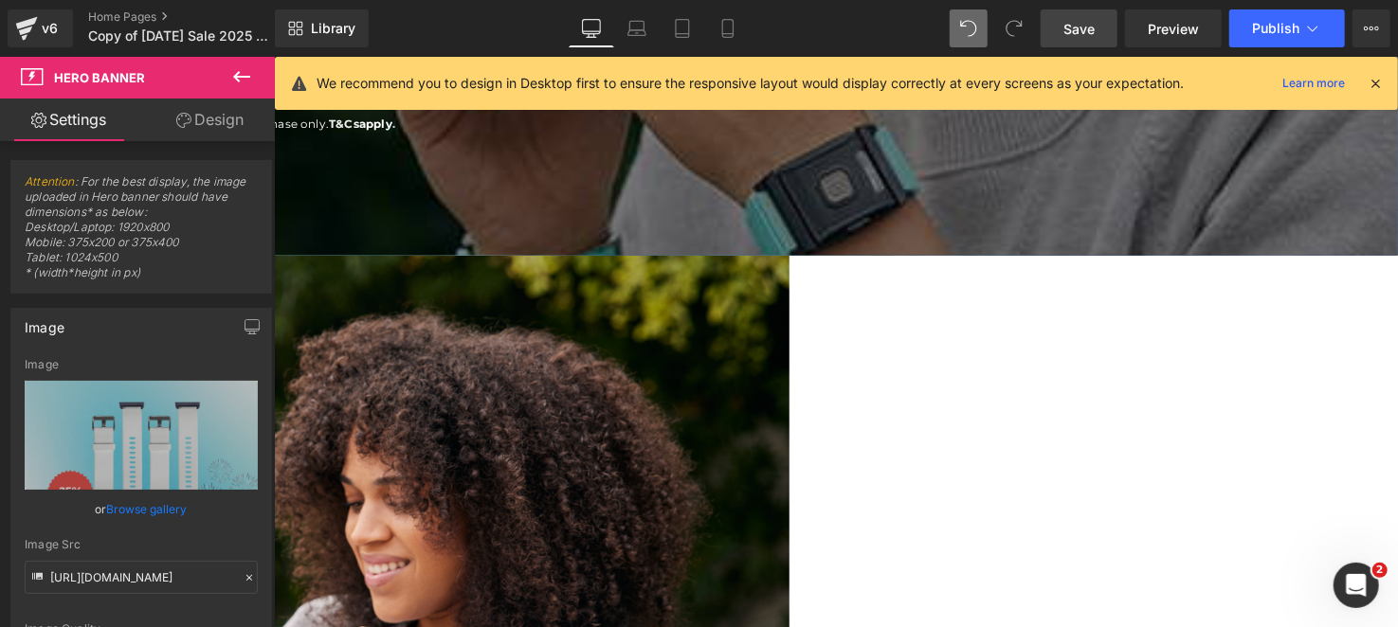
click at [1089, 34] on span "Save" at bounding box center [1078, 29] width 31 height 20
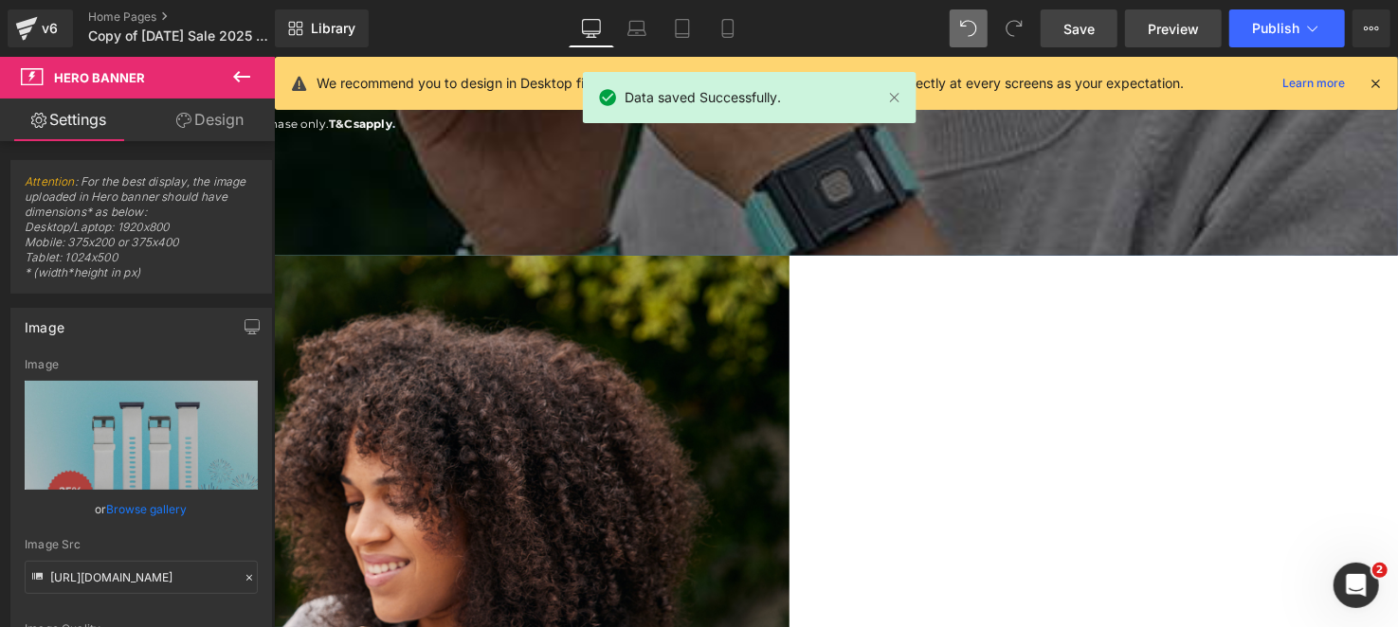
click at [1157, 24] on span "Preview" at bounding box center [1173, 29] width 51 height 20
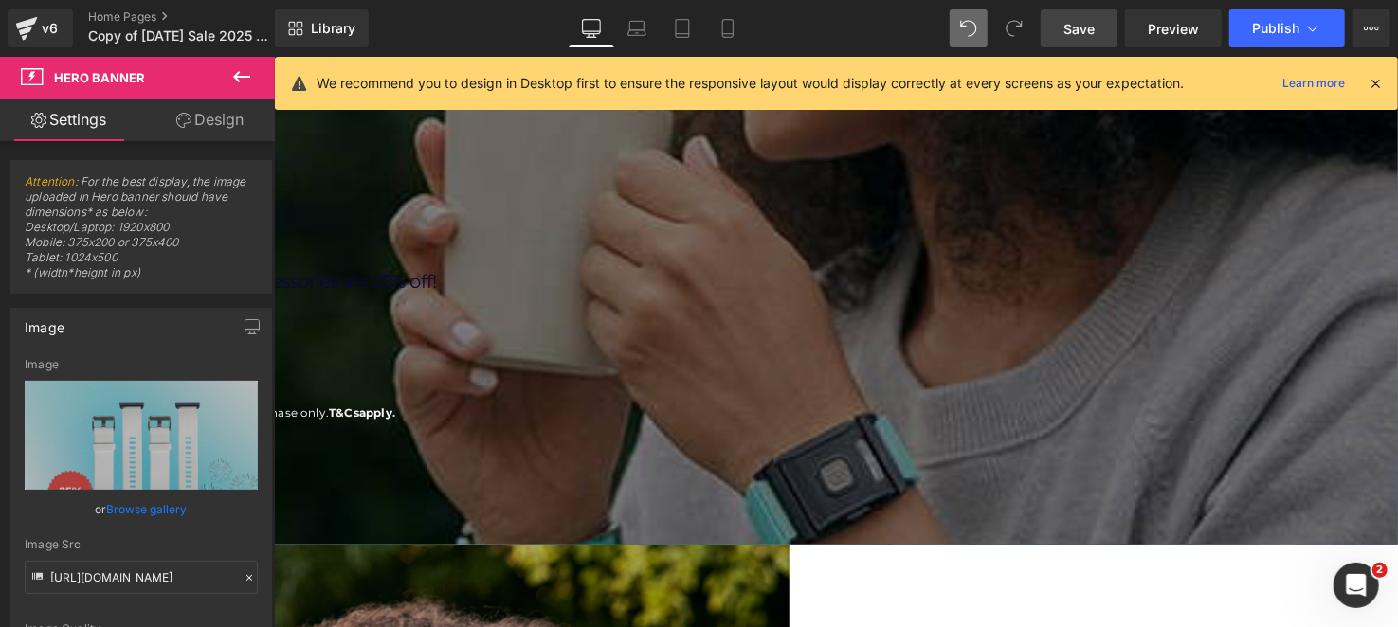
scroll to position [0, 0]
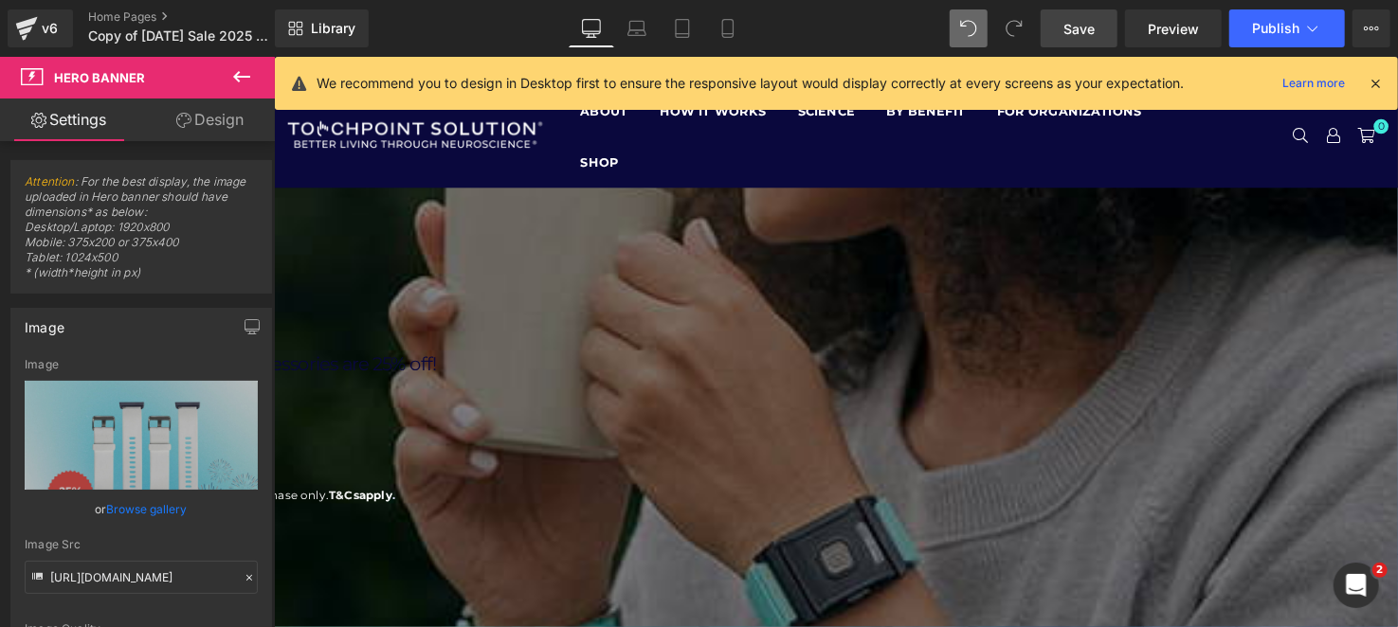
drag, startPoint x: 619, startPoint y: 199, endPoint x: 607, endPoint y: 200, distance: 12.4
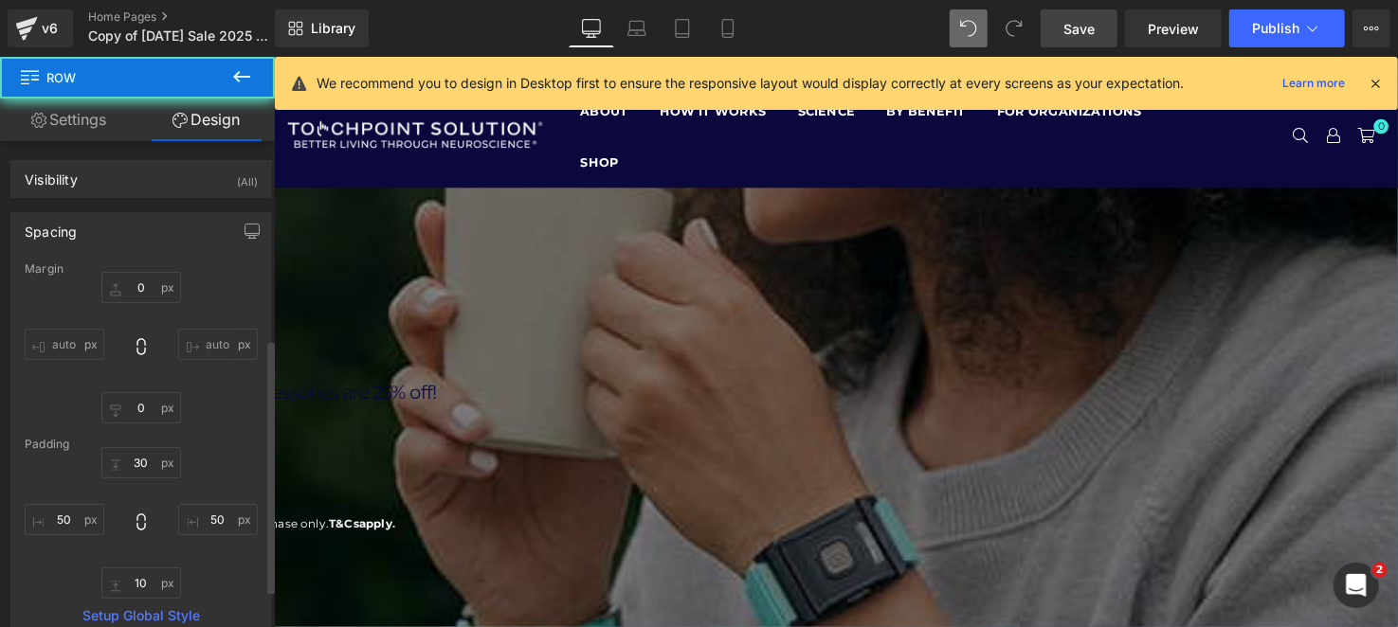
scroll to position [379, 0]
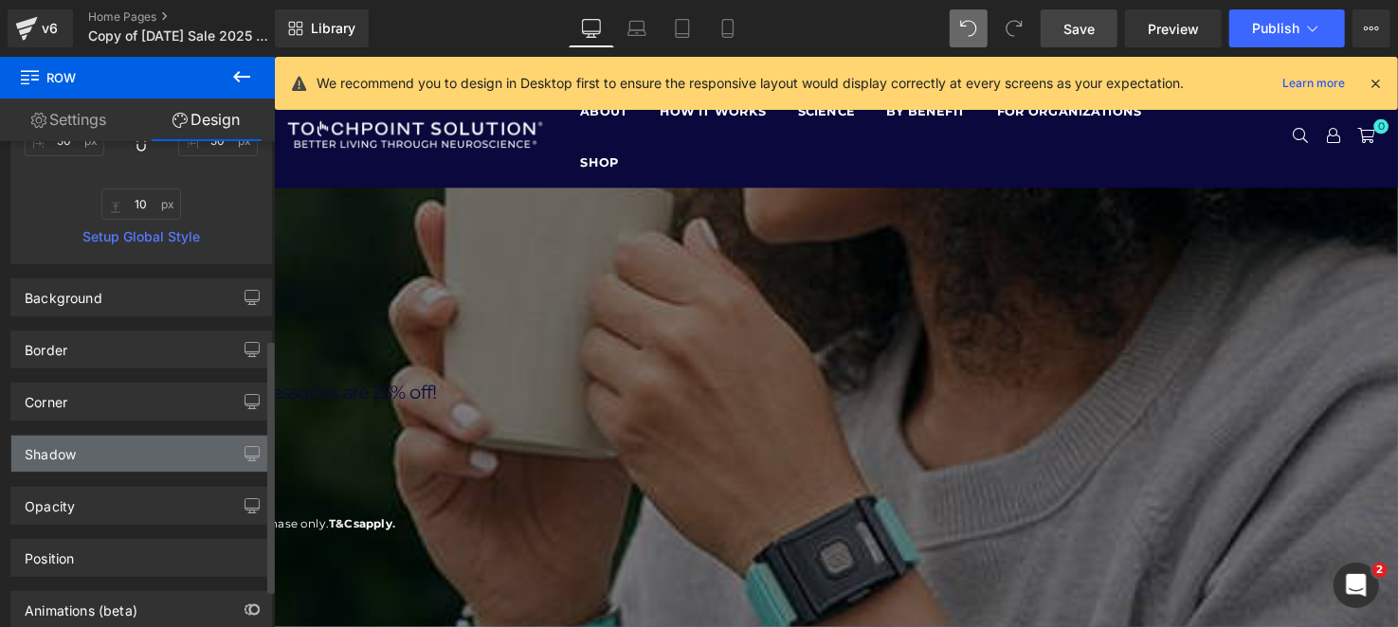
click at [99, 461] on div "Shadow" at bounding box center [141, 454] width 260 height 36
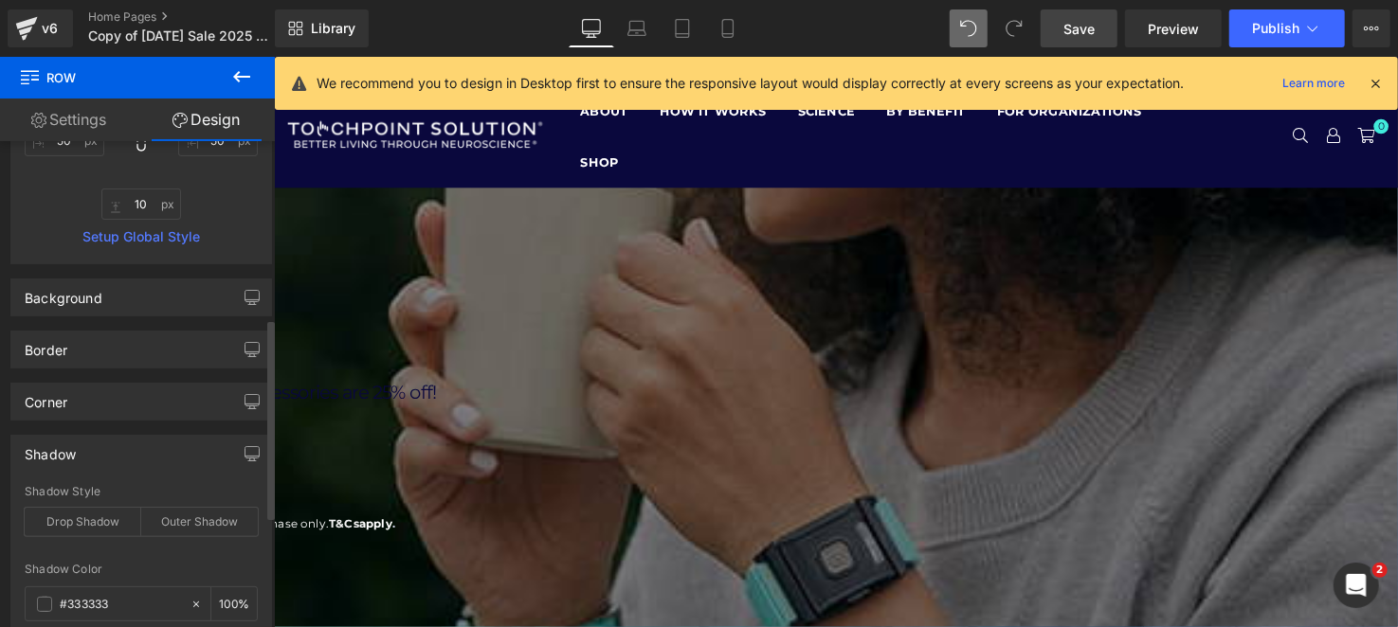
scroll to position [473, 0]
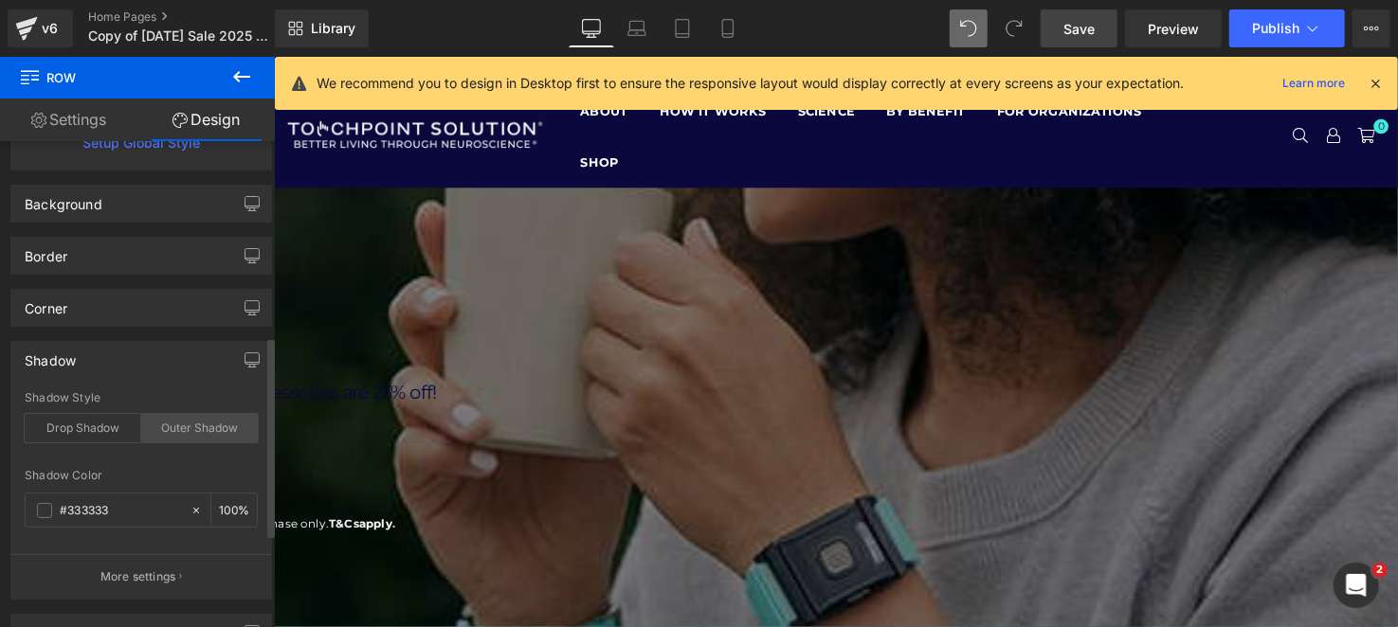
click at [209, 434] on div "Outer Shadow" at bounding box center [199, 428] width 117 height 28
type input "10"
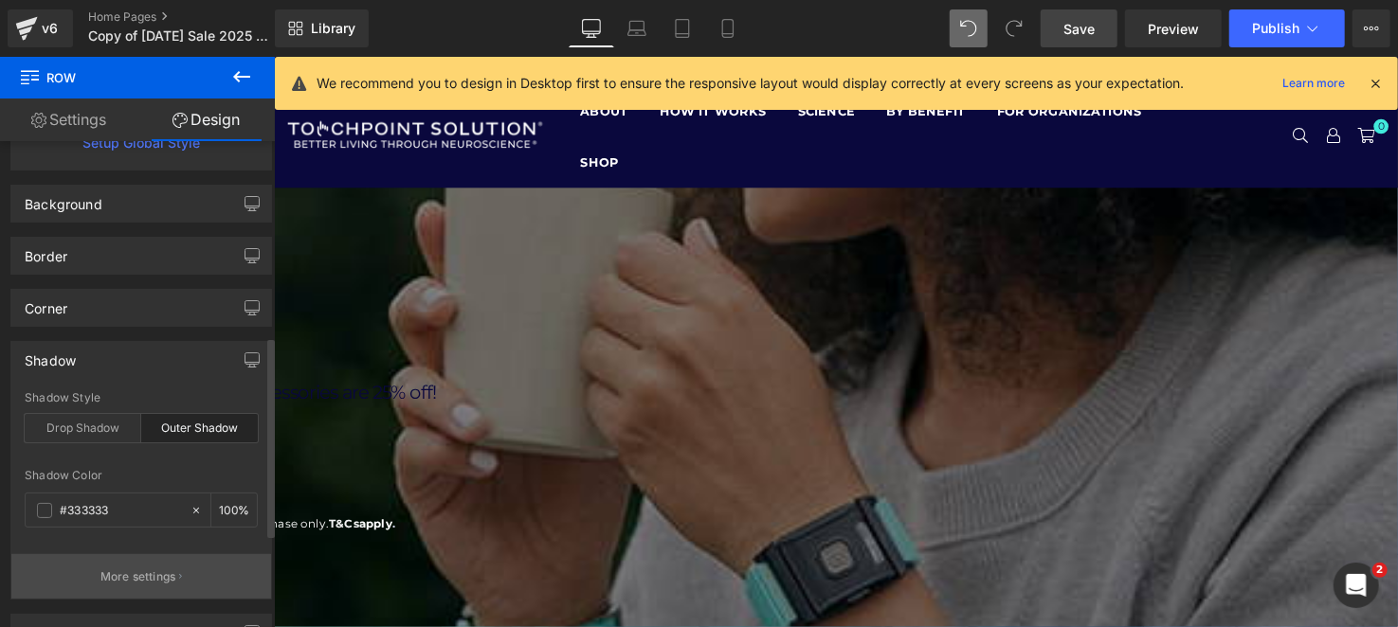
click at [134, 563] on button "More settings" at bounding box center [141, 576] width 260 height 45
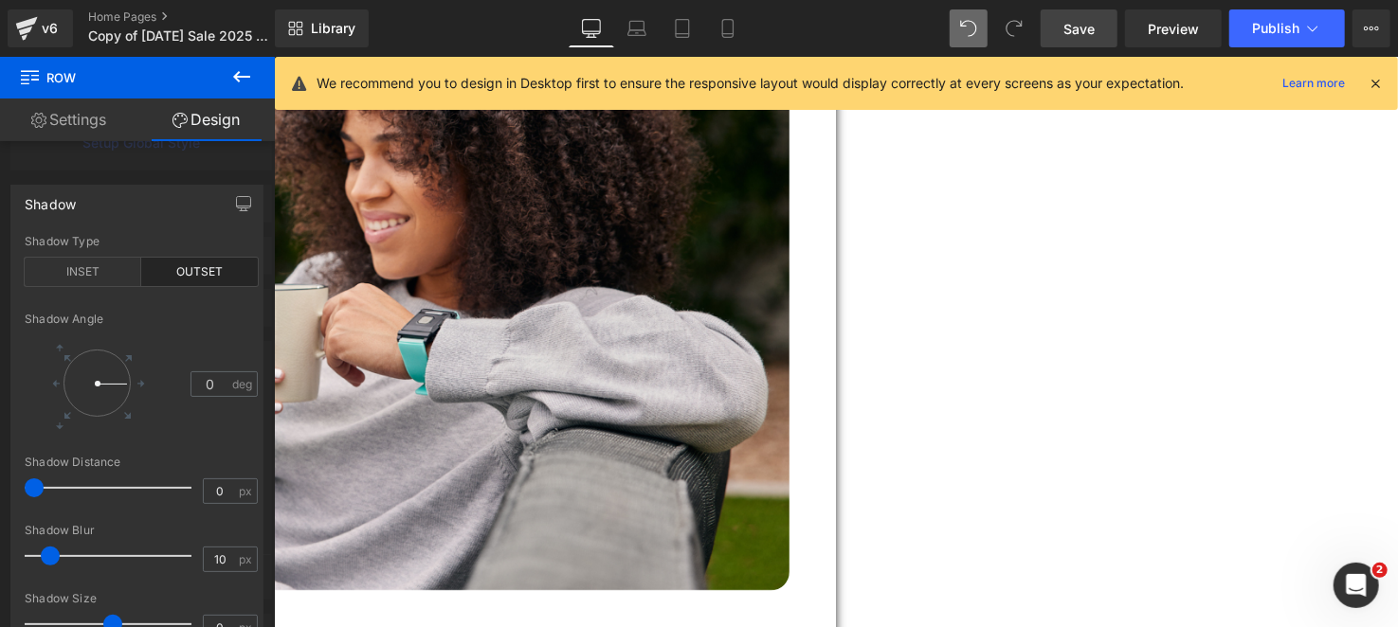
scroll to position [1137, 0]
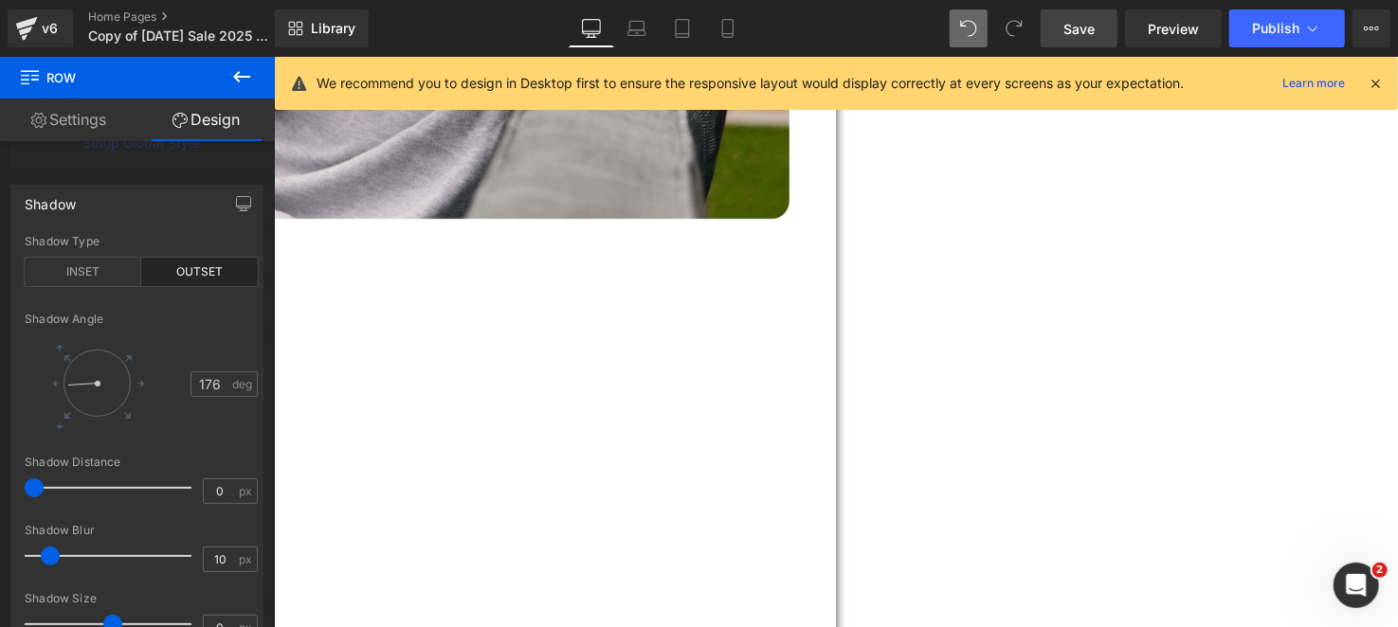
type input "177"
drag, startPoint x: 125, startPoint y: 353, endPoint x: 25, endPoint y: 384, distance: 105.2
click at [25, 384] on div at bounding box center [83, 383] width 117 height 88
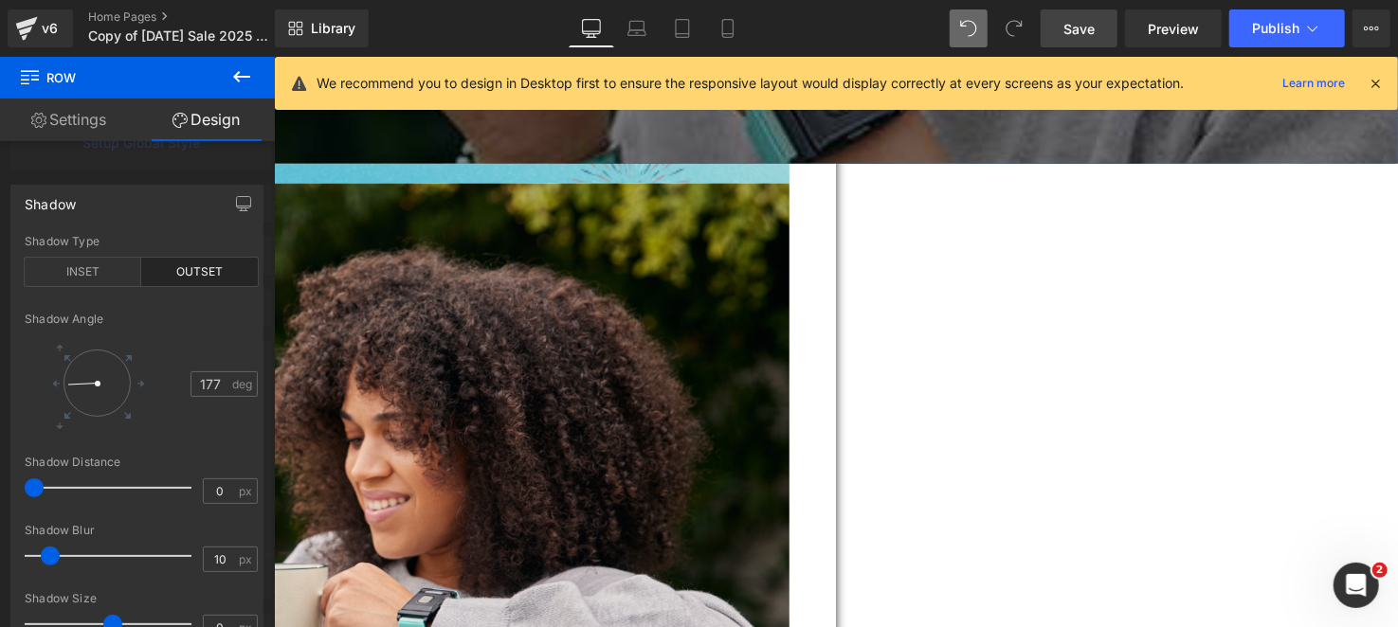
scroll to position [0, 0]
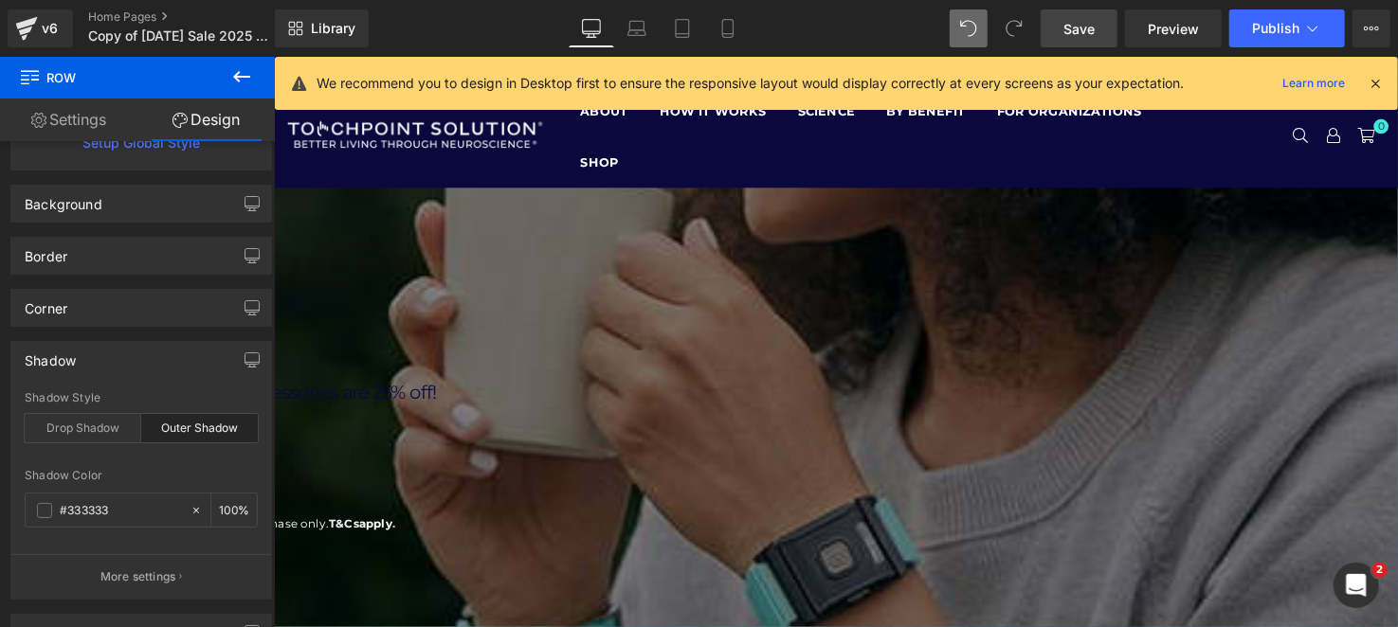
click at [273, 56] on span "Row" at bounding box center [273, 56] width 0 height 0
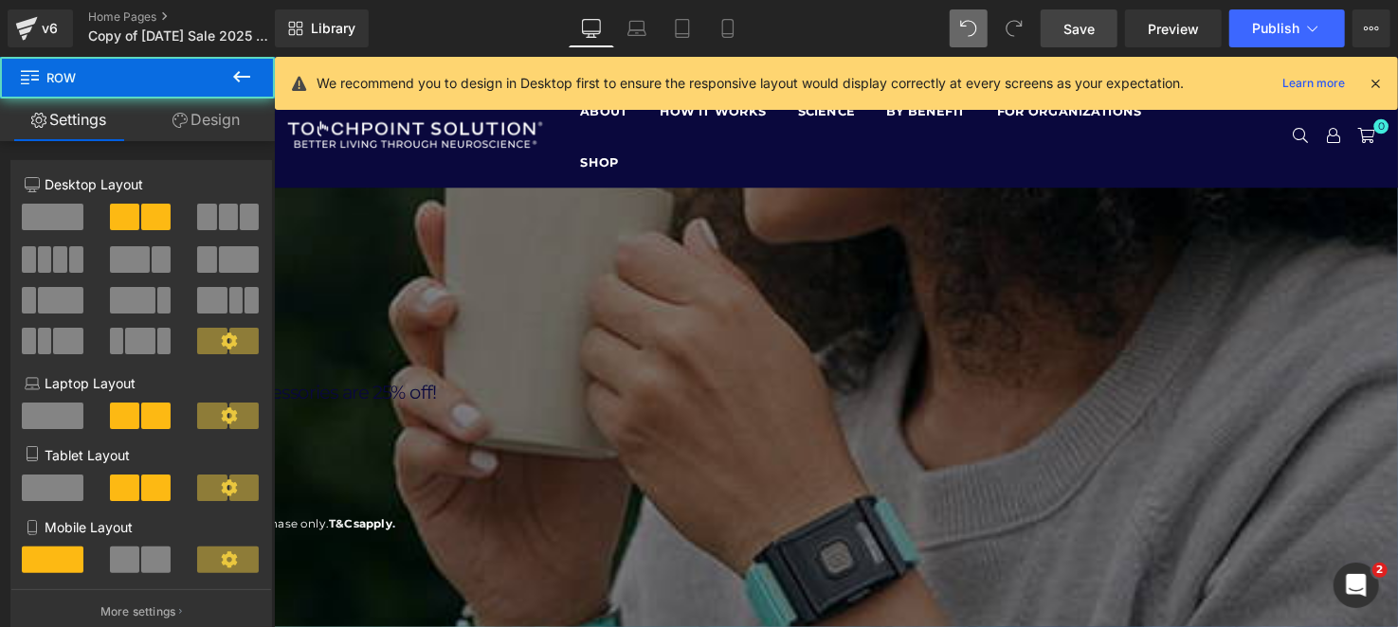
click at [230, 131] on link "Design" at bounding box center [205, 120] width 137 height 43
click at [0, 0] on div "Spacing" at bounding box center [0, 0] width 0 height 0
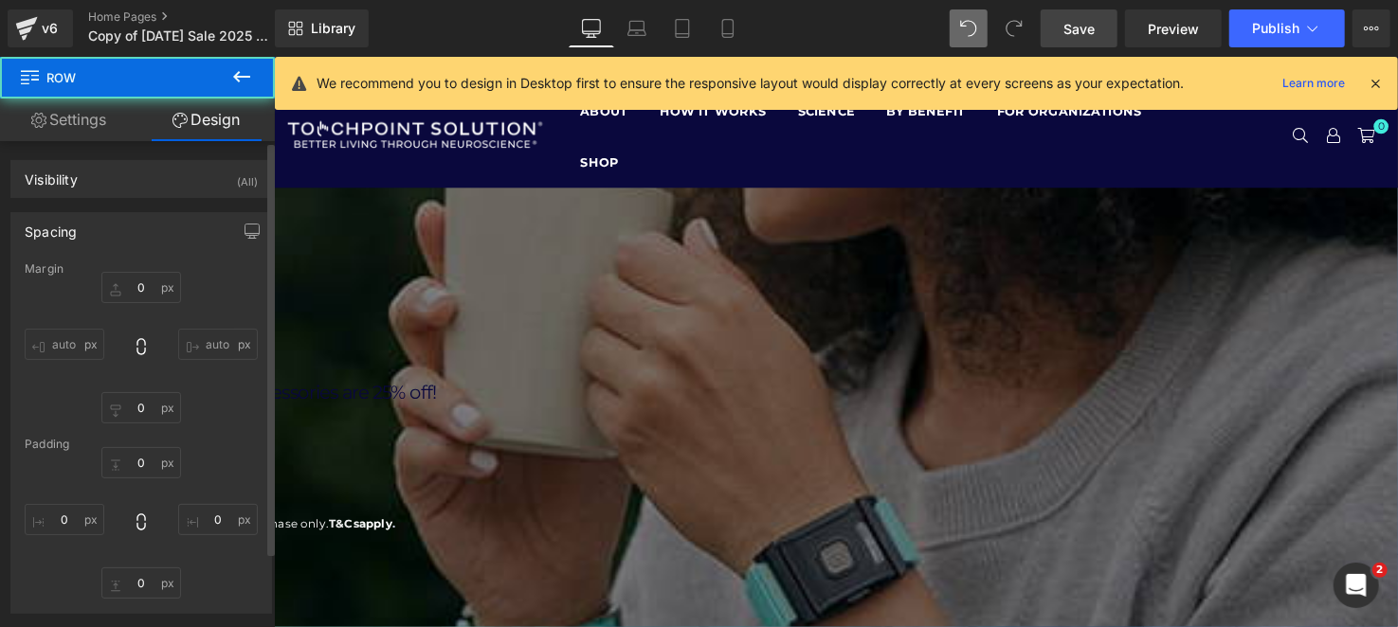
type input "0"
type input "30"
type input "50"
type input "10"
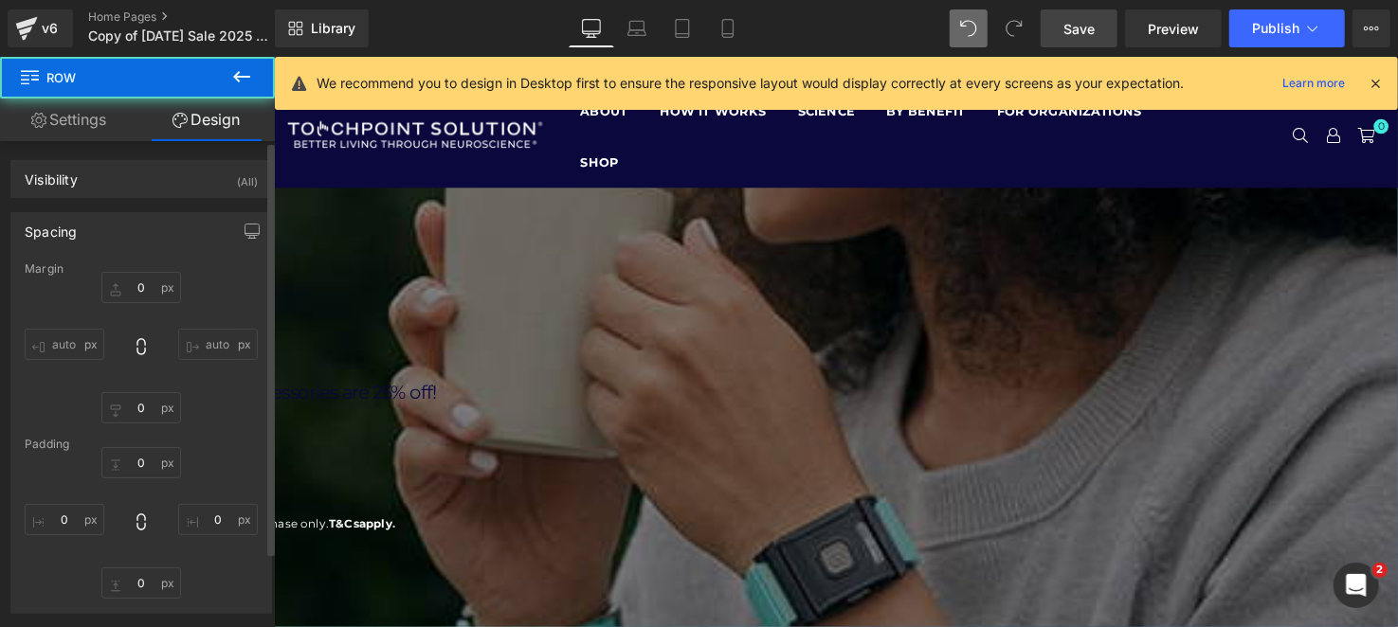
type input "50"
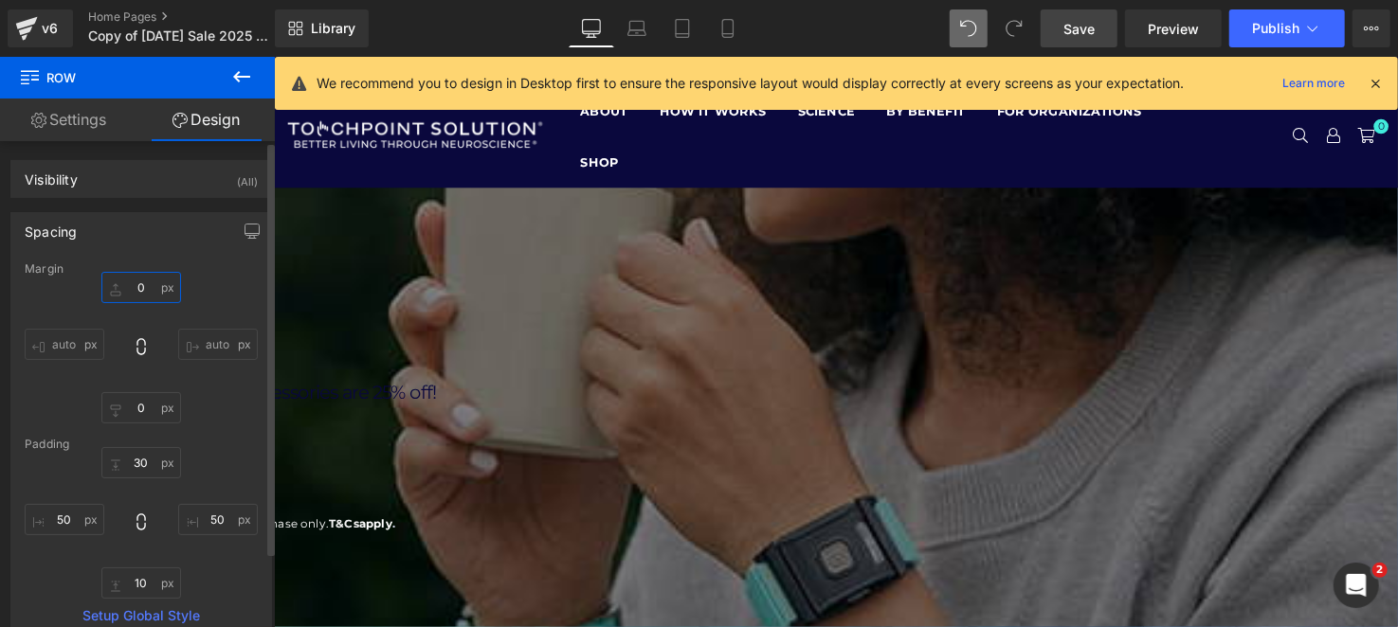
click at [129, 296] on input "0" at bounding box center [141, 287] width 80 height 31
type input "`0"
type input "1"
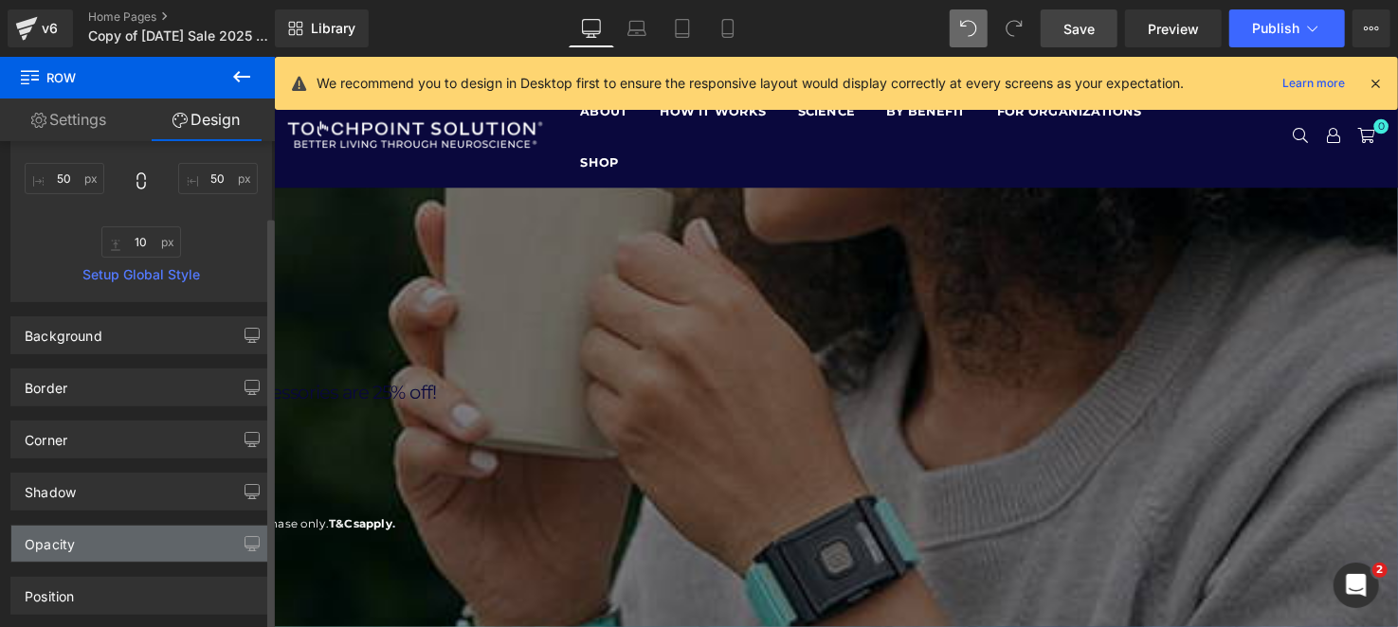
scroll to position [473, 0]
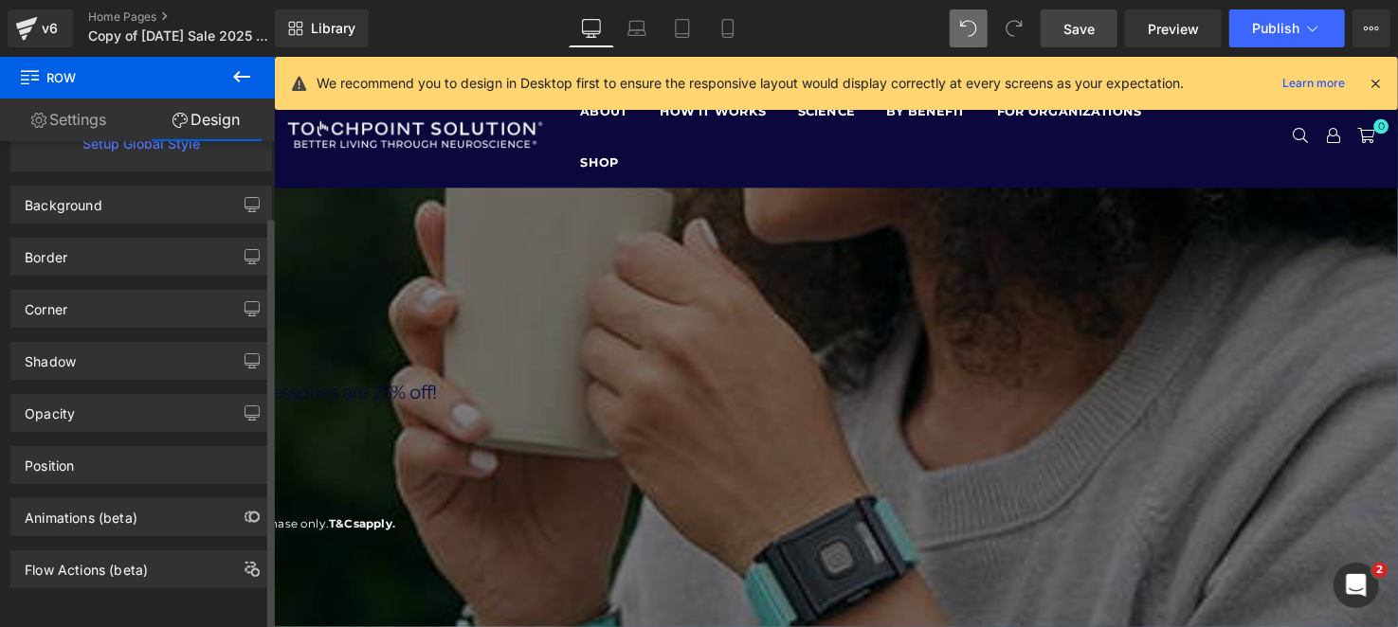
click at [100, 328] on div "Shadow outer Shadow Style Drop Shadow Outer Shadow #333333 Shadow Color #333333…" at bounding box center [141, 354] width 283 height 52
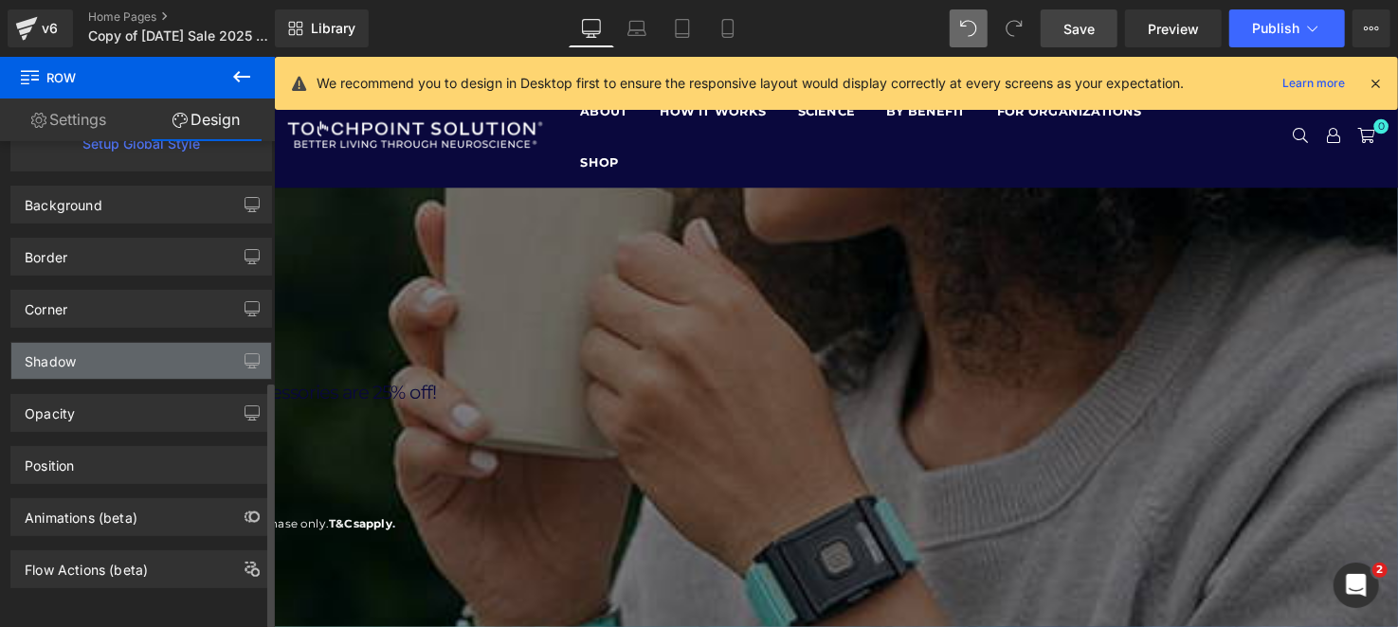
click at [115, 357] on div "Shadow" at bounding box center [141, 361] width 260 height 36
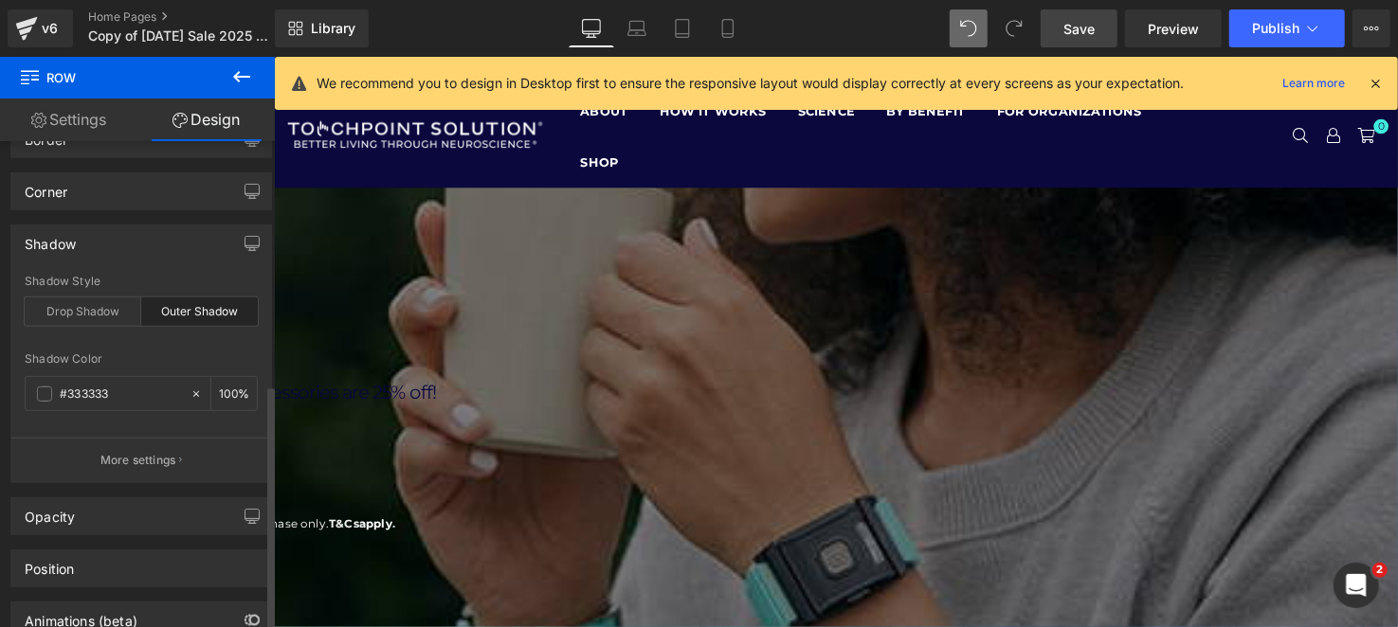
scroll to position [512, 0]
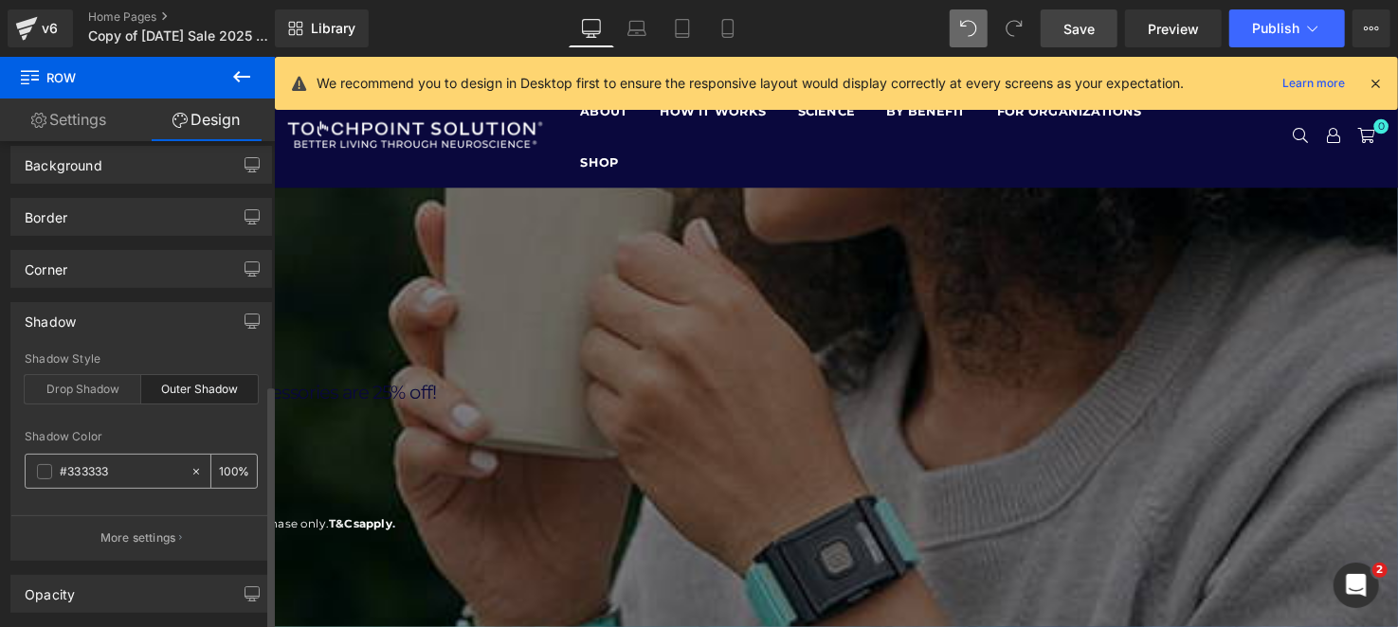
click at [193, 467] on icon at bounding box center [196, 471] width 13 height 13
type input "none"
type input "0"
click at [78, 127] on link "Settings" at bounding box center [68, 120] width 137 height 43
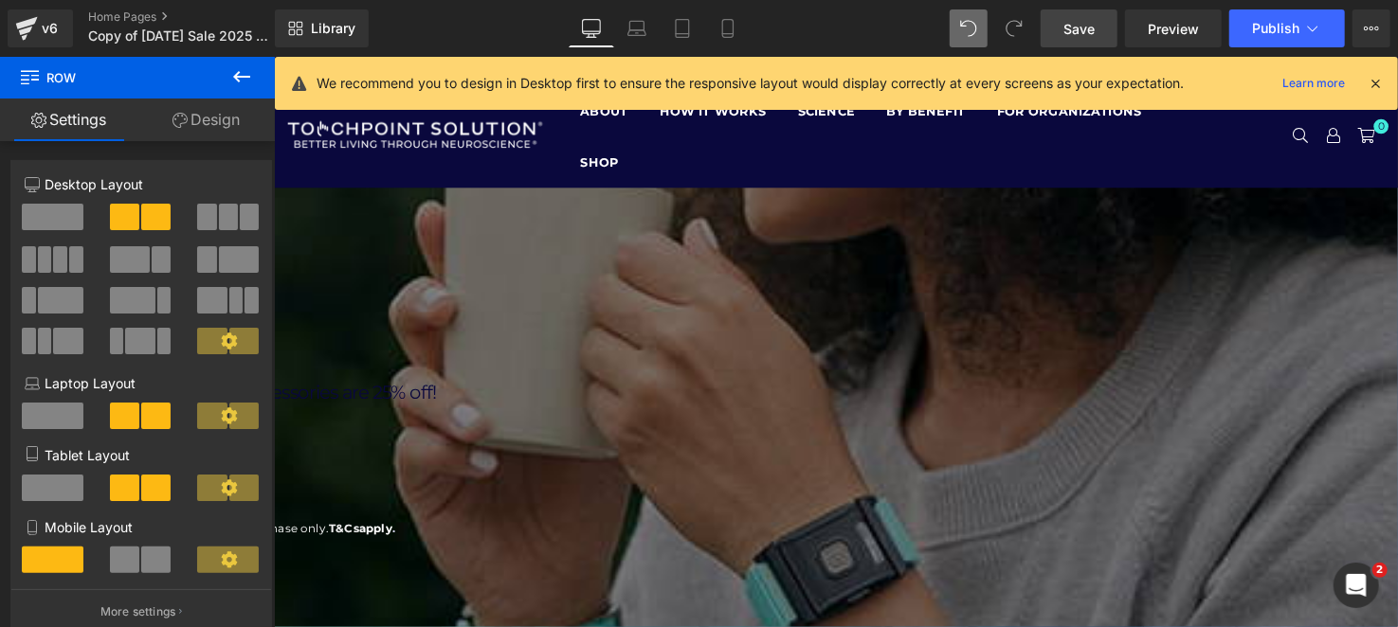
click at [418, 180] on header "ABOUT HOW IT WORKS SCIENCE BY BENEFIT STRESS FOCUS SLEEP [MEDICAL_DATA] GIFTED …" at bounding box center [846, 136] width 1147 height 104
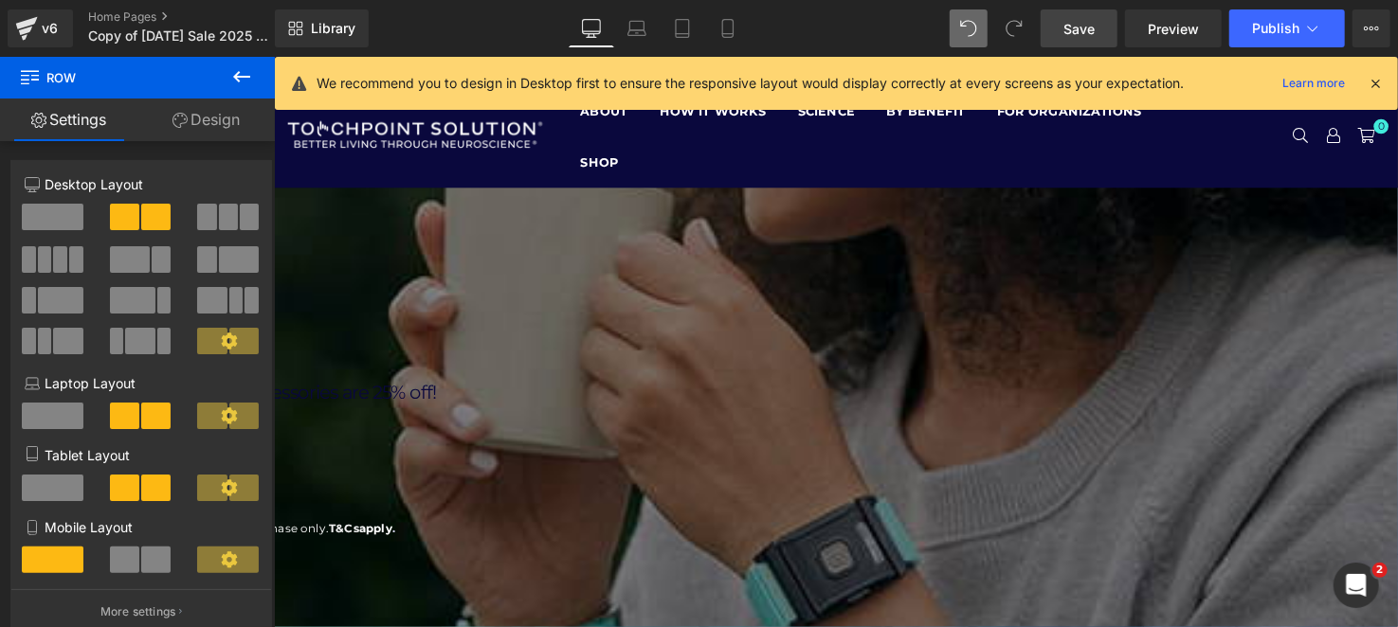
click at [273, 56] on span "Row" at bounding box center [273, 56] width 0 height 0
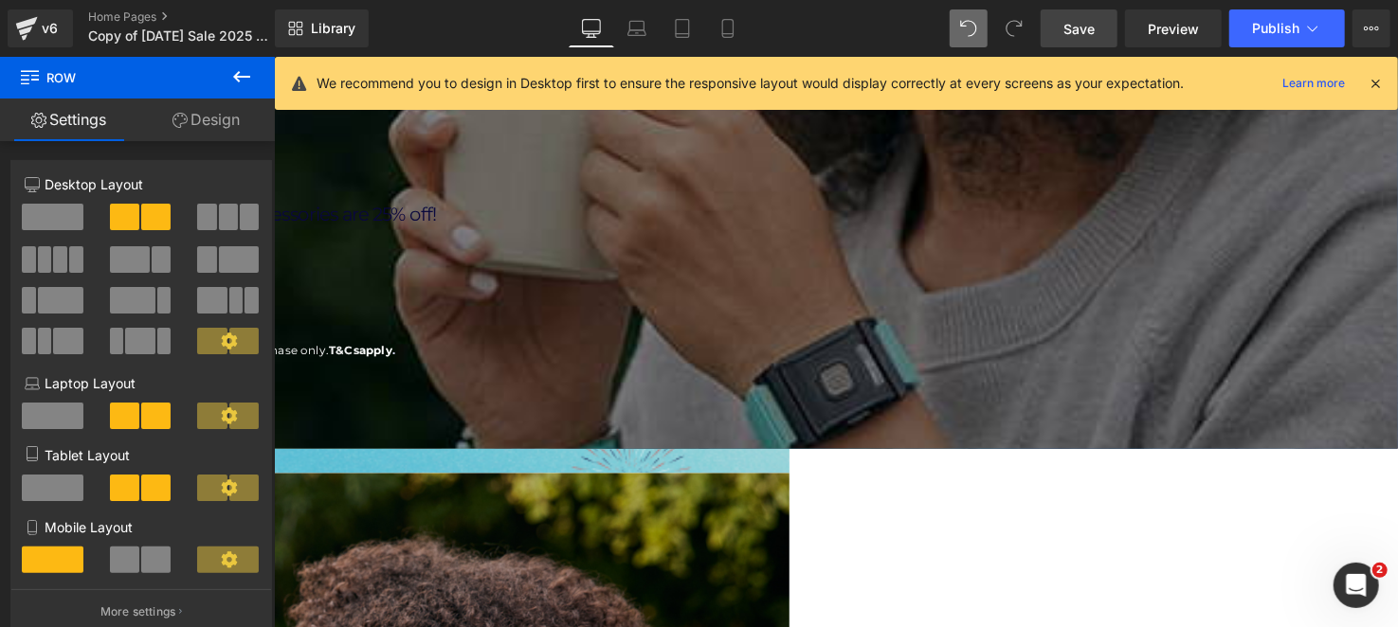
scroll to position [284, 0]
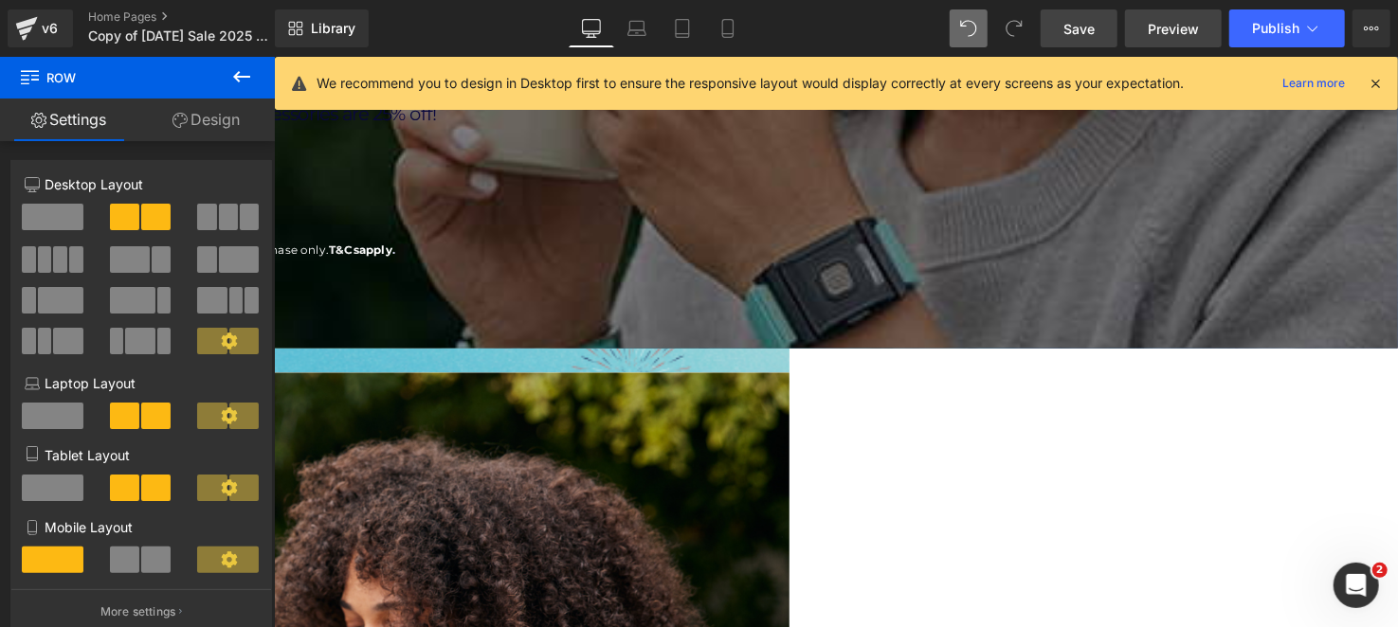
click at [1179, 33] on span "Preview" at bounding box center [1173, 29] width 51 height 20
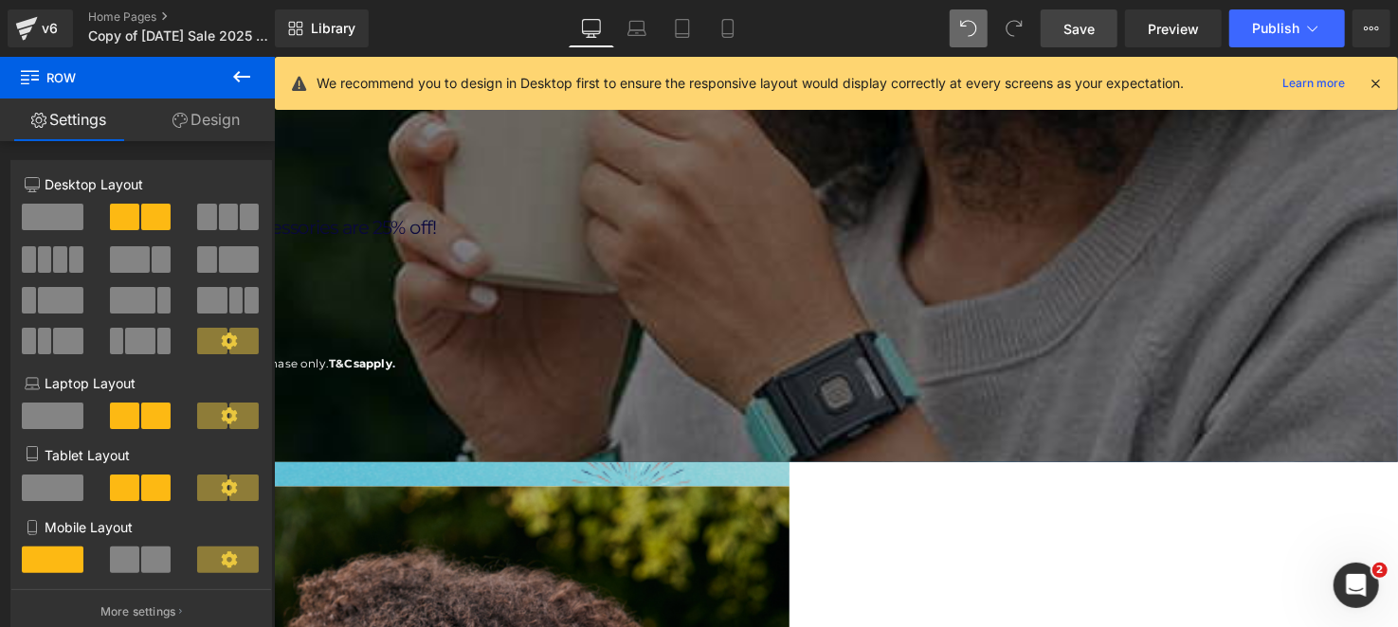
scroll to position [0, 0]
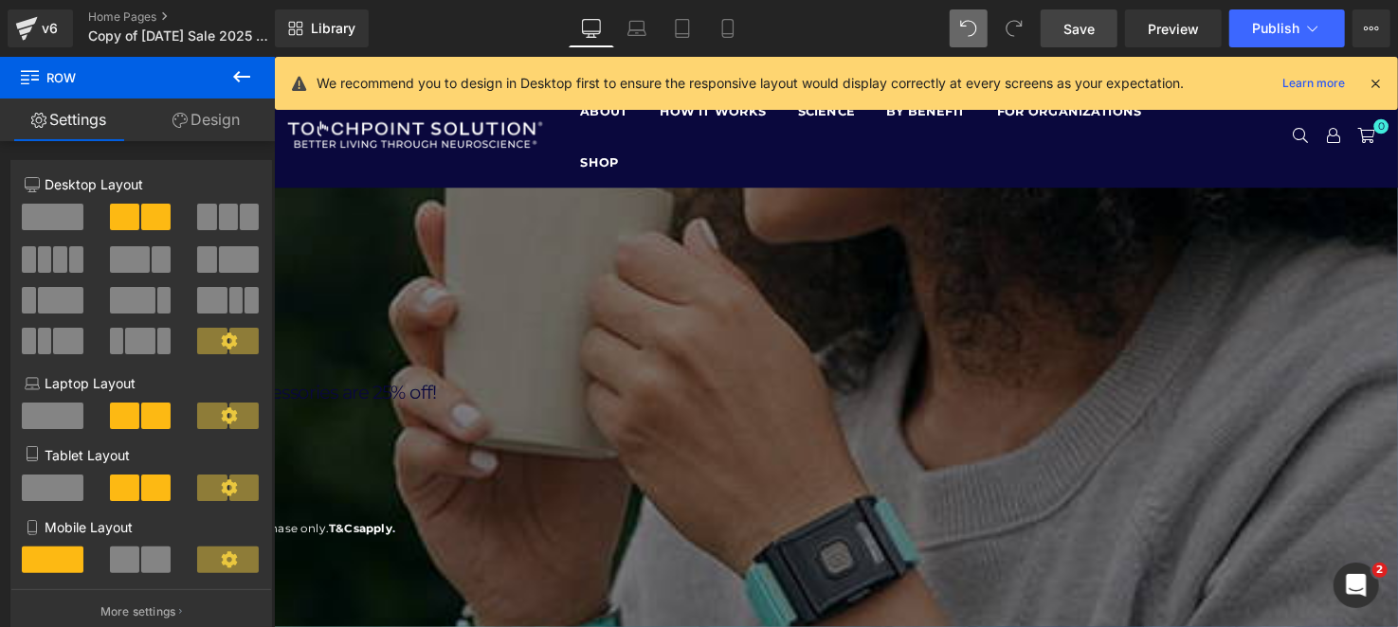
click at [273, 56] on span "Row" at bounding box center [273, 56] width 0 height 0
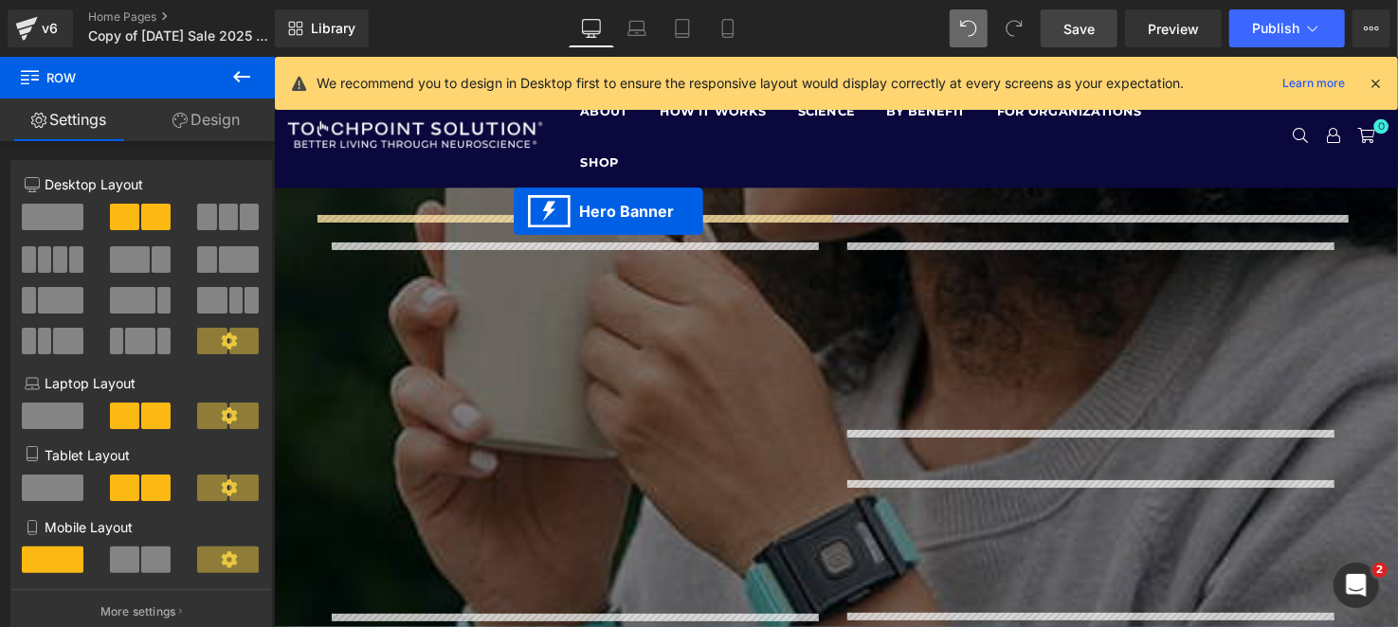
drag, startPoint x: 521, startPoint y: 263, endPoint x: 517, endPoint y: 213, distance: 50.4
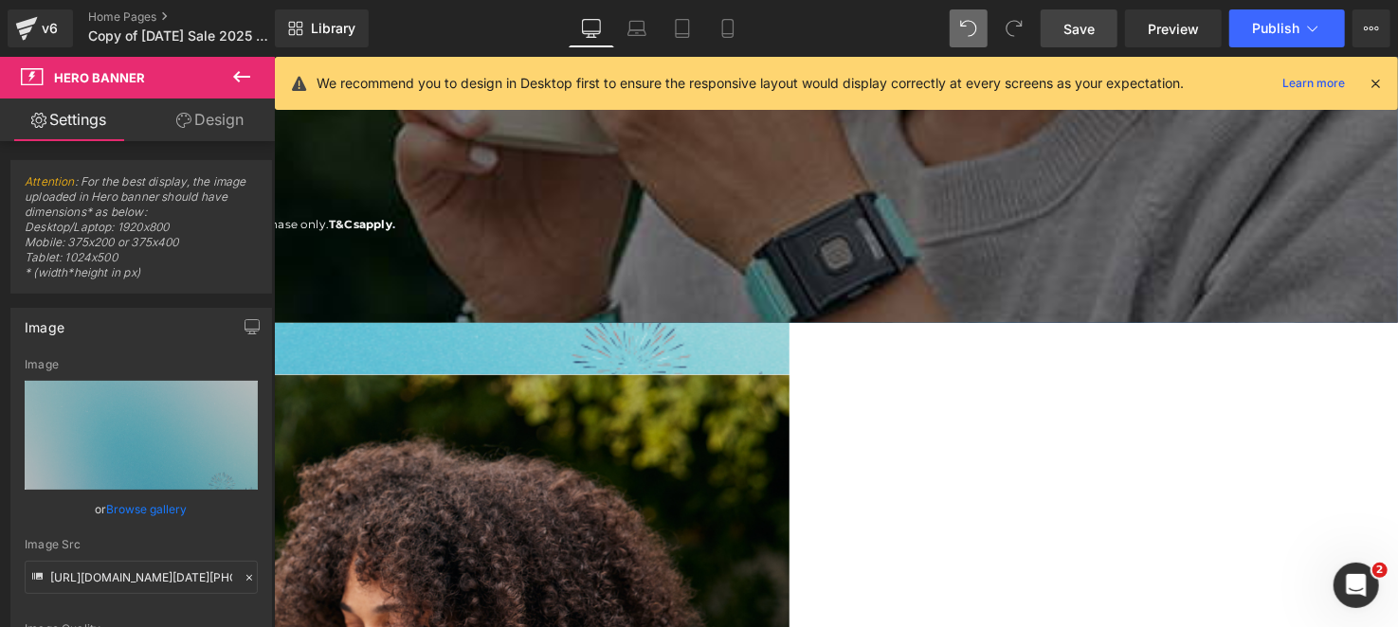
scroll to position [379, 0]
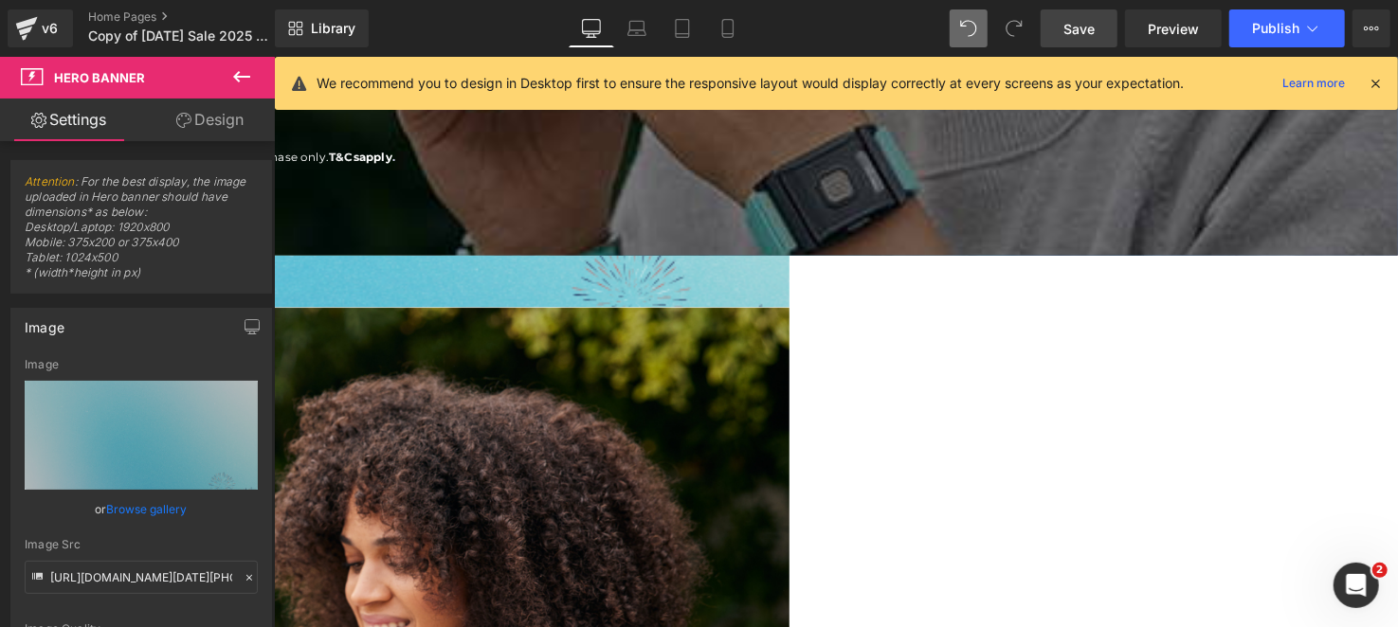
drag, startPoint x: 393, startPoint y: 298, endPoint x: 512, endPoint y: 367, distance: 137.2
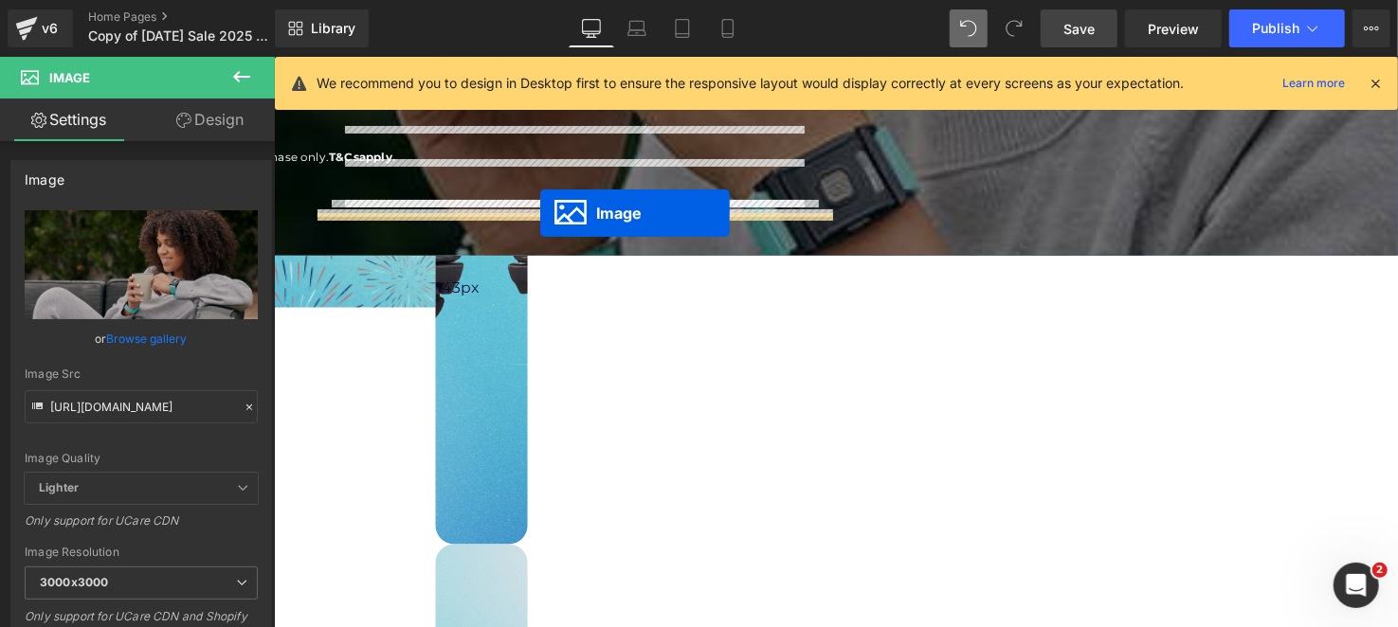
drag, startPoint x: 552, startPoint y: 417, endPoint x: 544, endPoint y: 218, distance: 199.2
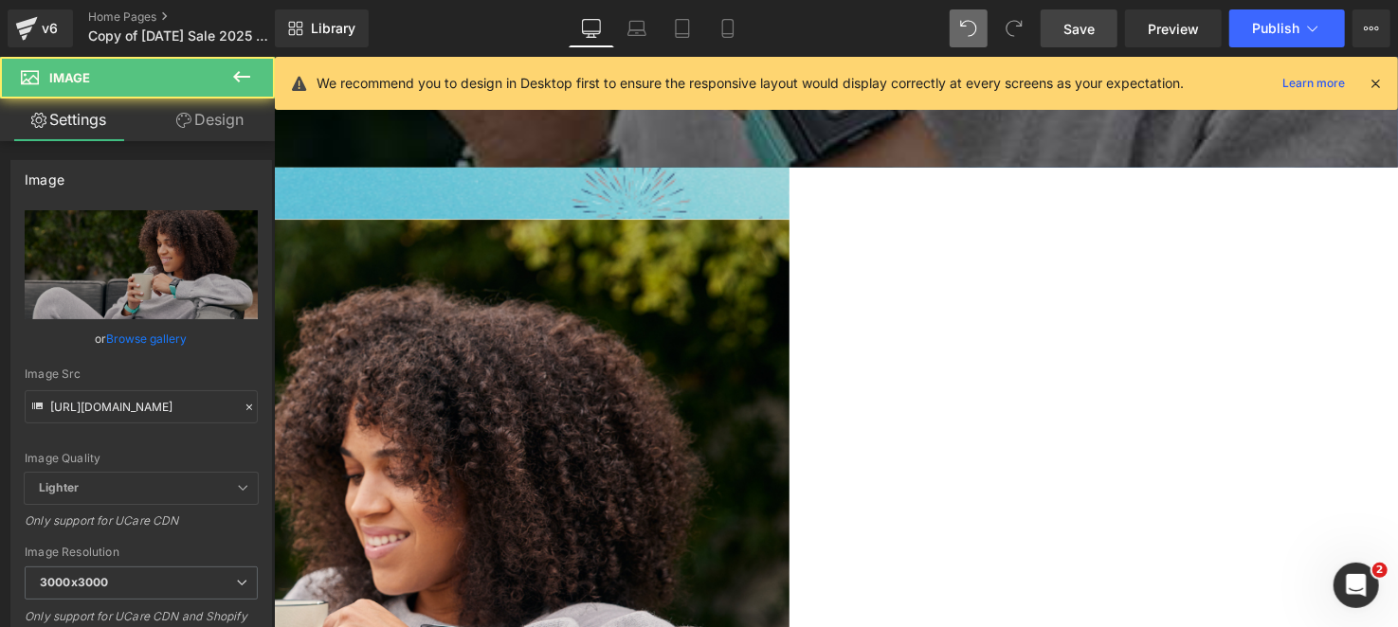
scroll to position [473, 0]
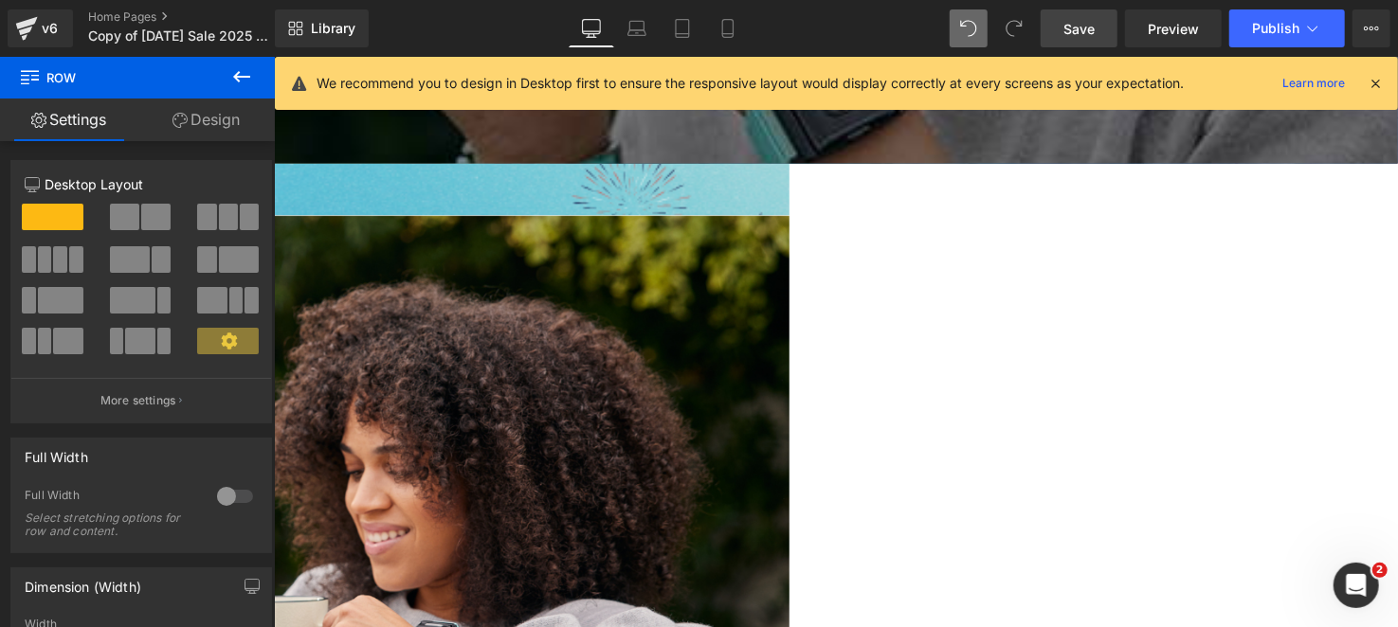
click at [273, 56] on icon at bounding box center [273, 56] width 0 height 0
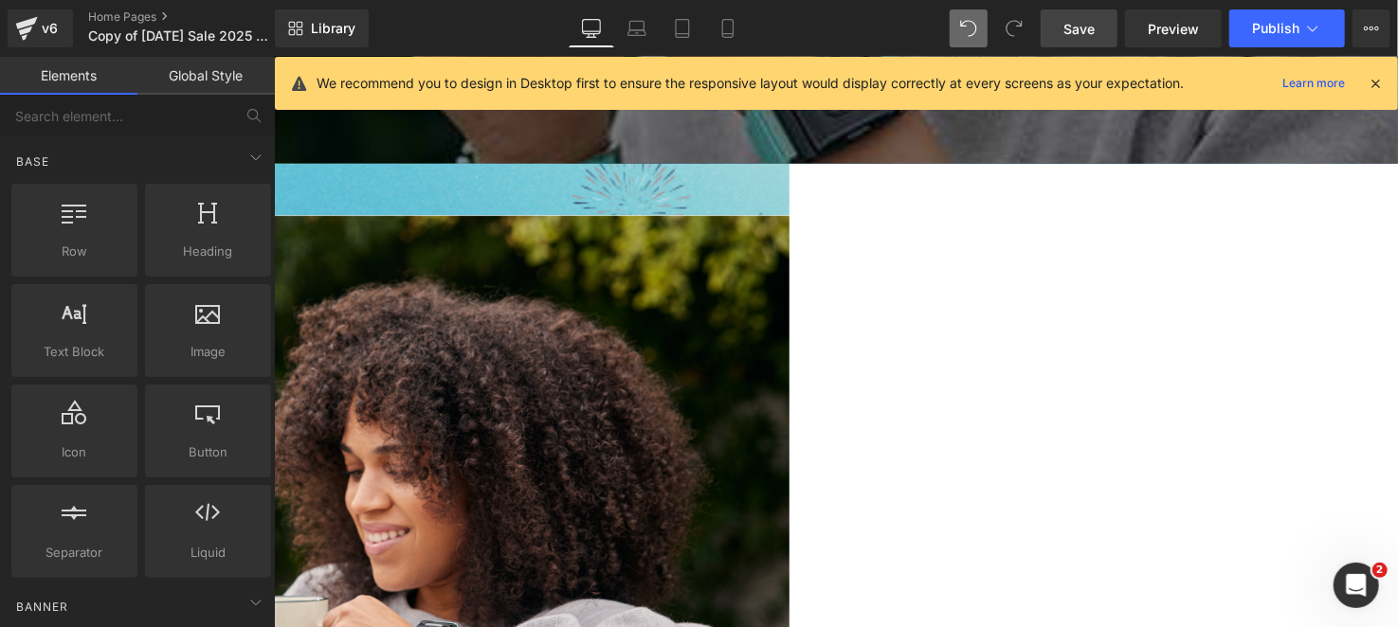
scroll to position [0, 0]
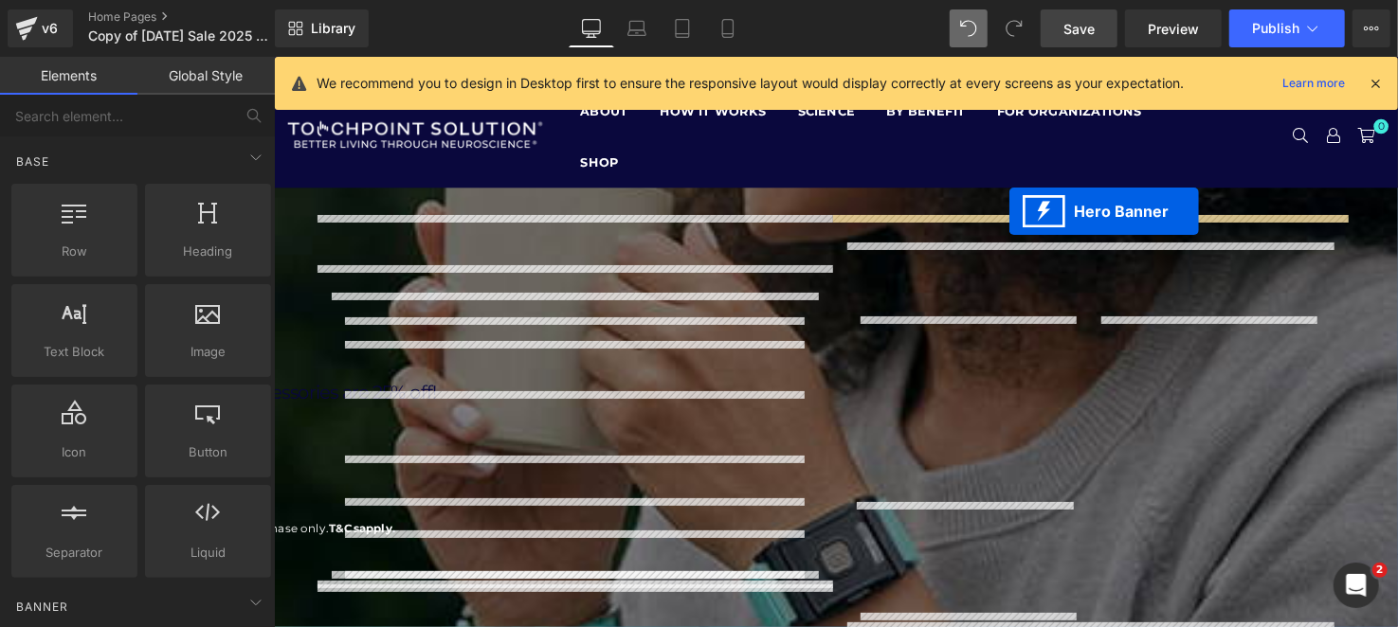
drag, startPoint x: 1052, startPoint y: 263, endPoint x: 1023, endPoint y: 213, distance: 57.4
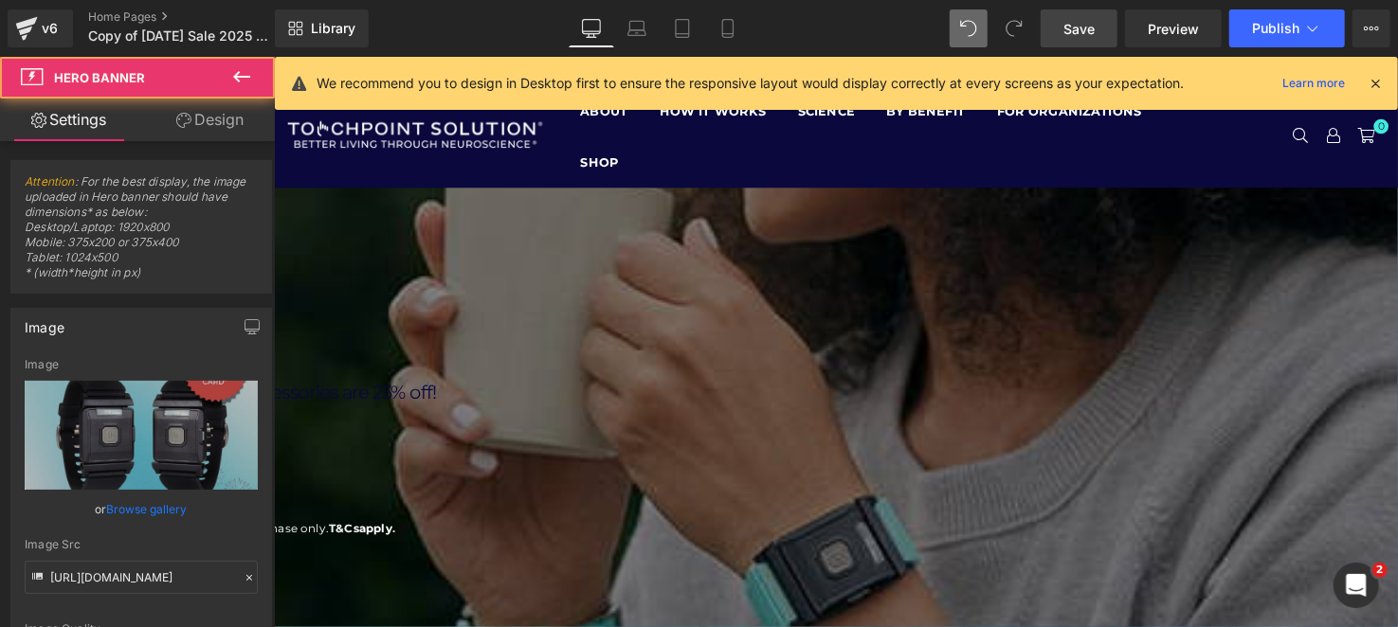
scroll to position [379, 0]
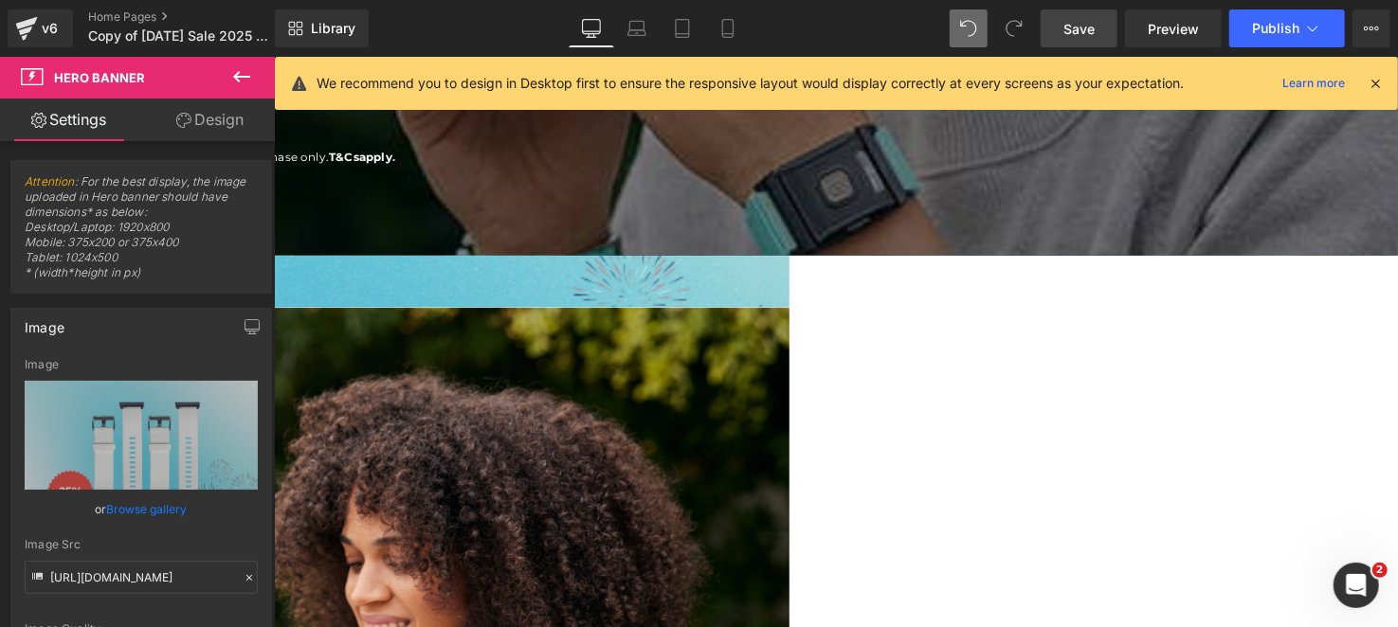
drag, startPoint x: 915, startPoint y: 351, endPoint x: 919, endPoint y: 289, distance: 61.8
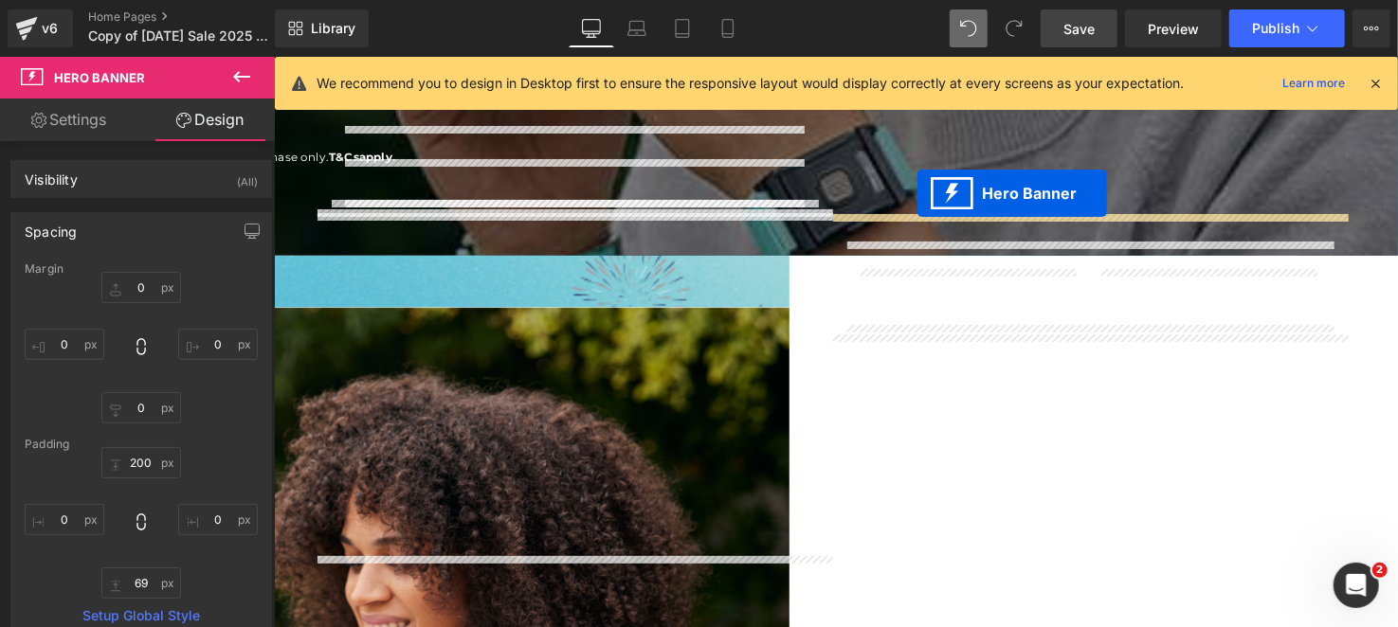
drag, startPoint x: 922, startPoint y: 266, endPoint x: 929, endPoint y: 195, distance: 71.4
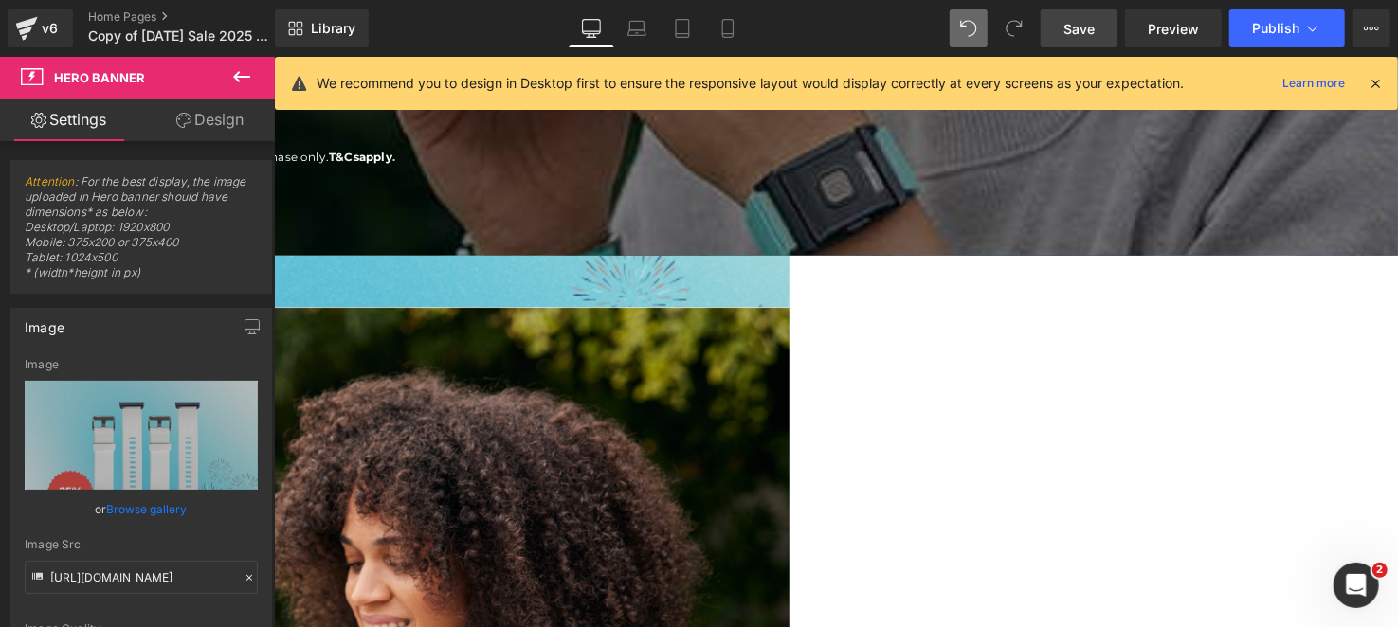
click at [273, 56] on link at bounding box center [273, 56] width 0 height 0
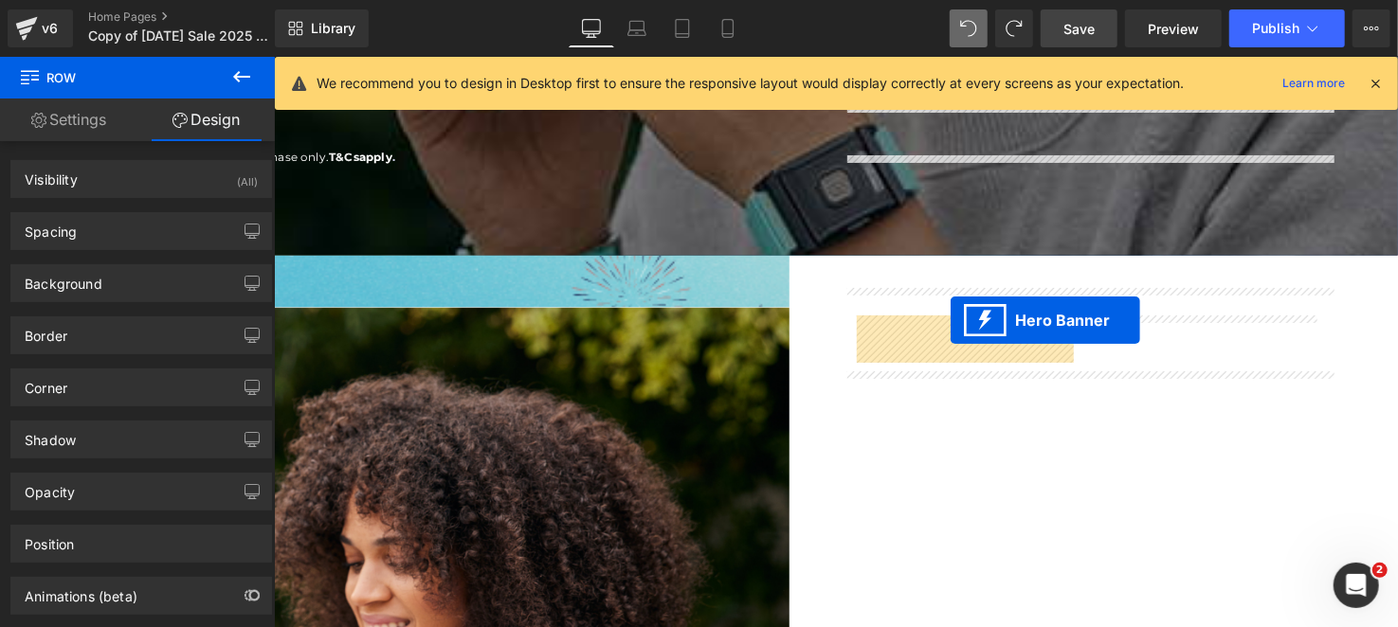
drag, startPoint x: 1066, startPoint y: 408, endPoint x: 963, endPoint y: 325, distance: 132.2
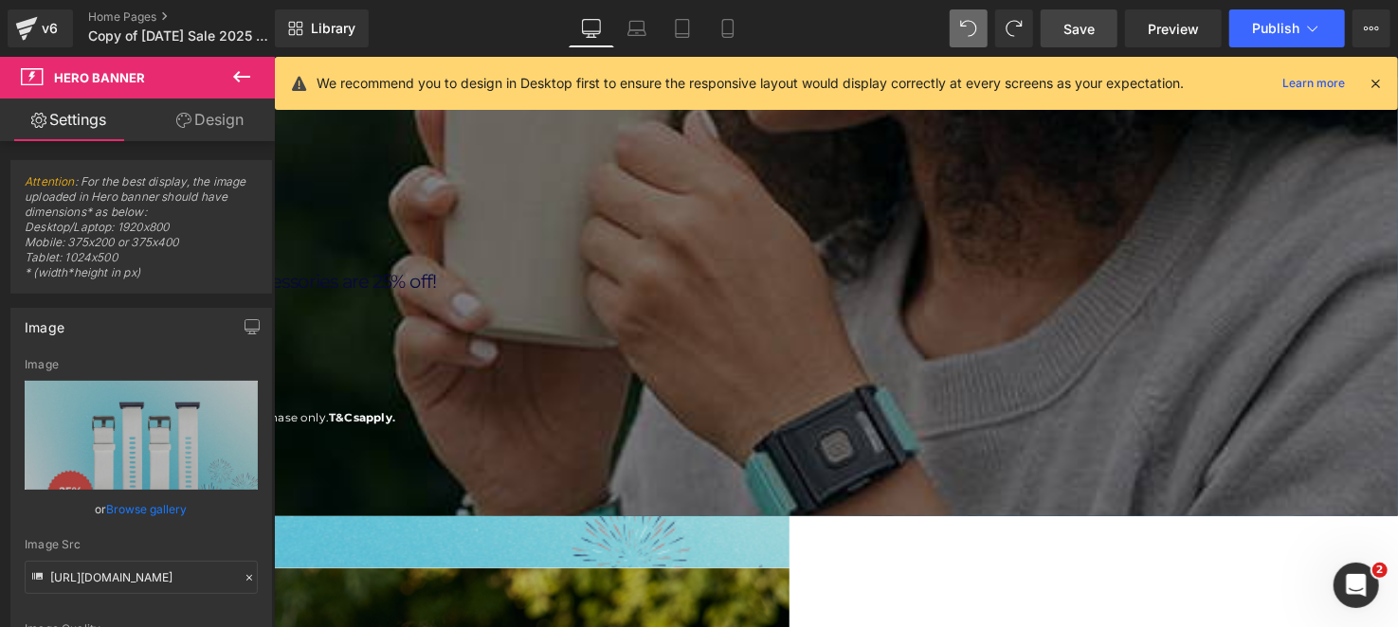
scroll to position [189, 0]
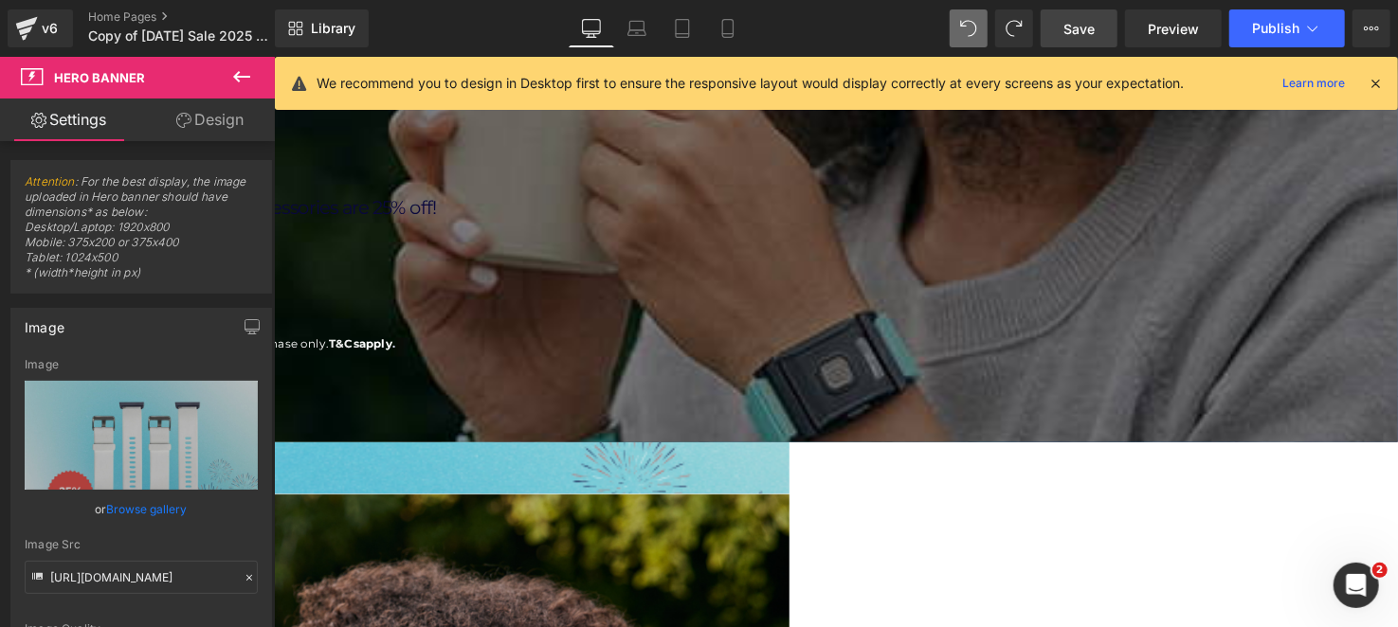
click at [1067, 23] on span "Save" at bounding box center [1078, 29] width 31 height 20
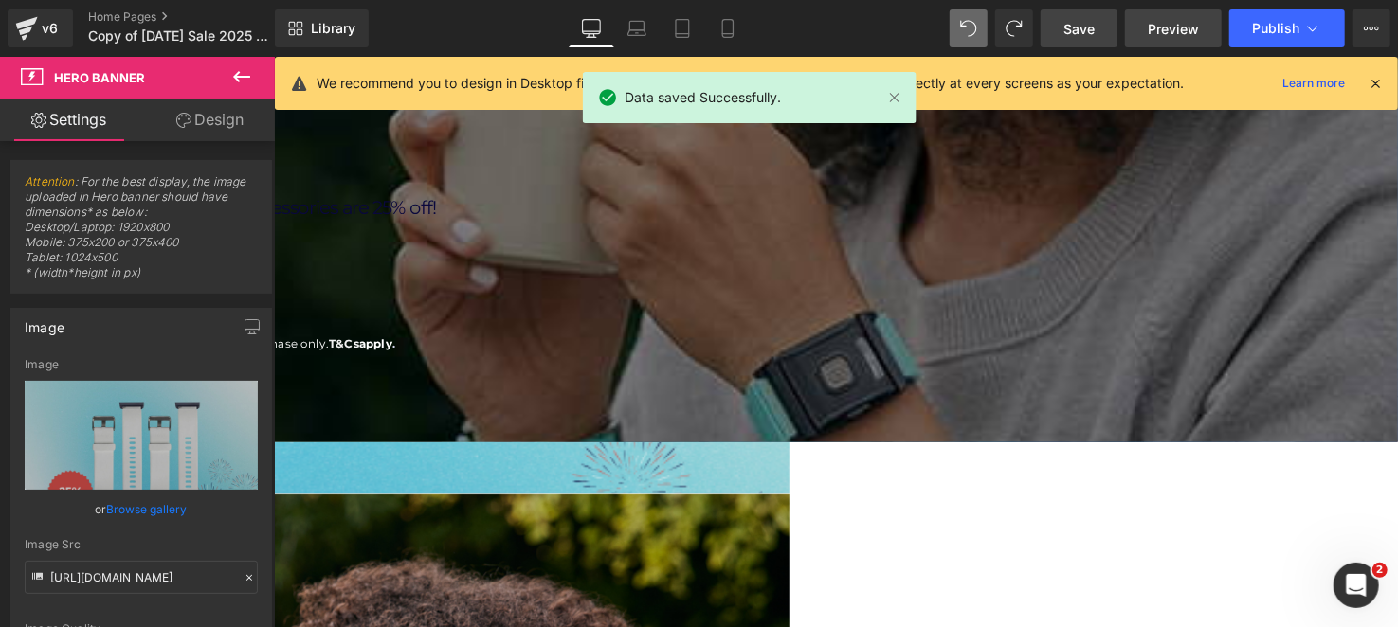
click at [1192, 40] on link "Preview" at bounding box center [1173, 28] width 97 height 38
